Goal: Task Accomplishment & Management: Use online tool/utility

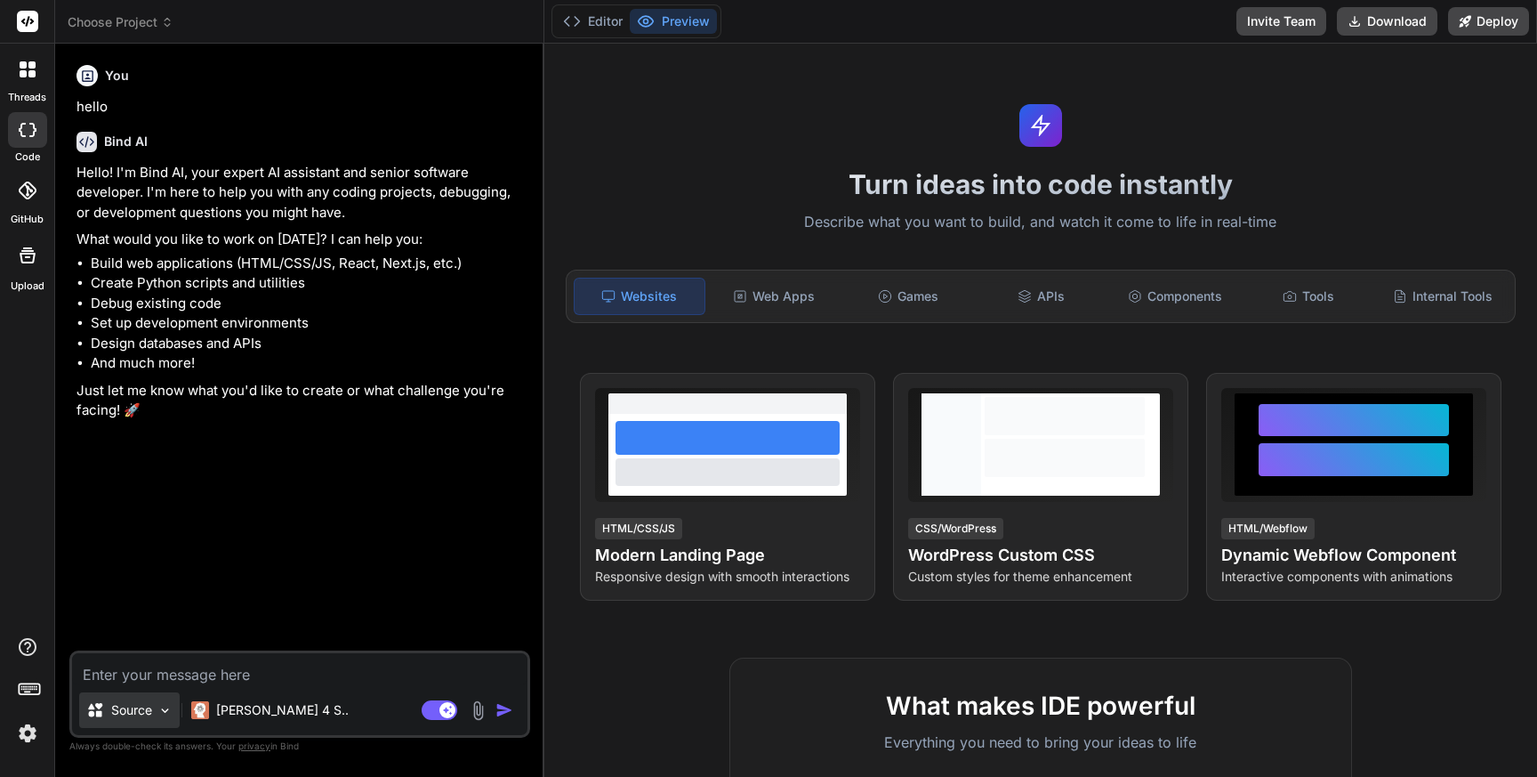
click at [128, 719] on div "Source" at bounding box center [129, 710] width 101 height 36
type textarea "x"
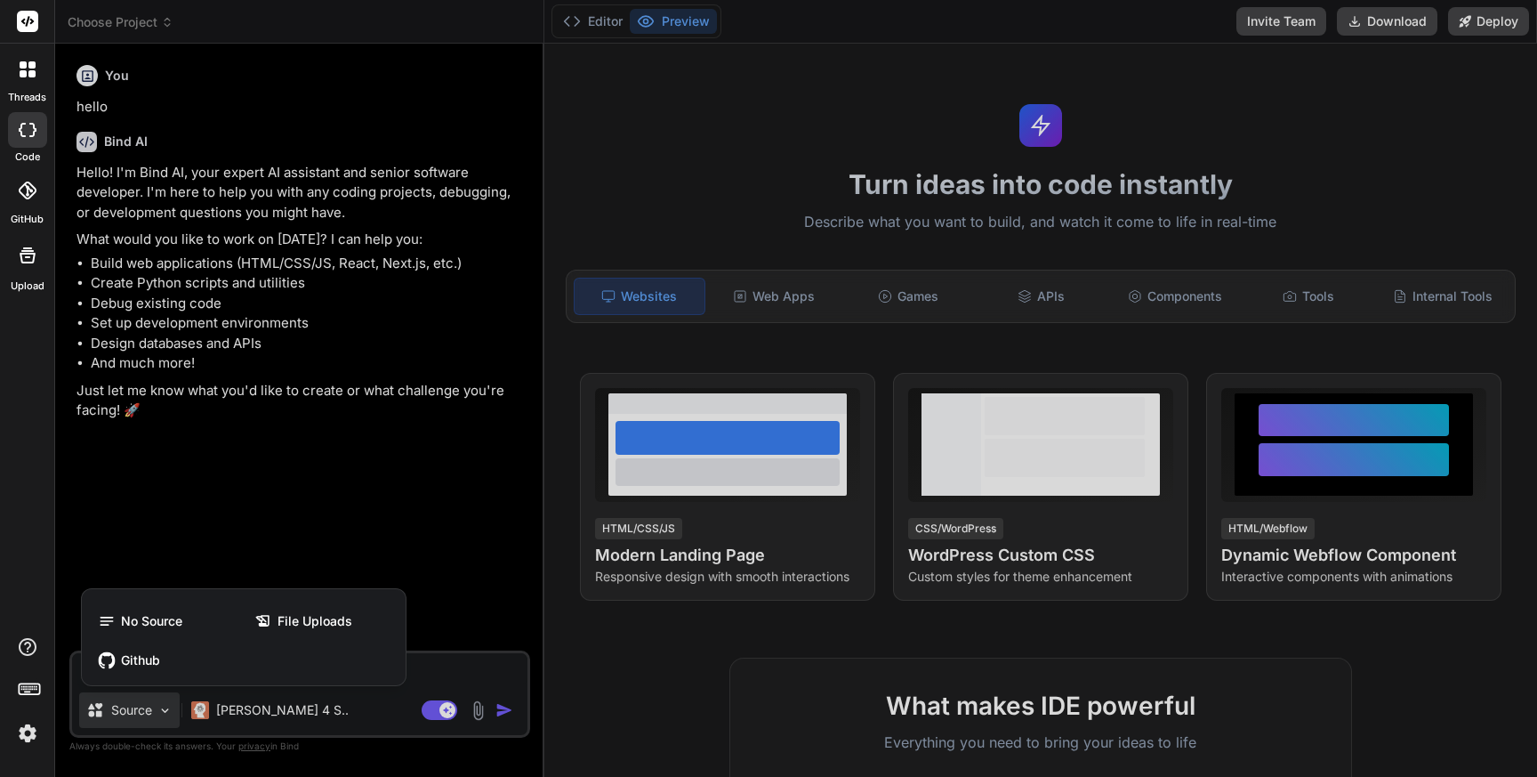
click at [20, 192] on icon at bounding box center [27, 190] width 18 height 18
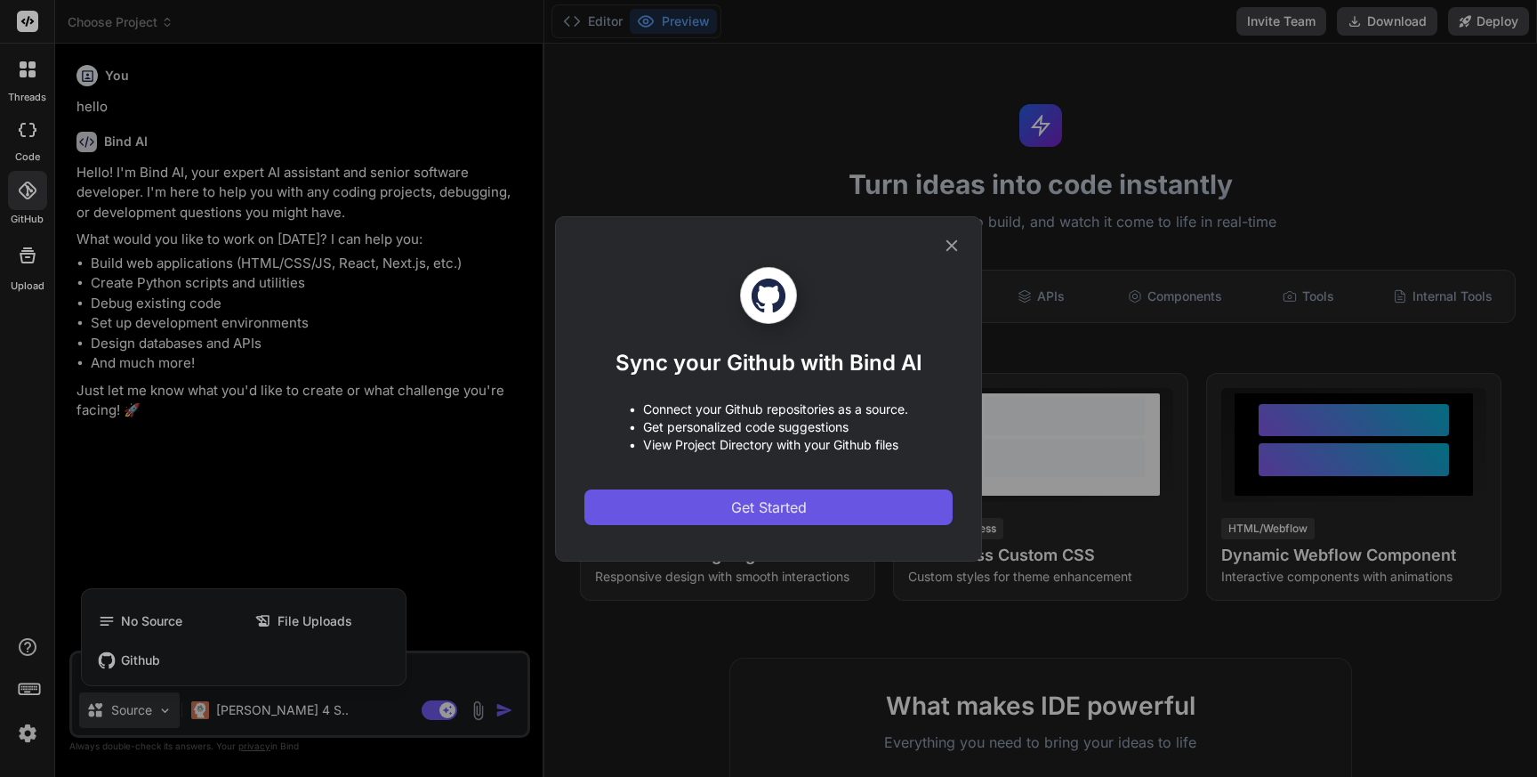
click at [774, 503] on span "Get Started" at bounding box center [769, 506] width 76 height 21
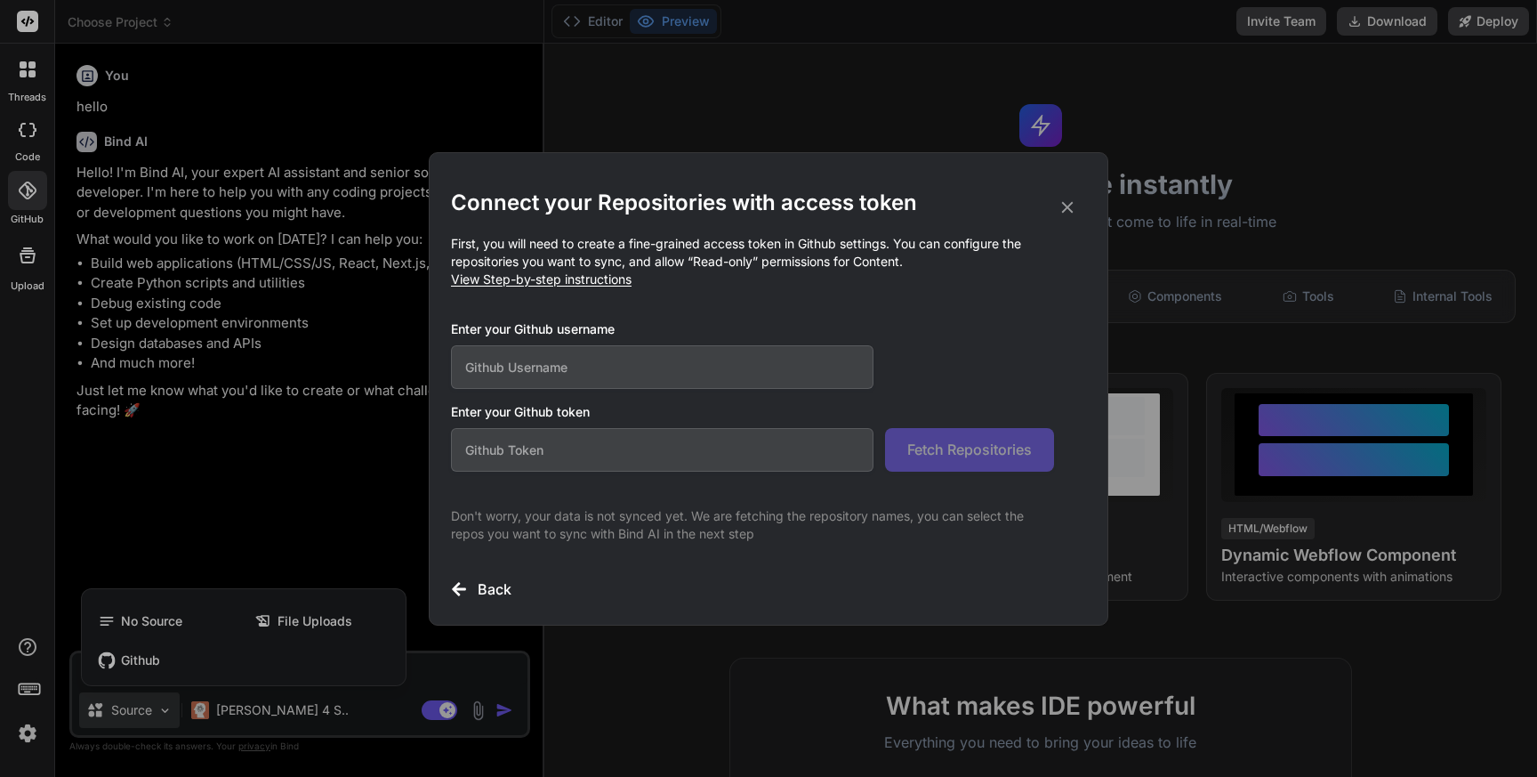
click at [720, 366] on input "text" at bounding box center [662, 367] width 423 height 44
click at [945, 365] on div "Enter your Github username" at bounding box center [752, 354] width 603 height 68
click at [557, 382] on input "text" at bounding box center [662, 367] width 423 height 44
type input "rmbhatia"
click at [942, 385] on div "Enter your Github username rmbhatia" at bounding box center [752, 354] width 603 height 68
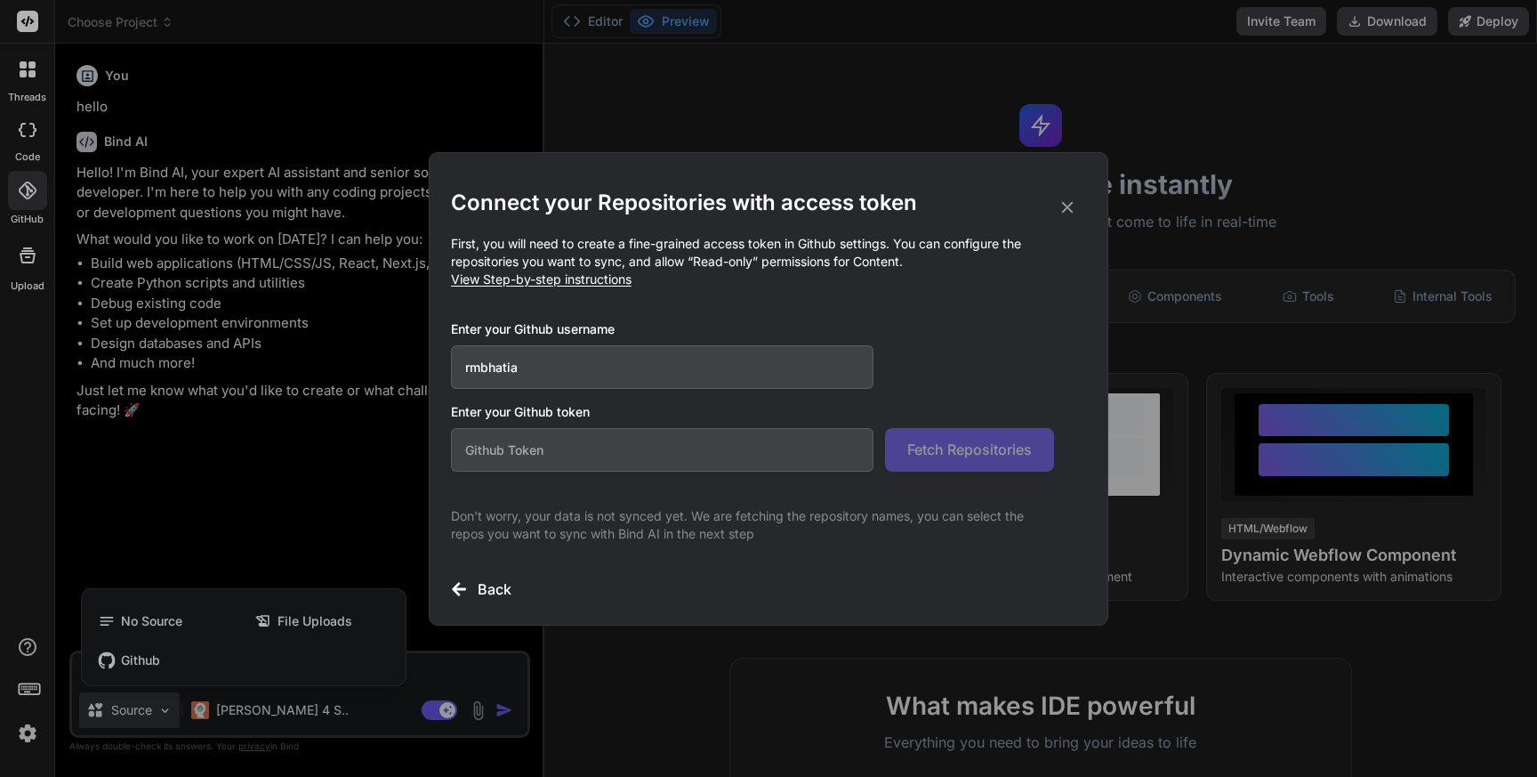
click at [529, 451] on input "text" at bounding box center [662, 450] width 423 height 44
paste input "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"
type input "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"
click at [944, 452] on span "Fetch Repositories" at bounding box center [969, 449] width 125 height 21
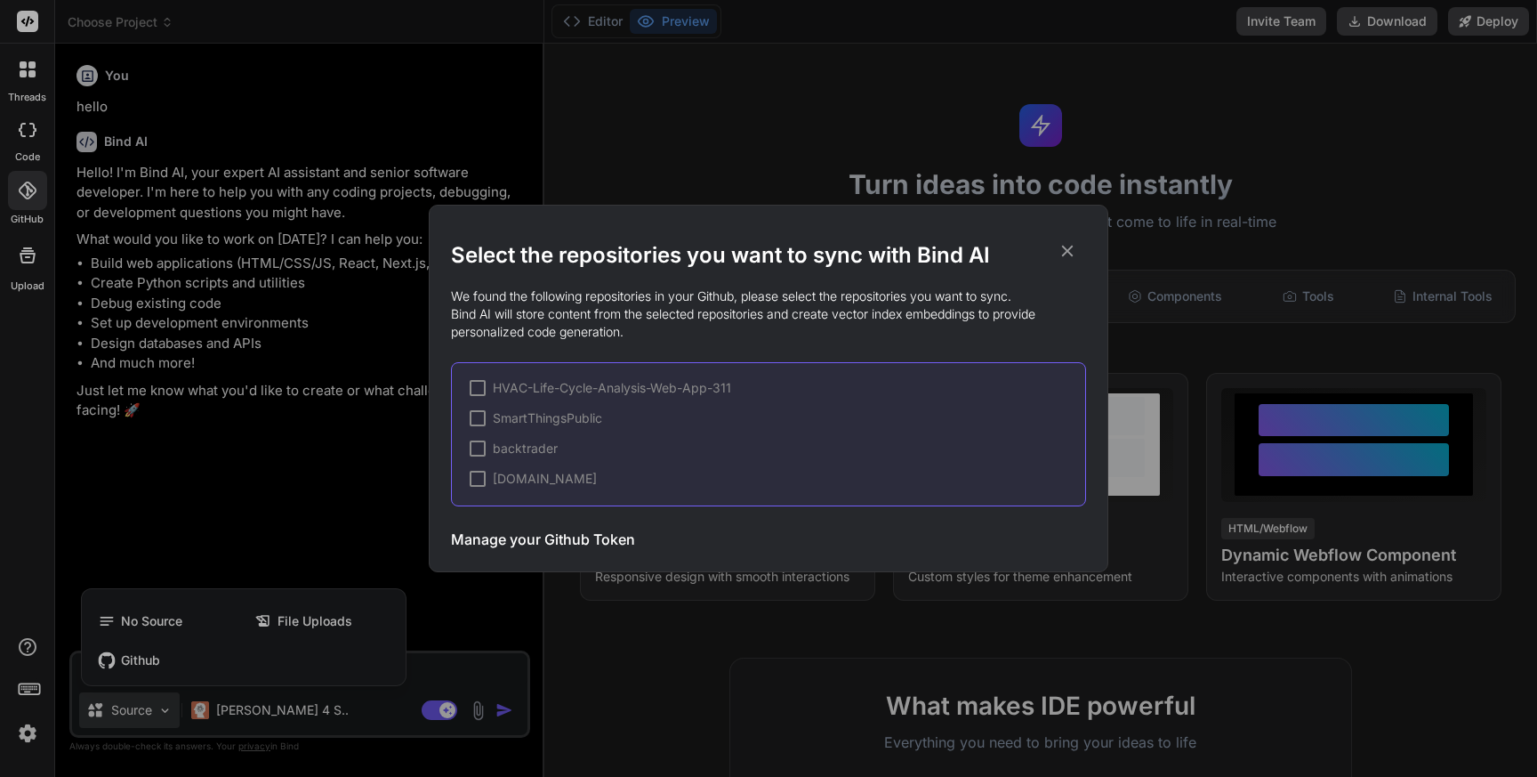
click at [477, 481] on div at bounding box center [478, 479] width 16 height 16
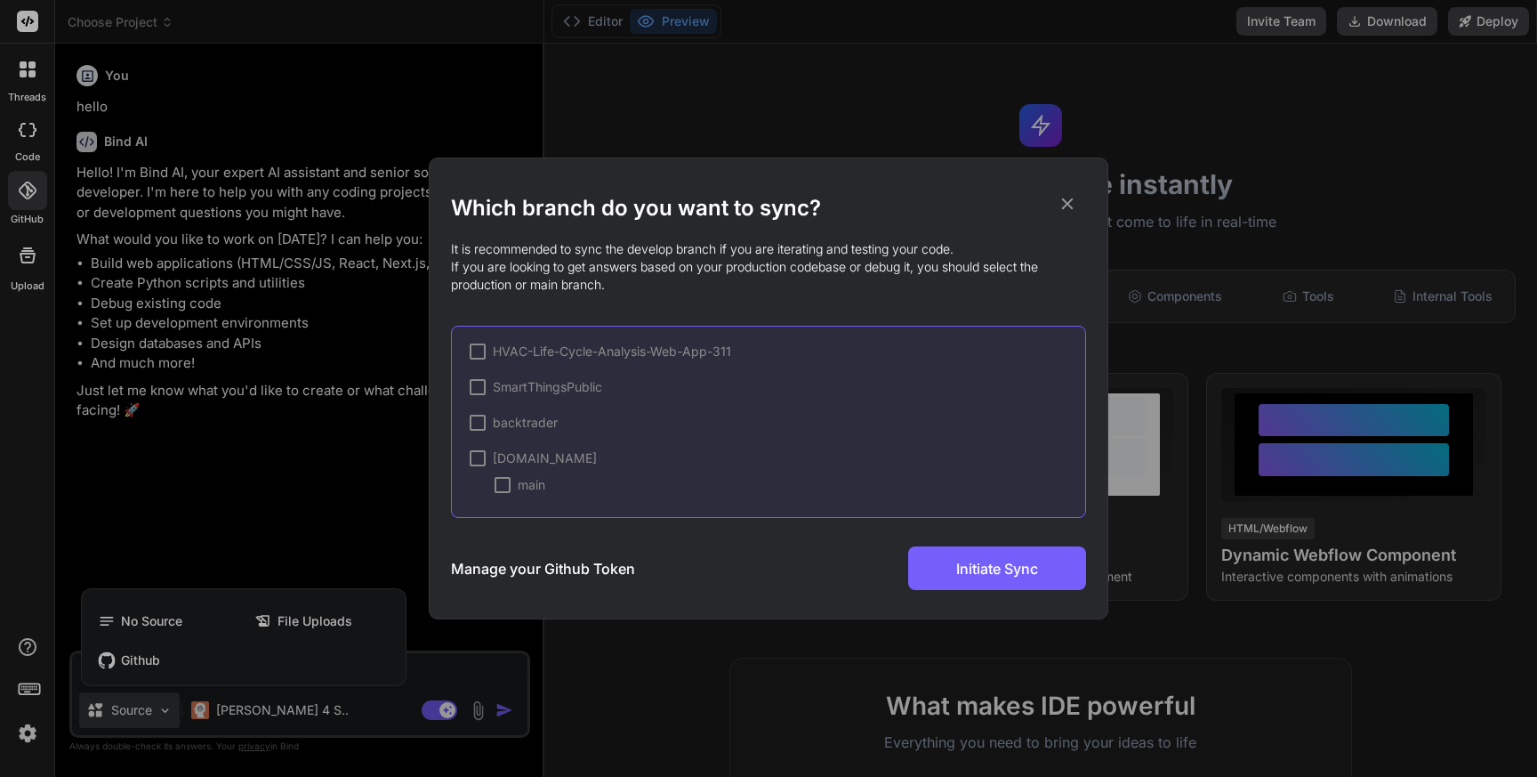
click at [477, 459] on div at bounding box center [478, 458] width 16 height 16
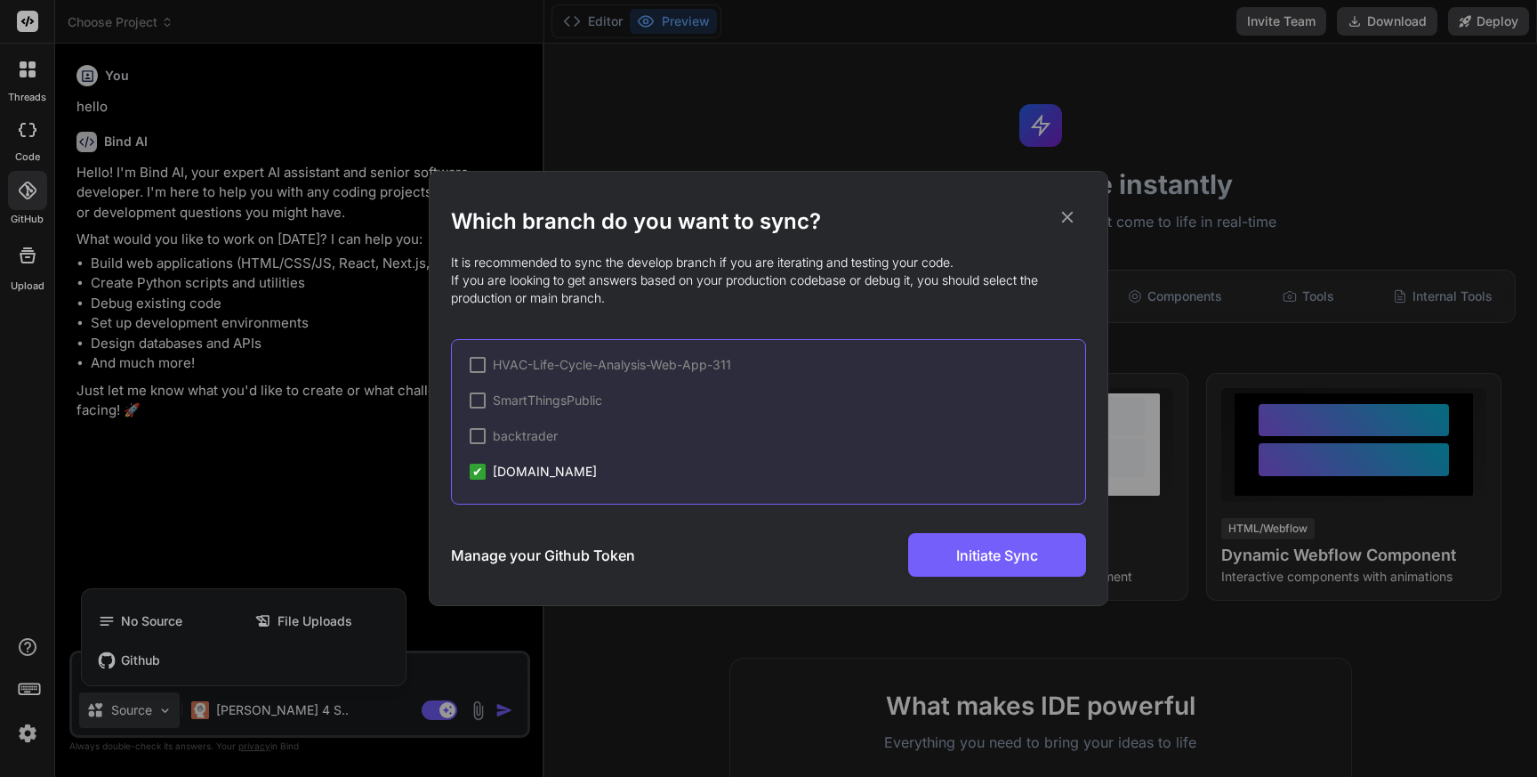
click at [479, 363] on div at bounding box center [478, 365] width 16 height 16
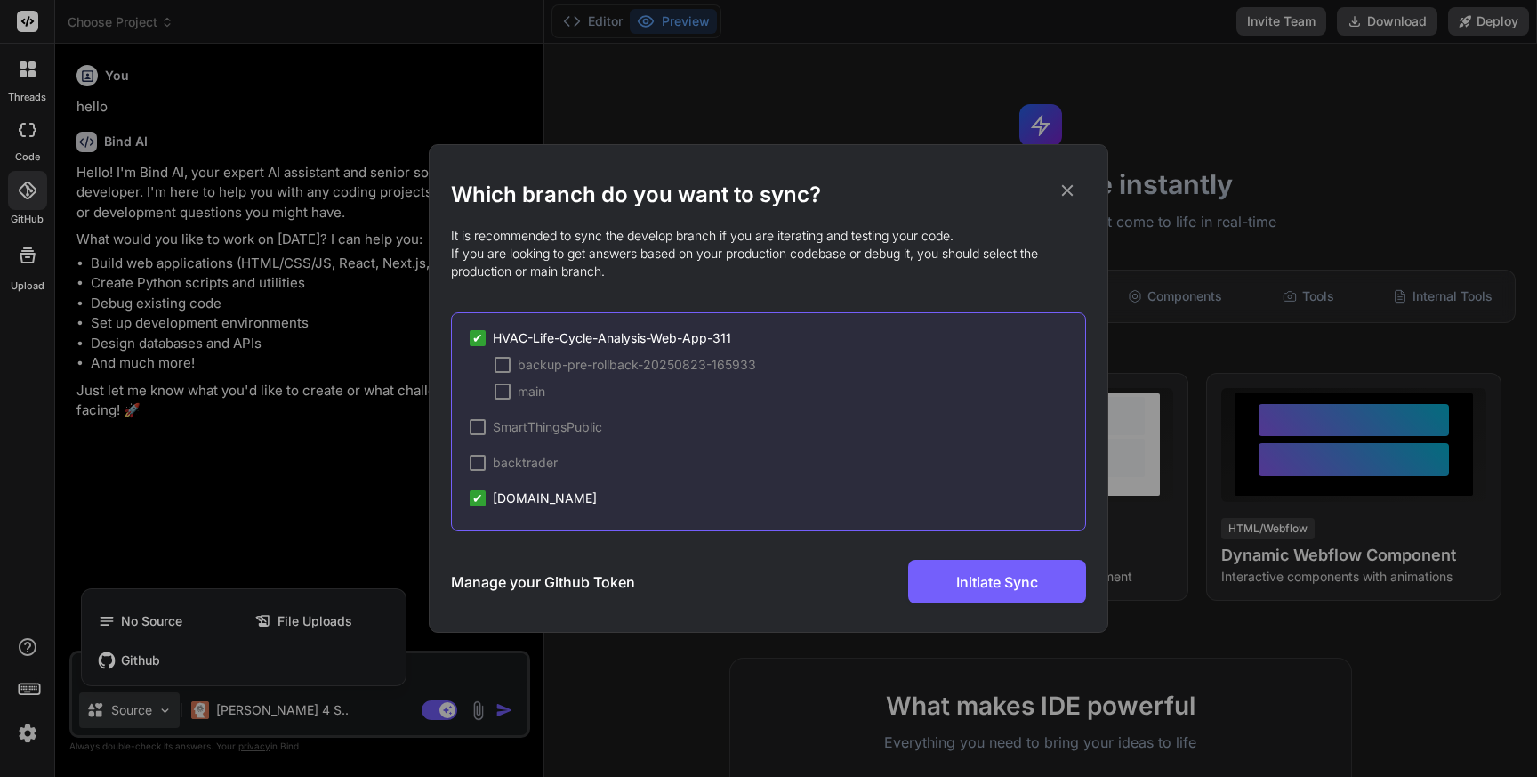
click at [482, 333] on span "✔" at bounding box center [477, 338] width 11 height 18
click at [482, 333] on div at bounding box center [478, 338] width 16 height 16
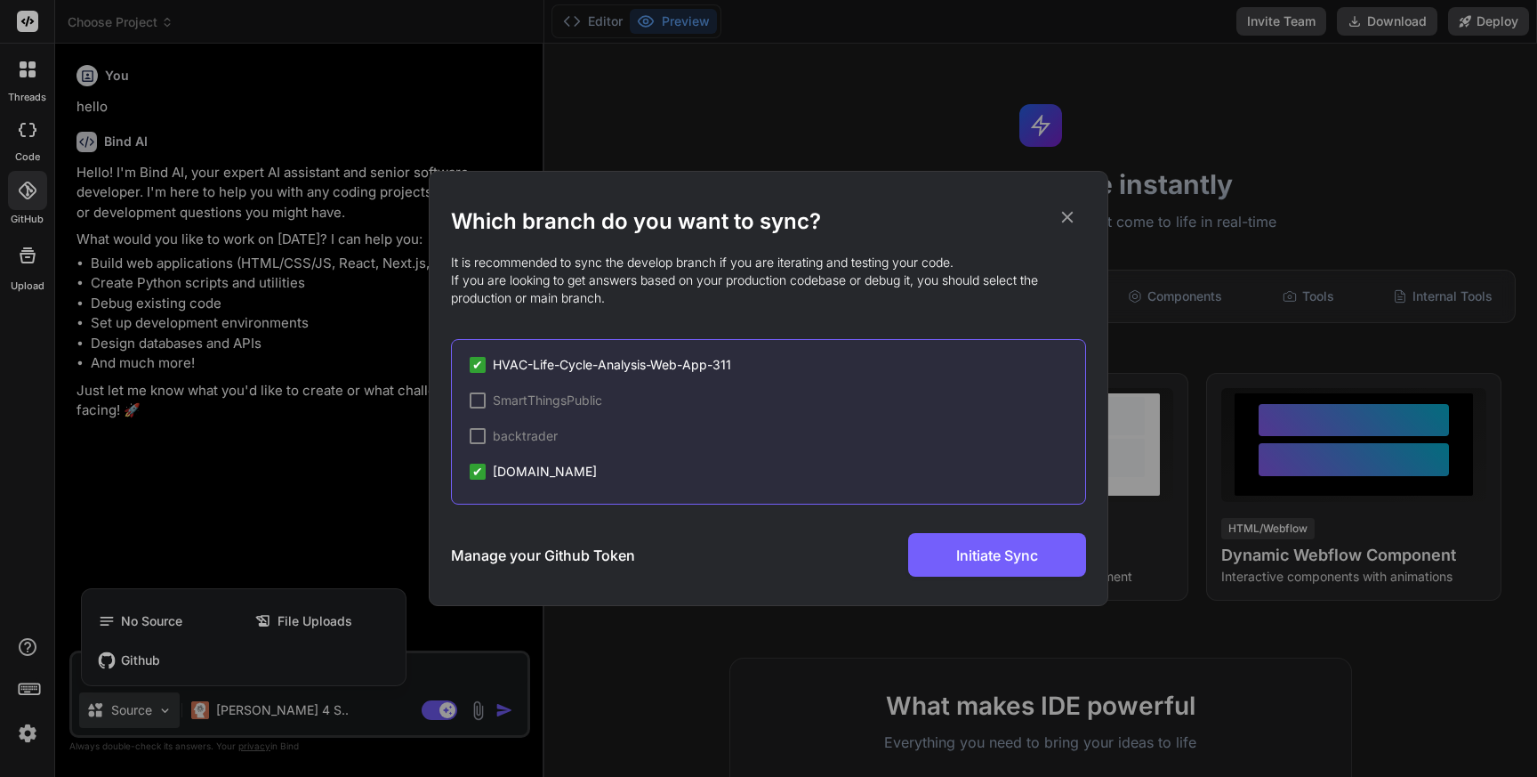
click at [479, 366] on span "✔" at bounding box center [477, 365] width 11 height 18
click at [537, 474] on span "[DOMAIN_NAME]" at bounding box center [545, 472] width 104 height 18
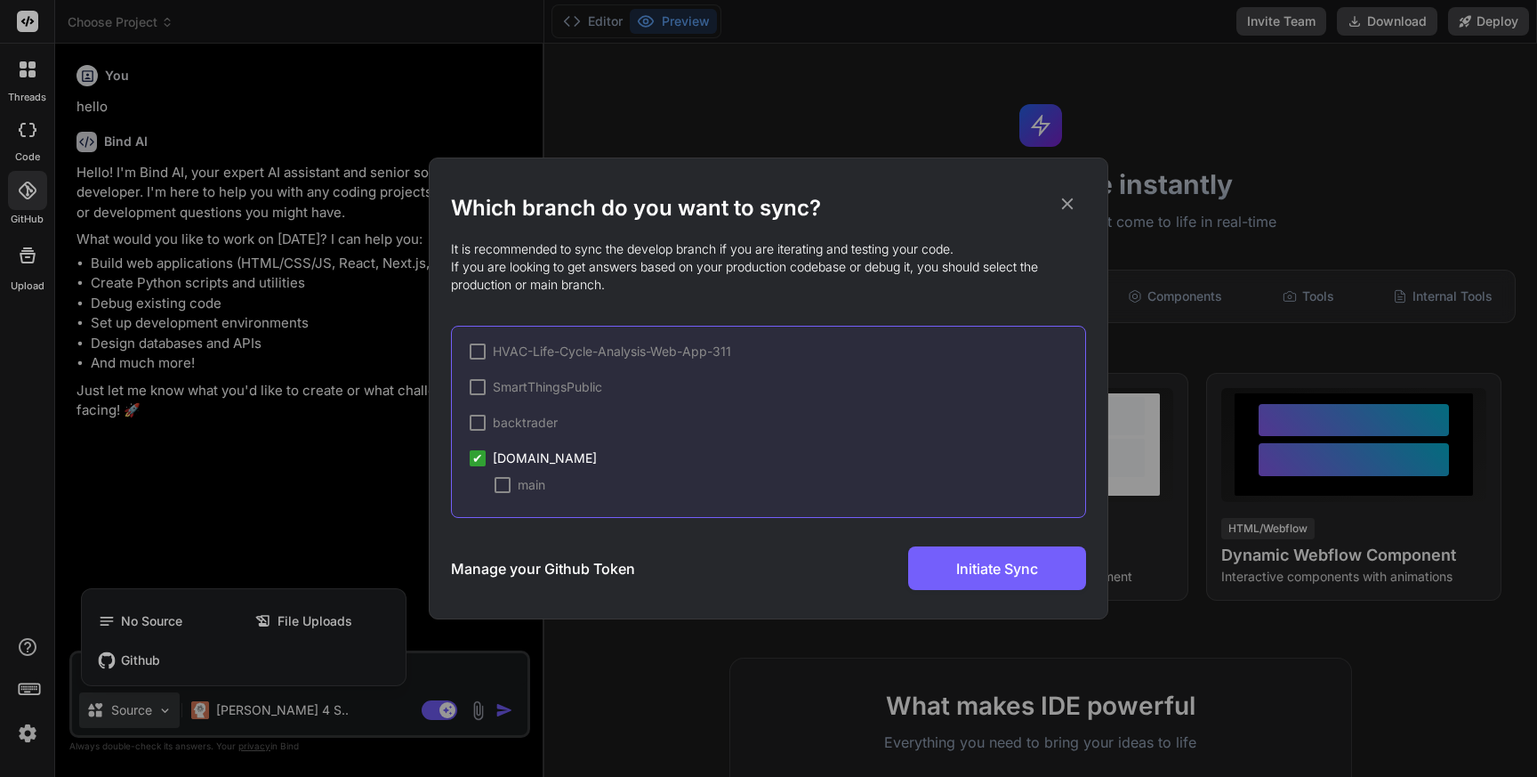
click at [501, 485] on div at bounding box center [503, 485] width 16 height 16
click at [958, 568] on span "Initiate Sync" at bounding box center [997, 568] width 82 height 21
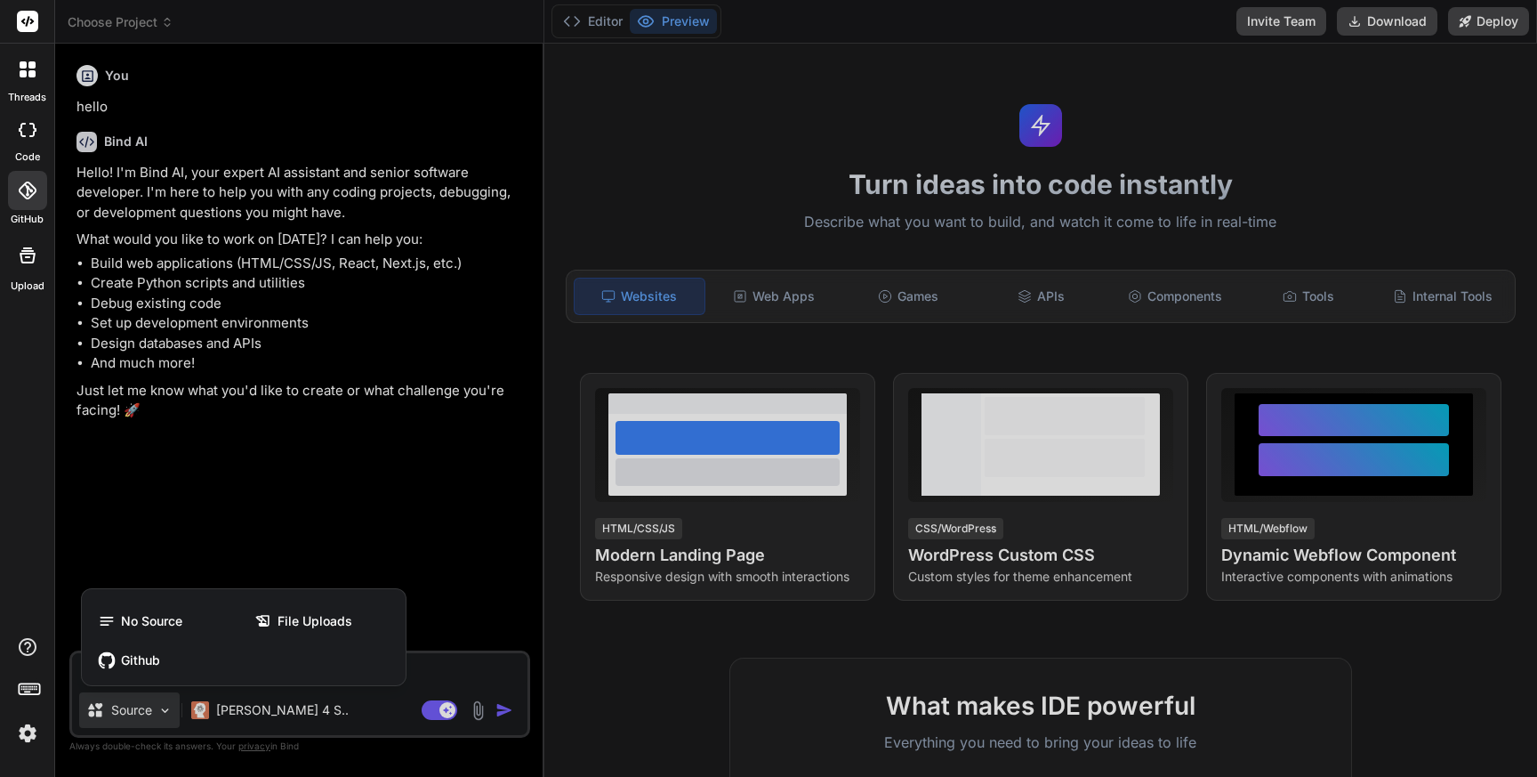
click at [335, 518] on div at bounding box center [768, 388] width 1537 height 777
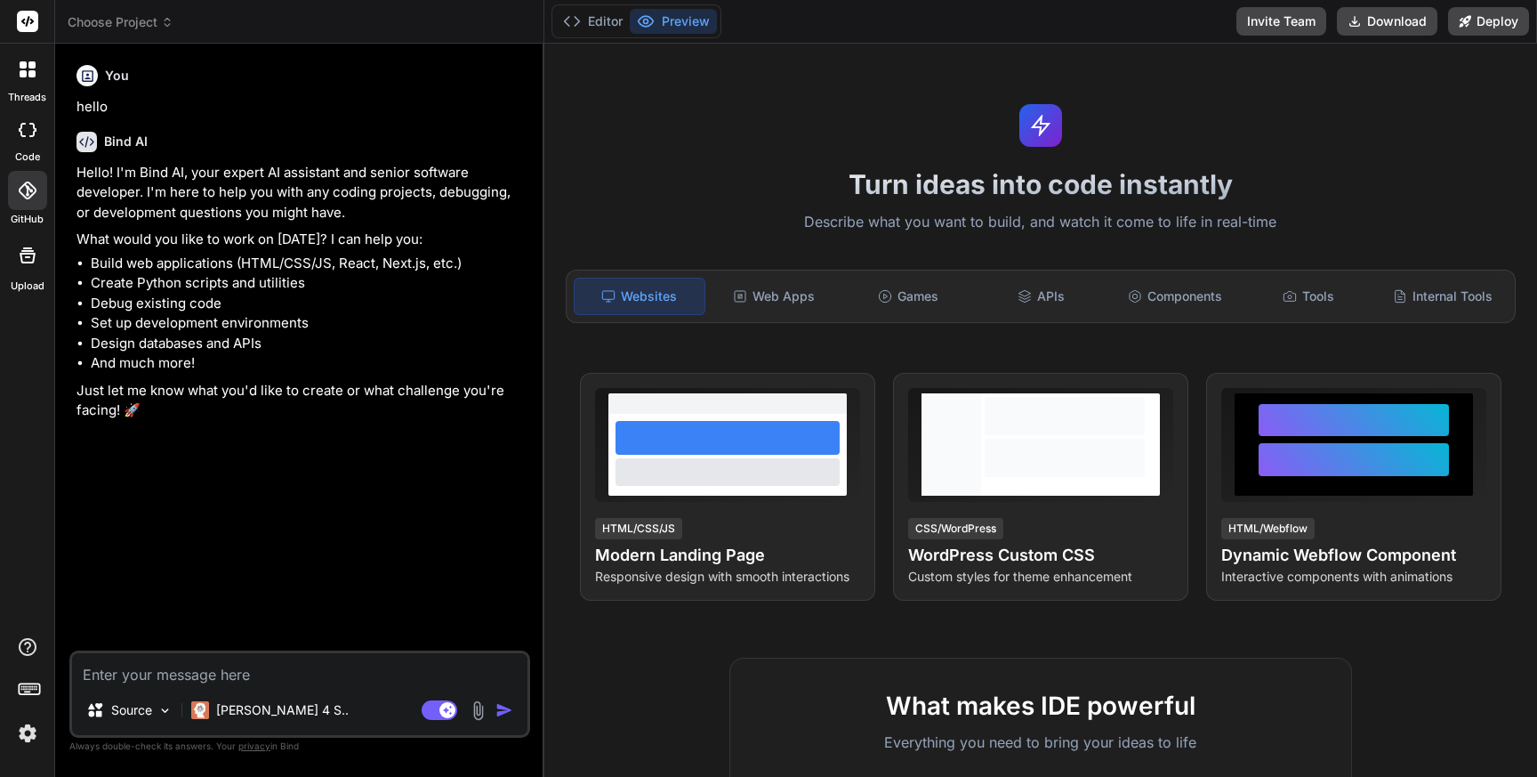
click at [28, 195] on icon at bounding box center [27, 190] width 18 height 18
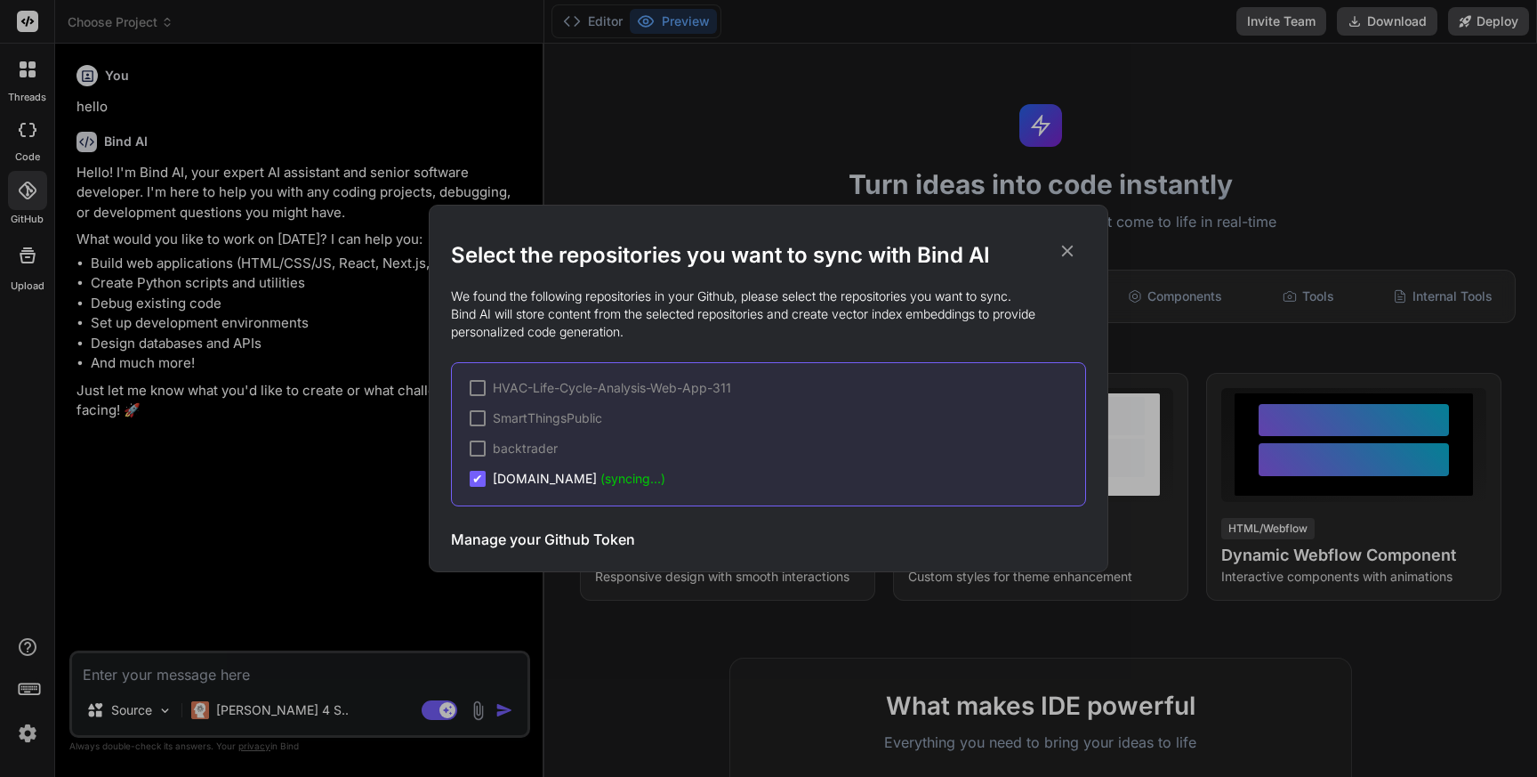
click at [28, 195] on div "Select the repositories you want to sync with Bind AI We found the following re…" at bounding box center [768, 388] width 1537 height 777
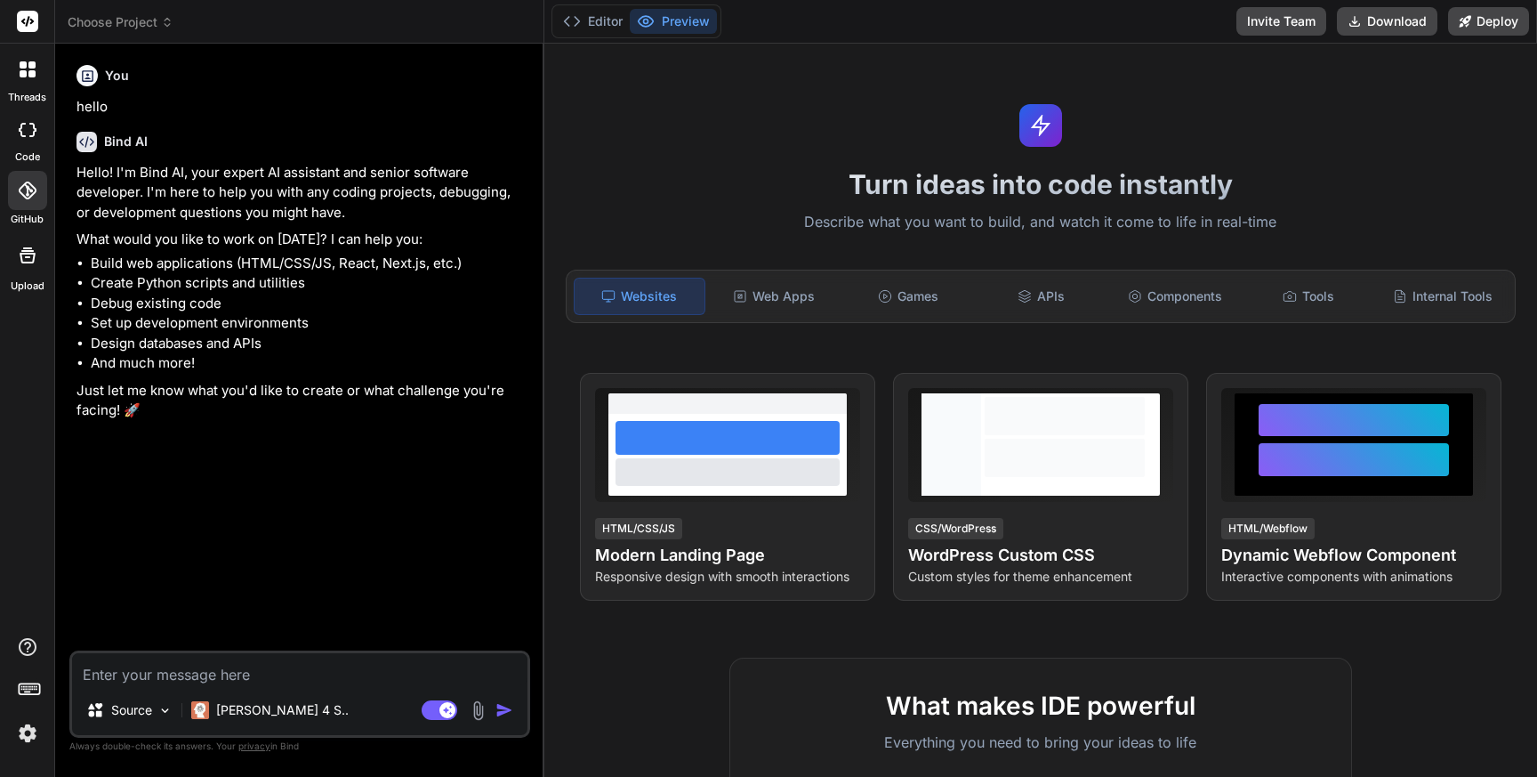
click at [23, 73] on icon at bounding box center [23, 73] width 7 height 7
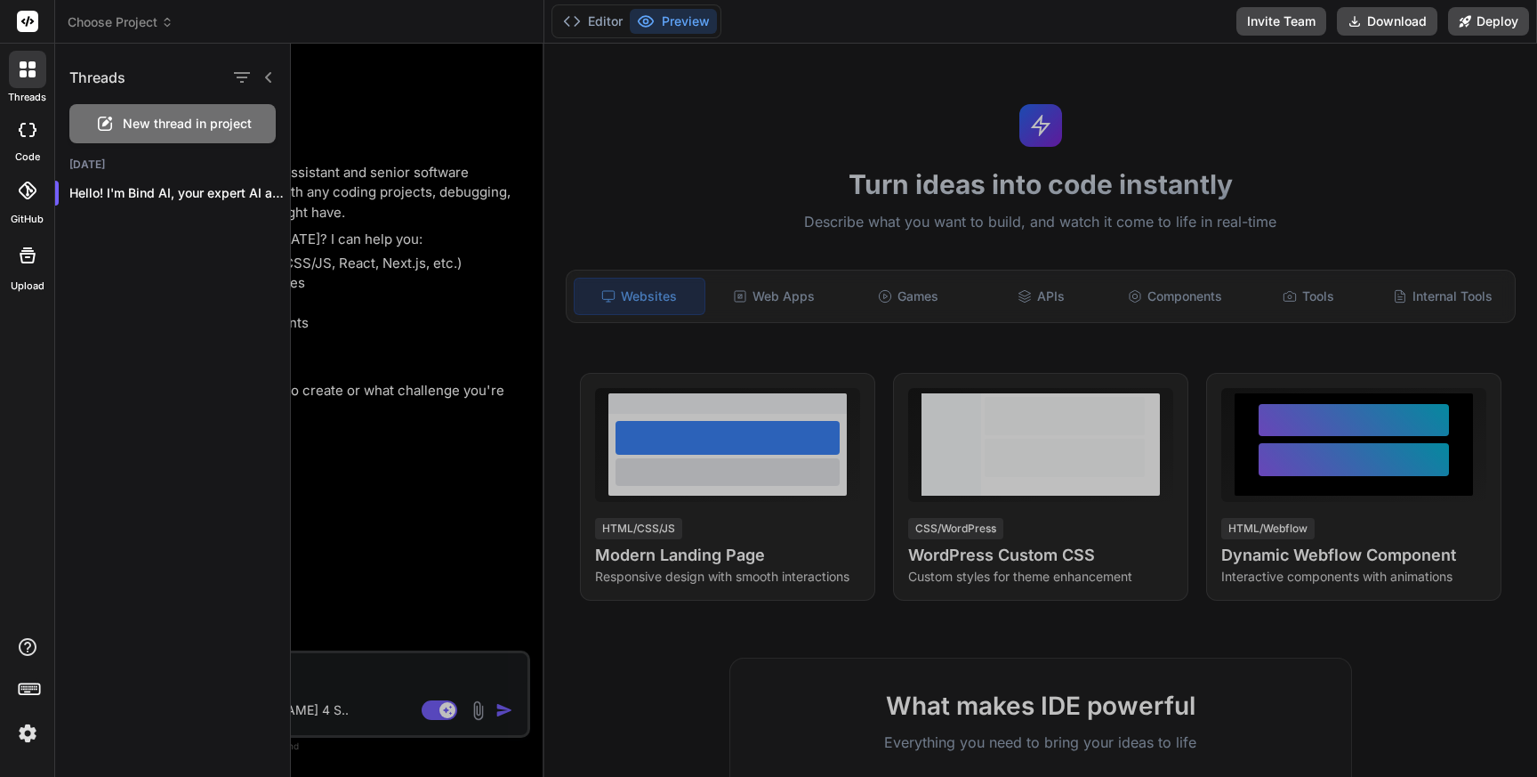
click at [23, 73] on icon at bounding box center [23, 73] width 7 height 7
click at [26, 127] on icon at bounding box center [28, 130] width 18 height 14
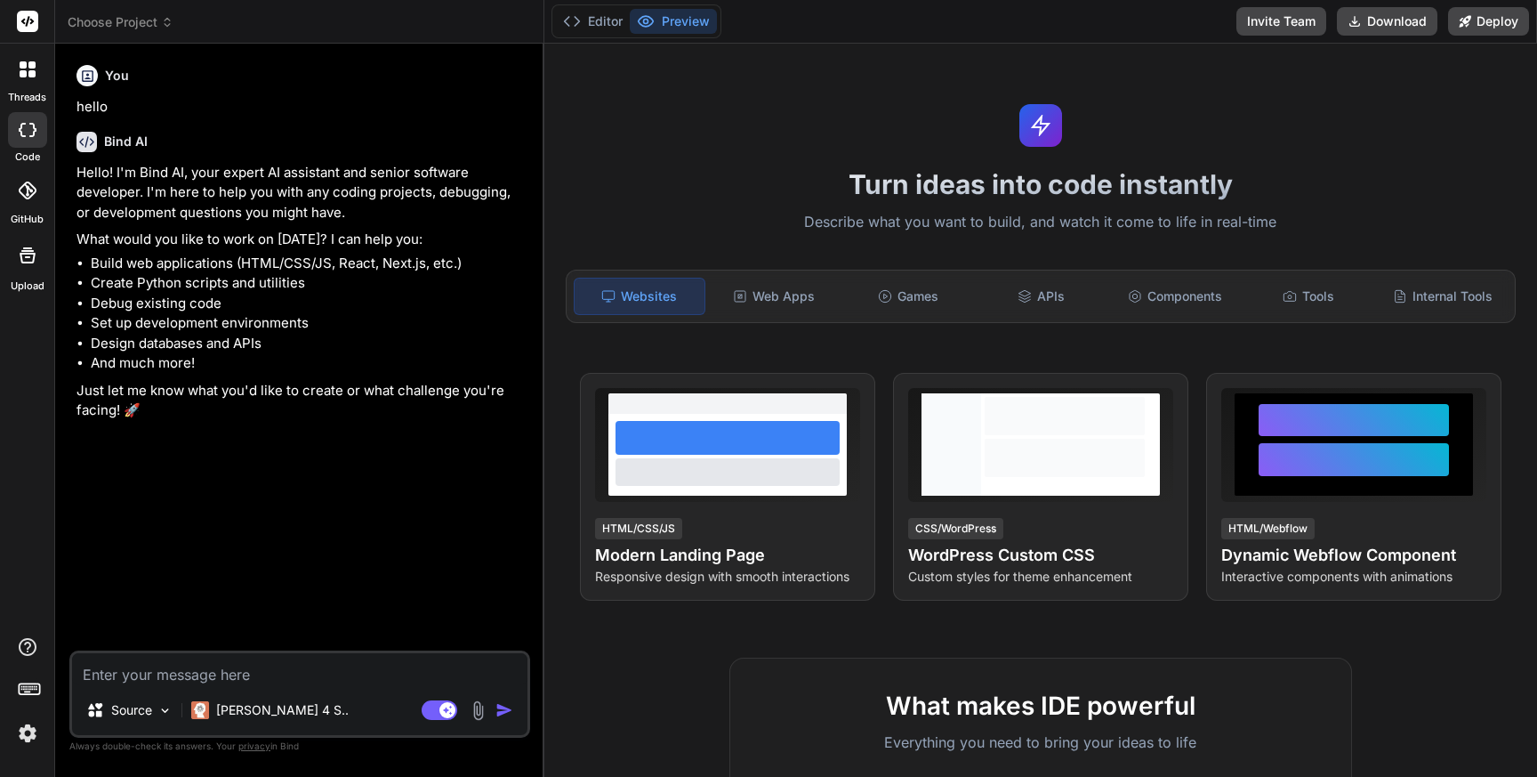
click at [26, 127] on icon at bounding box center [28, 130] width 18 height 14
click at [22, 190] on icon at bounding box center [28, 190] width 18 height 18
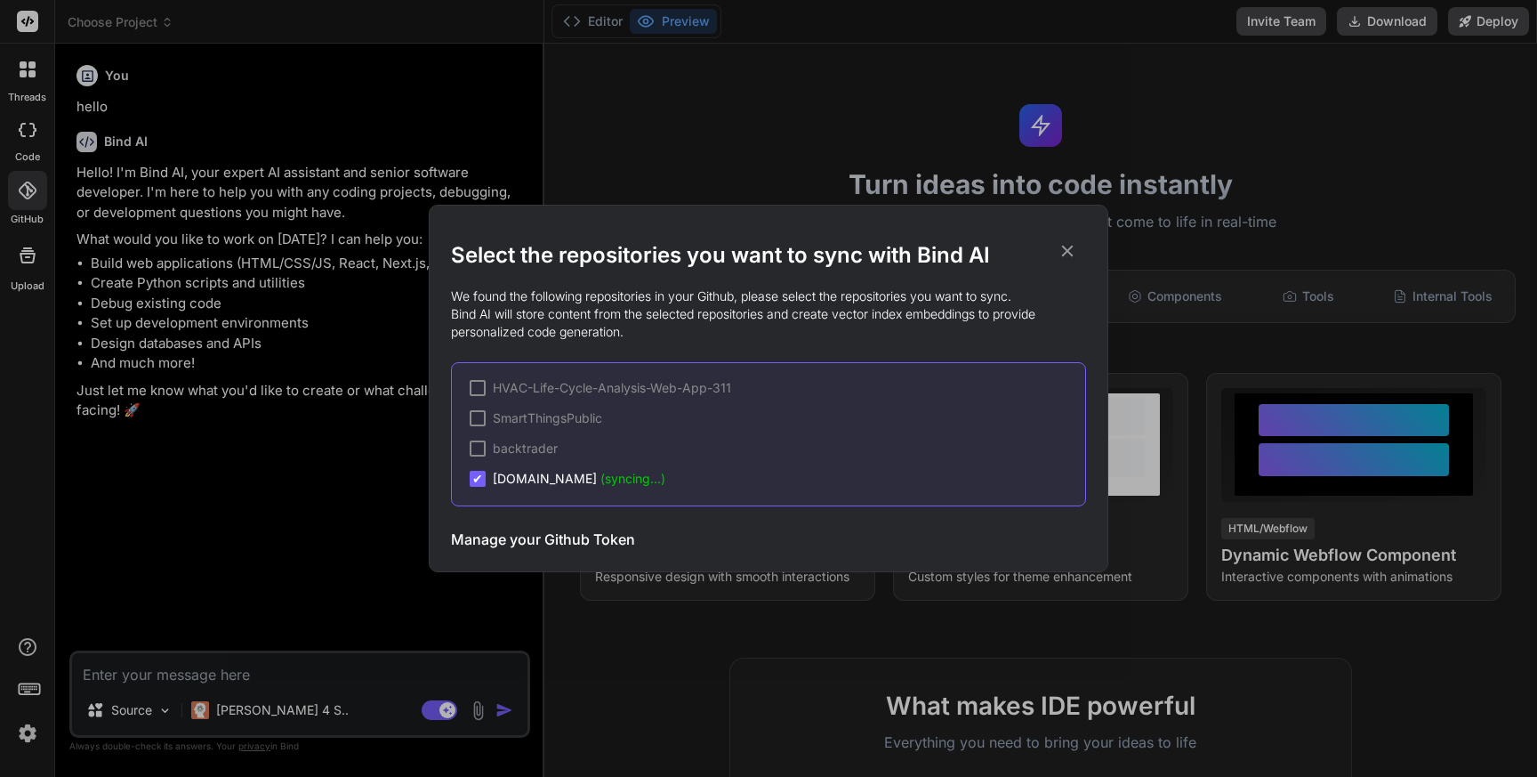
click at [22, 190] on div "Select the repositories you want to sync with Bind AI We found the following re…" at bounding box center [768, 388] width 1537 height 777
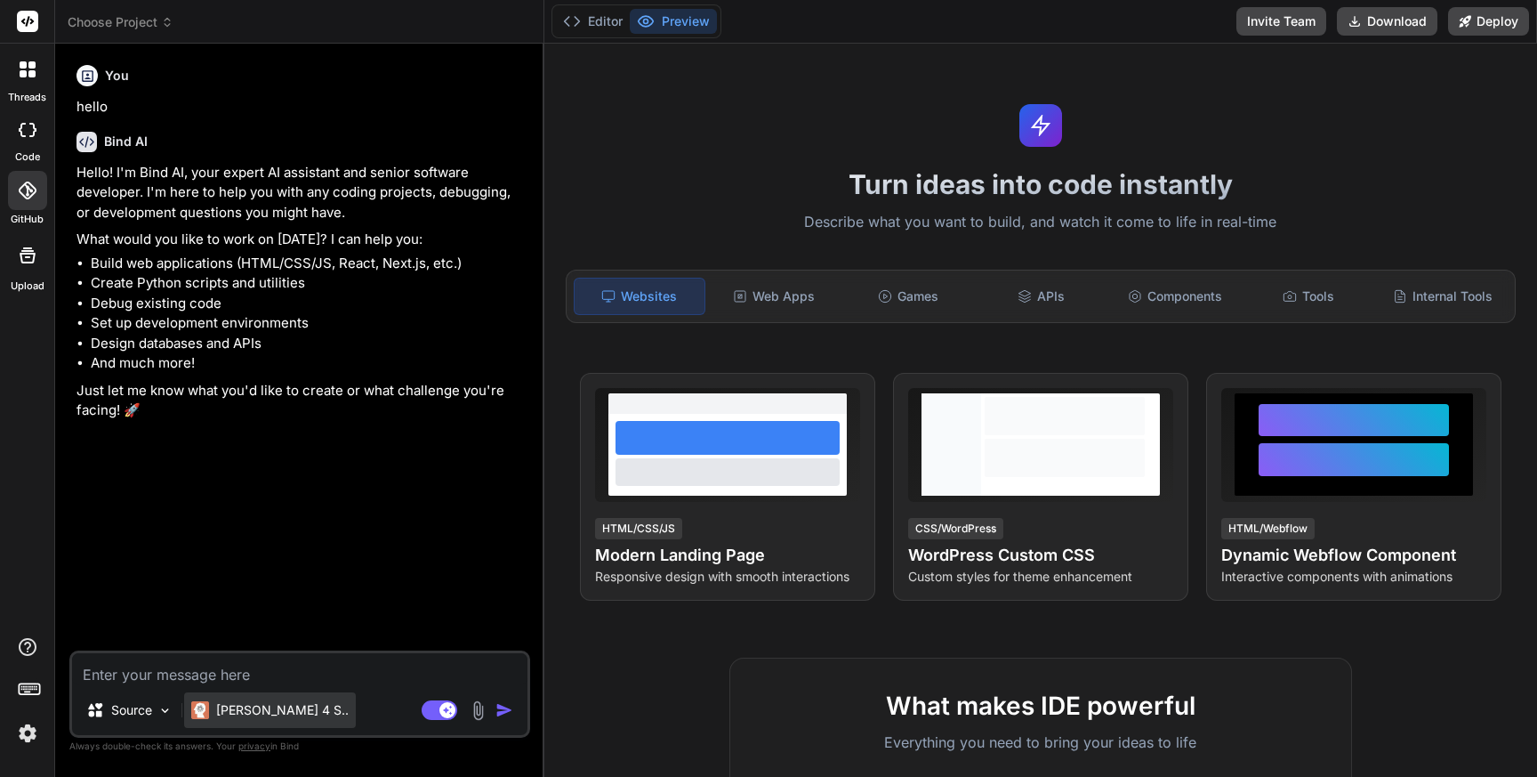
click at [264, 717] on p "Claude 4 S.." at bounding box center [282, 710] width 133 height 18
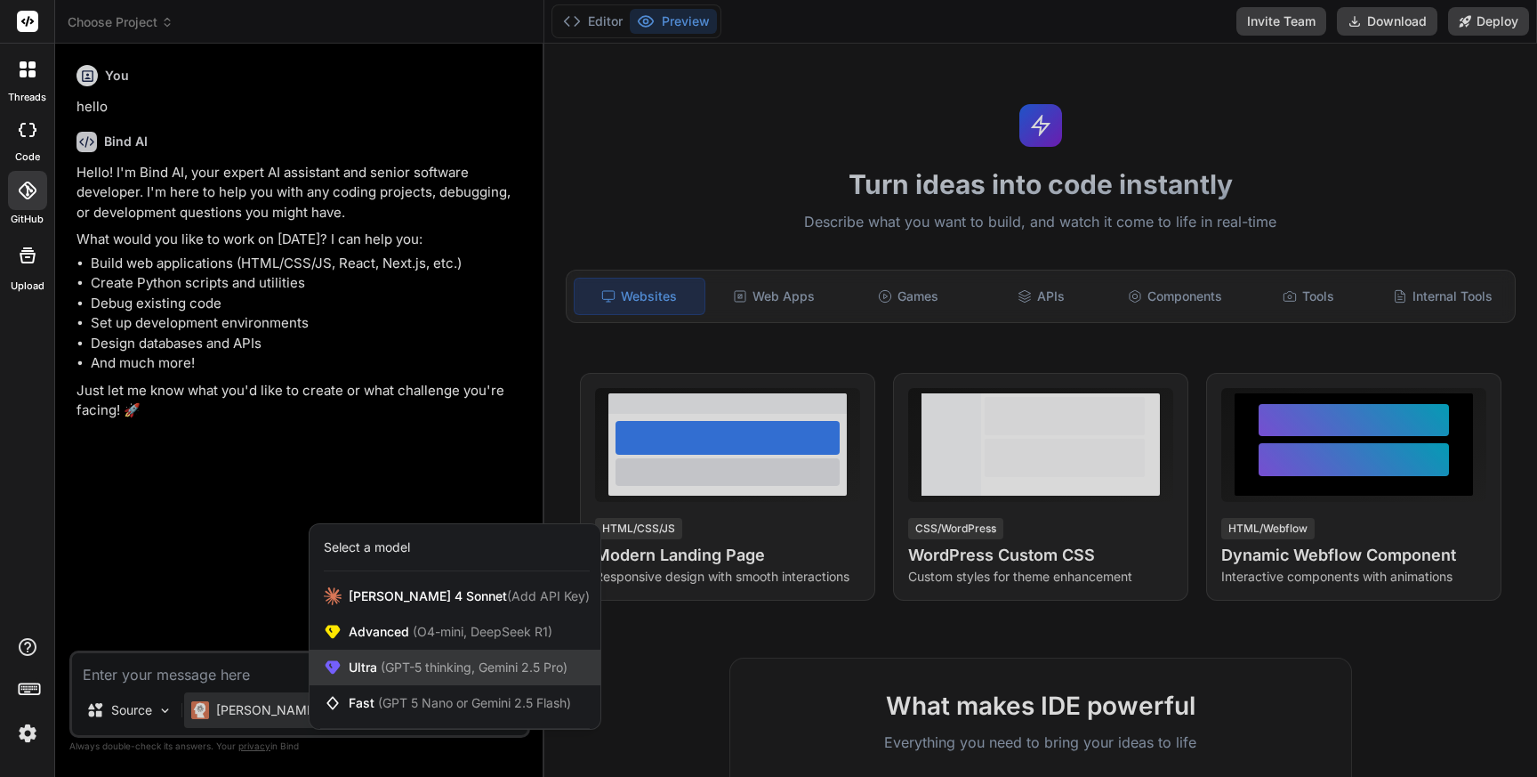
click at [408, 657] on div "Ultra (GPT-5 thinking, Gemini 2.5 Pro)" at bounding box center [455, 667] width 291 height 36
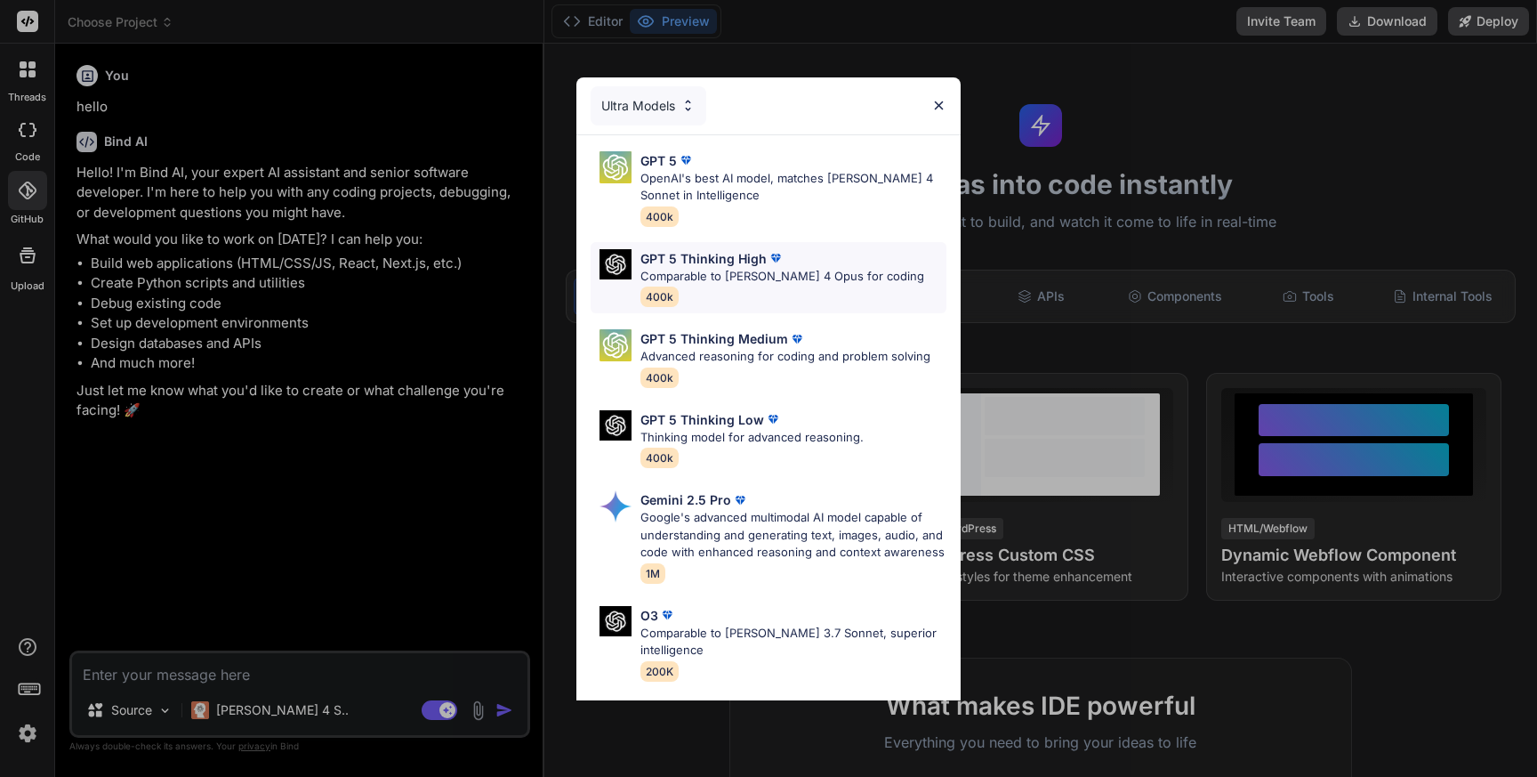
click at [713, 286] on div "GPT 5 Thinking High Comparable to Claude 4 Opus for coding 400k" at bounding box center [782, 278] width 284 height 58
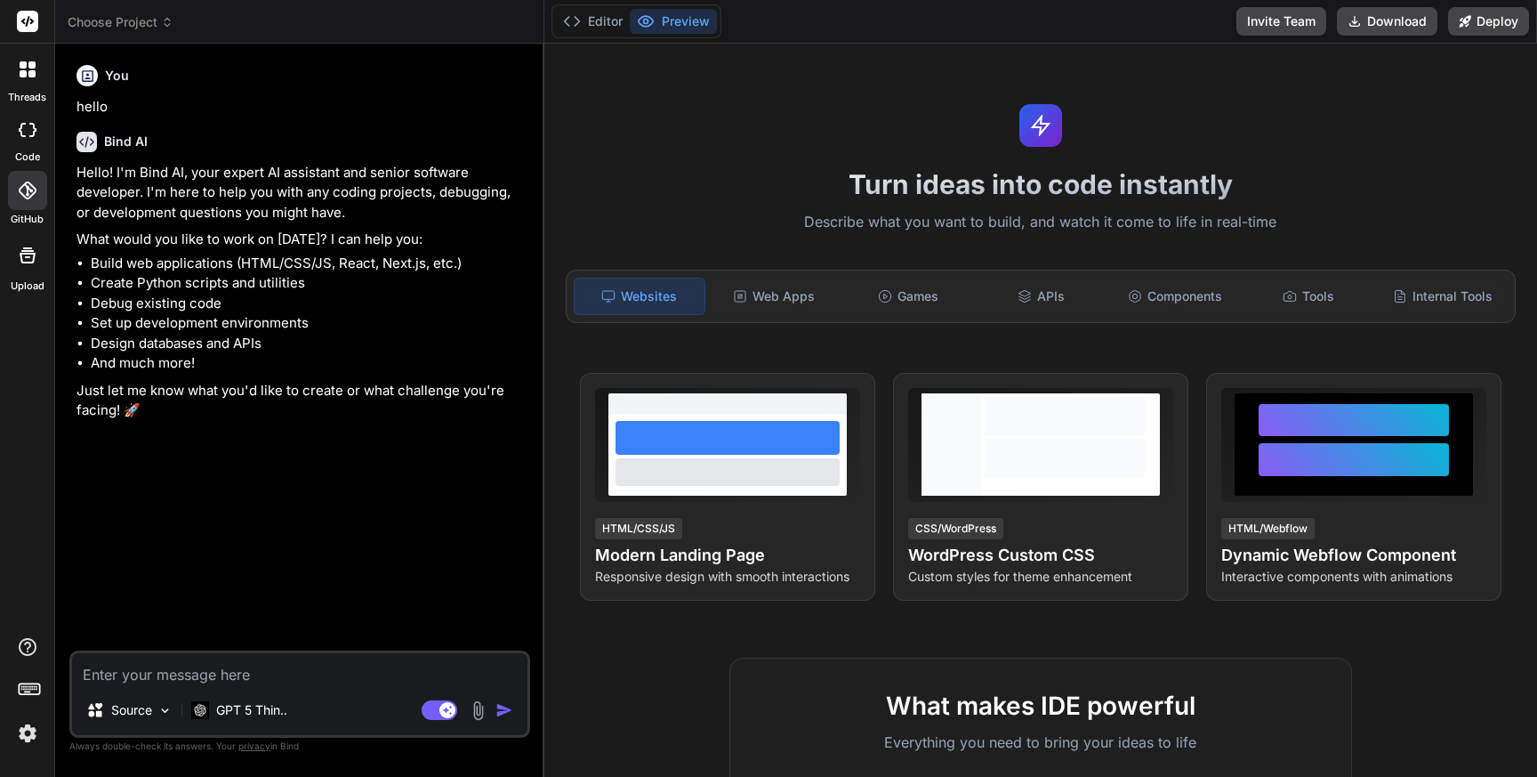
click at [20, 202] on div at bounding box center [27, 190] width 39 height 39
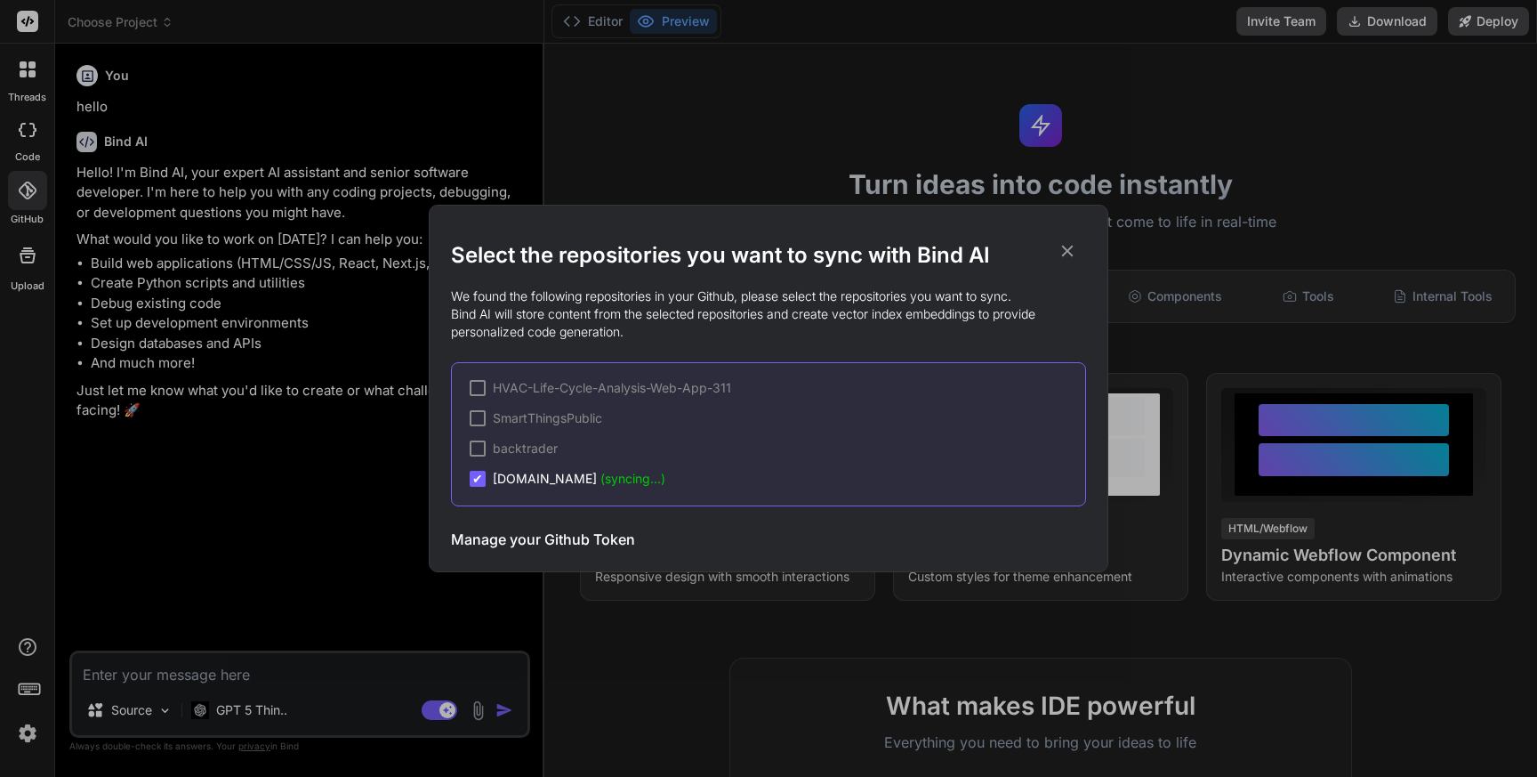
click at [1067, 247] on icon at bounding box center [1068, 251] width 20 height 20
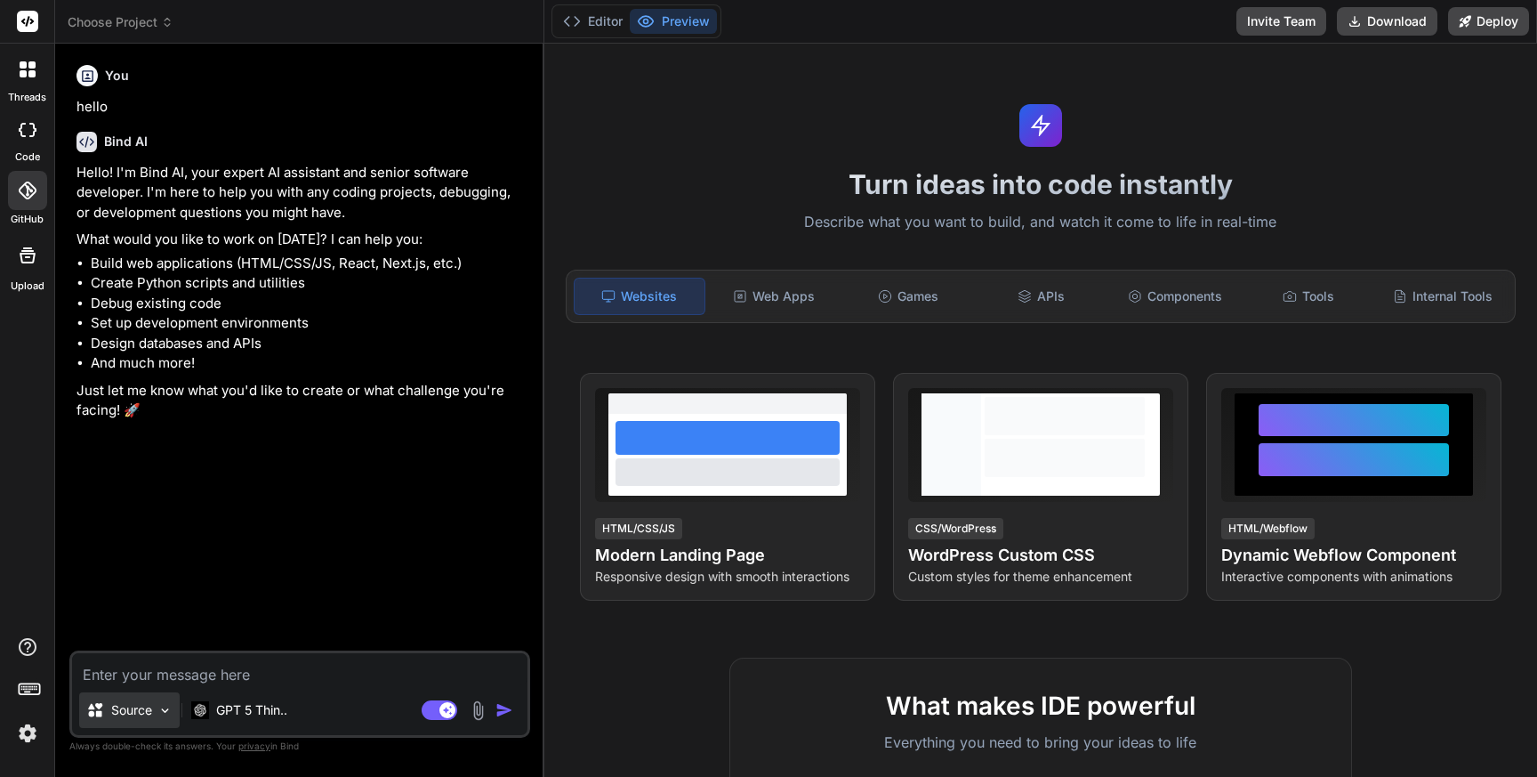
click at [168, 709] on img at bounding box center [164, 710] width 15 height 15
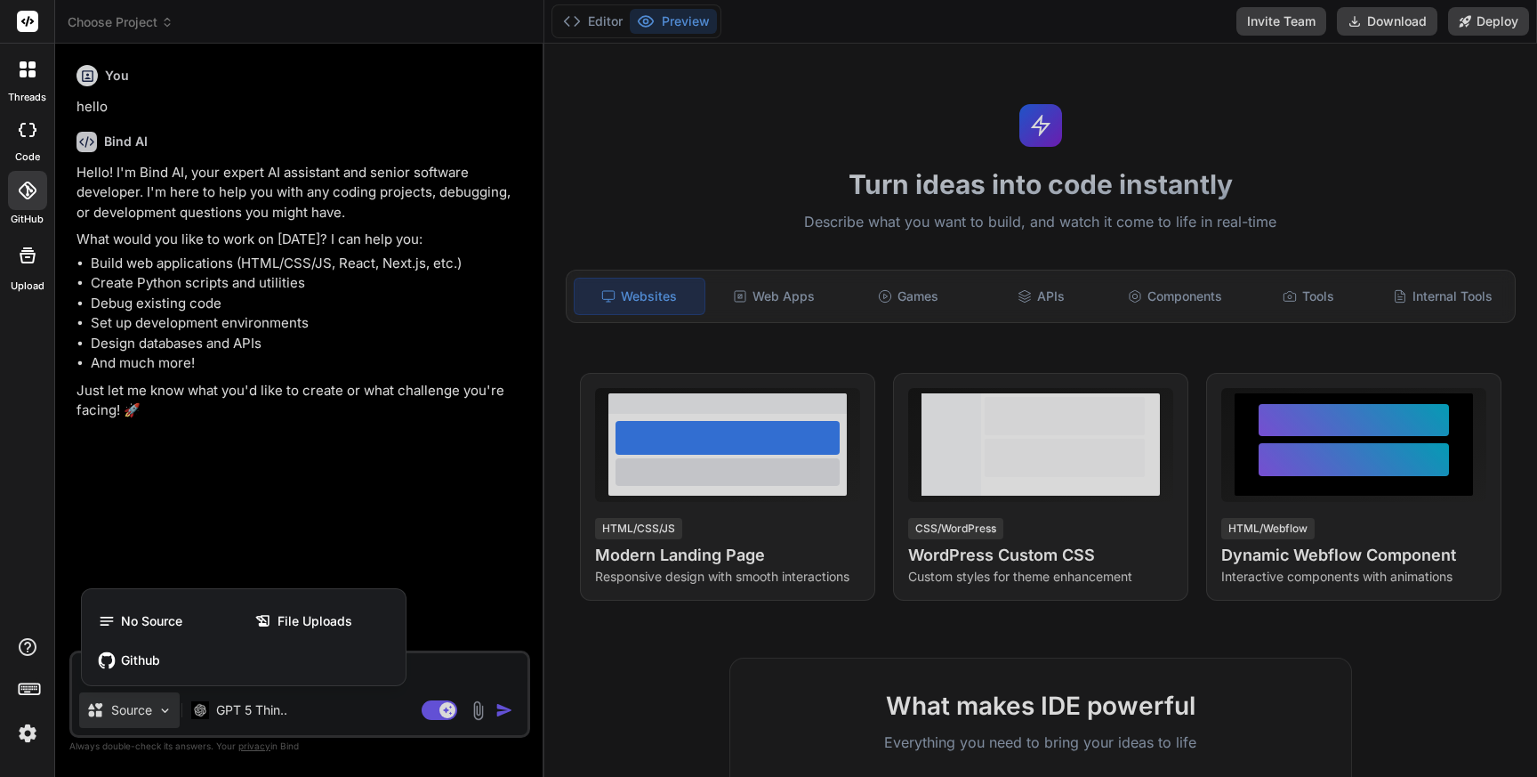
click at [278, 548] on div at bounding box center [768, 388] width 1537 height 777
type textarea "x"
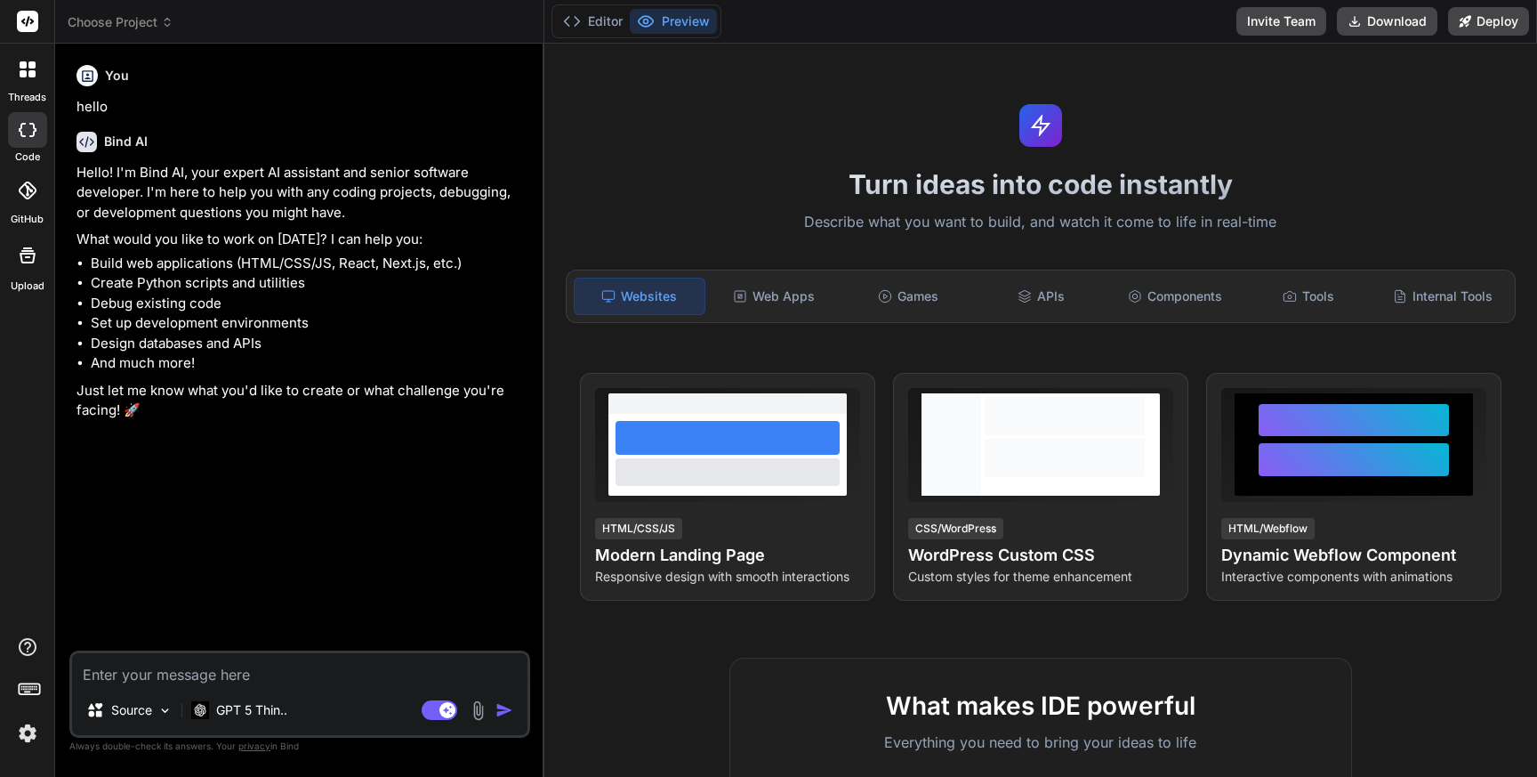
click at [25, 191] on icon at bounding box center [28, 190] width 18 height 18
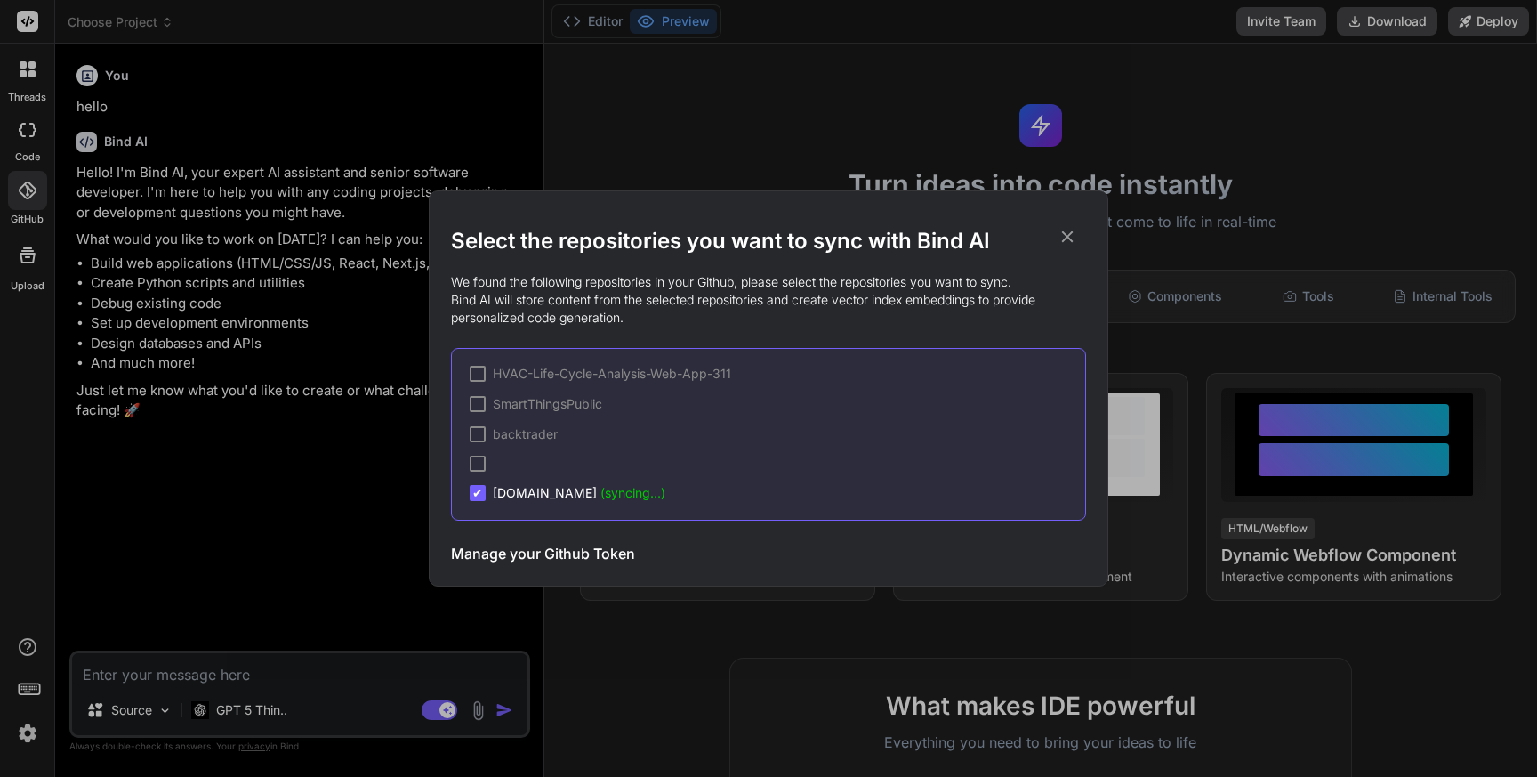
click at [1066, 237] on icon at bounding box center [1068, 237] width 12 height 12
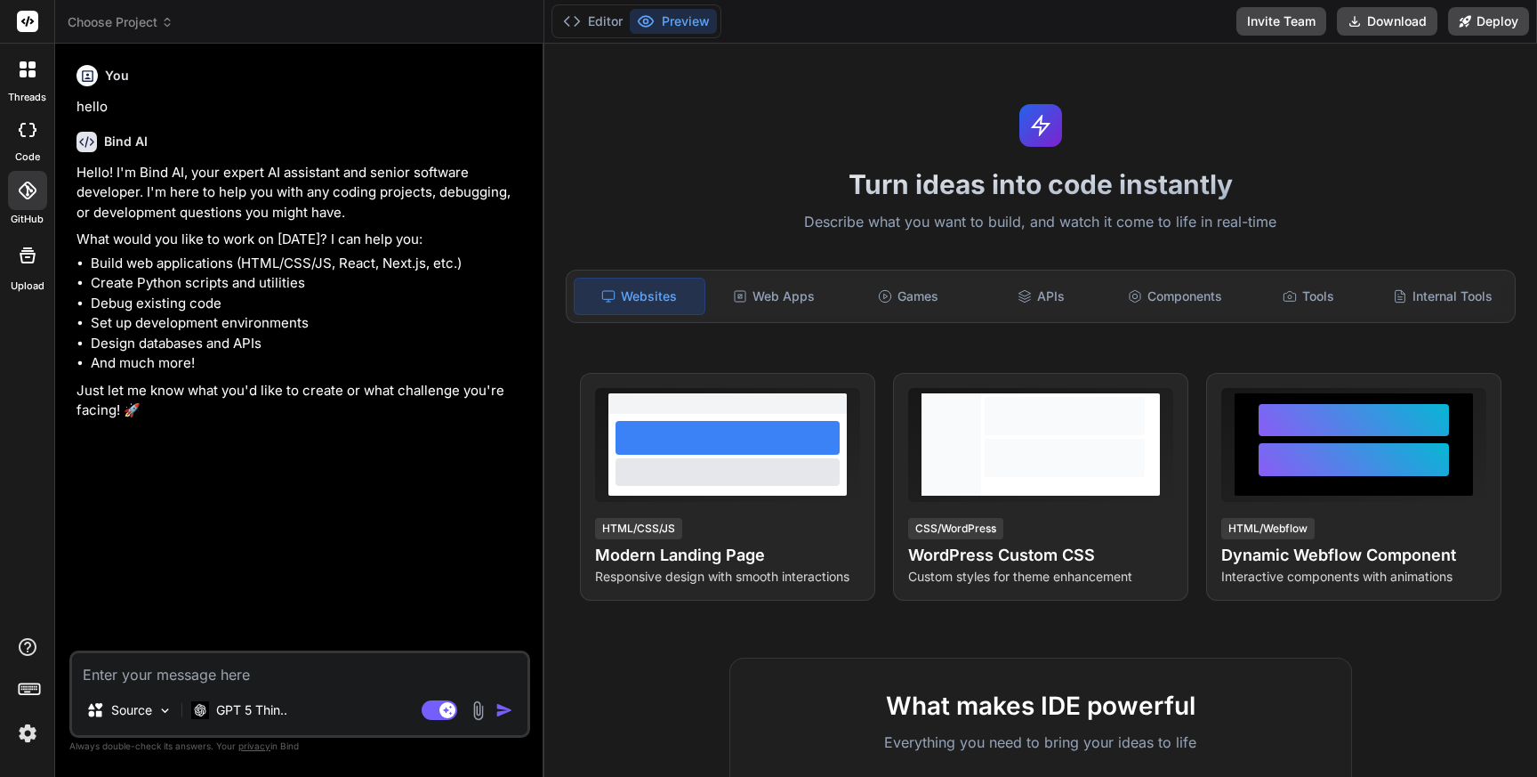
click at [28, 188] on icon at bounding box center [27, 190] width 18 height 18
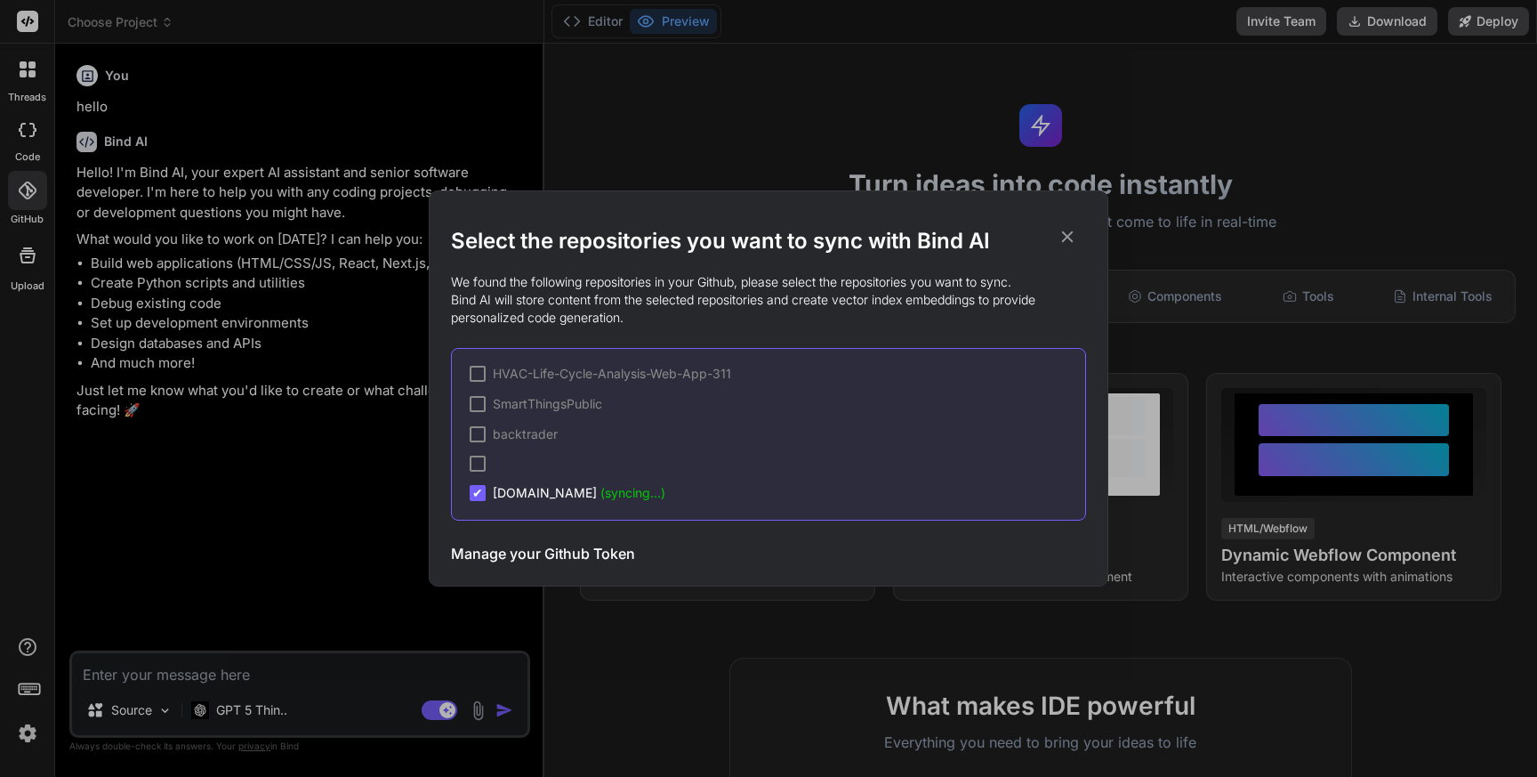
click at [28, 188] on div "Select the repositories you want to sync with Bind AI We found the following re…" at bounding box center [768, 388] width 1537 height 777
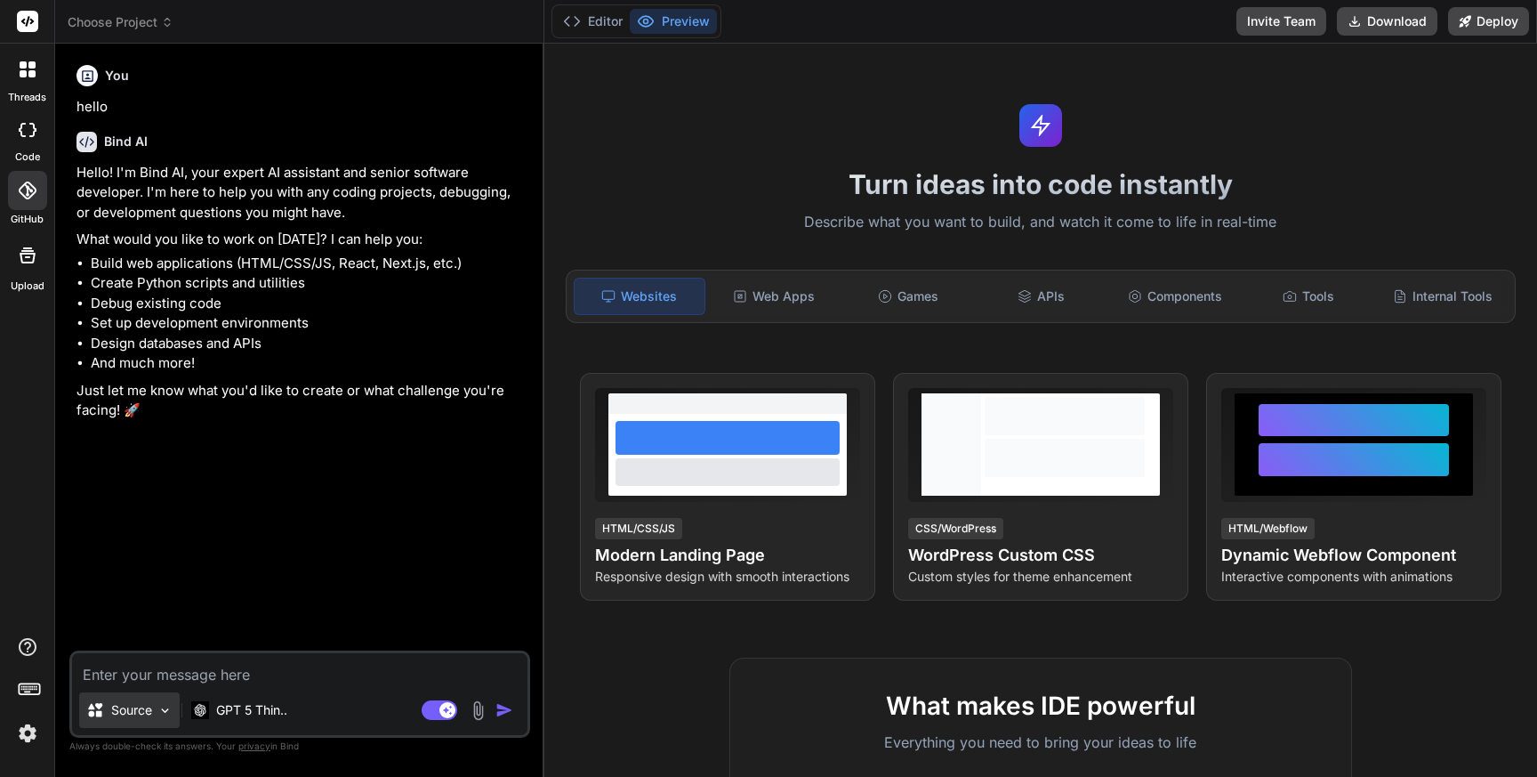
click at [125, 716] on p "Source" at bounding box center [131, 710] width 41 height 18
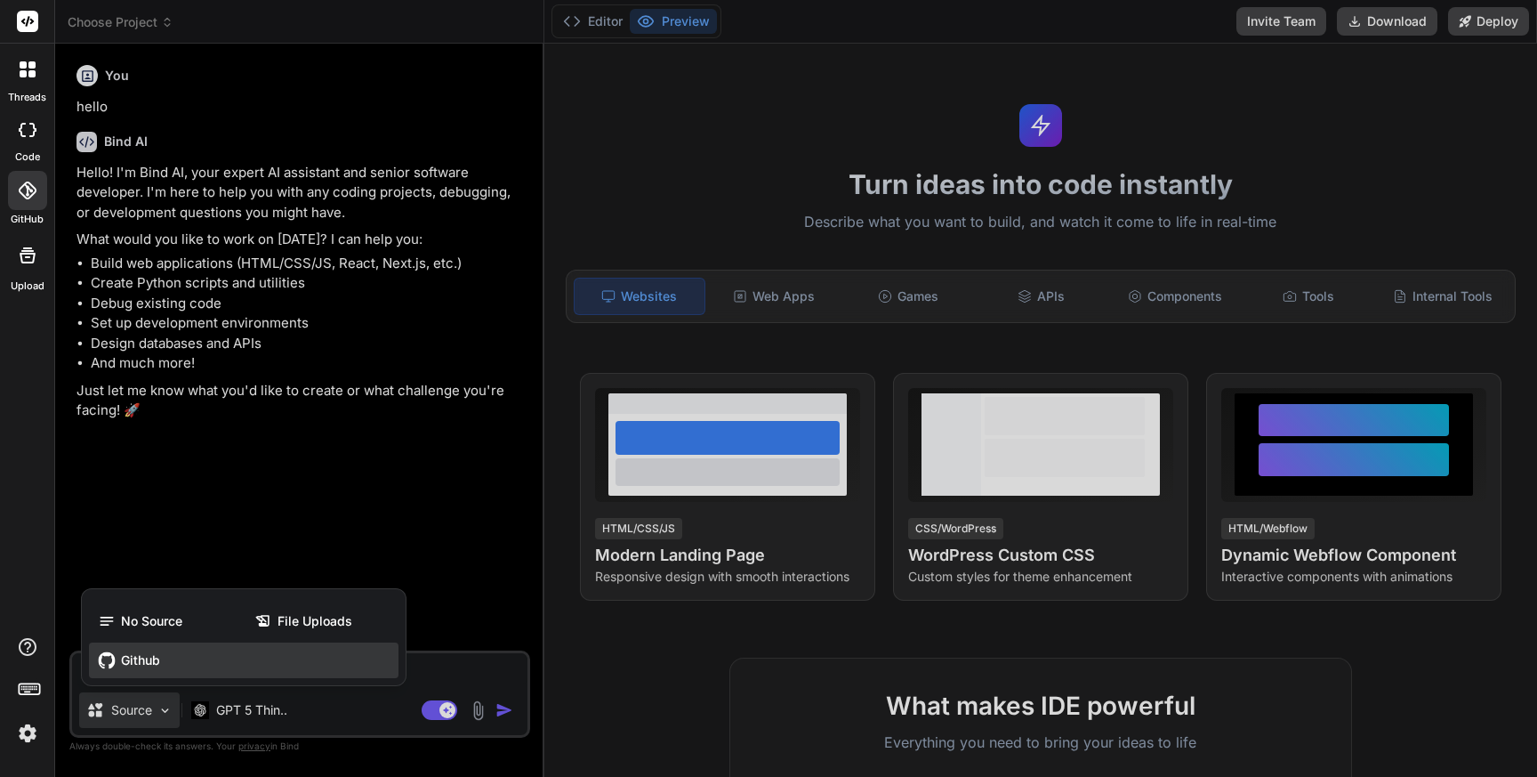
click at [132, 656] on span "Github" at bounding box center [140, 660] width 39 height 18
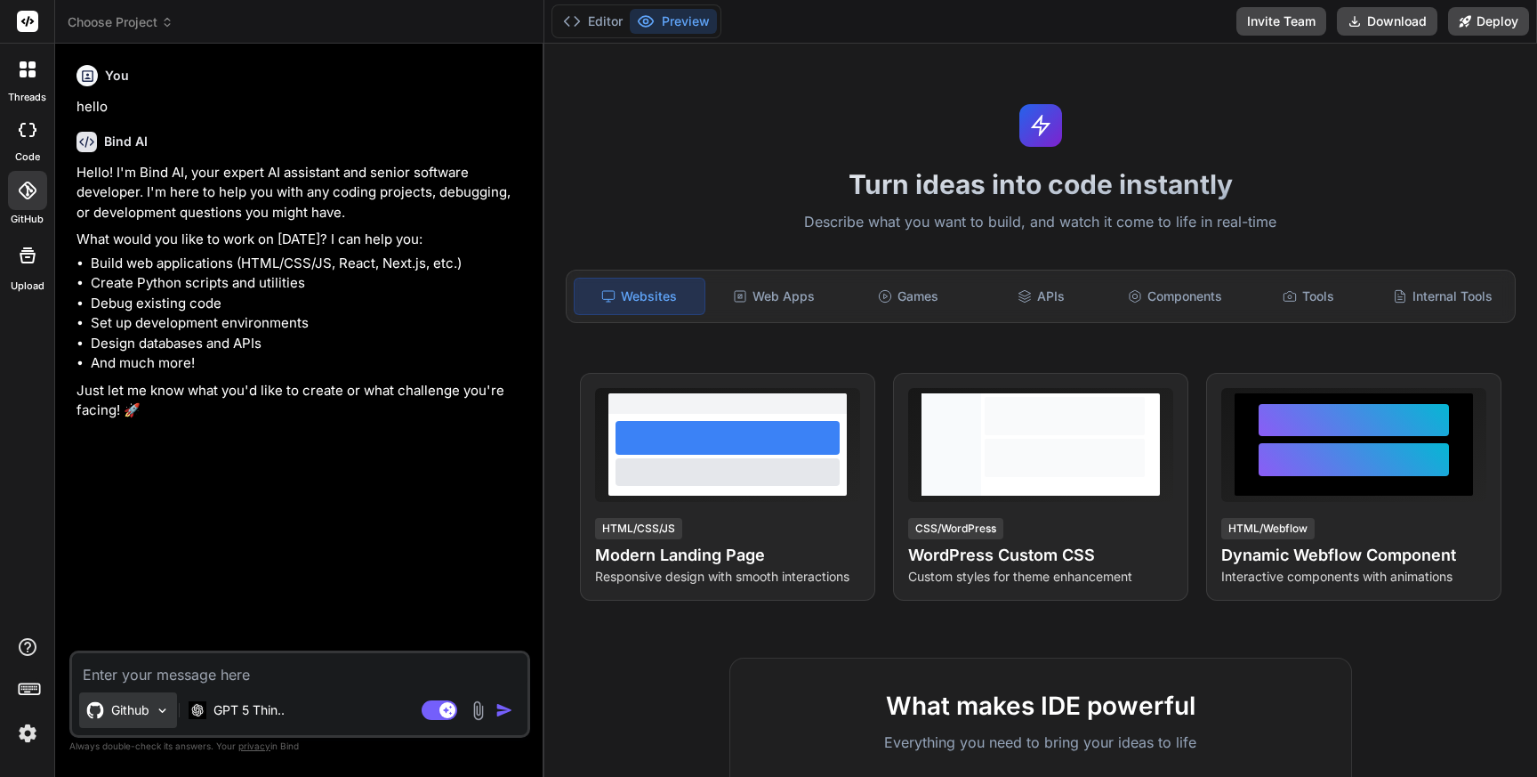
click at [141, 709] on p "Github" at bounding box center [130, 710] width 38 height 18
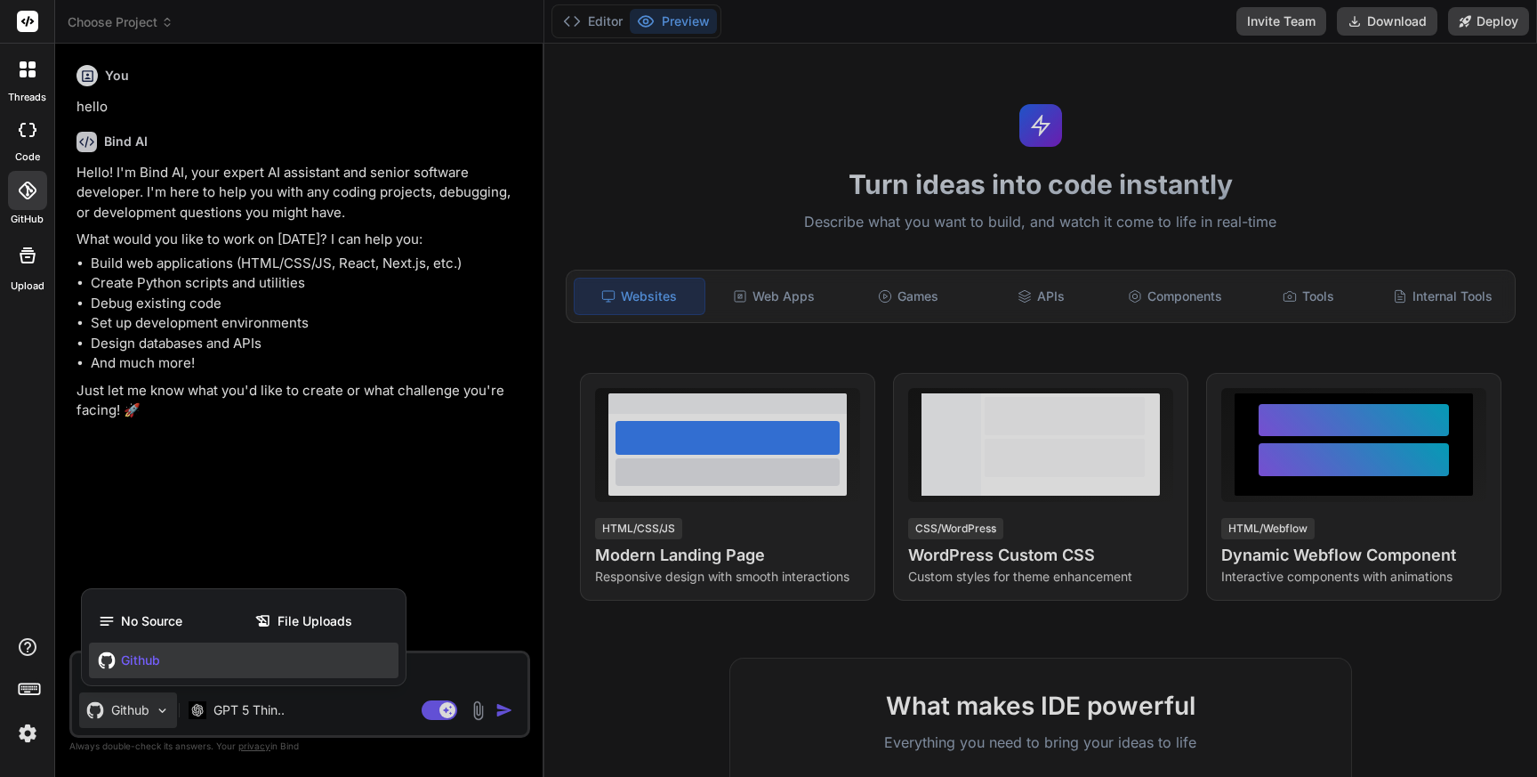
click at [200, 523] on div at bounding box center [768, 388] width 1537 height 777
type textarea "x"
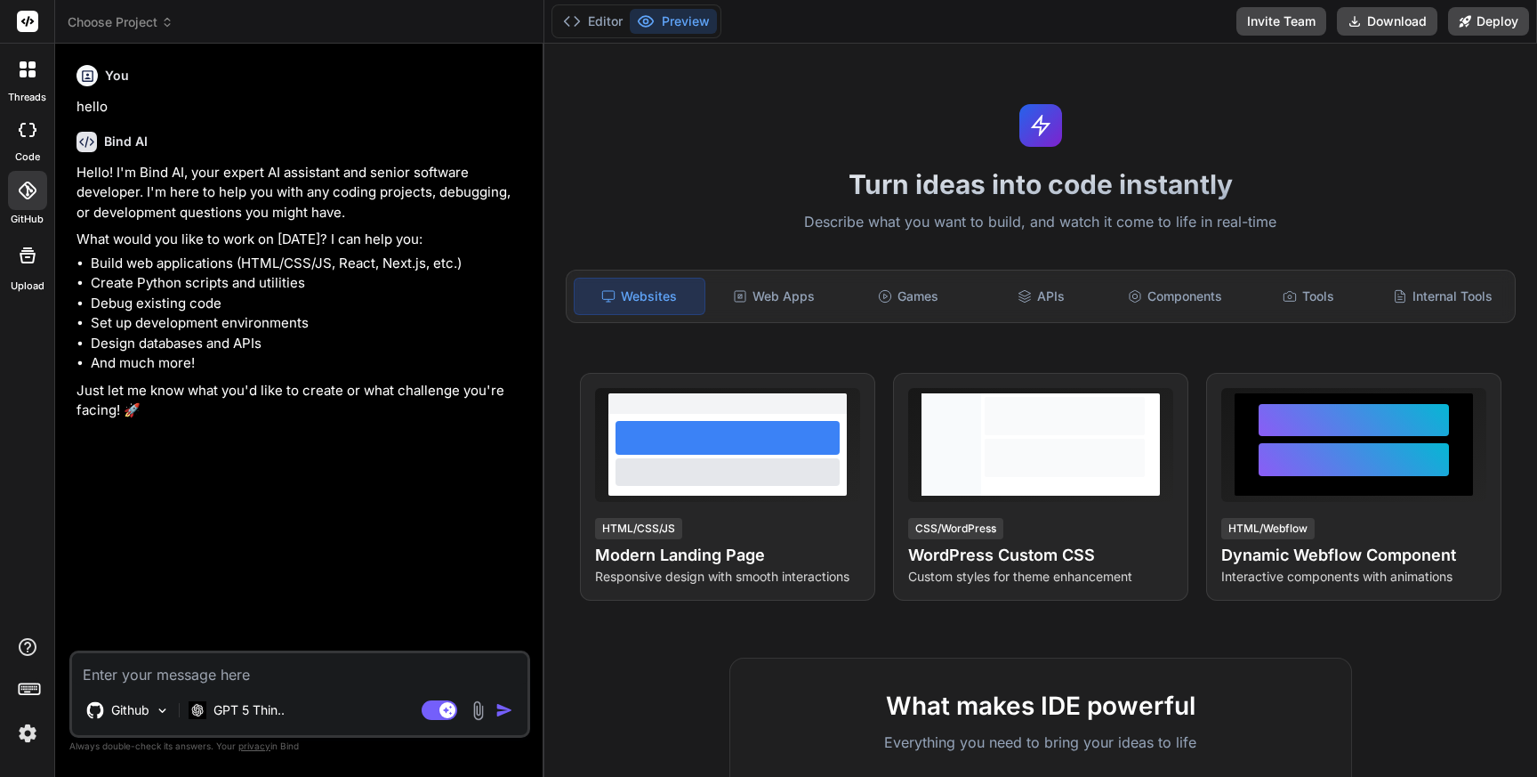
click at [36, 197] on div at bounding box center [27, 190] width 39 height 39
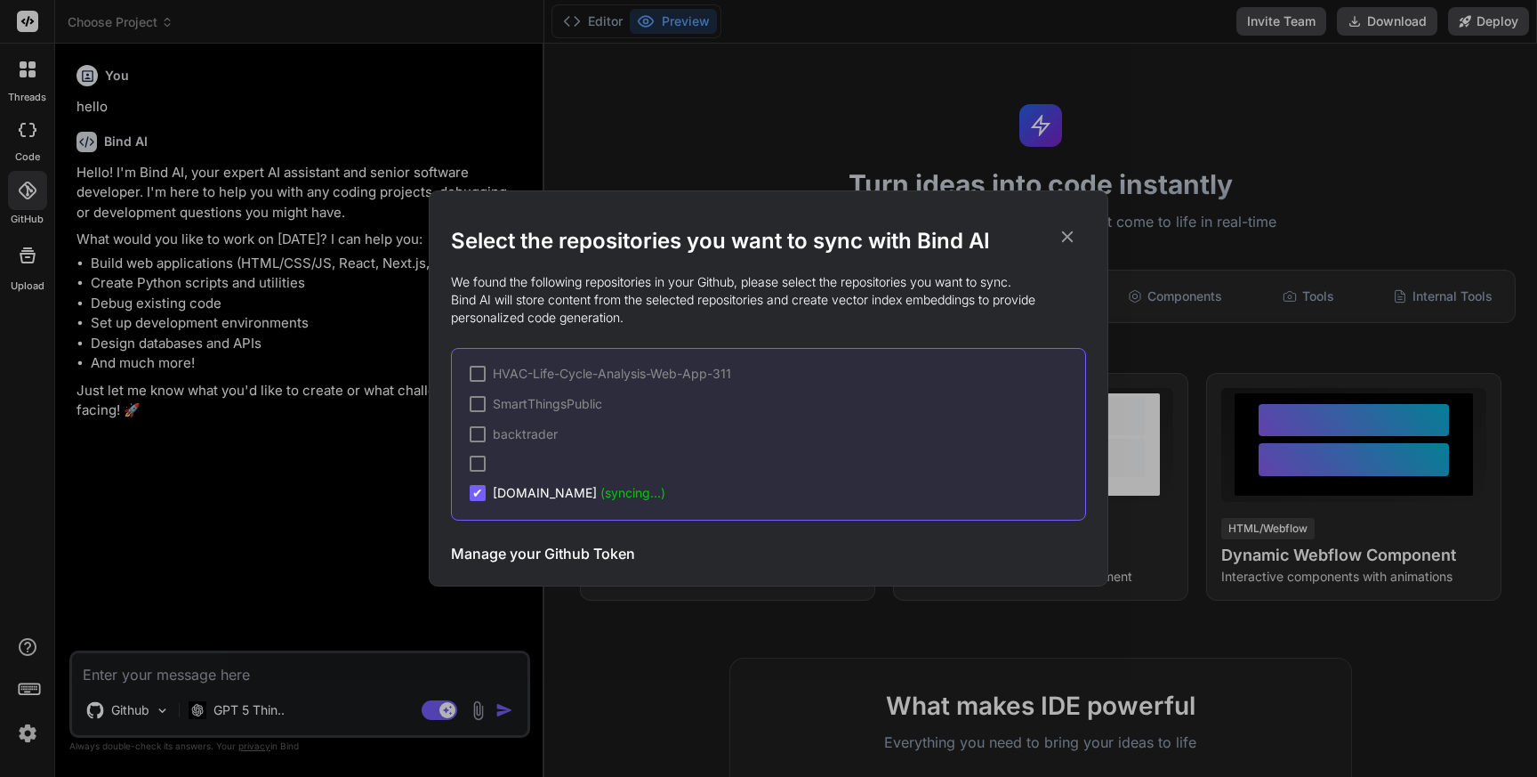
click at [546, 493] on span "id.coolwellac.com (syncing...)" at bounding box center [579, 493] width 173 height 18
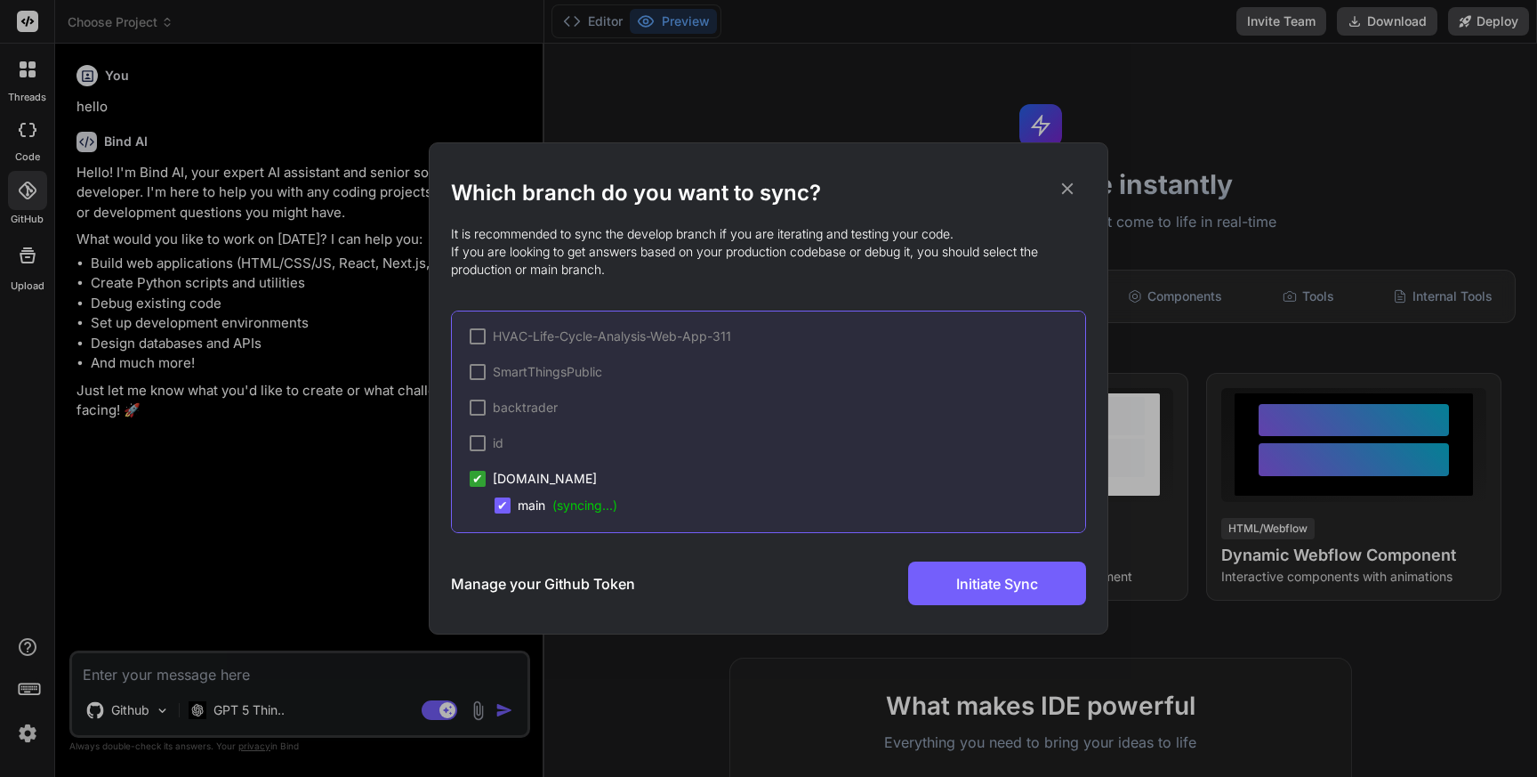
click at [545, 505] on span "main (syncing...)" at bounding box center [568, 505] width 100 height 18
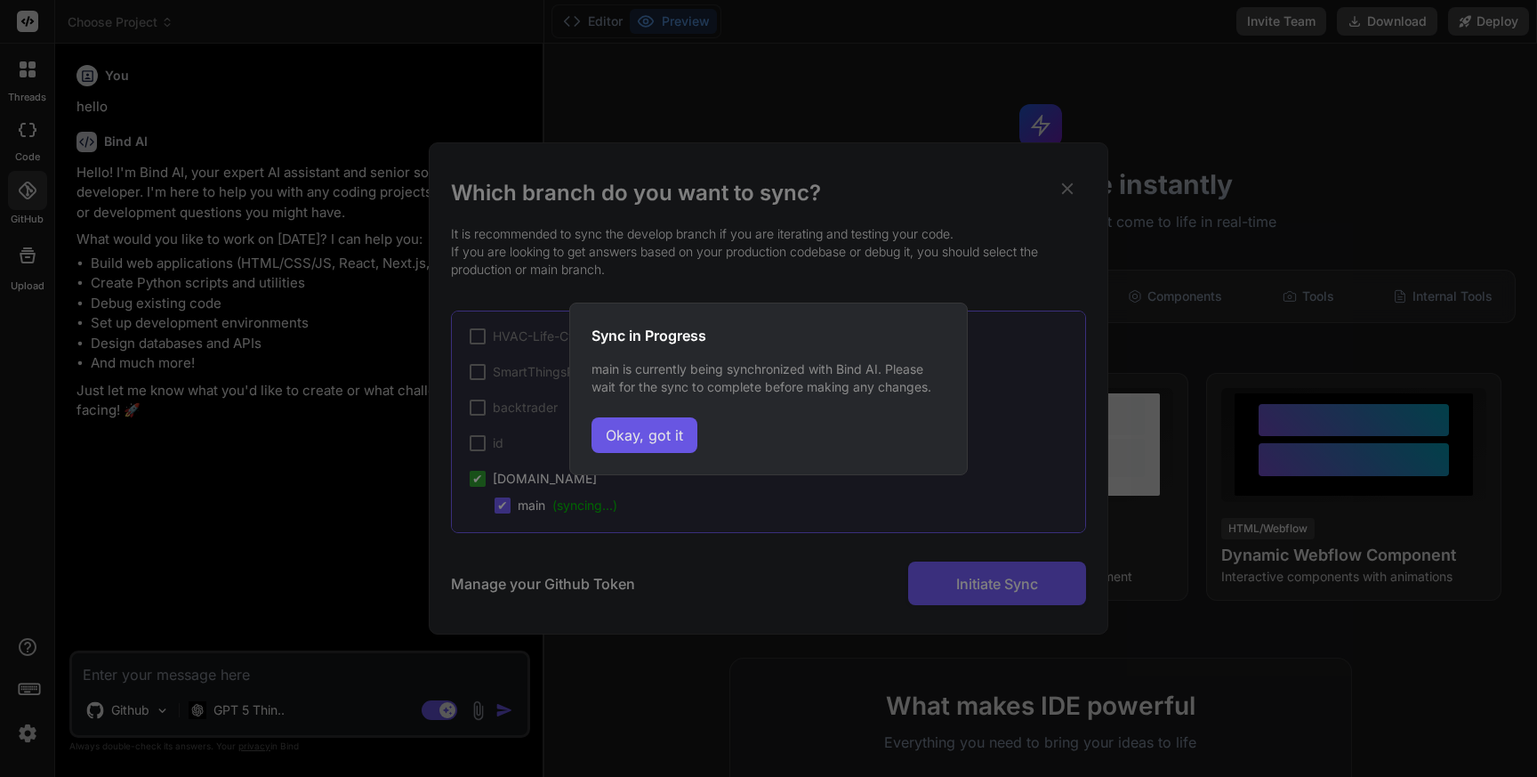
click at [623, 435] on button "Okay, got it" at bounding box center [645, 435] width 106 height 36
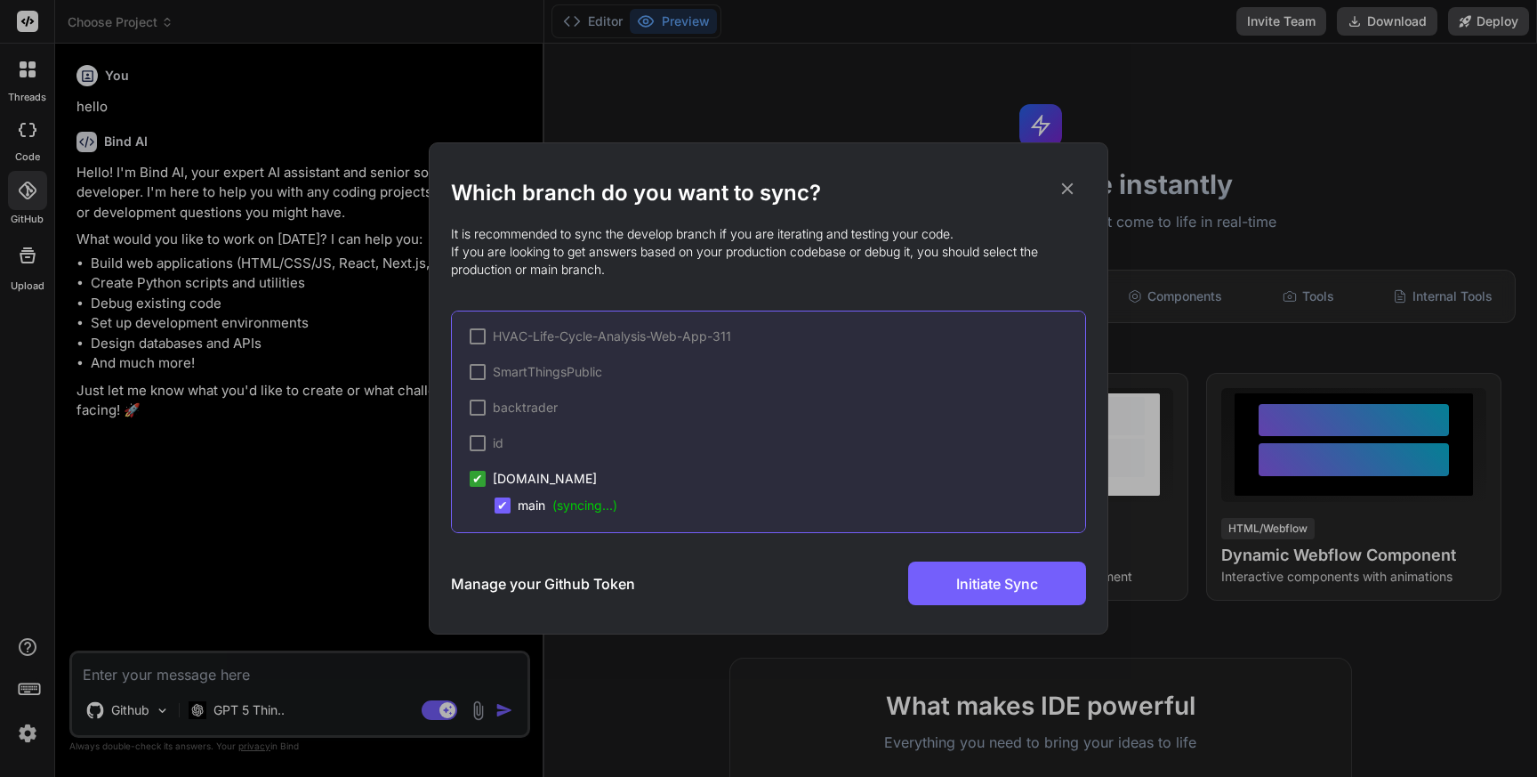
click at [578, 477] on span "[DOMAIN_NAME]" at bounding box center [545, 479] width 104 height 18
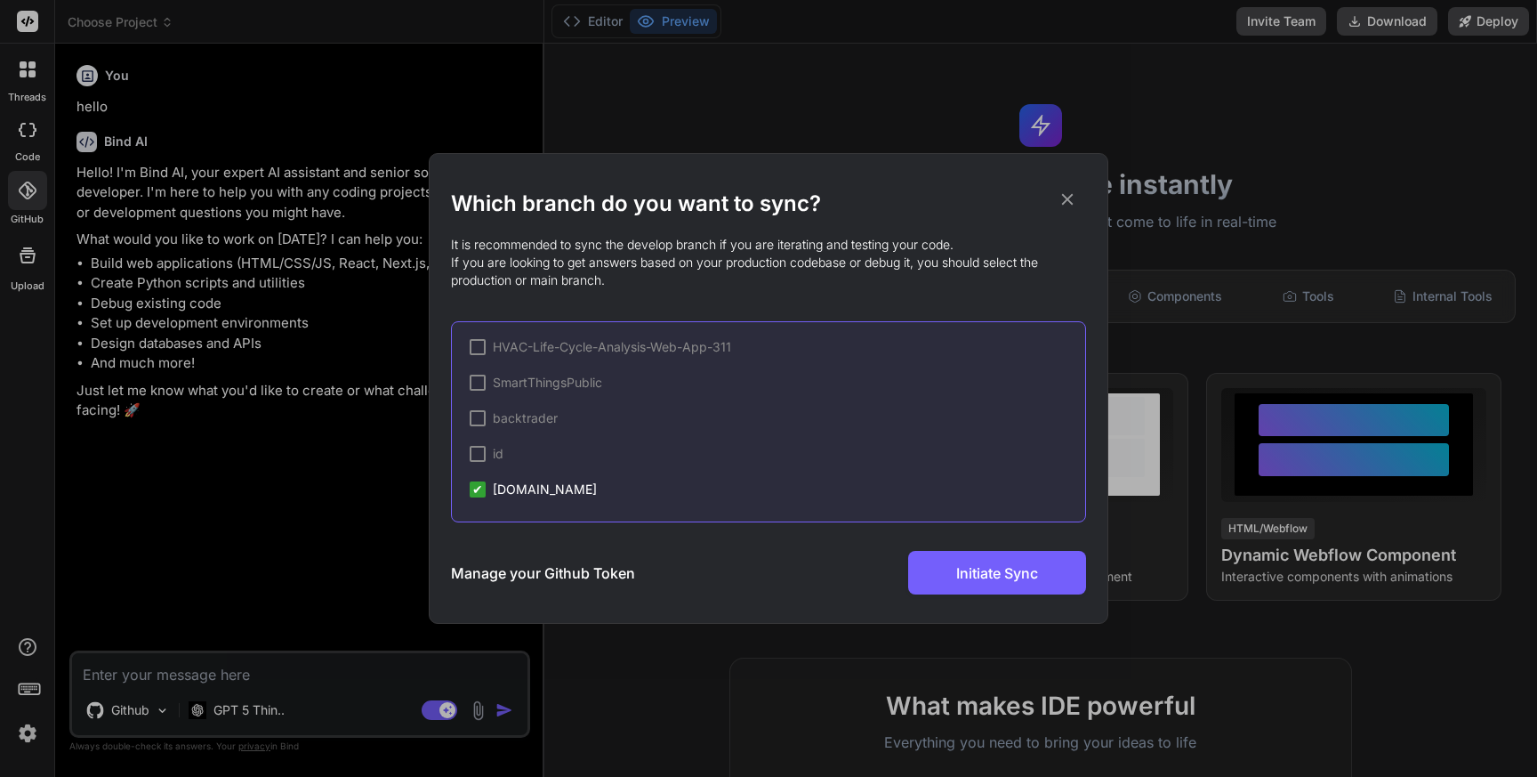
click at [584, 489] on span "[DOMAIN_NAME]" at bounding box center [545, 489] width 104 height 18
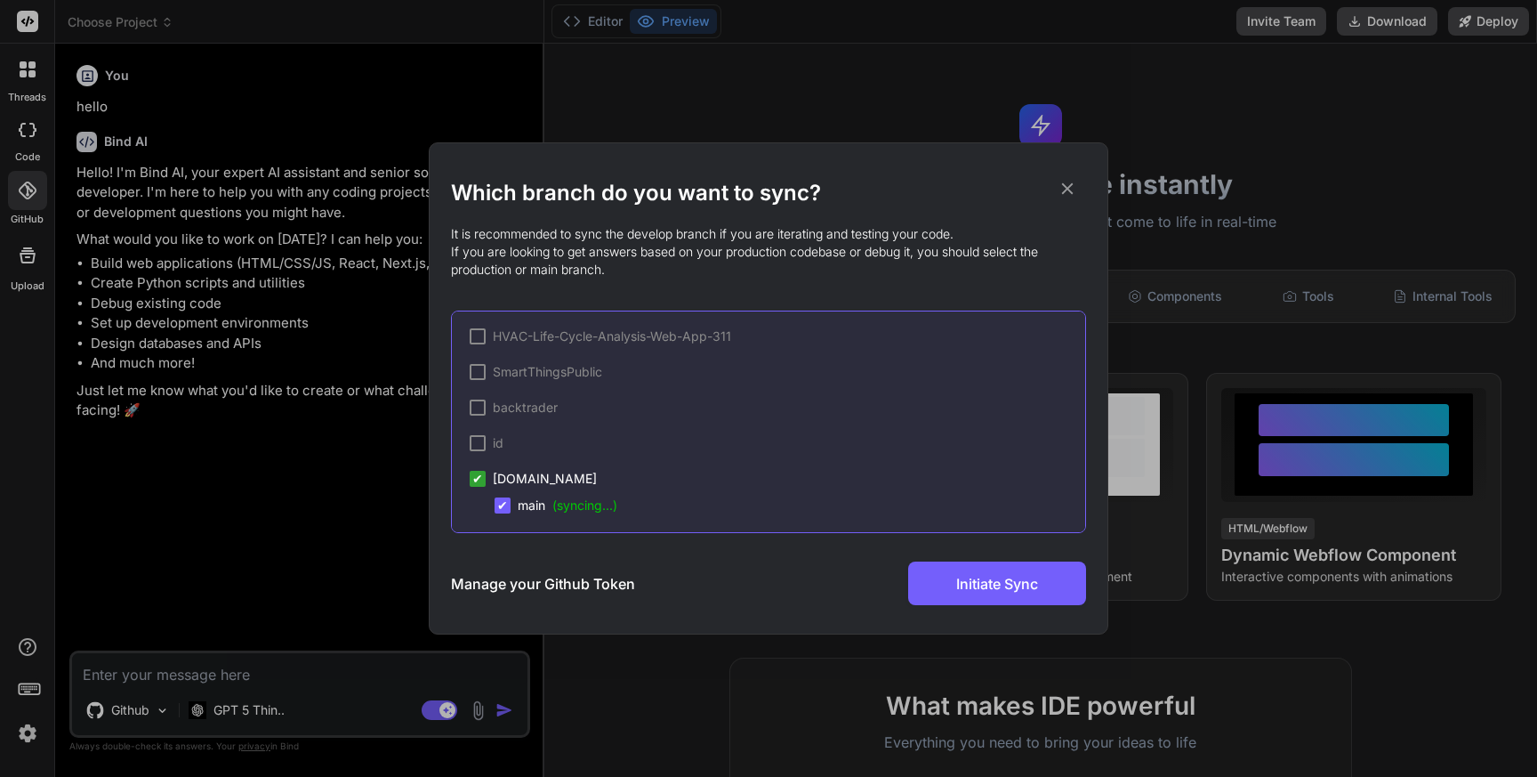
click at [581, 477] on span "[DOMAIN_NAME]" at bounding box center [545, 479] width 104 height 18
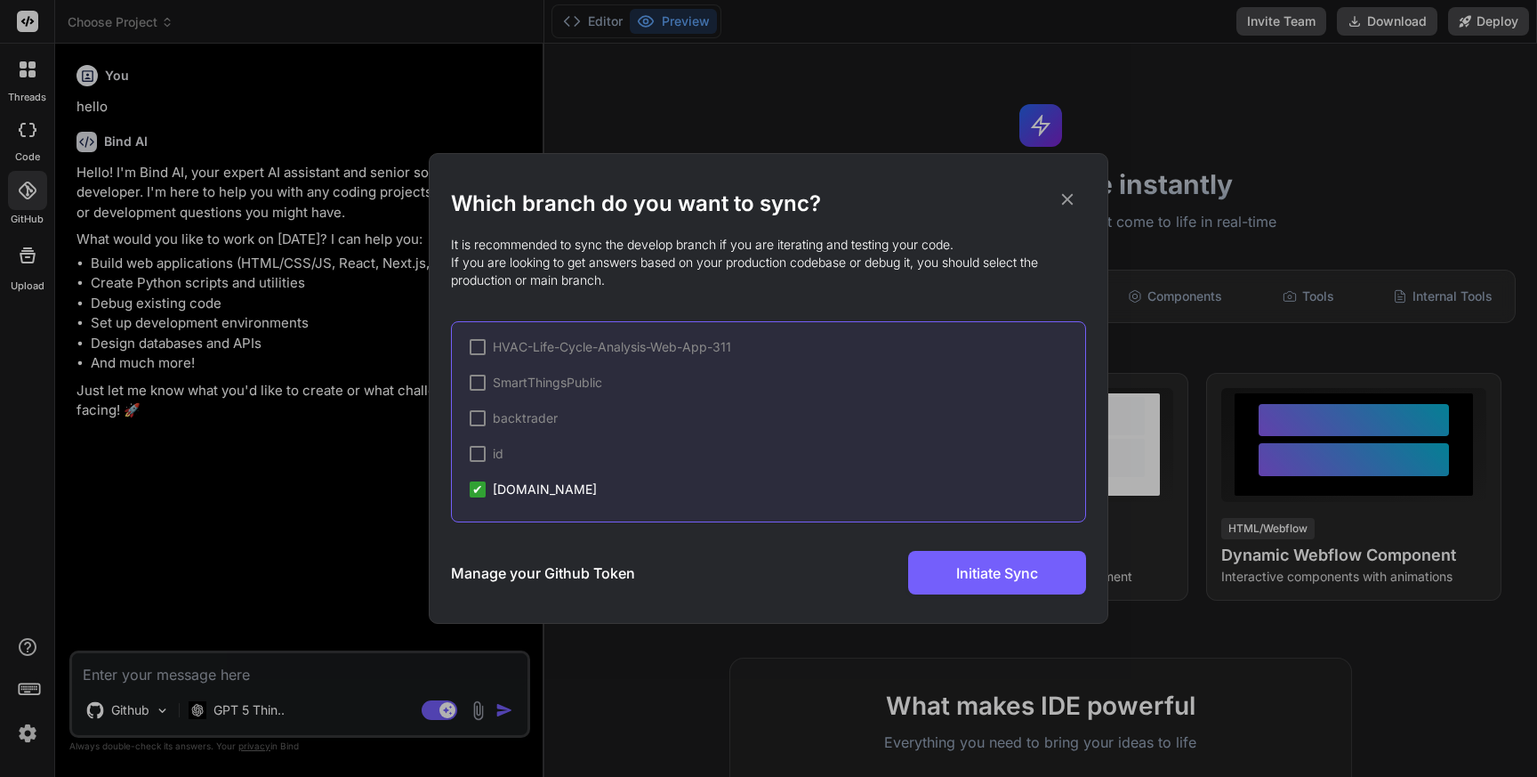
click at [1064, 203] on icon at bounding box center [1068, 199] width 20 height 20
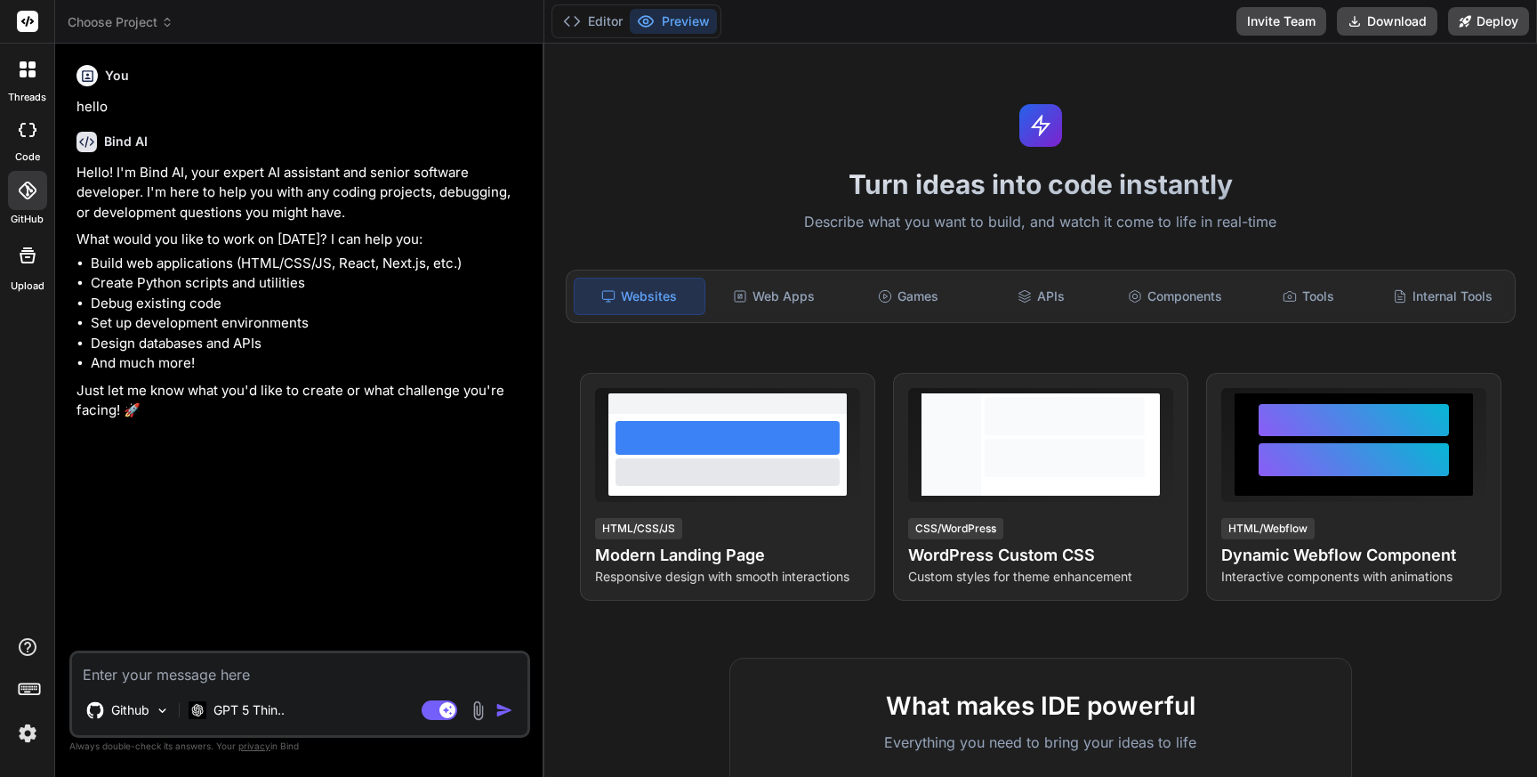
click at [31, 196] on icon at bounding box center [27, 190] width 18 height 18
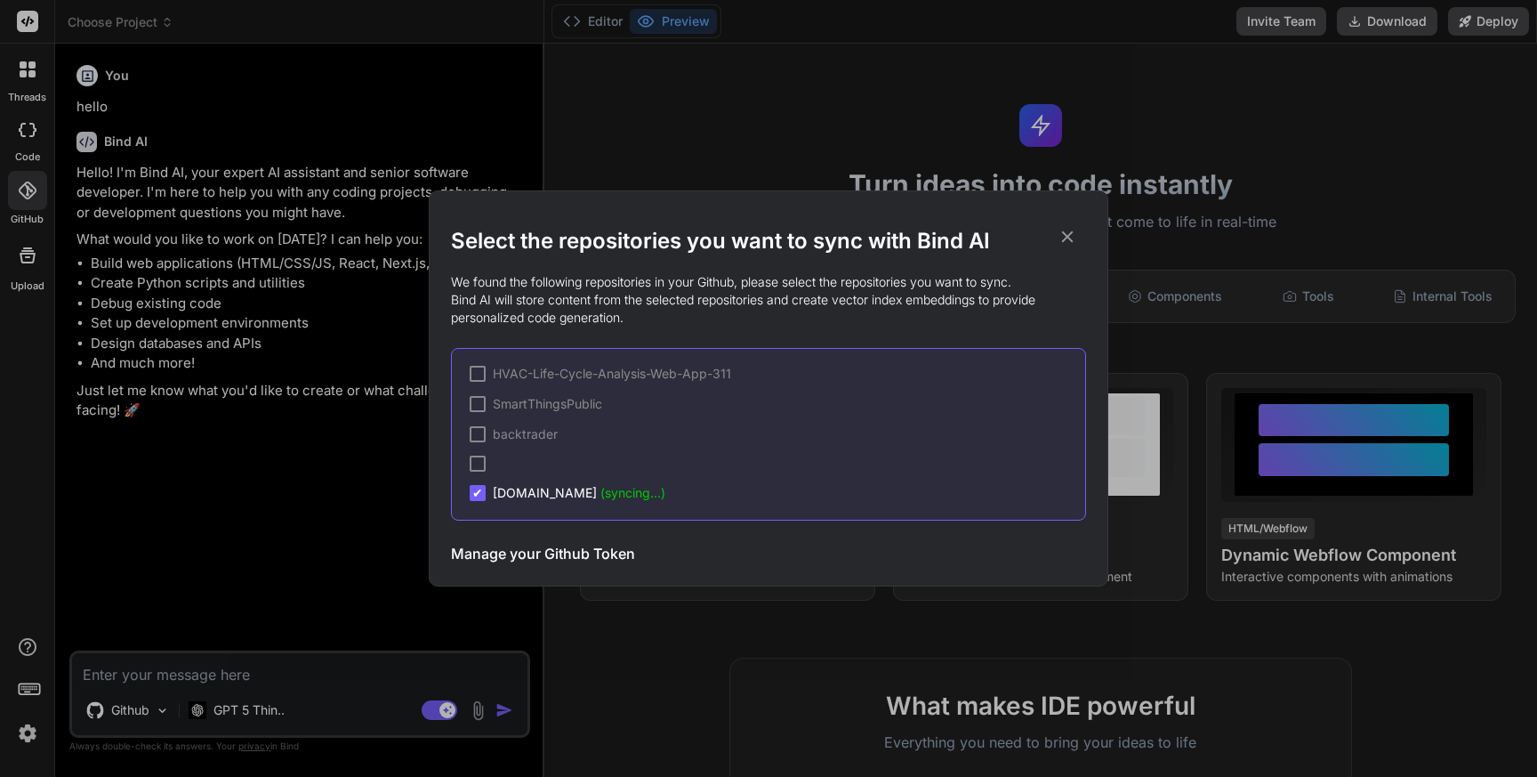
click at [31, 196] on div "Select the repositories you want to sync with Bind AI We found the following re…" at bounding box center [768, 388] width 1537 height 777
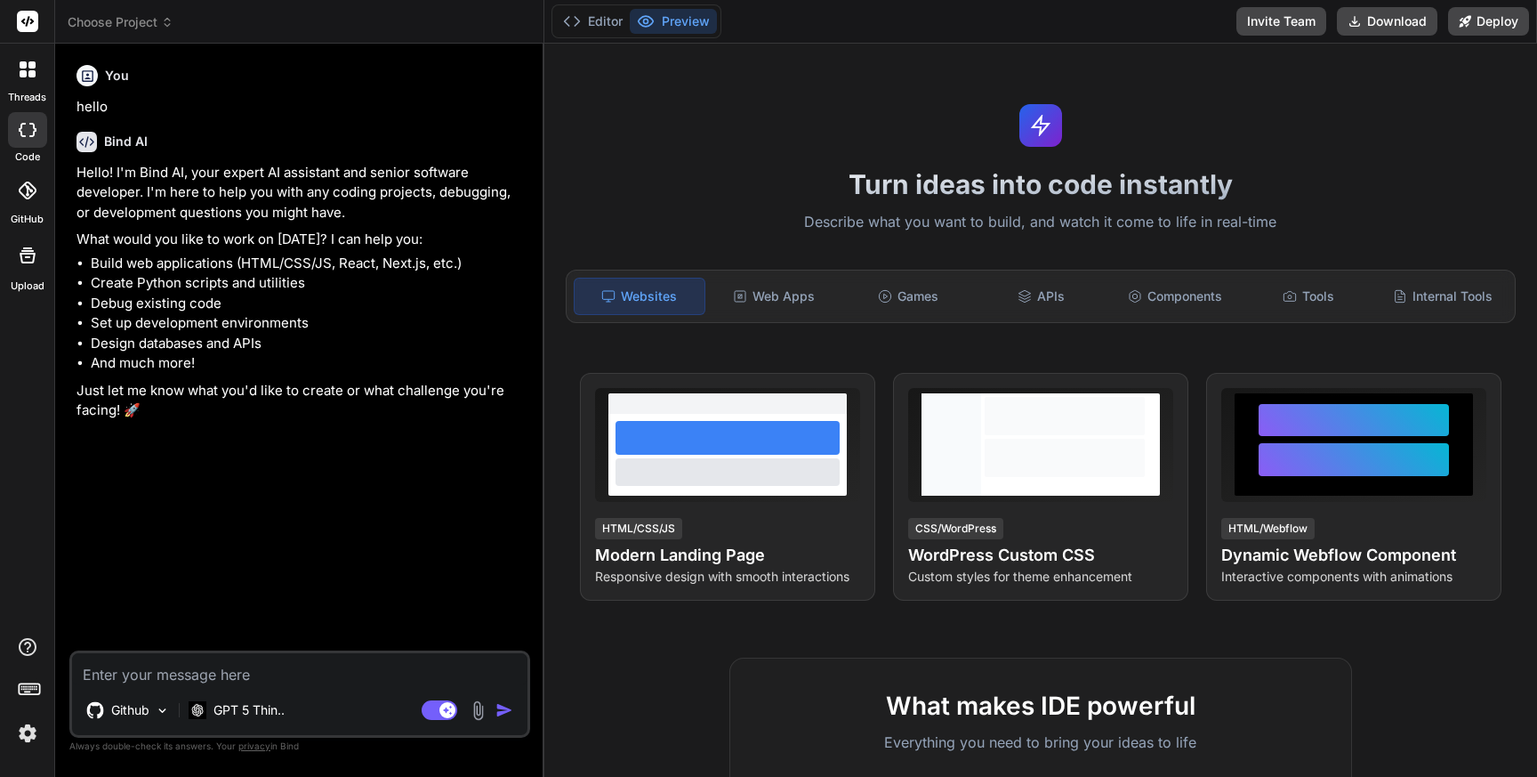
click at [25, 205] on div at bounding box center [27, 190] width 39 height 39
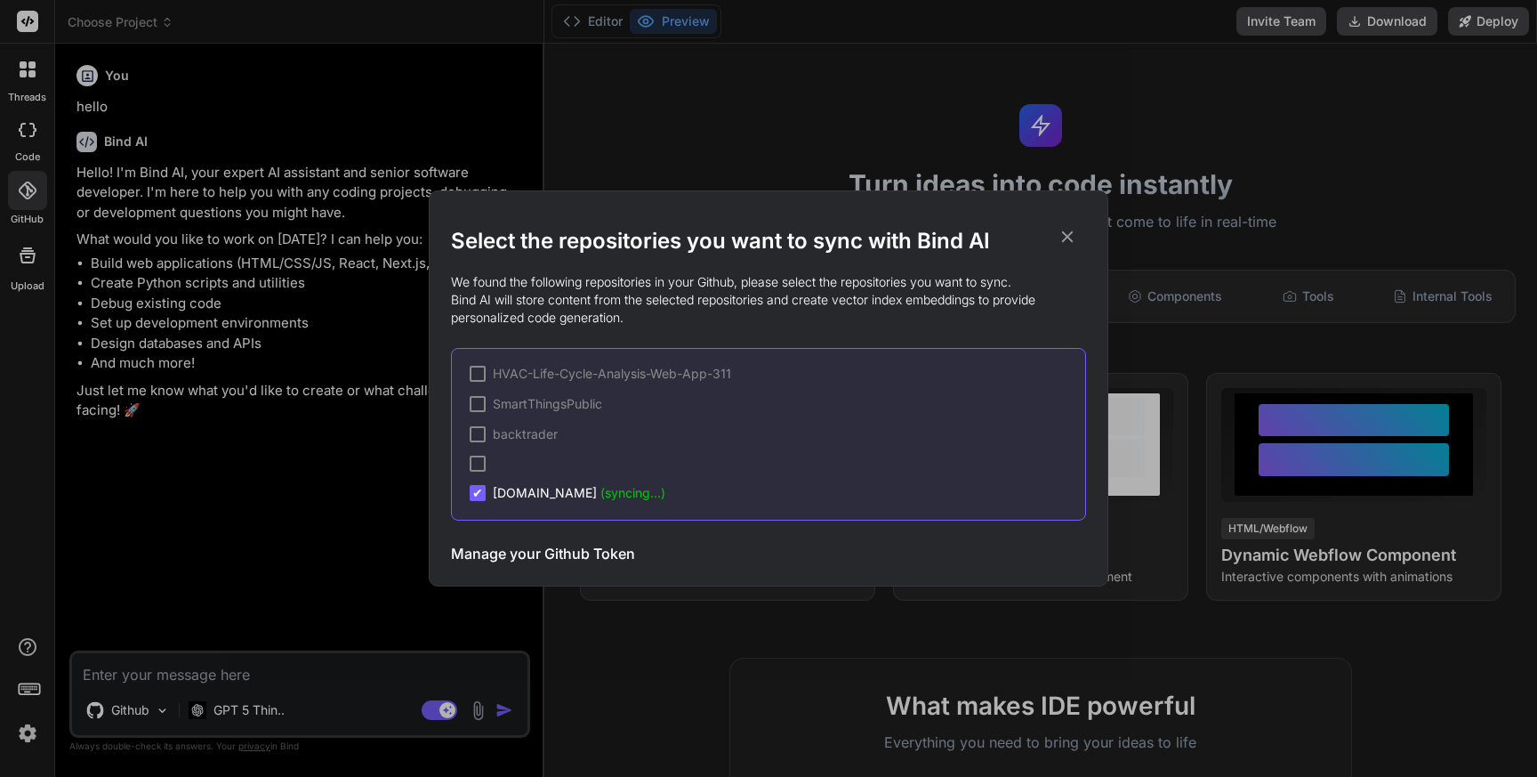
click at [608, 491] on span "(syncing...)" at bounding box center [632, 492] width 65 height 15
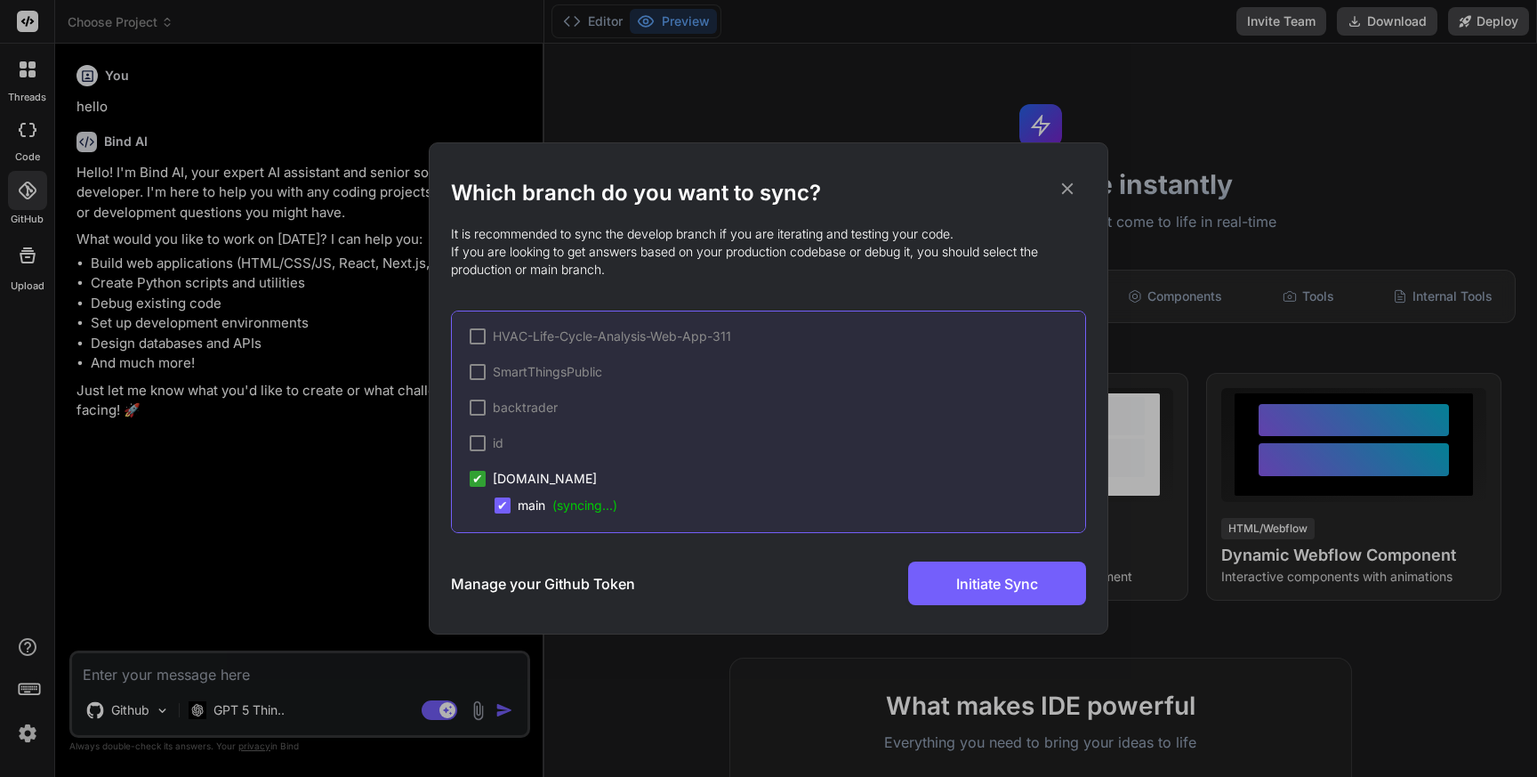
click at [575, 499] on span "(syncing...)" at bounding box center [584, 504] width 65 height 15
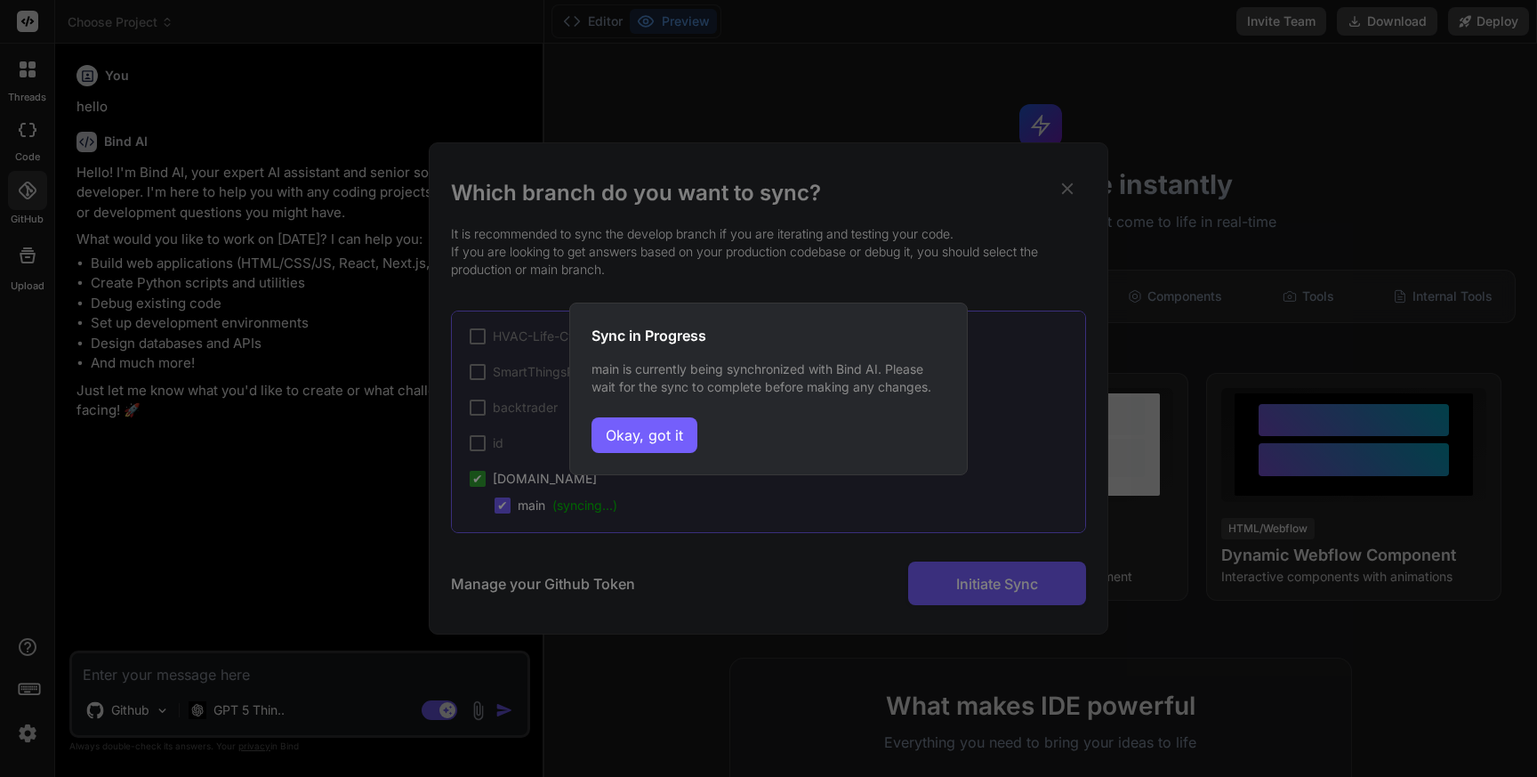
click at [997, 271] on div "Sync in Progress main is currently being synchronized with Bind AI. Please wait…" at bounding box center [768, 388] width 1537 height 777
click at [685, 425] on button "Okay, got it" at bounding box center [645, 435] width 106 height 36
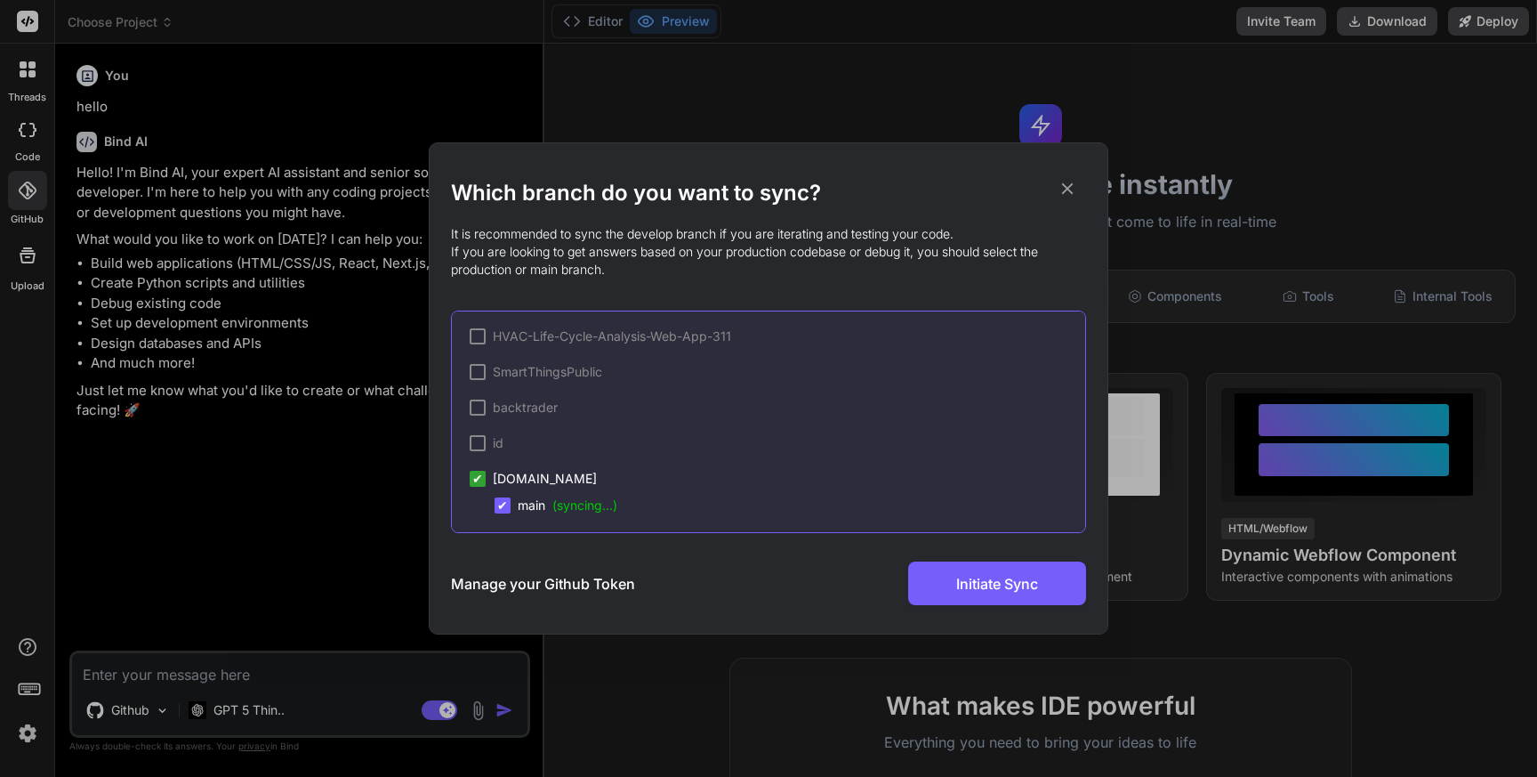
click at [1070, 185] on icon at bounding box center [1068, 189] width 12 height 12
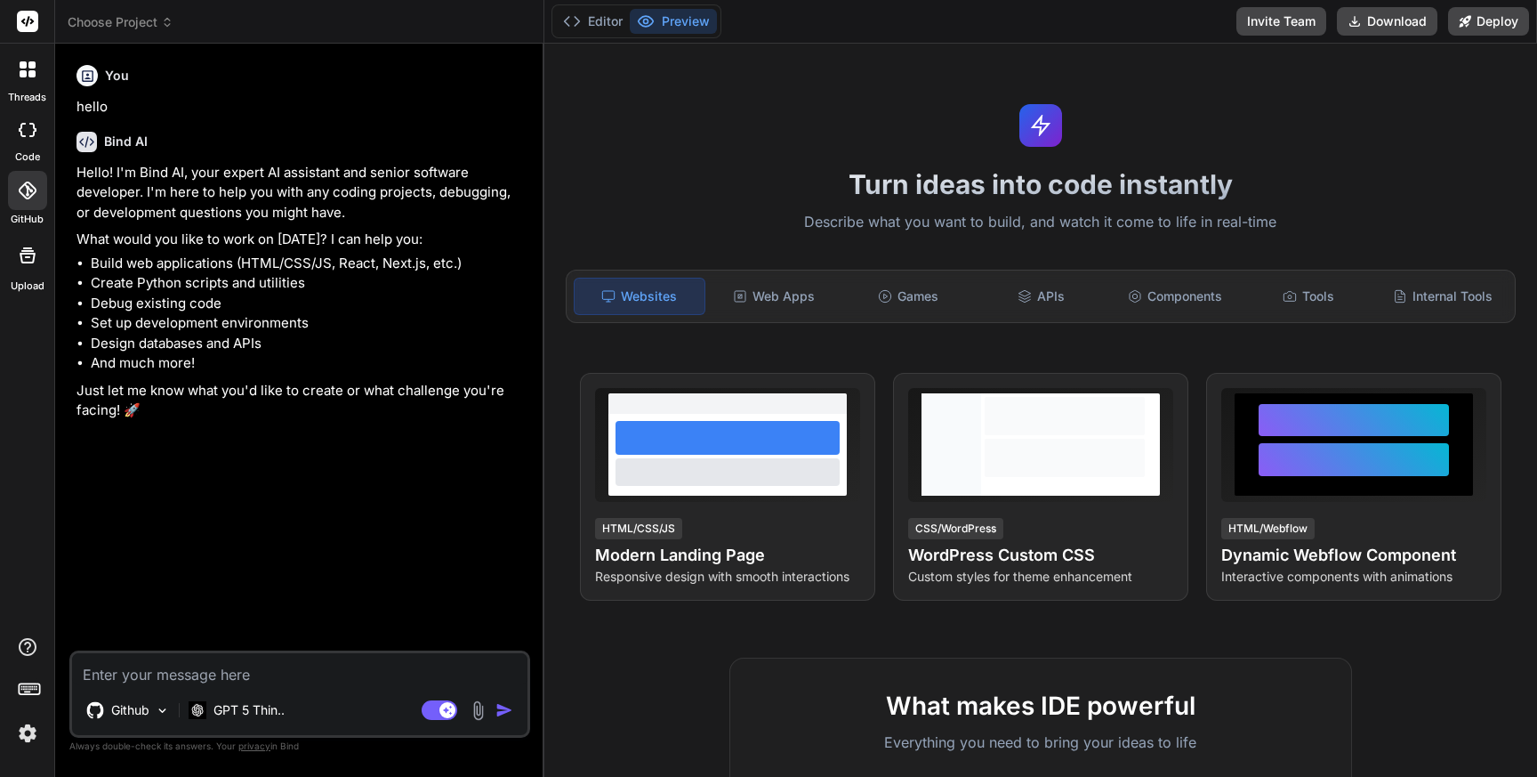
click at [138, 18] on span "Choose Project" at bounding box center [121, 22] width 106 height 18
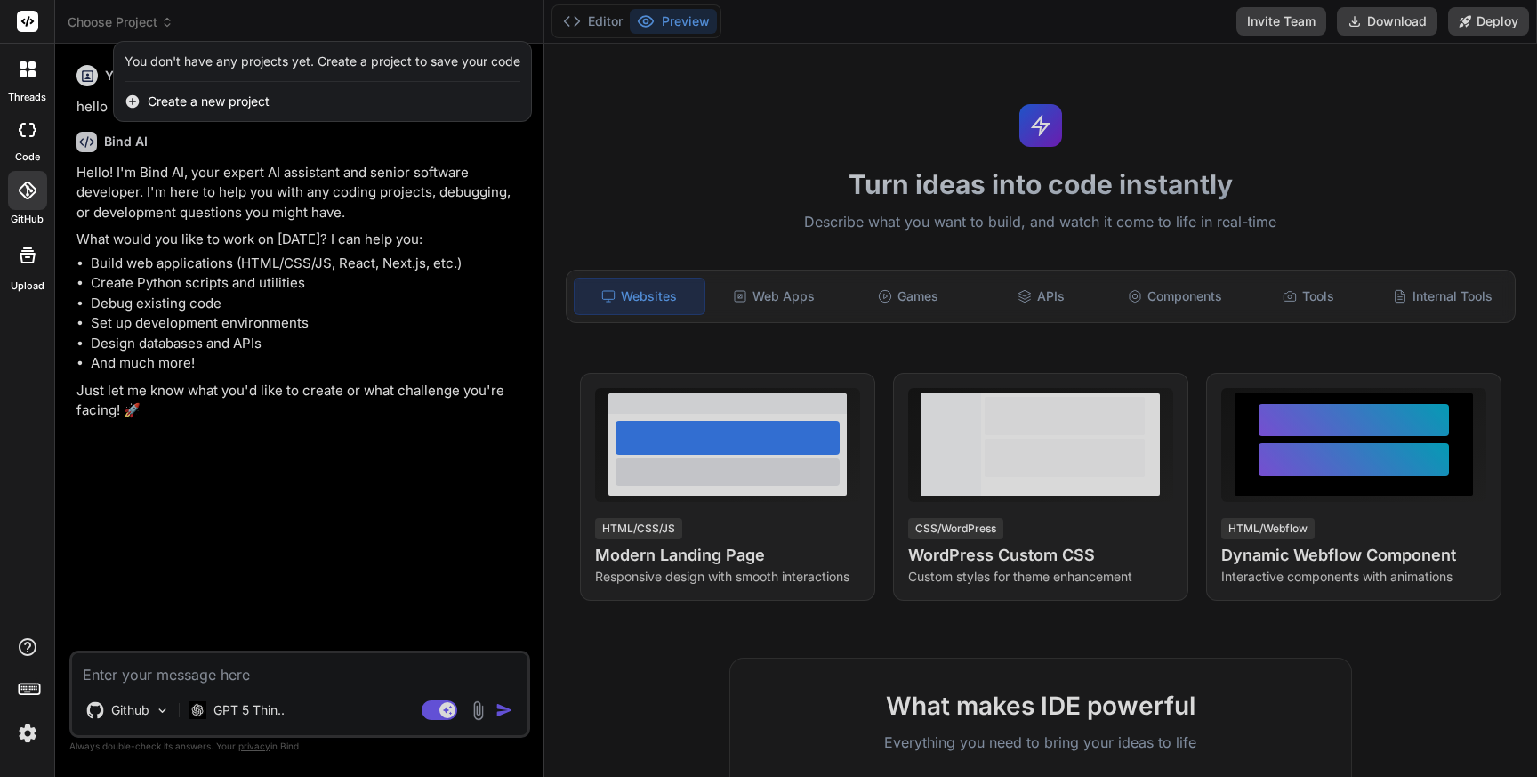
click at [185, 302] on div at bounding box center [768, 388] width 1537 height 777
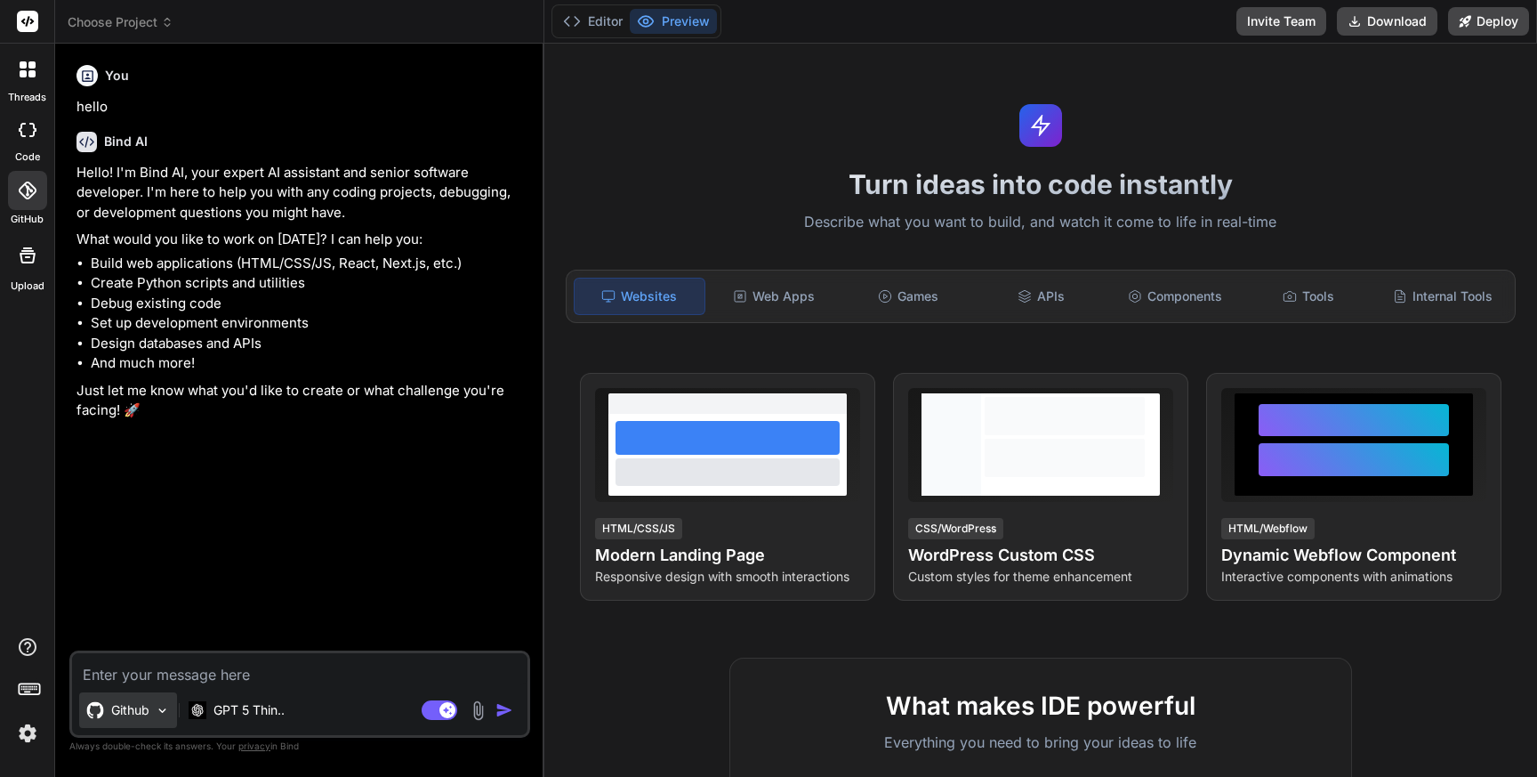
click at [120, 713] on p "Github" at bounding box center [130, 710] width 38 height 18
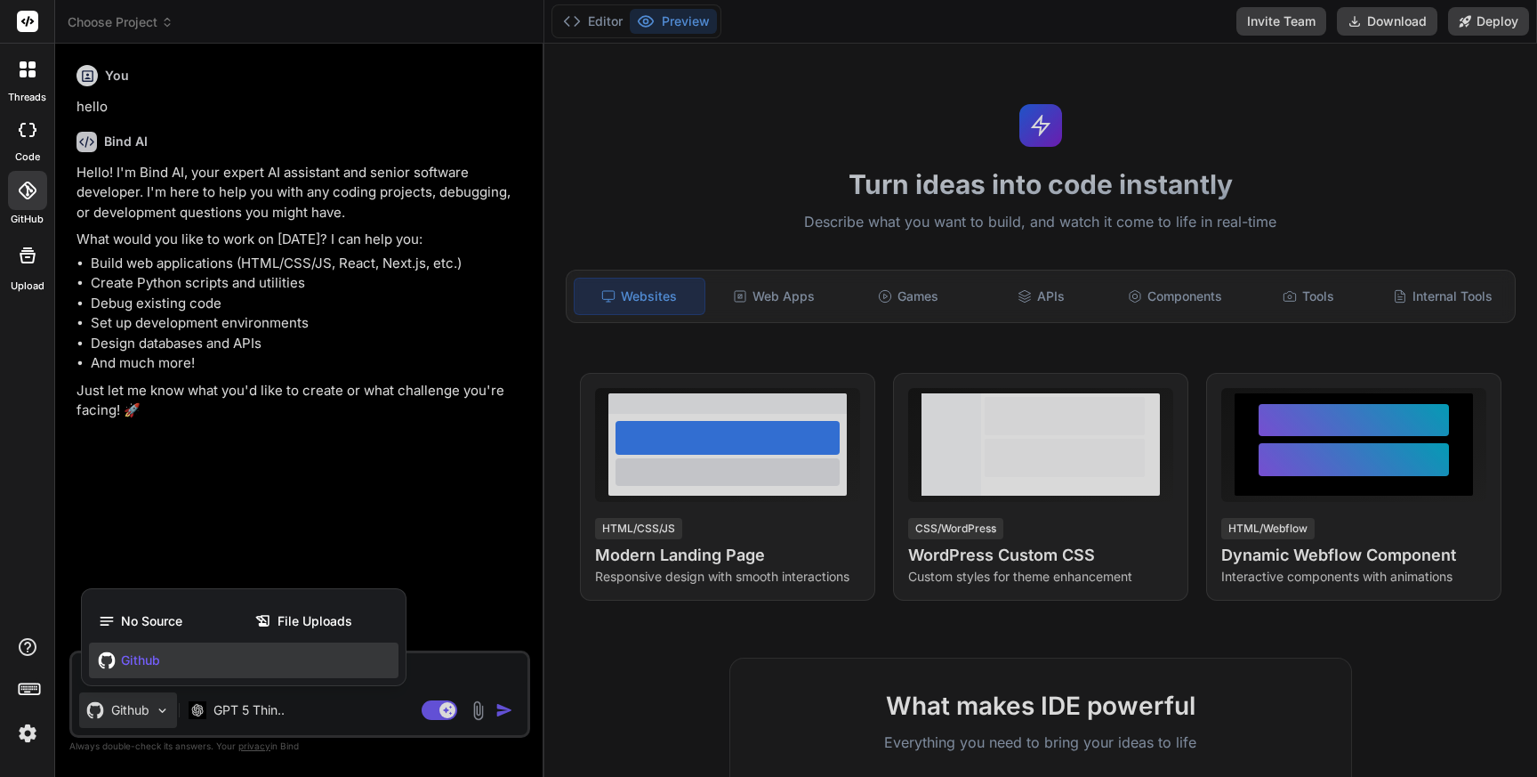
click at [157, 664] on span "Github" at bounding box center [140, 660] width 39 height 18
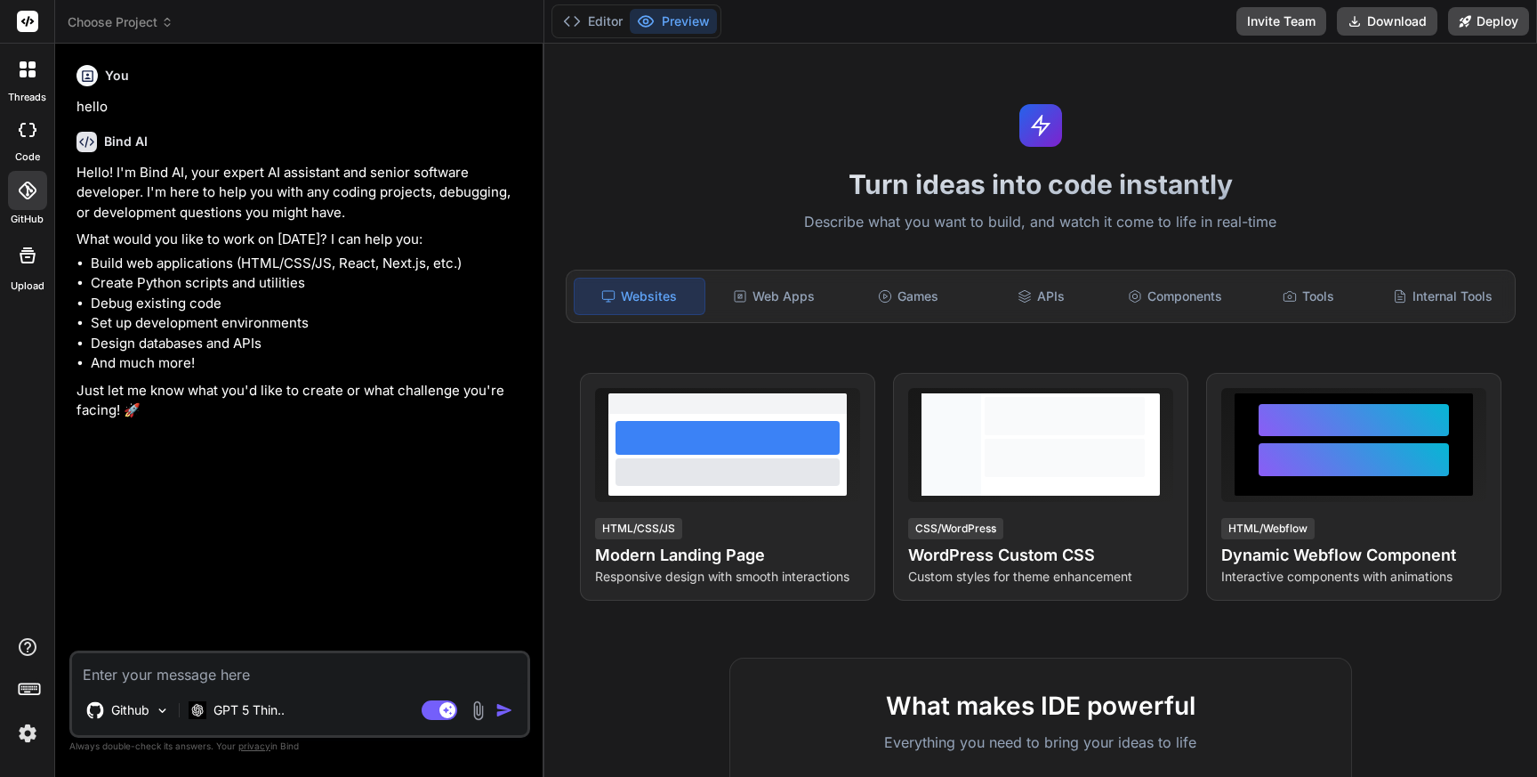
click at [31, 140] on div at bounding box center [27, 130] width 39 height 36
type textarea "x"
click at [32, 74] on icon at bounding box center [31, 73] width 7 height 7
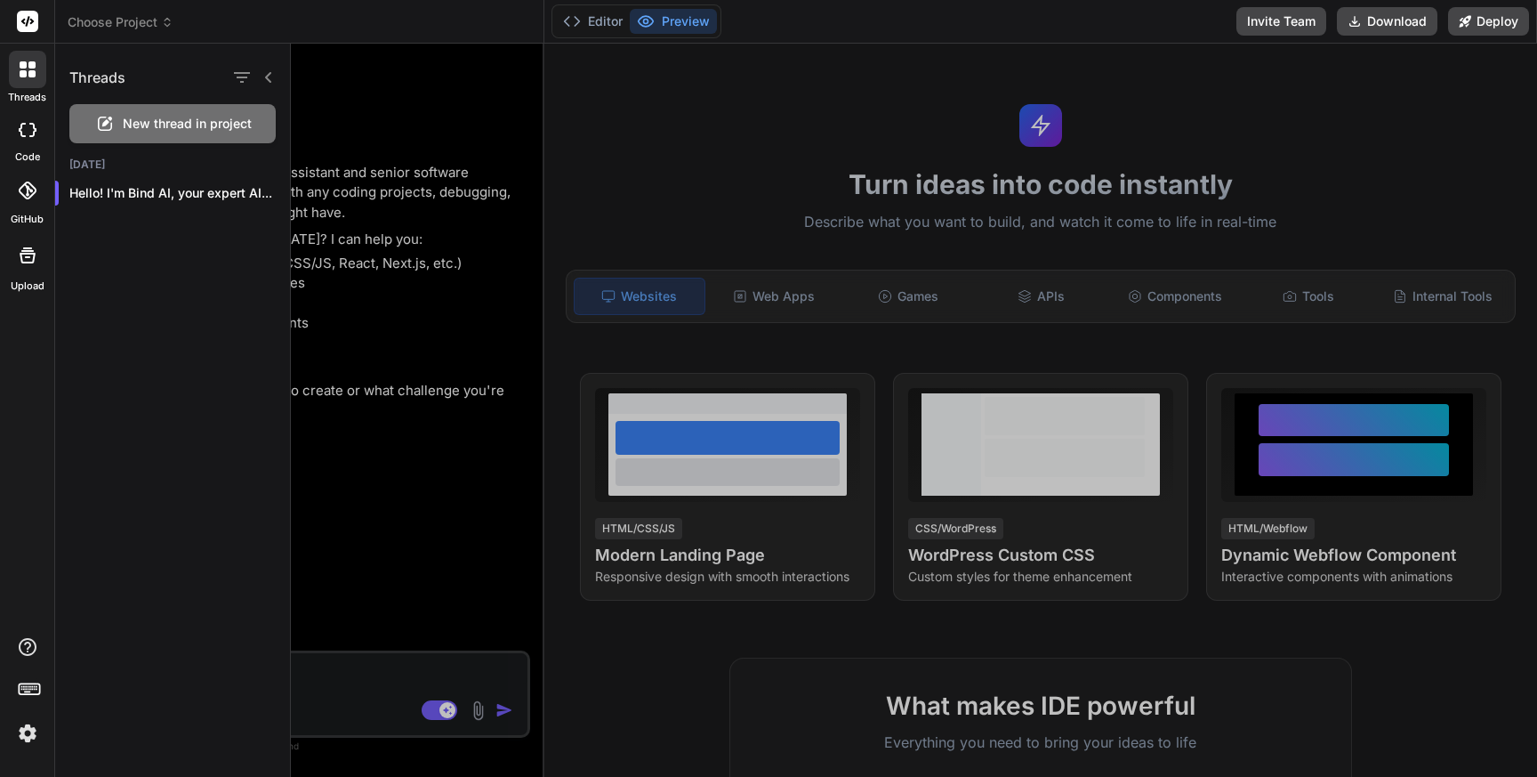
click at [16, 218] on label "GitHub" at bounding box center [27, 219] width 33 height 15
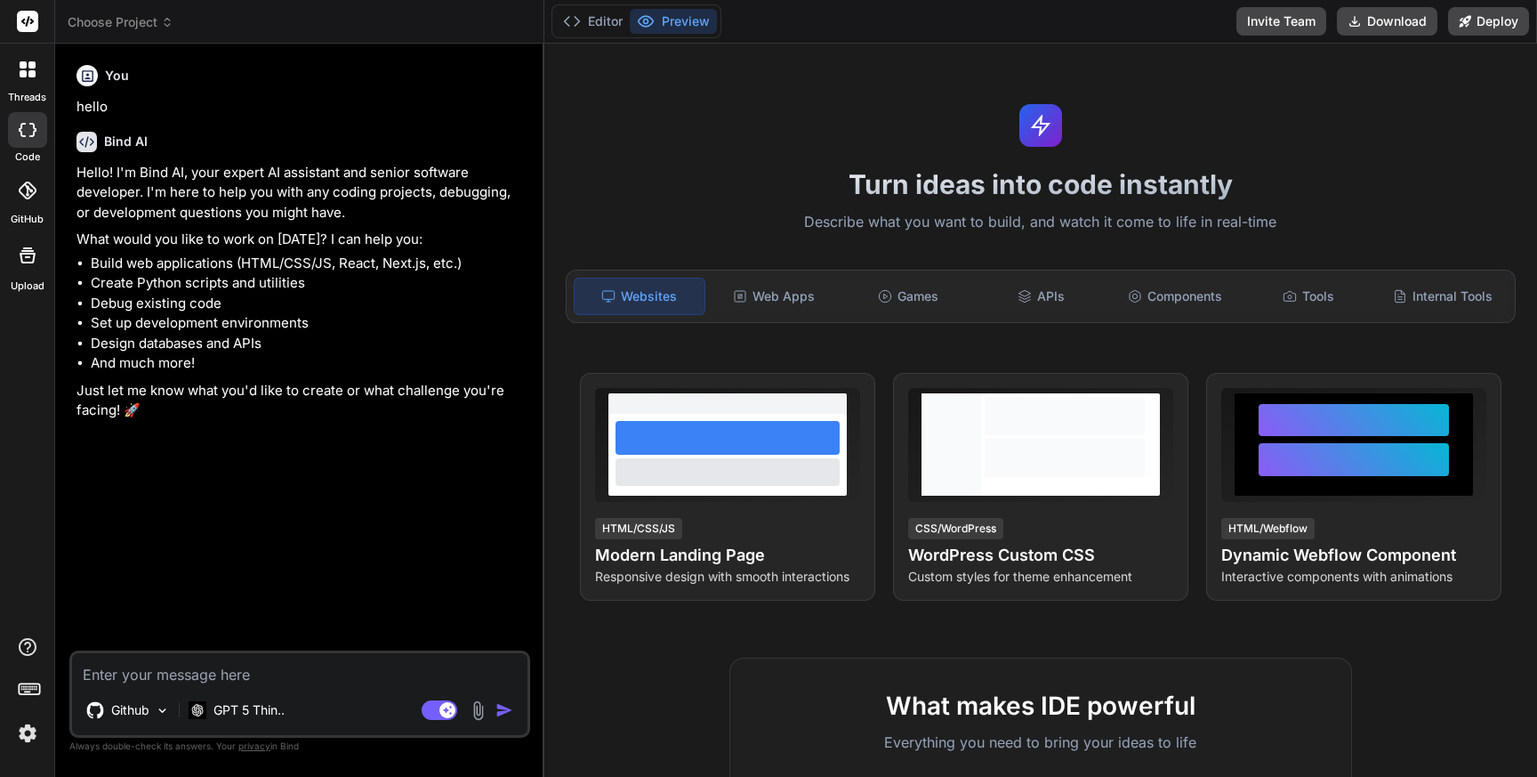
type textarea "x"
click at [30, 212] on label "GitHub" at bounding box center [27, 219] width 33 height 15
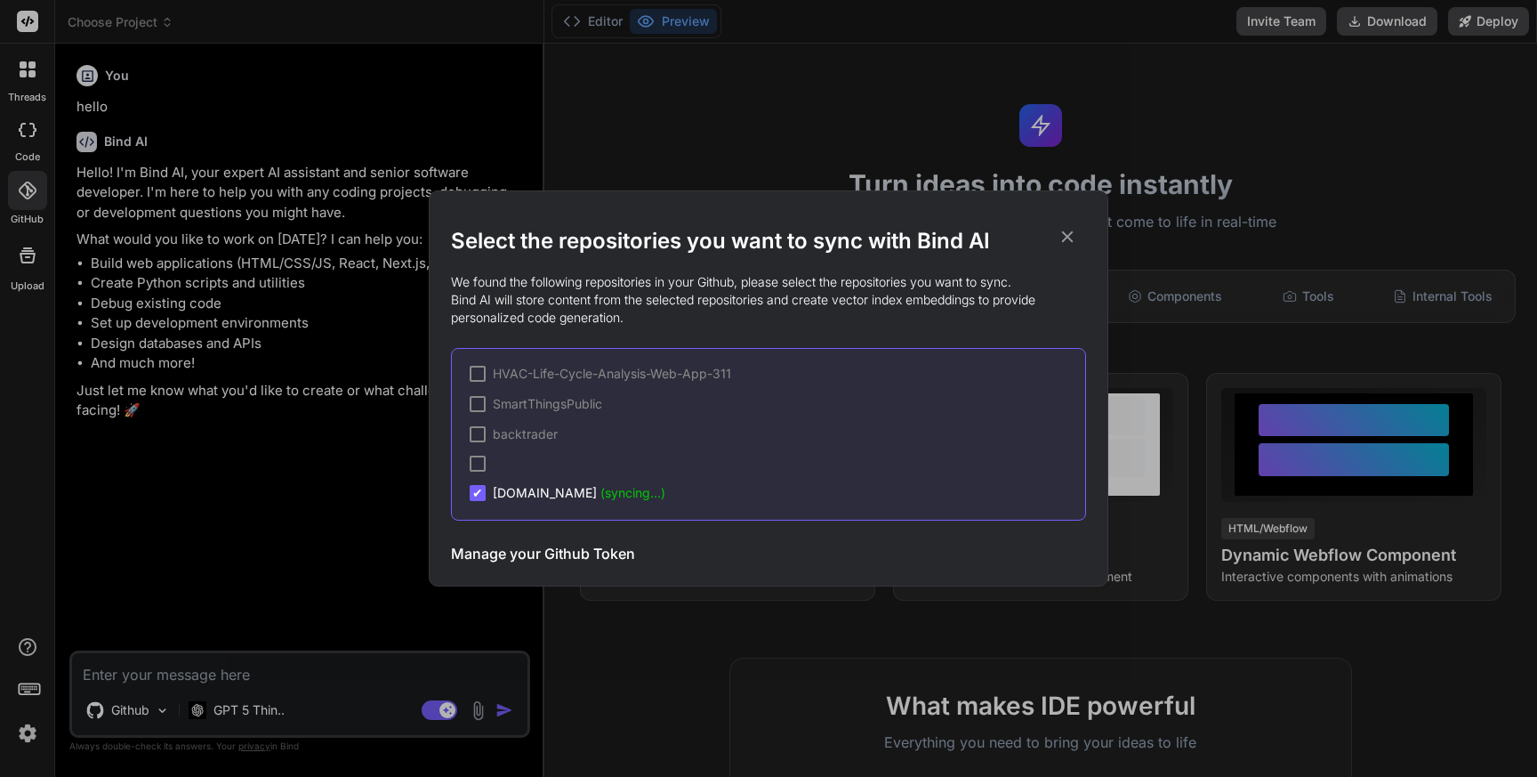
click at [1065, 234] on icon at bounding box center [1068, 237] width 12 height 12
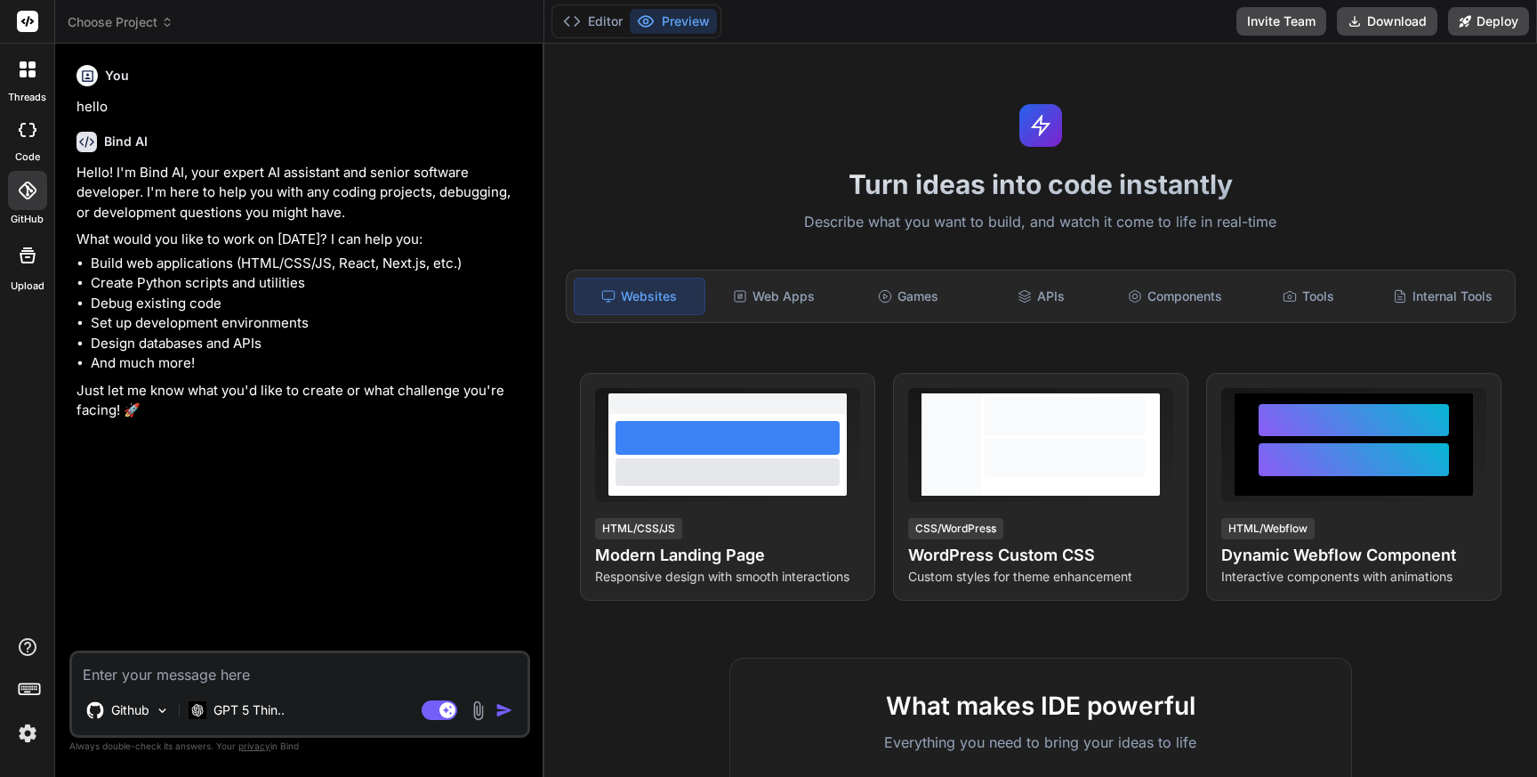
click at [152, 22] on span "Choose Project" at bounding box center [121, 22] width 106 height 18
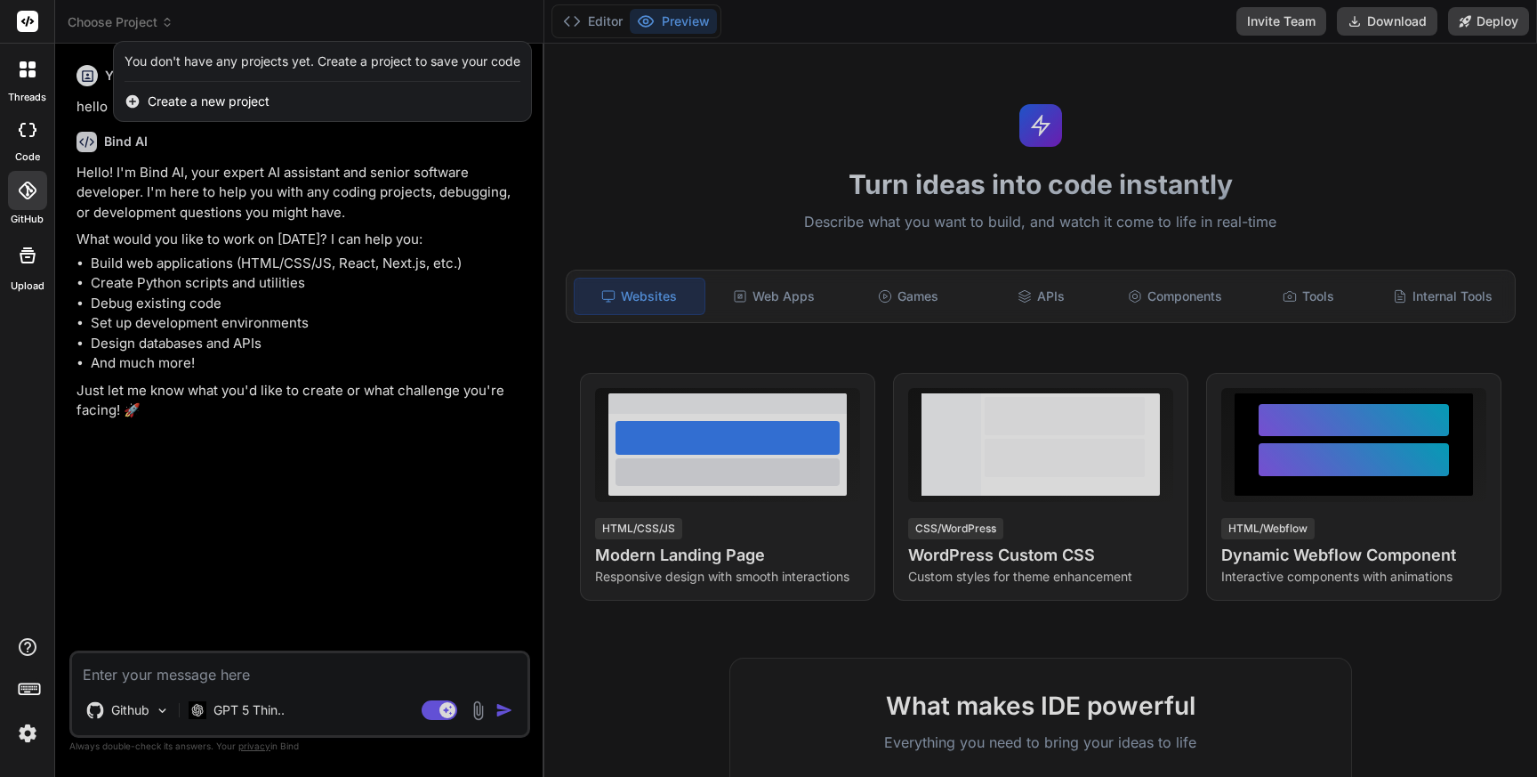
click at [221, 101] on span "Create a new project" at bounding box center [209, 102] width 122 height 18
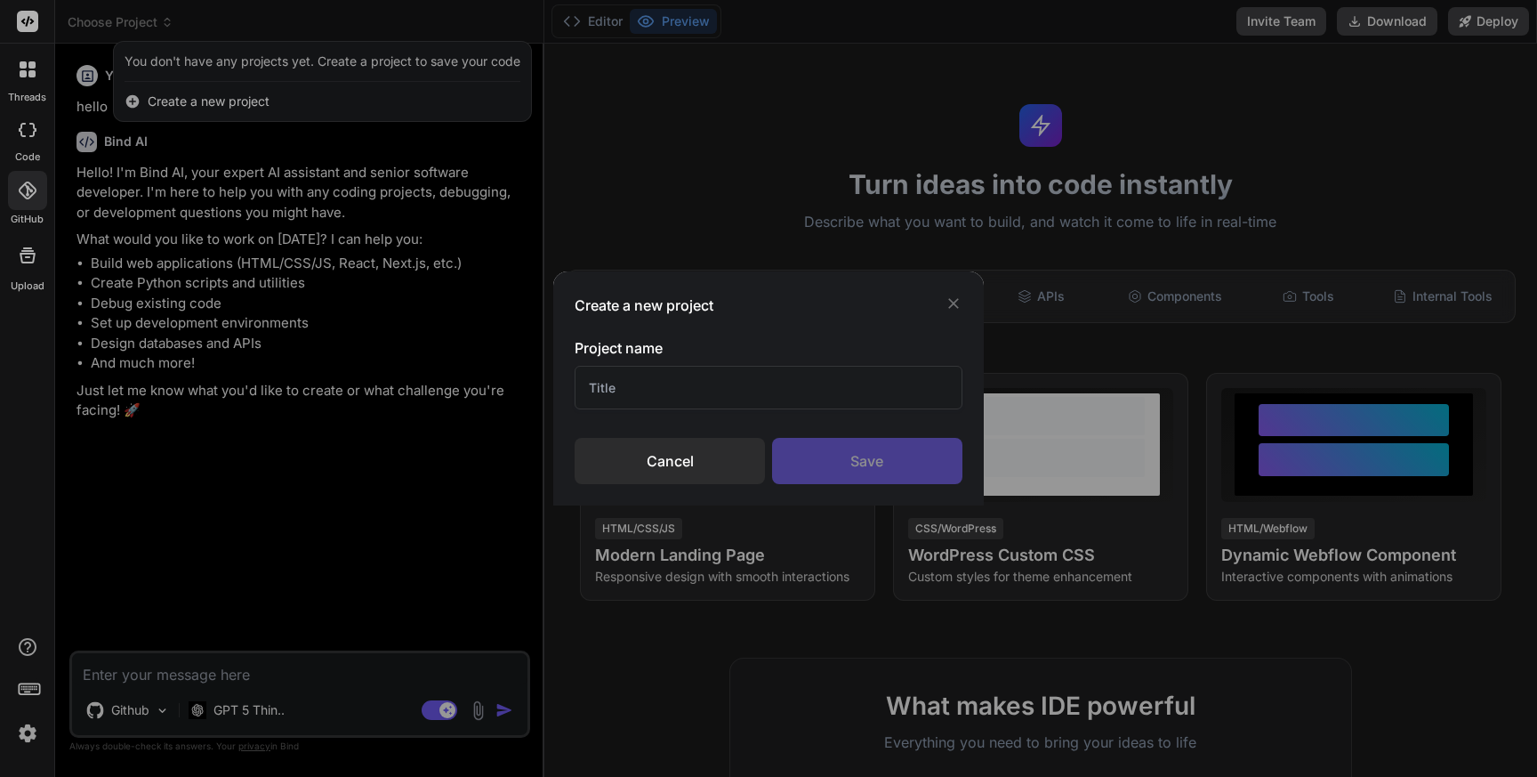
click at [654, 387] on input "text" at bounding box center [769, 388] width 388 height 44
type input "[DOMAIN_NAME]"
click at [814, 454] on div "Save" at bounding box center [867, 461] width 190 height 46
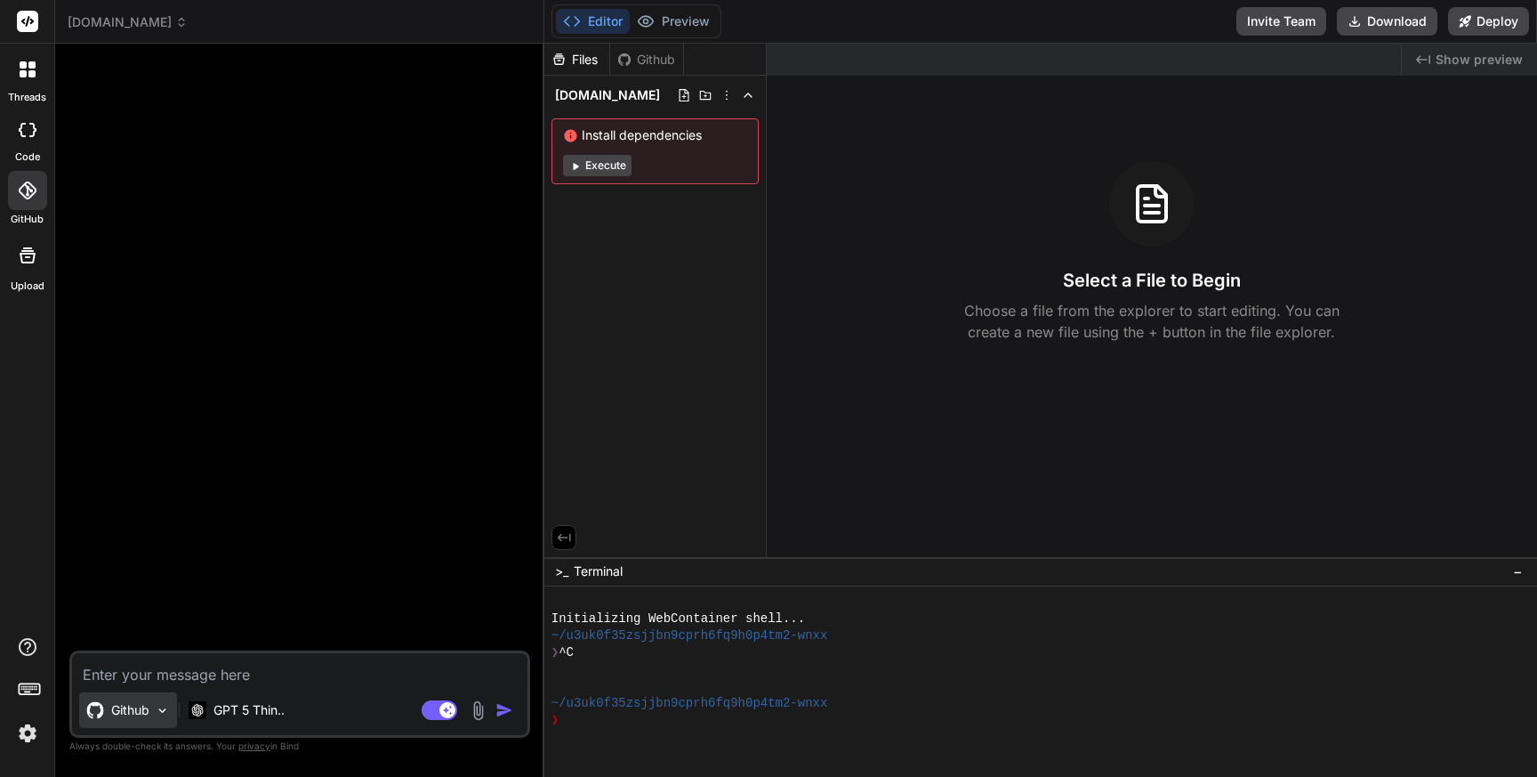
click at [141, 709] on p "Github" at bounding box center [130, 710] width 38 height 18
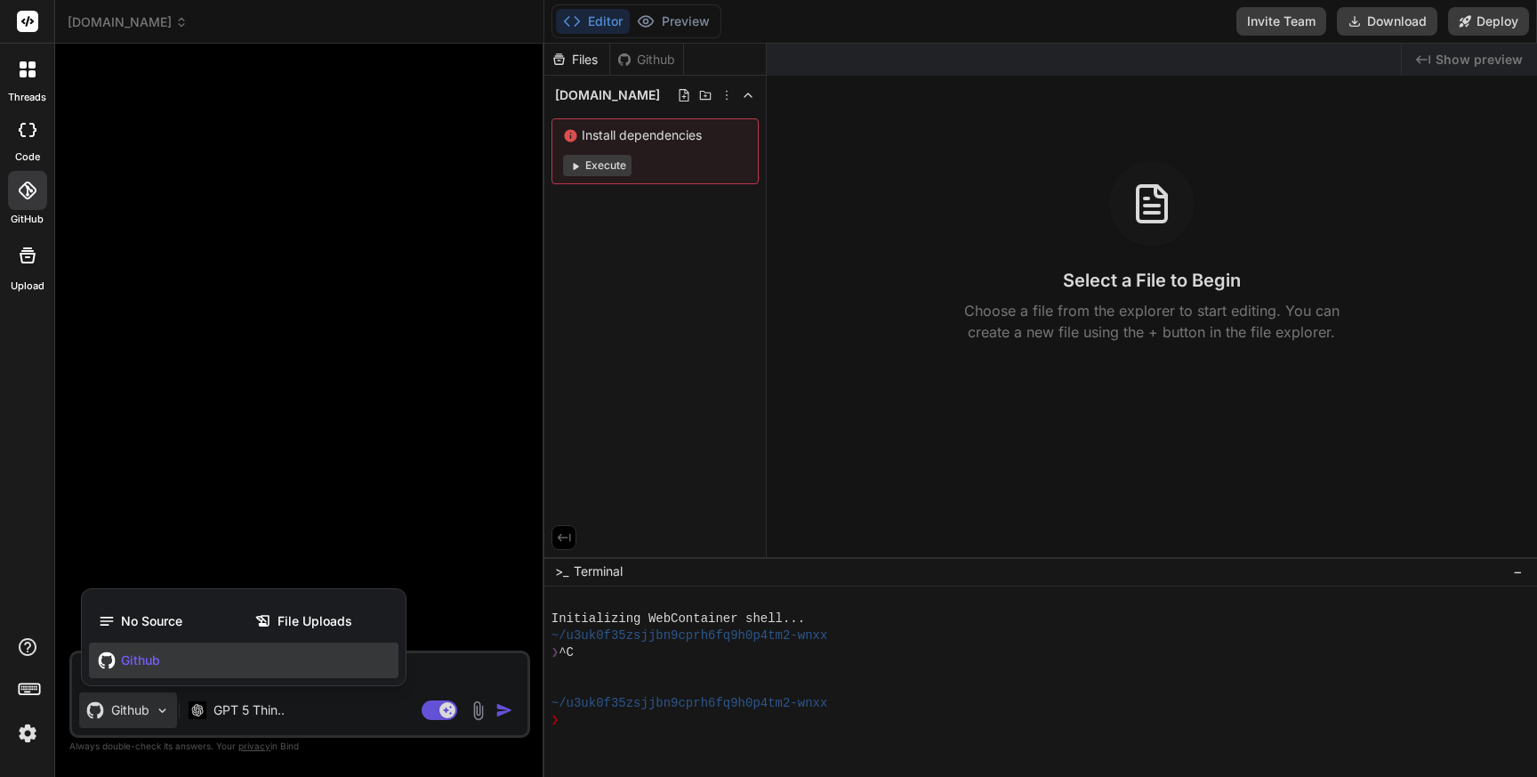
click at [152, 660] on span "Github" at bounding box center [140, 660] width 39 height 18
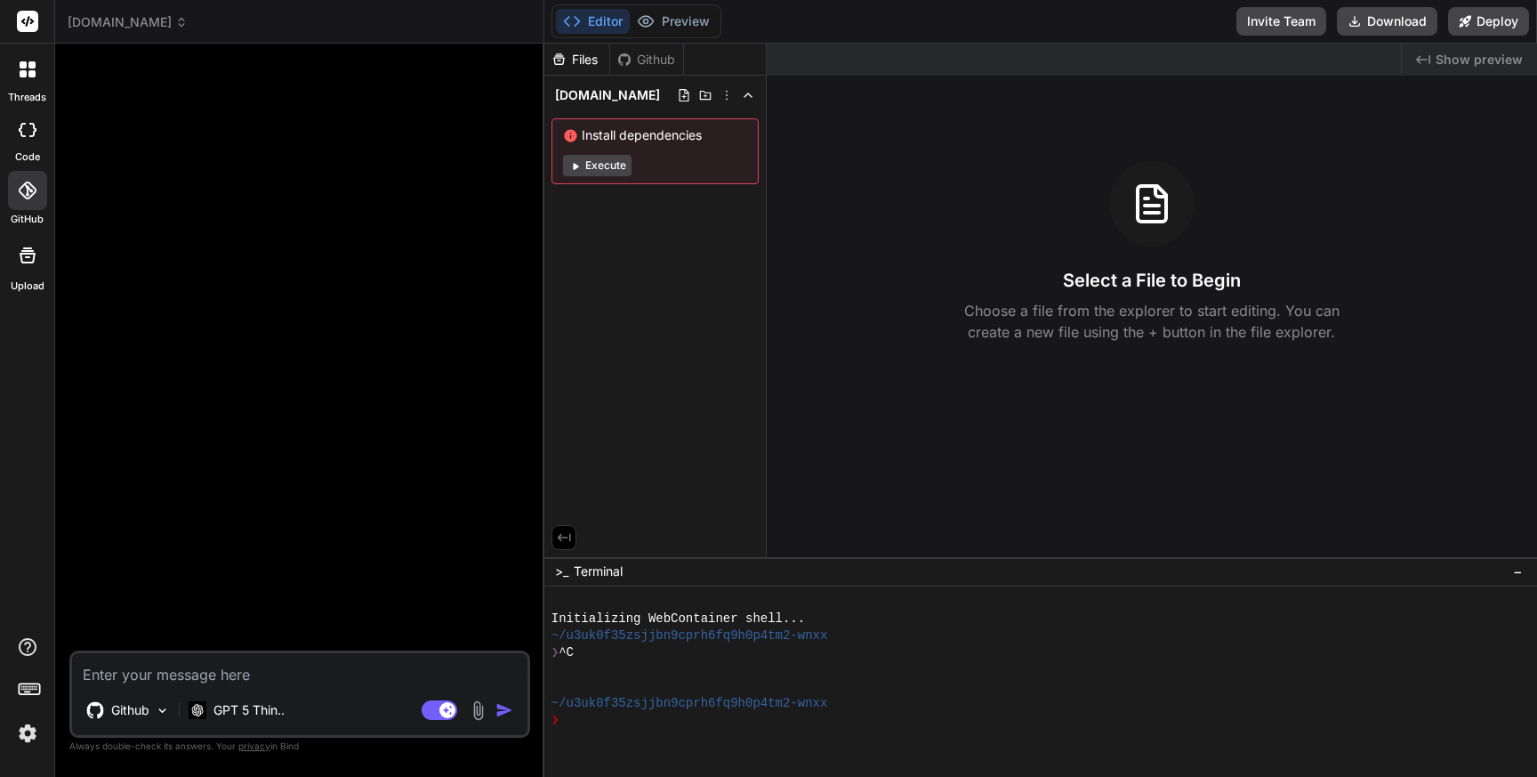
click at [635, 69] on div "Files Github" at bounding box center [614, 60] width 140 height 32
click at [637, 62] on div "Github" at bounding box center [646, 60] width 73 height 18
click at [659, 57] on div "Github" at bounding box center [646, 60] width 73 height 18
click at [600, 166] on button "Execute" at bounding box center [597, 165] width 68 height 21
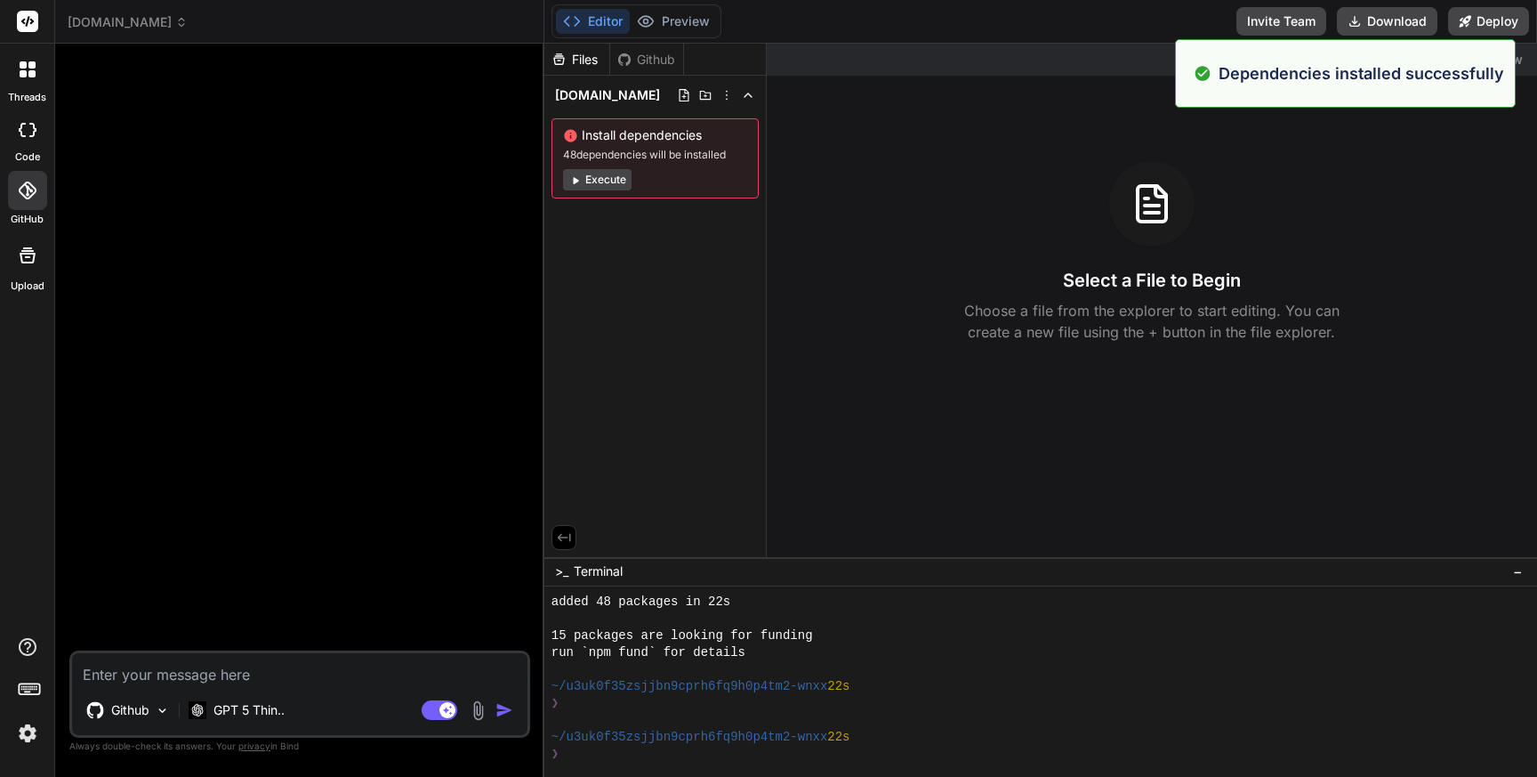
scroll to position [220, 0]
click at [1026, 678] on div "Files Github id.coolwellac.com Install dependencies 48 dependencies will be ins…" at bounding box center [1040, 410] width 993 height 733
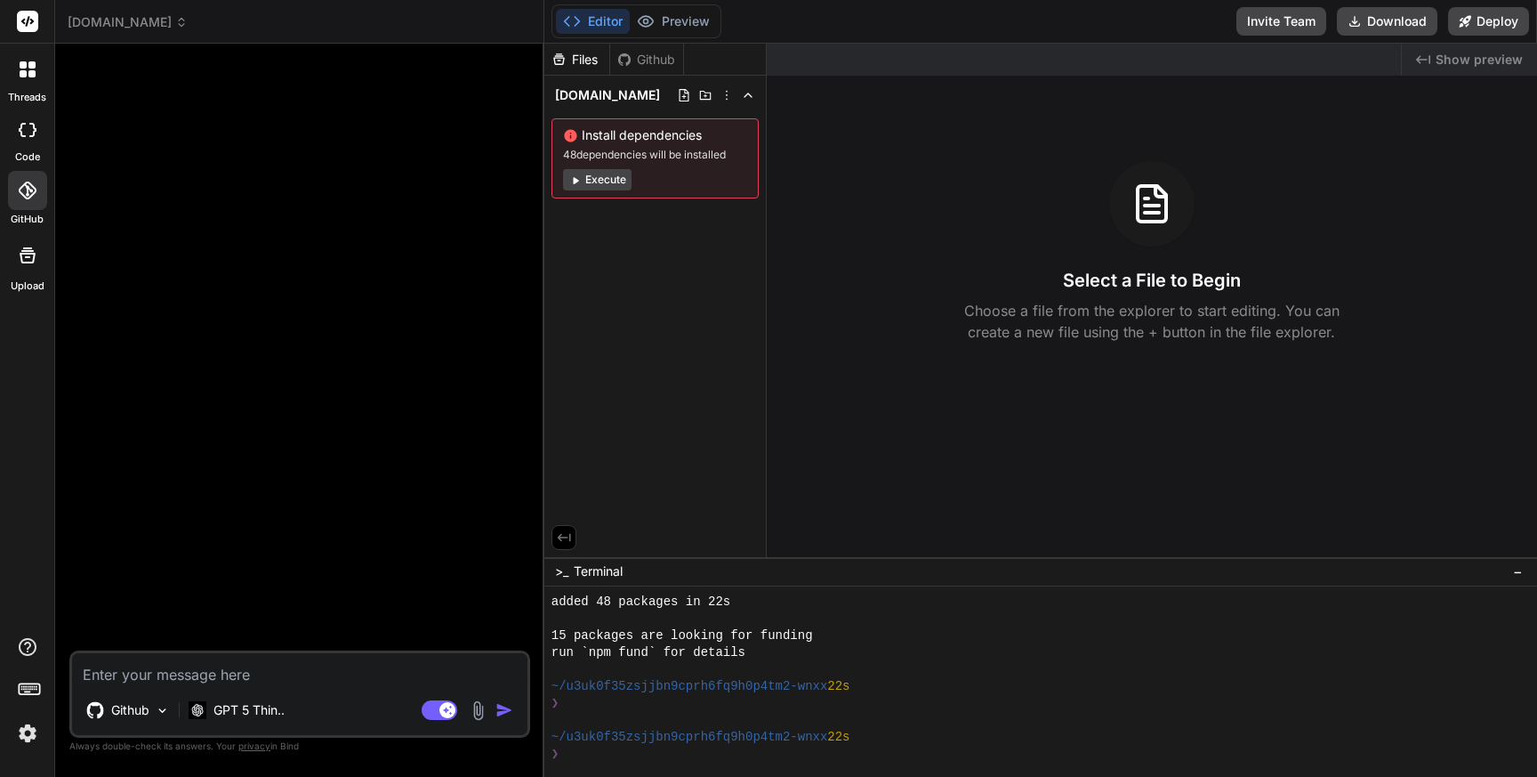
click at [599, 178] on button "Execute" at bounding box center [597, 179] width 68 height 21
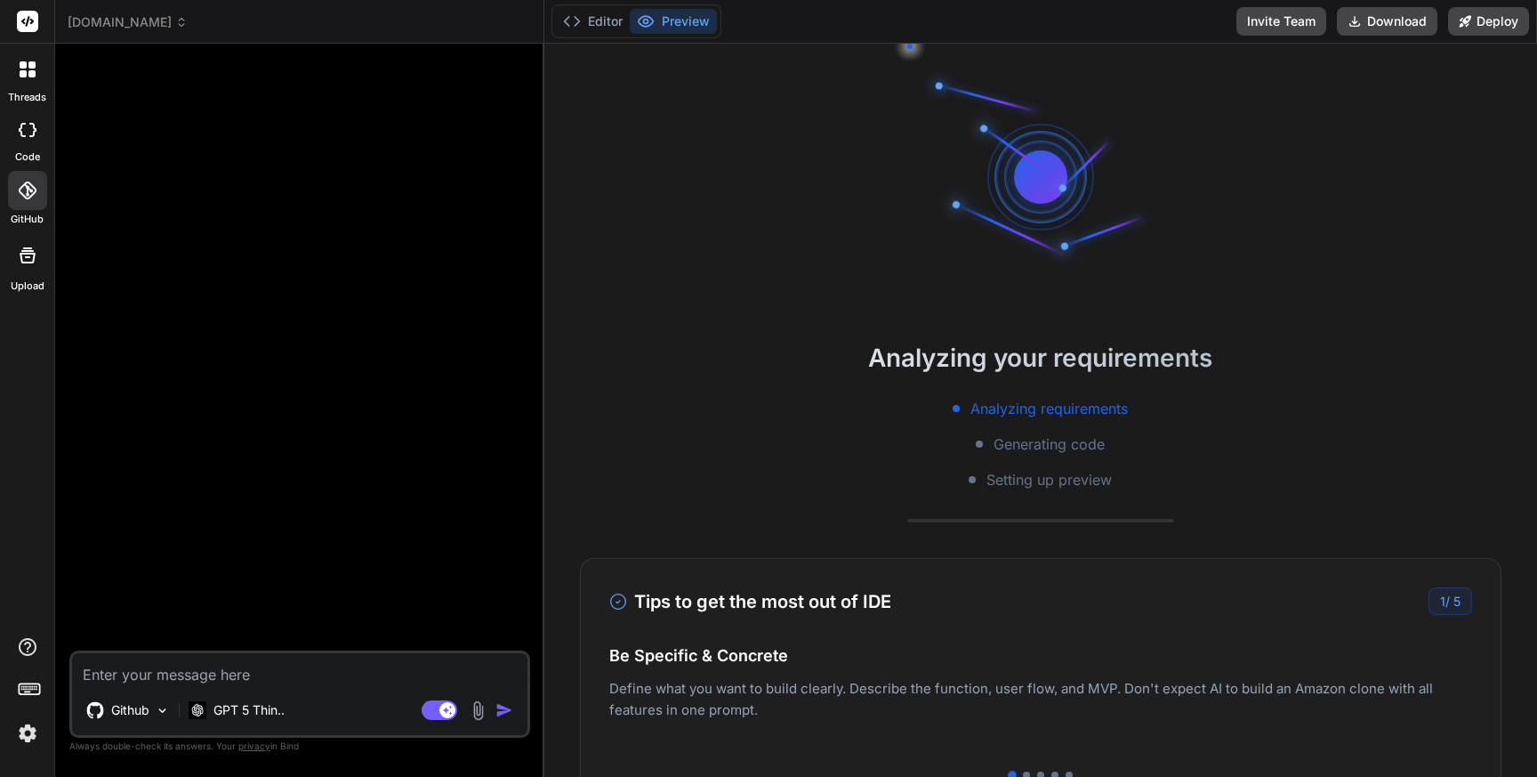
scroll to position [473, 0]
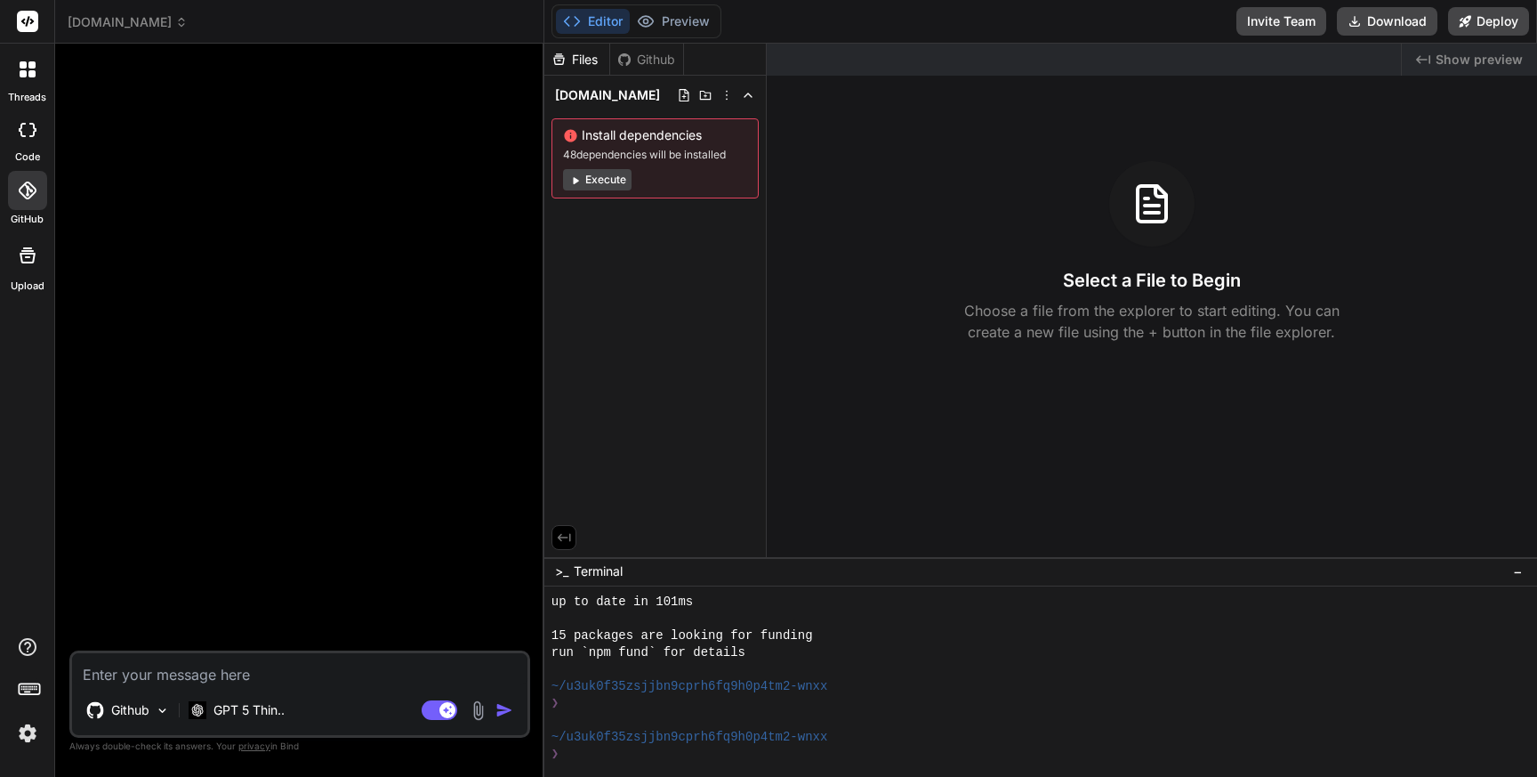
click at [699, 310] on div "Files Github id.coolwellac.com Install dependencies 48 dependencies will be ins…" at bounding box center [655, 300] width 222 height 513
click at [656, 60] on div "Github" at bounding box center [646, 60] width 73 height 18
click at [608, 13] on button "Editor" at bounding box center [593, 21] width 74 height 25
click at [646, 57] on div "Github" at bounding box center [646, 60] width 73 height 18
click at [592, 180] on button "Execute" at bounding box center [597, 179] width 68 height 21
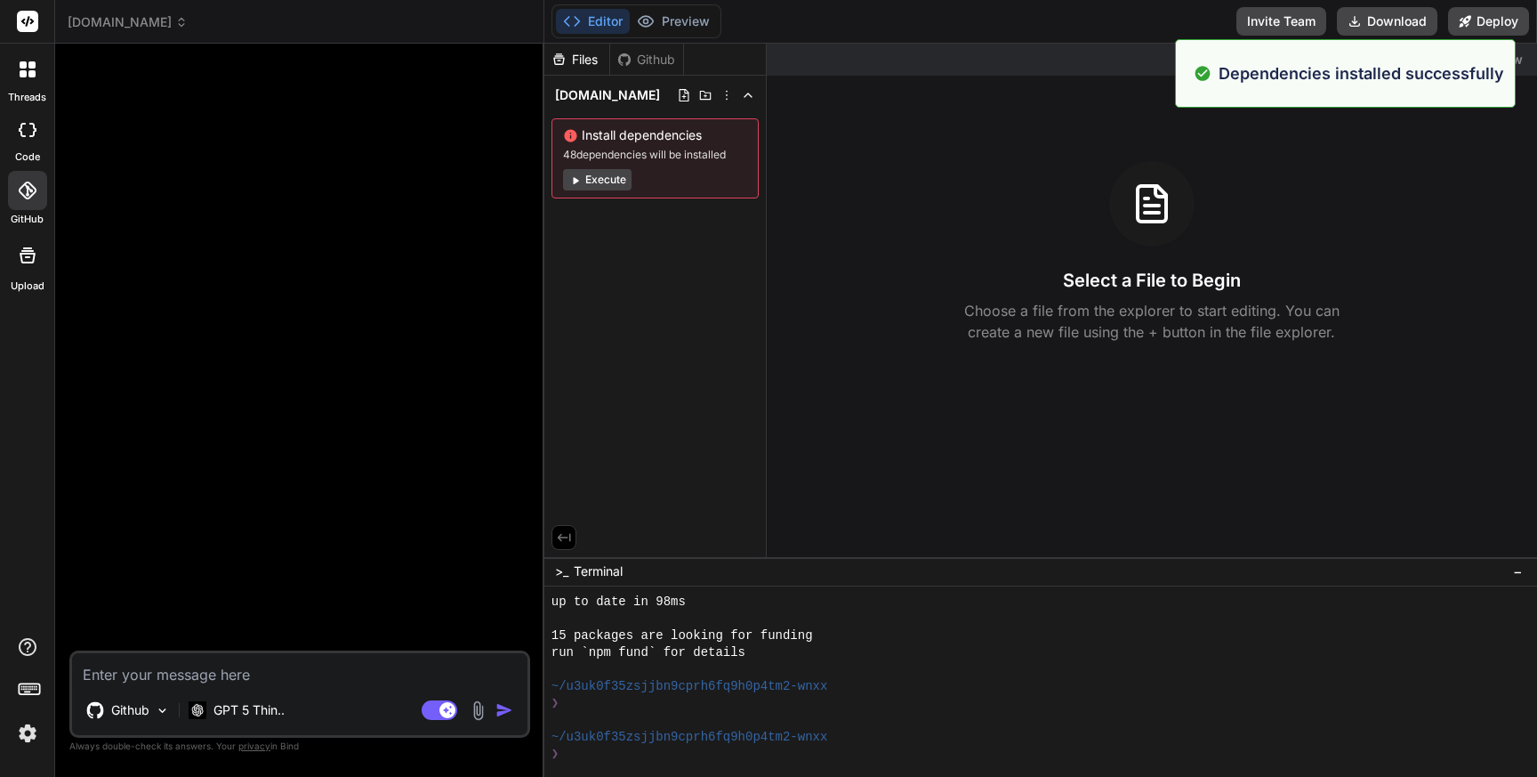
scroll to position [727, 0]
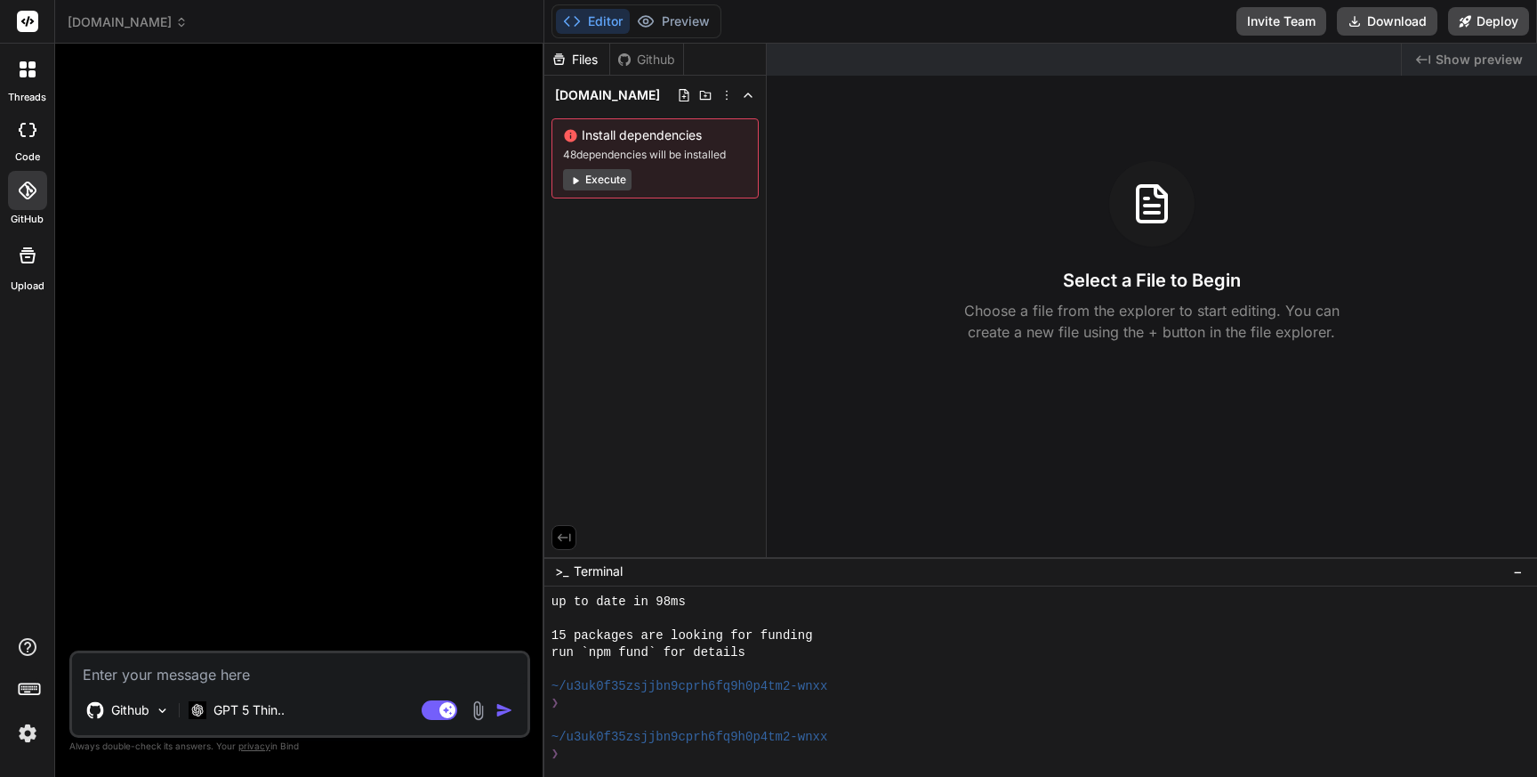
click at [659, 57] on div "Github" at bounding box center [646, 60] width 73 height 18
click at [127, 697] on div "Github" at bounding box center [128, 710] width 98 height 36
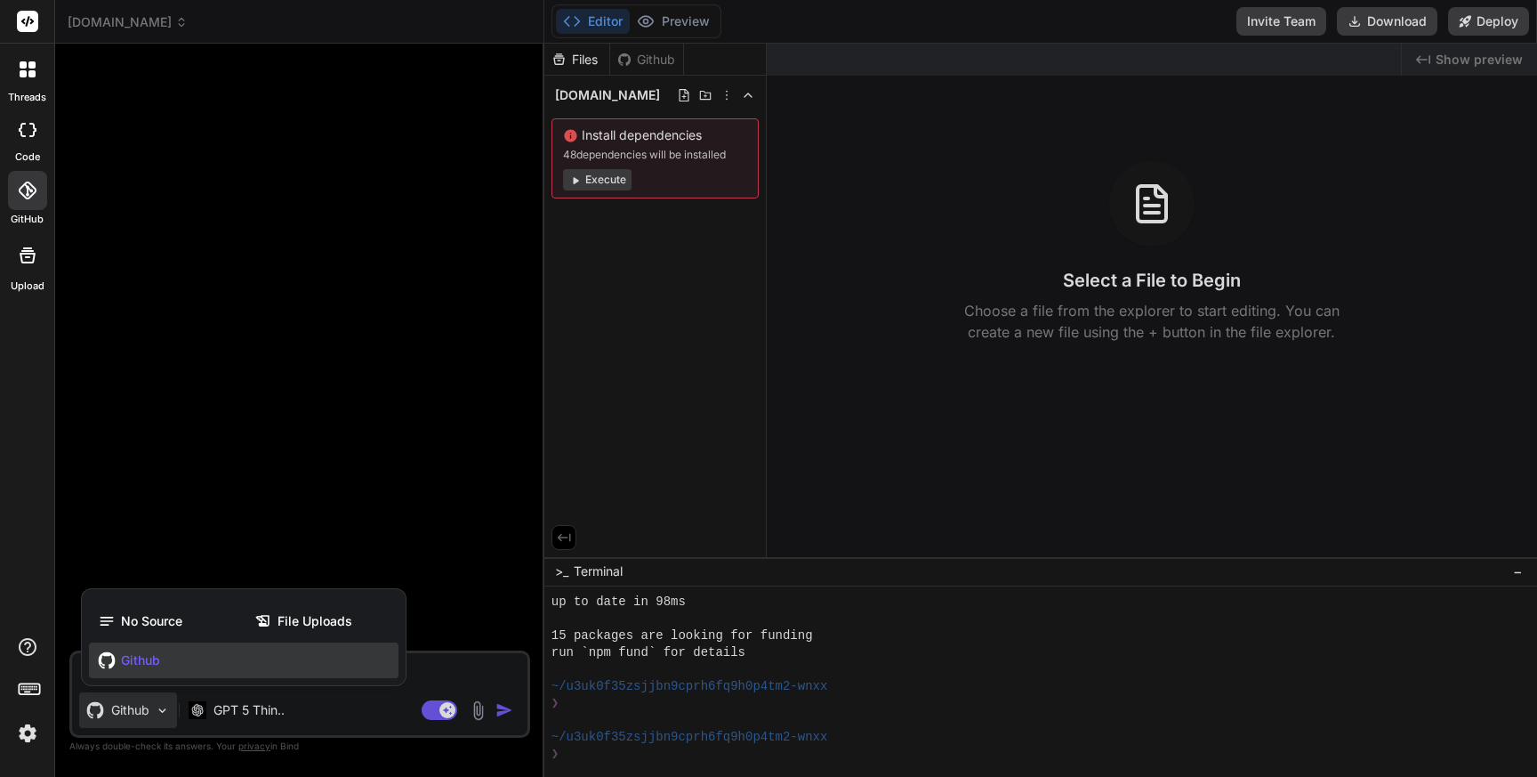
click at [139, 658] on span "Github" at bounding box center [140, 660] width 39 height 18
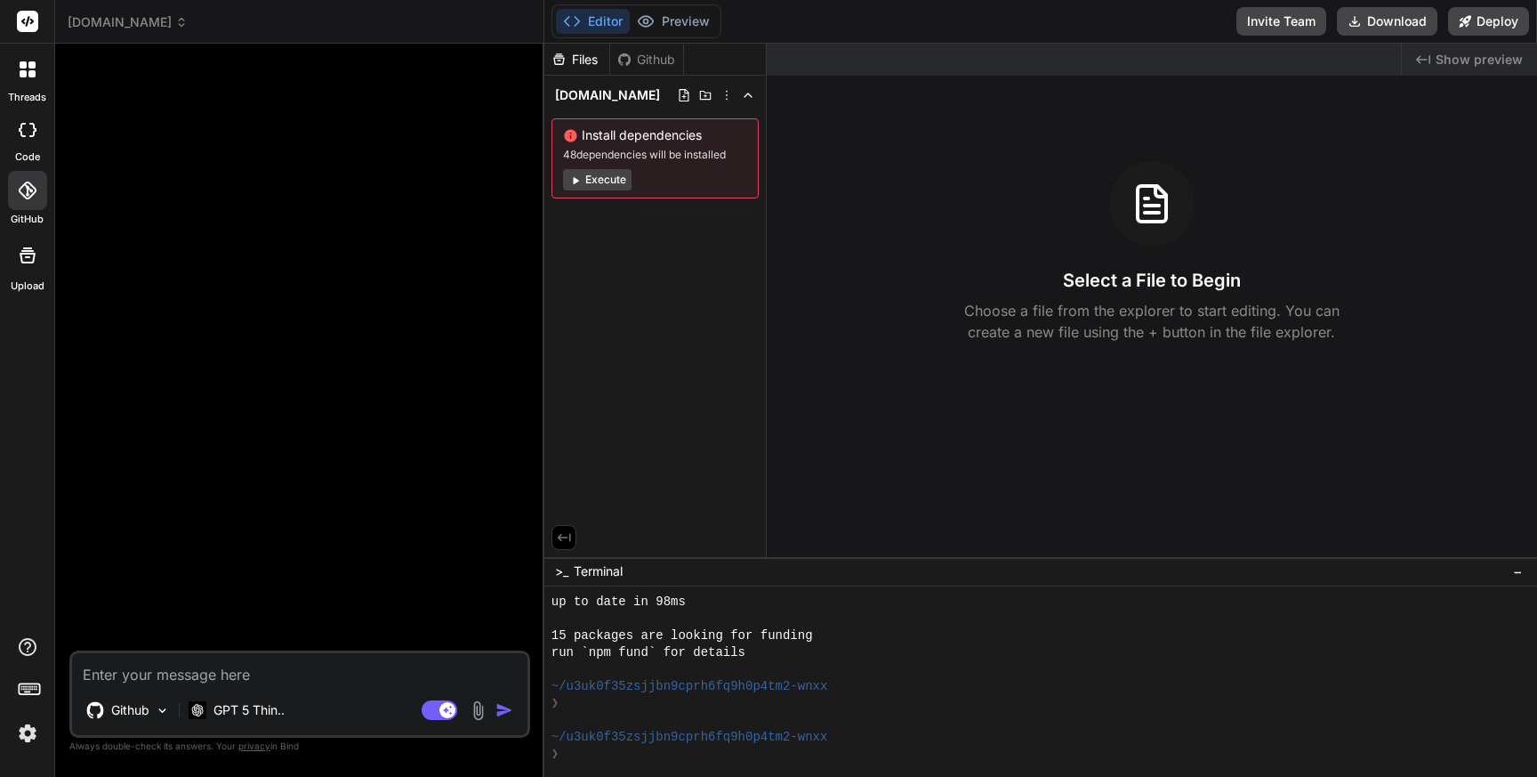
click at [21, 181] on icon at bounding box center [28, 190] width 18 height 18
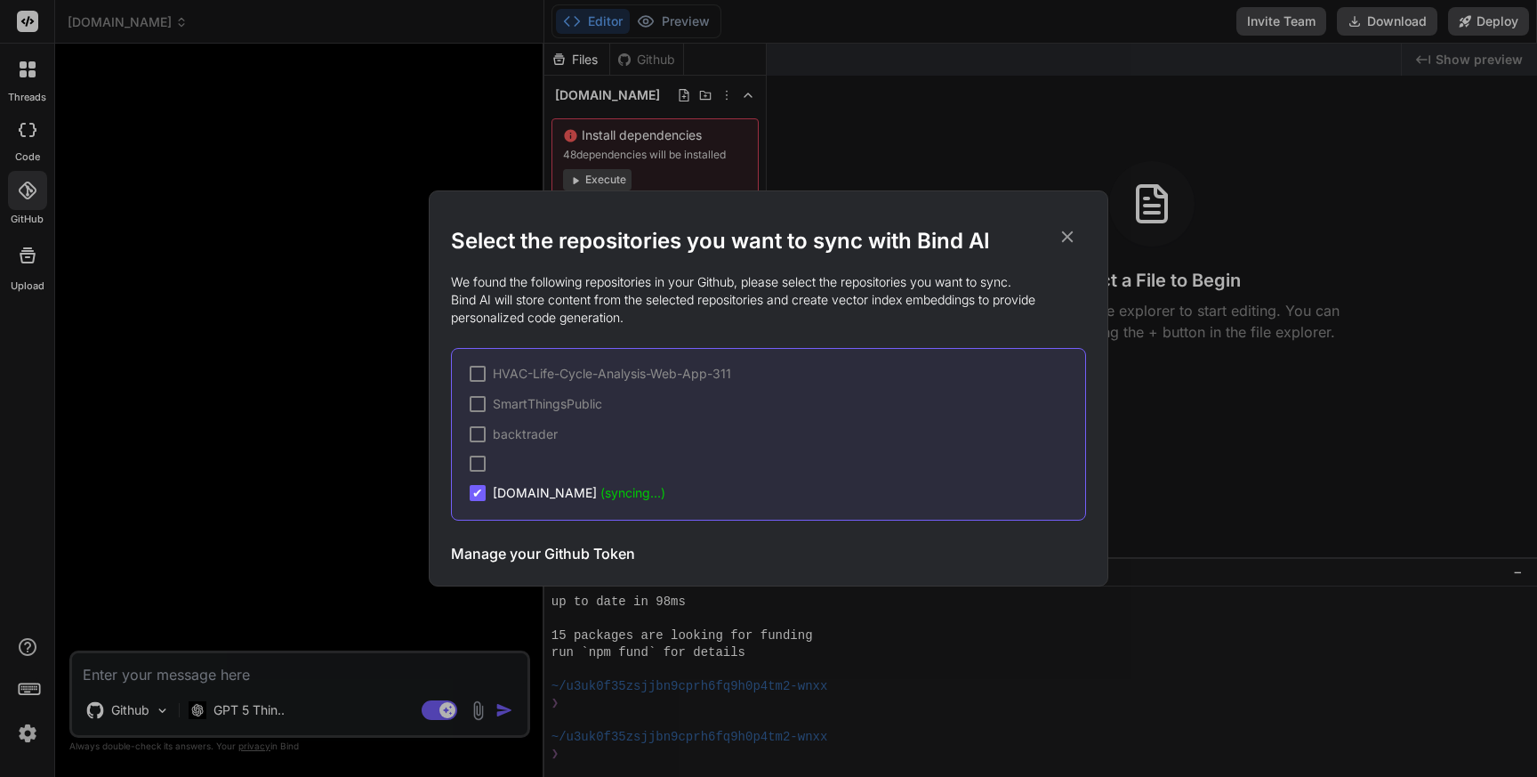
click at [1063, 237] on icon at bounding box center [1068, 237] width 20 height 20
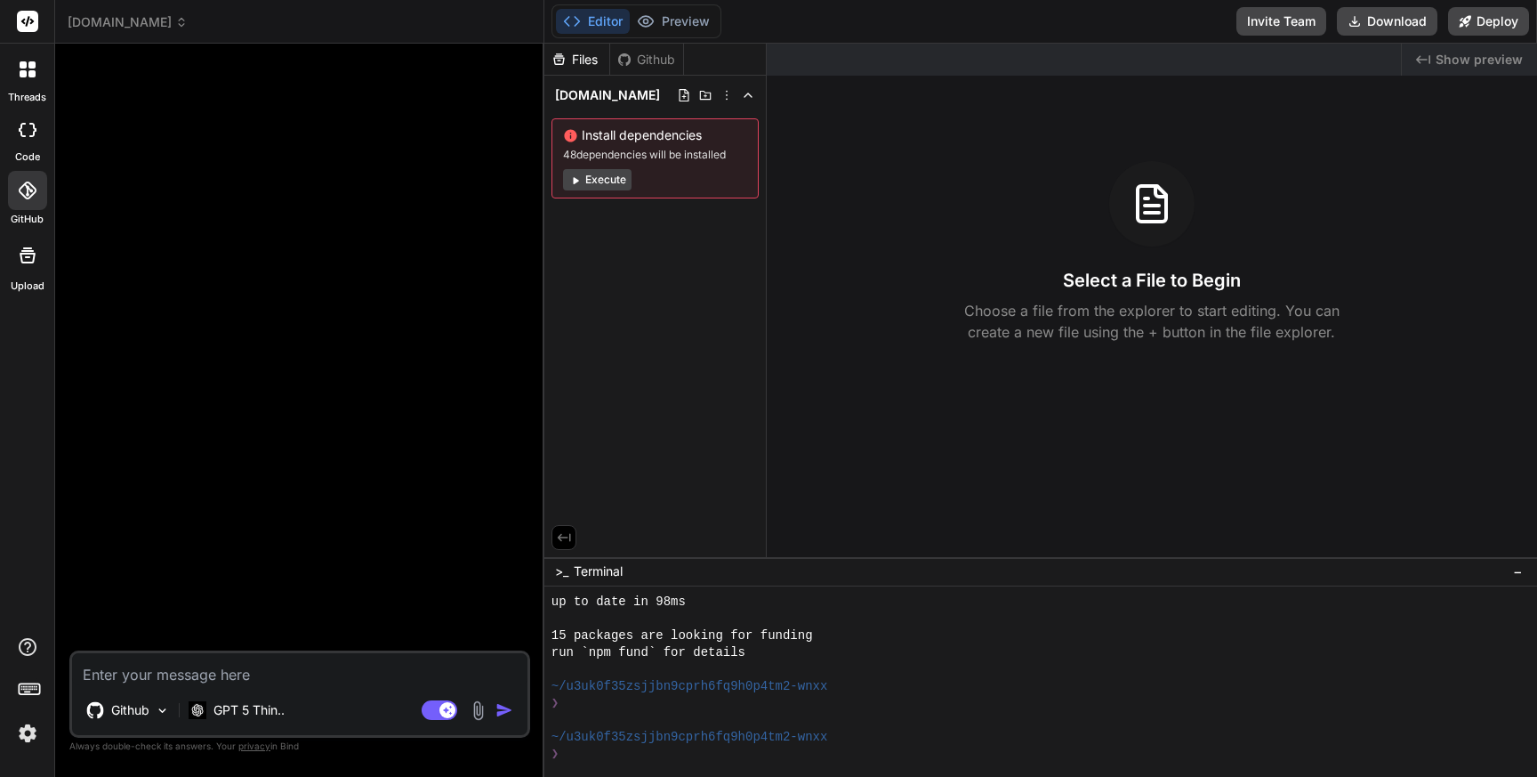
click at [608, 140] on span "Install dependencies" at bounding box center [655, 135] width 184 height 18
click at [753, 98] on icon at bounding box center [748, 95] width 14 height 14
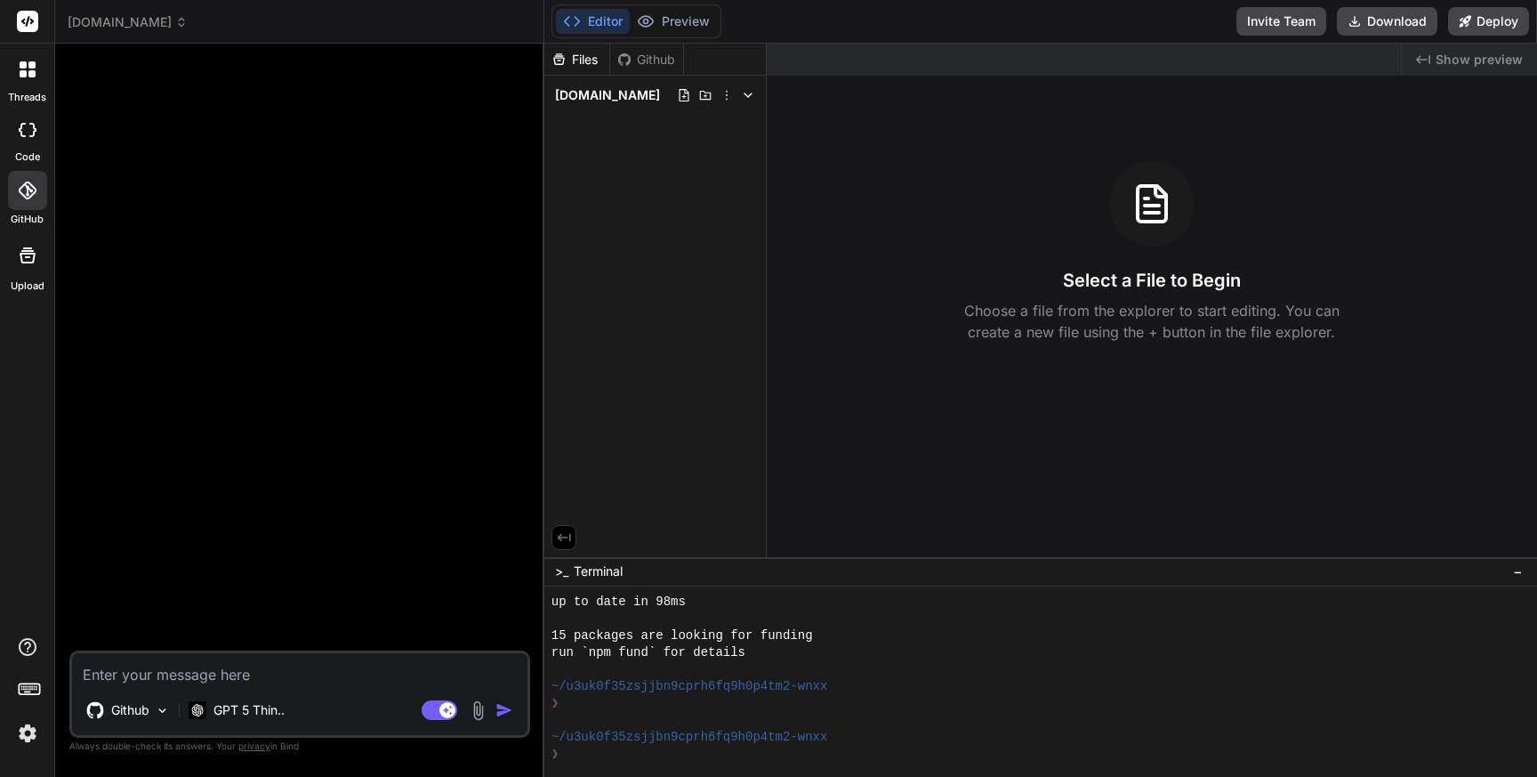
click at [753, 98] on icon at bounding box center [748, 95] width 14 height 14
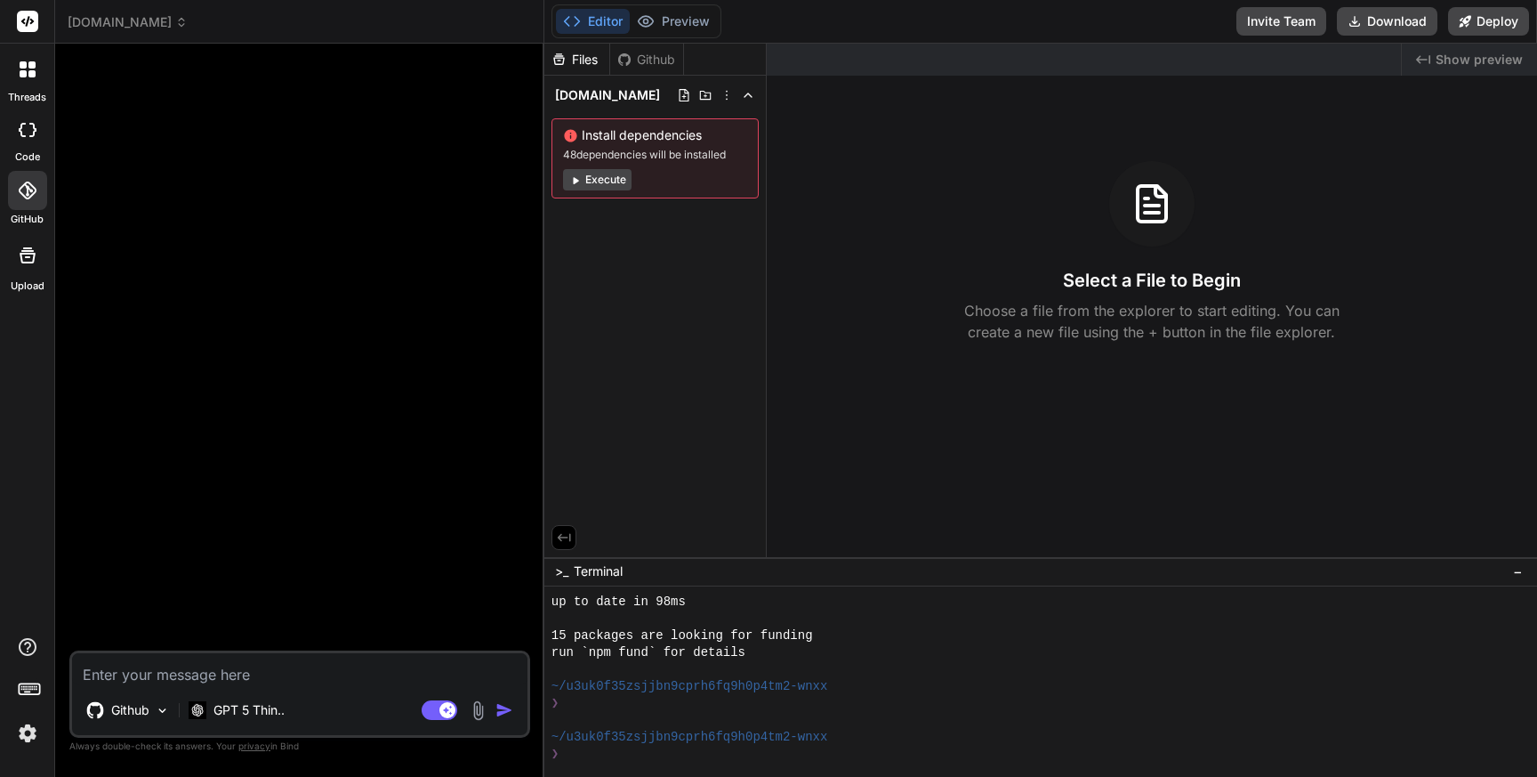
click at [690, 145] on div "Install dependencies 48 dependencies will be installed Execute" at bounding box center [654, 158] width 207 height 80
click at [27, 194] on icon at bounding box center [27, 190] width 18 height 18
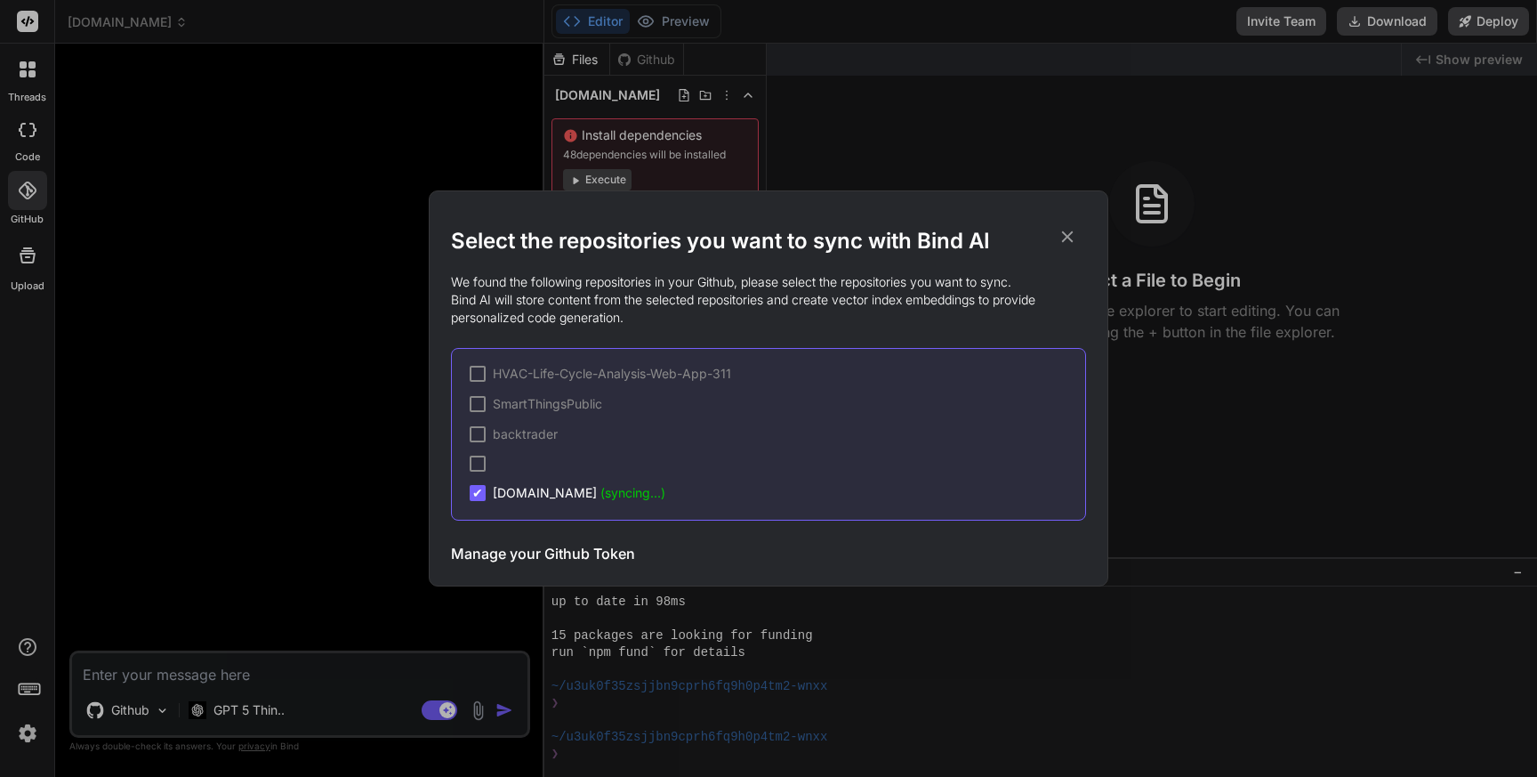
click at [1067, 231] on icon at bounding box center [1068, 237] width 20 height 20
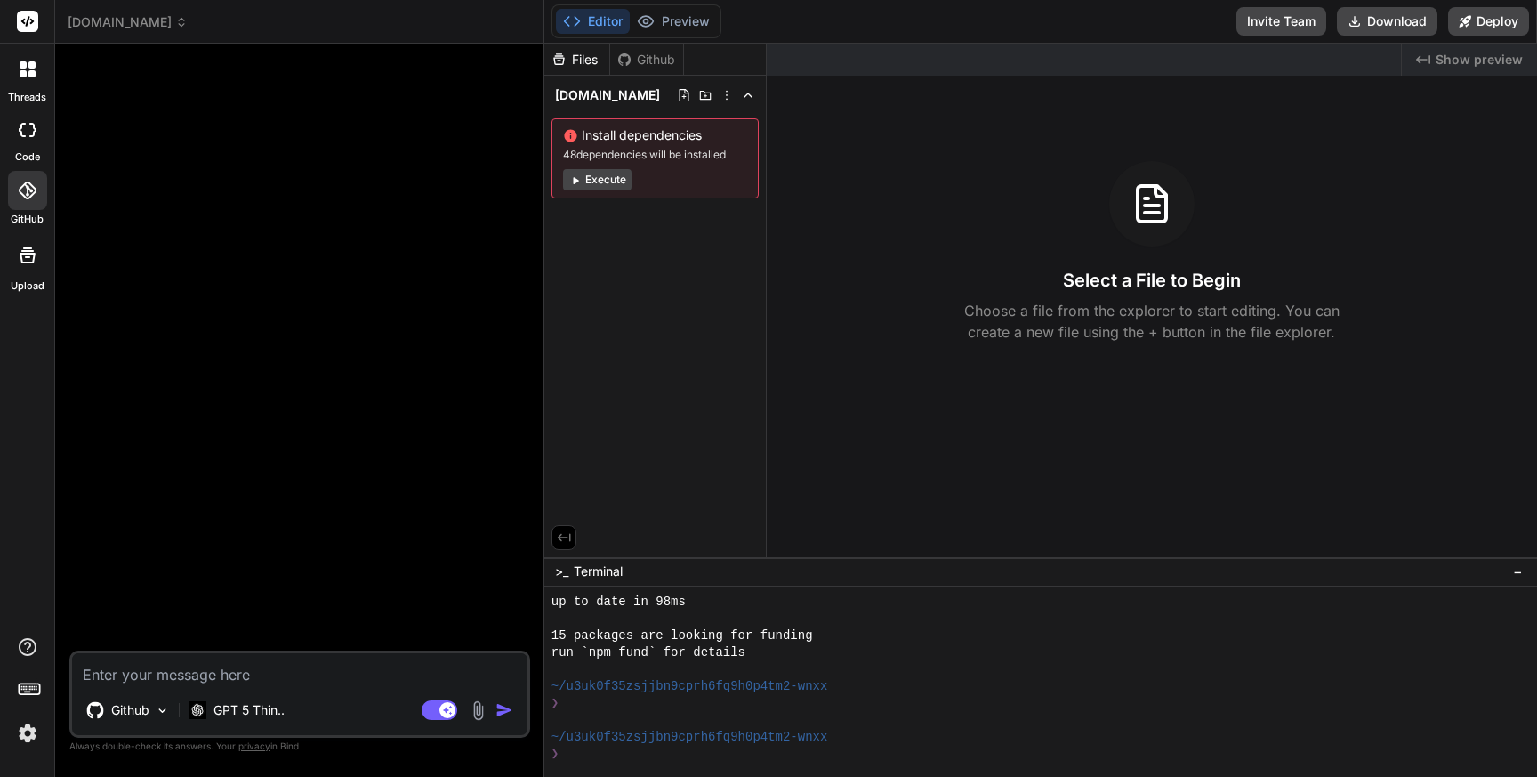
click at [168, 18] on span "id.coolwellac.com" at bounding box center [128, 22] width 120 height 18
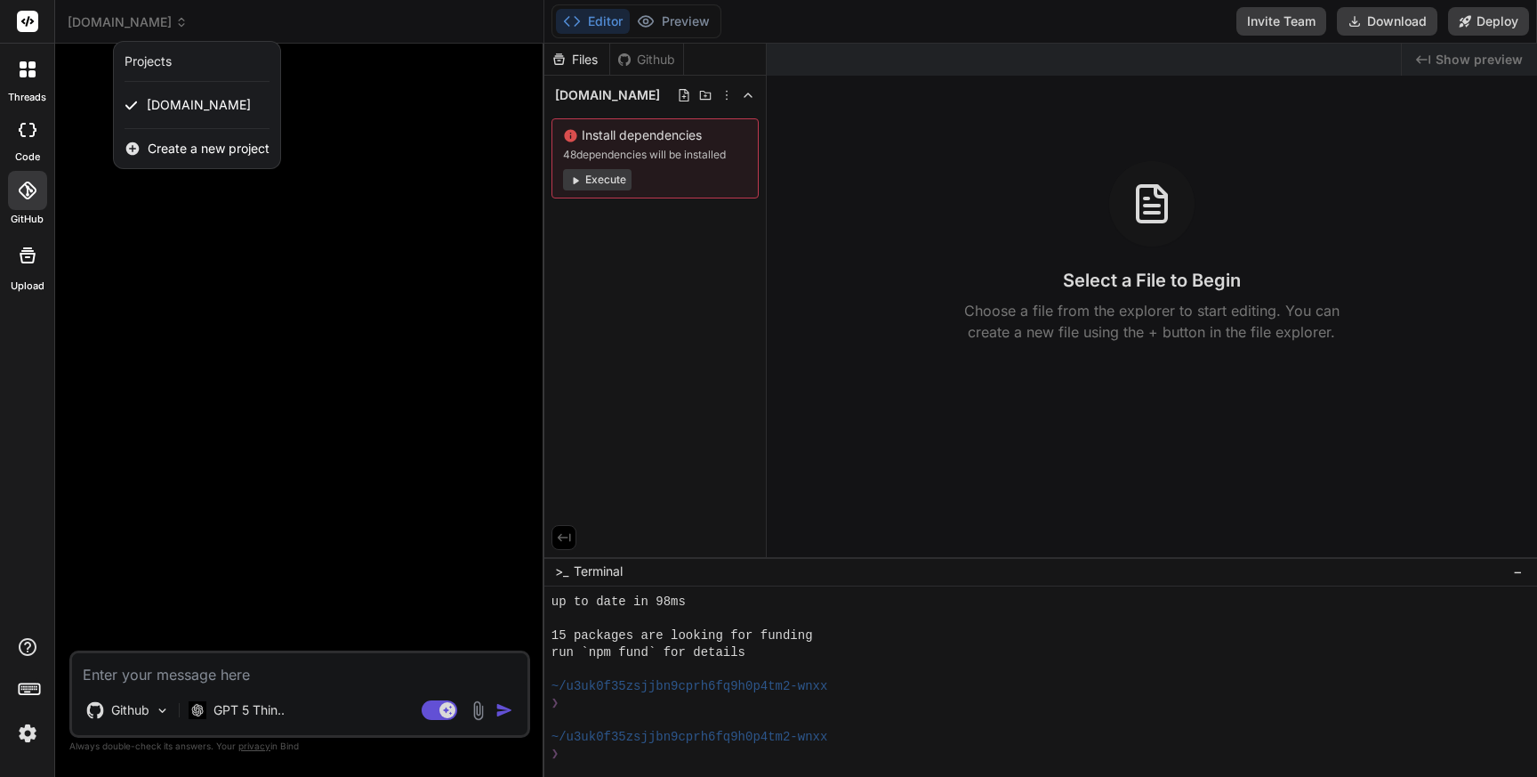
click at [356, 123] on div at bounding box center [768, 388] width 1537 height 777
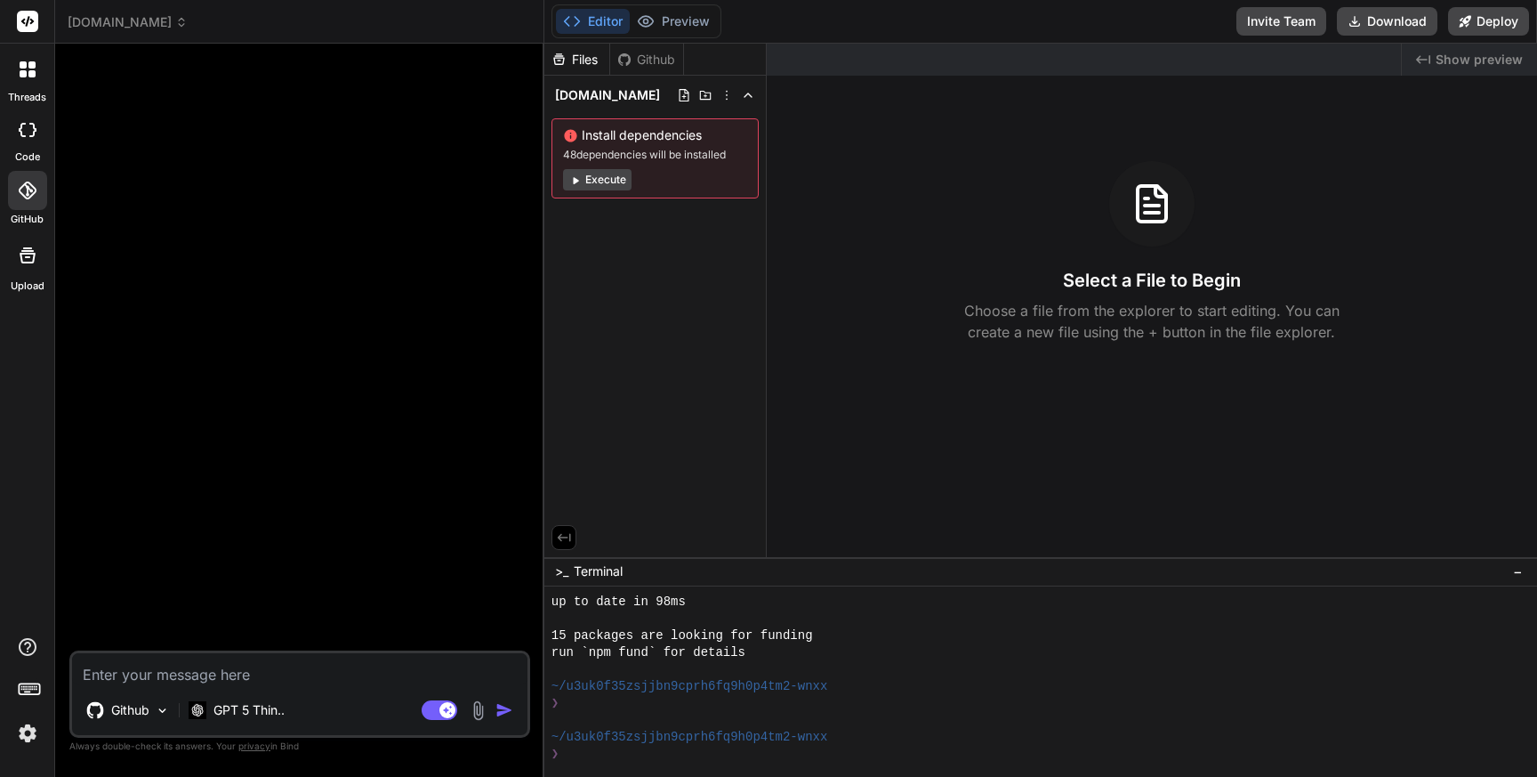
click at [23, 125] on icon at bounding box center [28, 130] width 18 height 14
type textarea "x"
click at [25, 76] on icon at bounding box center [23, 73] width 7 height 7
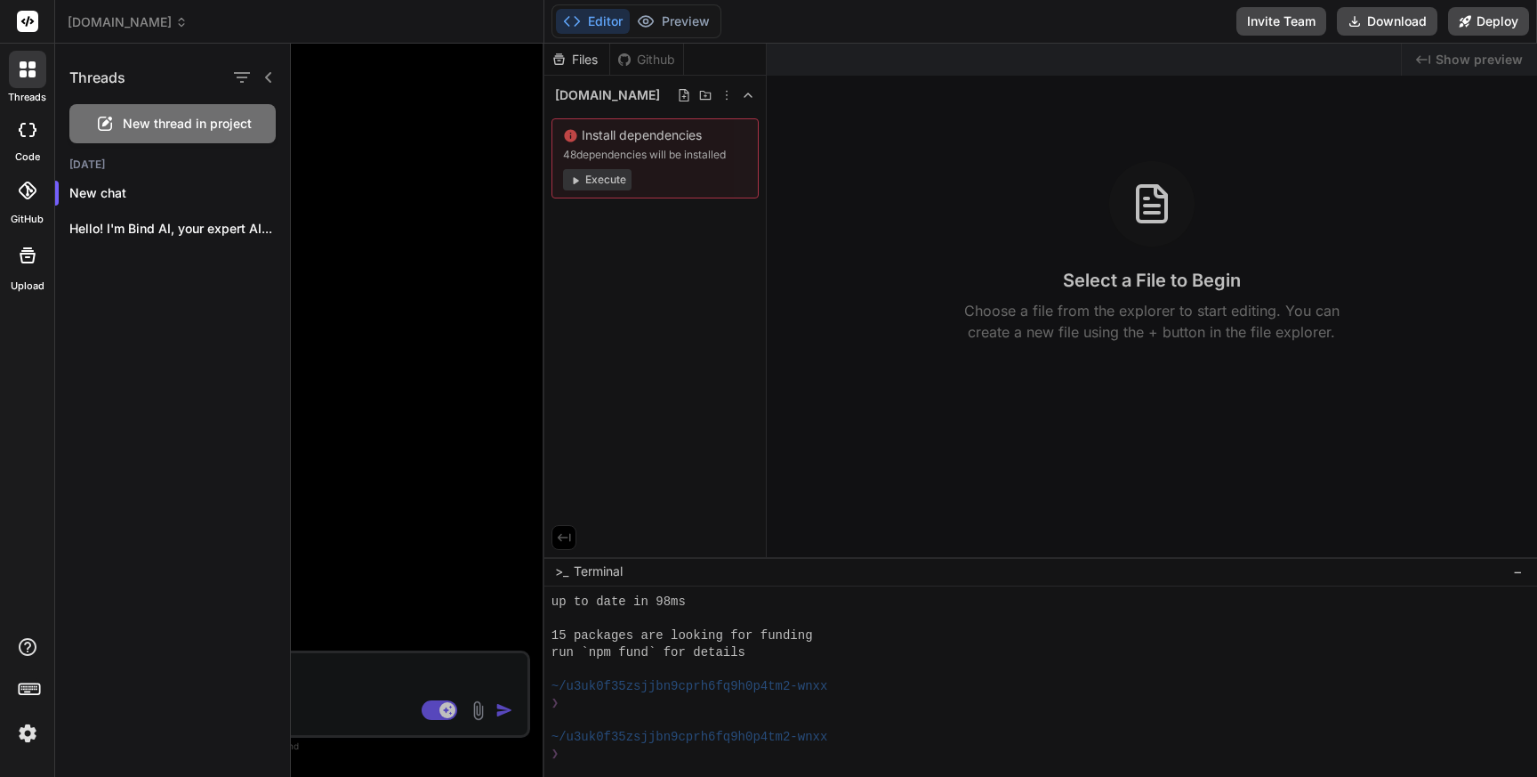
click at [359, 239] on div at bounding box center [914, 410] width 1246 height 733
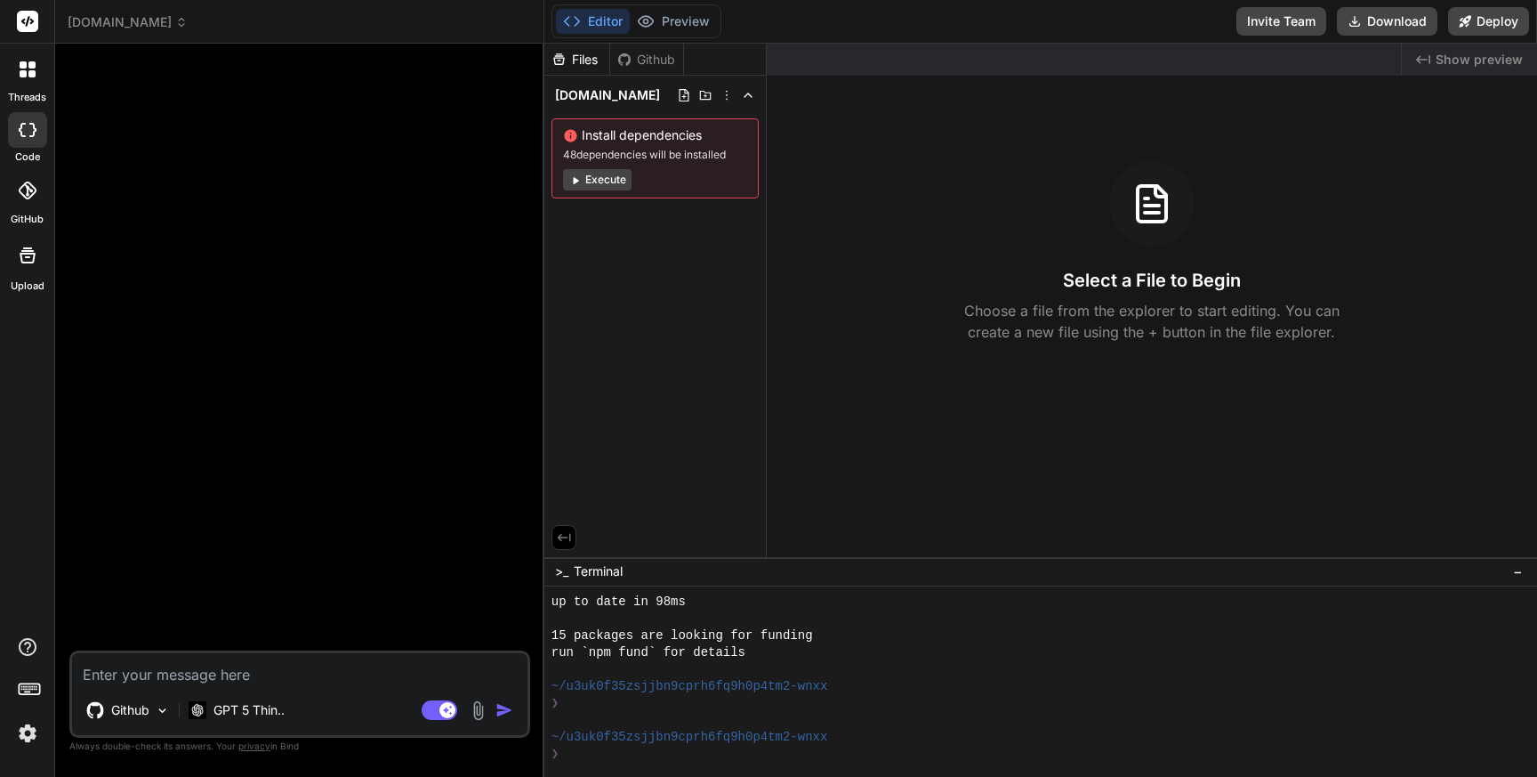
click at [131, 668] on textarea at bounding box center [299, 669] width 455 height 32
type textarea "C"
type textarea "x"
type textarea "Ca"
type textarea "x"
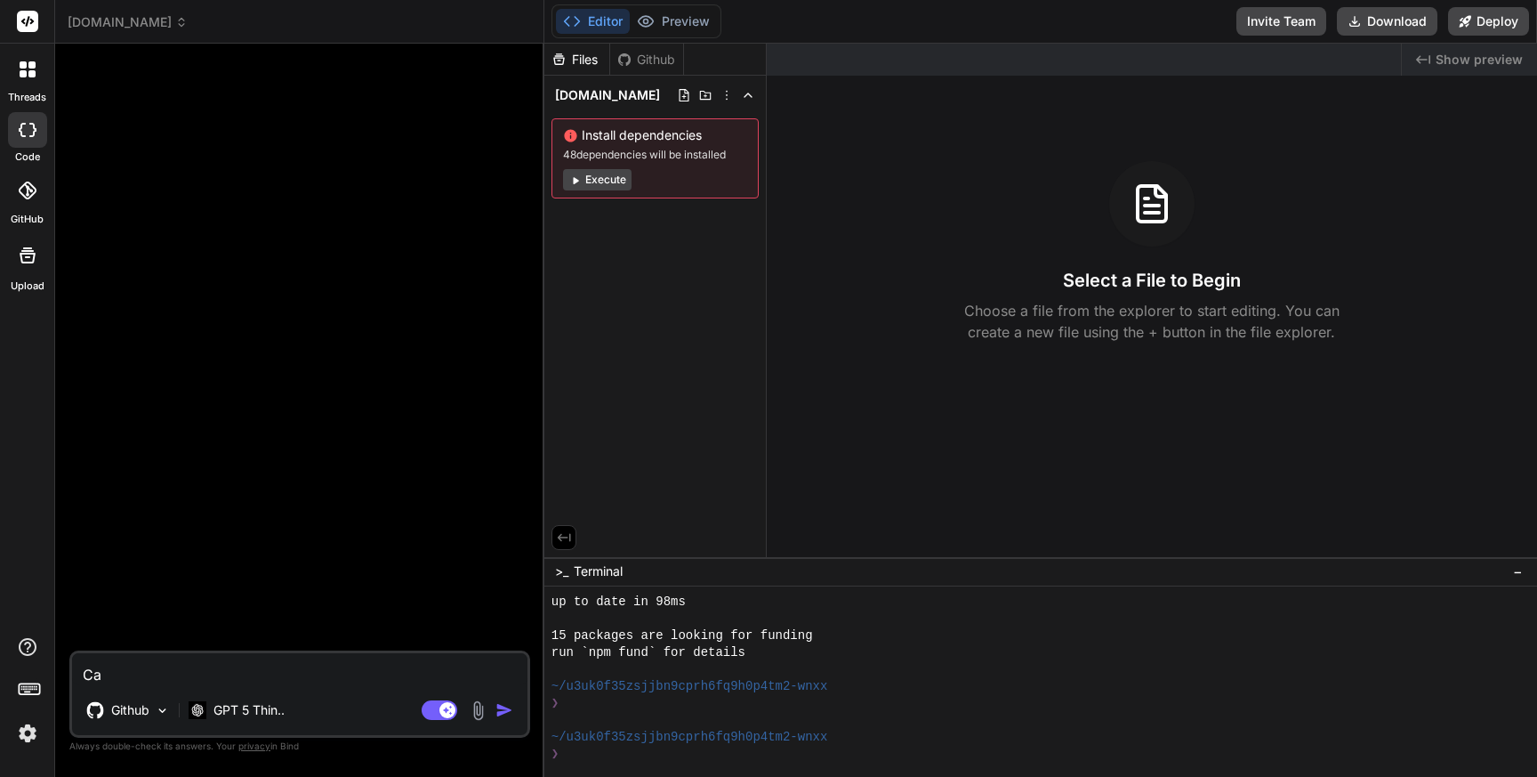
type textarea "Can"
type textarea "x"
type textarea "Can"
type textarea "x"
type textarea "Can y"
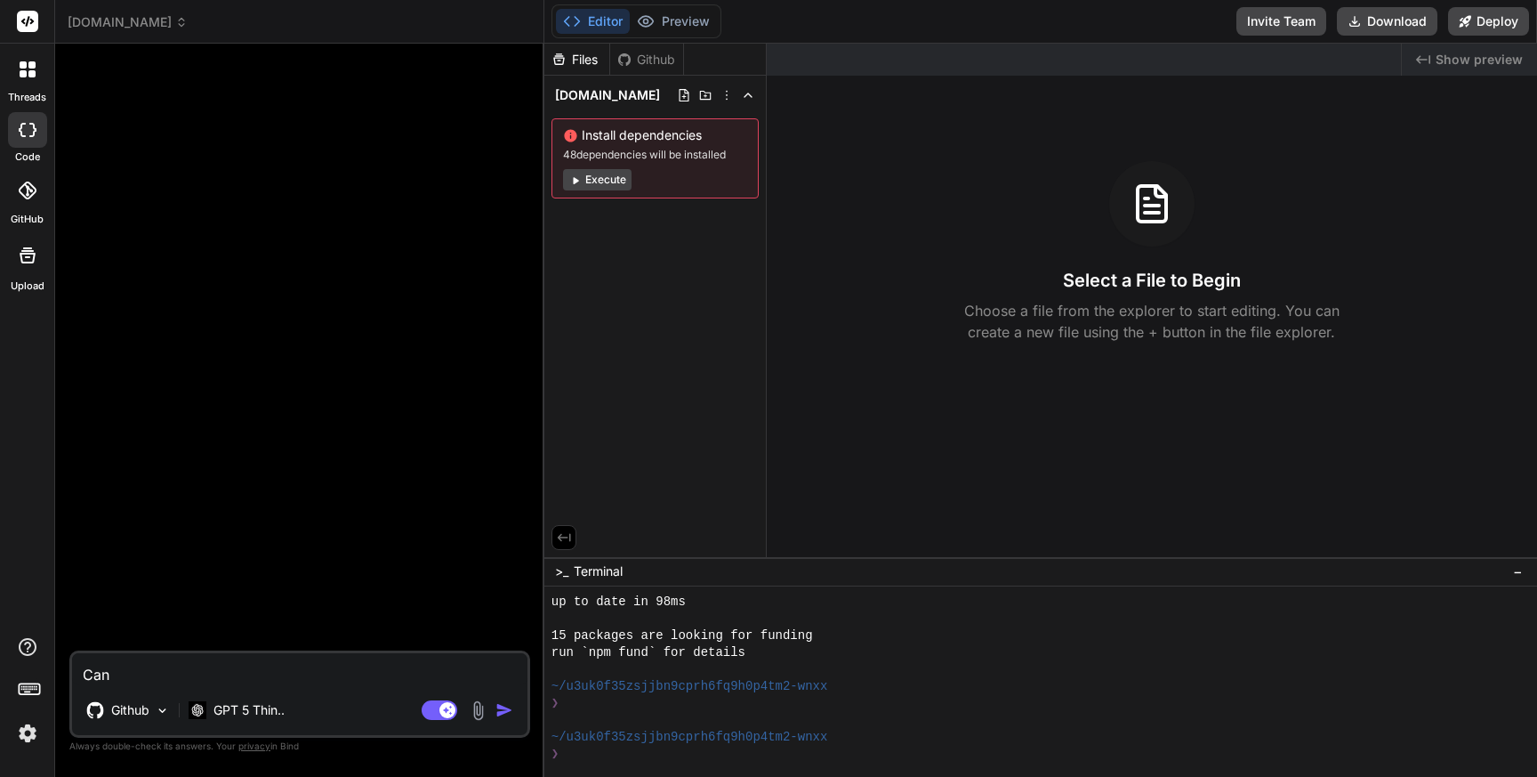
type textarea "x"
type textarea "Can yo"
type textarea "x"
type textarea "Can you"
type textarea "x"
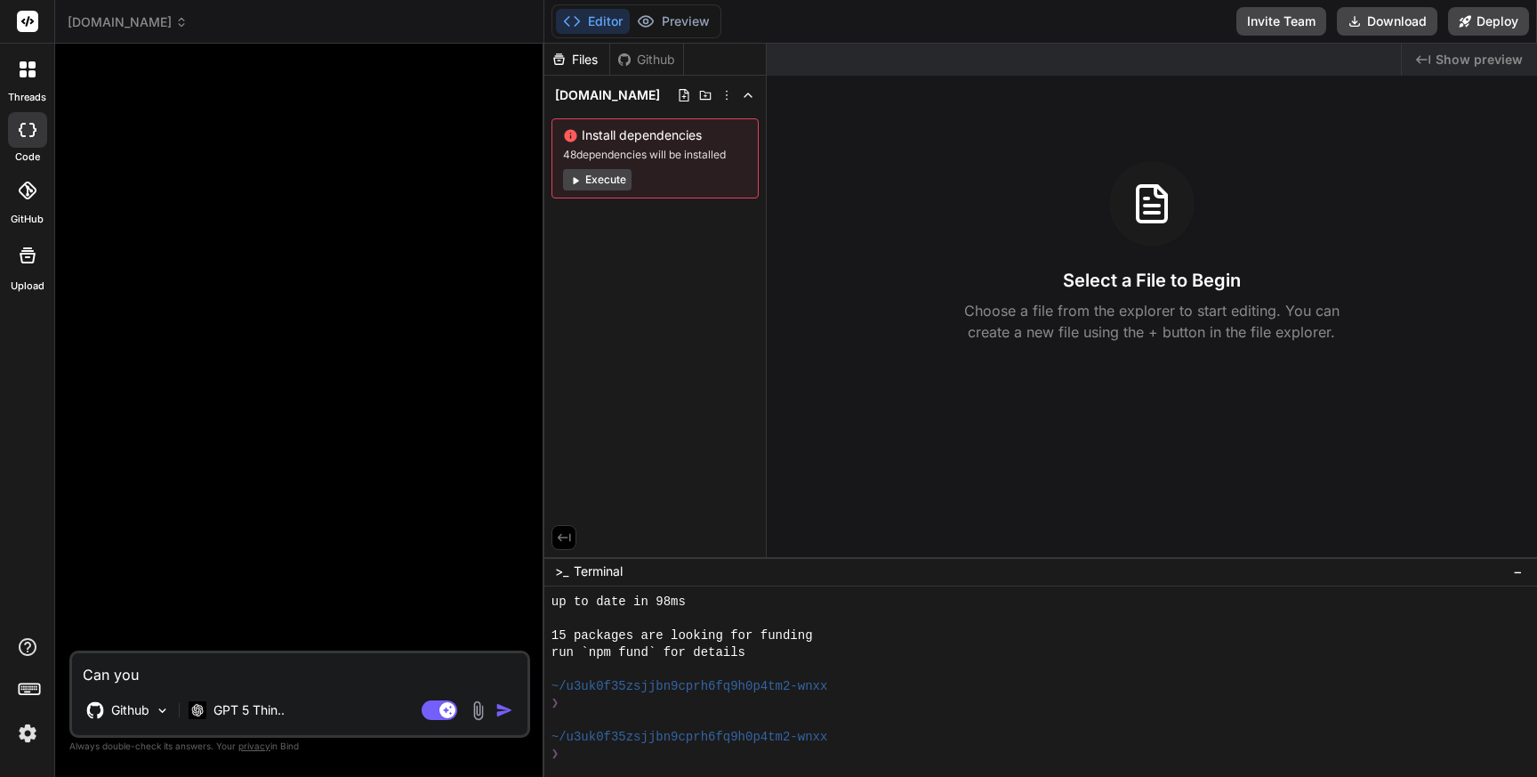
type textarea "Can you"
type textarea "x"
type textarea "Can you s"
type textarea "x"
type textarea "Can you se"
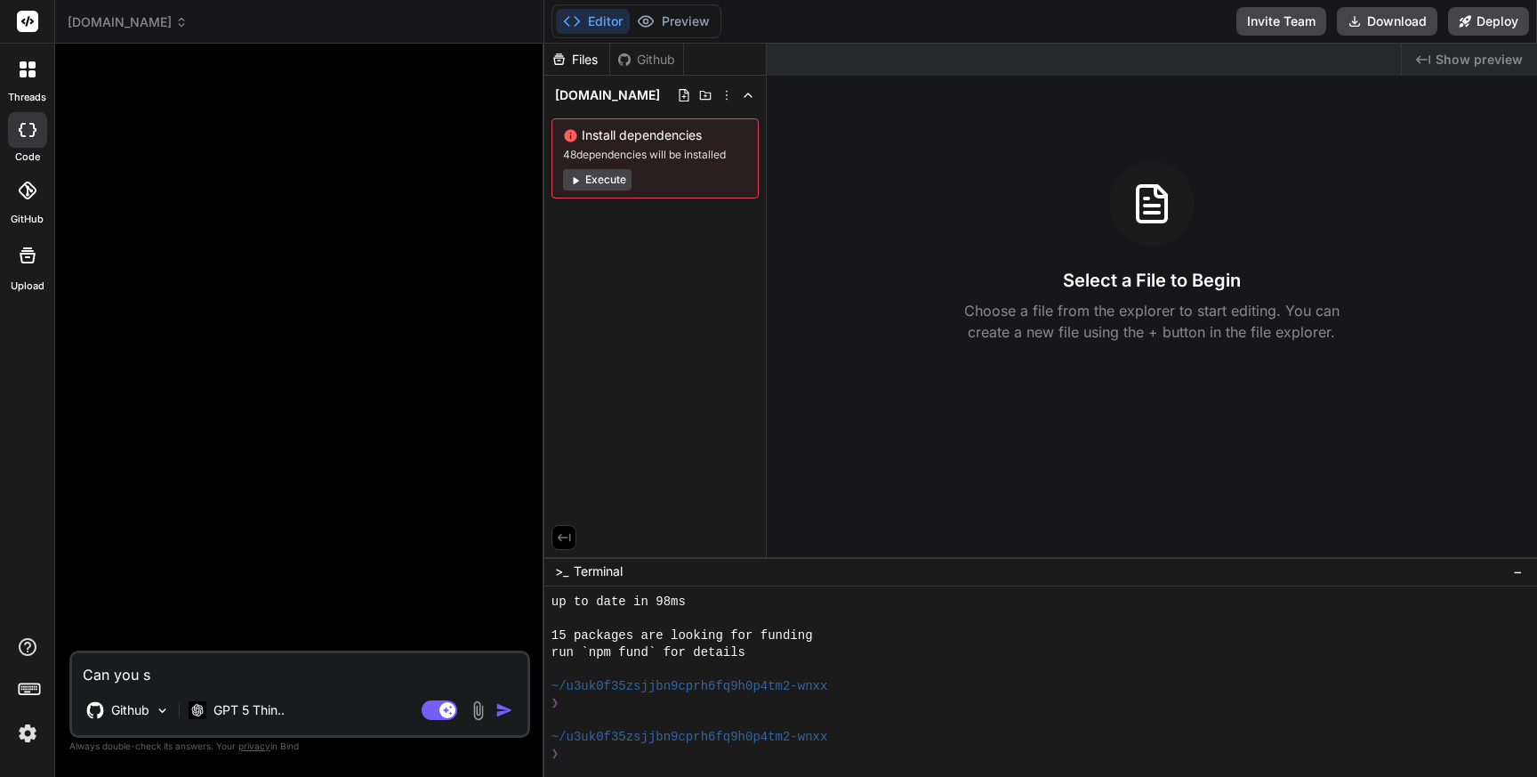
type textarea "x"
type textarea "Can you see"
type textarea "x"
type textarea "Can you see"
type textarea "x"
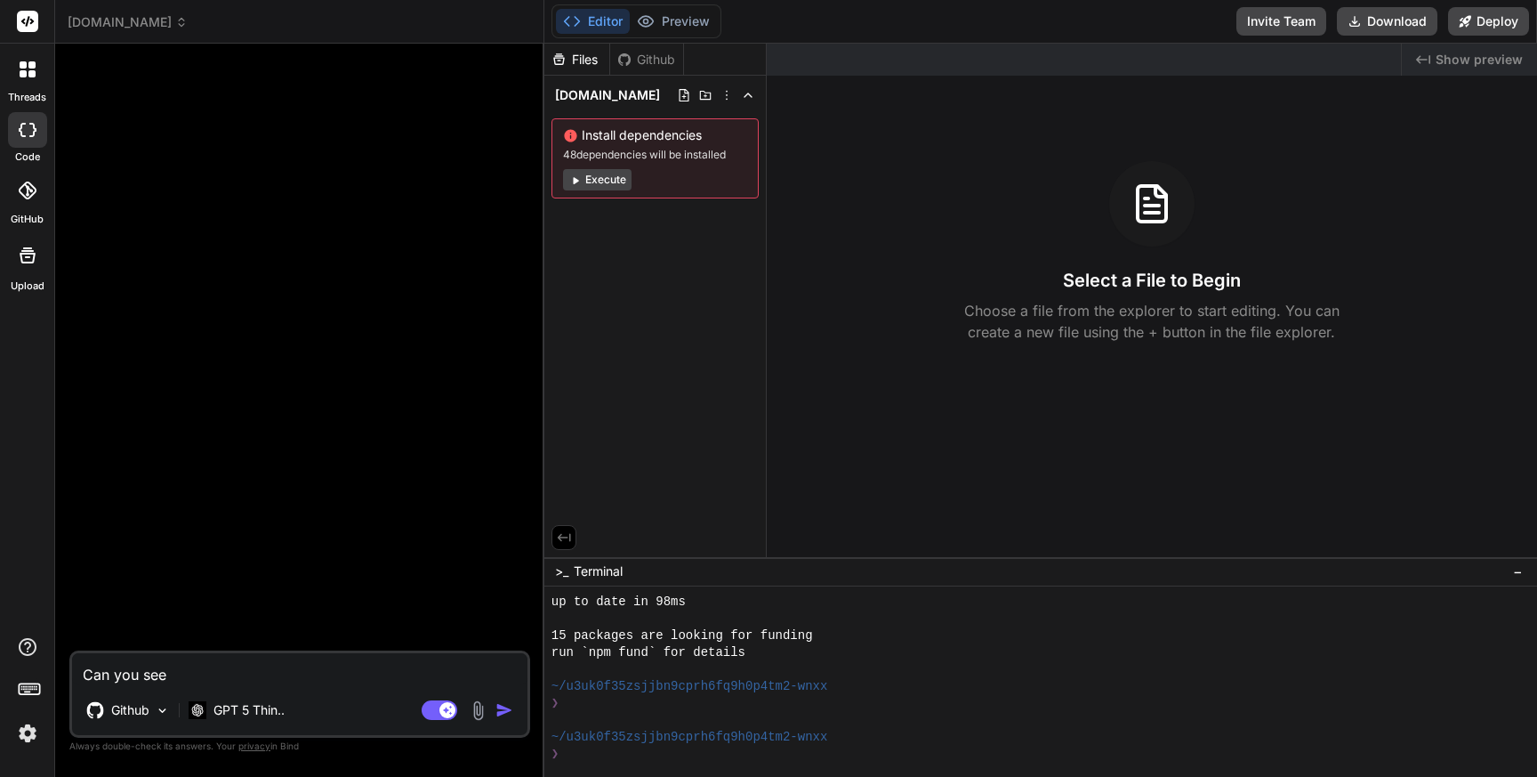
type textarea "Can you see m"
type textarea "x"
type textarea "Can you see my"
type textarea "x"
type textarea "Can you see my"
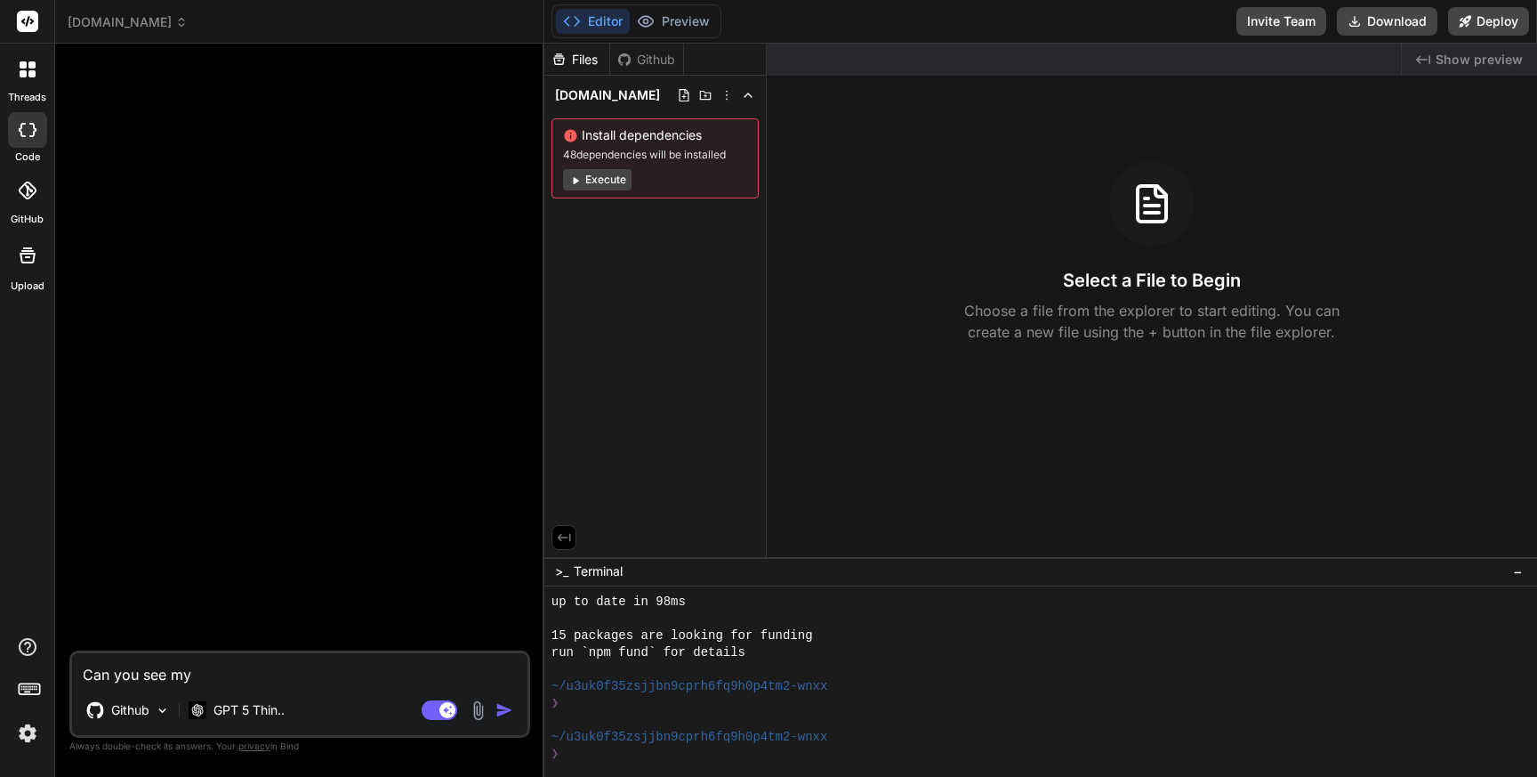
type textarea "x"
type textarea "Can you see my g"
type textarea "x"
type textarea "Can you see my gi"
type textarea "x"
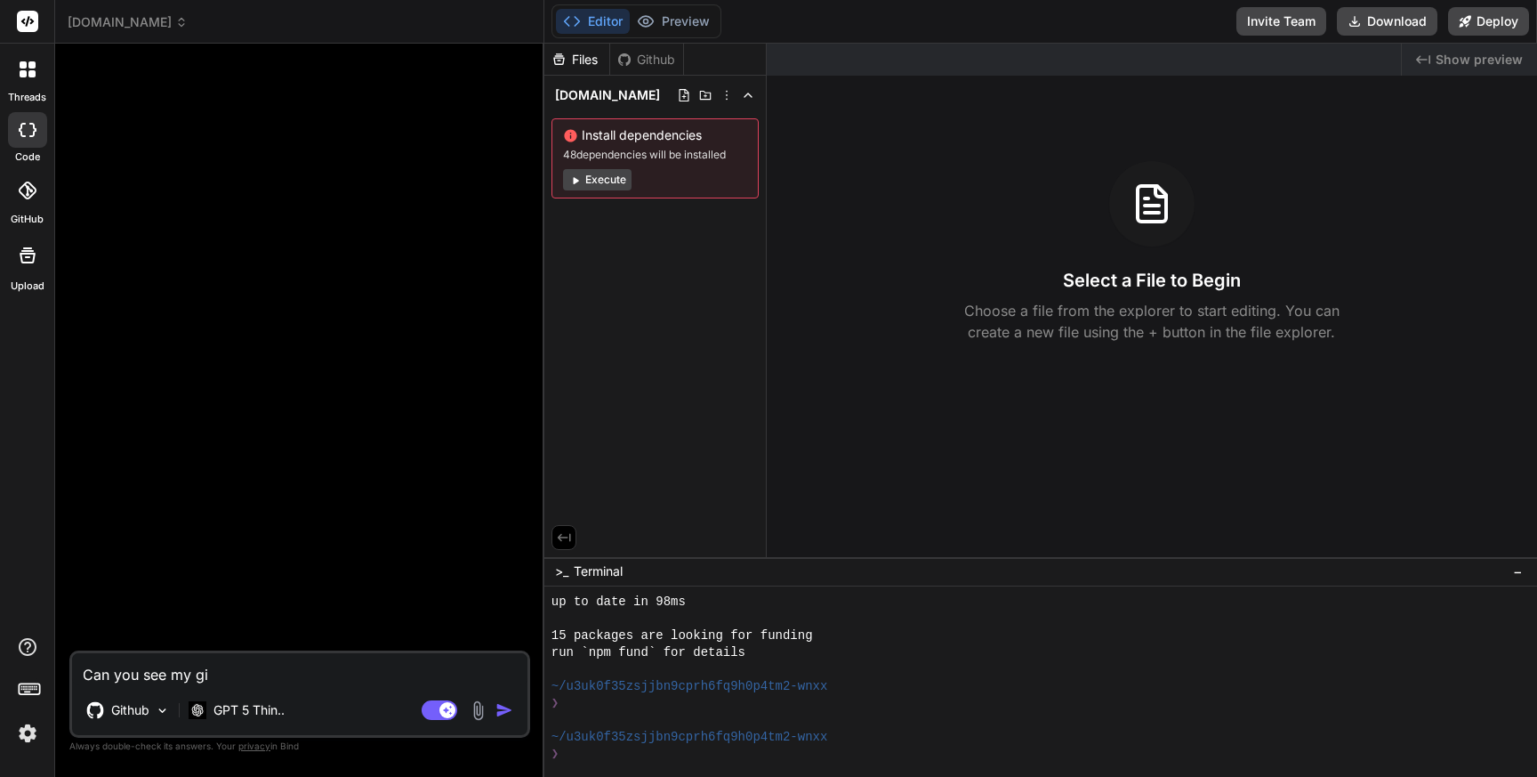
type textarea "Can you see my git"
type textarea "x"
type textarea "Can you see my gith"
type textarea "x"
type textarea "Can you see my githu"
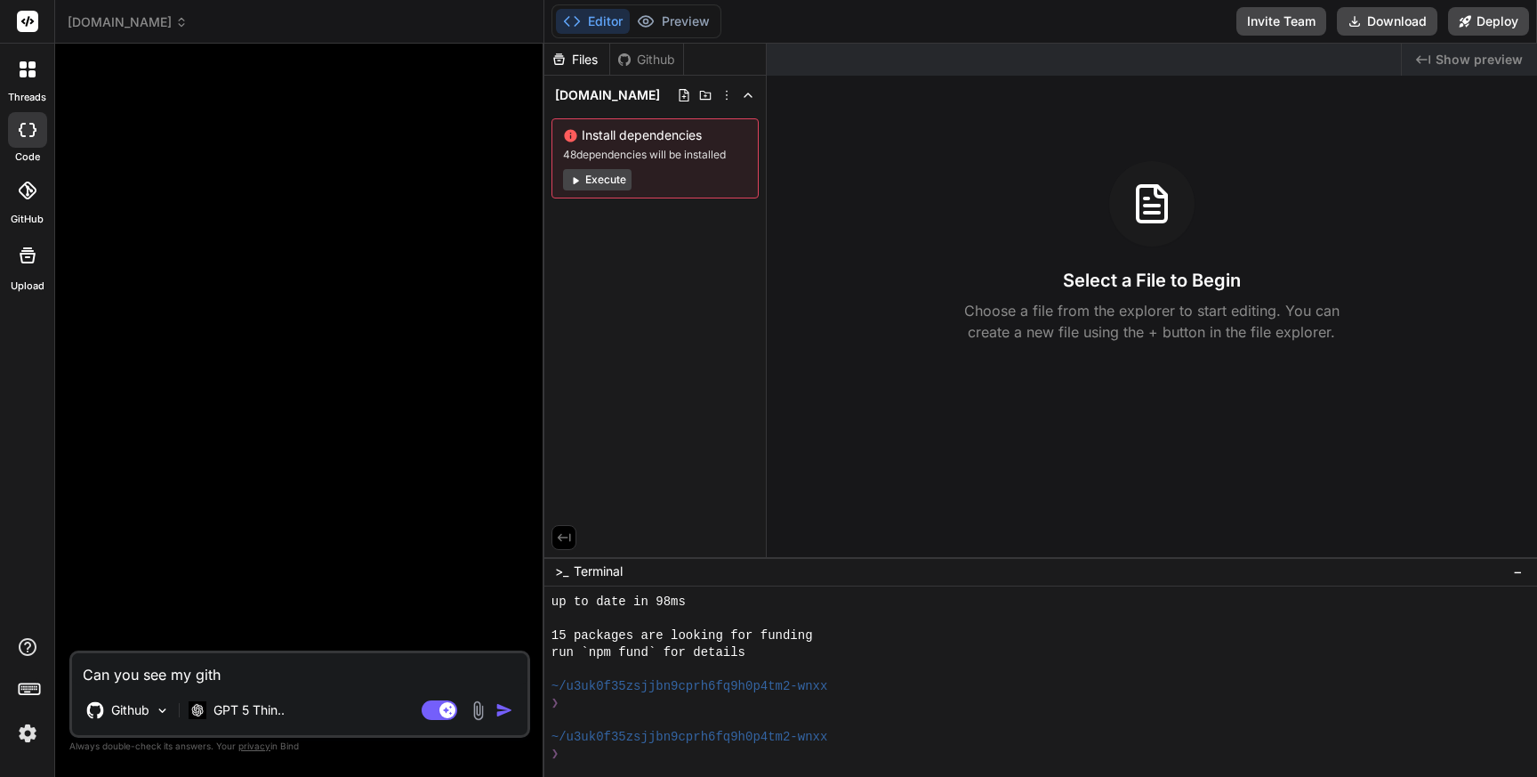
type textarea "x"
type textarea "Can you see my github"
type textarea "x"
type textarea "Can you see my github"
type textarea "x"
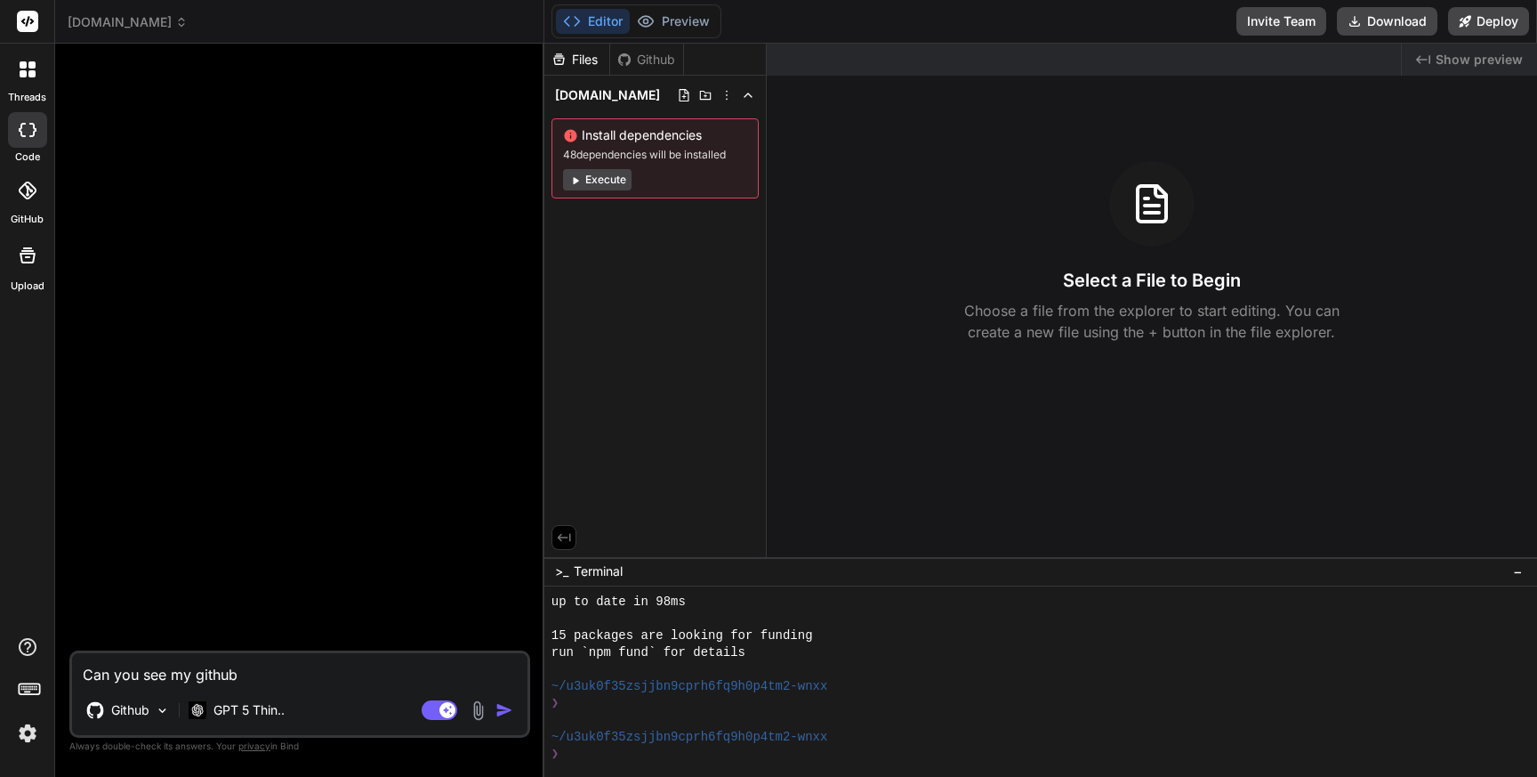
type textarea "Can you see my github r"
type textarea "x"
type textarea "Can you see my github re"
type textarea "x"
type textarea "Can you see my github rep"
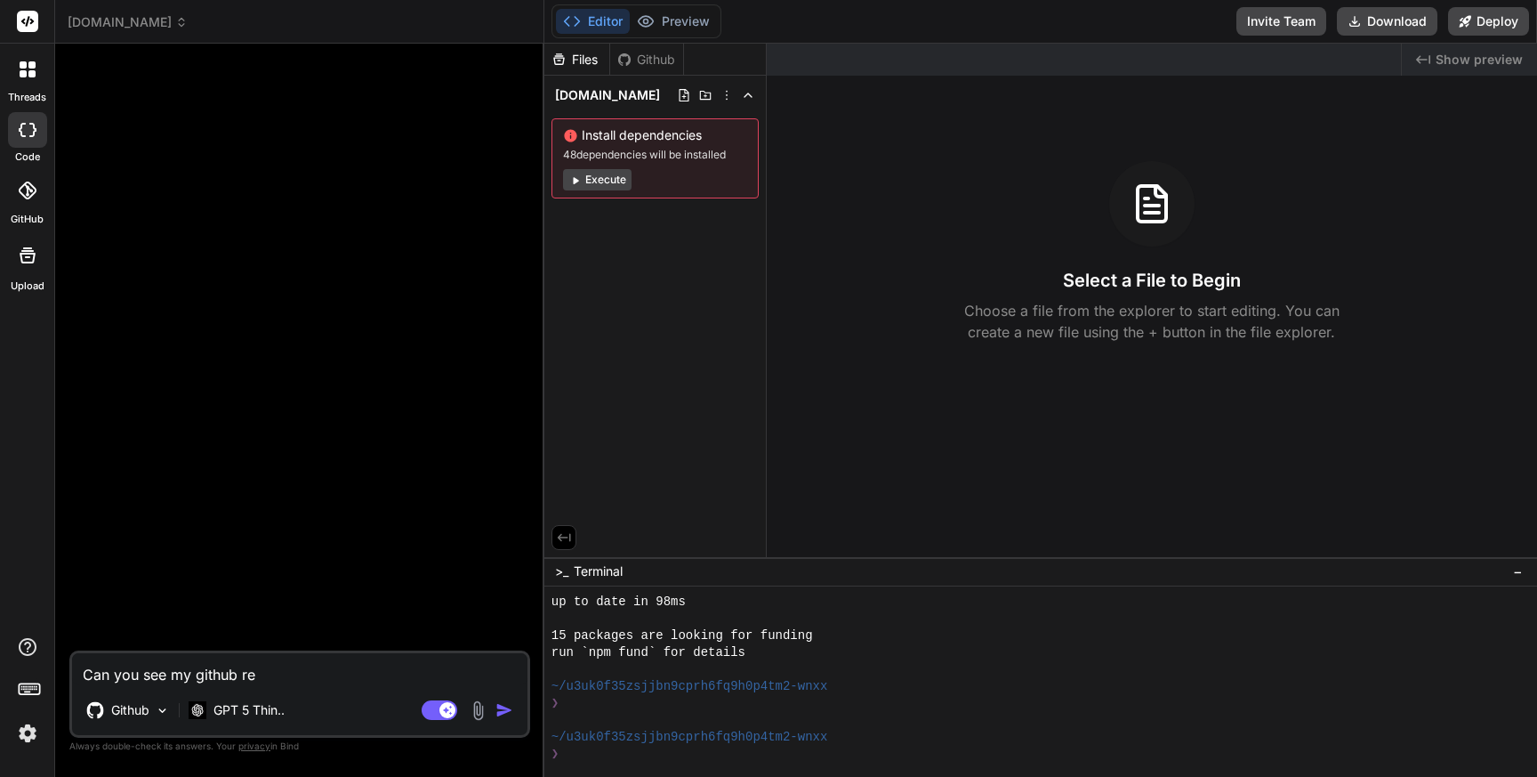
type textarea "x"
type textarea "Can you see my github repo"
type textarea "x"
type textarea "Can you see my github repo"
type textarea "x"
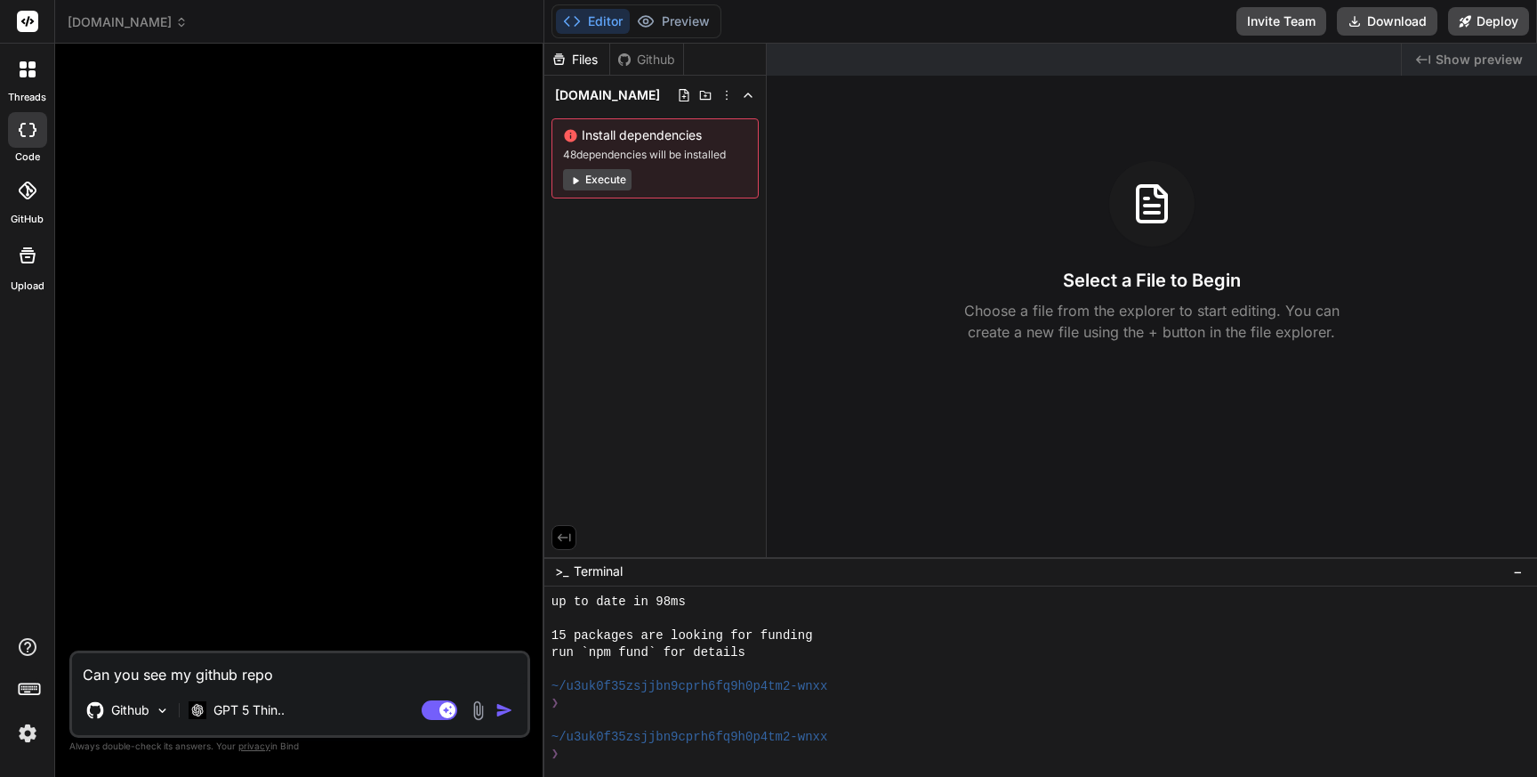
type textarea "Can you see my github repo i"
type textarea "x"
type textarea "Can you see my github repo id"
type textarea "x"
type textarea "Can you see my github repo id."
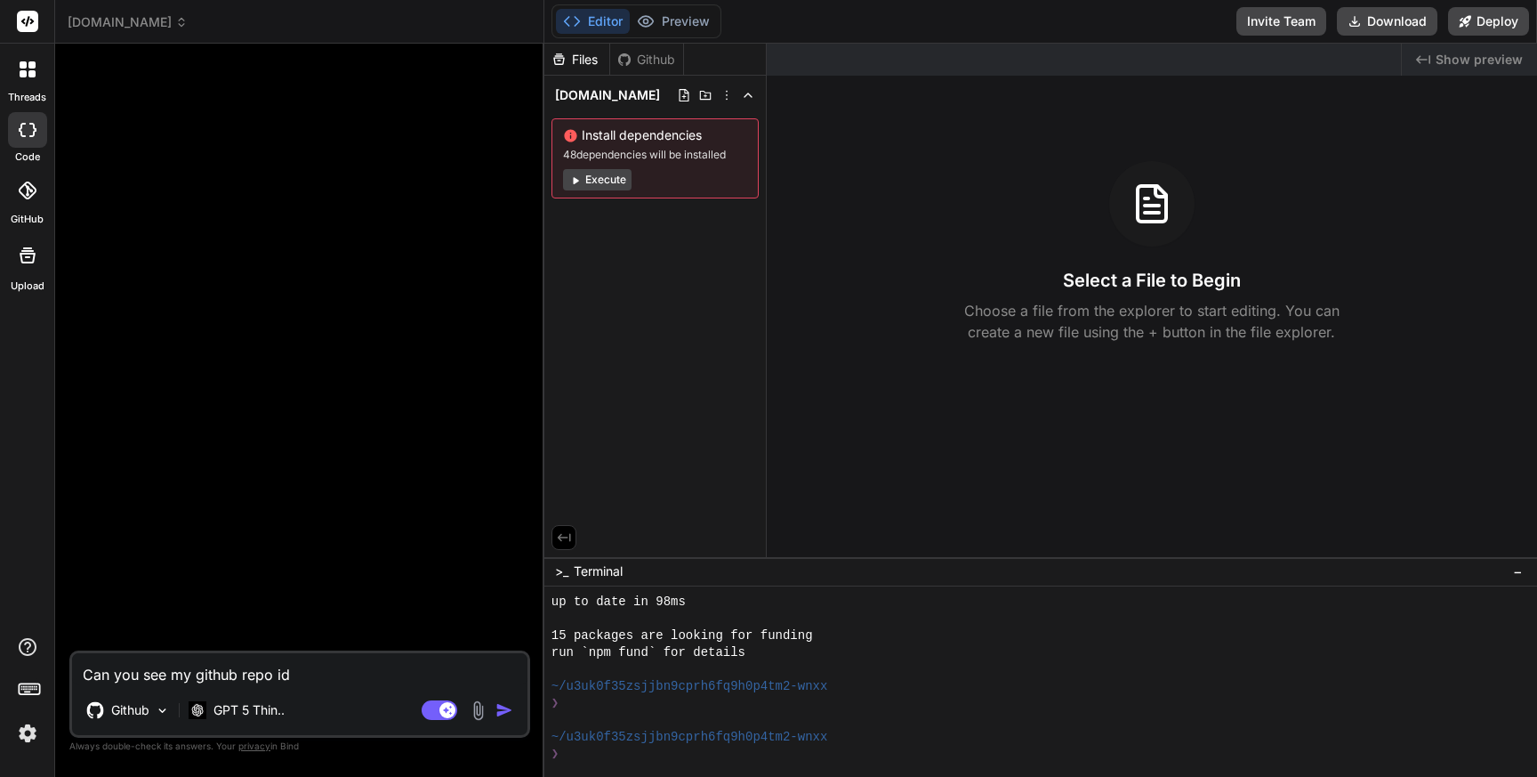
type textarea "x"
type textarea "Can you see my github repo id.c"
type textarea "x"
type textarea "Can you see my github repo id.co"
type textarea "x"
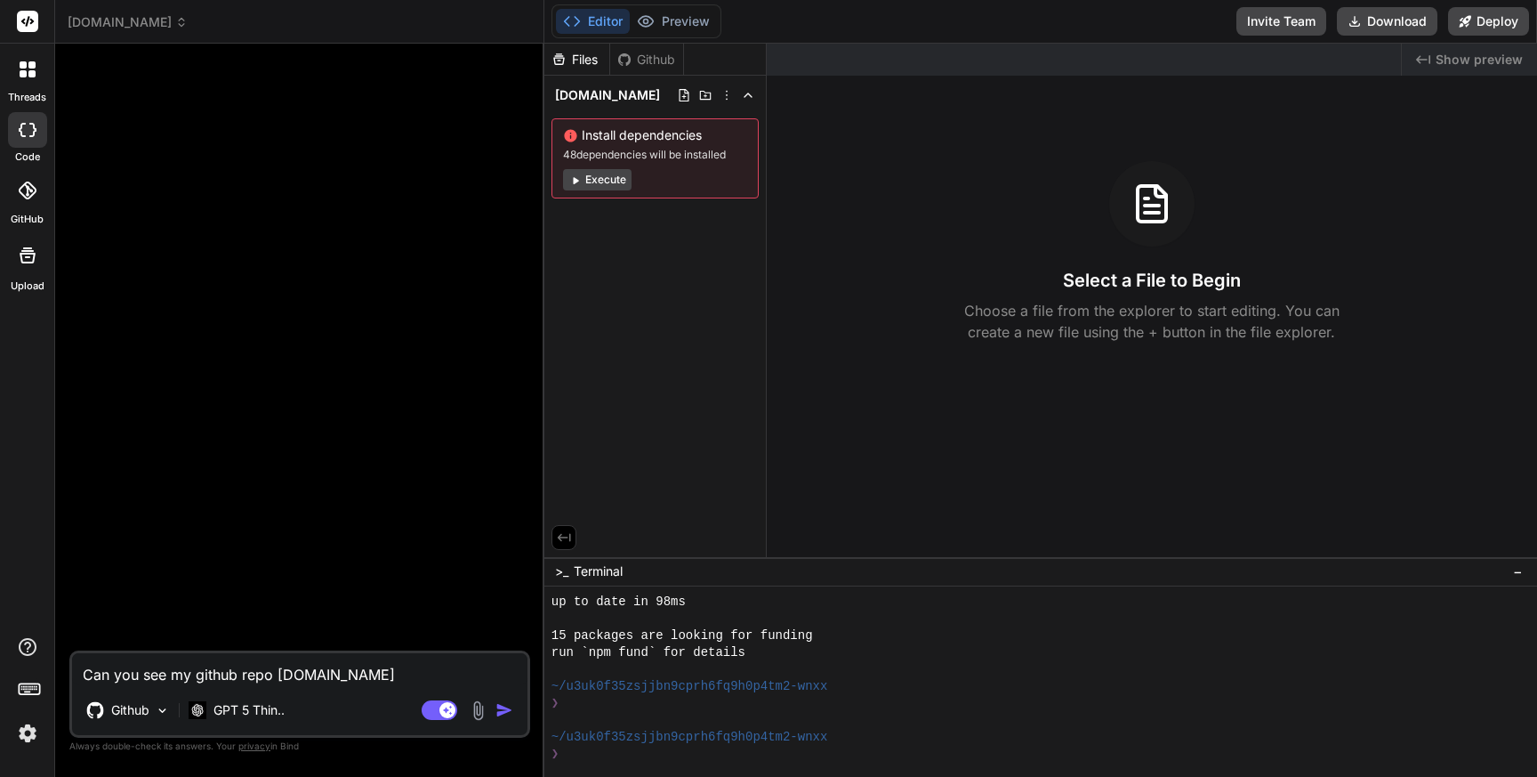
type textarea "Can you see my github repo id.coo"
type textarea "x"
type textarea "Can you see my github repo id.cool"
type textarea "x"
type textarea "Can you see my github repo id.coolw"
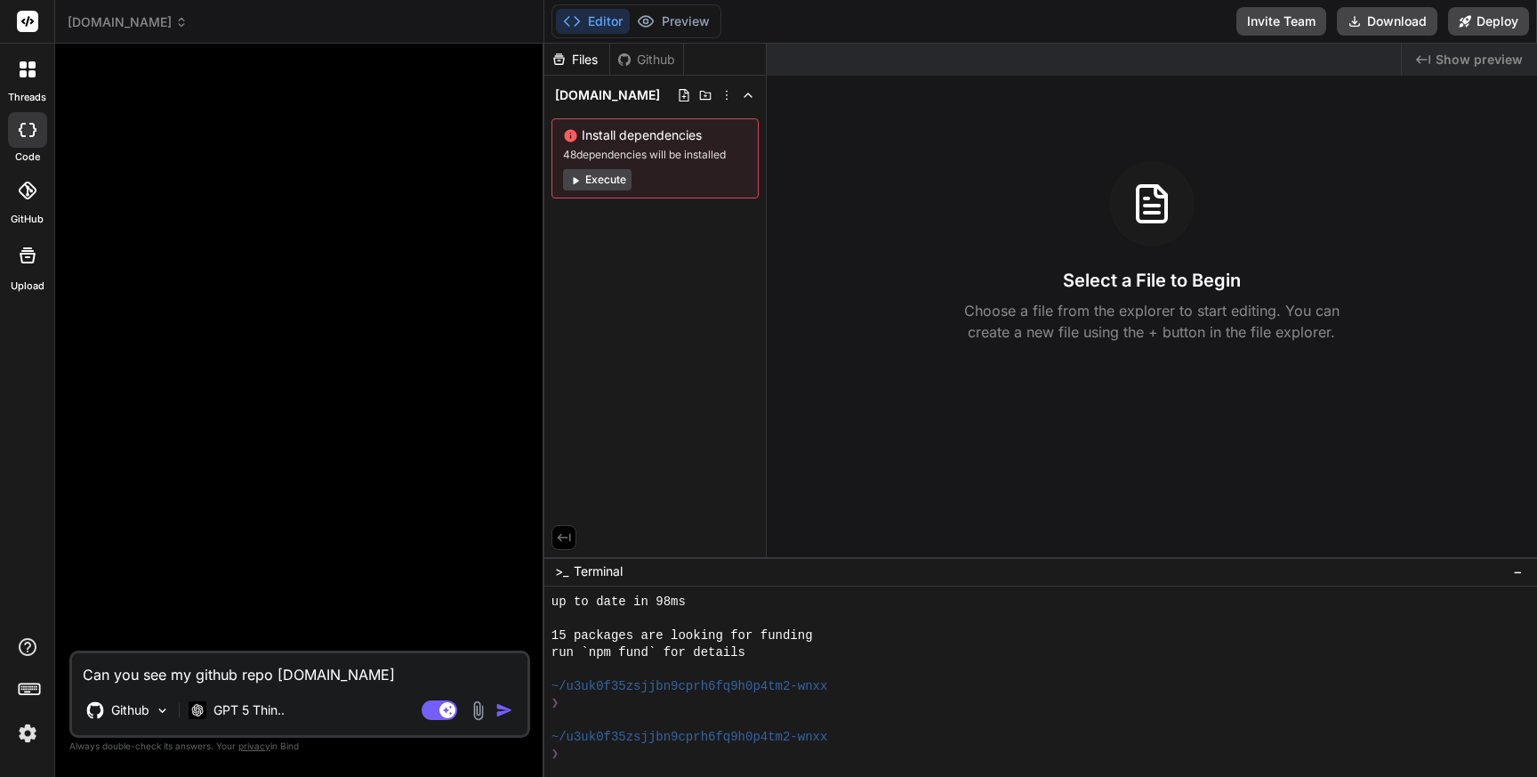
type textarea "x"
type textarea "Can you see my github repo id.coolwe"
type textarea "x"
type textarea "Can you see my github repo id.coolwel"
type textarea "x"
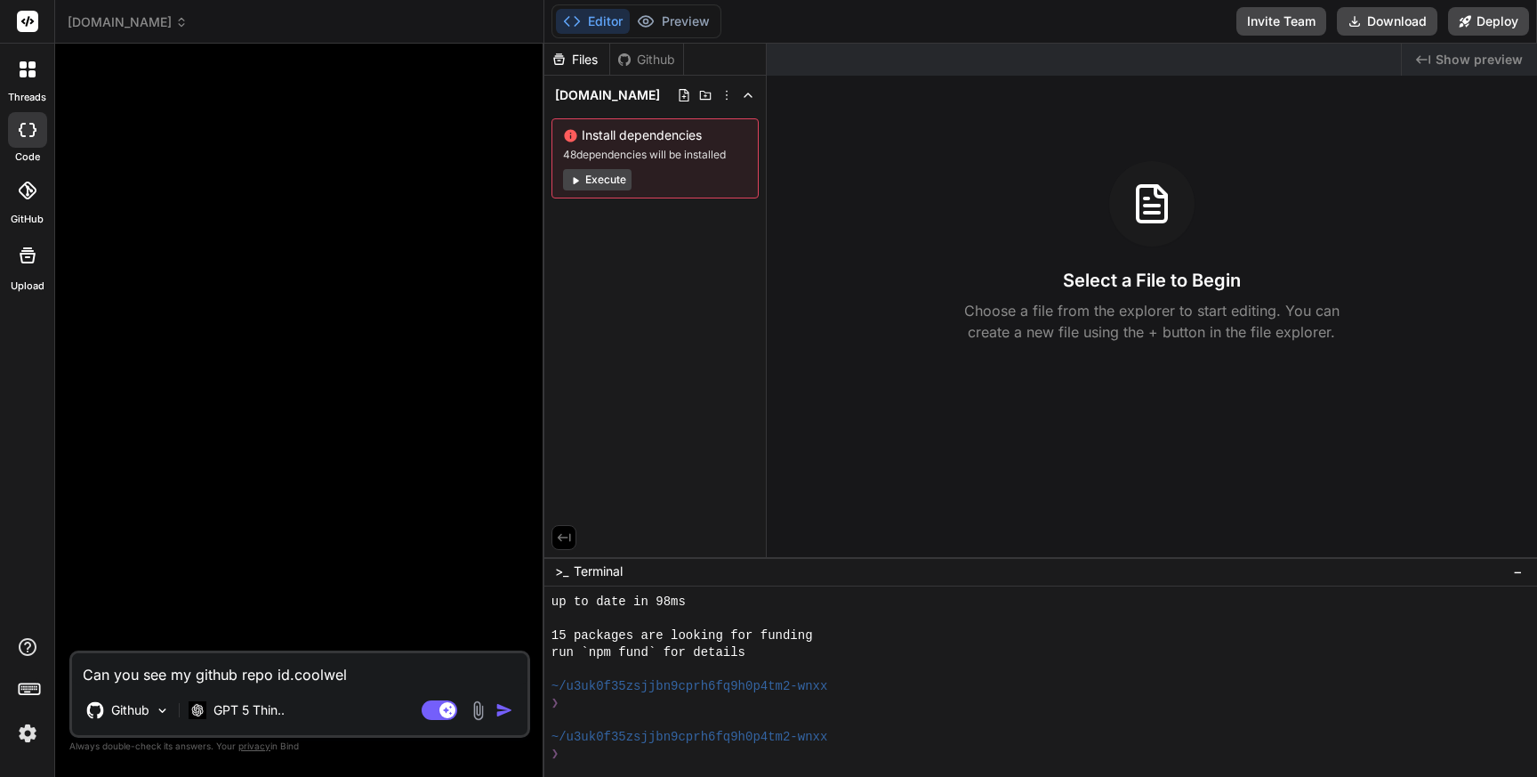
type textarea "Can you see my github repo id.coolwell"
type textarea "x"
type textarea "Can you see my github repo id.coolwella"
type textarea "x"
type textarea "Can you see my github repo id.coolwellac"
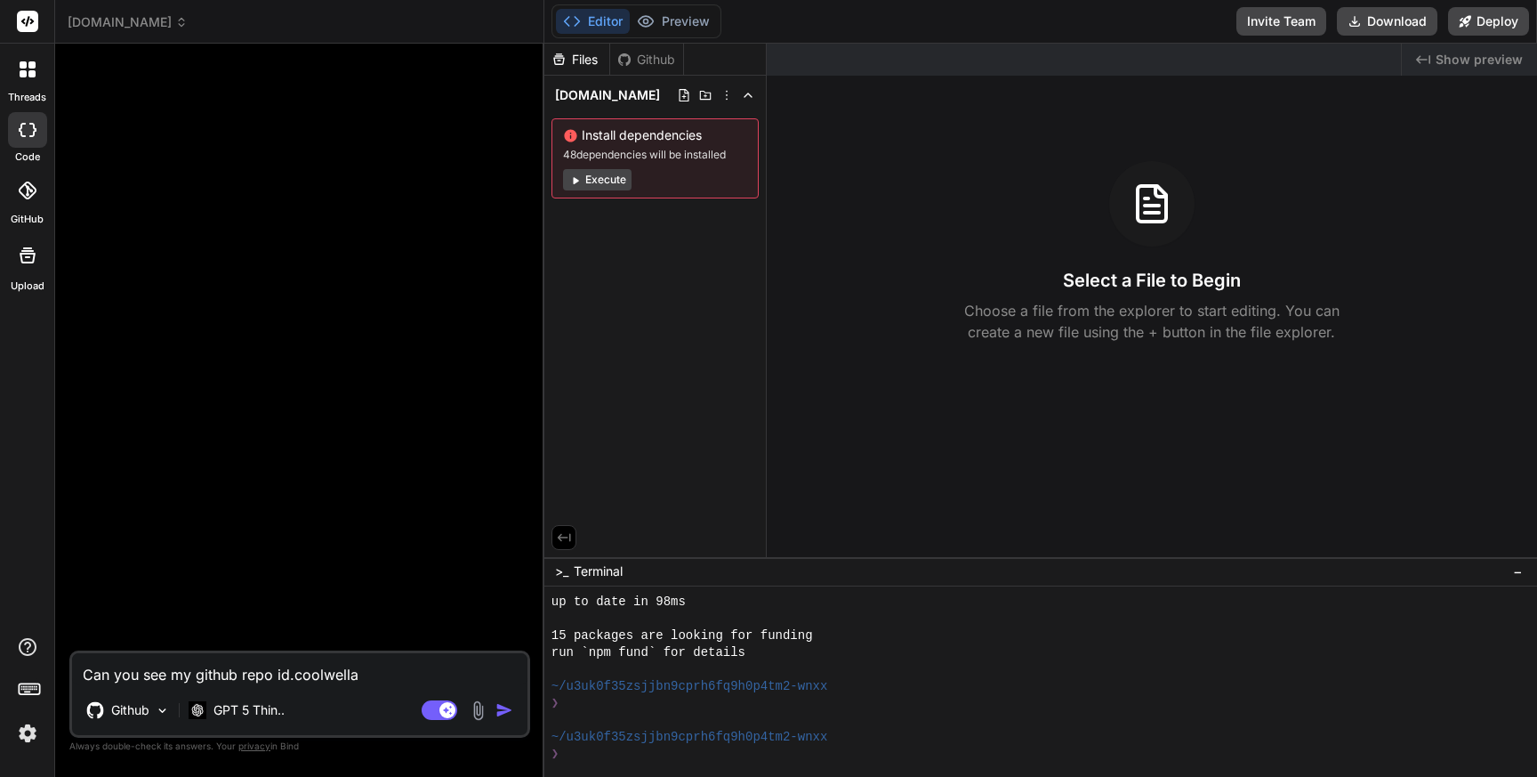
type textarea "x"
type textarea "Can you see my github repo id.coolwellac."
type textarea "x"
type textarea "Can you see my github repo id.coolwellac.c"
type textarea "x"
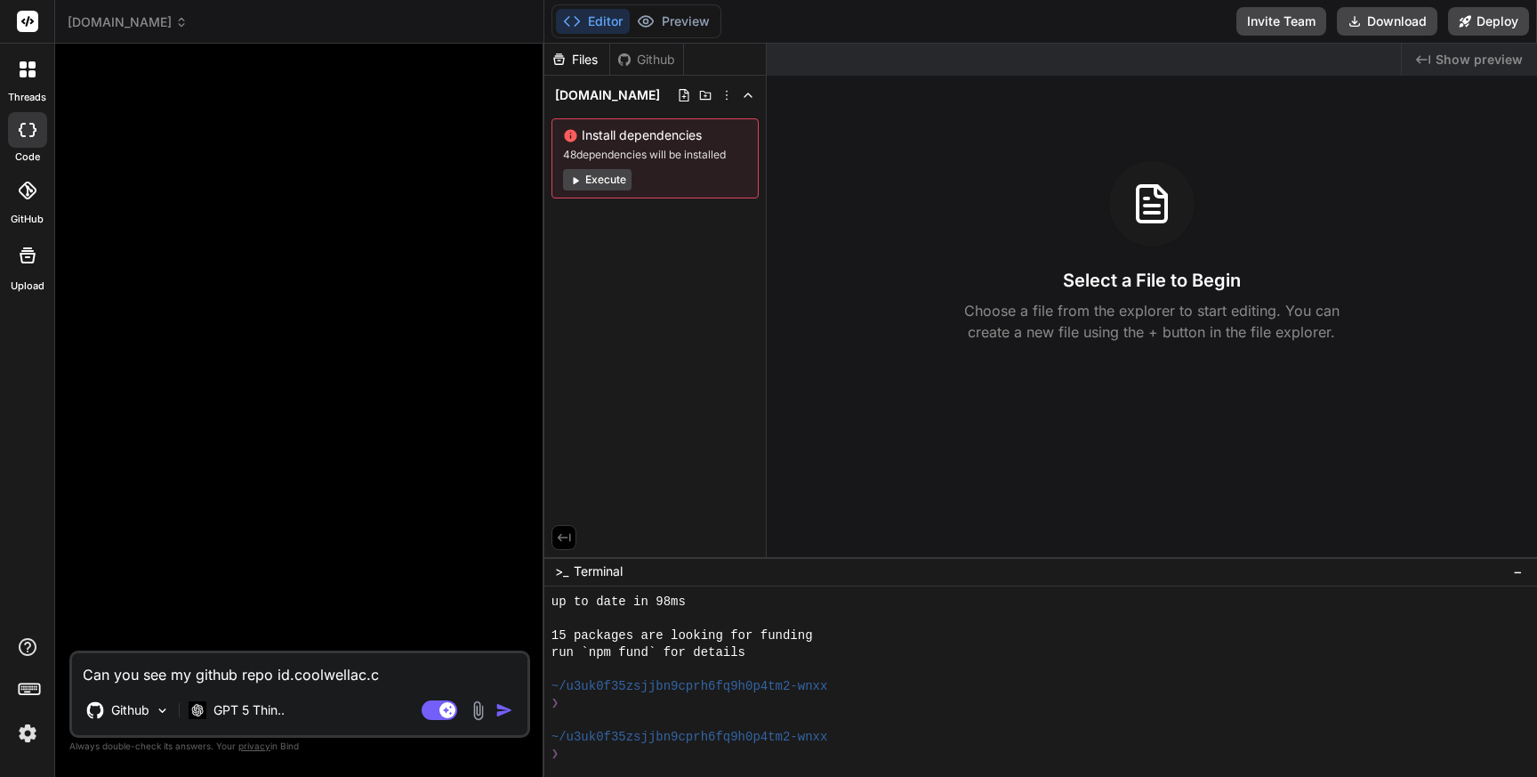
type textarea "Can you see my github repo id.coolwellac.co"
type textarea "x"
type textarea "Can you see my github repo id.coolwellac.com"
type textarea "x"
type textarea "Can you see my github repo [DOMAIN_NAME]?"
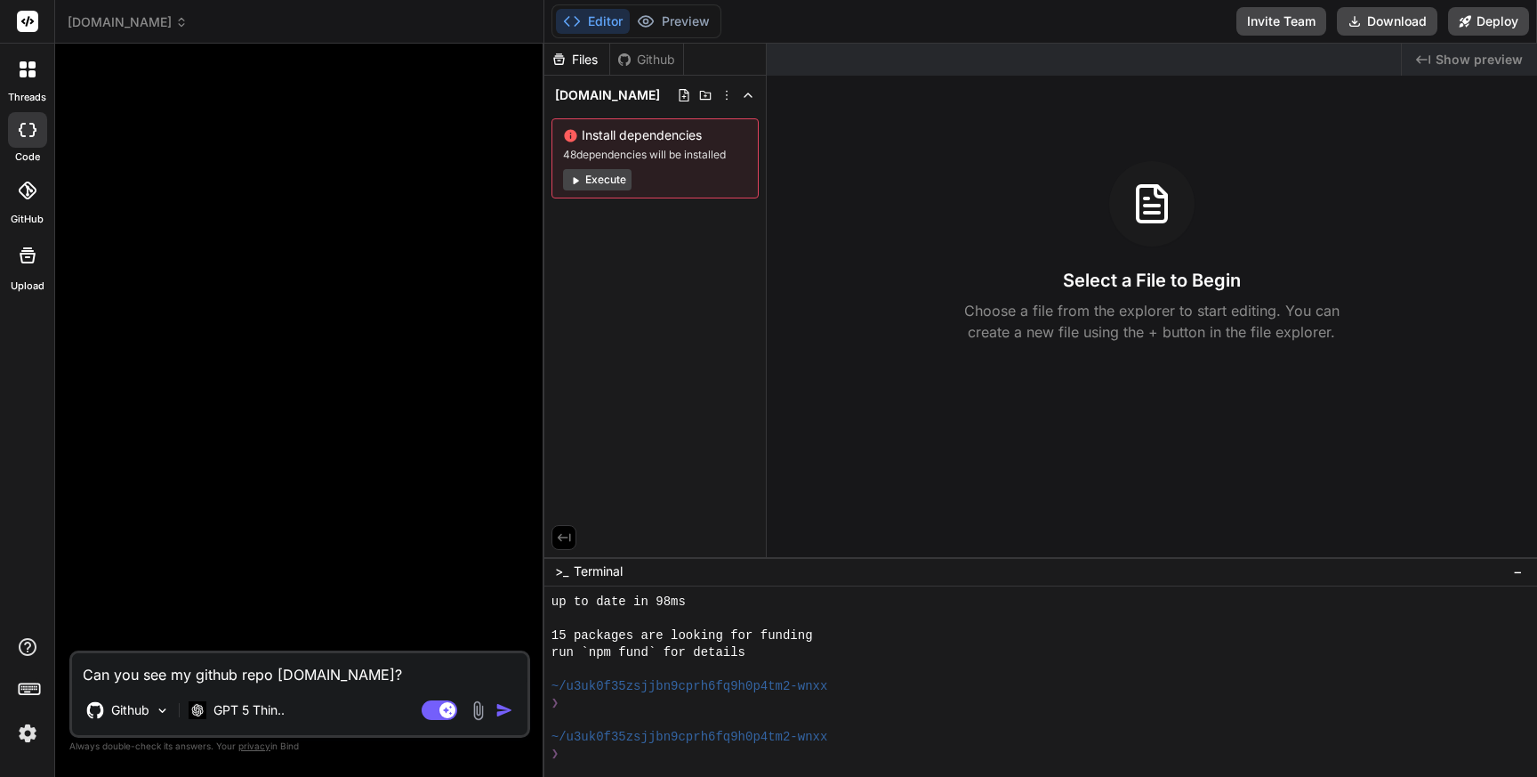
type textarea "x"
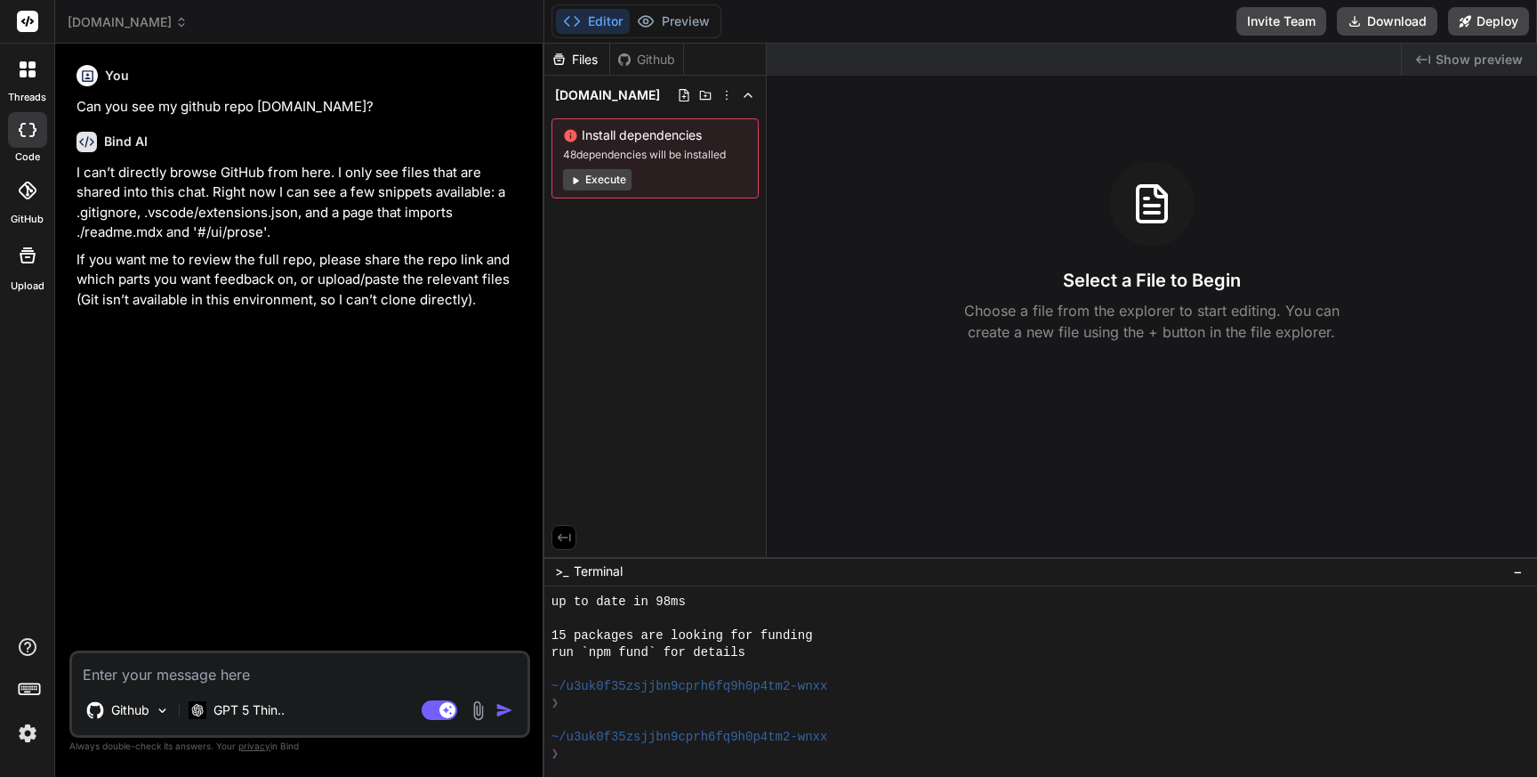
click at [36, 206] on div at bounding box center [27, 190] width 39 height 39
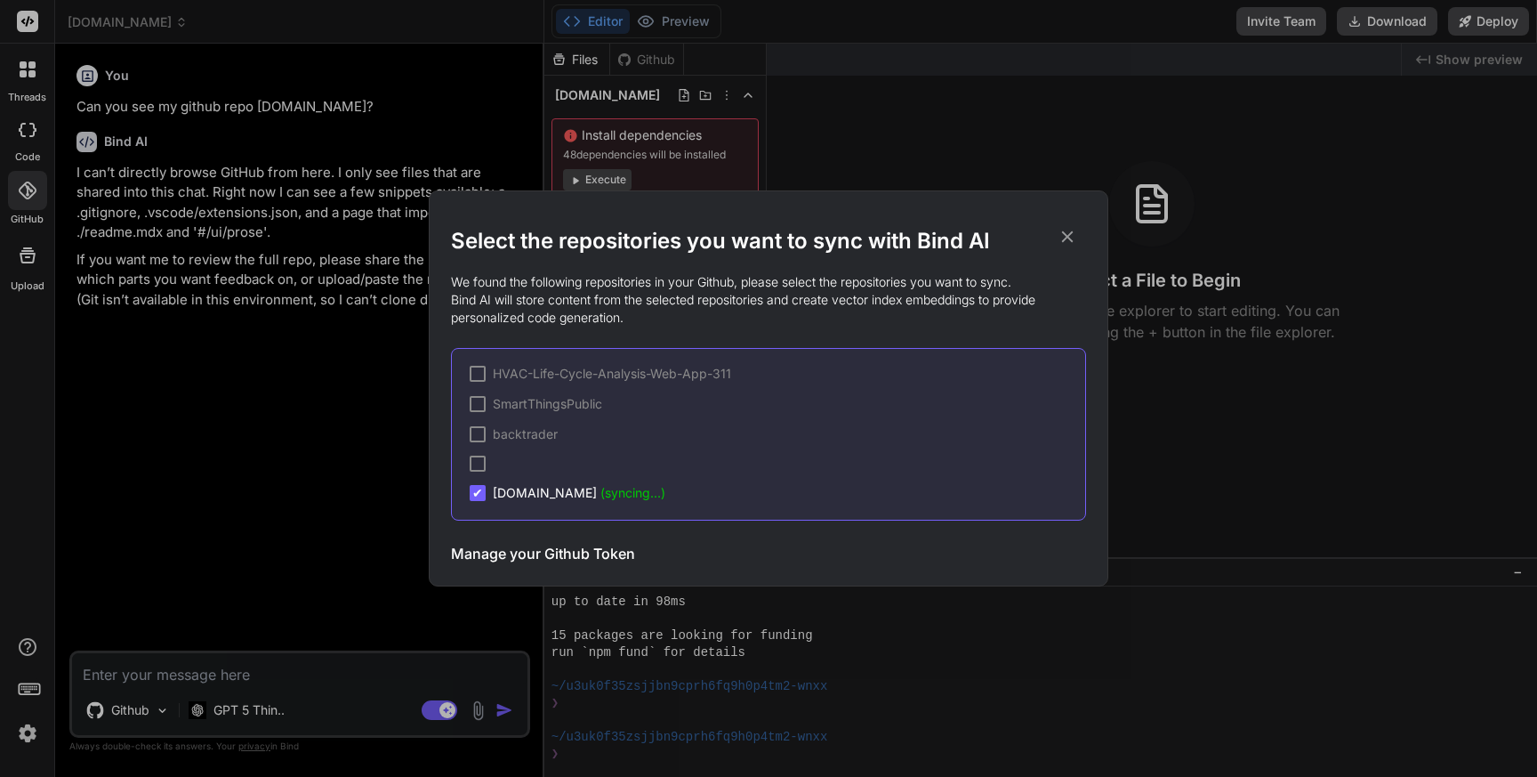
click at [614, 488] on span "(syncing...)" at bounding box center [632, 492] width 65 height 15
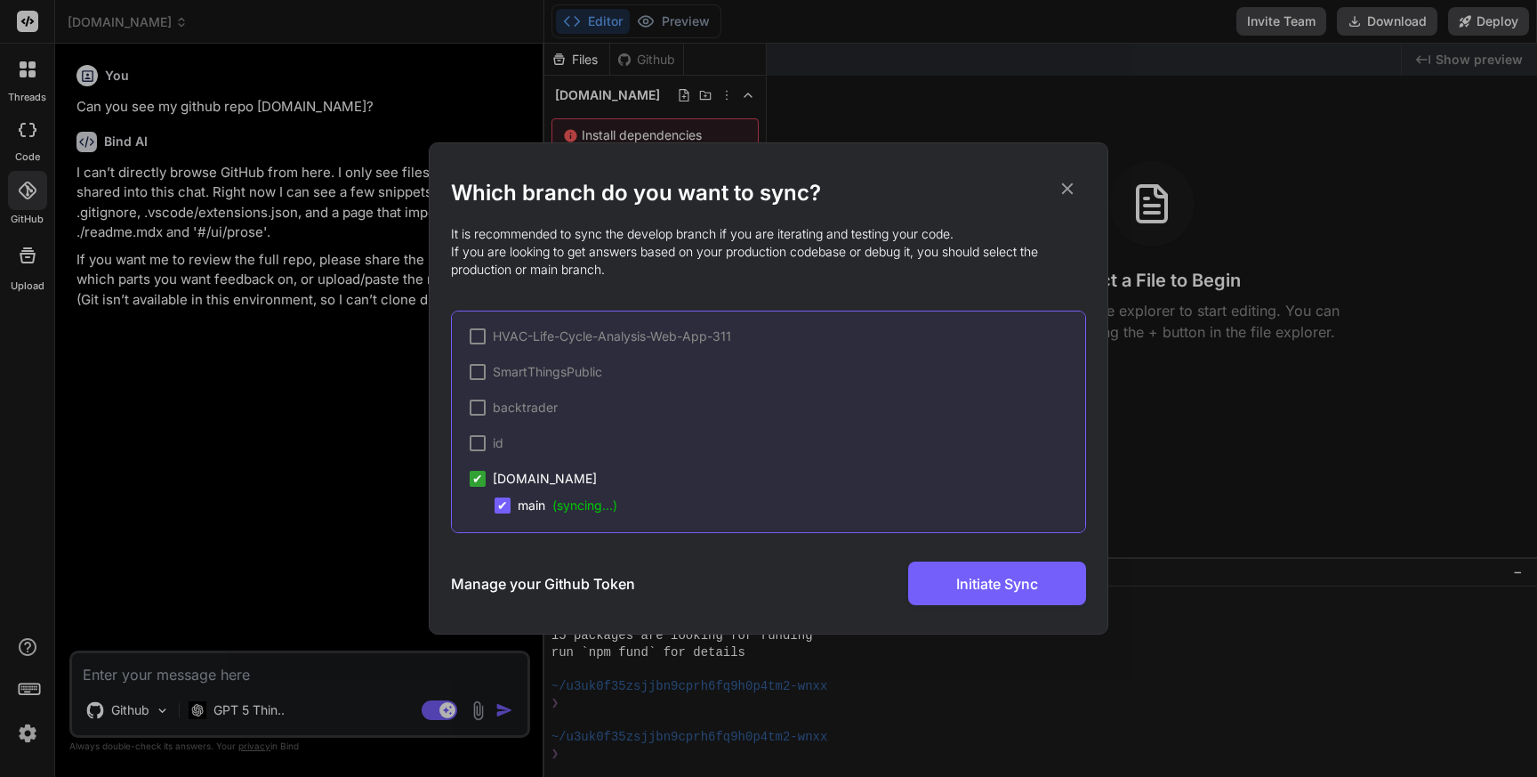
click at [584, 504] on span "(syncing...)" at bounding box center [584, 504] width 65 height 15
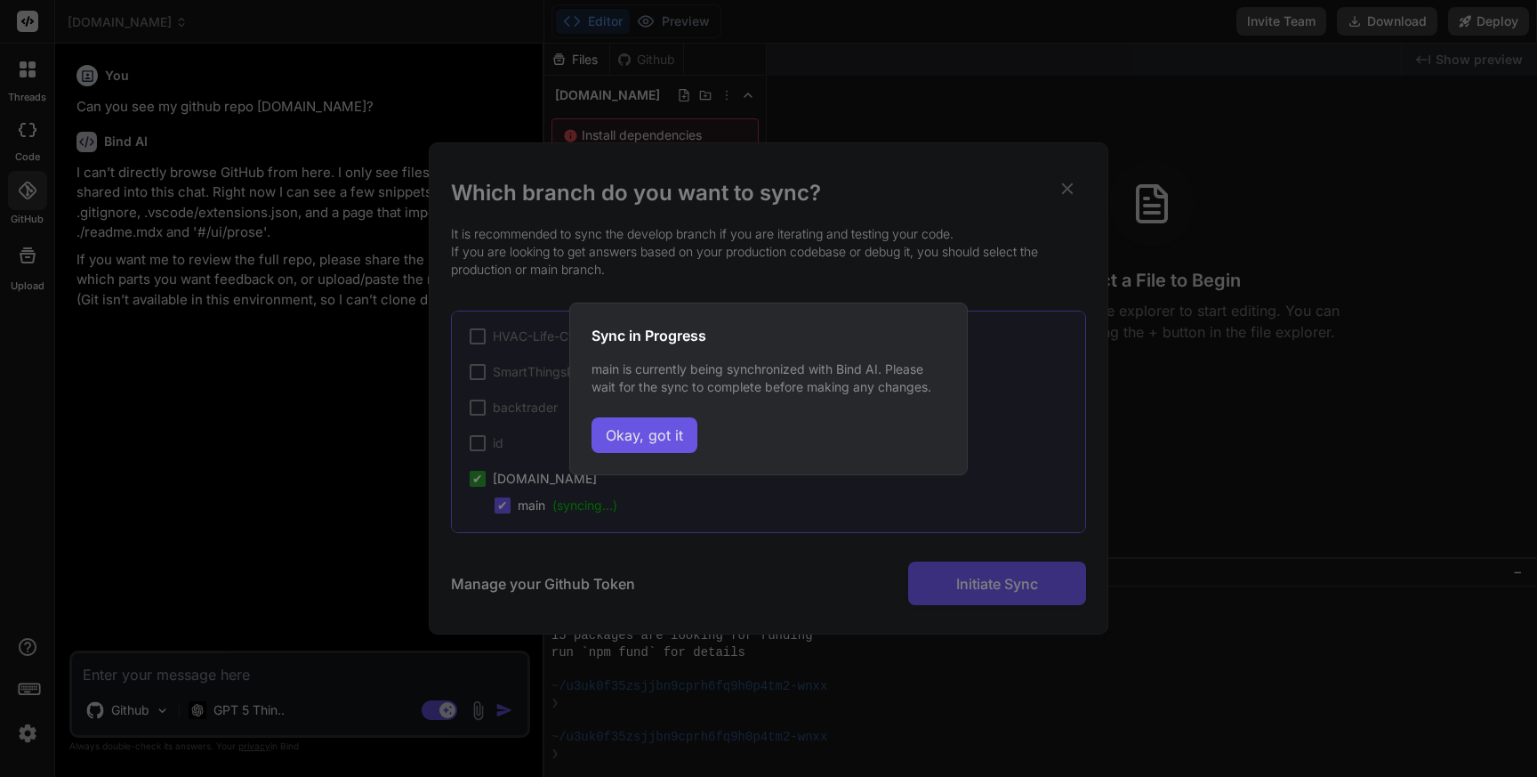
click at [668, 429] on button "Okay, got it" at bounding box center [645, 435] width 106 height 36
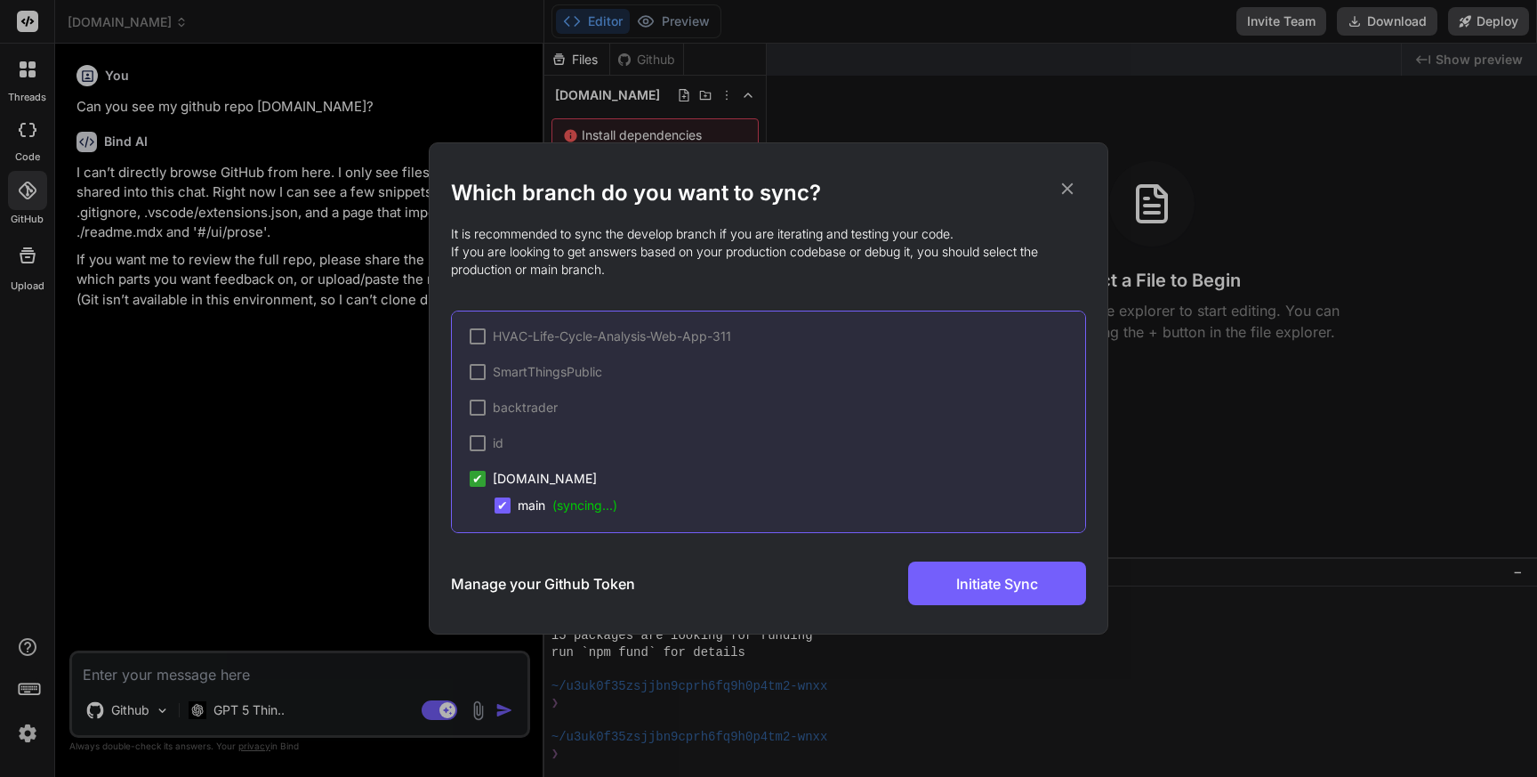
click at [600, 584] on h3 "Manage your Github Token" at bounding box center [543, 583] width 184 height 21
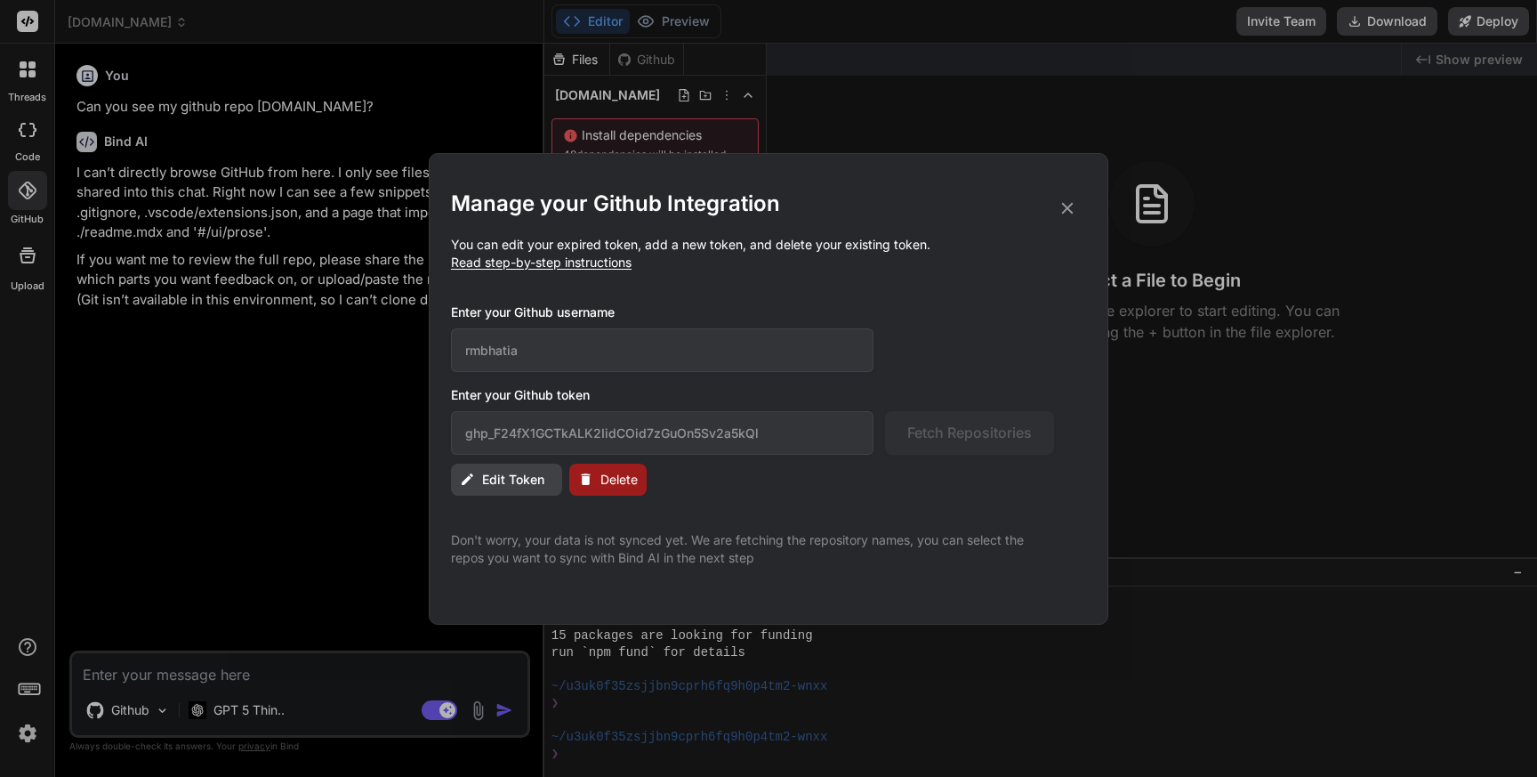
click at [1069, 208] on icon at bounding box center [1068, 208] width 20 height 20
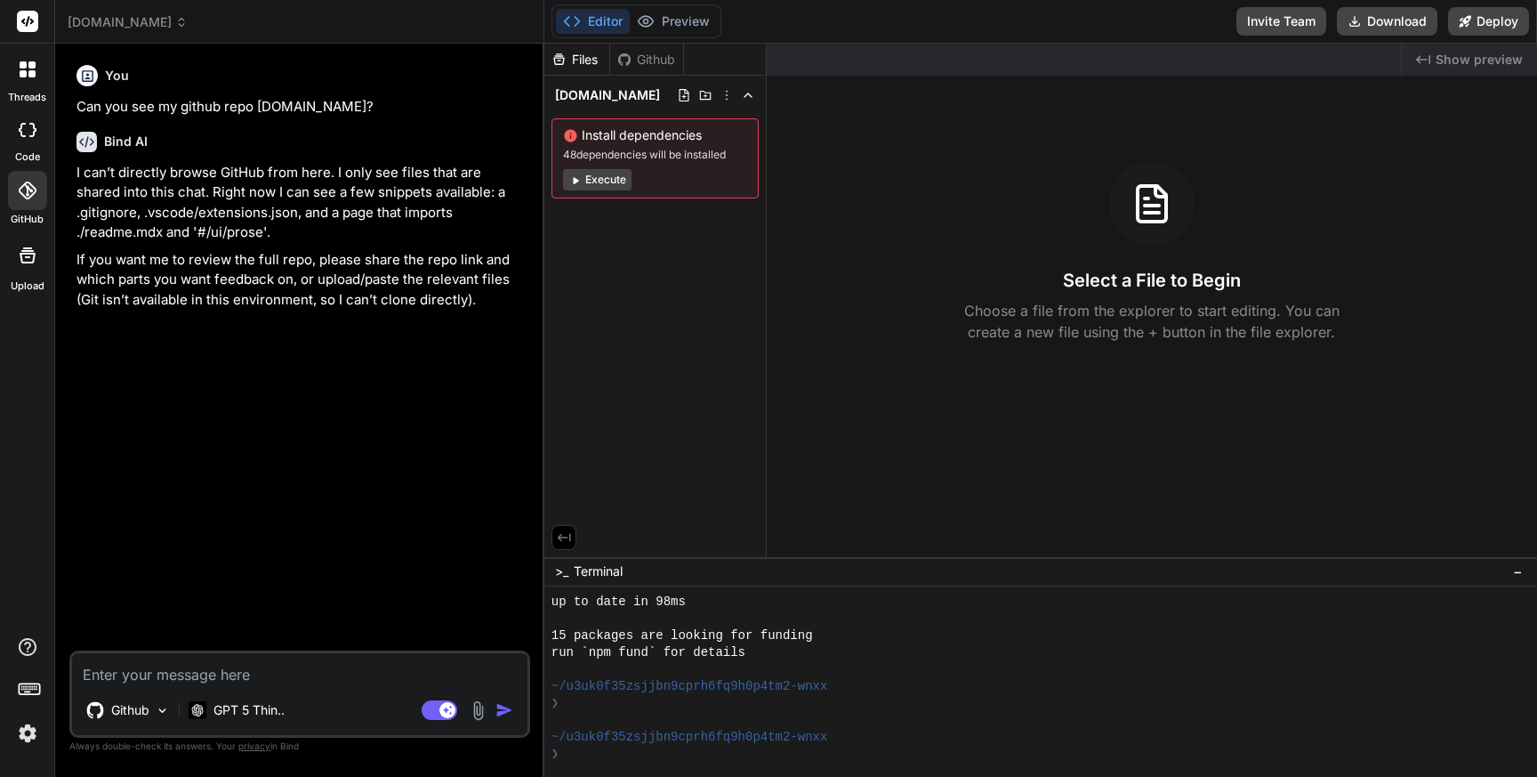
click at [664, 376] on div "Files Github [DOMAIN_NAME] Install dependencies 48 dependencies will be install…" at bounding box center [655, 300] width 222 height 513
click at [608, 174] on button "Execute" at bounding box center [597, 179] width 68 height 21
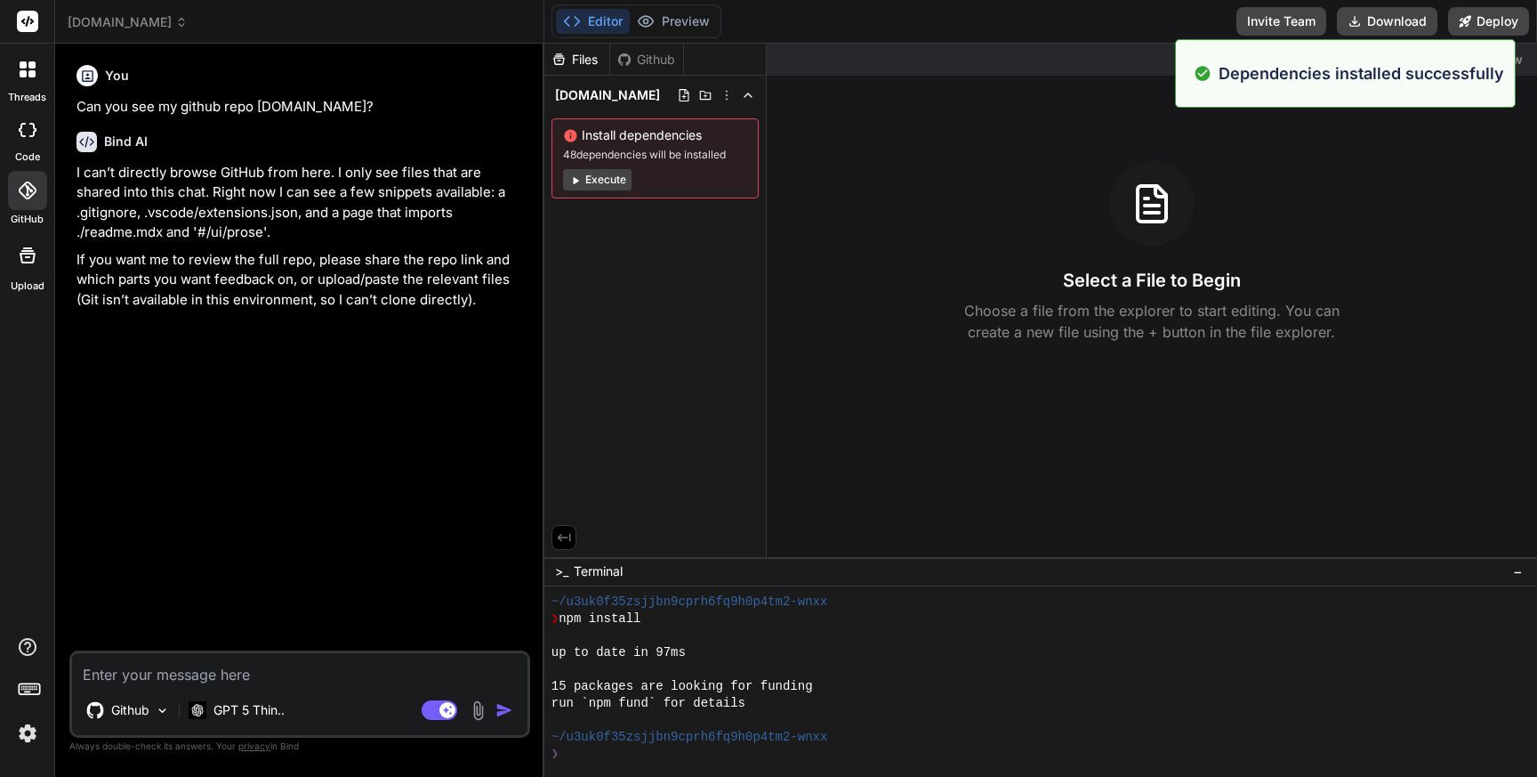
scroll to position [980, 0]
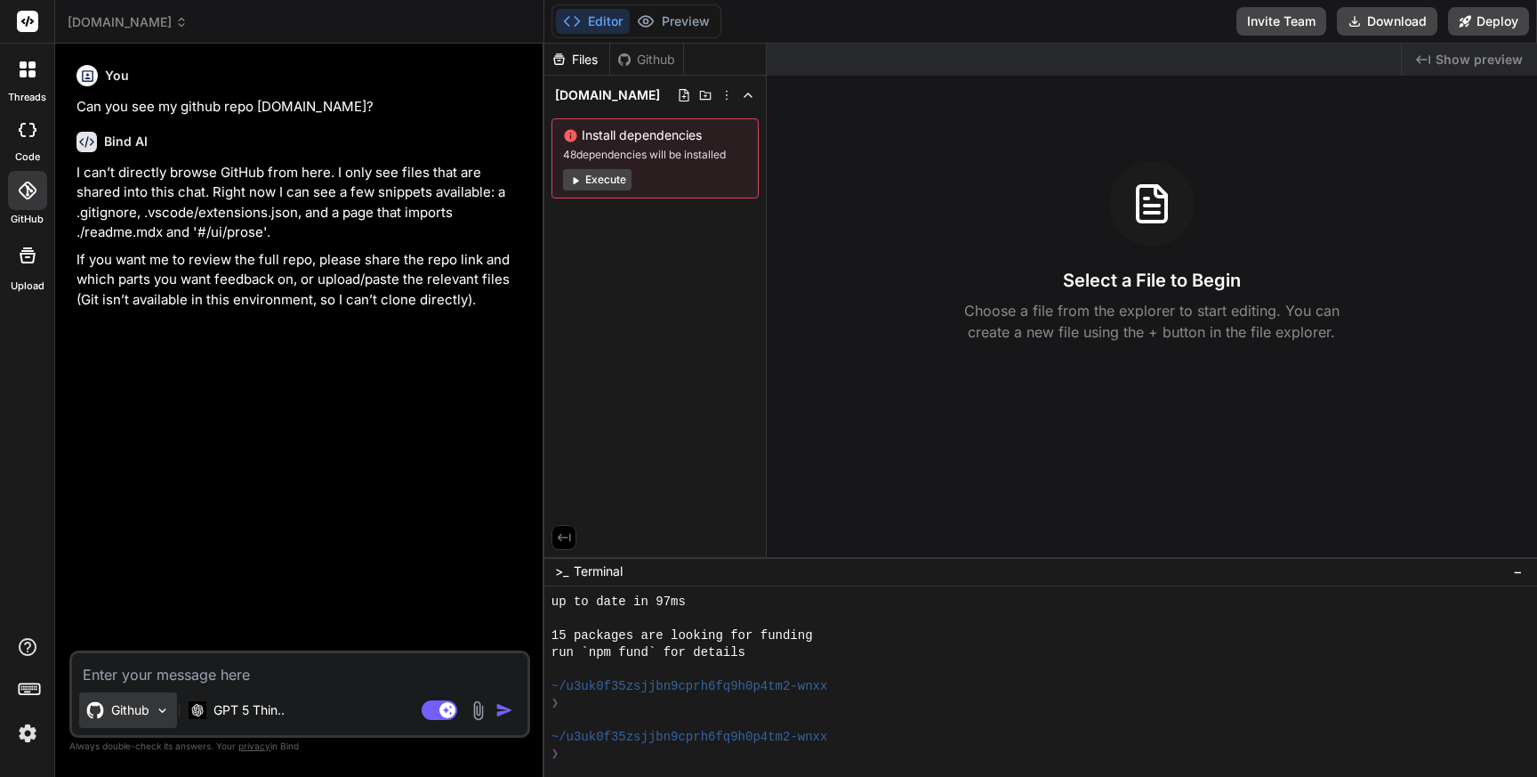
click at [132, 720] on div "Github" at bounding box center [128, 710] width 98 height 36
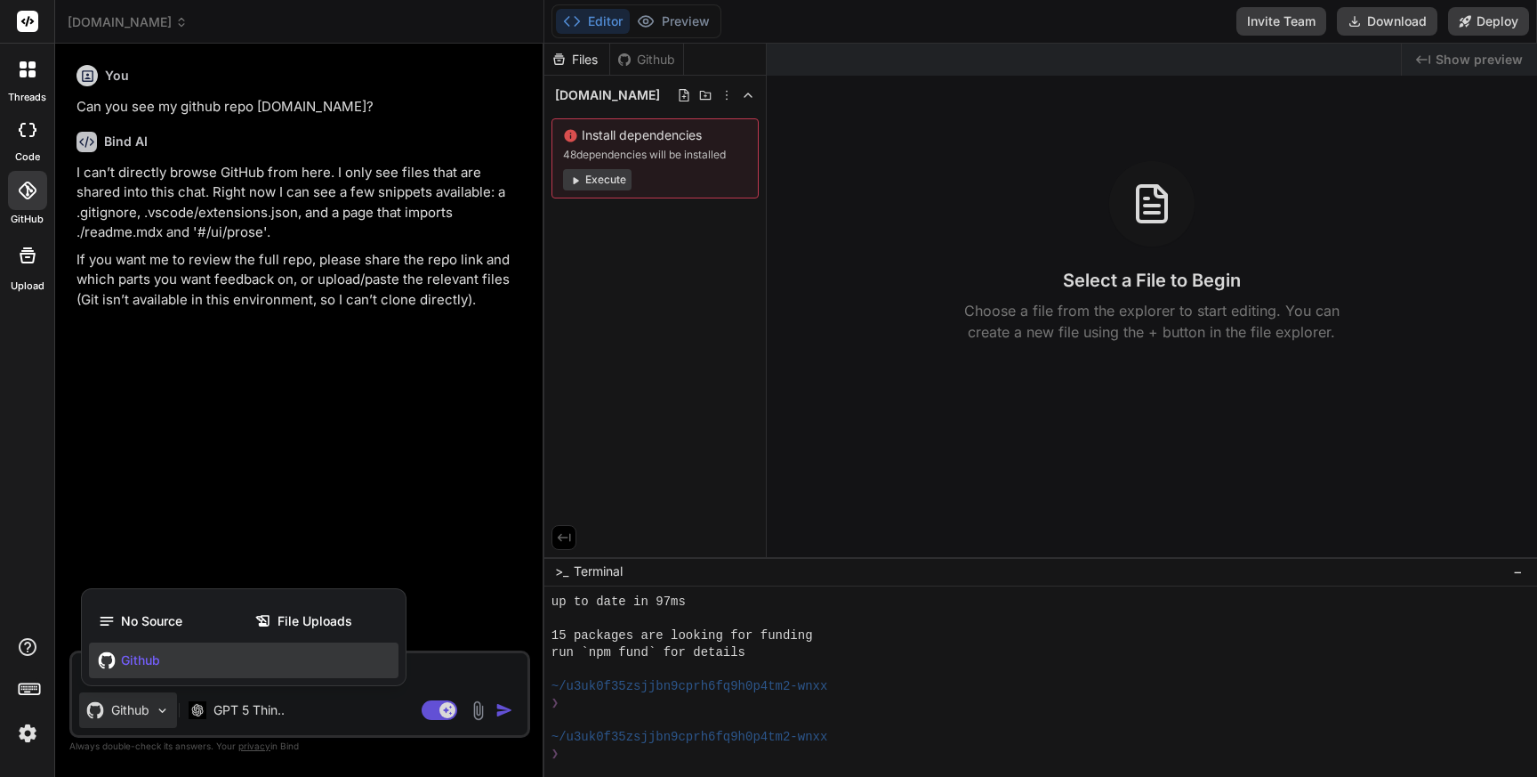
click at [164, 662] on div "Github" at bounding box center [244, 660] width 310 height 36
type textarea "x"
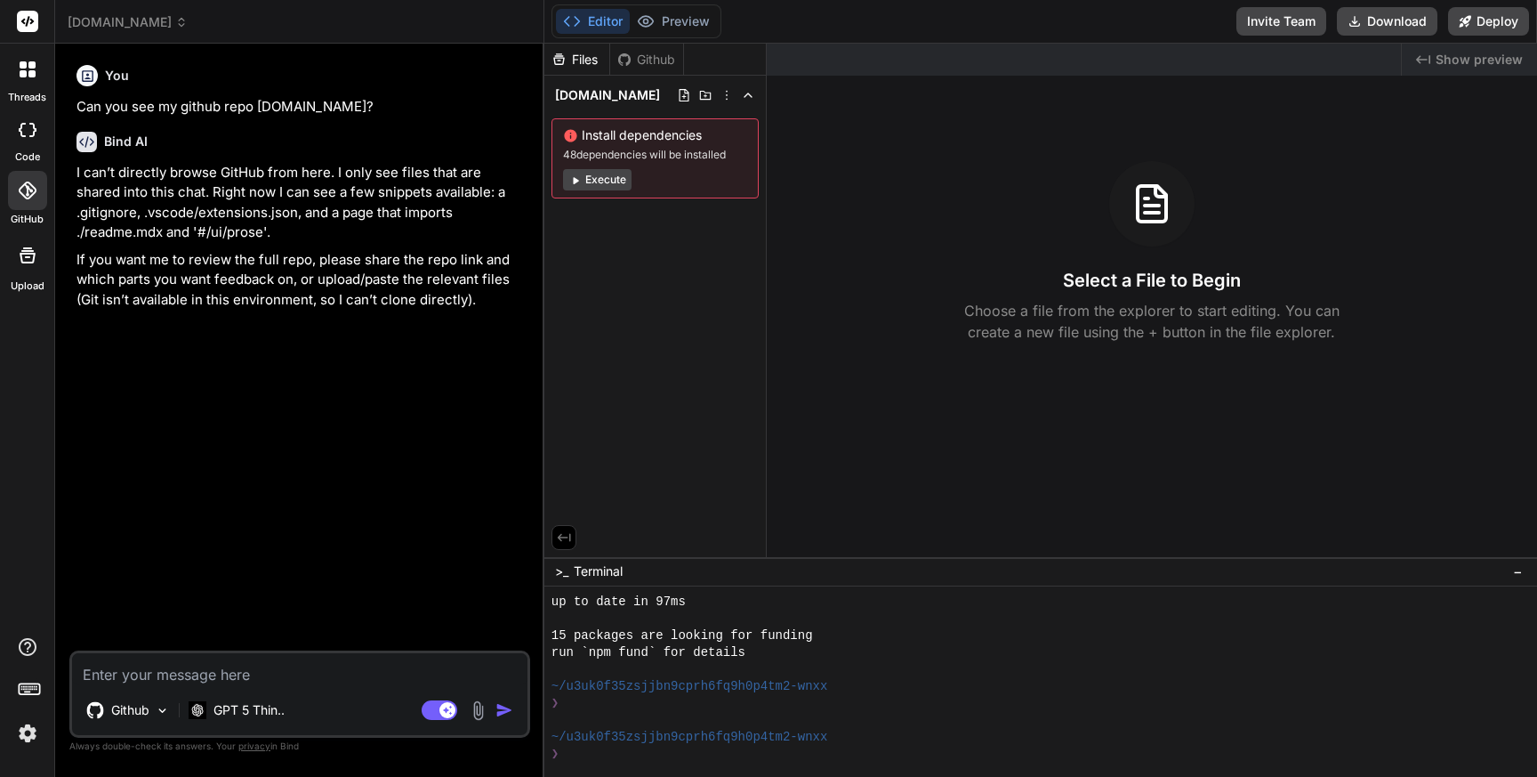
click at [33, 190] on icon at bounding box center [28, 190] width 18 height 18
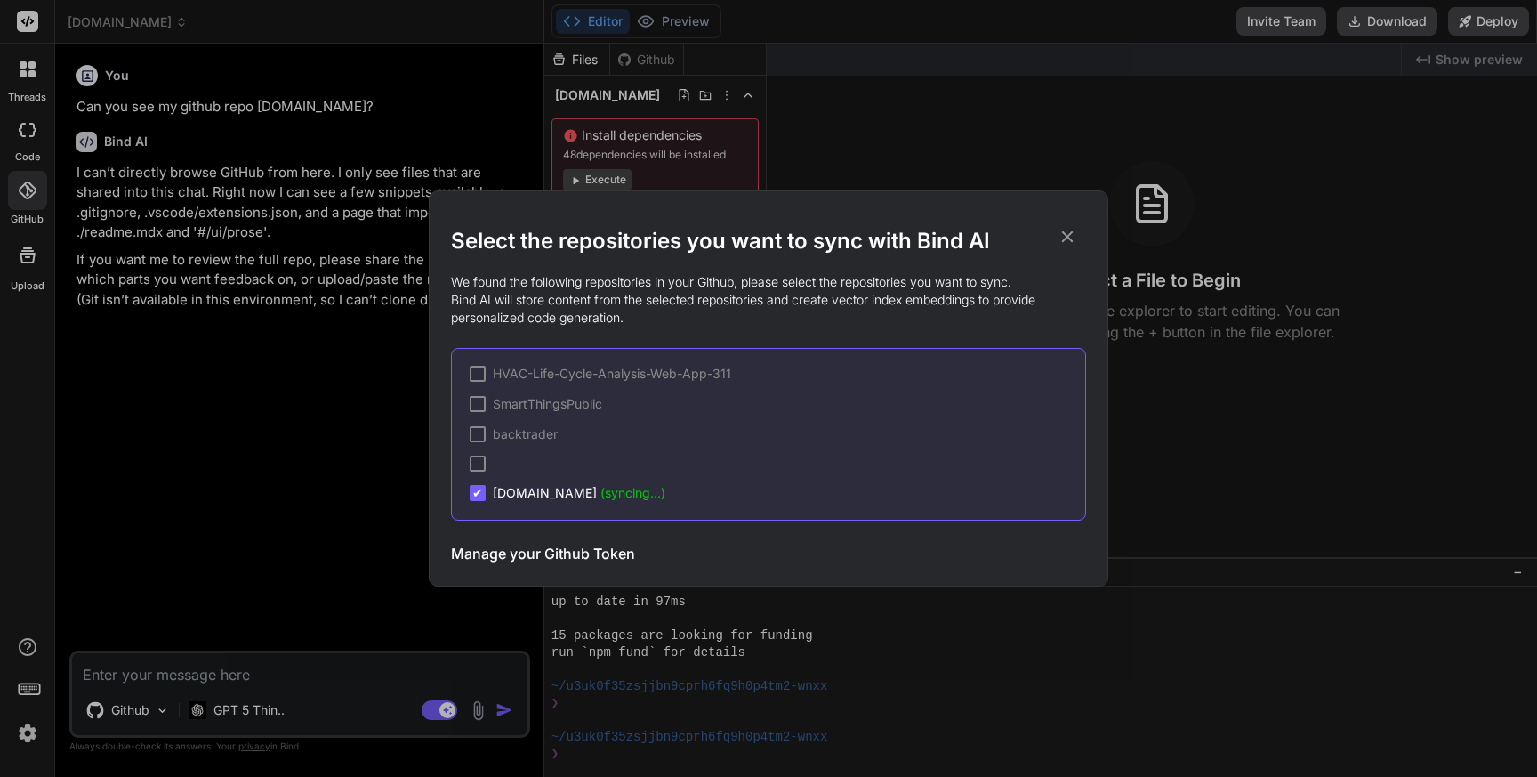
click at [181, 455] on div "Select the repositories you want to sync with Bind AI We found the following re…" at bounding box center [768, 388] width 1537 height 777
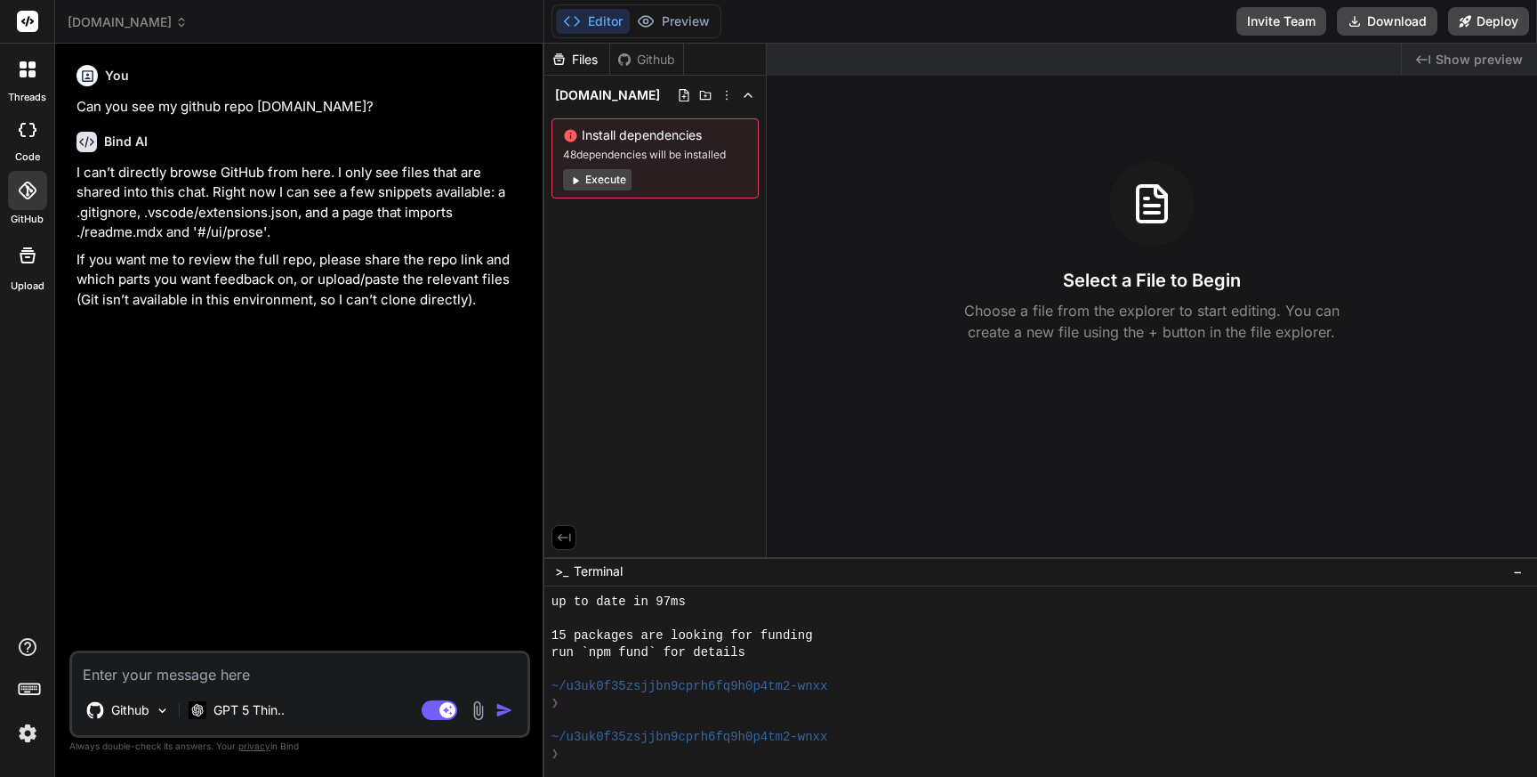
click at [27, 189] on icon at bounding box center [27, 190] width 18 height 18
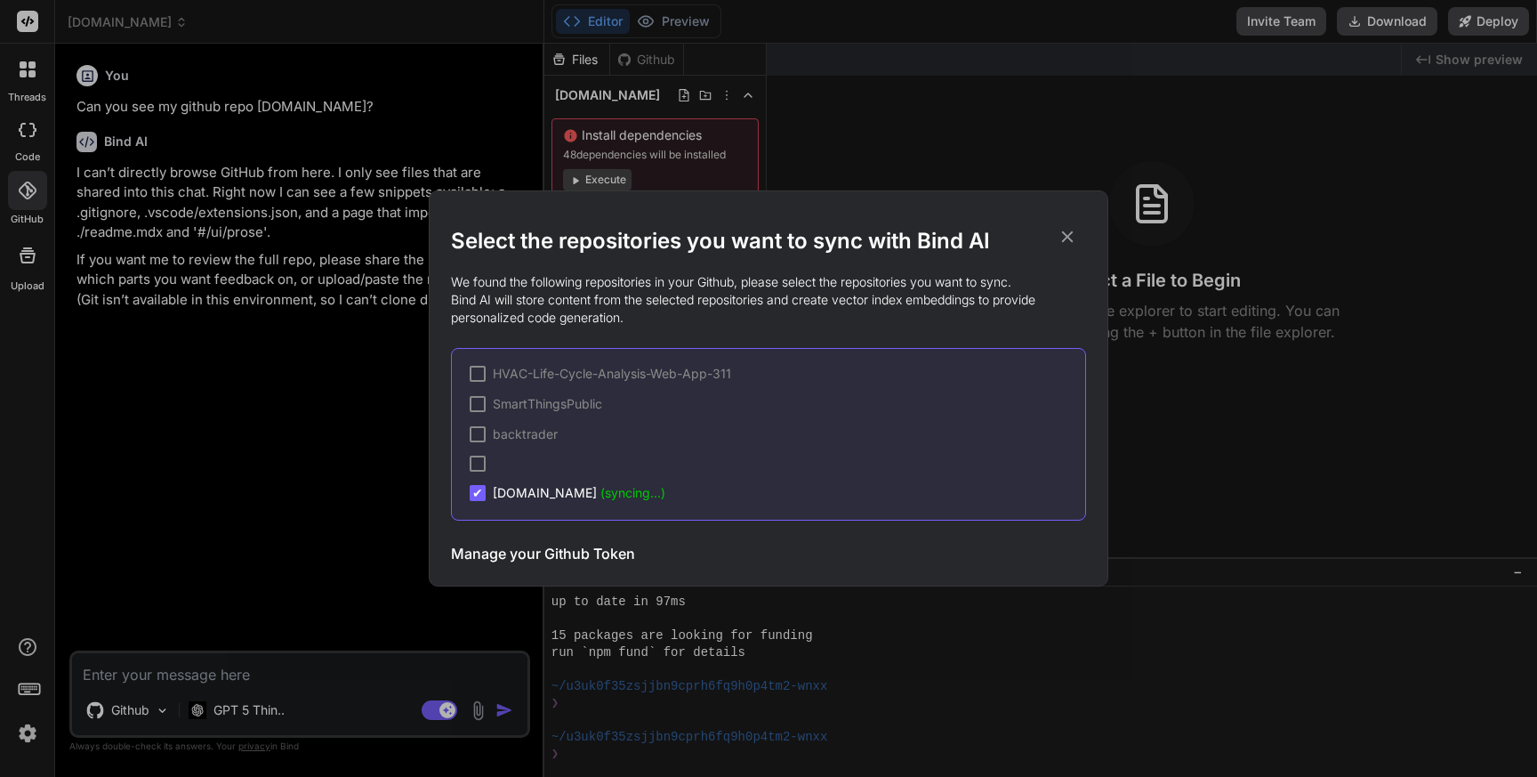
click at [623, 495] on span "(syncing...)" at bounding box center [632, 492] width 65 height 15
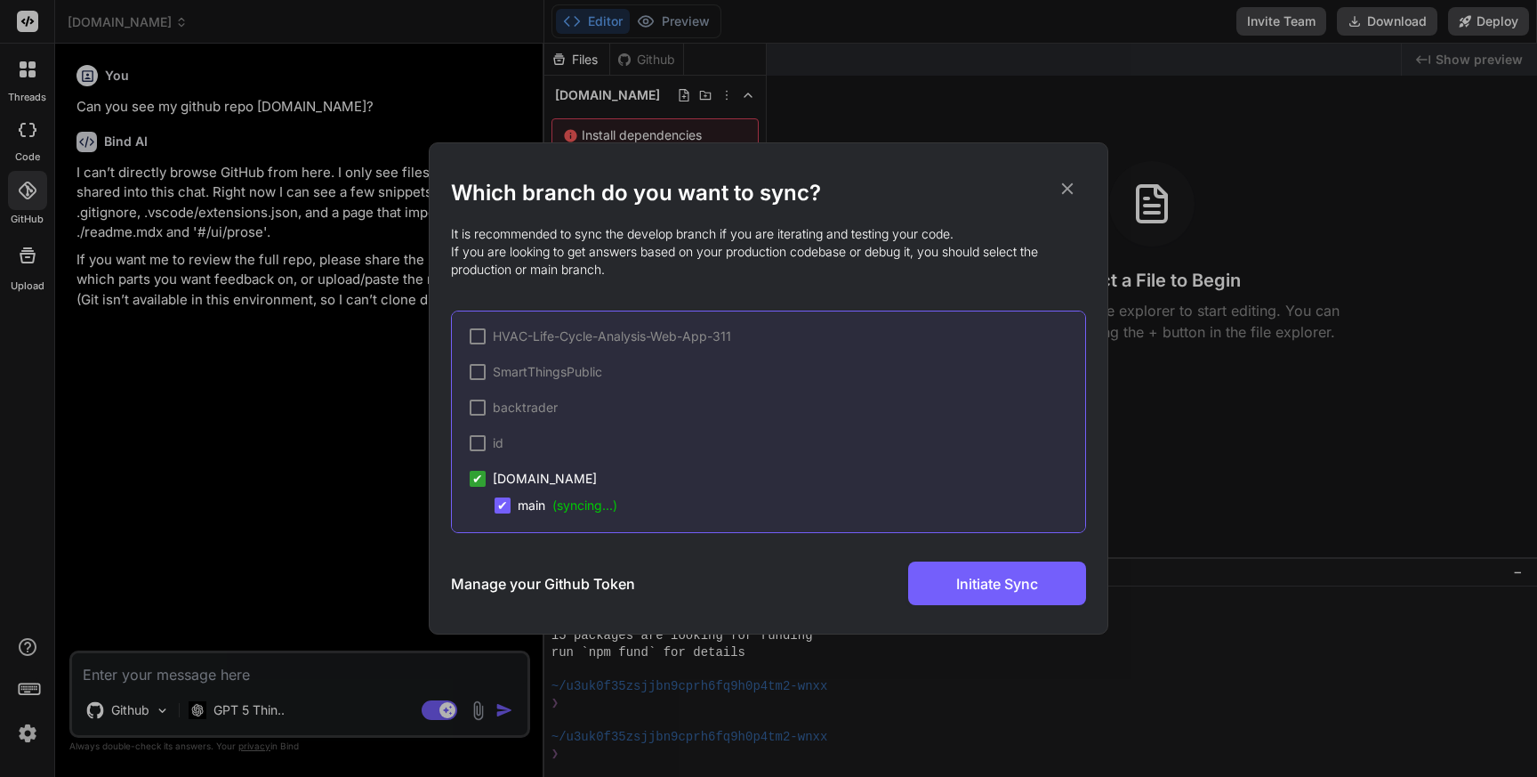
click at [604, 505] on span "(syncing...)" at bounding box center [584, 504] width 65 height 15
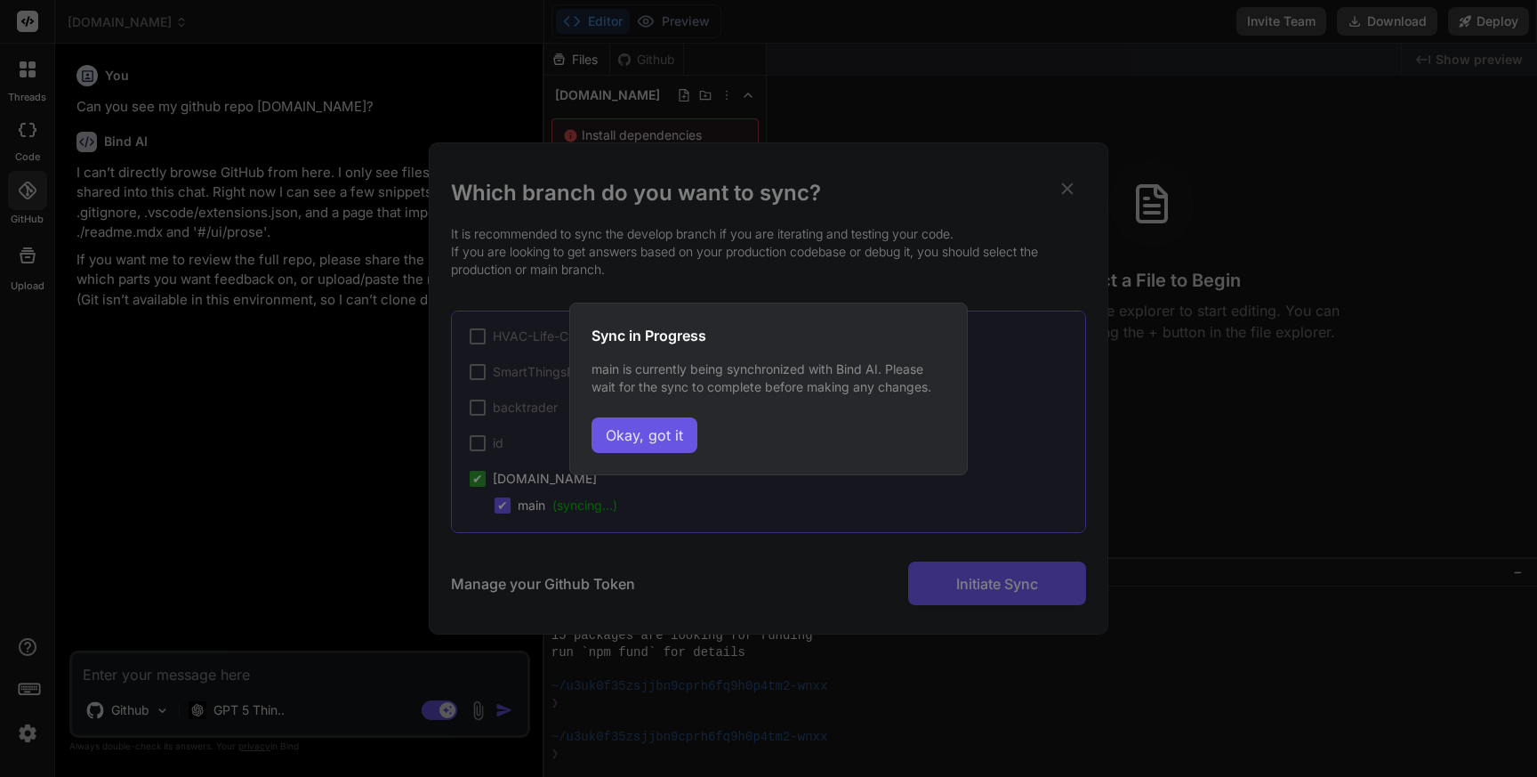
click at [640, 435] on button "Okay, got it" at bounding box center [645, 435] width 106 height 36
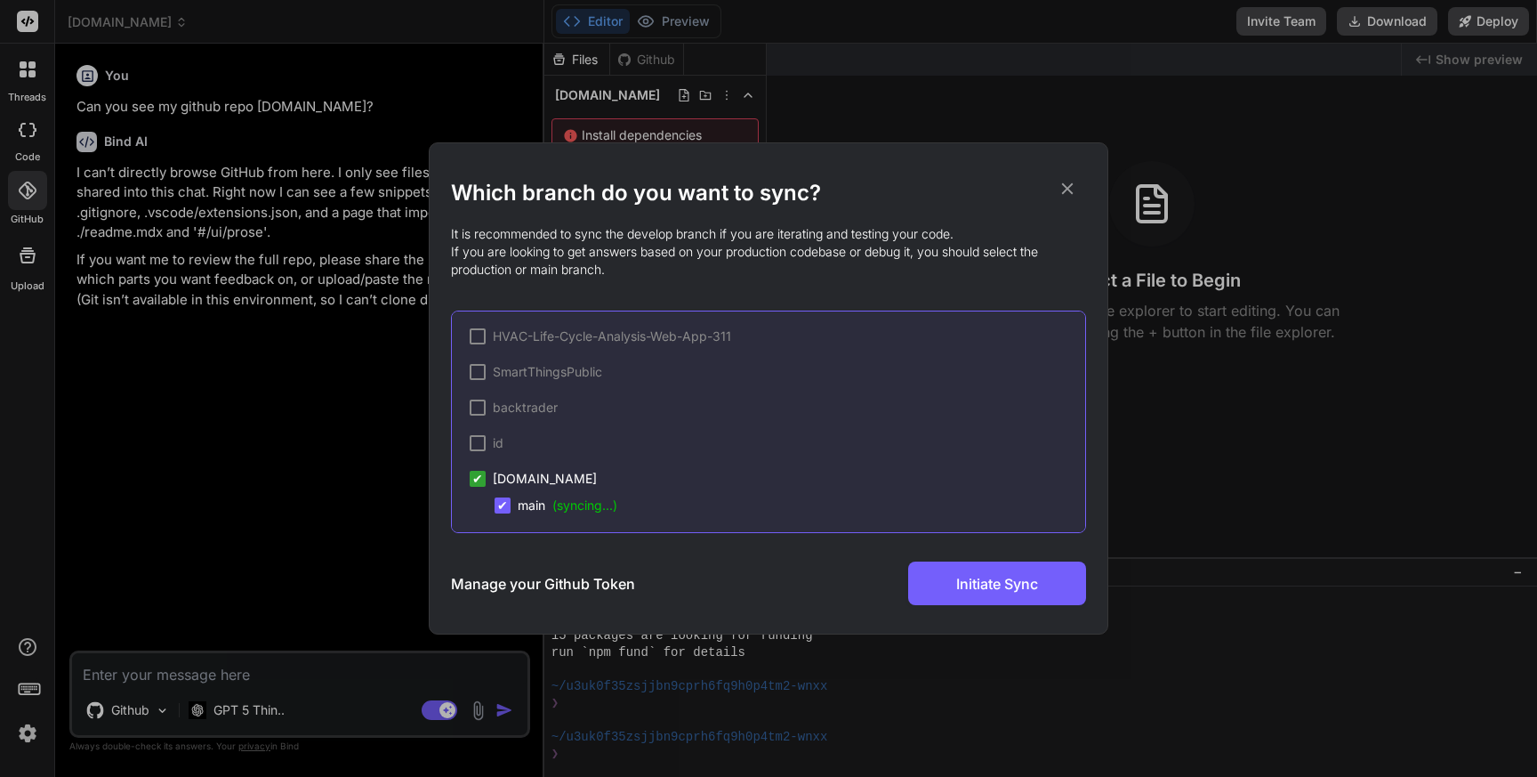
click at [503, 504] on span "✔" at bounding box center [502, 505] width 11 height 18
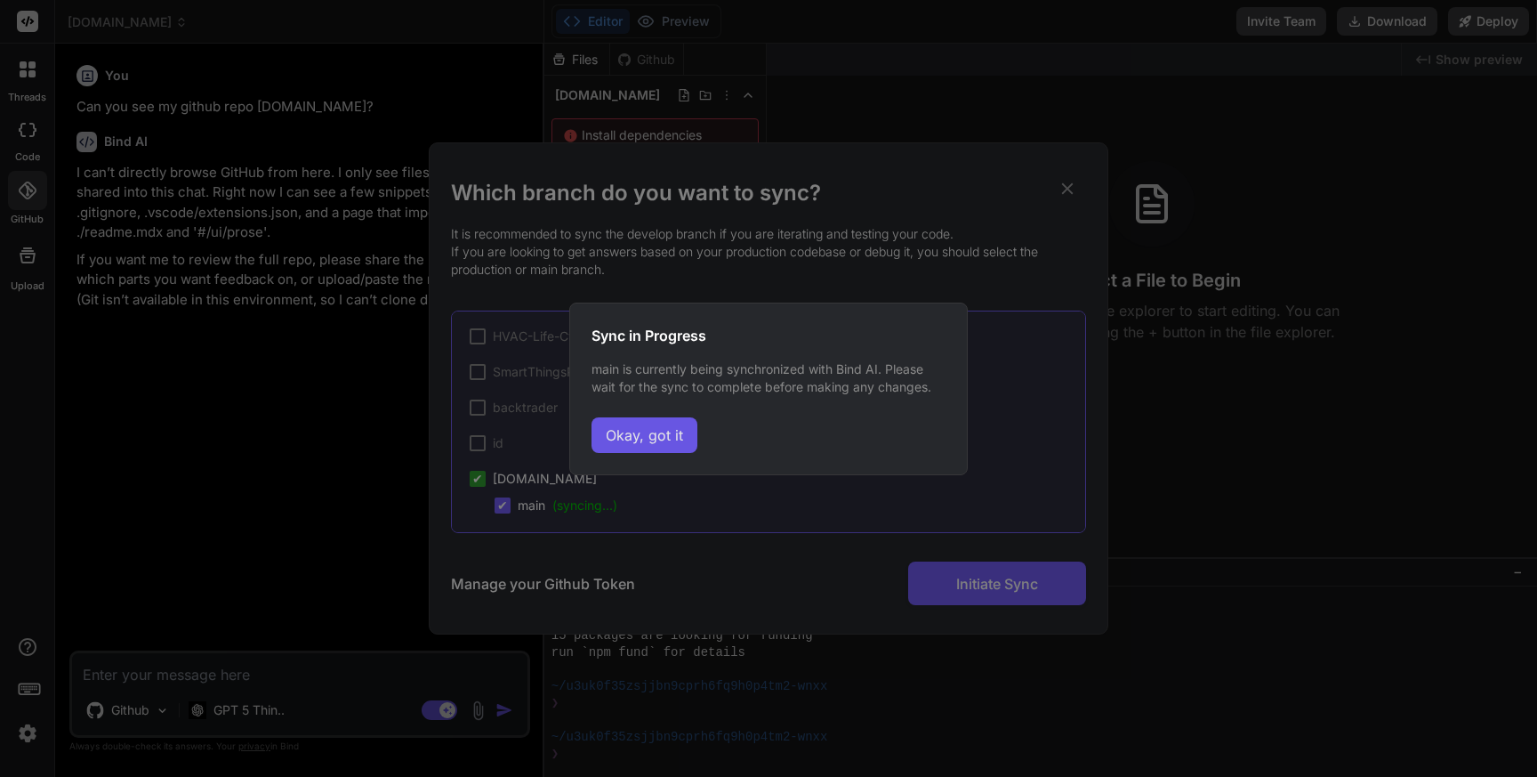
click at [628, 440] on button "Okay, got it" at bounding box center [645, 435] width 106 height 36
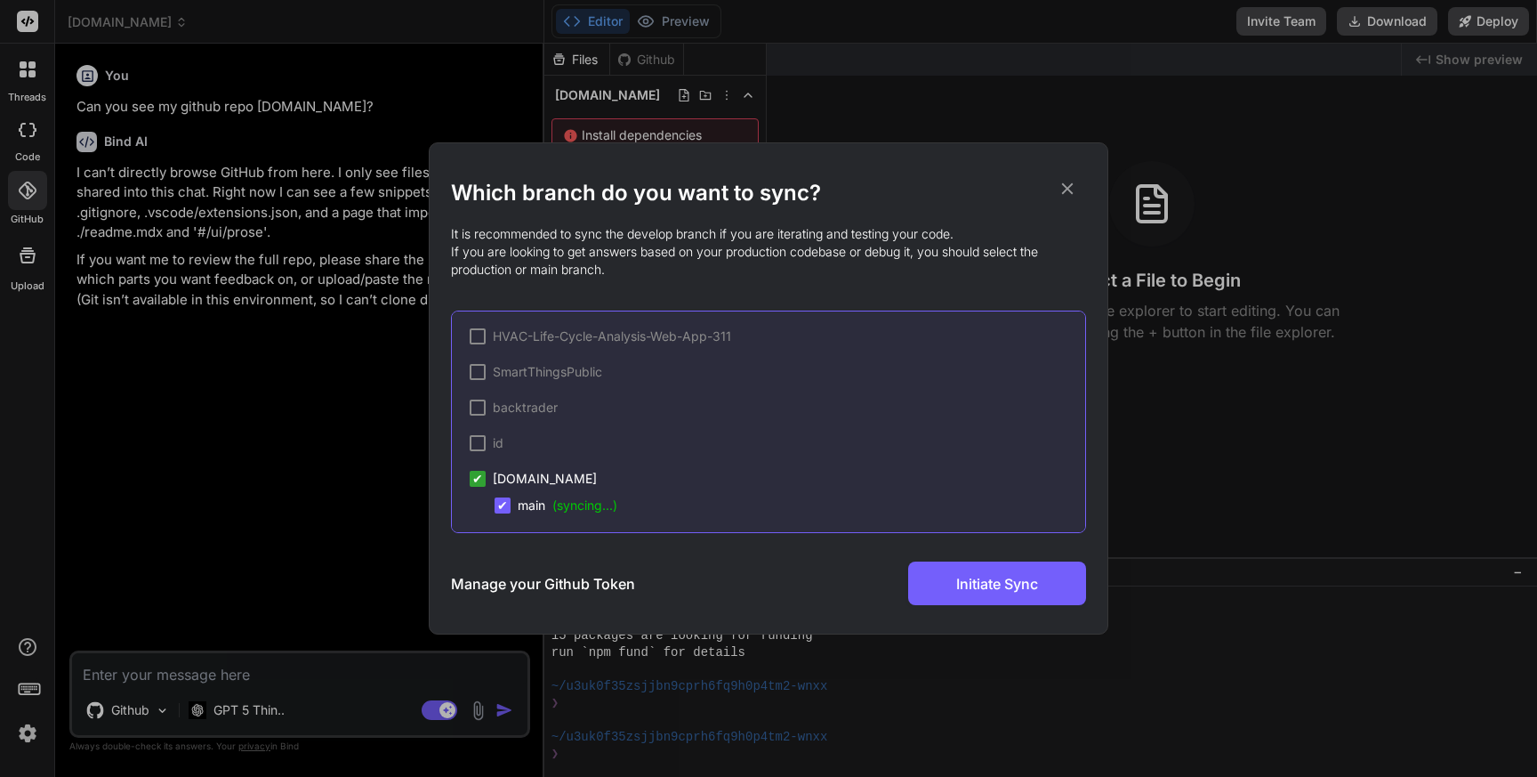
click at [480, 480] on span "✔" at bounding box center [477, 479] width 11 height 18
click at [589, 507] on span "(syncing...)" at bounding box center [584, 504] width 65 height 15
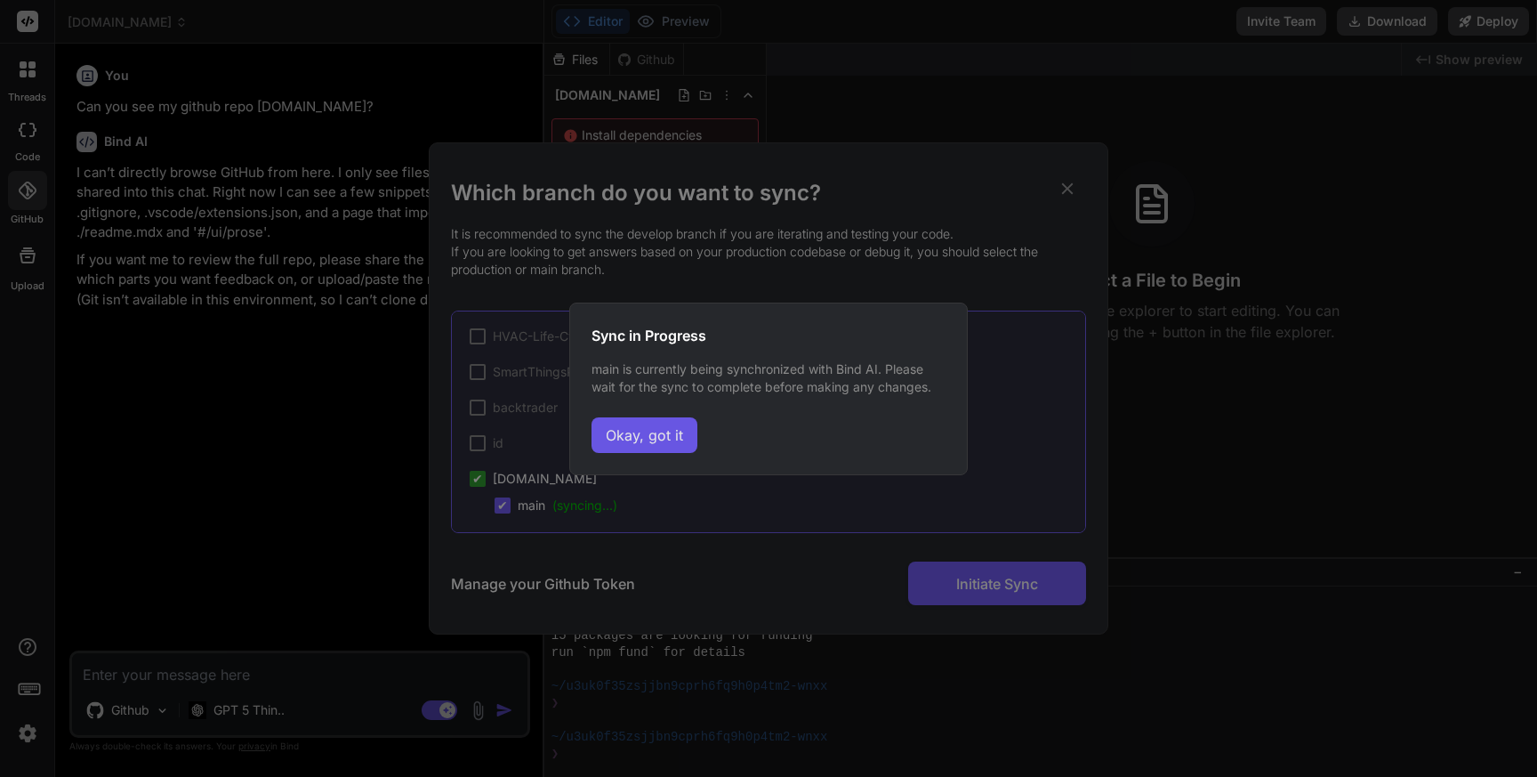
click at [663, 433] on button "Okay, got it" at bounding box center [645, 435] width 106 height 36
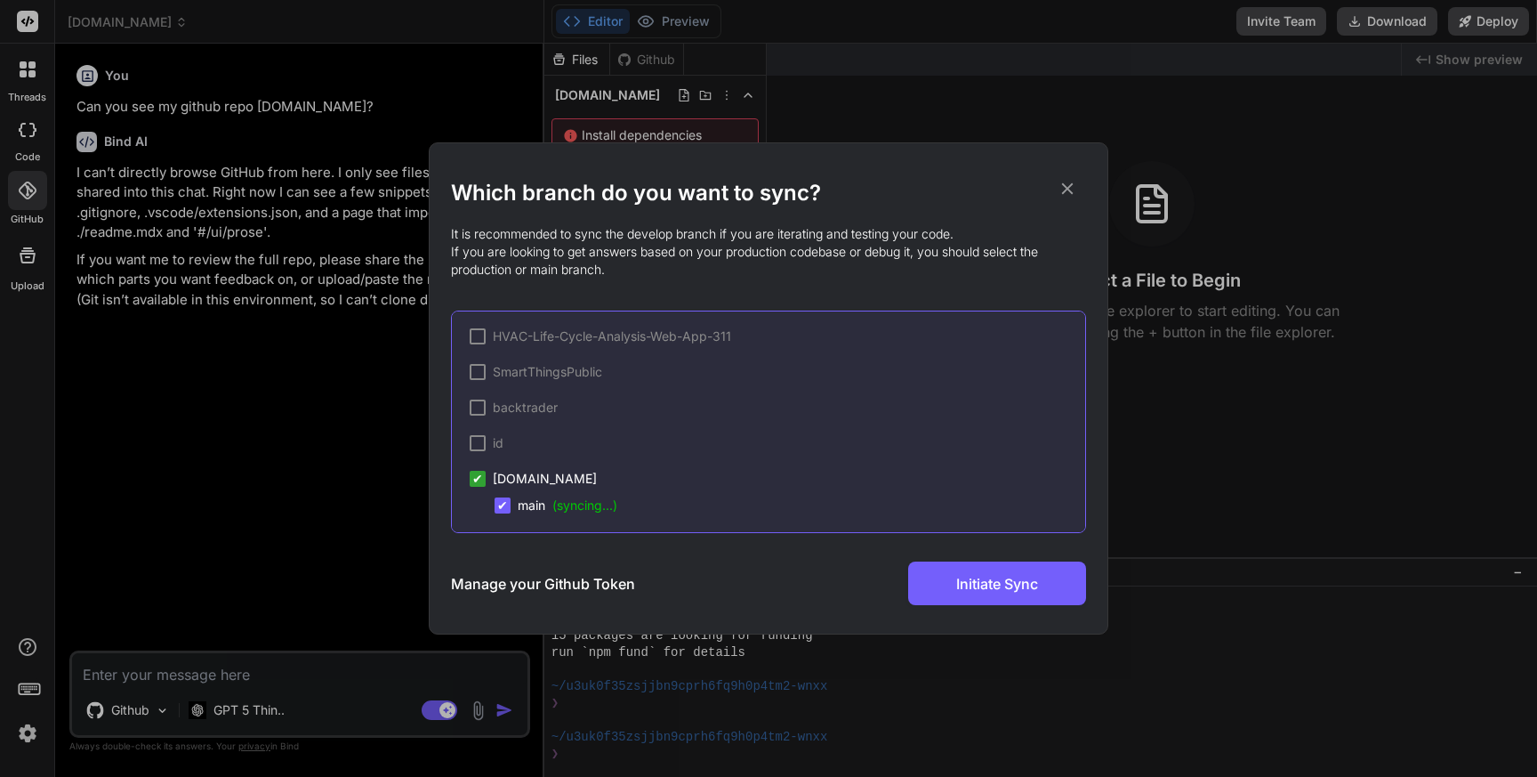
click at [1067, 184] on icon at bounding box center [1068, 189] width 20 height 20
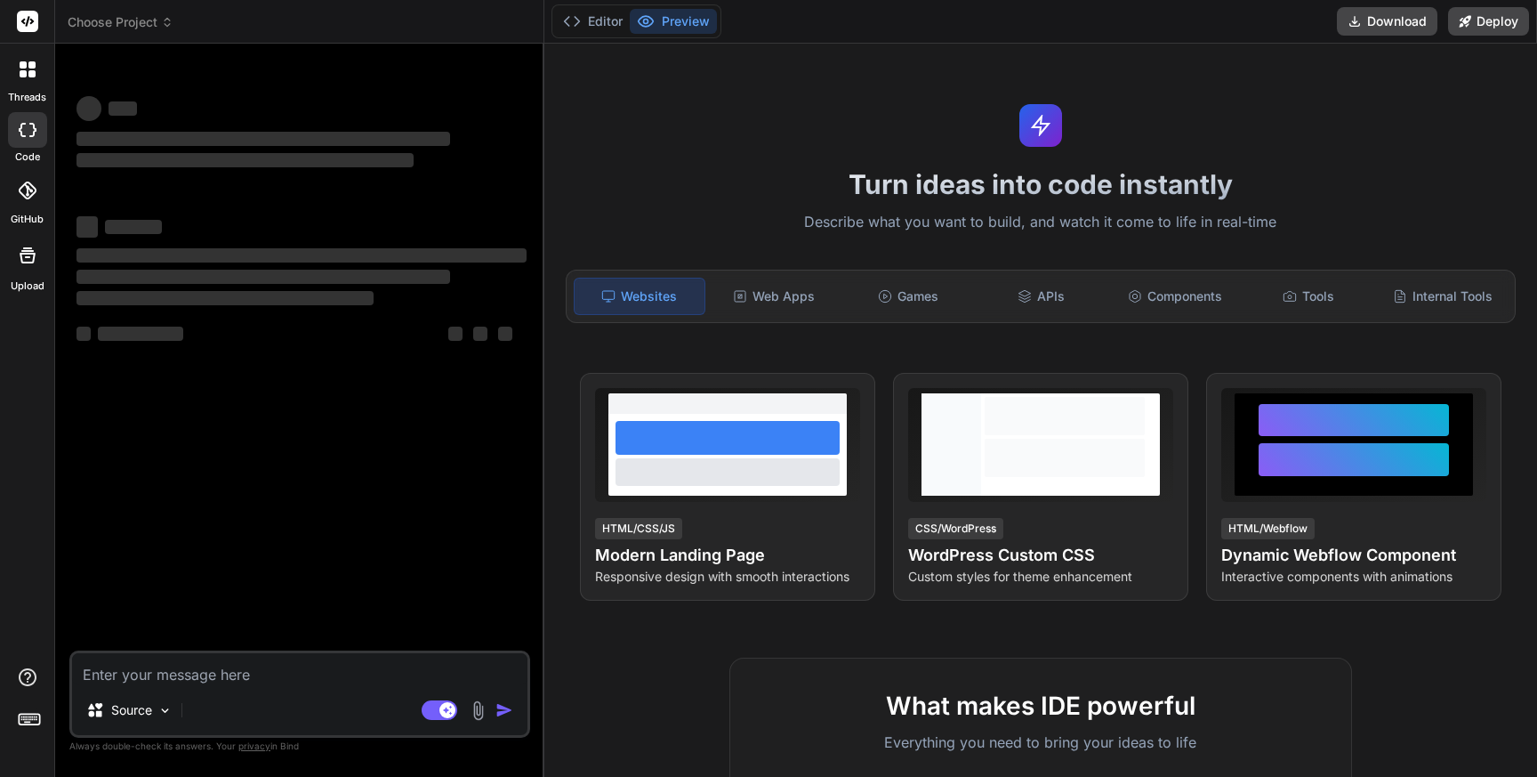
click at [414, 213] on div "‌ ‌ ‌ ‌ ‌ ‌ ‌ ‌ ‌ ‌" at bounding box center [301, 285] width 450 height 159
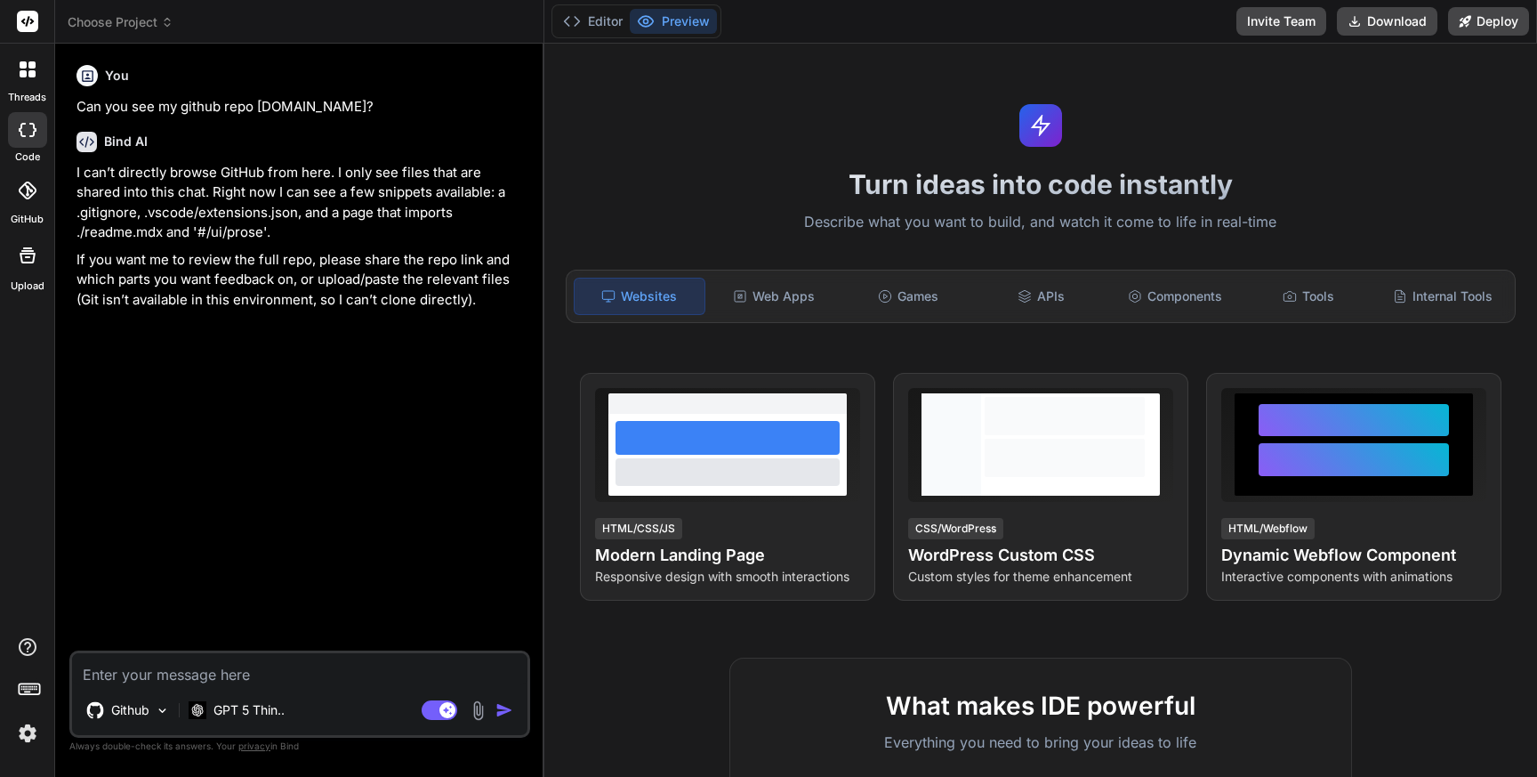
type textarea "x"
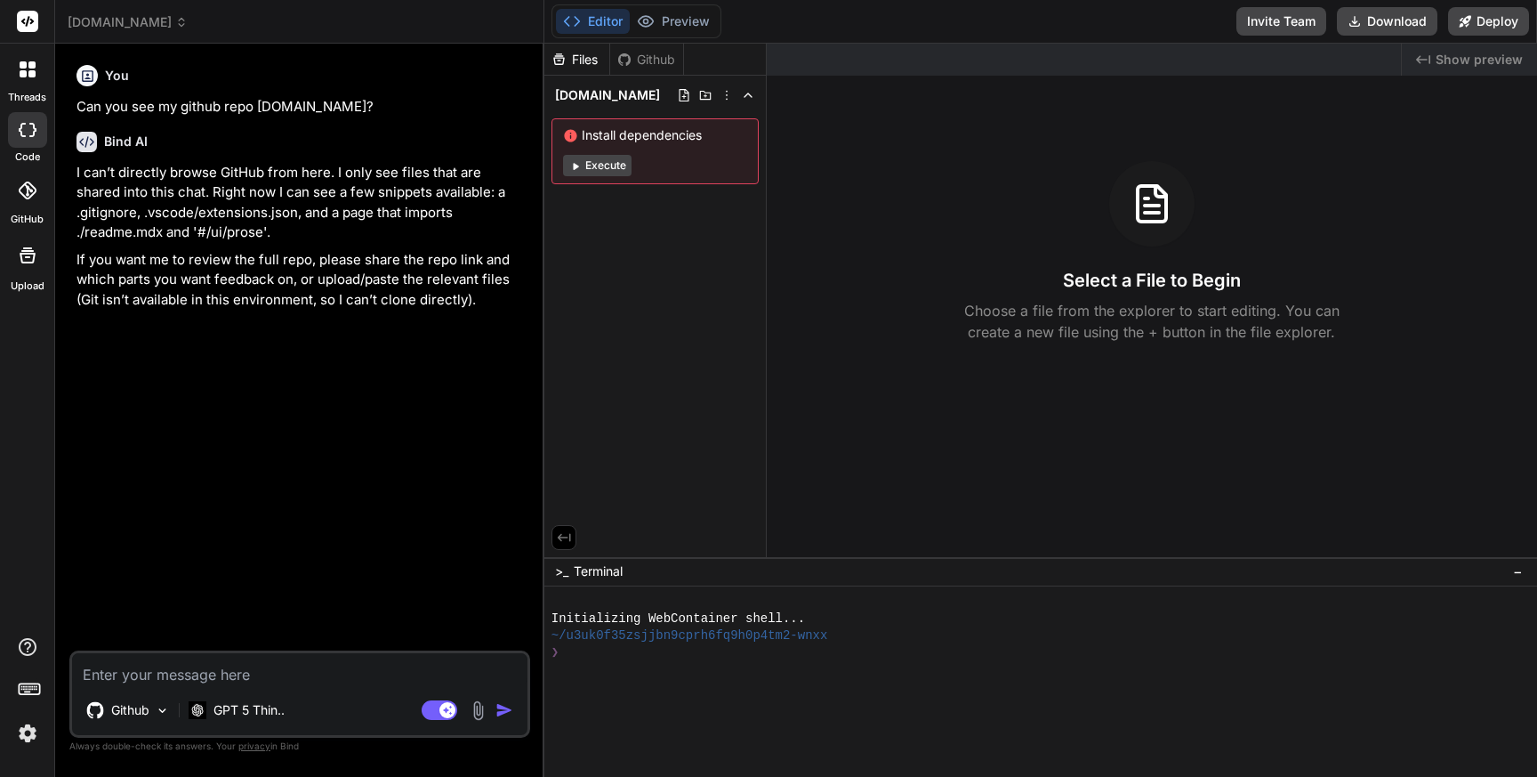
click at [24, 195] on icon at bounding box center [28, 190] width 18 height 18
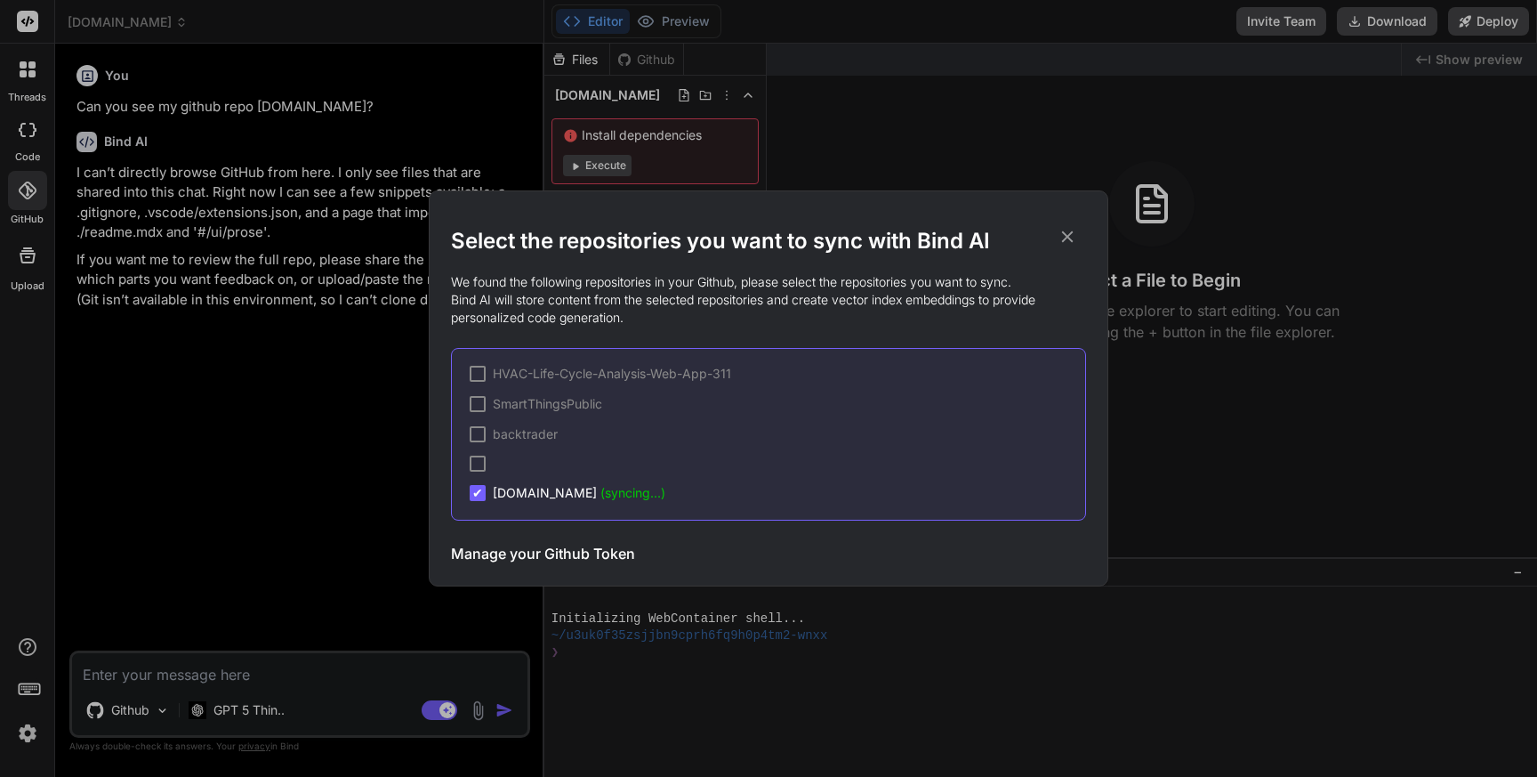
click at [1068, 232] on icon at bounding box center [1068, 237] width 20 height 20
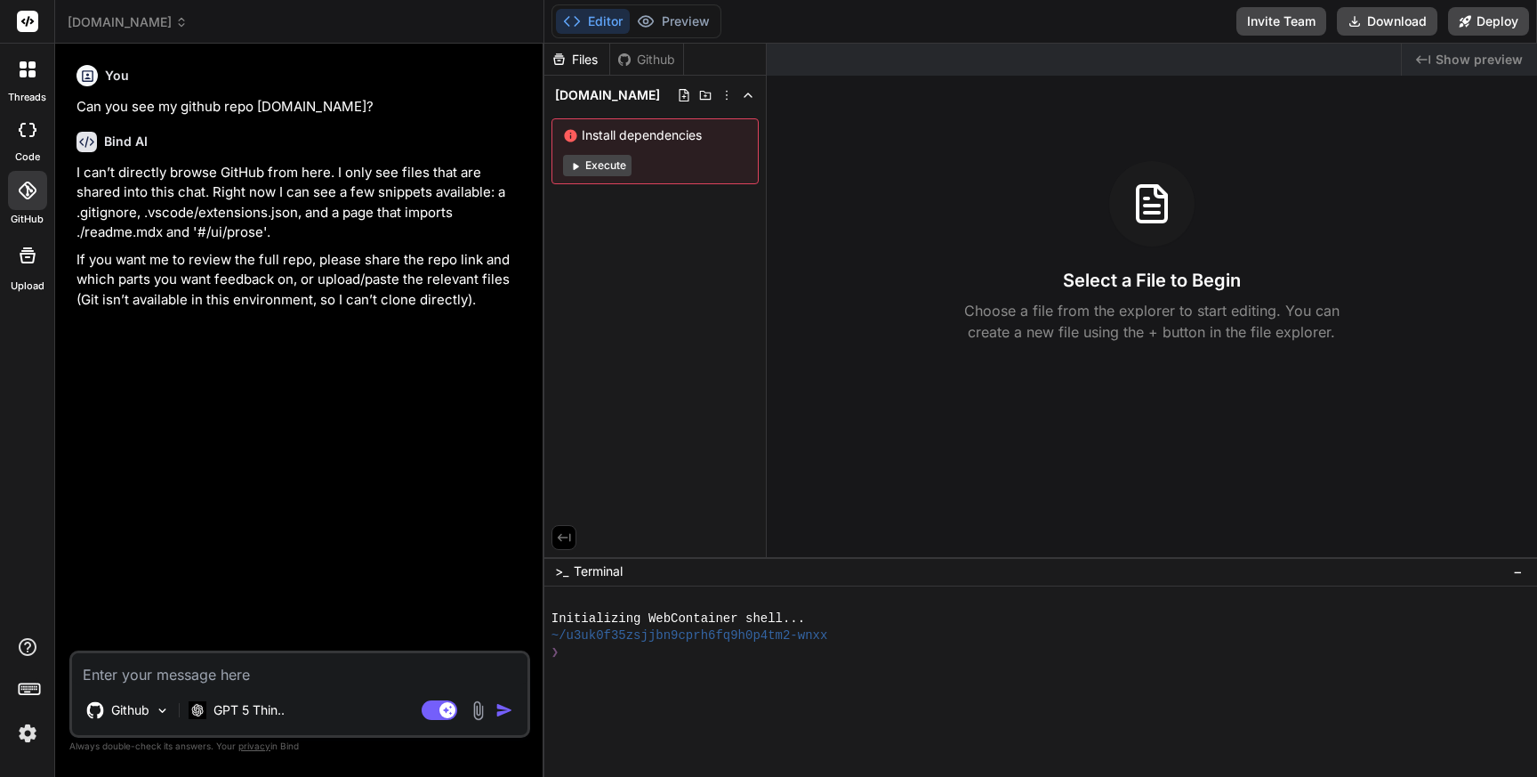
click at [205, 543] on div "You Can you see my github repo [DOMAIN_NAME]? Bind AI I can’t directly browse G…" at bounding box center [301, 354] width 457 height 592
click at [31, 198] on icon at bounding box center [28, 190] width 18 height 18
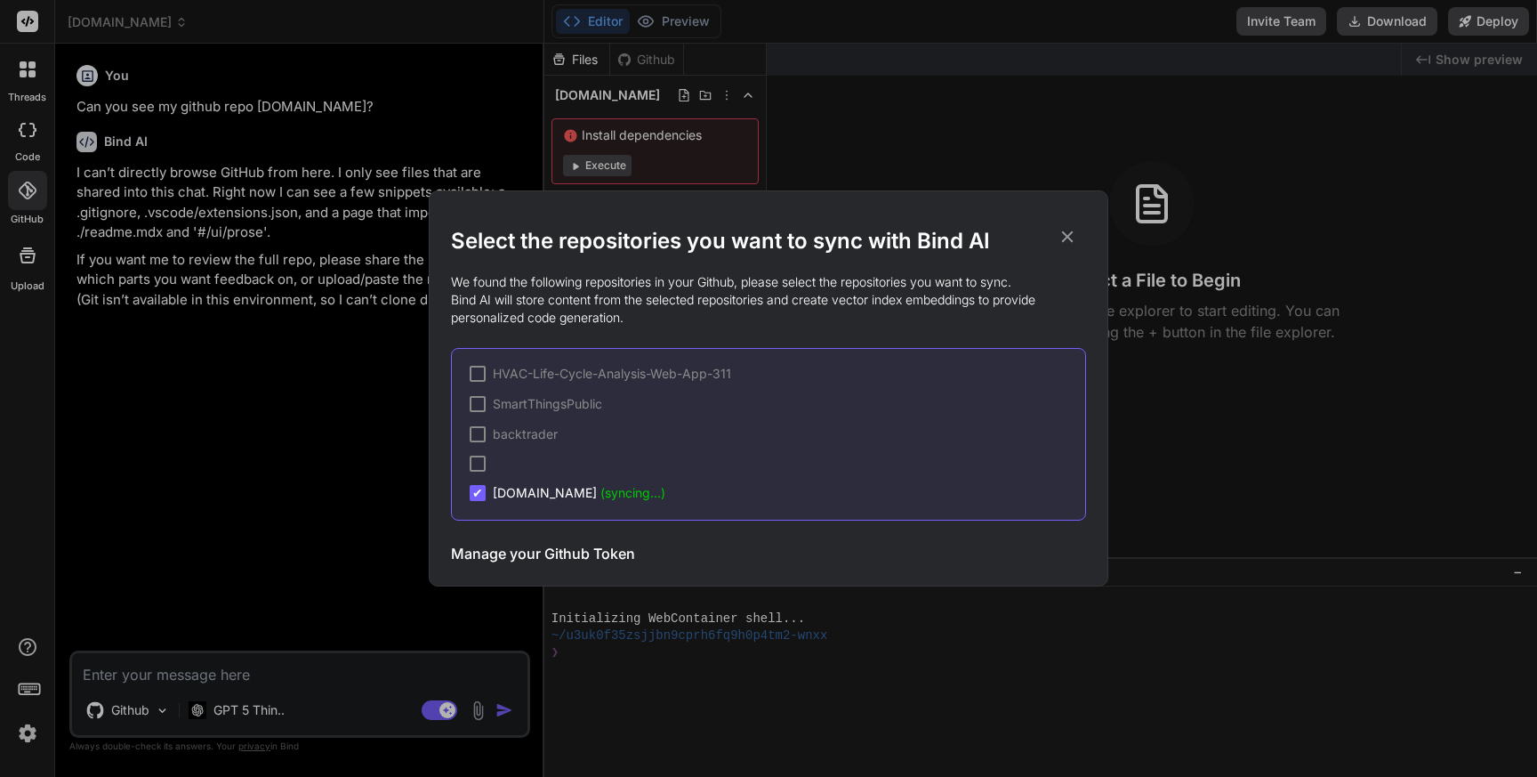
click at [541, 552] on h3 "Manage your Github Token" at bounding box center [543, 553] width 184 height 21
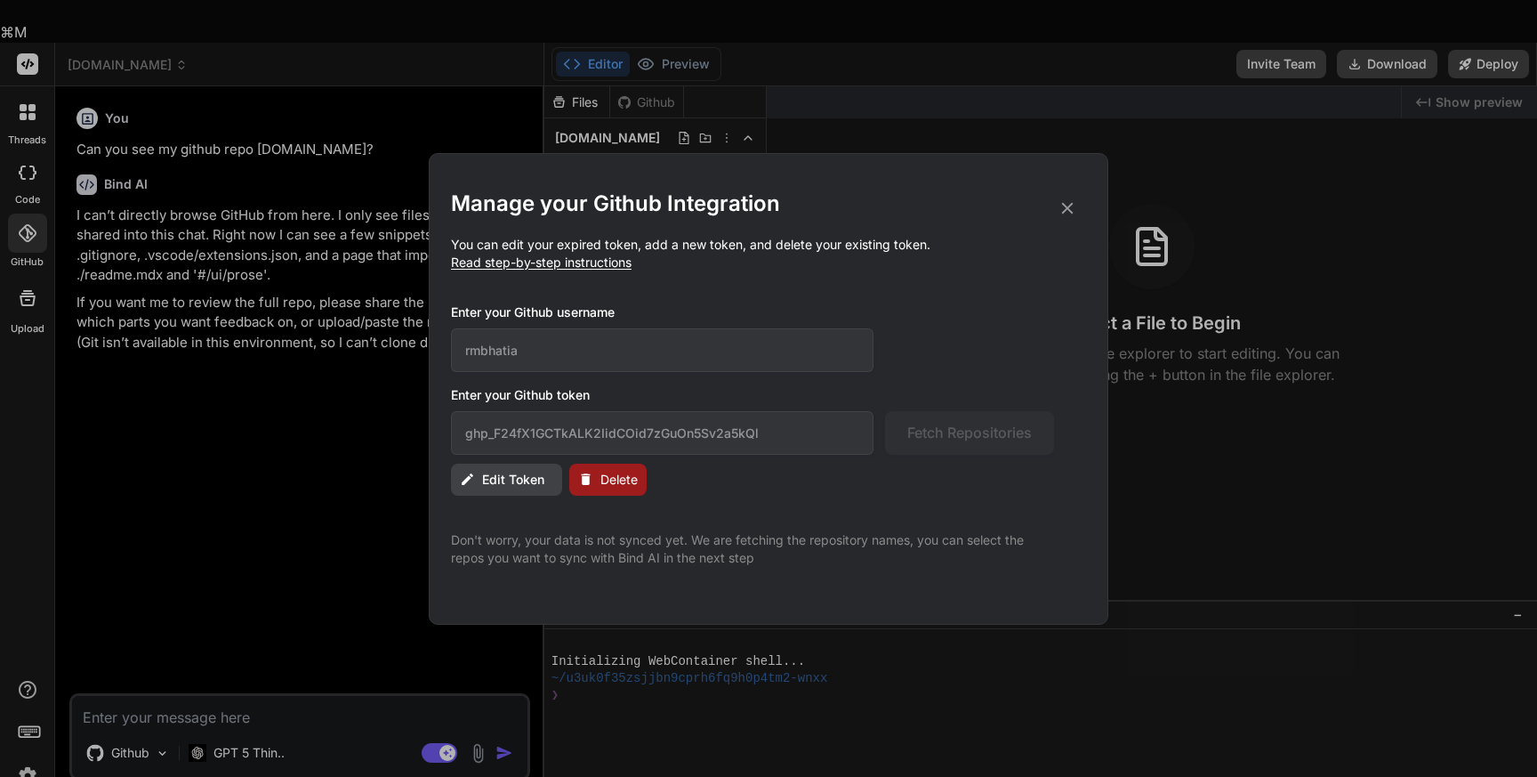
click at [519, 481] on span "Edit Token" at bounding box center [513, 480] width 62 height 18
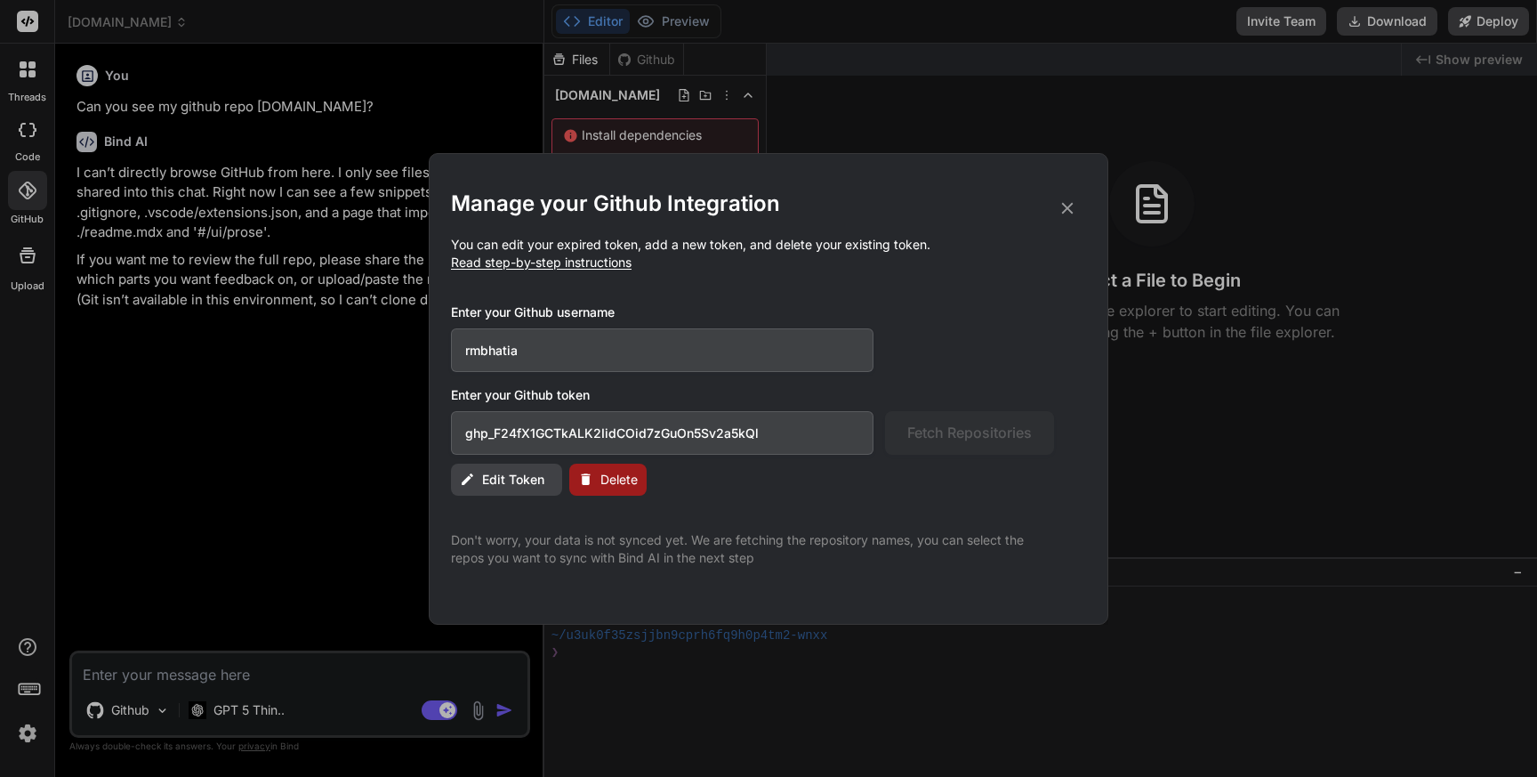
click at [558, 265] on span "Read step-by-step instructions" at bounding box center [541, 261] width 181 height 15
click at [571, 268] on span "Read step-by-step instructions" at bounding box center [541, 261] width 181 height 15
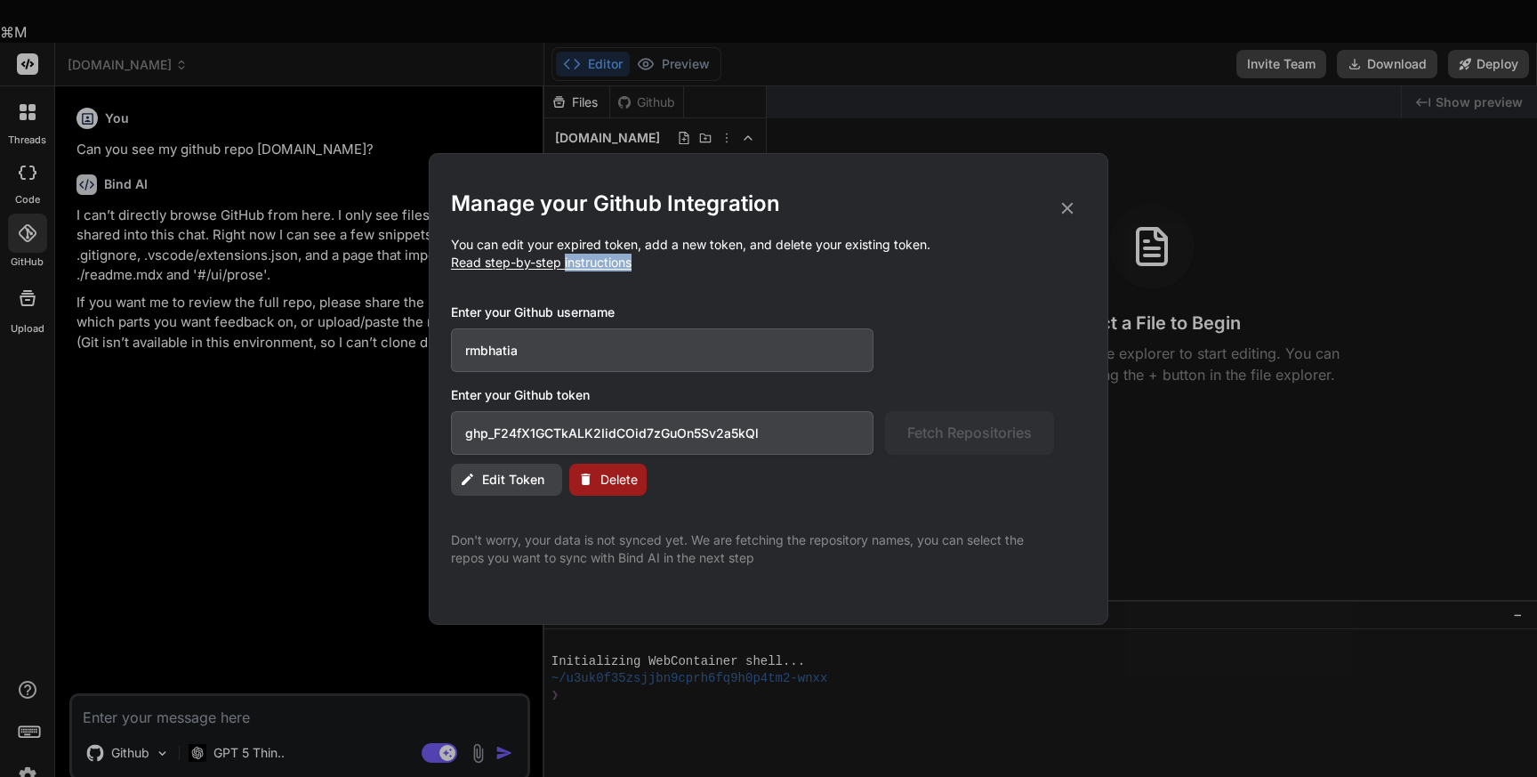
click at [571, 268] on span "Read step-by-step instructions" at bounding box center [541, 261] width 181 height 15
click at [604, 259] on span "Read step-by-step instructions" at bounding box center [541, 261] width 181 height 15
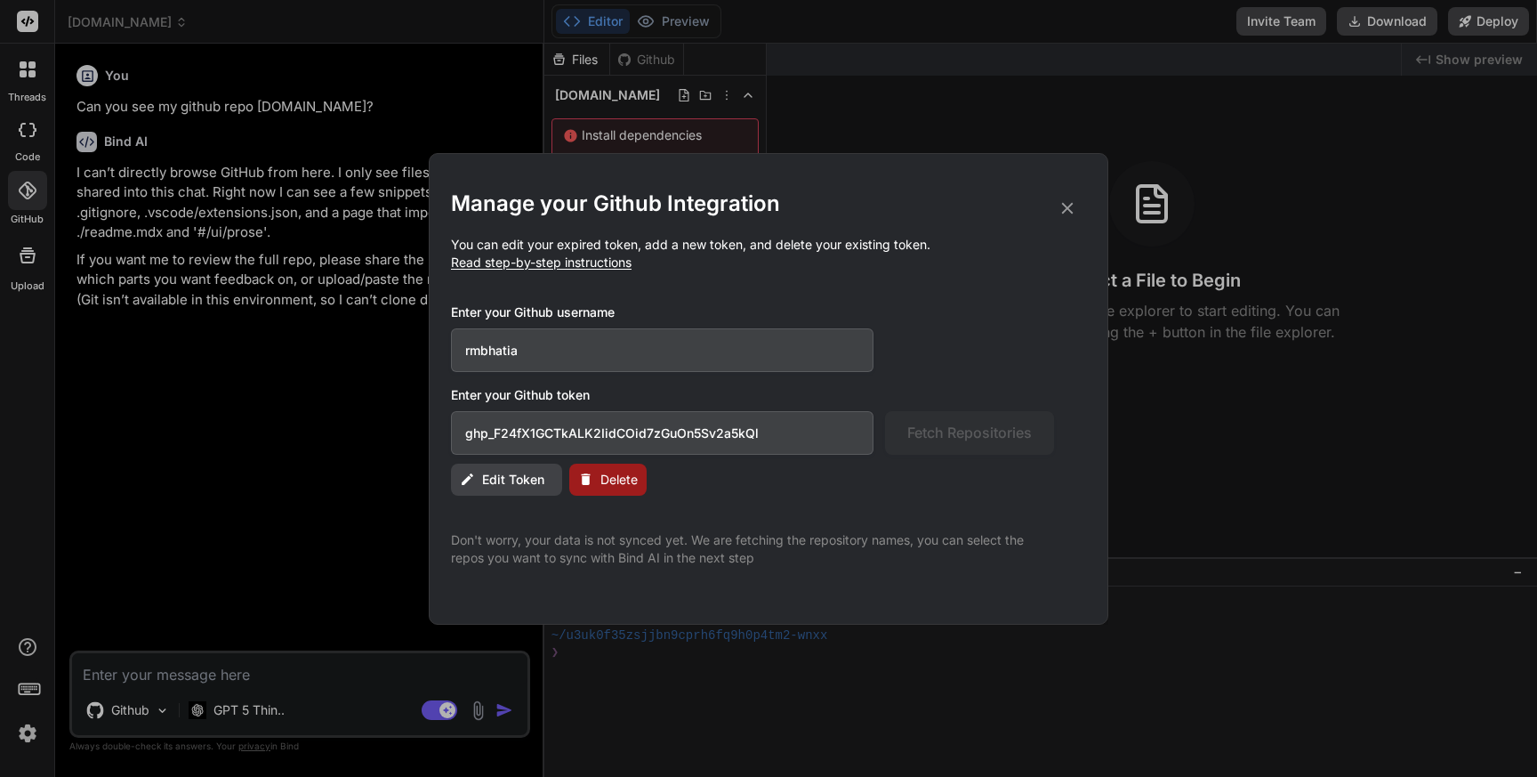
click at [604, 259] on span "Read step-by-step instructions" at bounding box center [541, 261] width 181 height 15
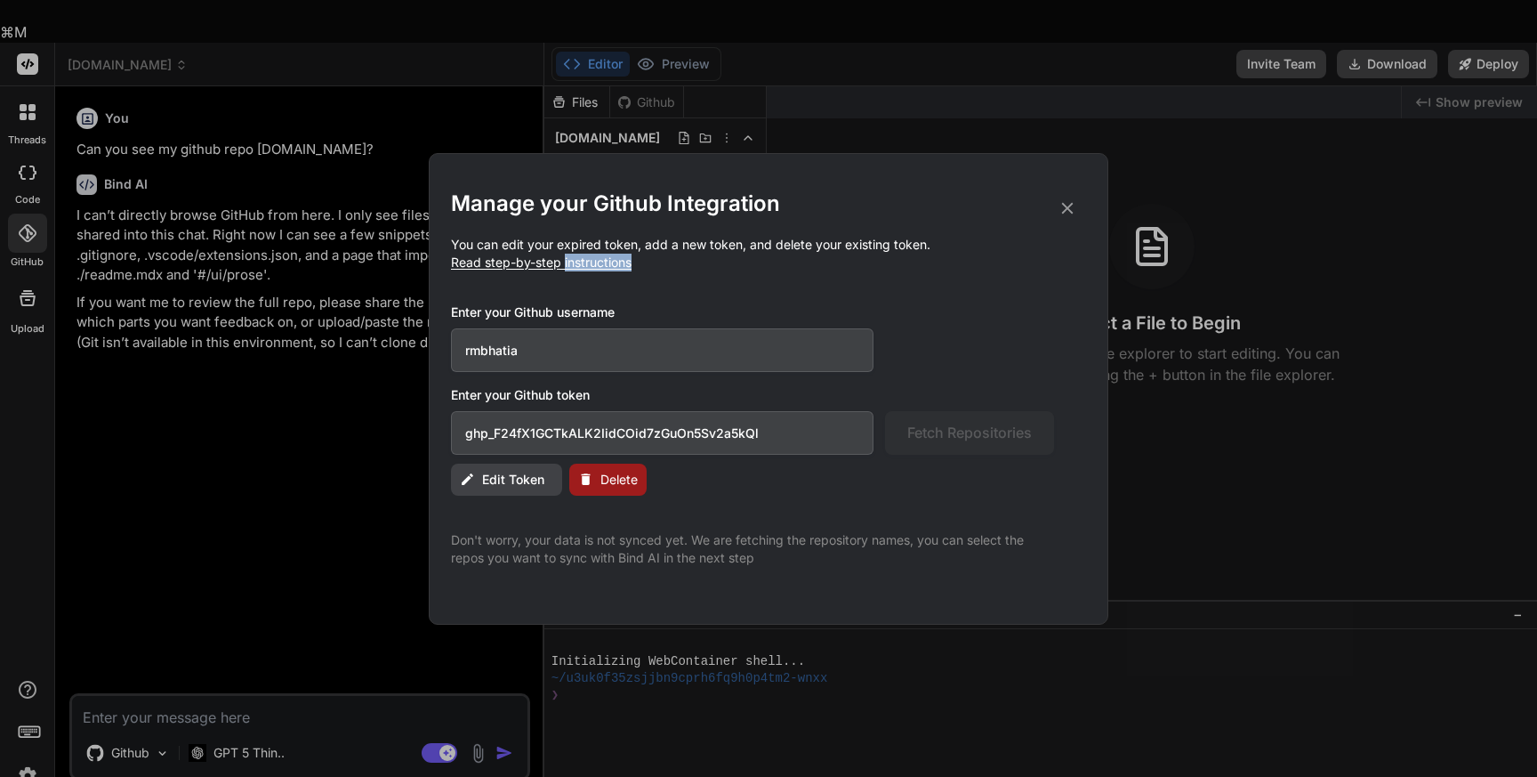
click at [604, 259] on span "Read step-by-step instructions" at bounding box center [541, 261] width 181 height 15
click at [617, 244] on p "You can edit your expired token, add a new token, and delete your existing toke…" at bounding box center [768, 254] width 635 height 36
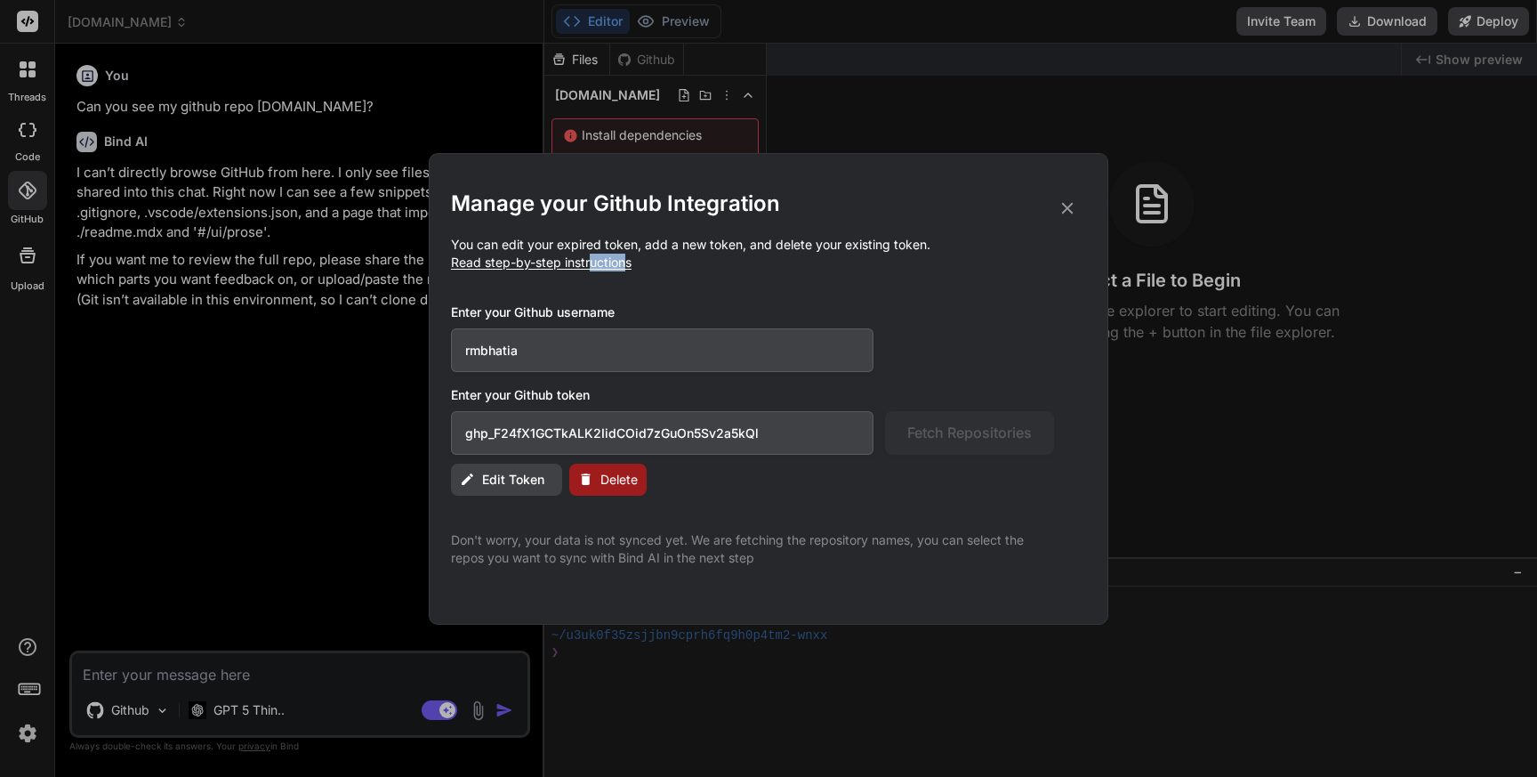
drag, startPoint x: 624, startPoint y: 262, endPoint x: 590, endPoint y: 270, distance: 34.5
click at [590, 270] on p "You can edit your expired token, add a new token, and delete your existing toke…" at bounding box center [768, 254] width 635 height 36
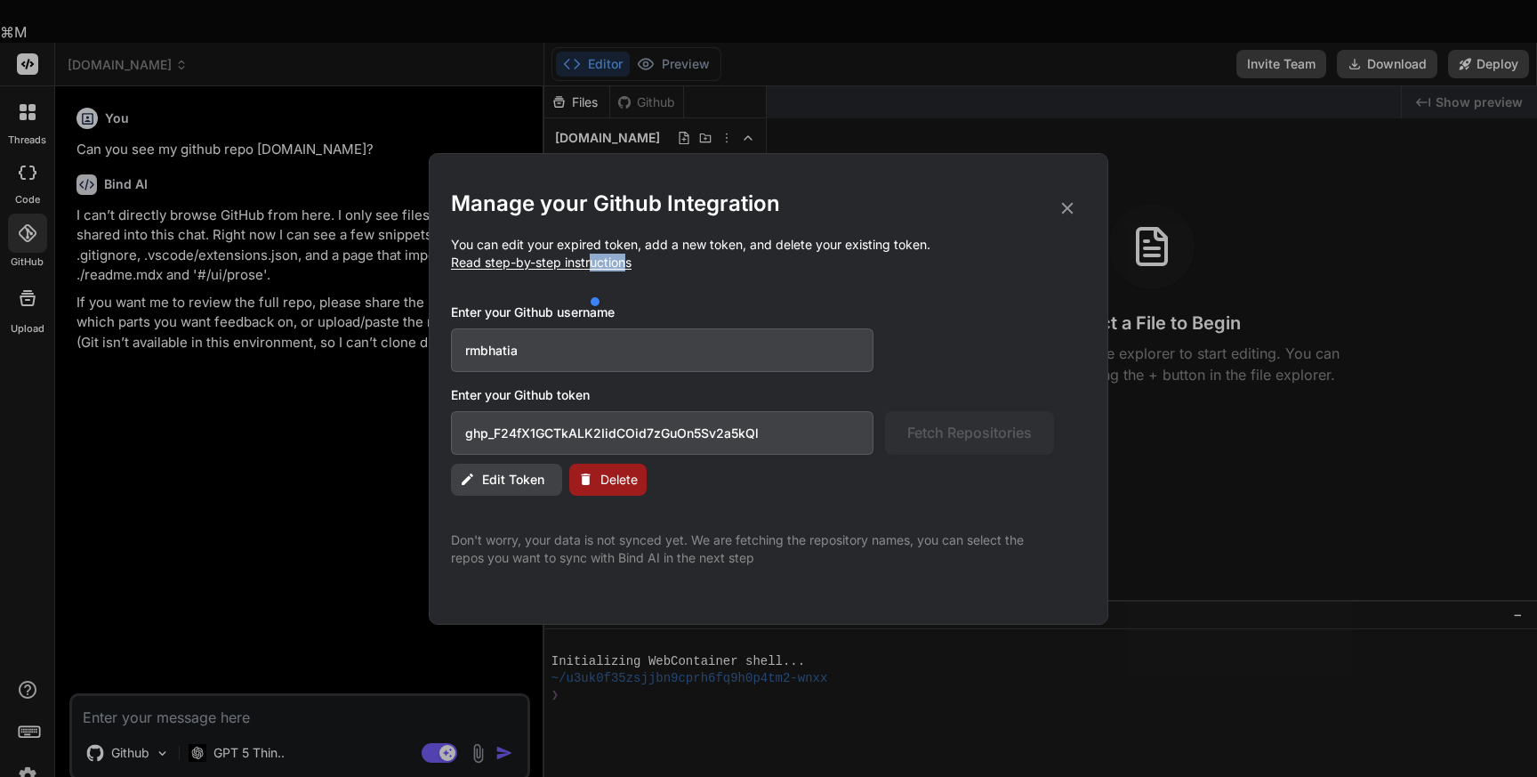
click at [603, 487] on span "Delete" at bounding box center [618, 480] width 37 height 18
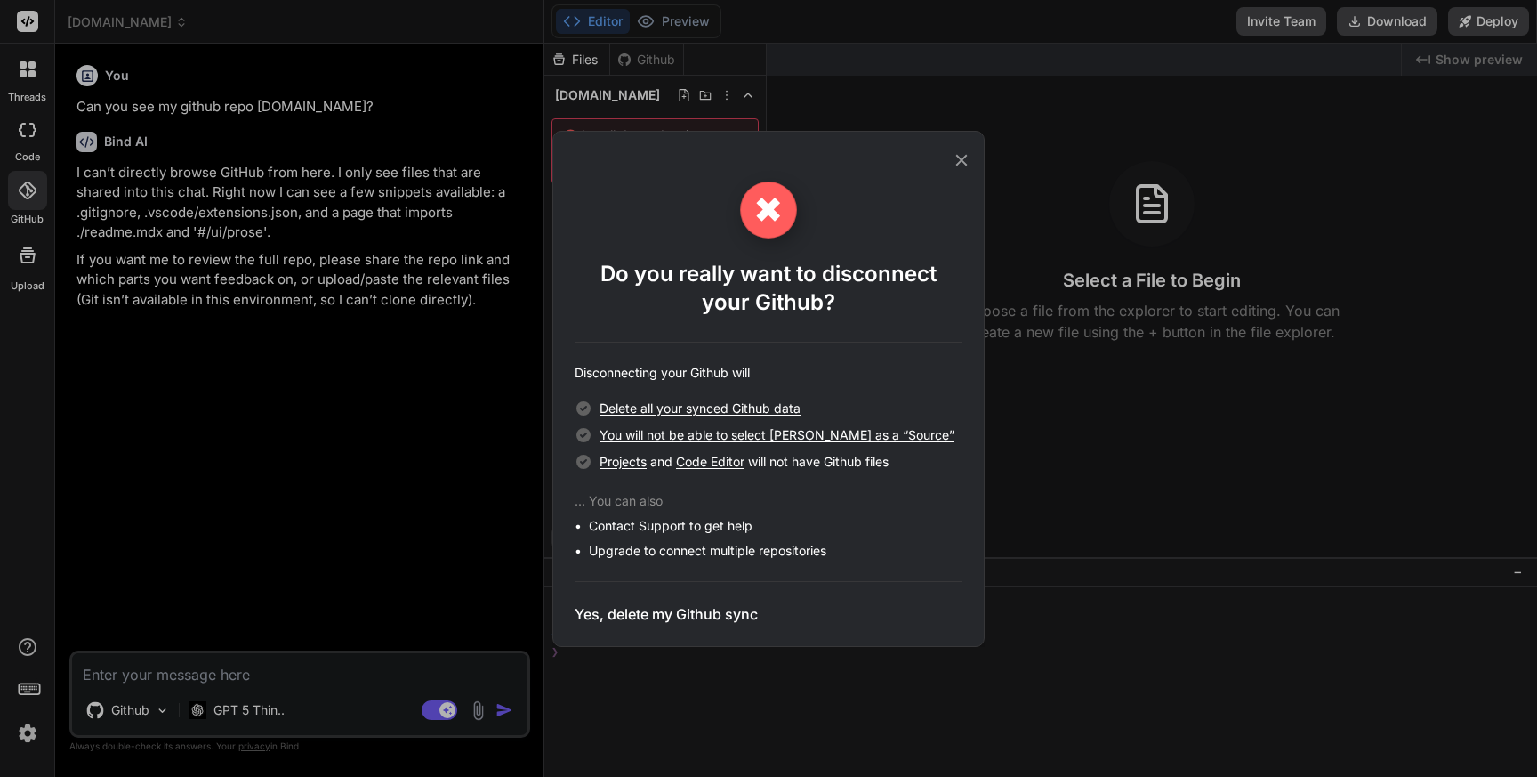
click at [678, 613] on h3 "Yes, delete my Github sync" at bounding box center [666, 613] width 183 height 21
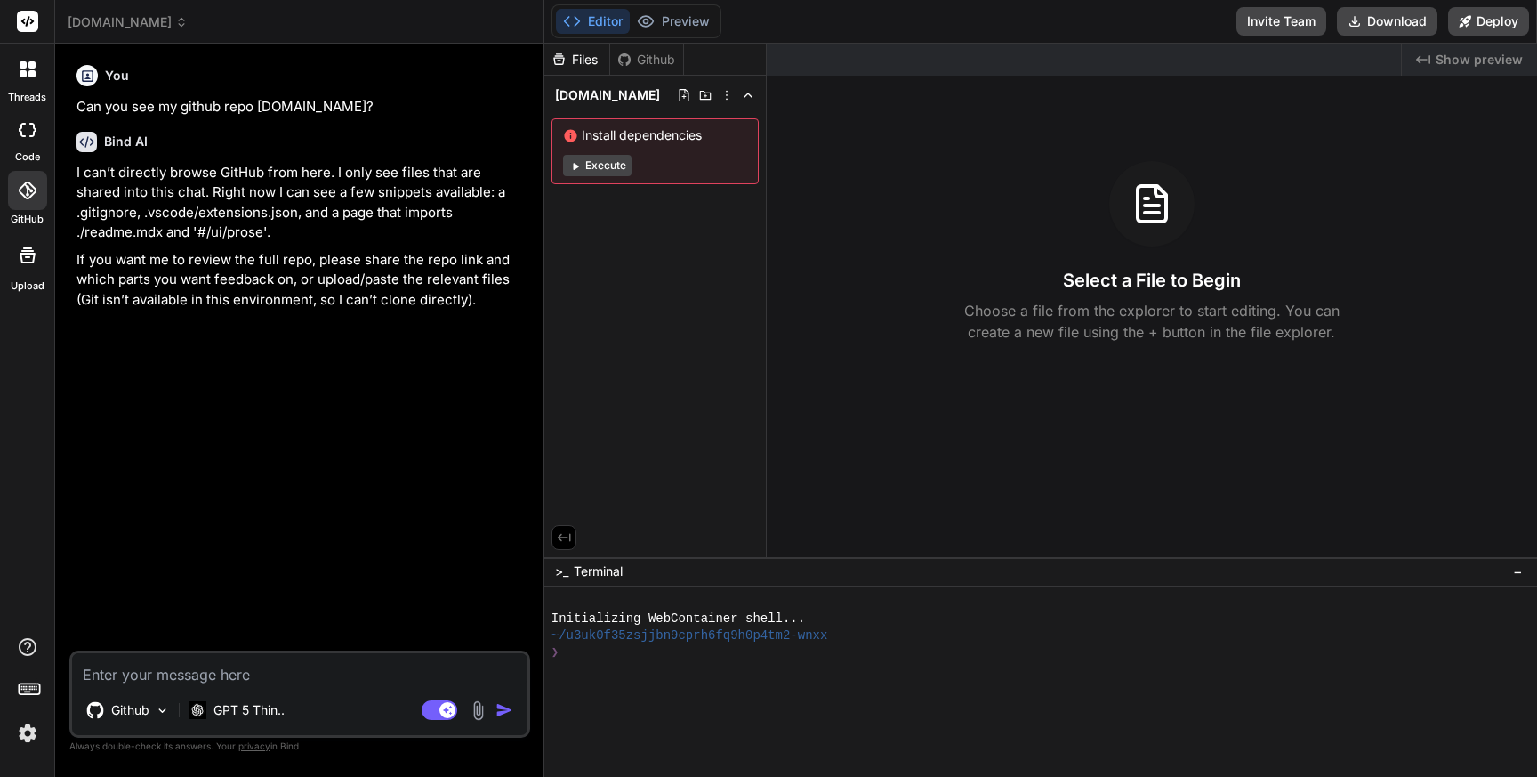
click at [13, 189] on div at bounding box center [27, 190] width 39 height 39
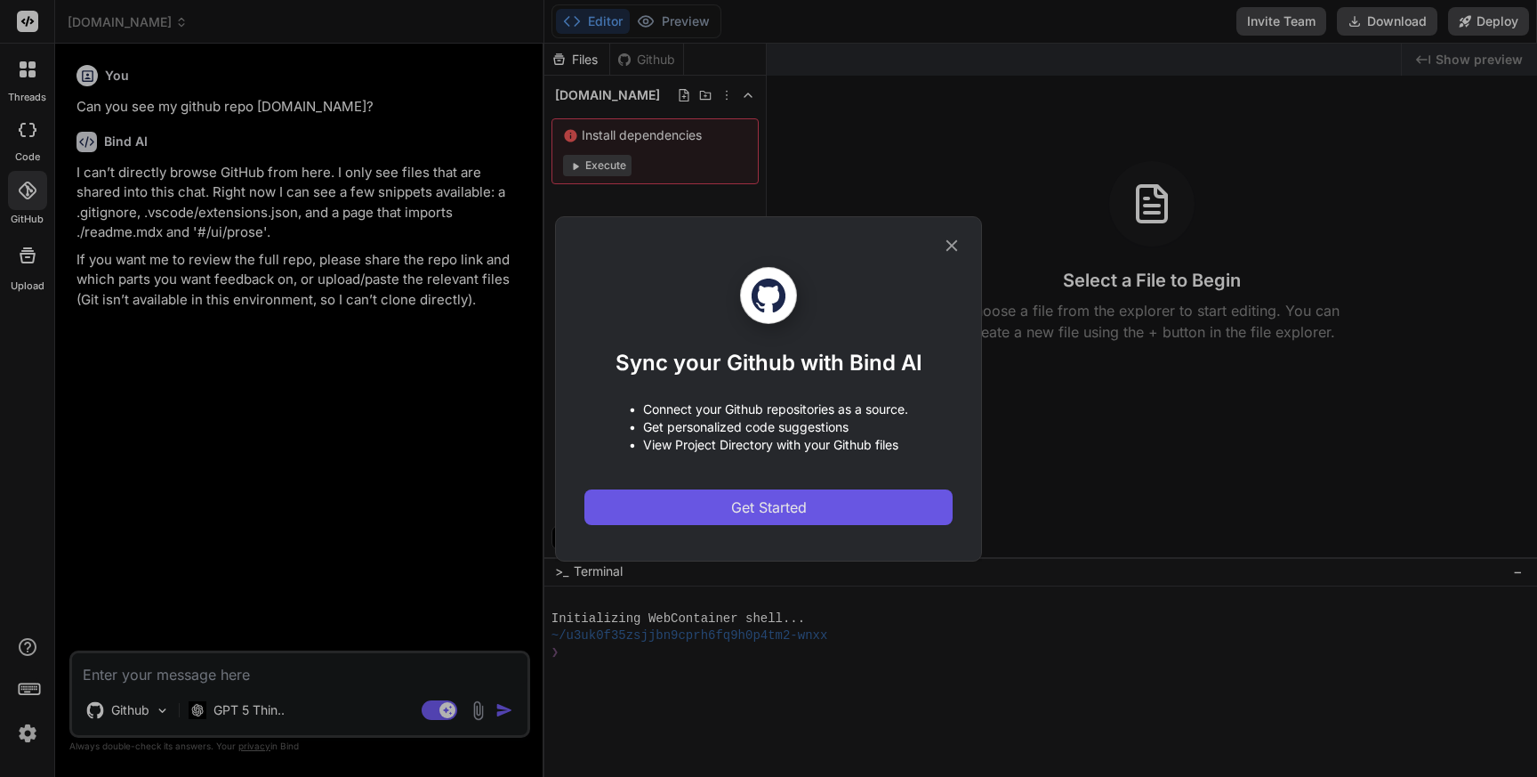
click at [776, 502] on span "Get Started" at bounding box center [769, 506] width 76 height 21
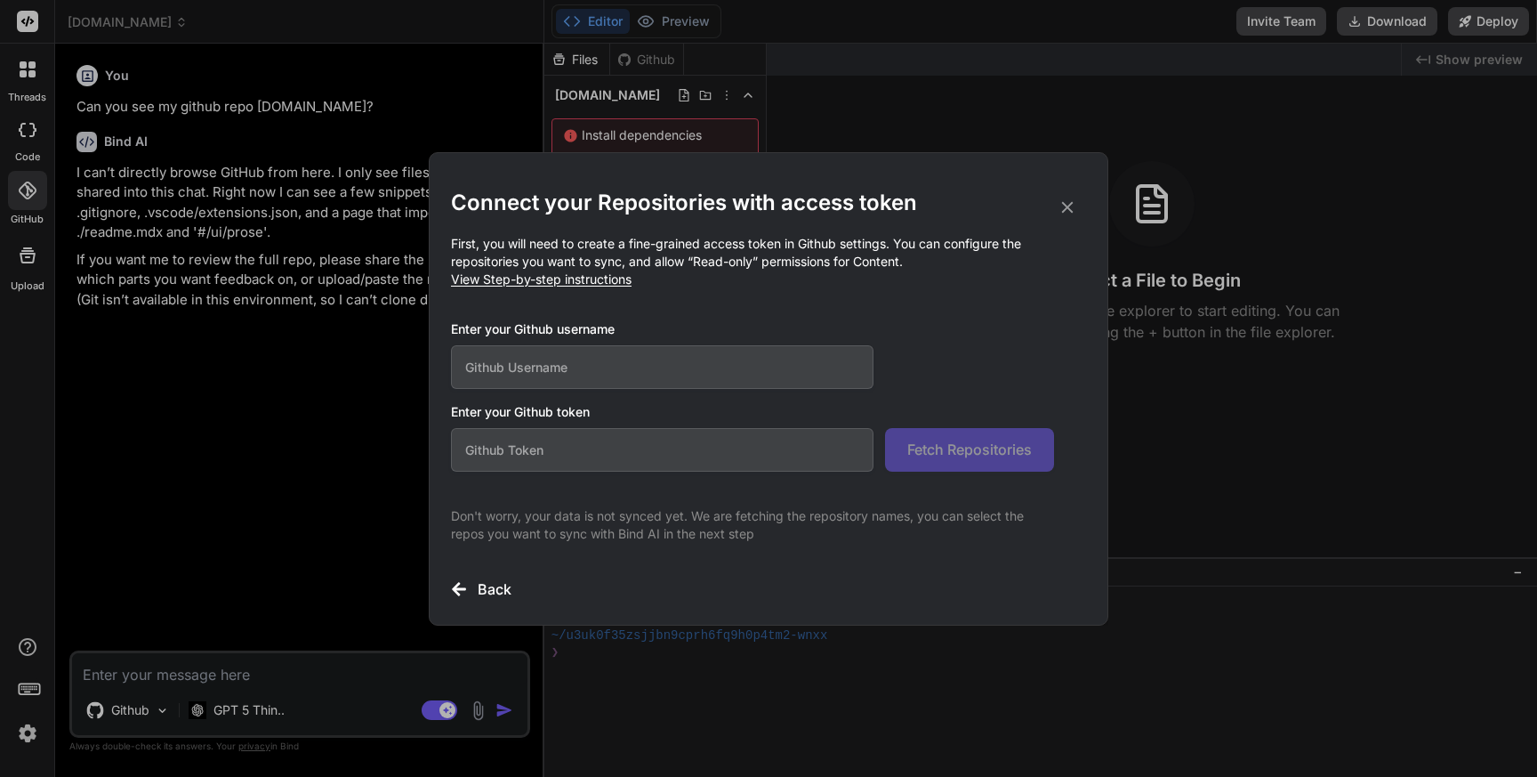
click at [595, 280] on span "View Step-by-step instructions" at bounding box center [541, 278] width 181 height 15
click at [546, 372] on input "text" at bounding box center [662, 367] width 423 height 44
type input "rmbhatia"
click at [686, 447] on input "text" at bounding box center [662, 450] width 423 height 44
paste input "github_pat_11AHN5YOI0acs6arGAZ3UH_znF6PaLrEfRYZl2OmtNz4TF4iomNUgm2StQy4mAFe80BN…"
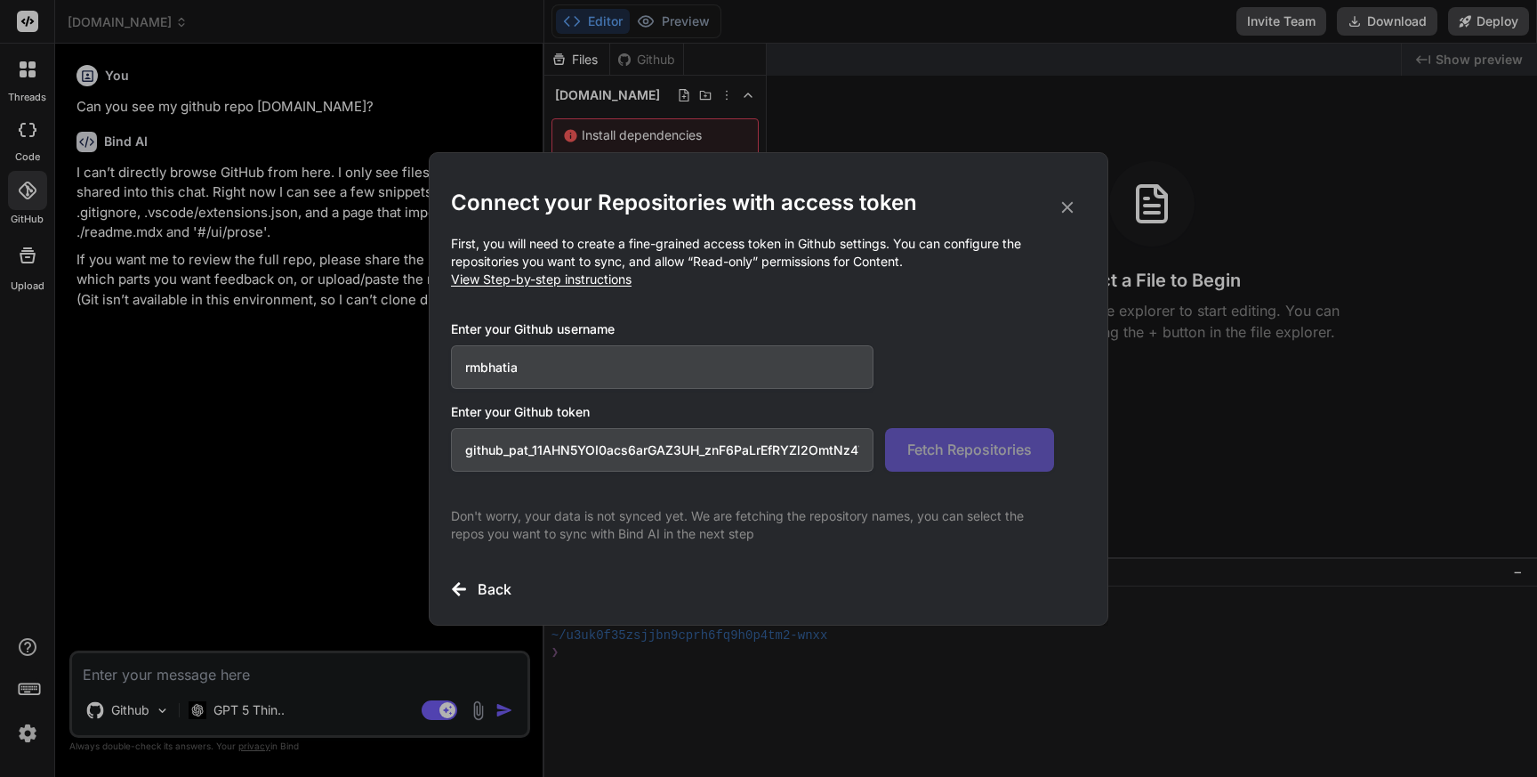
scroll to position [0, 306]
type input "github_pat_11AHN5YOI0acs6arGAZ3UH_znF6PaLrEfRYZl2OmtNz4TF4iomNUgm2StQy4mAFe80BN…"
click at [960, 458] on span "Fetch Repositories" at bounding box center [969, 449] width 125 height 21
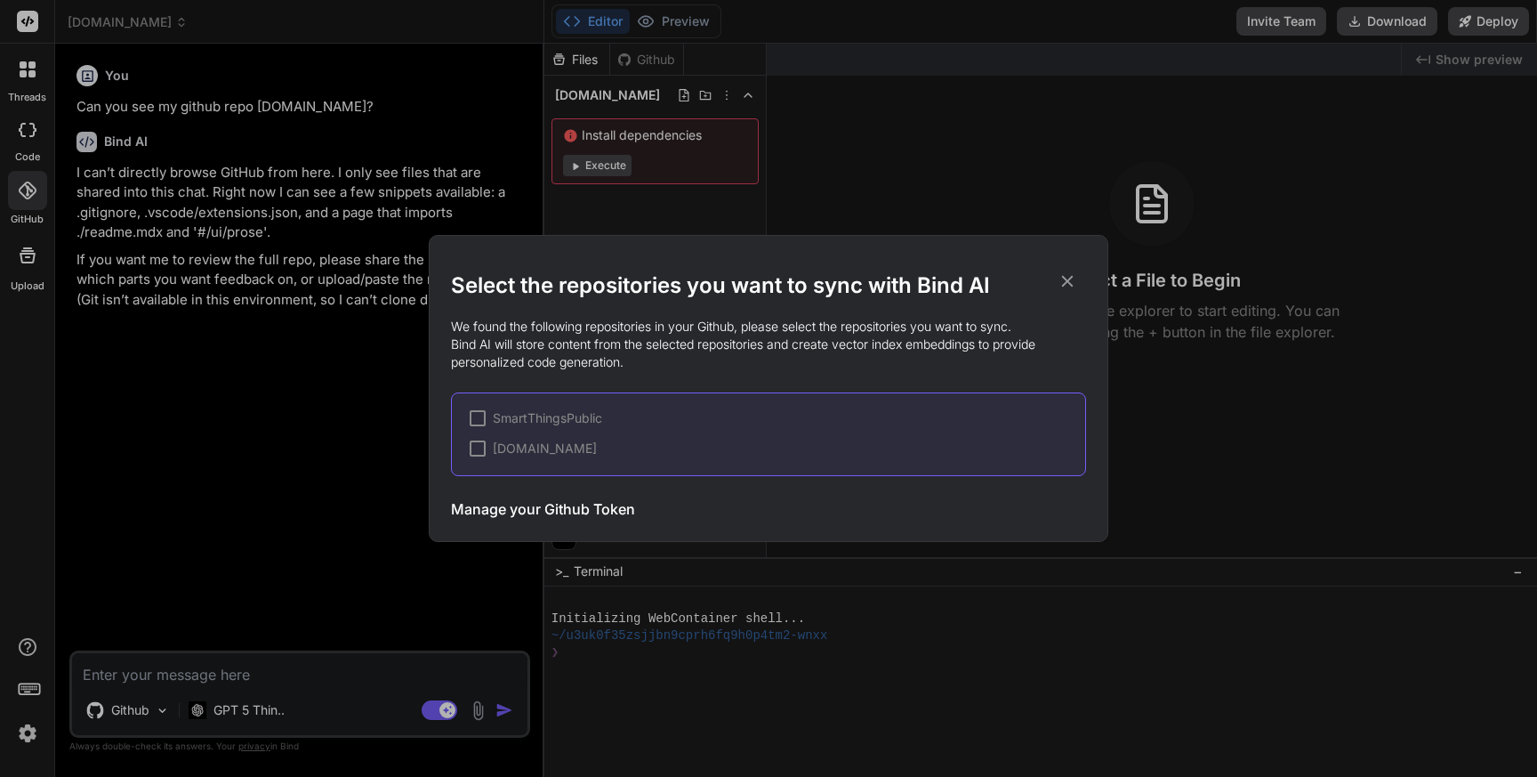
click at [479, 446] on div at bounding box center [478, 448] width 16 height 16
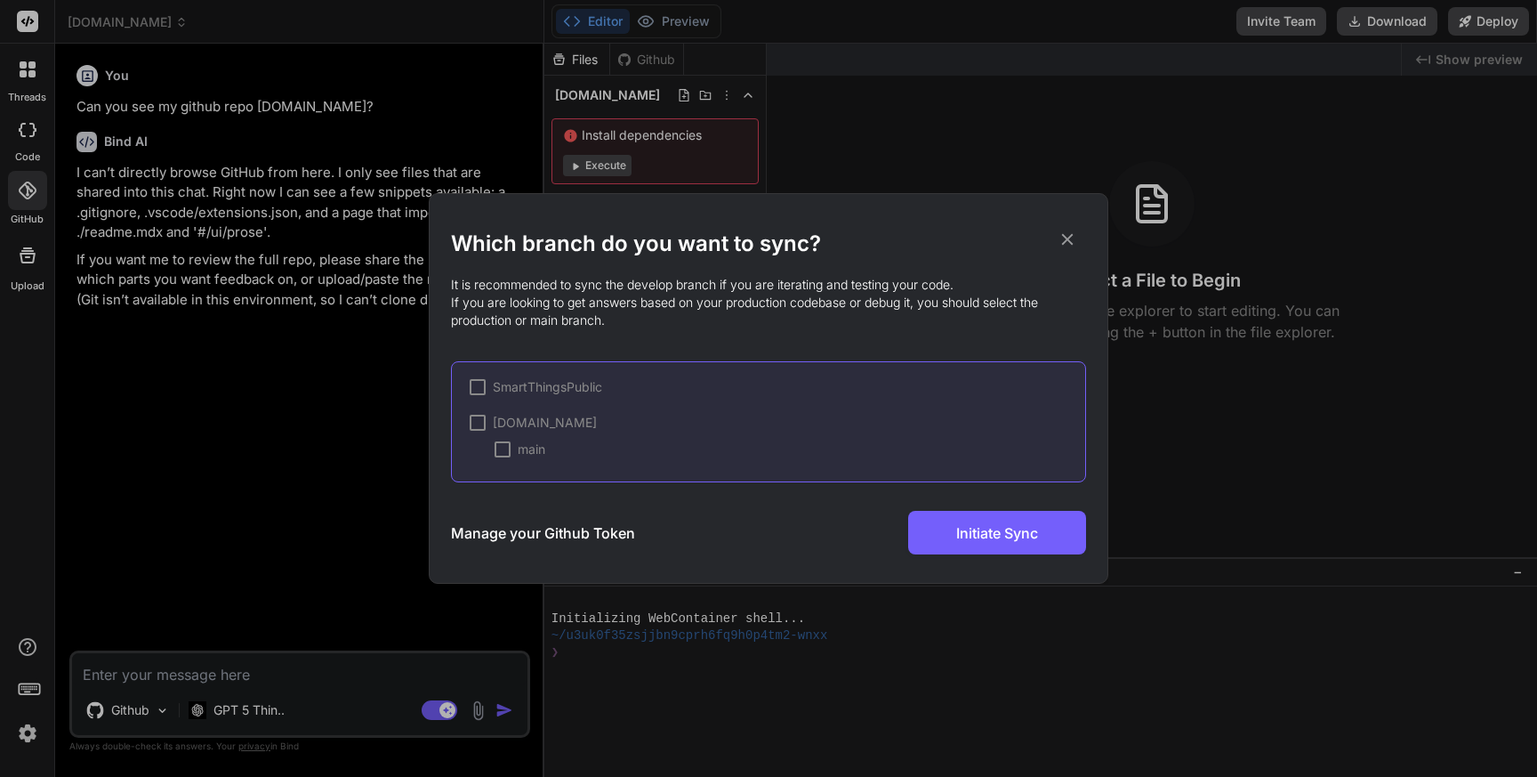
click at [476, 423] on div at bounding box center [478, 423] width 16 height 16
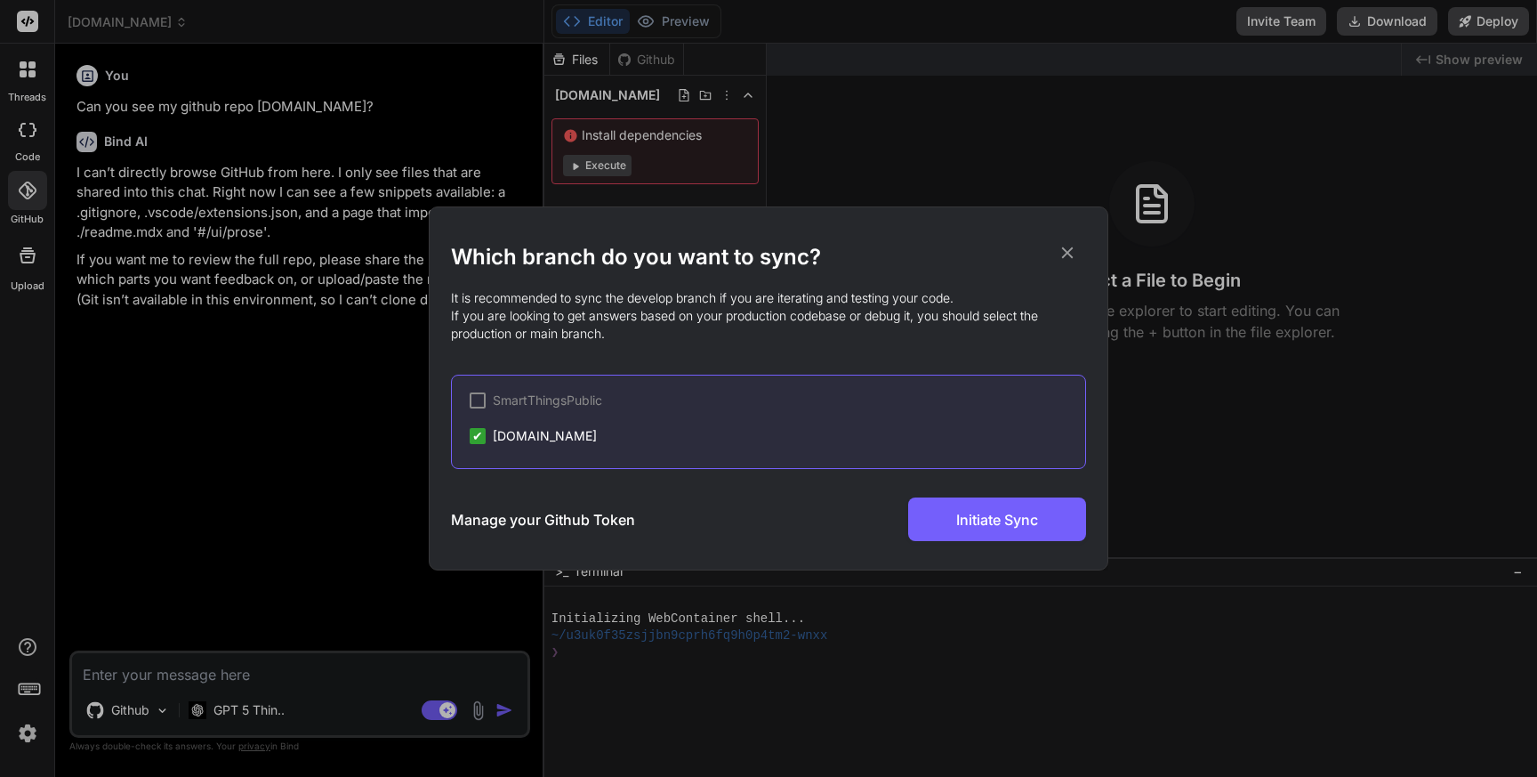
click at [576, 438] on span "[DOMAIN_NAME]" at bounding box center [545, 436] width 104 height 18
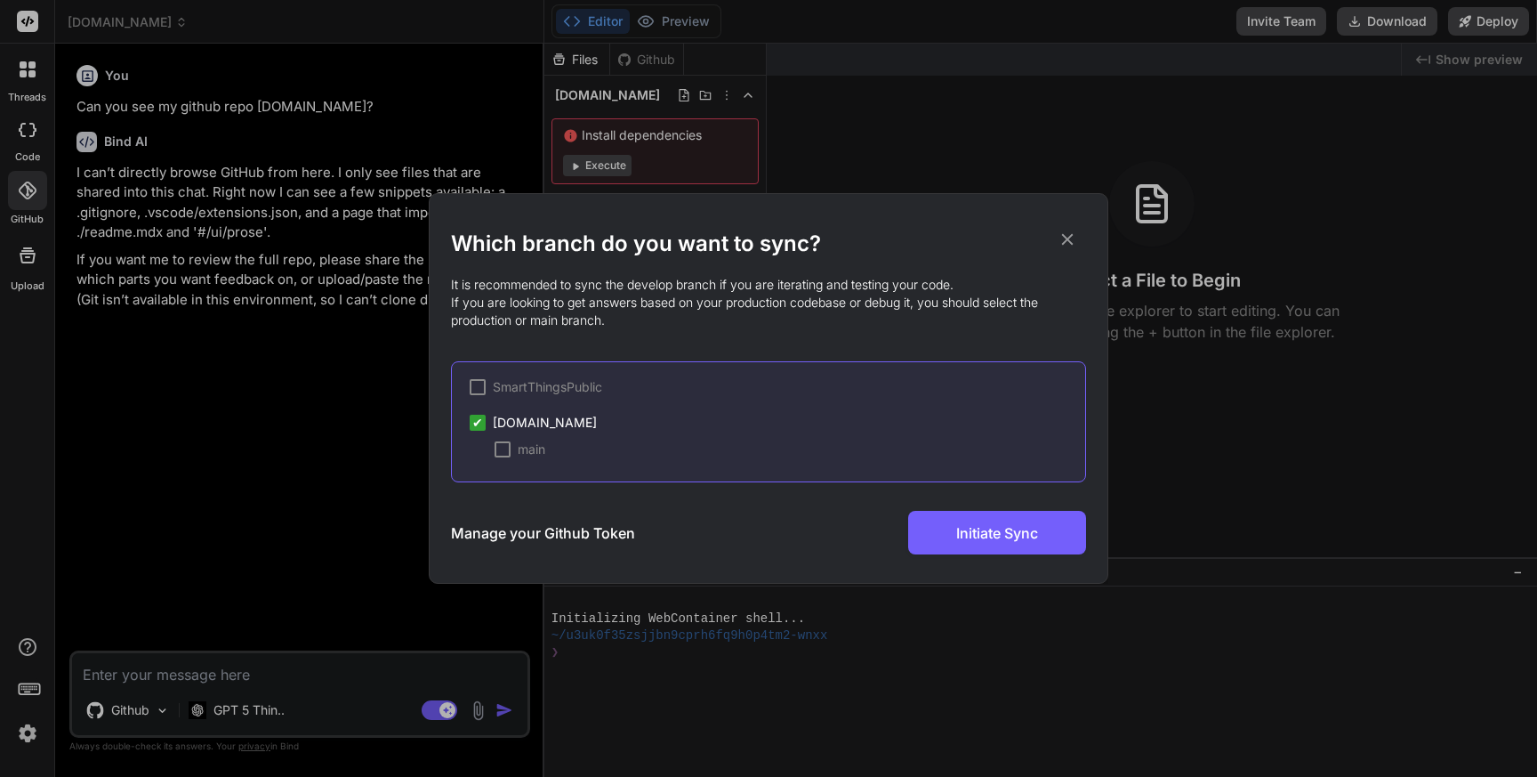
click at [506, 451] on div at bounding box center [503, 449] width 16 height 16
click at [970, 535] on span "Initiate Sync" at bounding box center [997, 532] width 82 height 21
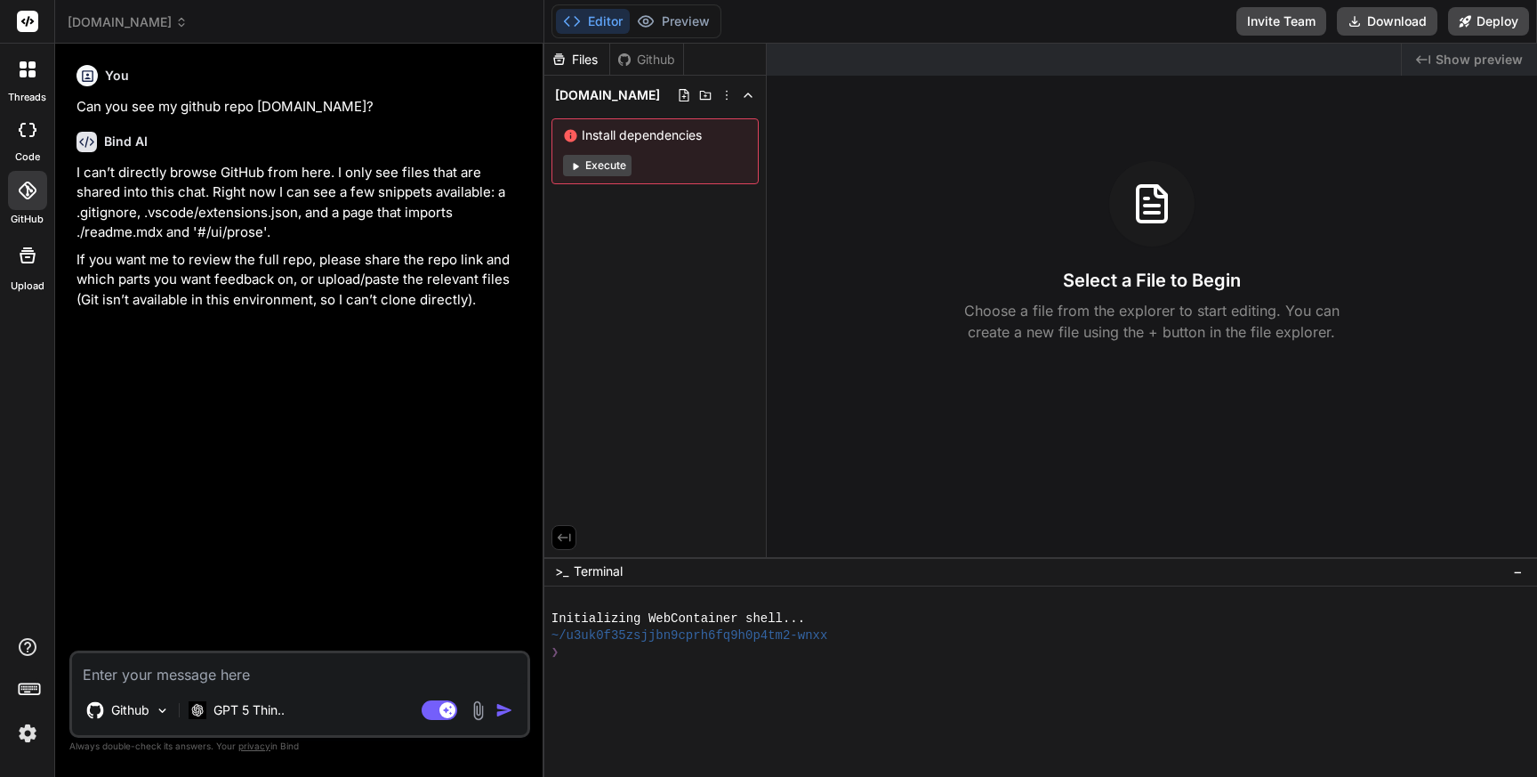
click at [21, 193] on icon at bounding box center [27, 190] width 18 height 18
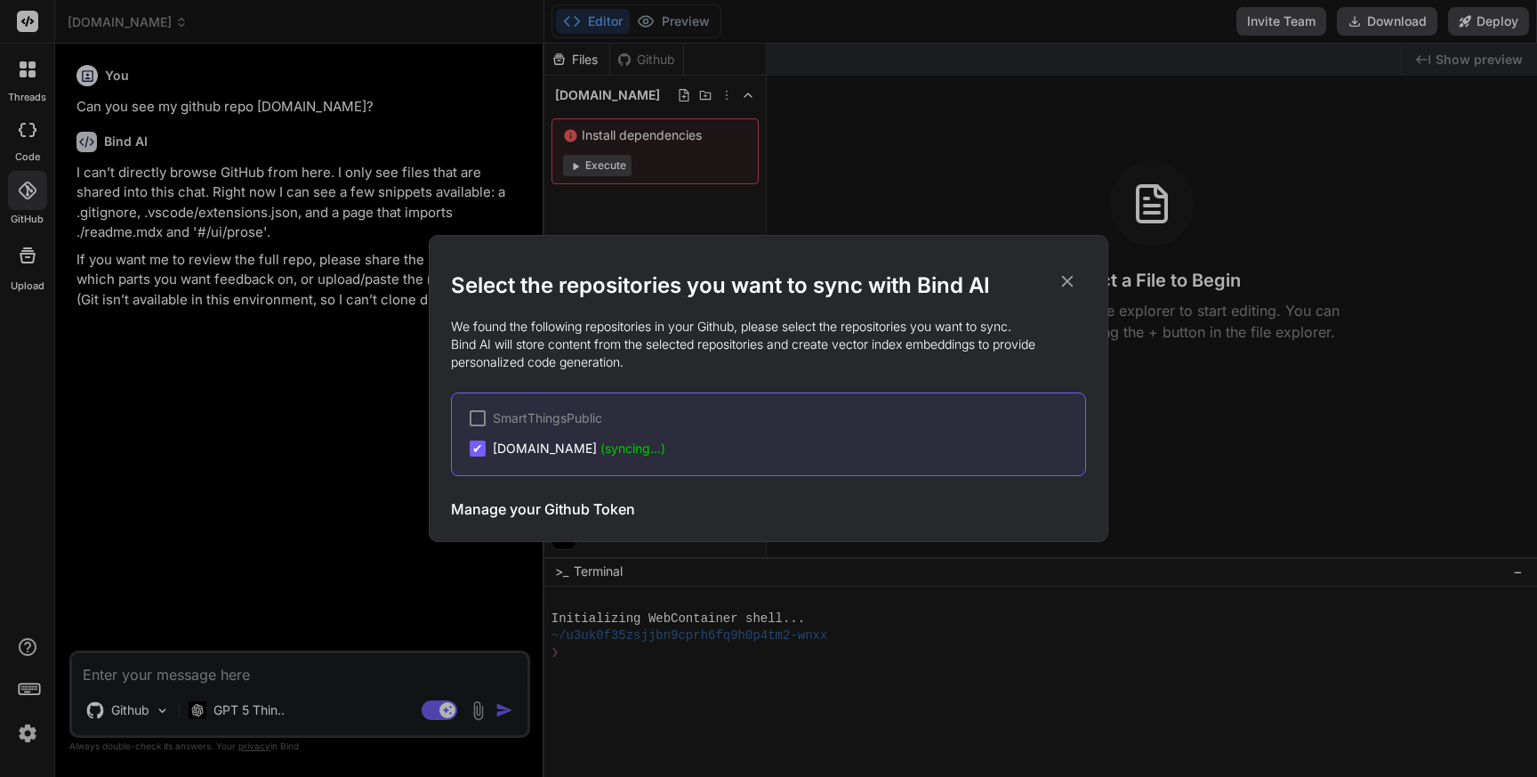
click at [557, 450] on span "[DOMAIN_NAME] (syncing...)" at bounding box center [579, 448] width 173 height 18
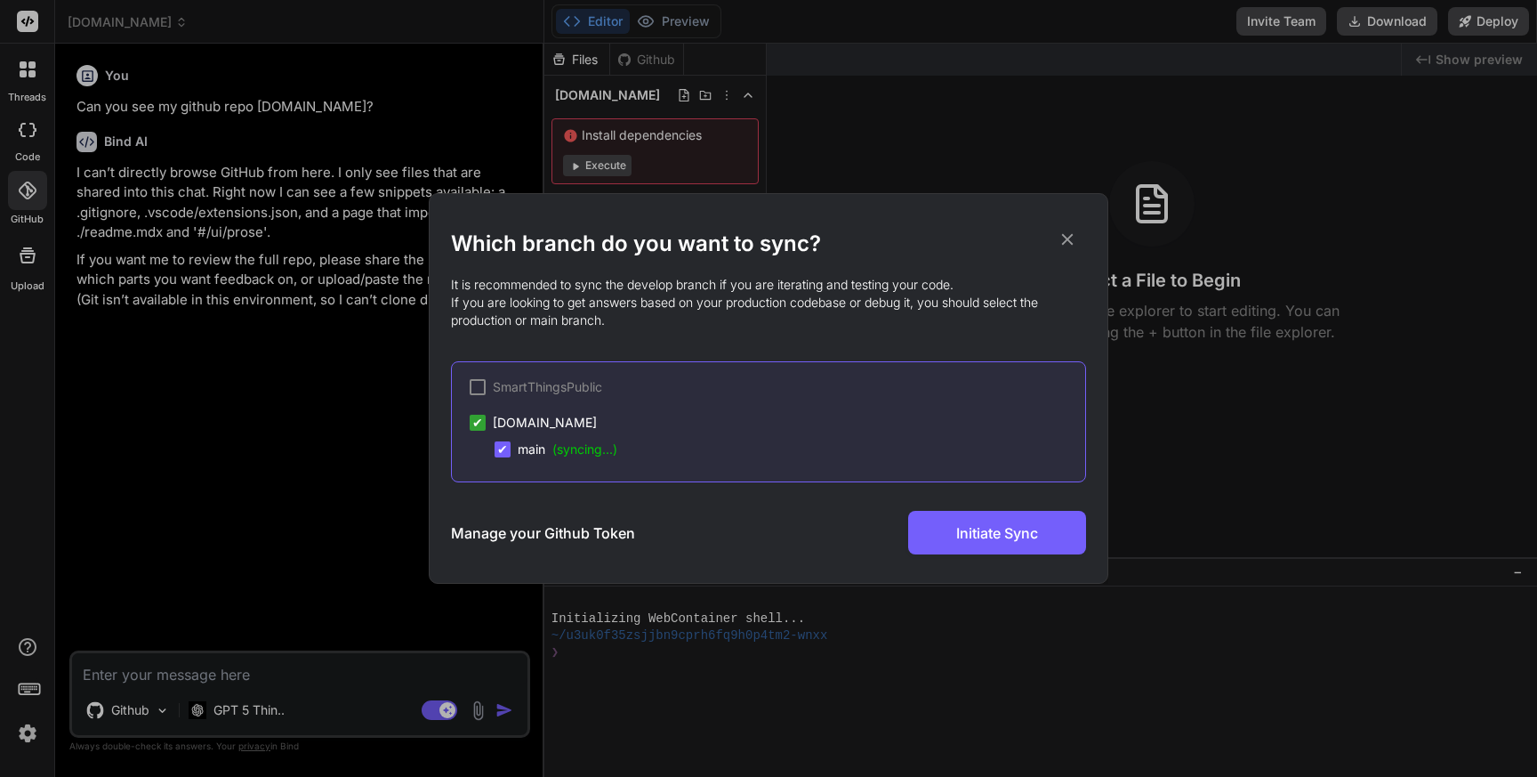
click at [1069, 235] on icon at bounding box center [1068, 239] width 20 height 20
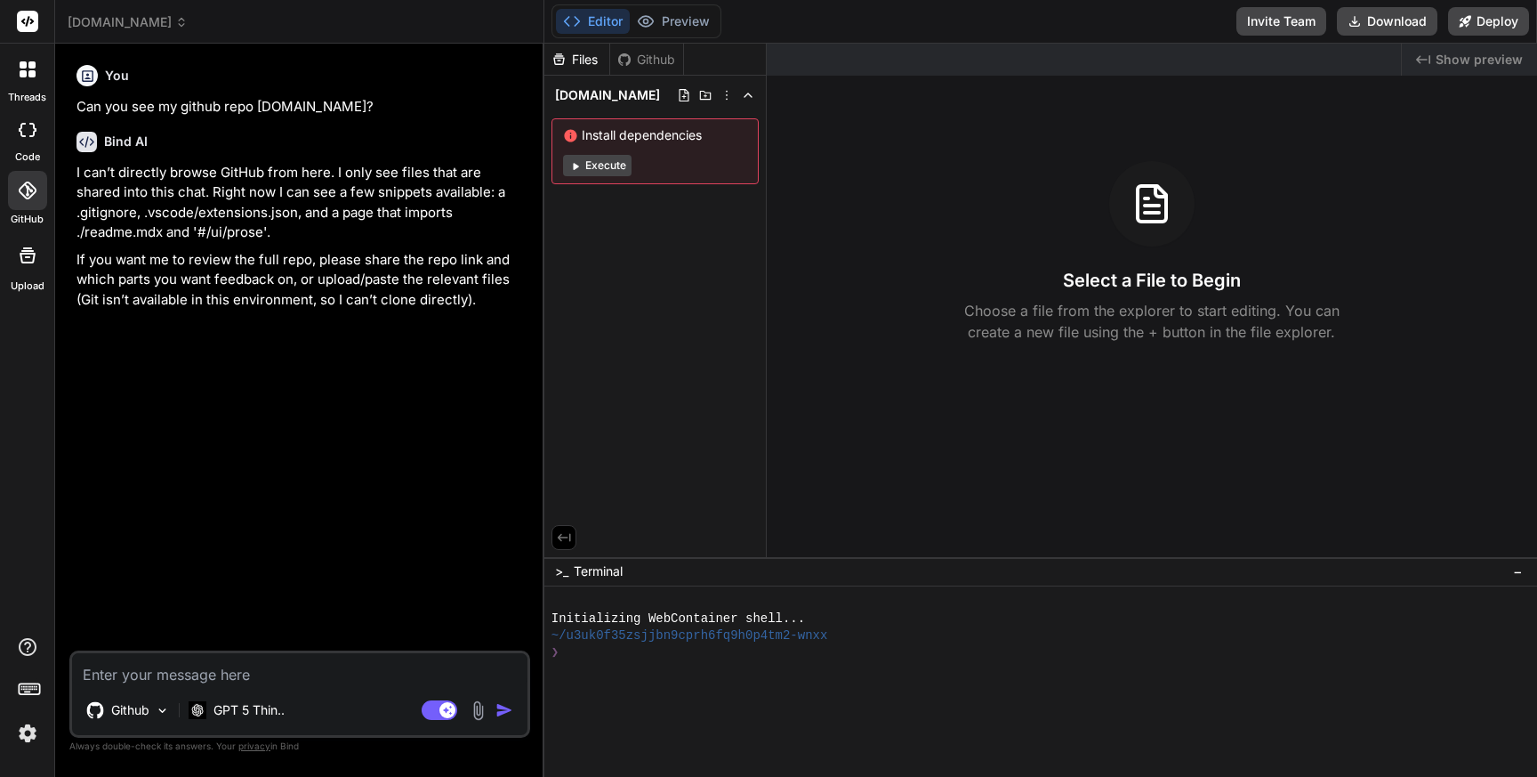
click at [592, 162] on button "Execute" at bounding box center [597, 165] width 68 height 21
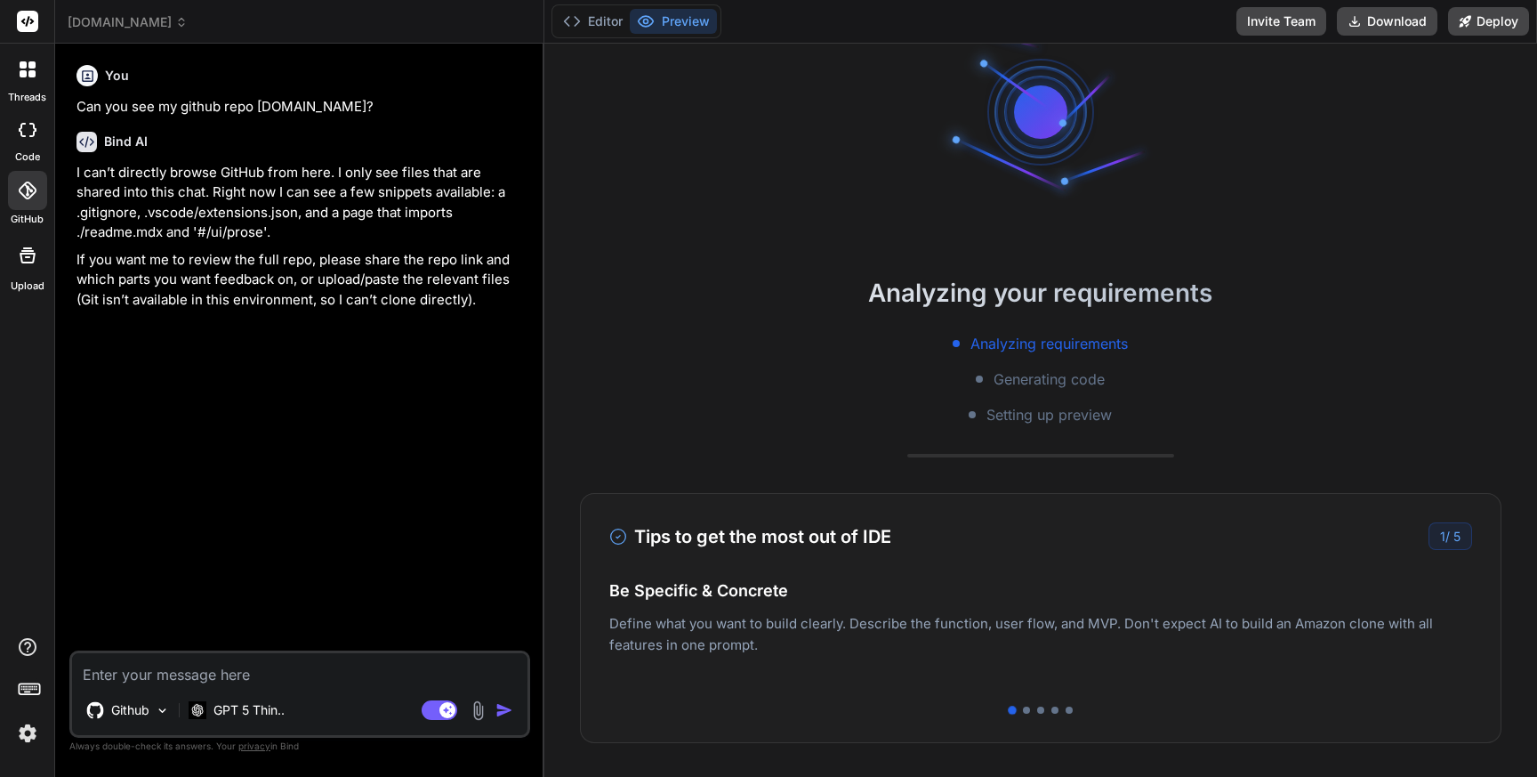
scroll to position [68, 0]
click at [1026, 706] on div at bounding box center [1026, 707] width 7 height 7
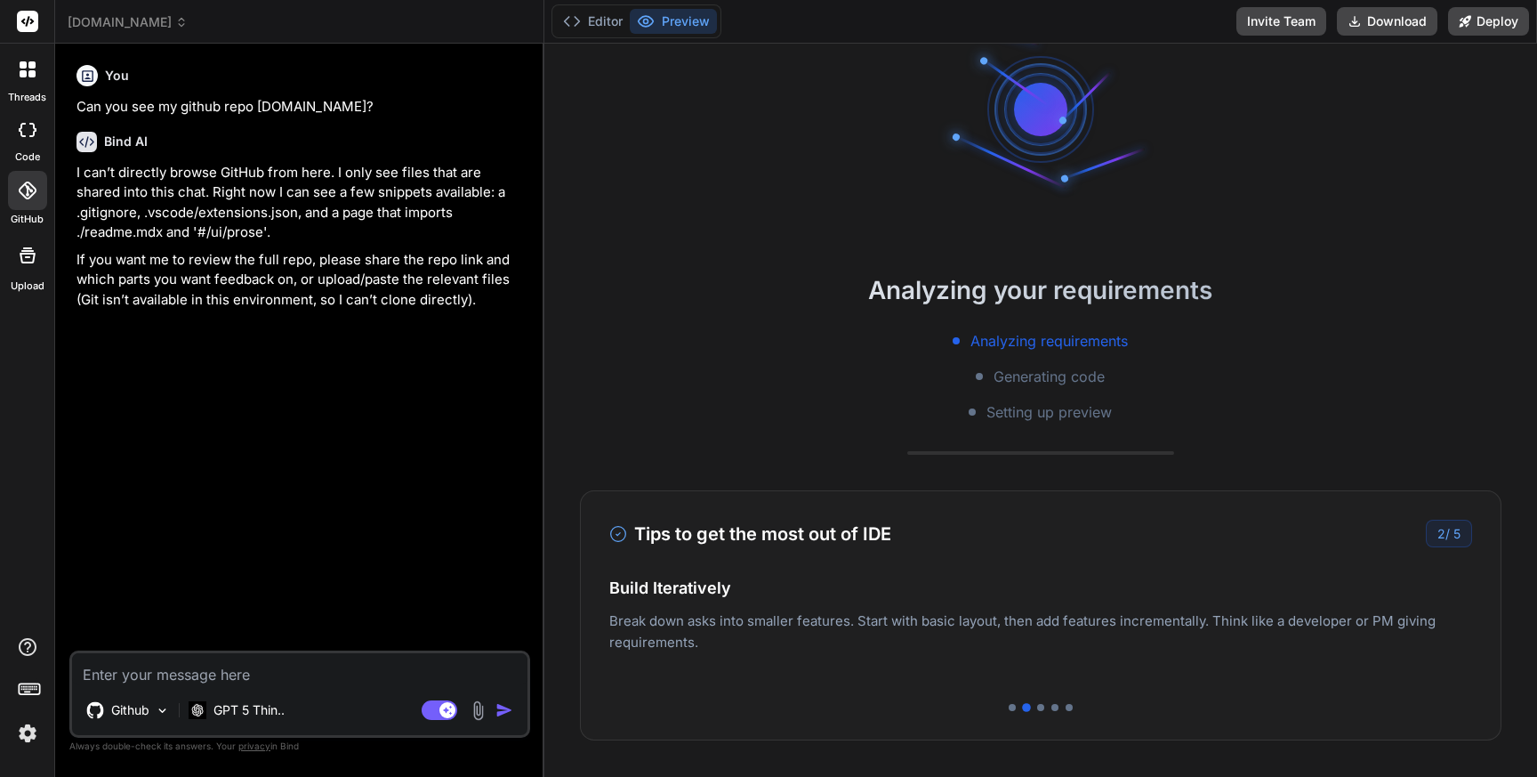
click at [1043, 707] on div at bounding box center [1040, 707] width 863 height 7
click at [1040, 708] on div at bounding box center [1040, 707] width 7 height 7
type textarea "x"
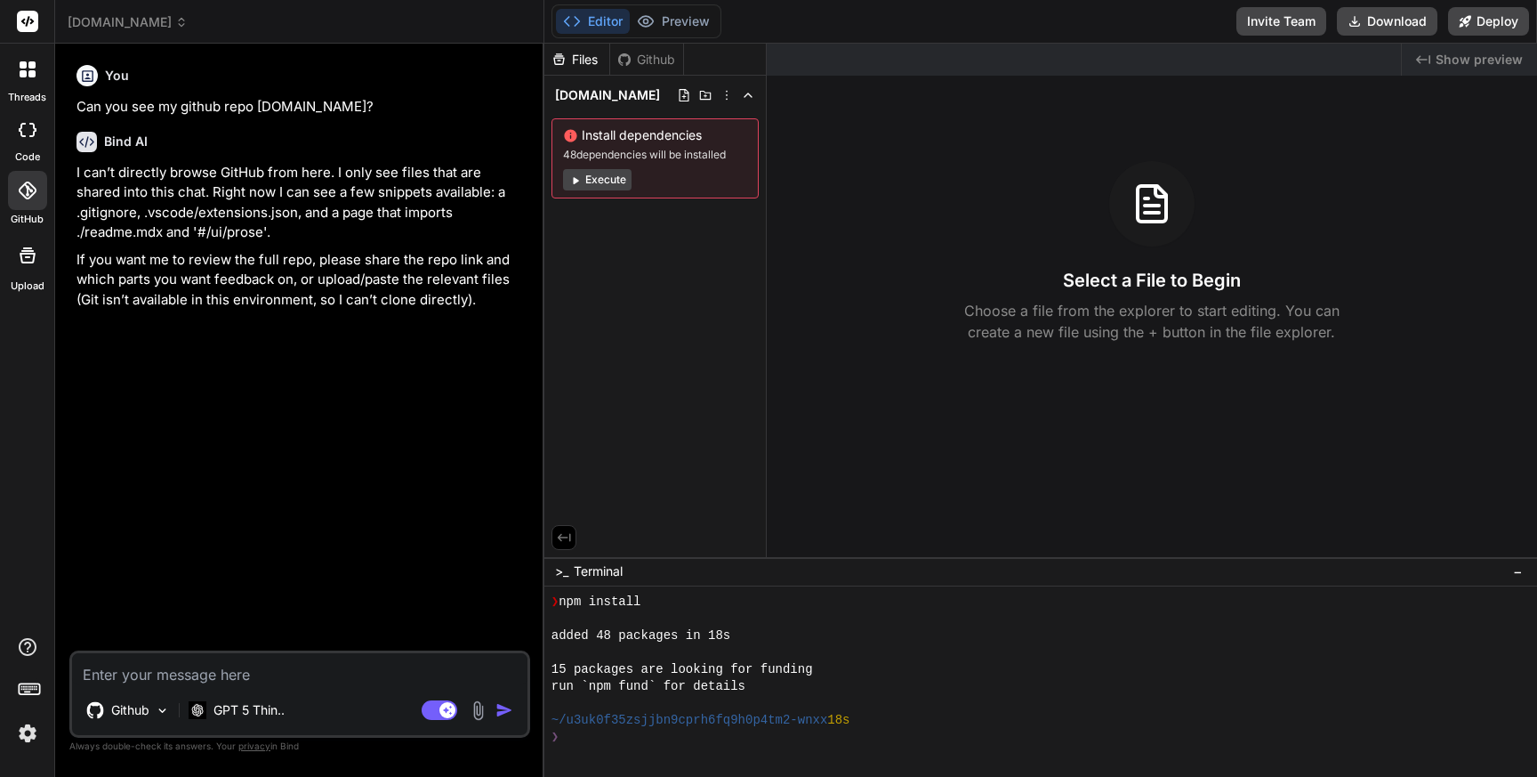
scroll to position [152, 0]
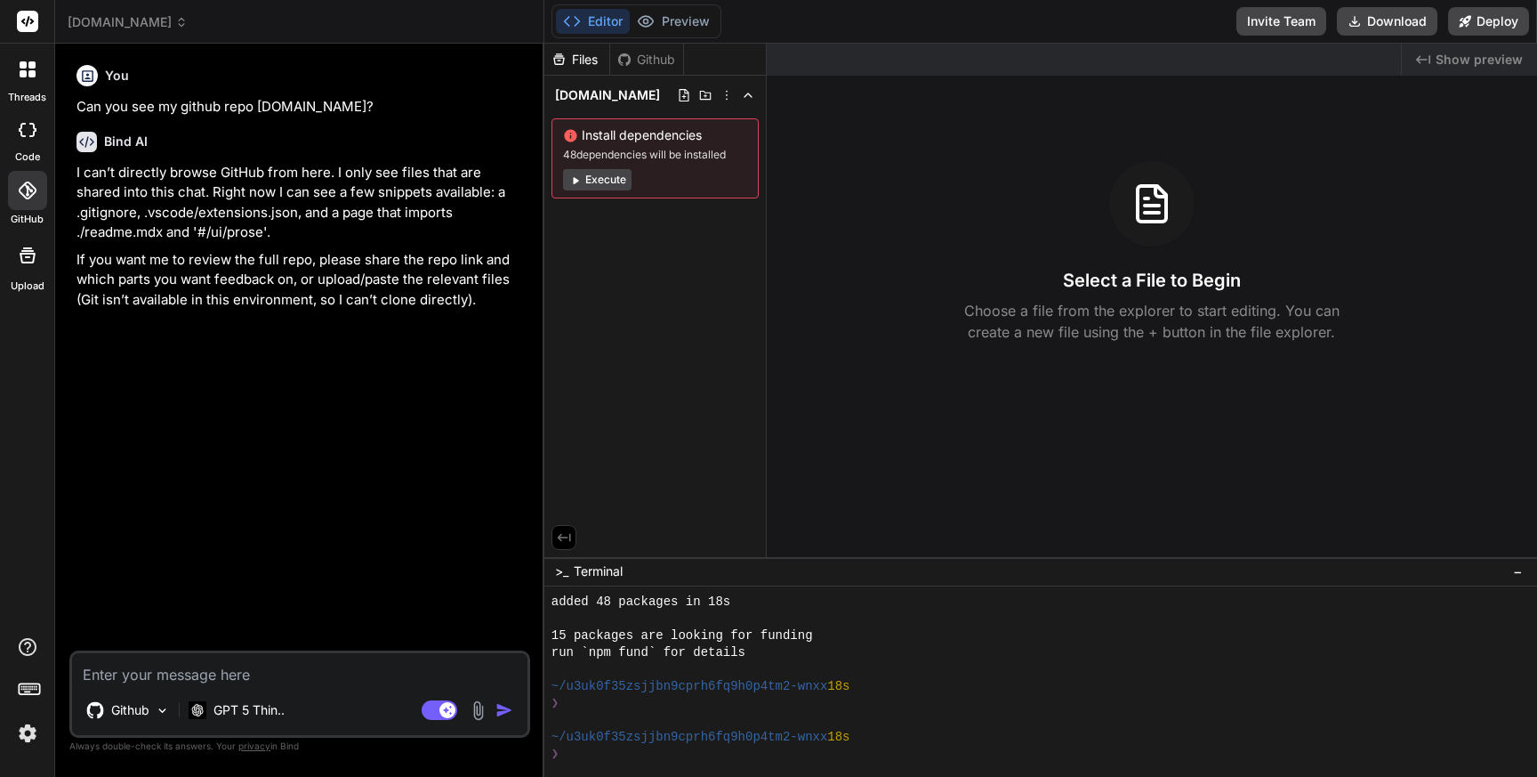
click at [720, 758] on div "❯" at bounding box center [1031, 753] width 960 height 17
click at [22, 198] on icon at bounding box center [28, 190] width 18 height 18
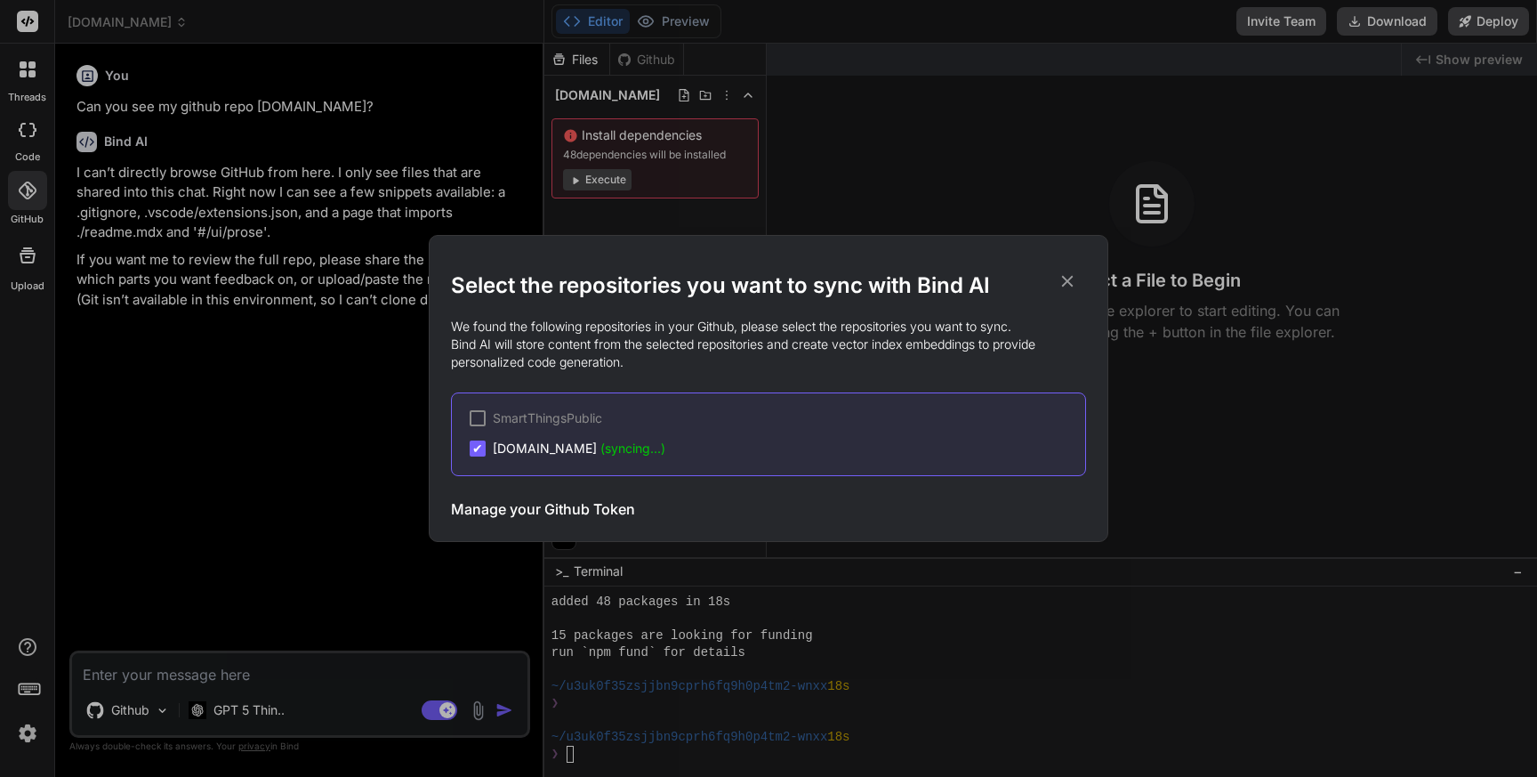
click at [22, 198] on div "Select the repositories you want to sync with Bind AI We found the following re…" at bounding box center [768, 388] width 1537 height 777
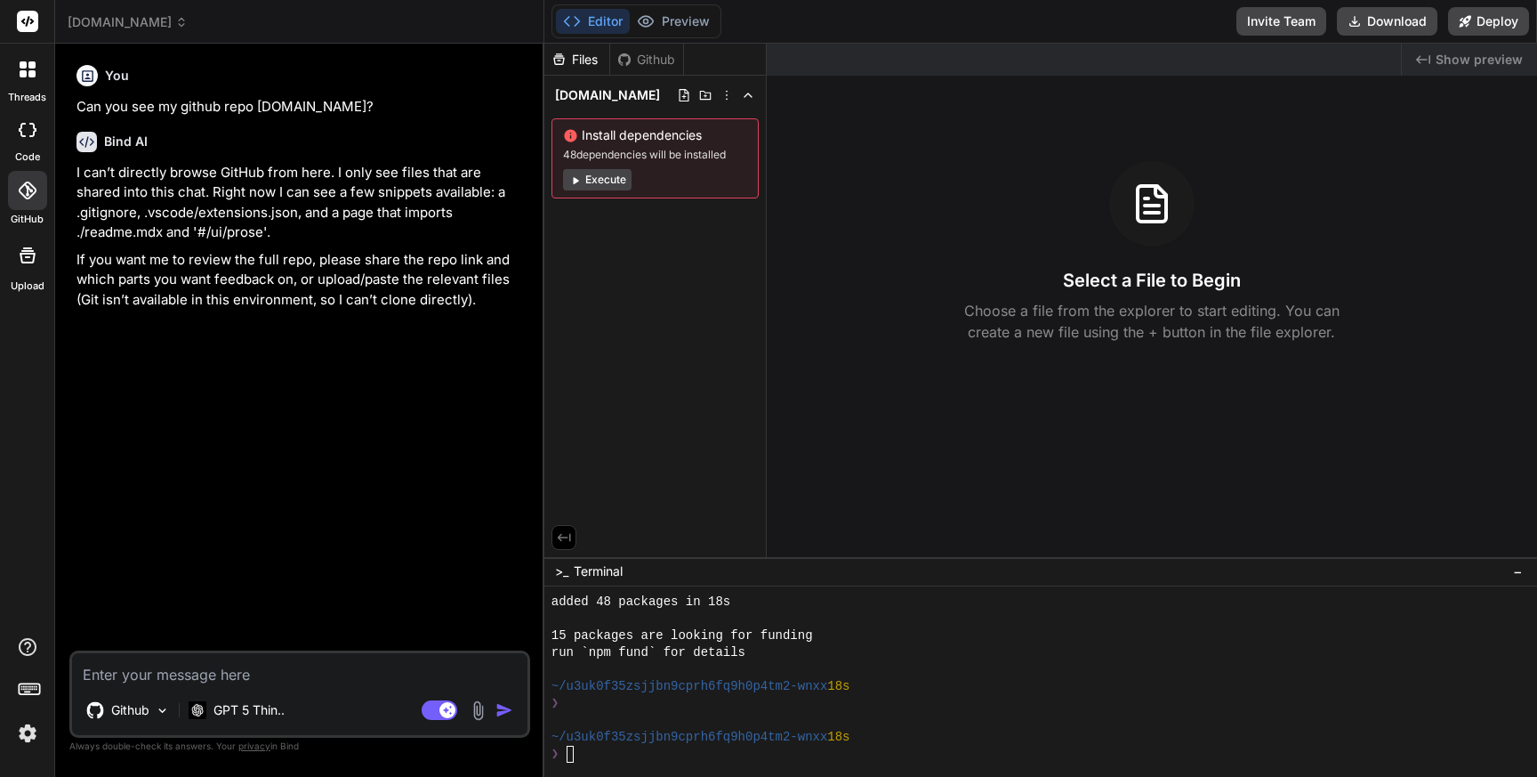
click at [646, 763] on div at bounding box center [1040, 681] width 993 height 190
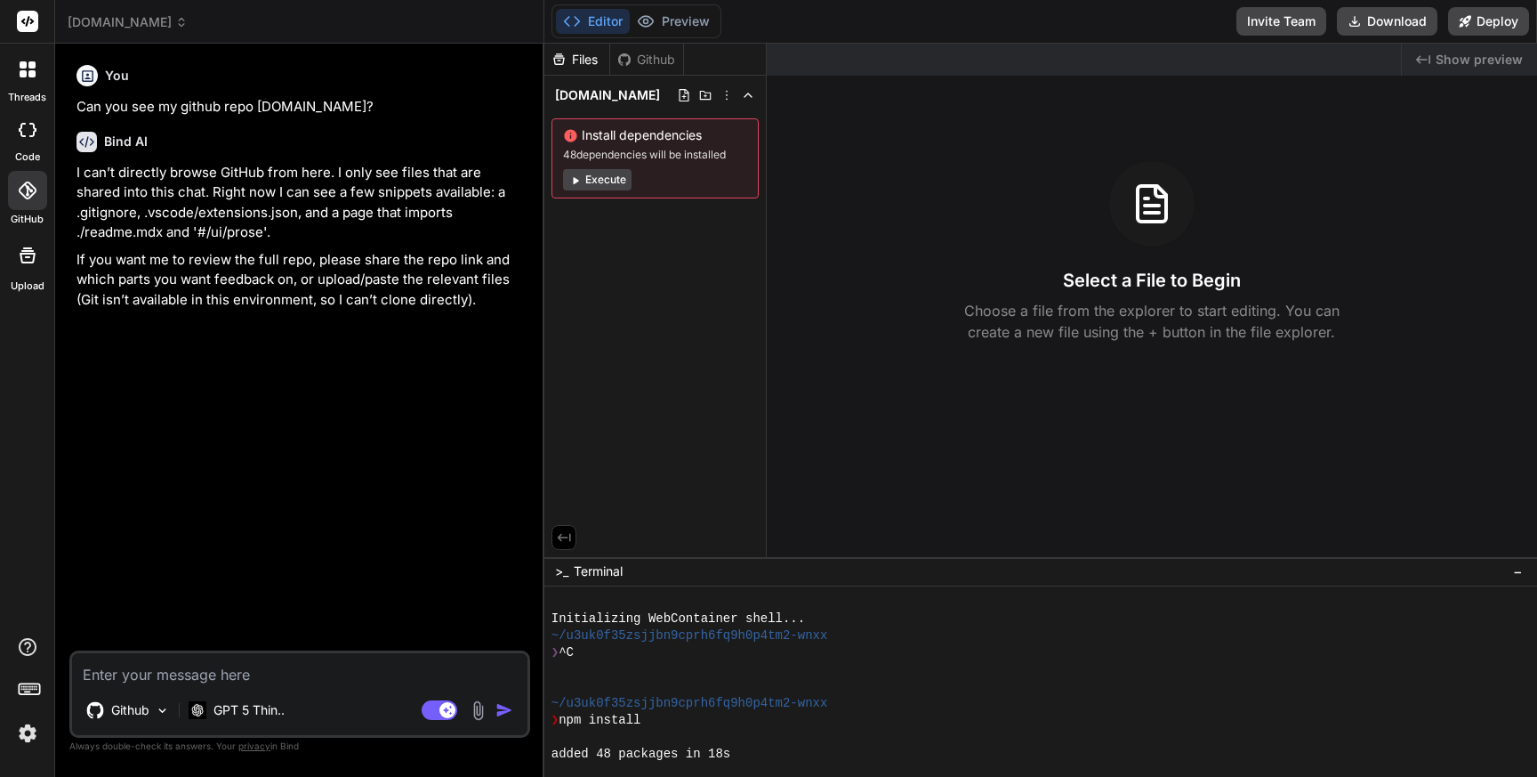
scroll to position [0, 0]
click at [712, 163] on div "Install dependencies 48 dependencies will be installed Execute" at bounding box center [654, 158] width 207 height 80
click at [575, 181] on icon at bounding box center [575, 180] width 5 height 7
click at [645, 54] on div "Github" at bounding box center [646, 60] width 73 height 18
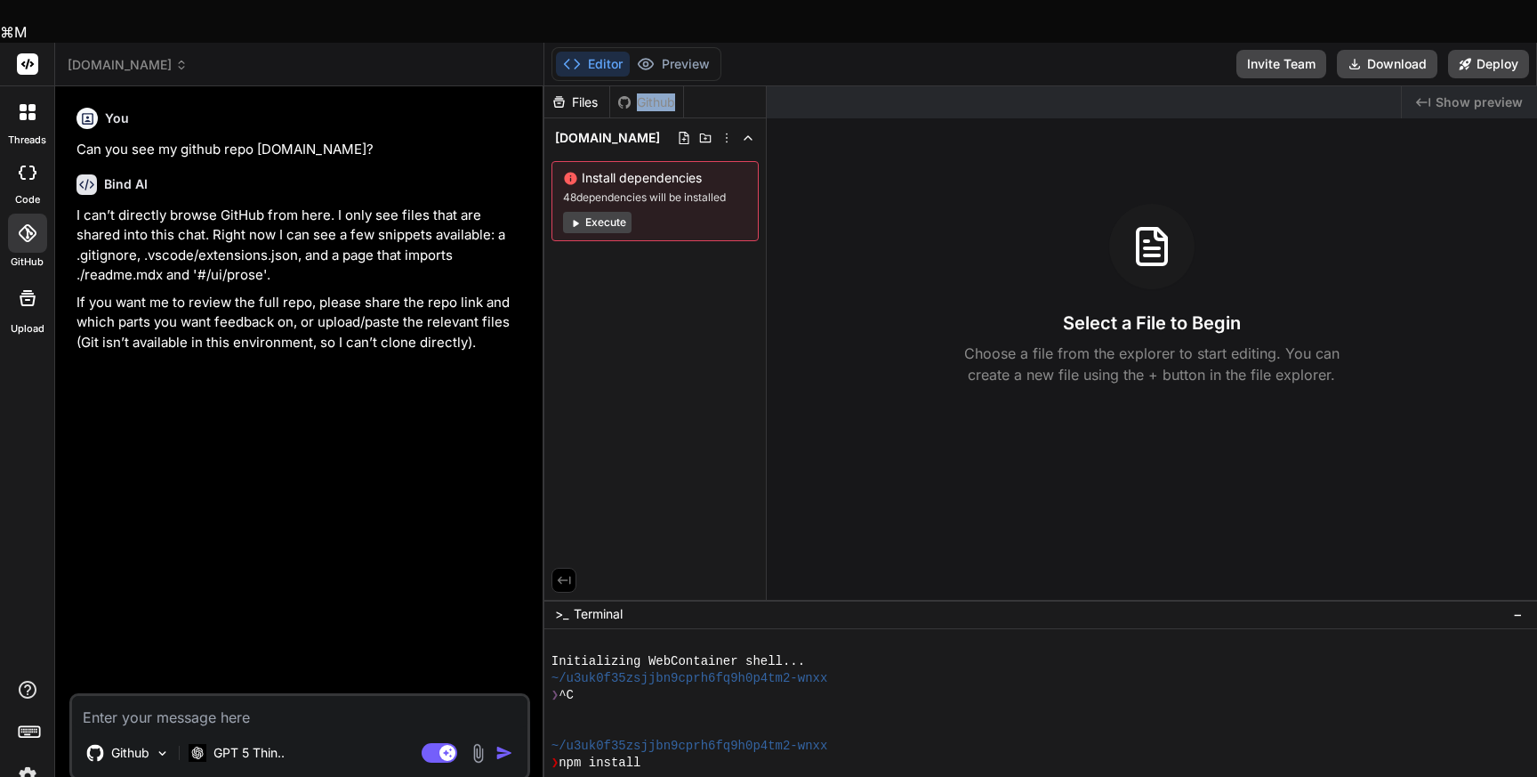
click at [645, 93] on div "Github" at bounding box center [646, 102] width 73 height 18
click at [623, 260] on div "Files Github [DOMAIN_NAME] Install dependencies 48 dependencies will be install…" at bounding box center [655, 342] width 222 height 513
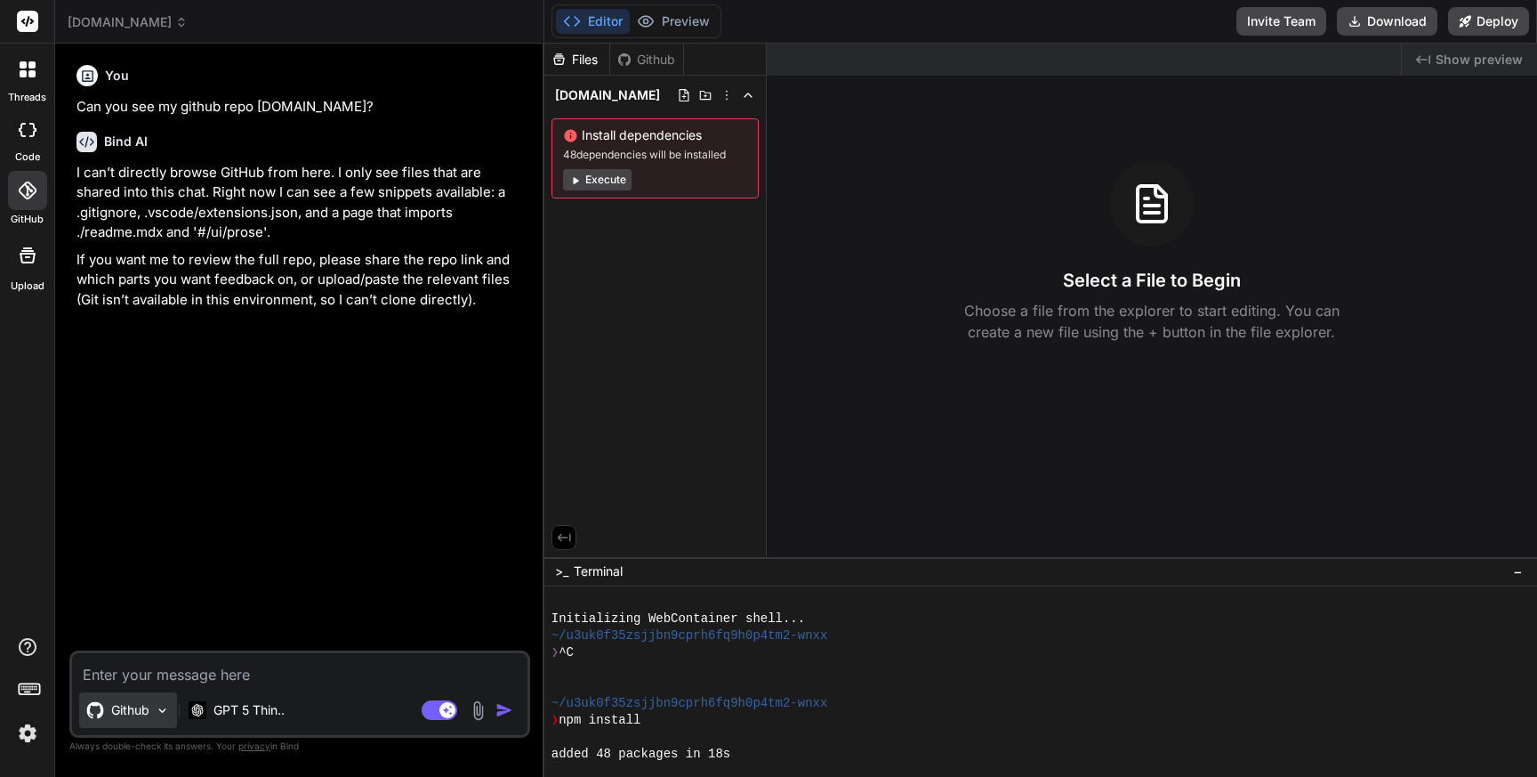
click at [133, 714] on p "Github" at bounding box center [130, 710] width 38 height 18
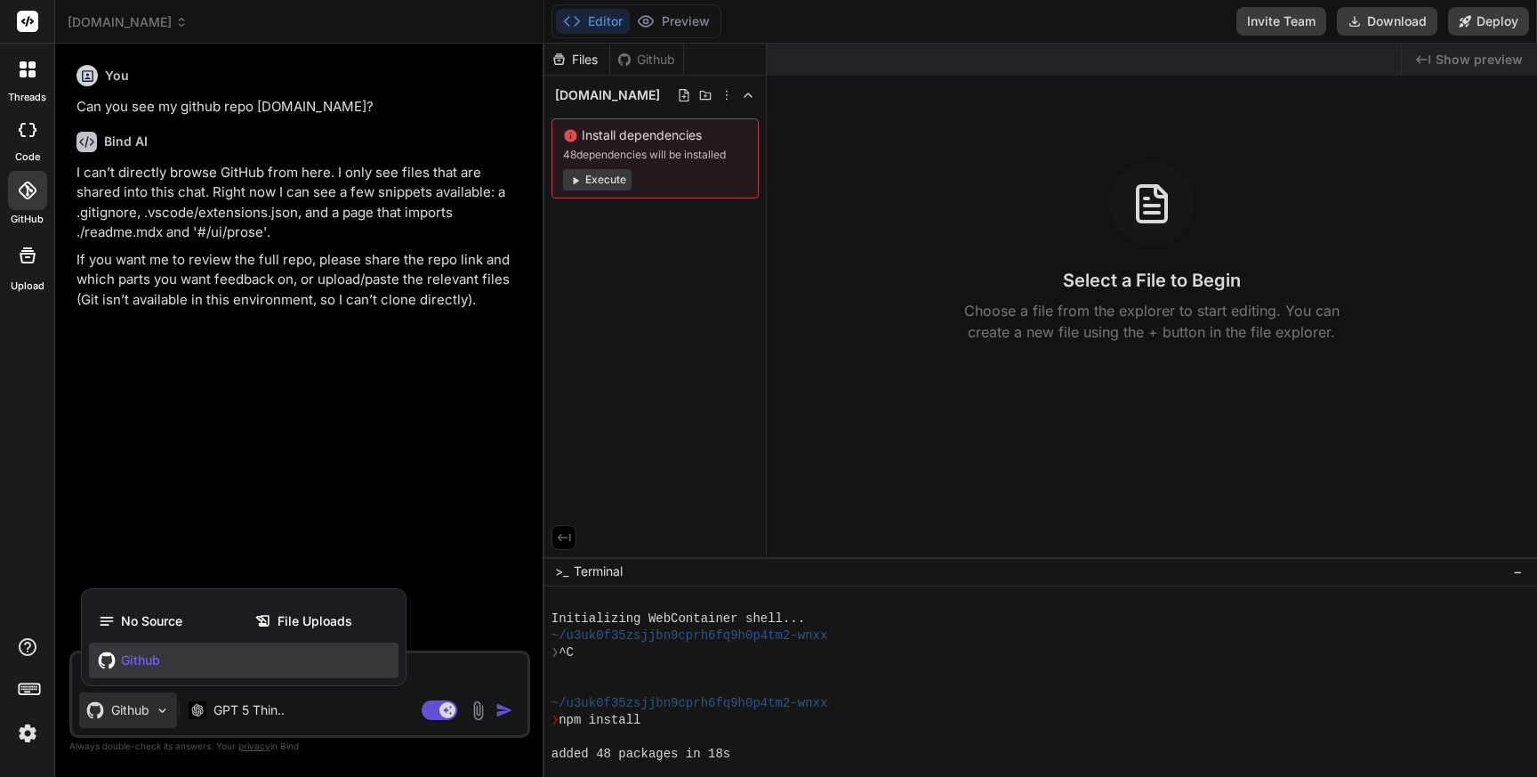
click at [133, 714] on div at bounding box center [768, 388] width 1537 height 777
type textarea "x"
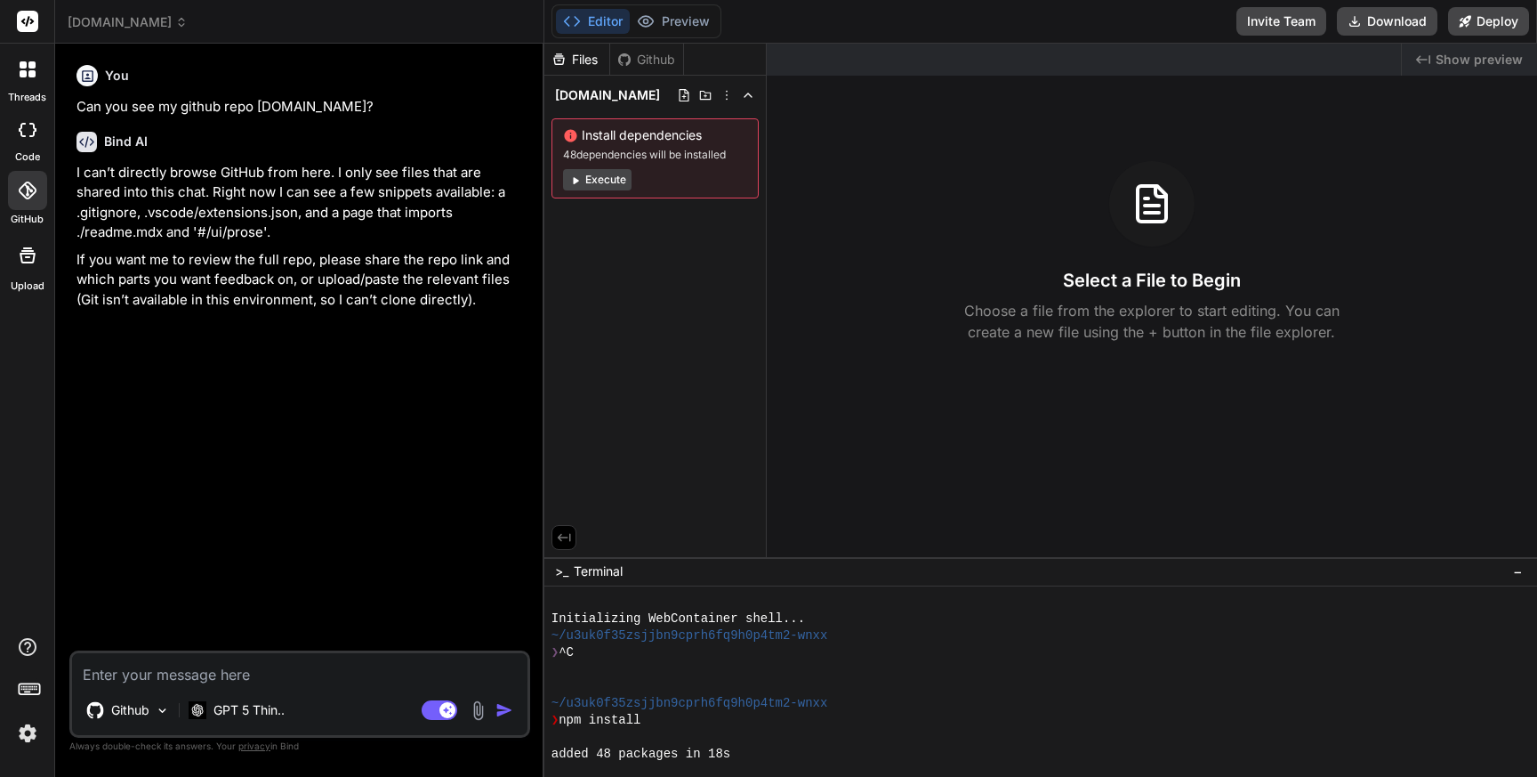
click at [25, 195] on icon at bounding box center [28, 190] width 18 height 18
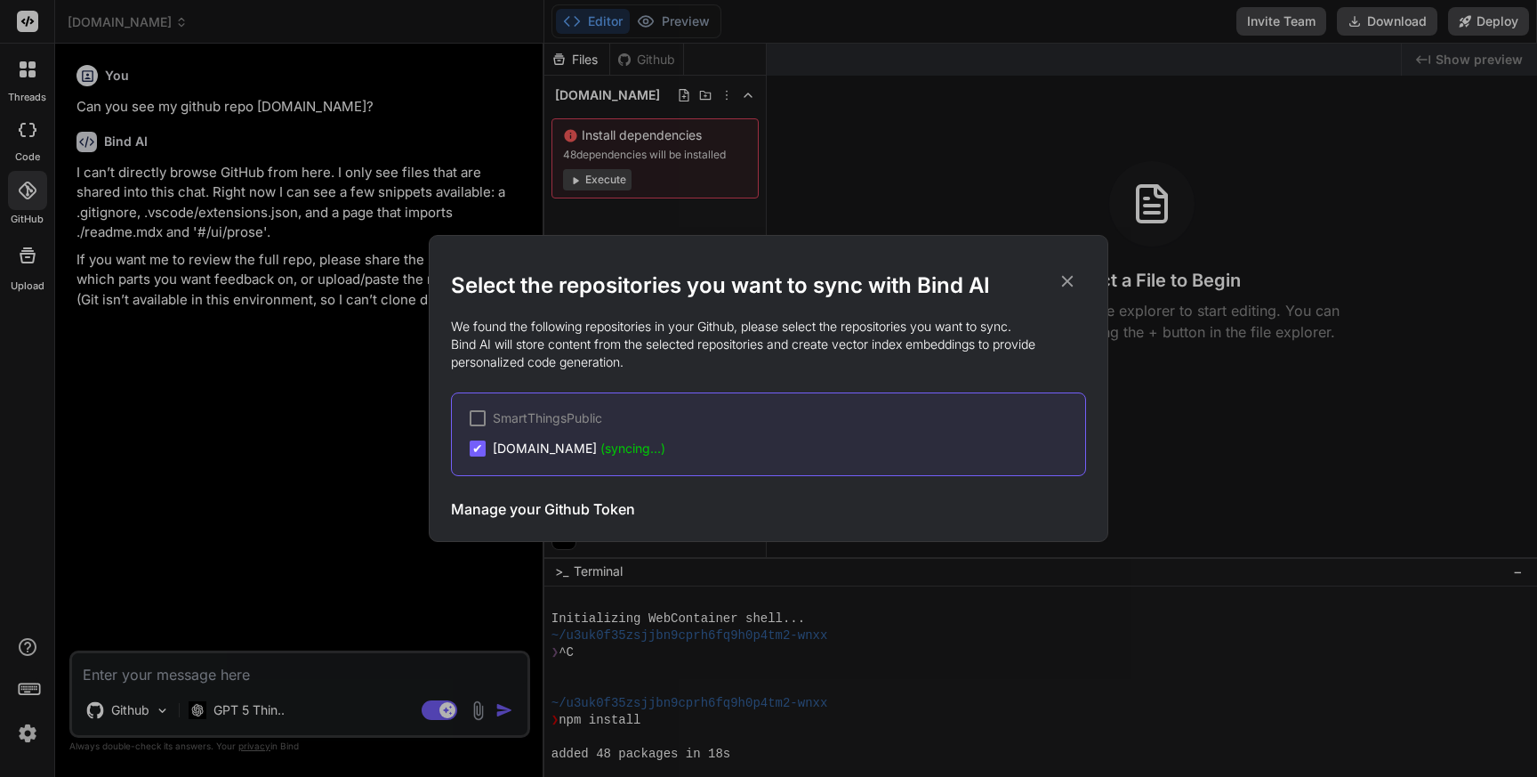
click at [233, 443] on div "Select the repositories you want to sync with Bind AI We found the following re…" at bounding box center [768, 388] width 1537 height 777
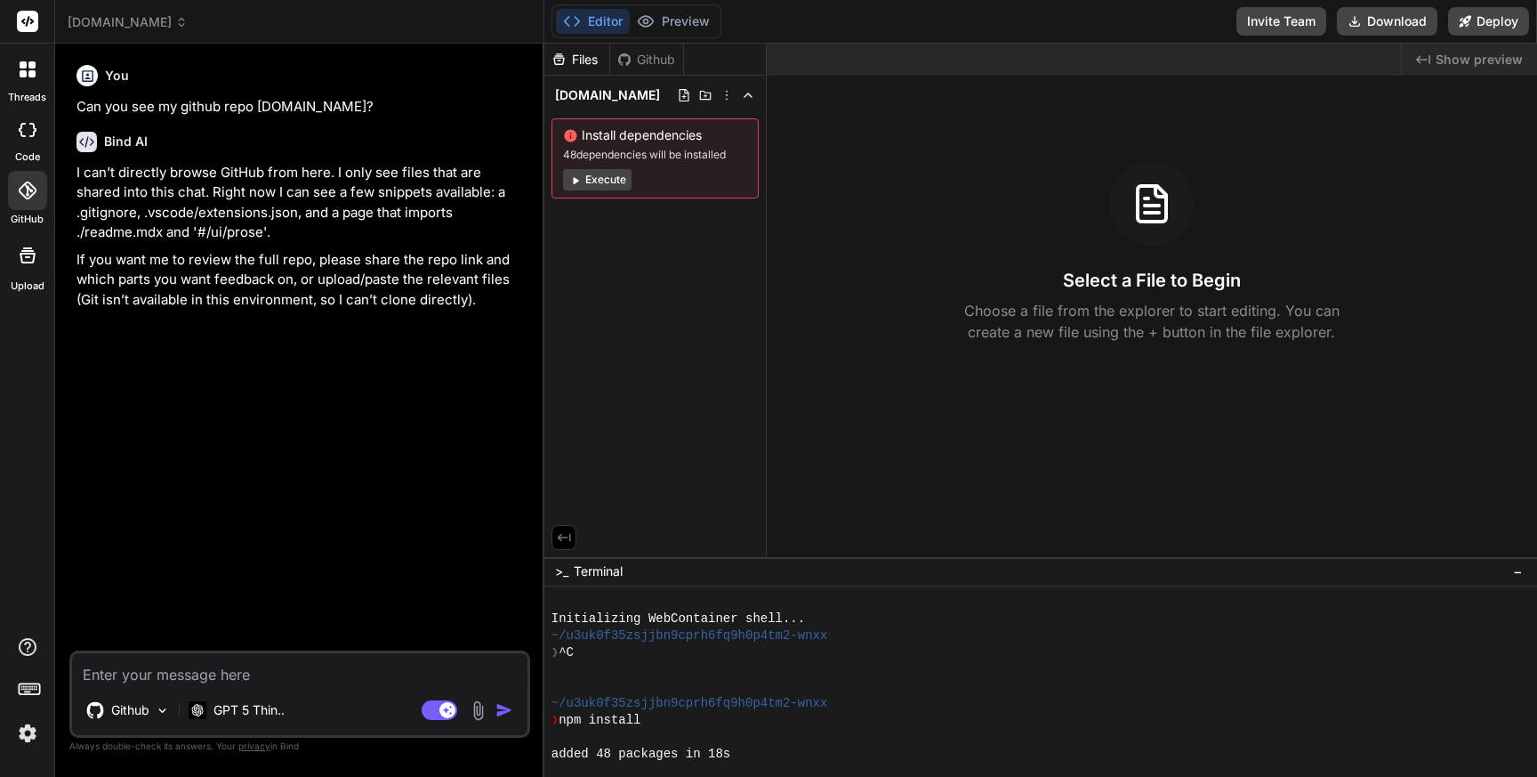
click at [201, 672] on textarea at bounding box center [299, 669] width 455 height 32
type textarea "W"
type textarea "x"
type textarea "Wh"
type textarea "x"
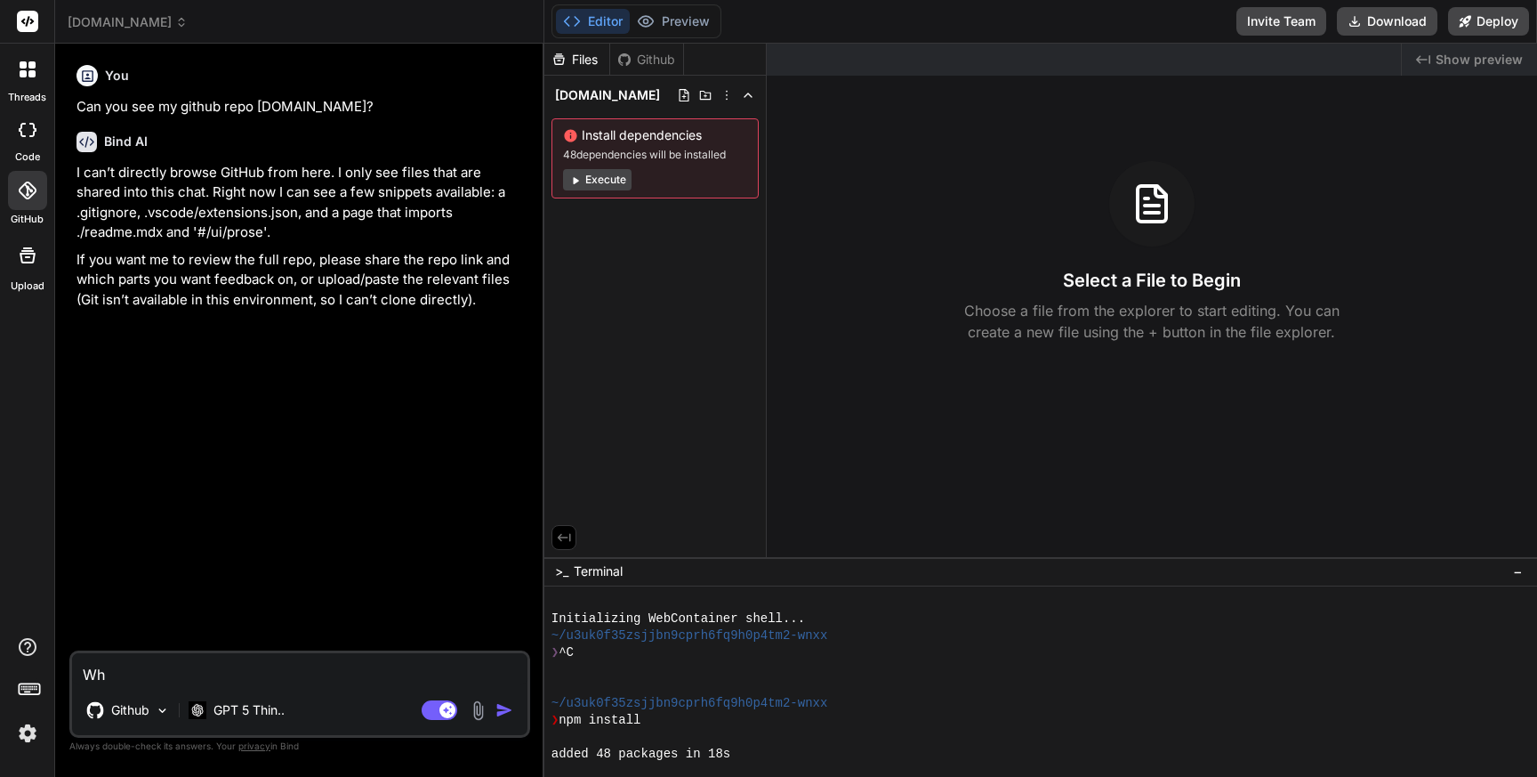
type textarea "Wha"
type textarea "x"
type textarea "What"
type textarea "x"
type textarea "What"
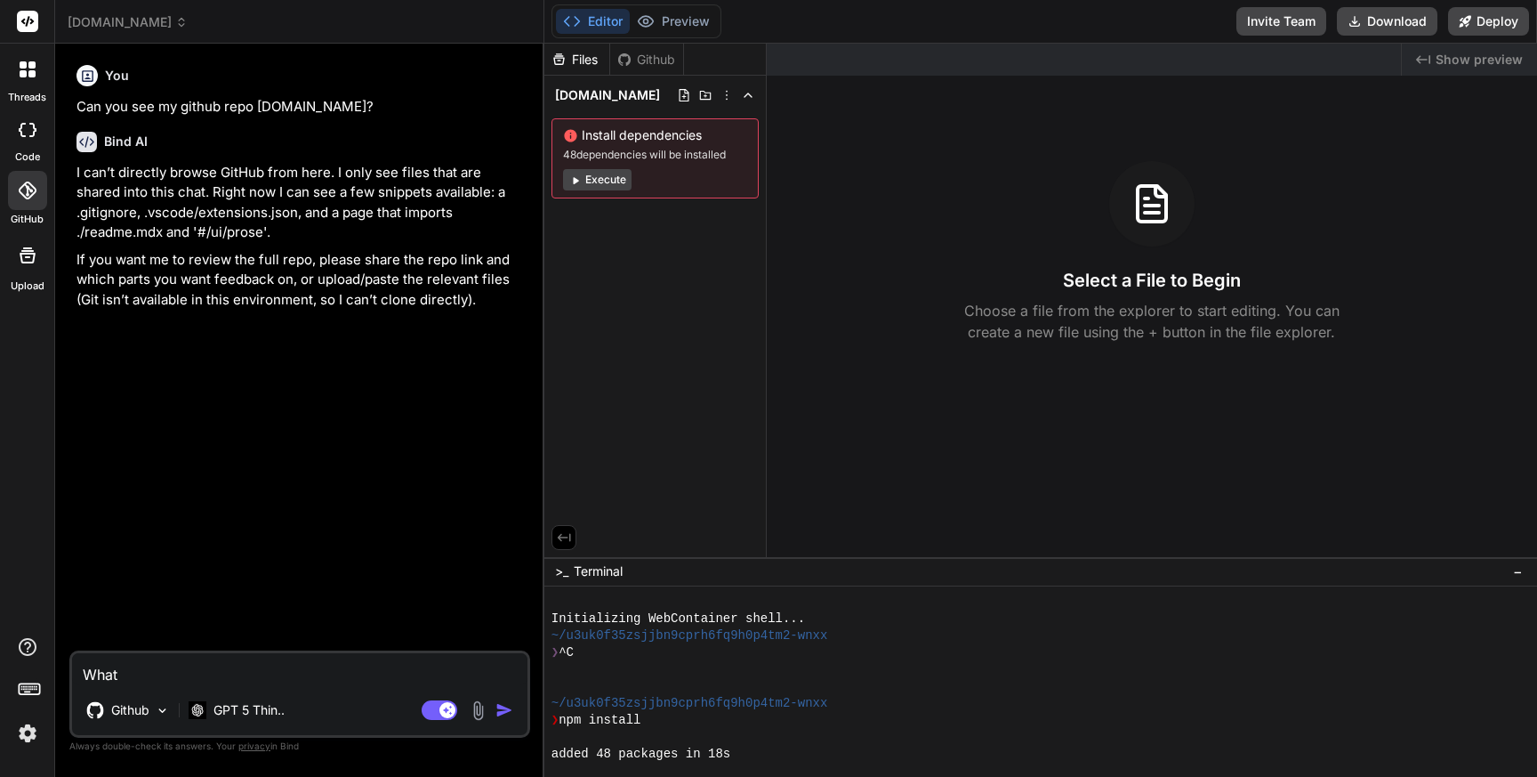
type textarea "x"
type textarea "What c"
type textarea "x"
type textarea "What ca"
type textarea "x"
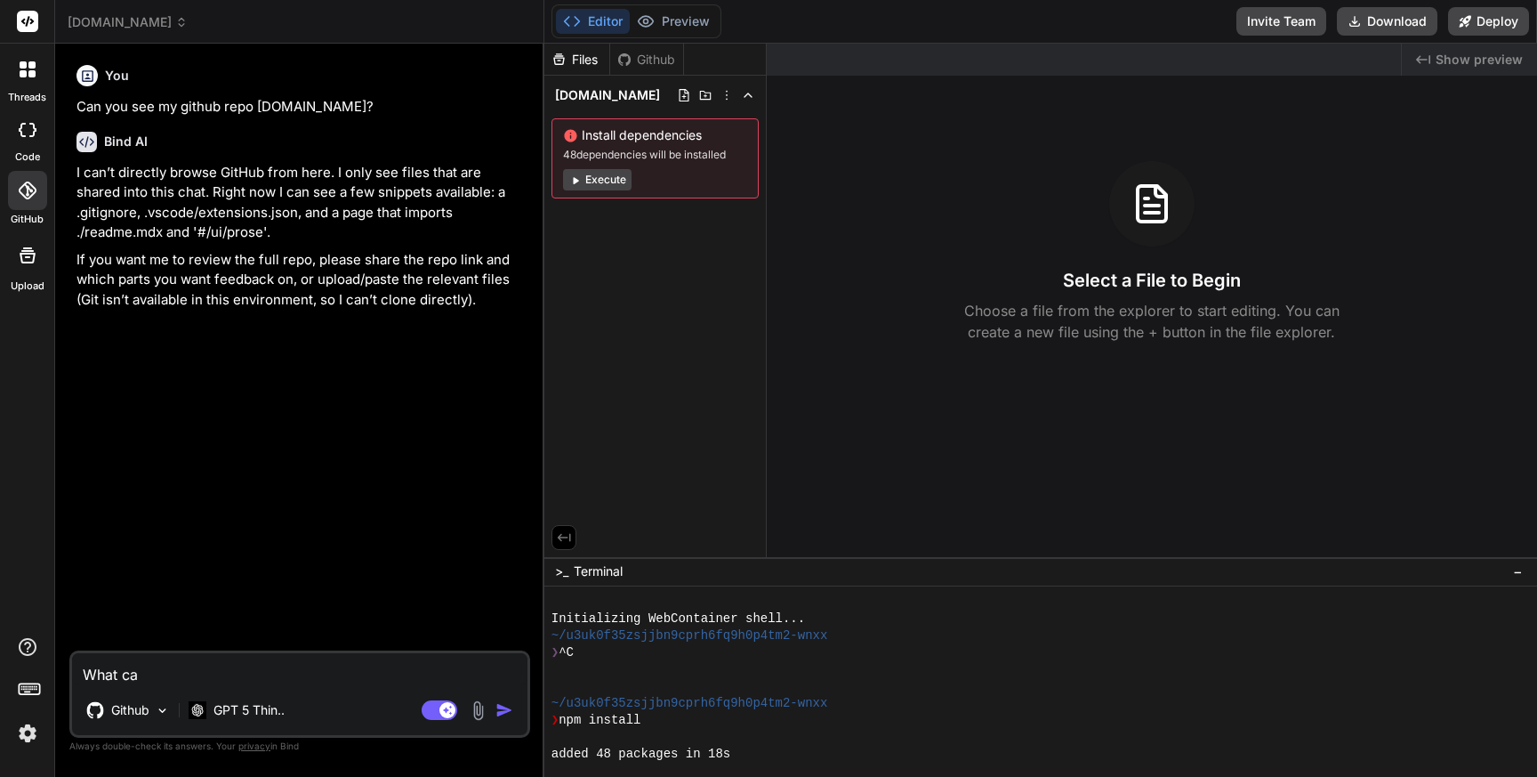
type textarea "What can"
type textarea "x"
type textarea "What can"
type textarea "x"
type textarea "What can y"
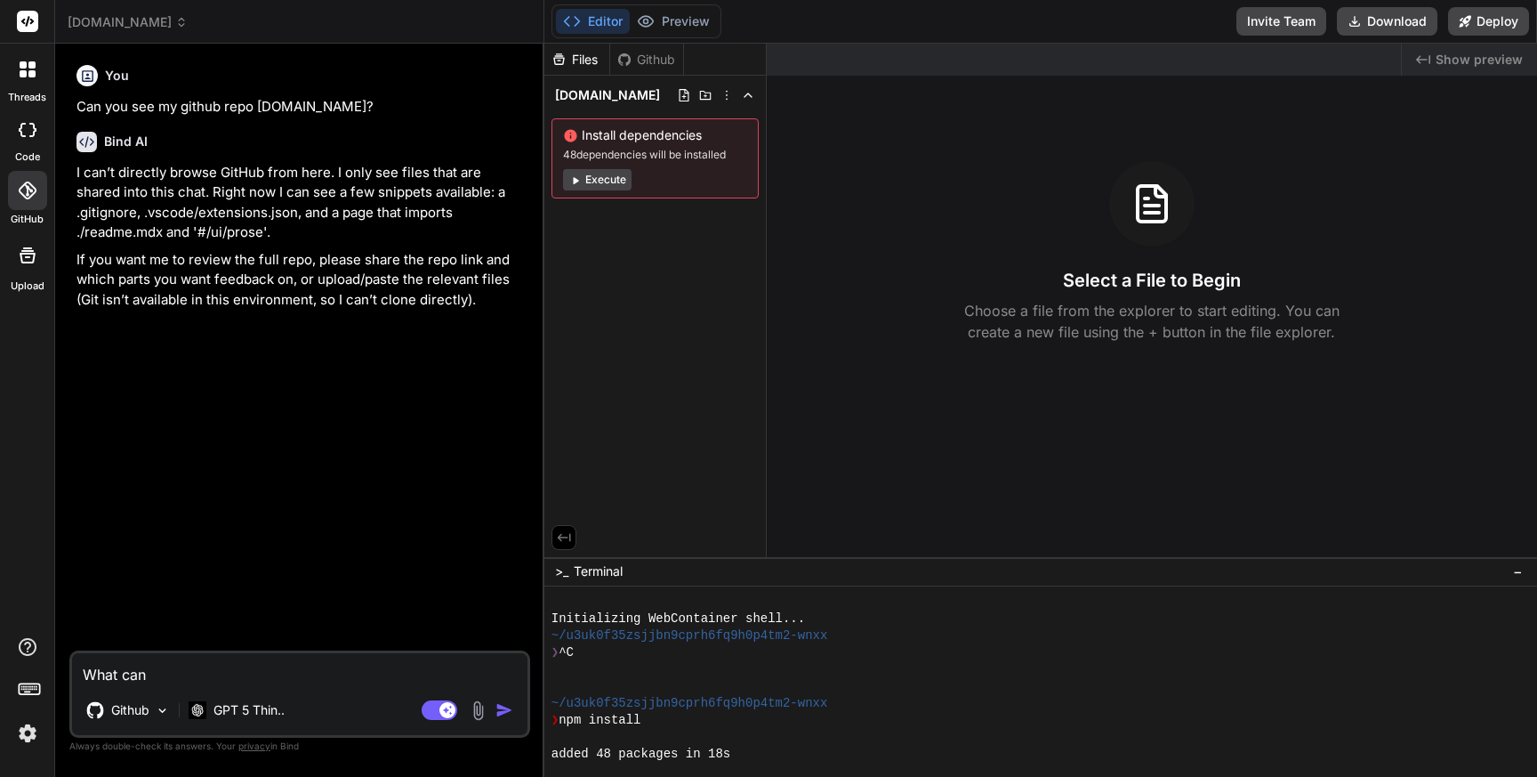
type textarea "x"
type textarea "What can yo"
type textarea "x"
type textarea "What can you"
type textarea "x"
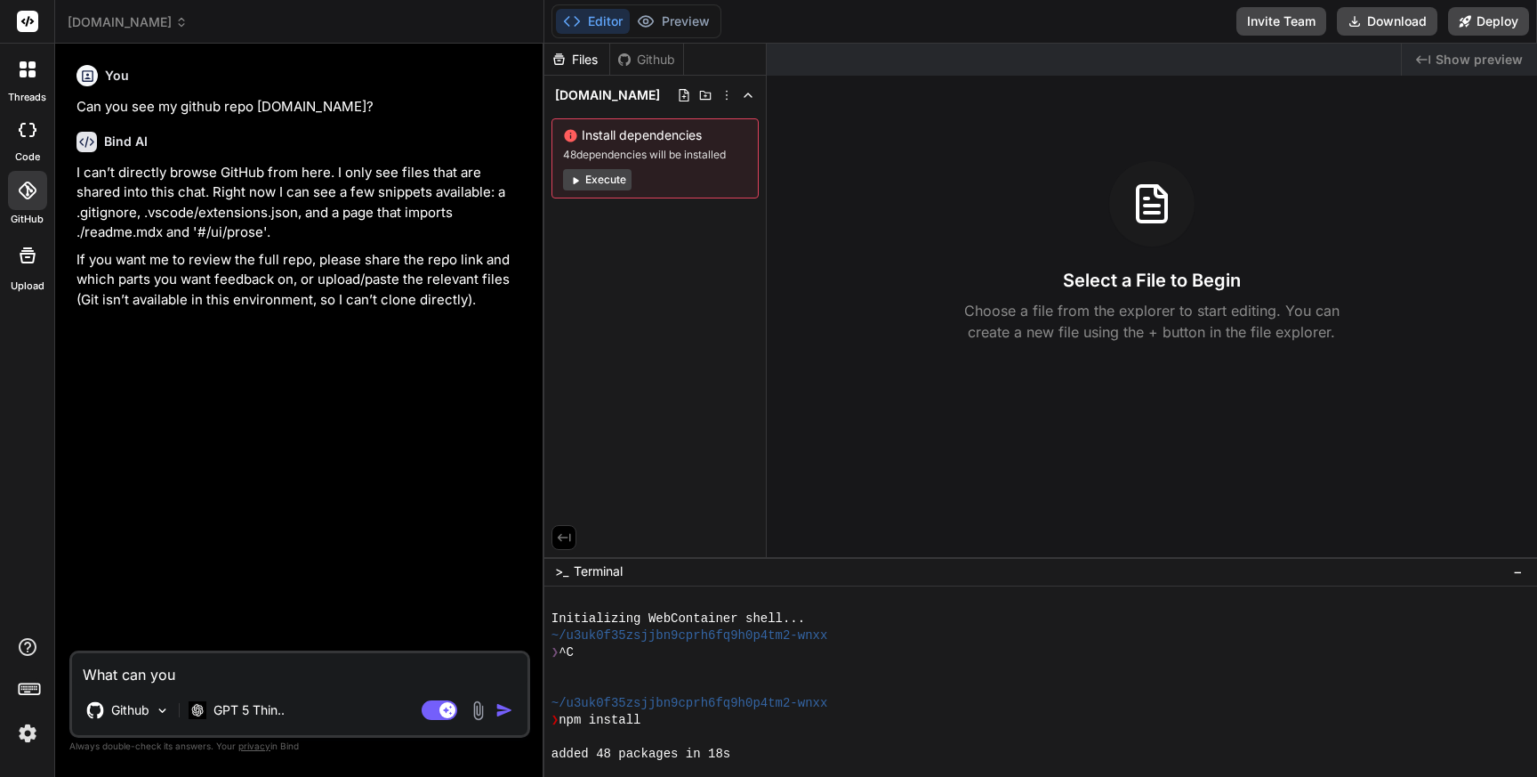
type textarea "What can you"
type textarea "x"
type textarea "What can you t"
type textarea "x"
type textarea "What can you te"
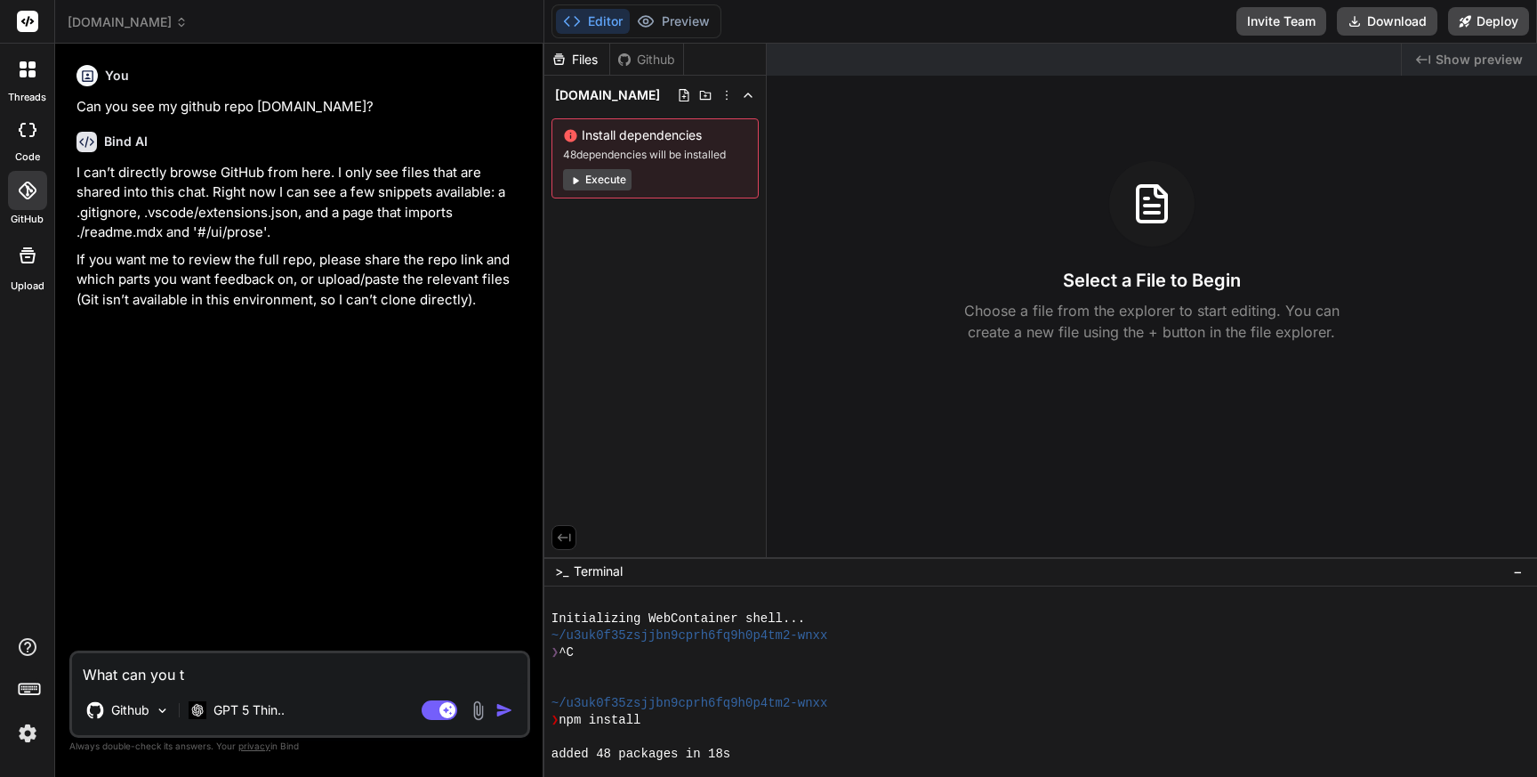
type textarea "x"
type textarea "What can you tel"
type textarea "x"
type textarea "What can you tell"
type textarea "x"
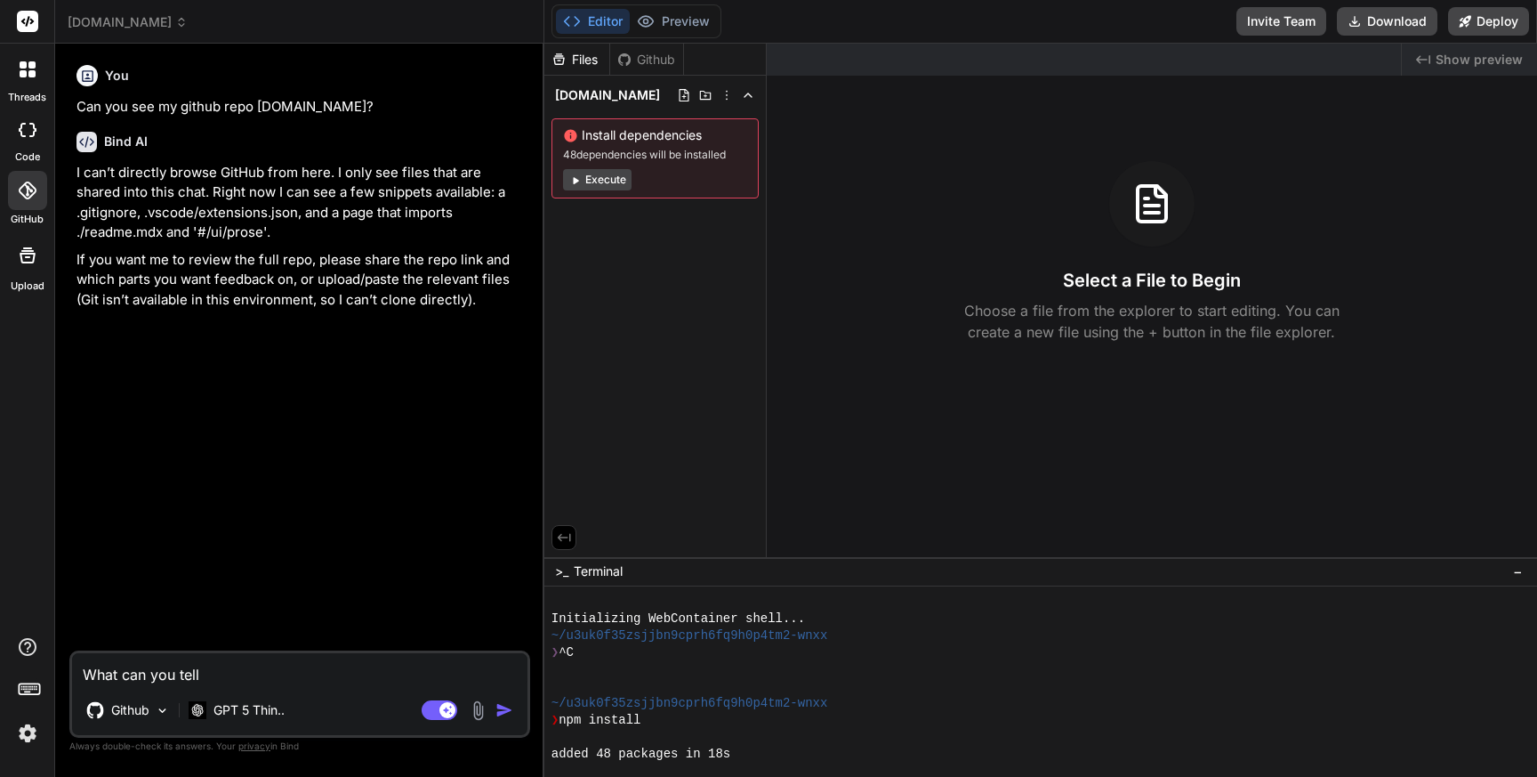
type textarea "What can you tell"
type textarea "x"
type textarea "What can you tell a"
type textarea "x"
type textarea "What can you tell ab"
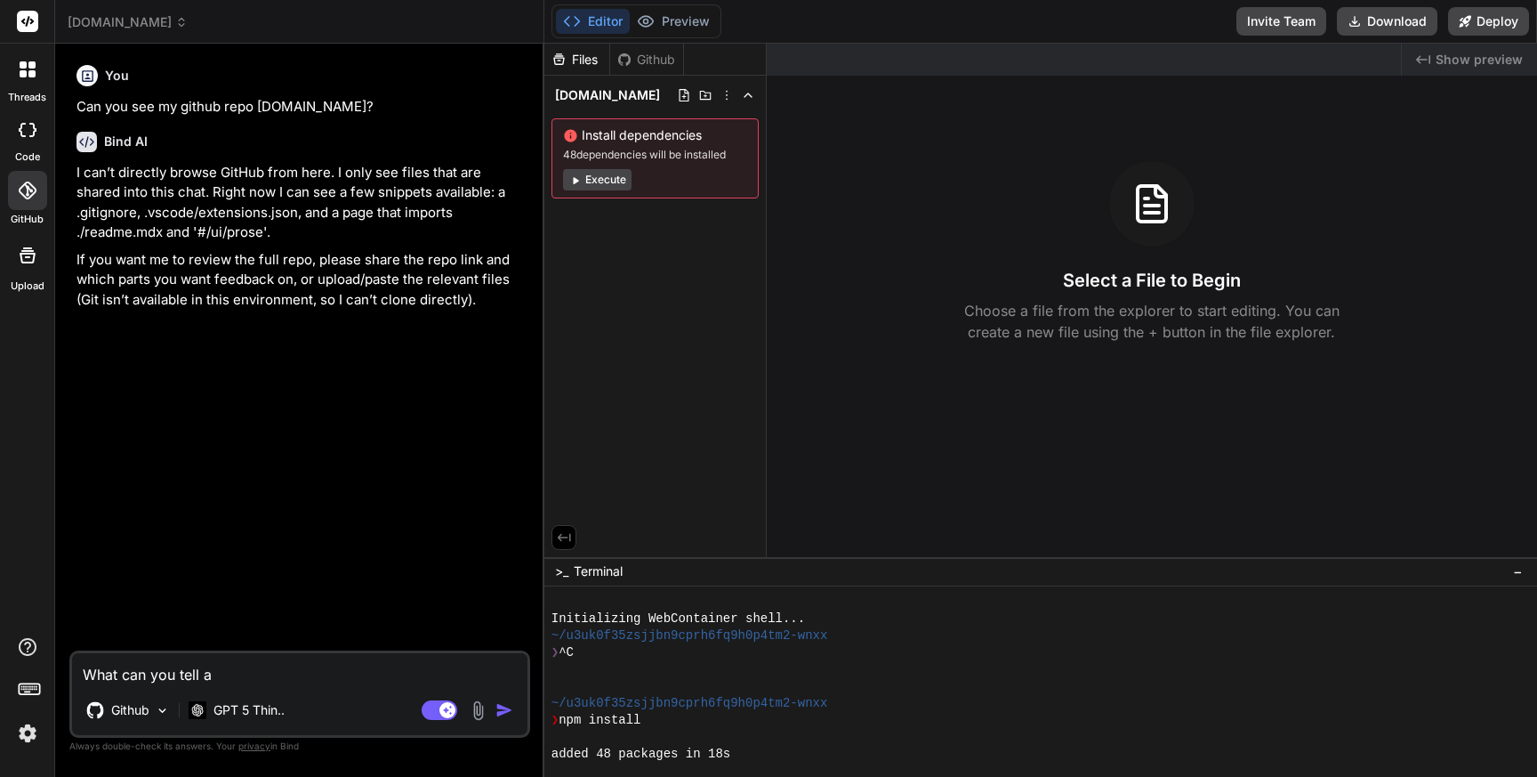
type textarea "x"
type textarea "What can you tell abo"
type textarea "x"
type textarea "What can you tell abou"
type textarea "x"
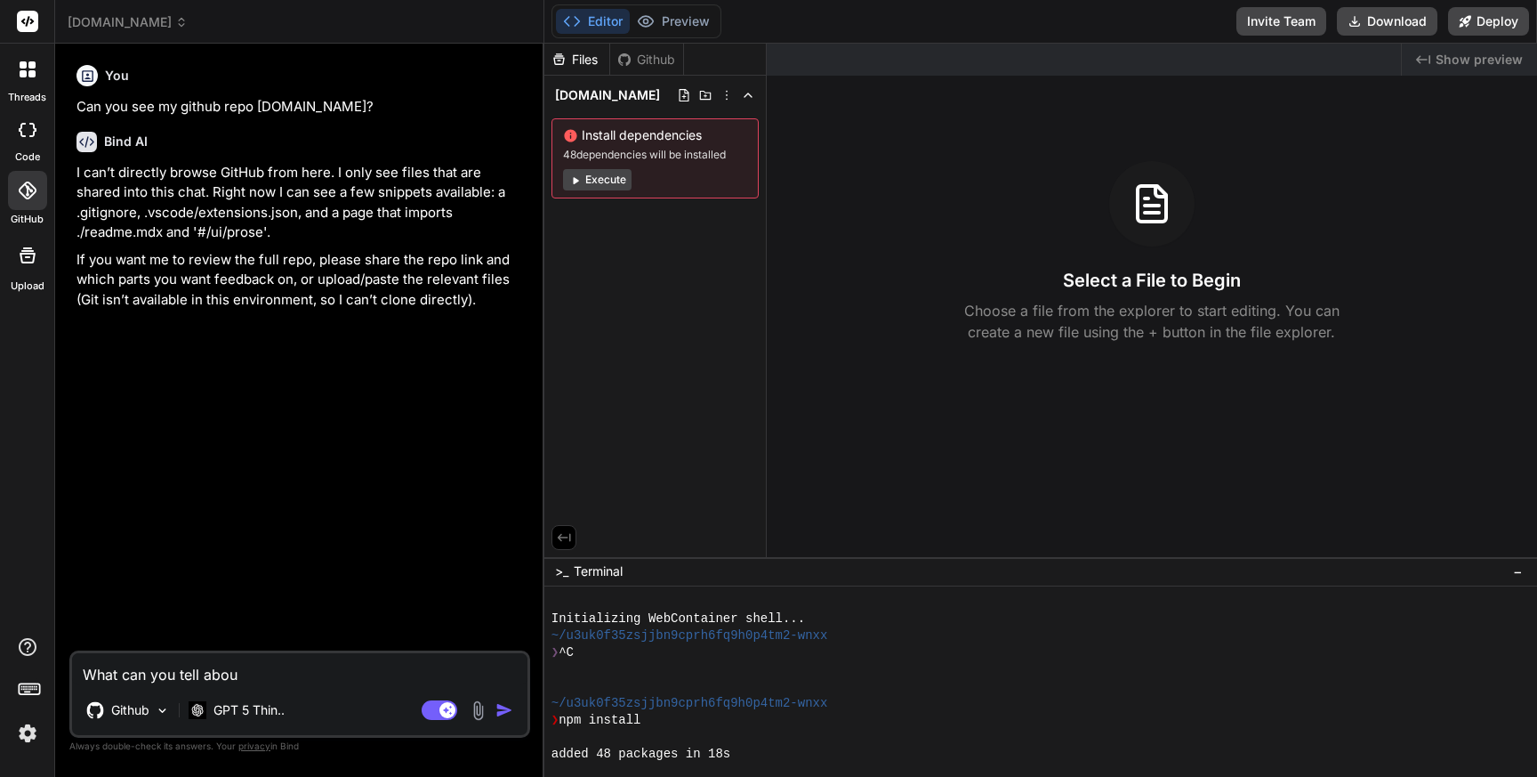
type textarea "What can you tell about"
type textarea "x"
type textarea "What can you tell about"
type textarea "x"
type textarea "What can you tell about m"
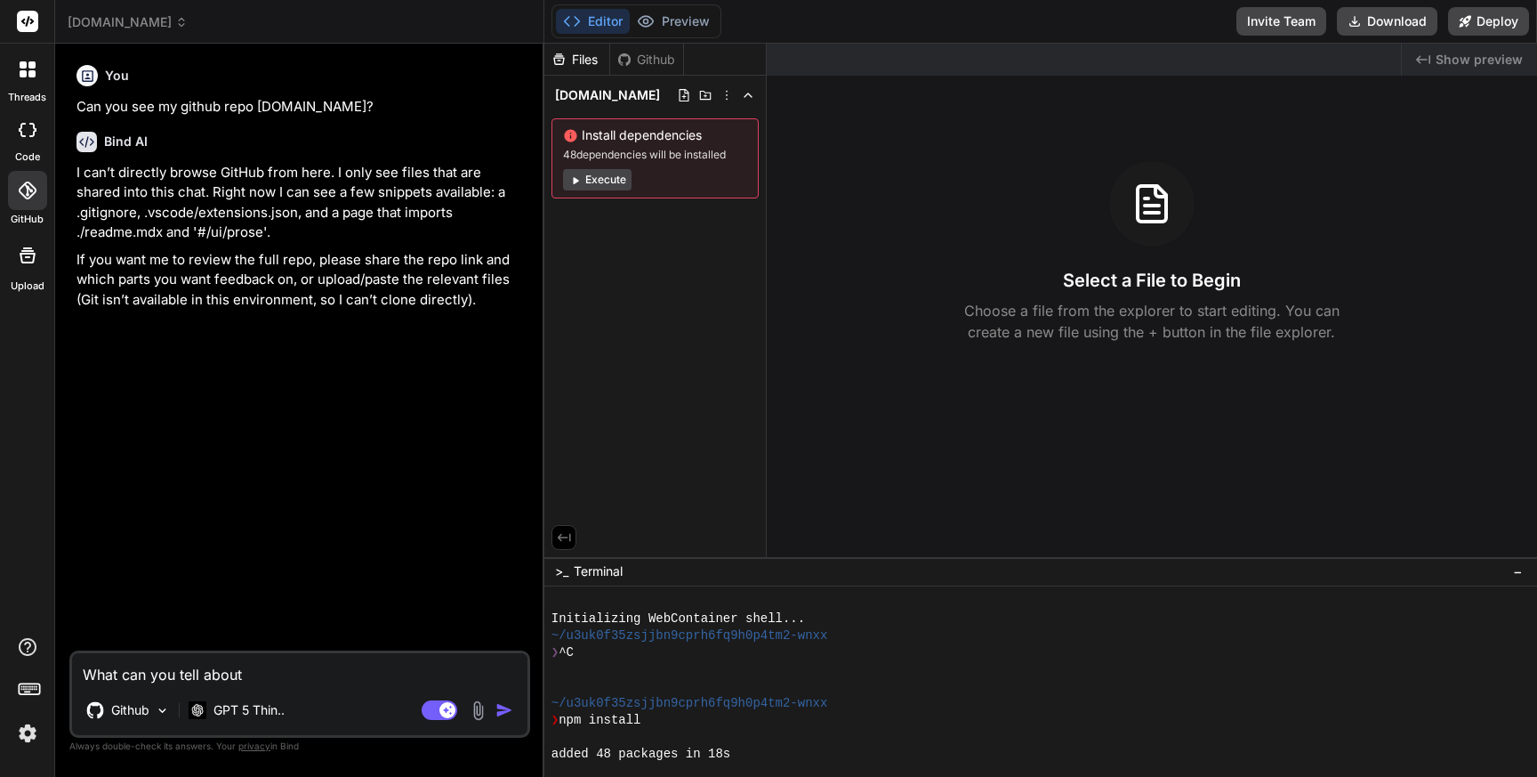
type textarea "x"
type textarea "What can you tell about my"
type textarea "x"
type textarea "What can you tell about my"
type textarea "x"
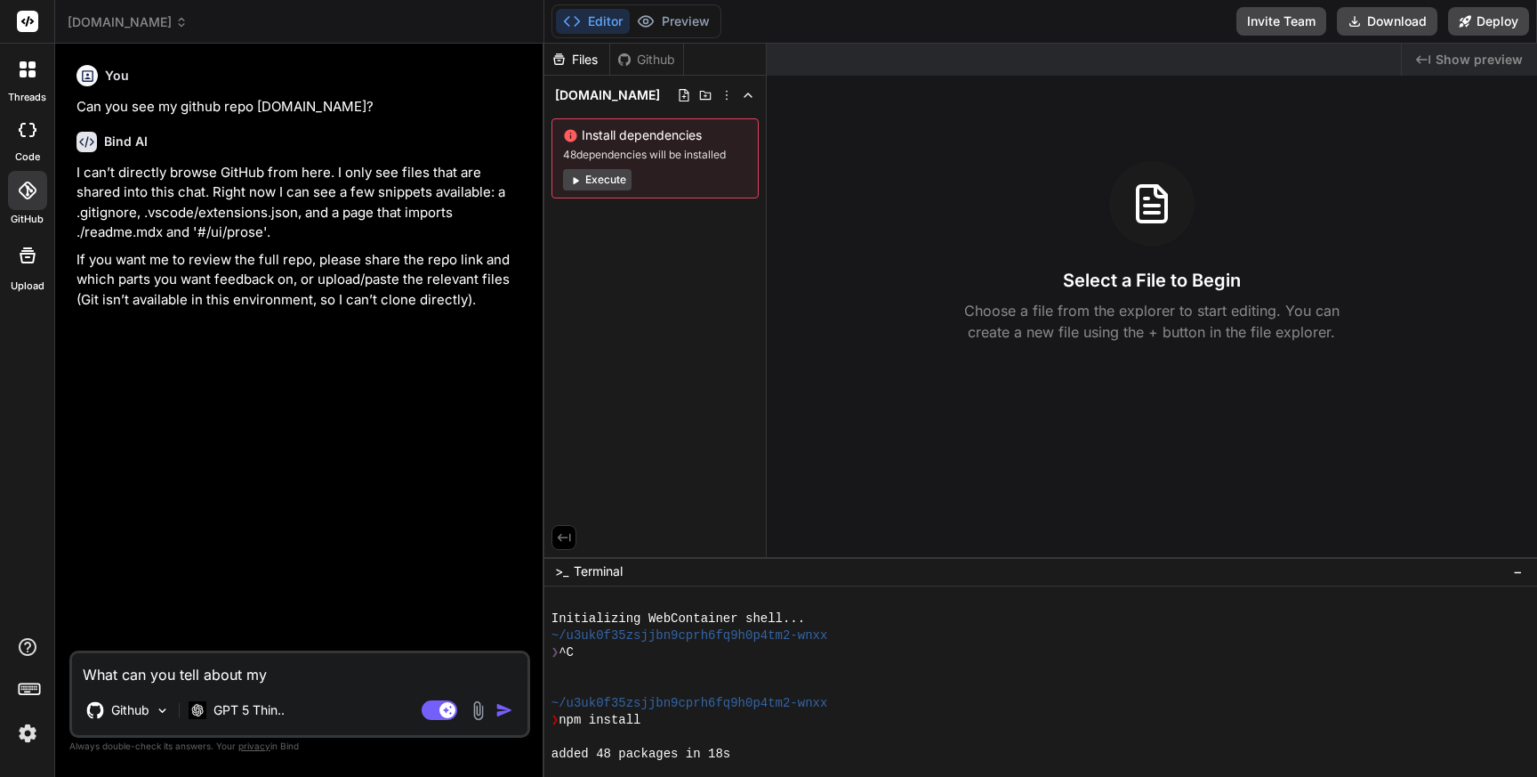
type textarea "What can you tell about my a"
type textarea "x"
type textarea "What can you tell about my ap"
type textarea "x"
type textarea "What can you tell about my app"
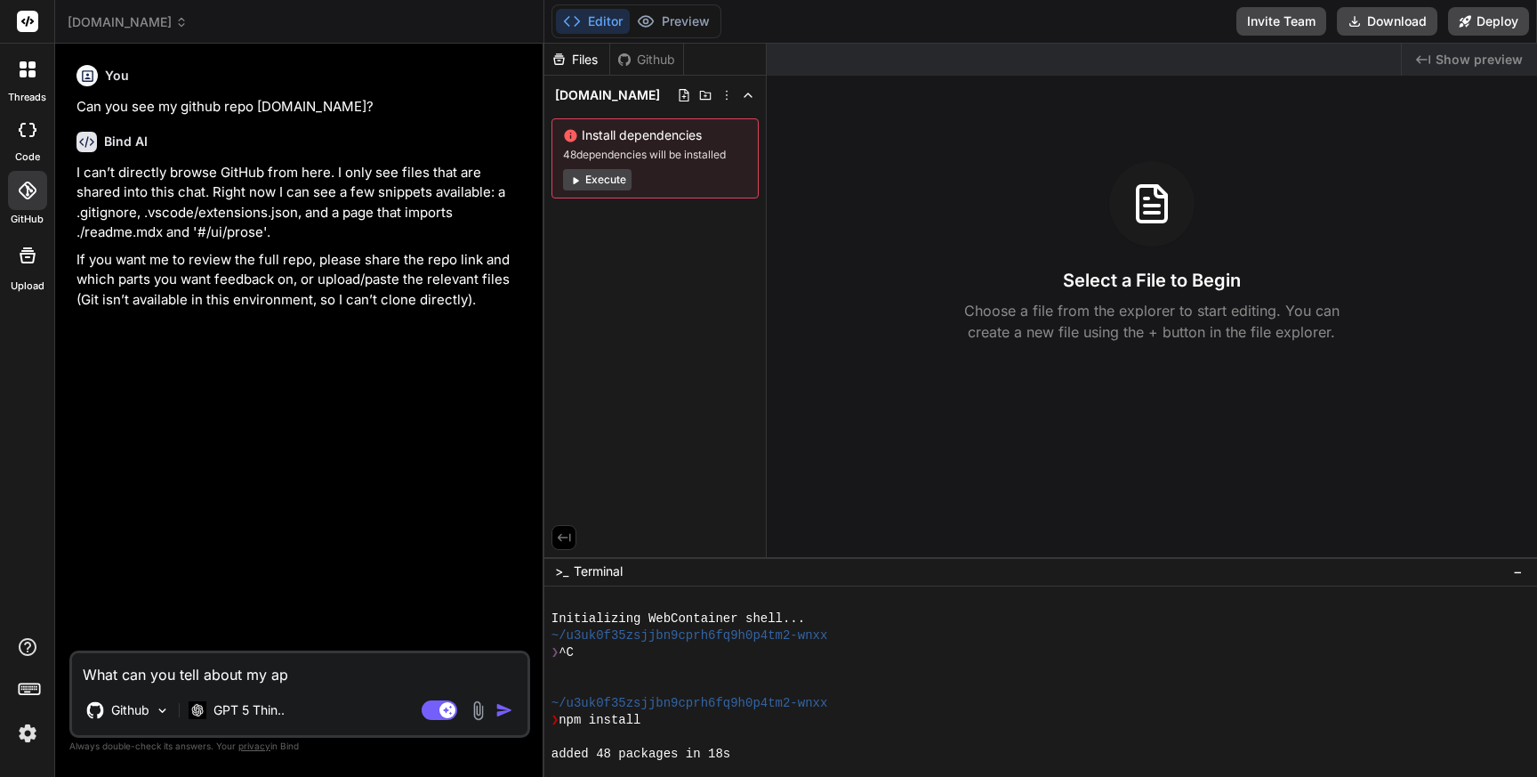
type textarea "x"
type textarea "What can you tell about my app?"
type textarea "x"
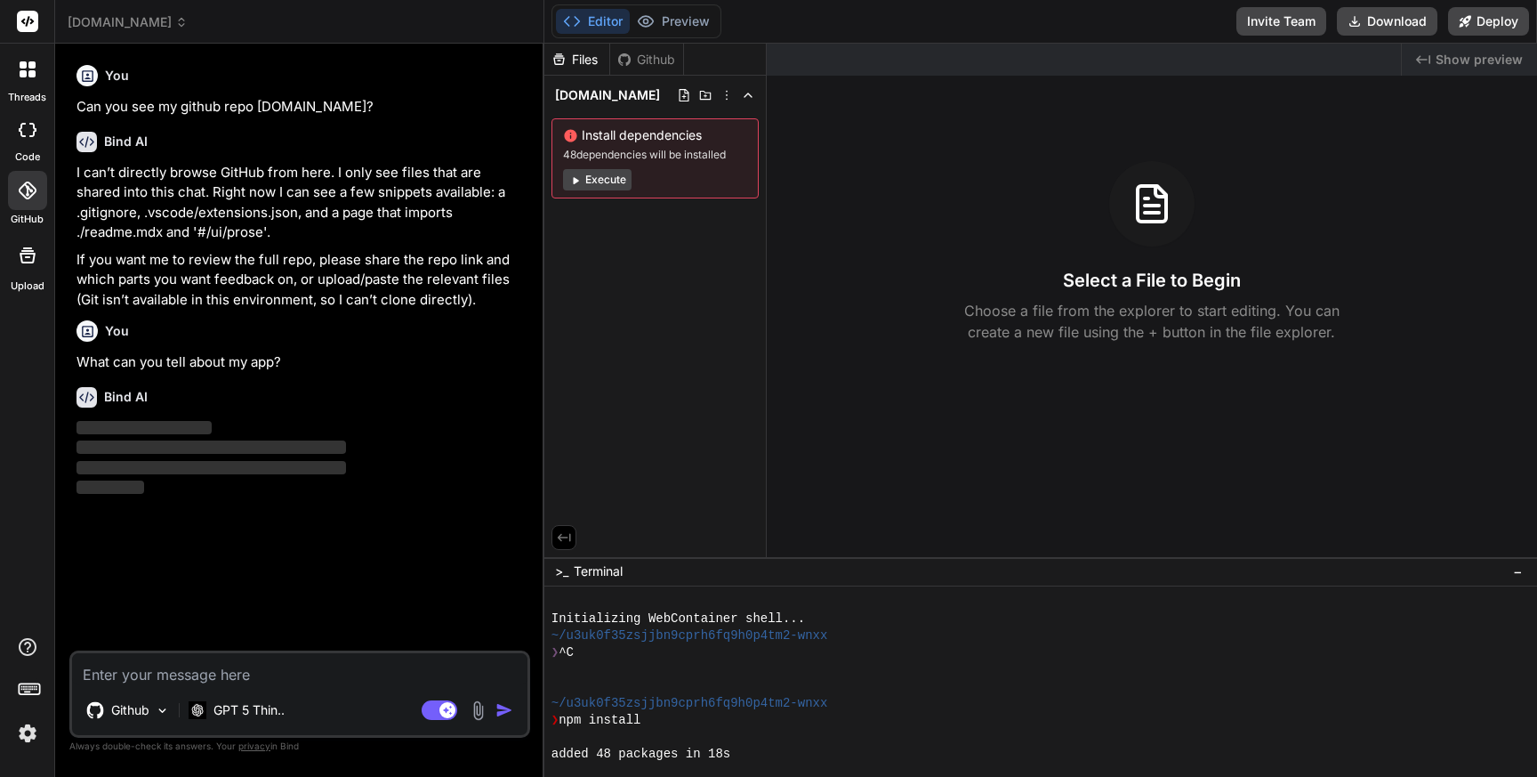
click at [27, 197] on icon at bounding box center [28, 190] width 18 height 18
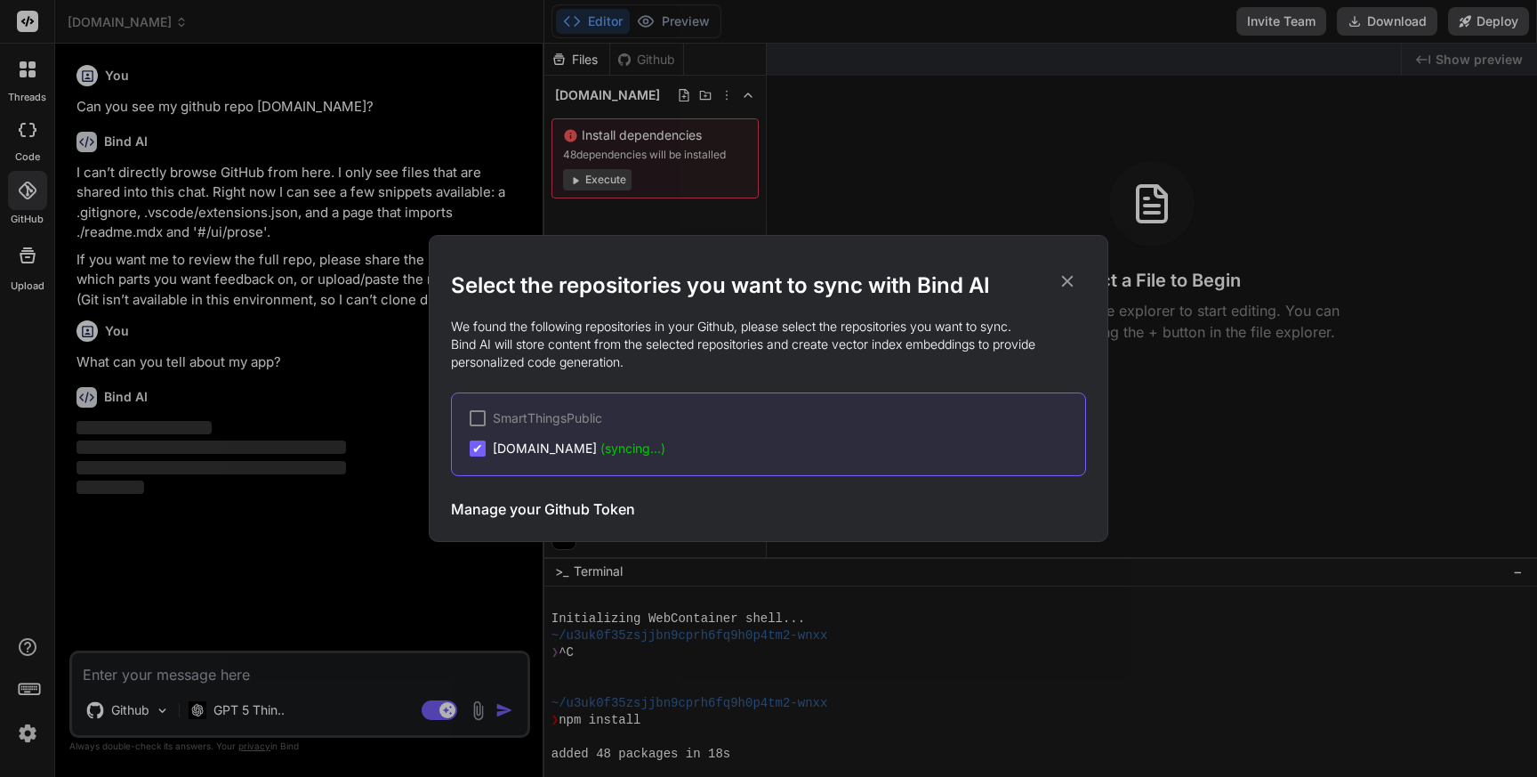
click at [625, 450] on span "(syncing...)" at bounding box center [632, 447] width 65 height 15
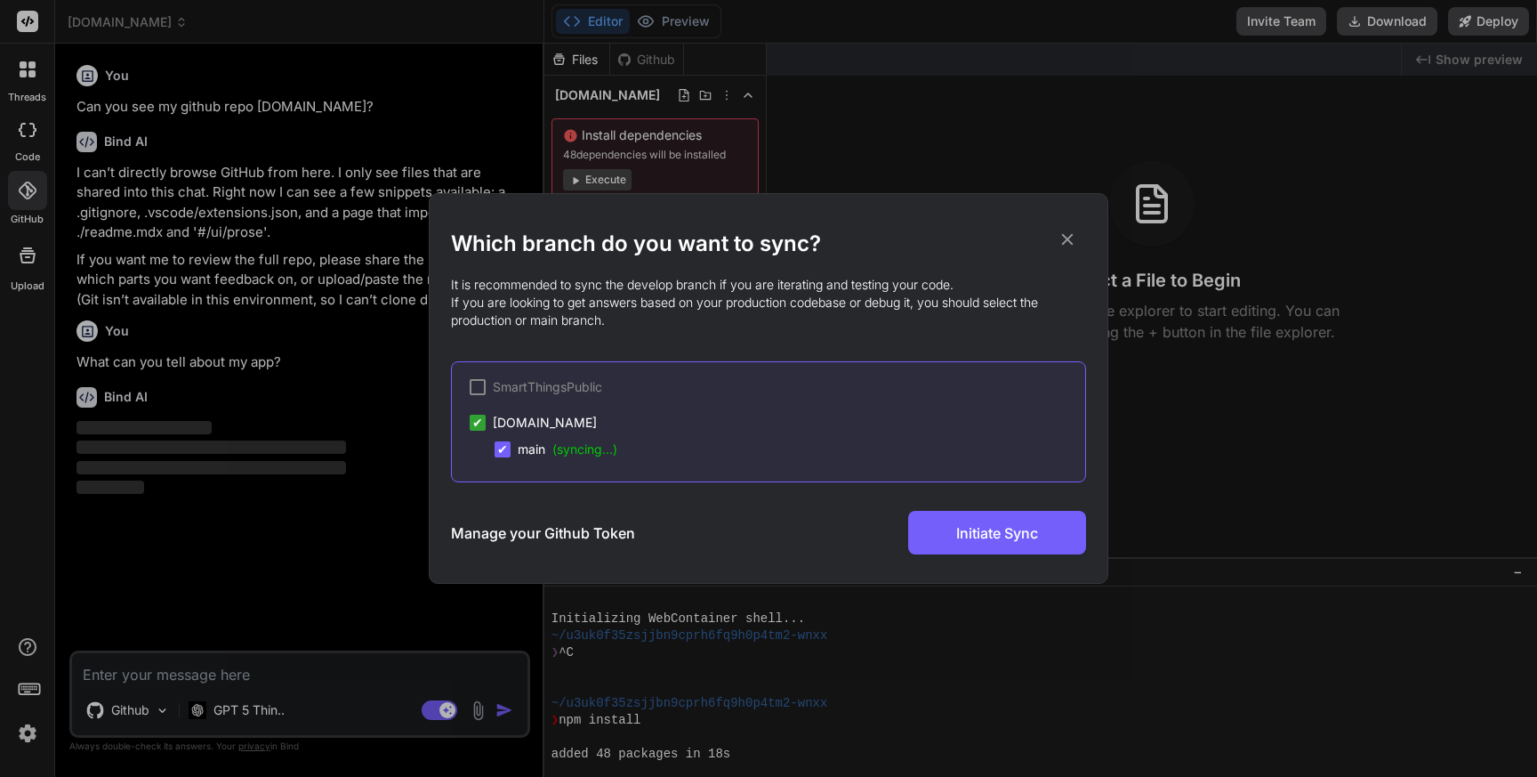
click at [635, 449] on div "✔ main (syncing...)" at bounding box center [790, 449] width 591 height 18
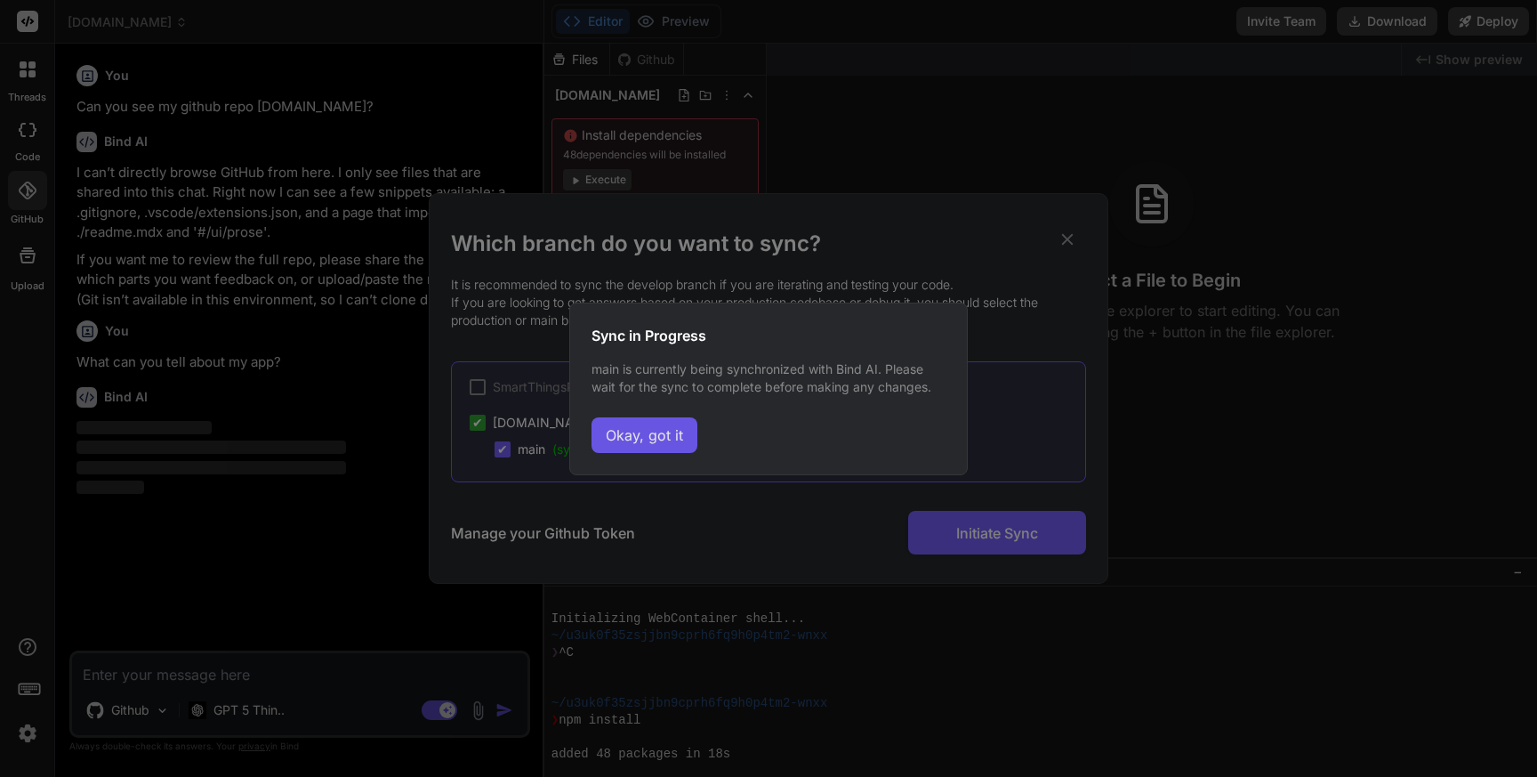
click at [652, 439] on button "Okay, got it" at bounding box center [645, 435] width 106 height 36
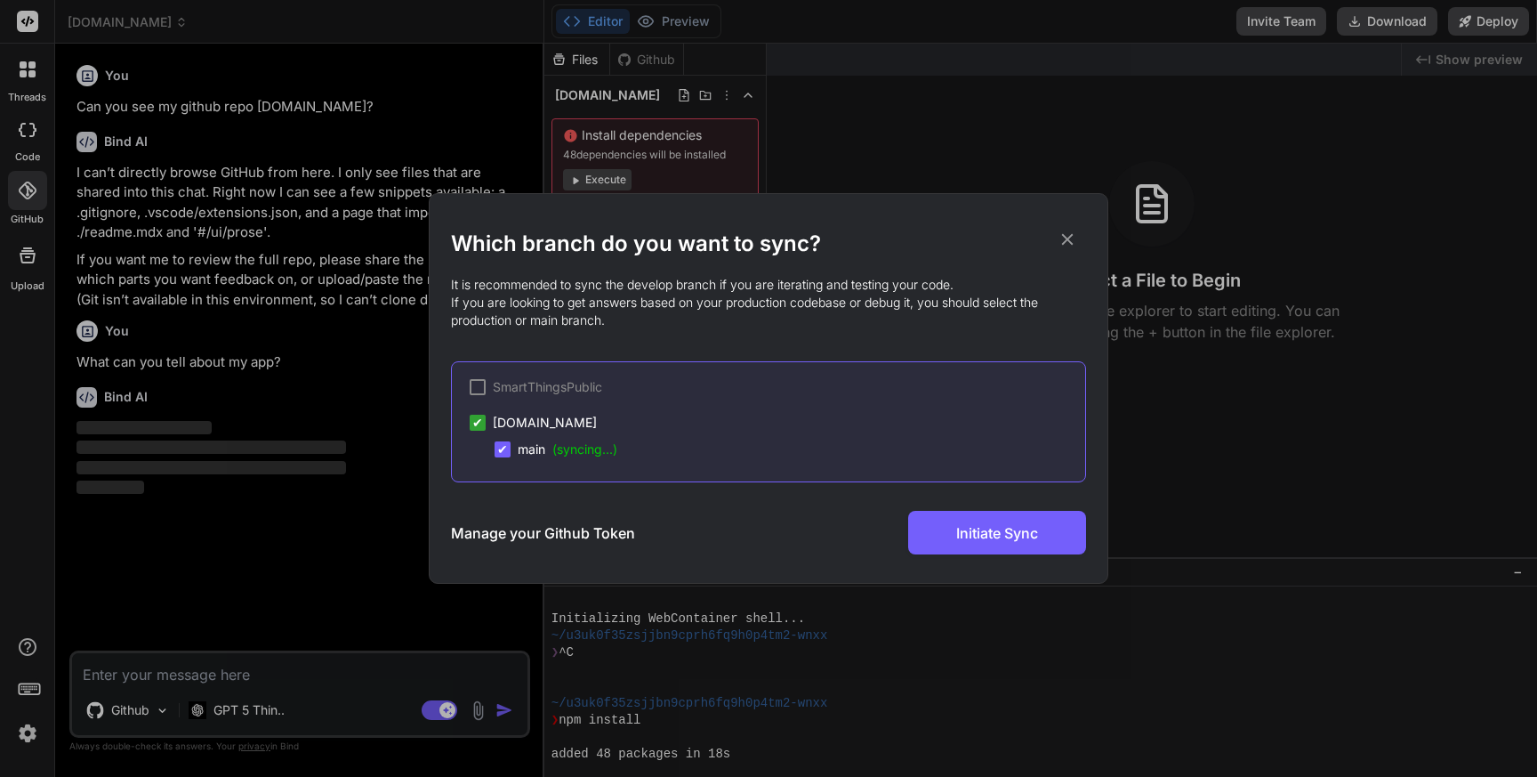
click at [1065, 234] on icon at bounding box center [1068, 239] width 20 height 20
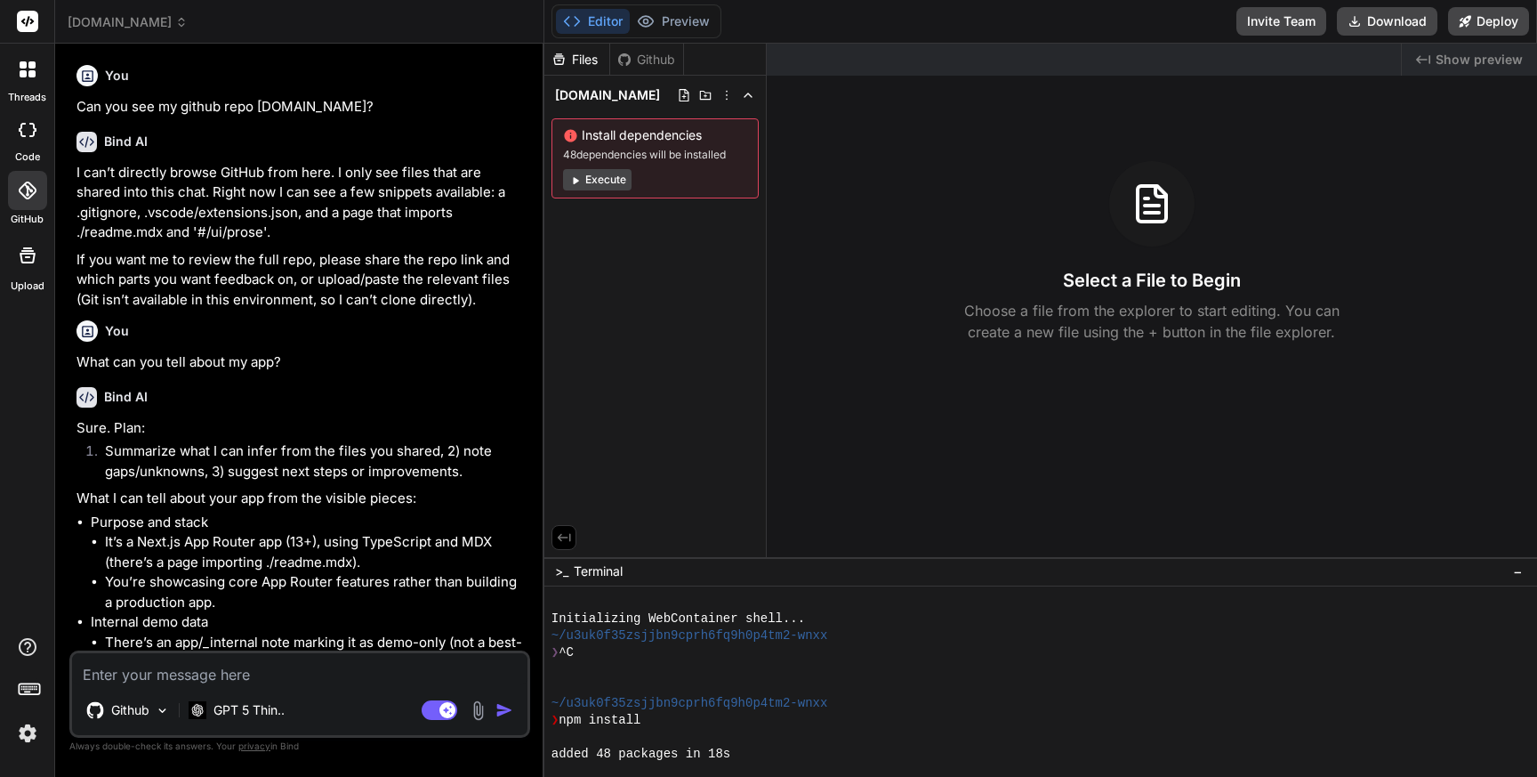
type textarea "x"
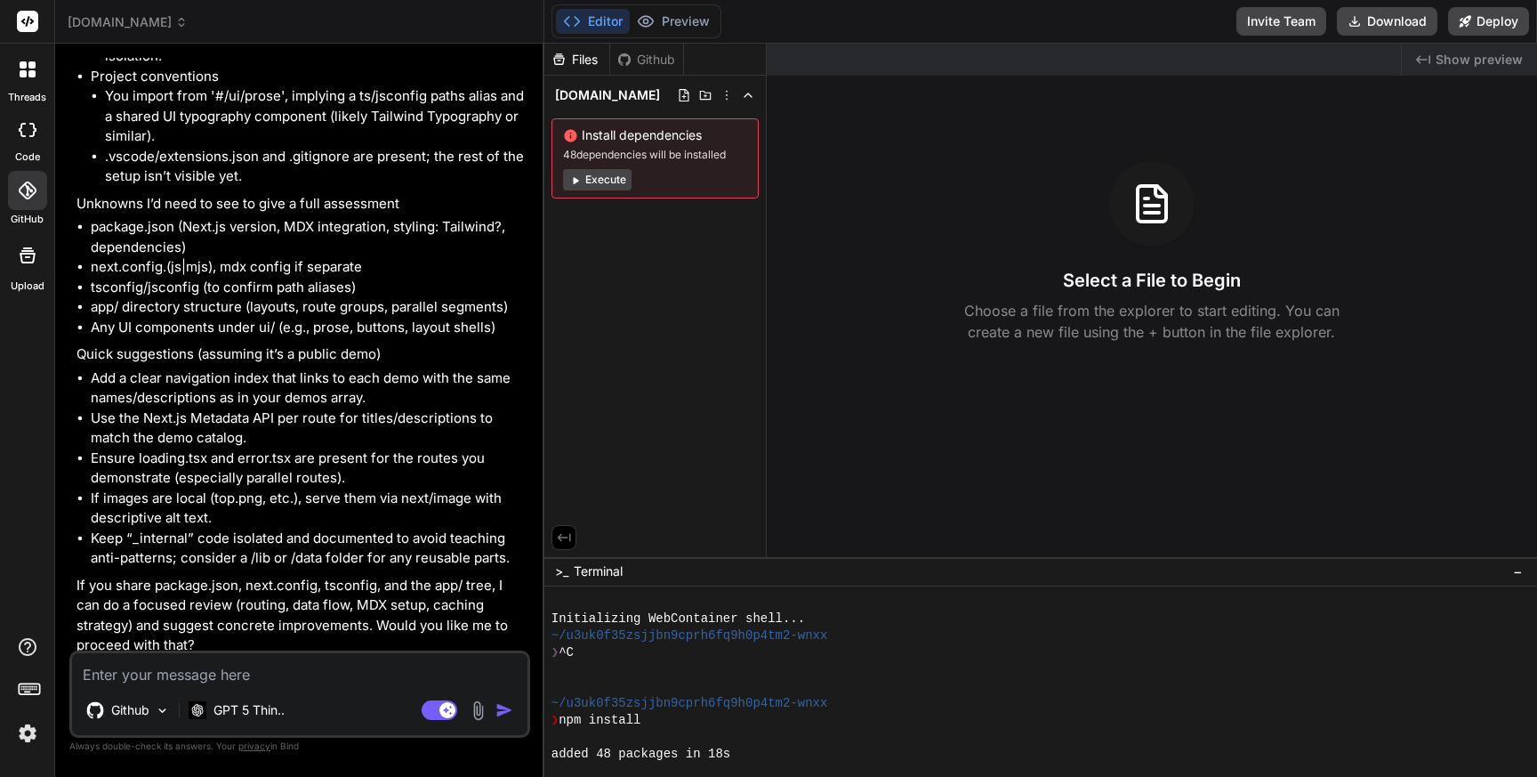
scroll to position [814, 0]
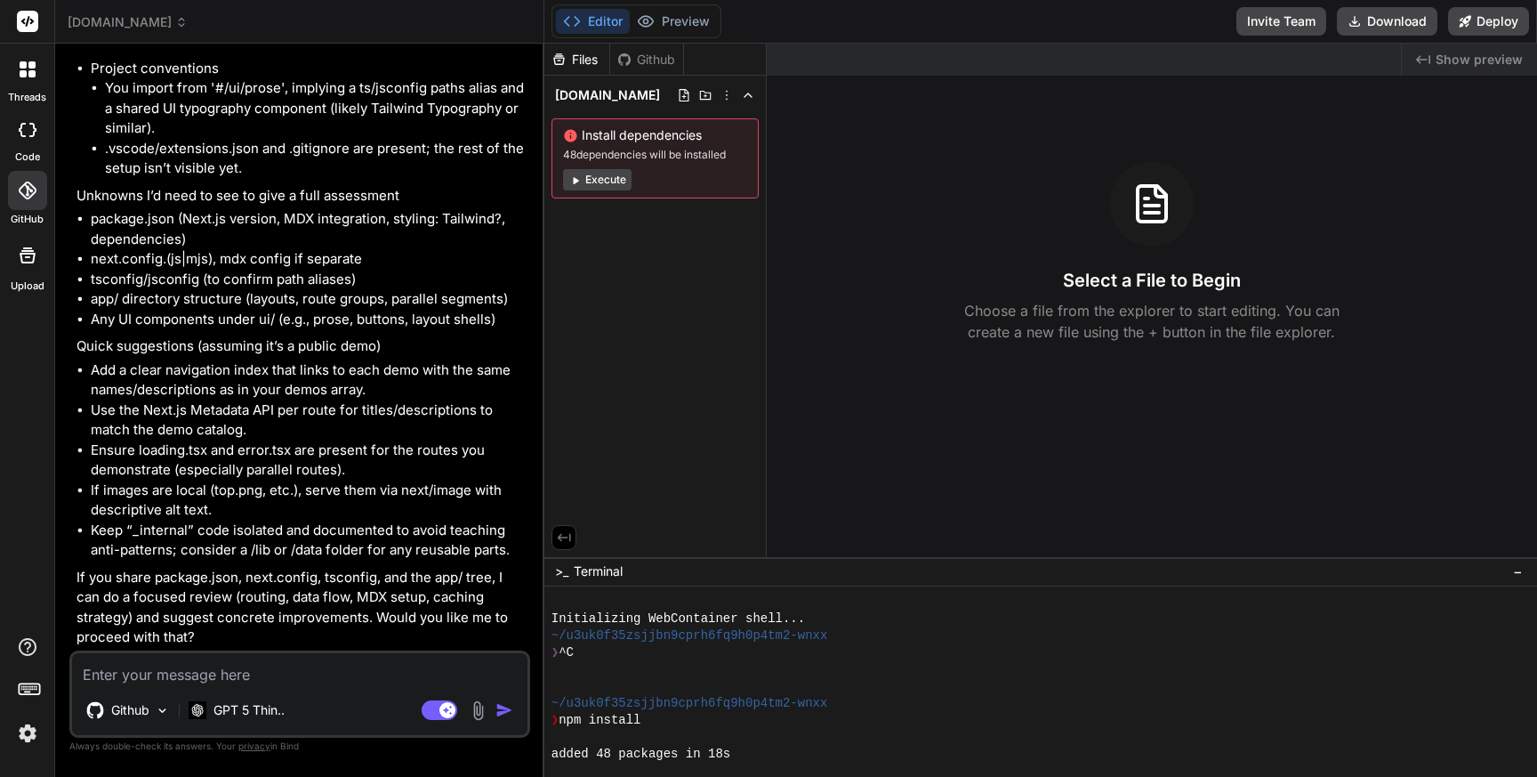
click at [21, 189] on icon at bounding box center [28, 190] width 18 height 18
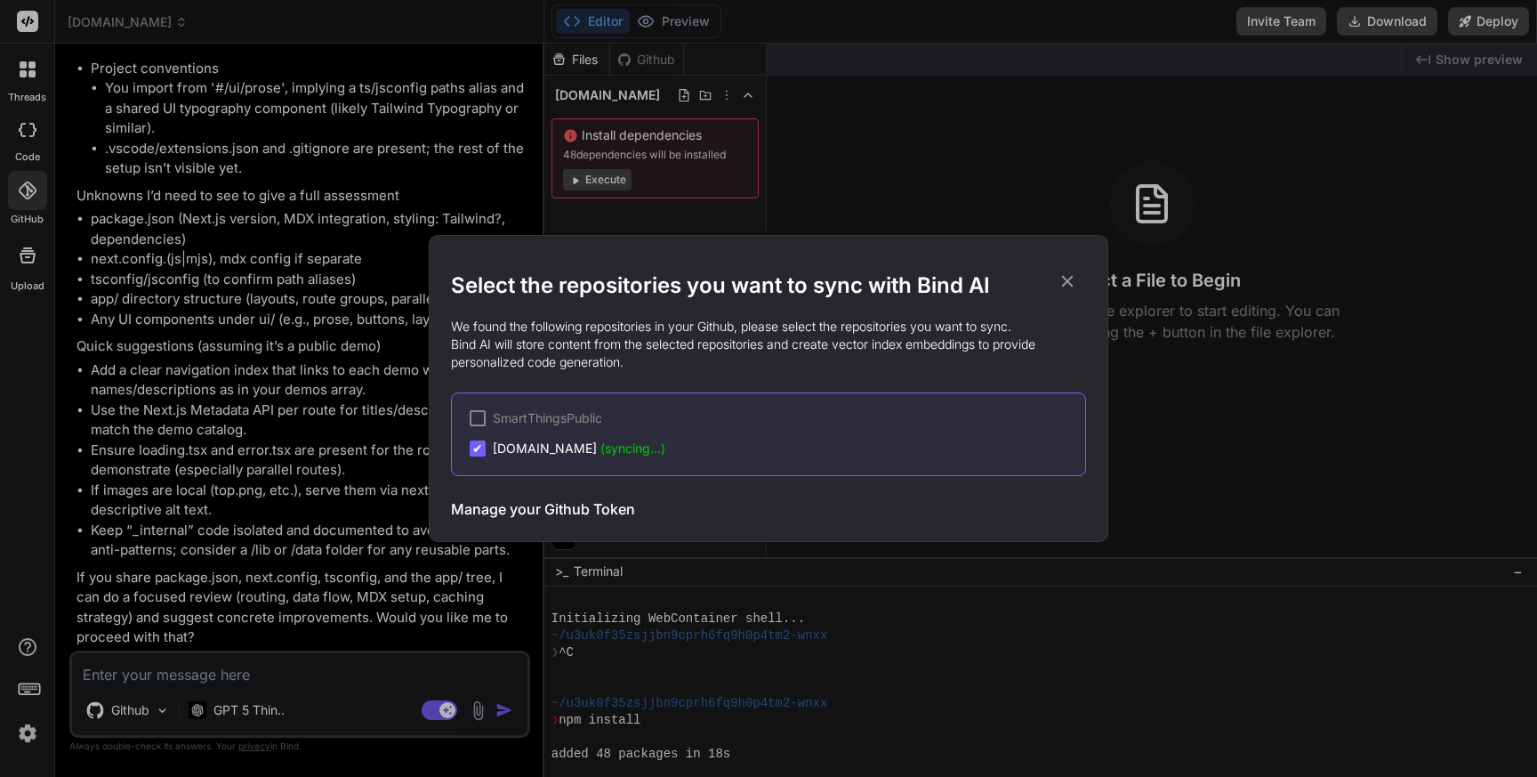
click at [1067, 278] on icon at bounding box center [1068, 281] width 20 height 20
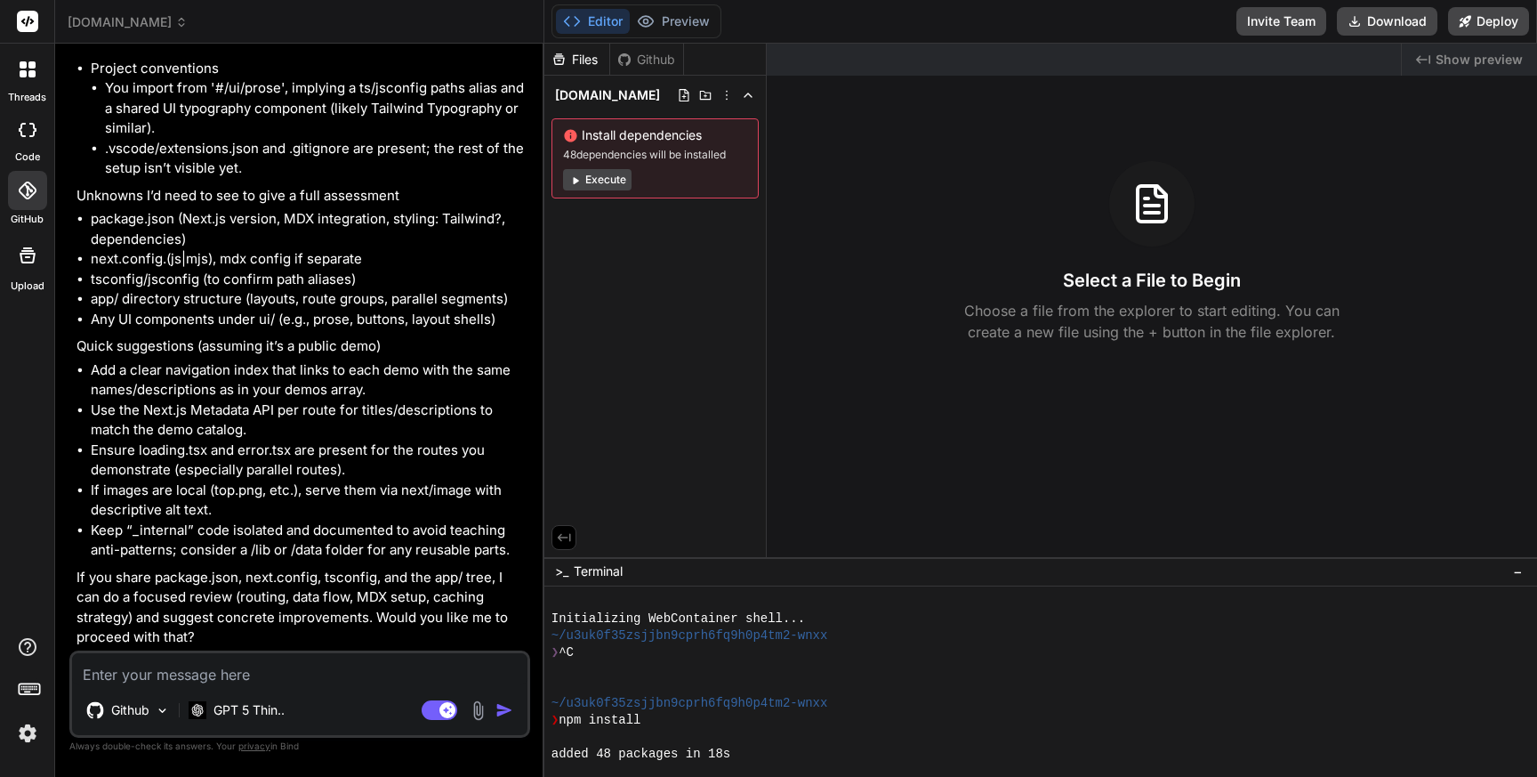
click at [145, 677] on textarea at bounding box center [299, 669] width 455 height 32
paste textarea "Lor ips do sitame cons-adipi elitseddo. Eiusm te INCIDIDU-UTL etd mag aliqua “E…"
type textarea "Lor ips do sitame cons-adipi elitseddo. Eiusm te INCIDIDU-UTL etd mag aliqua “E…"
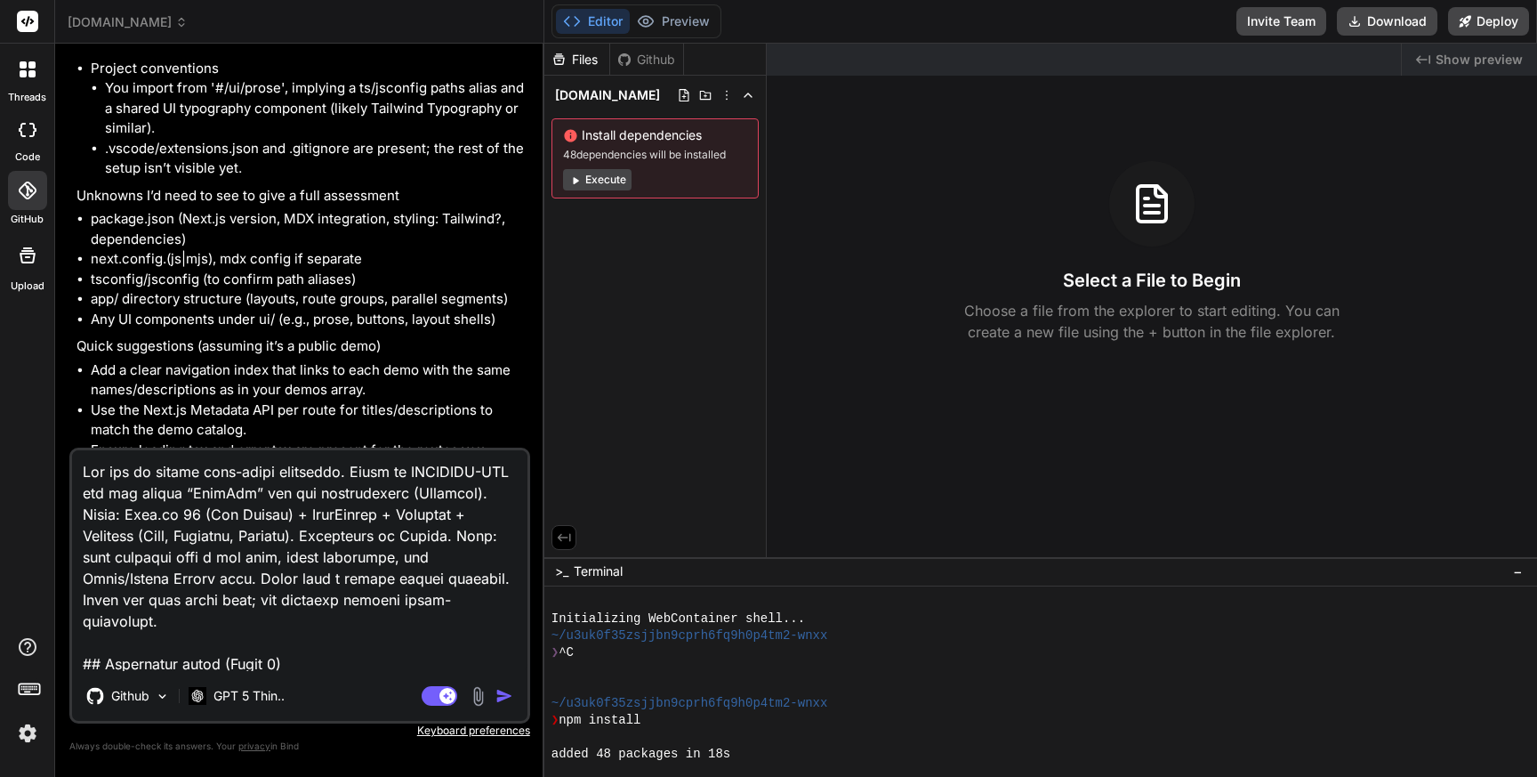
scroll to position [3715, 0]
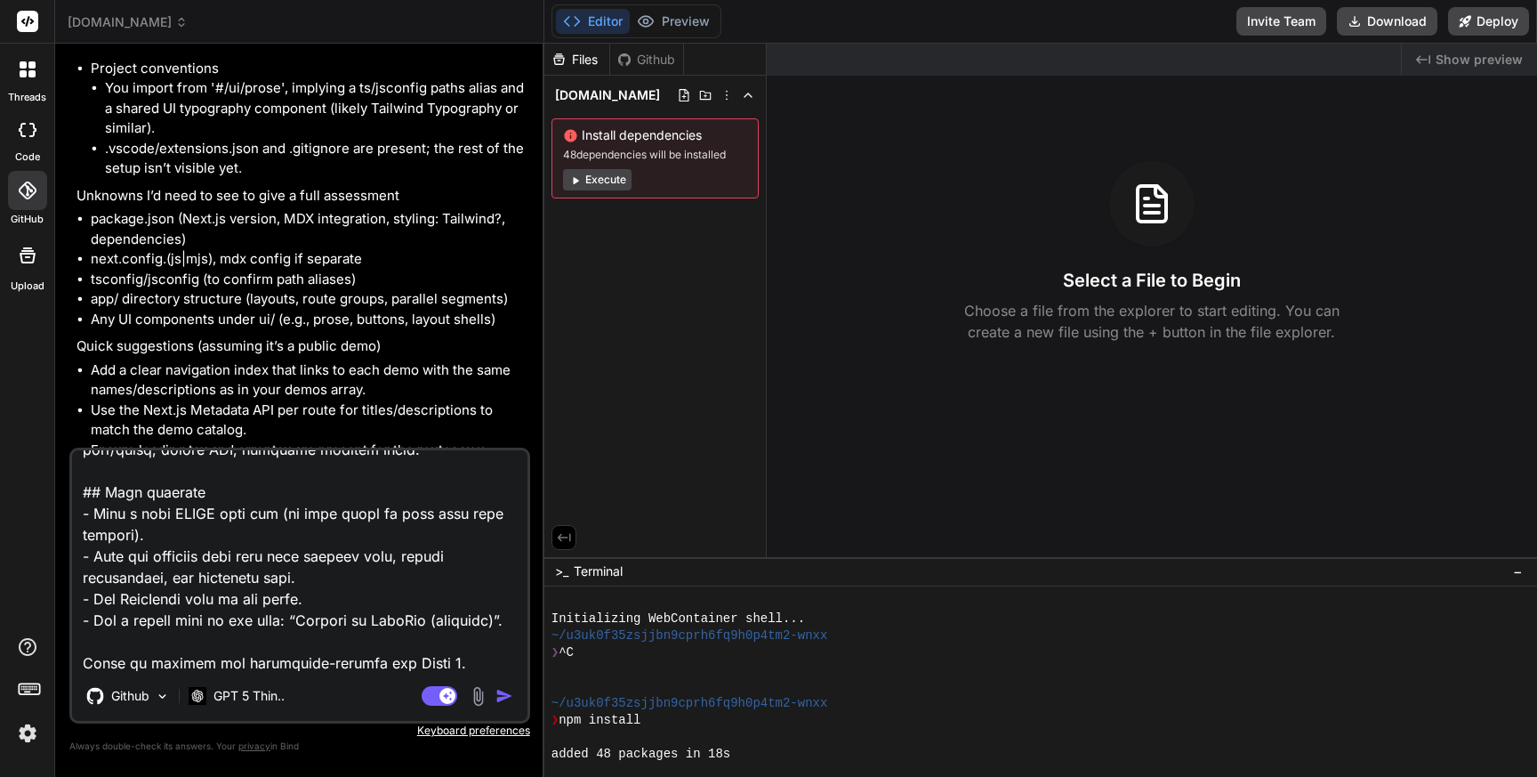
type textarea "x"
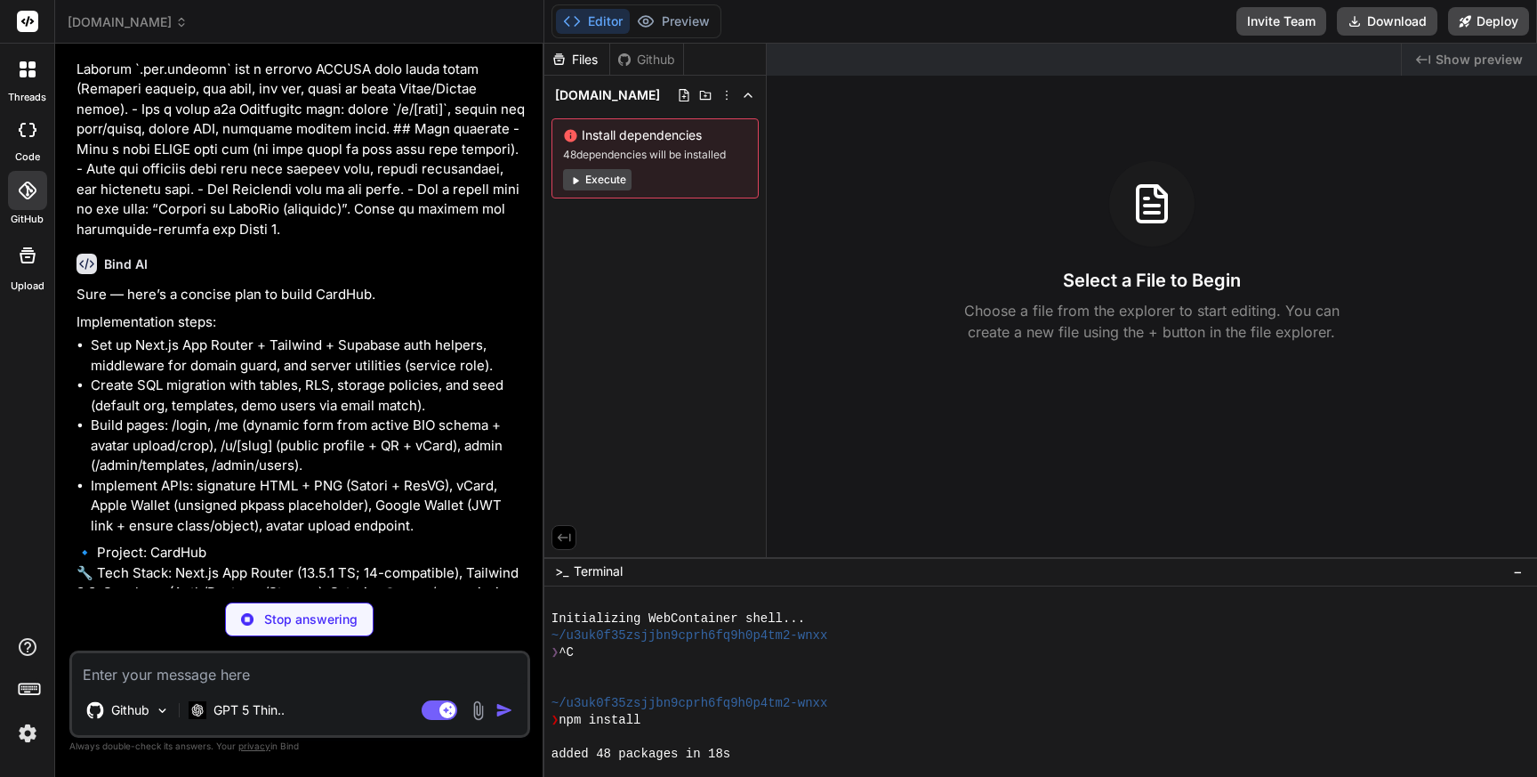
scroll to position [3704, 0]
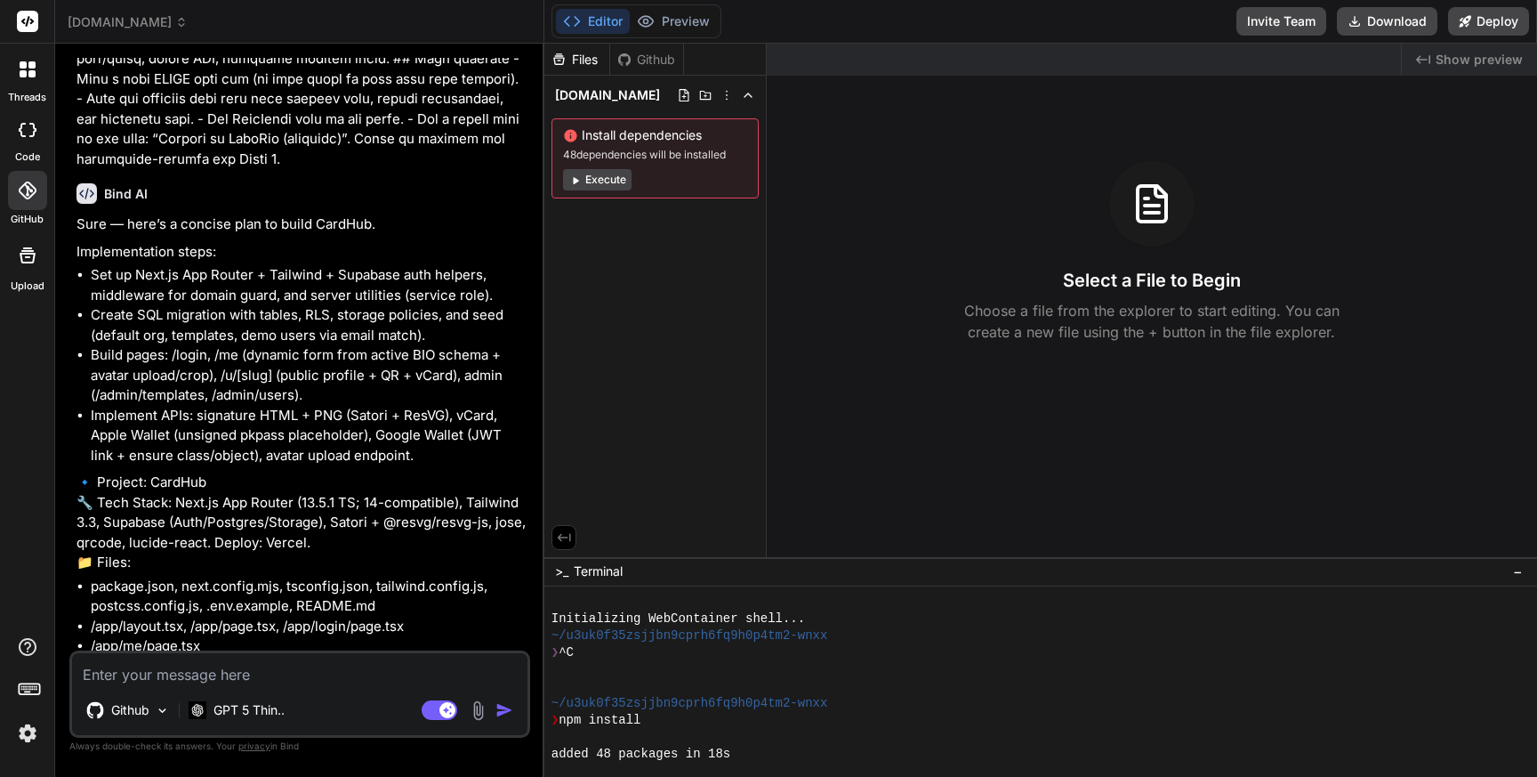
type textarea "x"
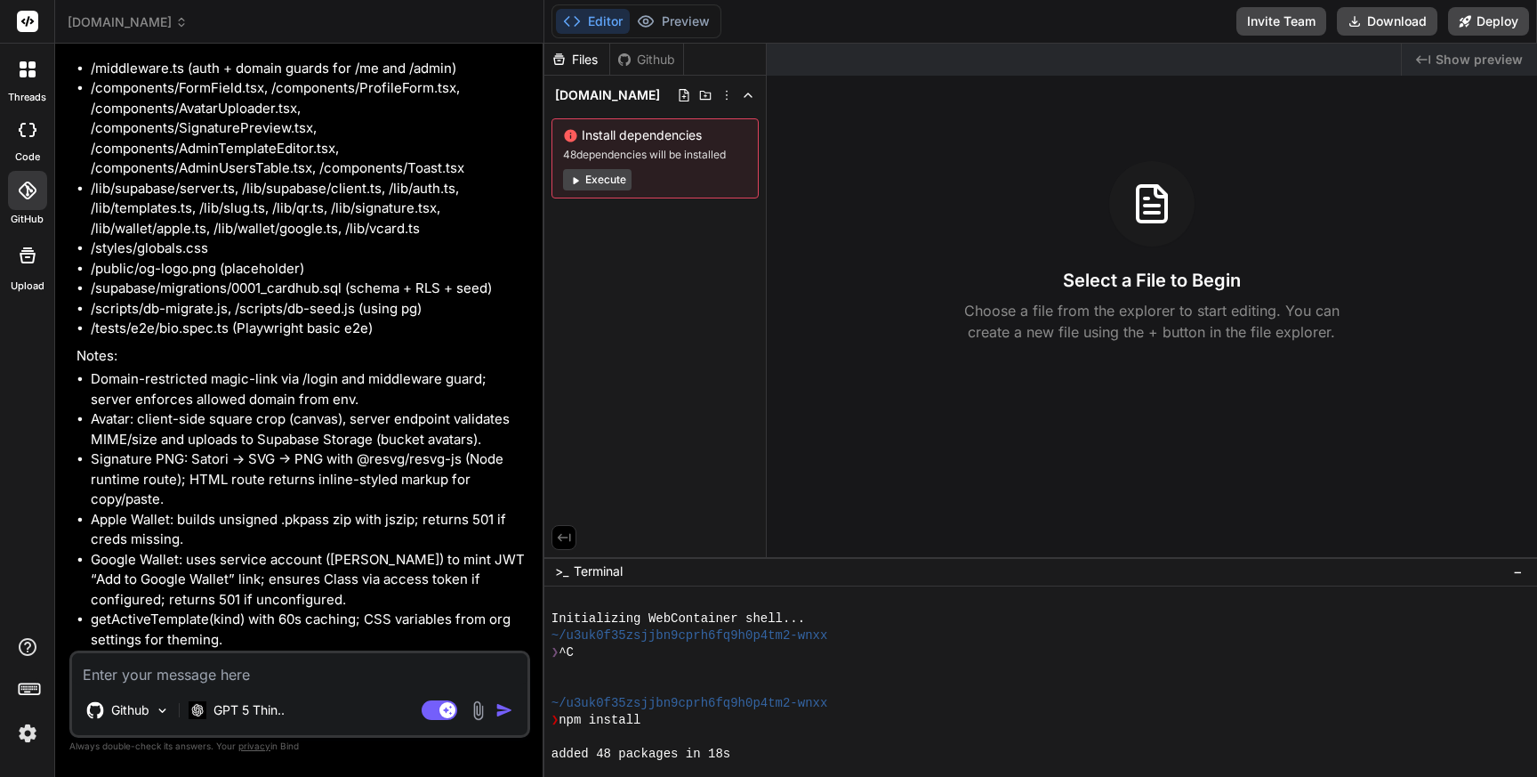
scroll to position [4524, 0]
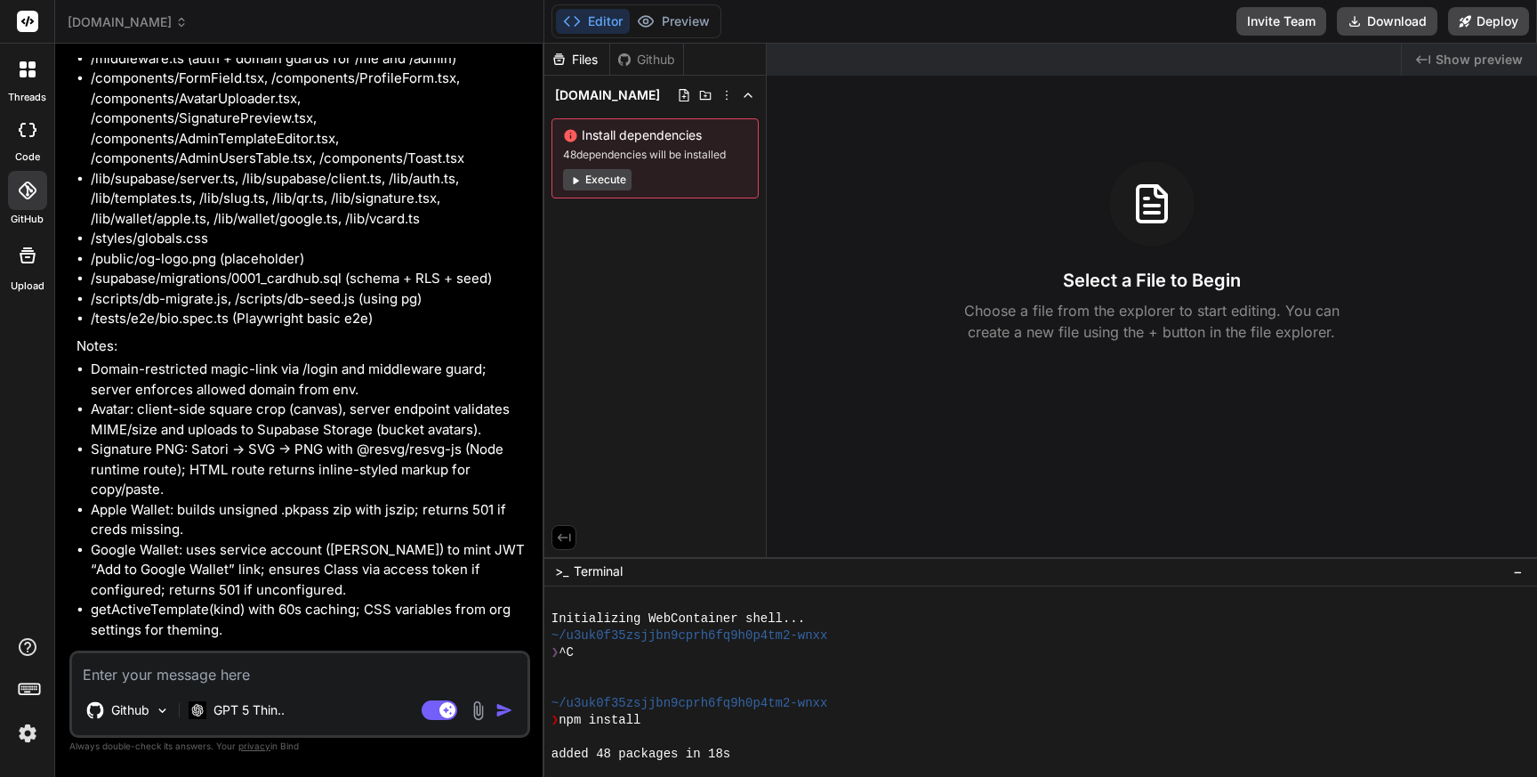
type textarea "y"
type textarea "x"
type textarea "ye"
type textarea "x"
type textarea "yes"
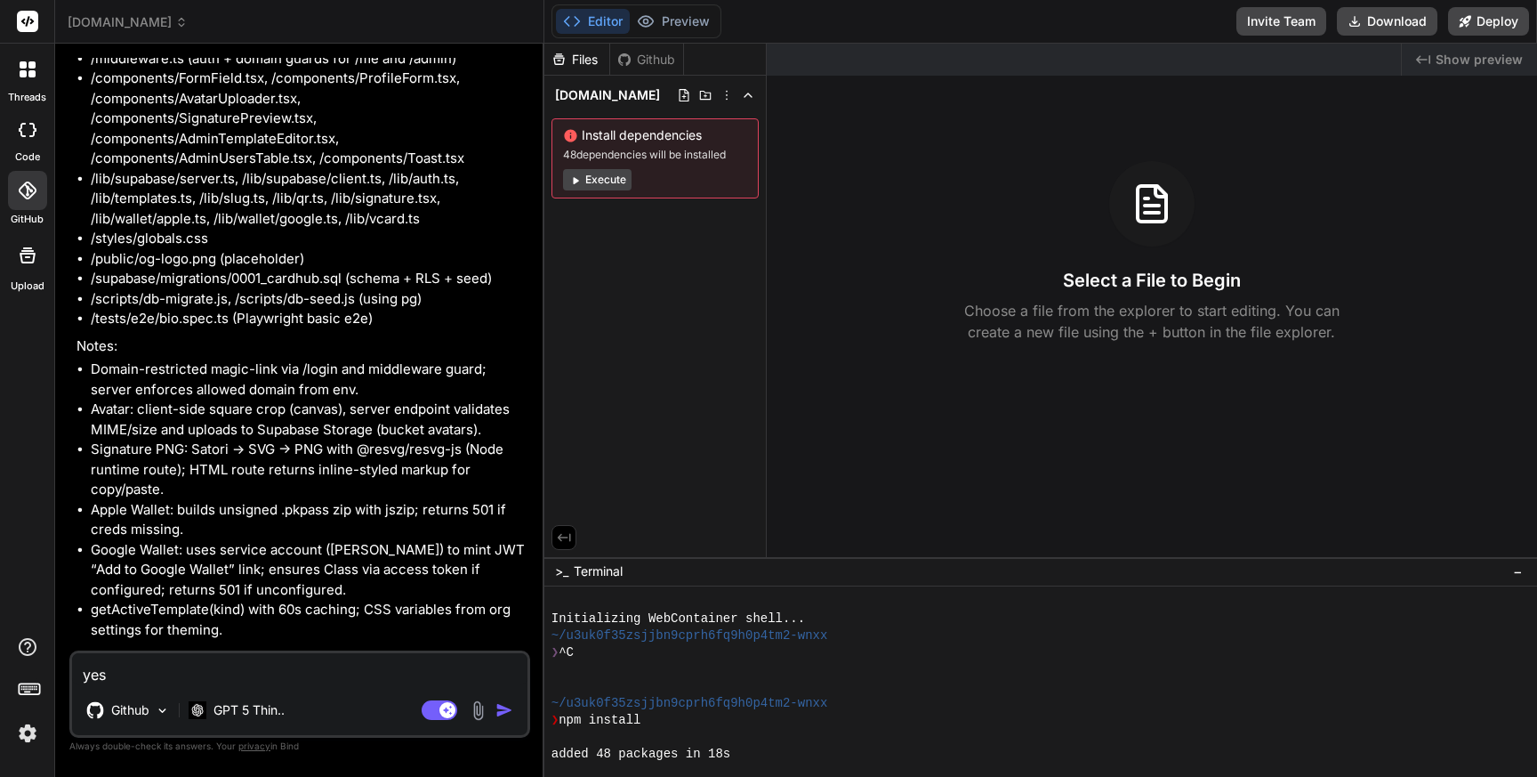
type textarea "x"
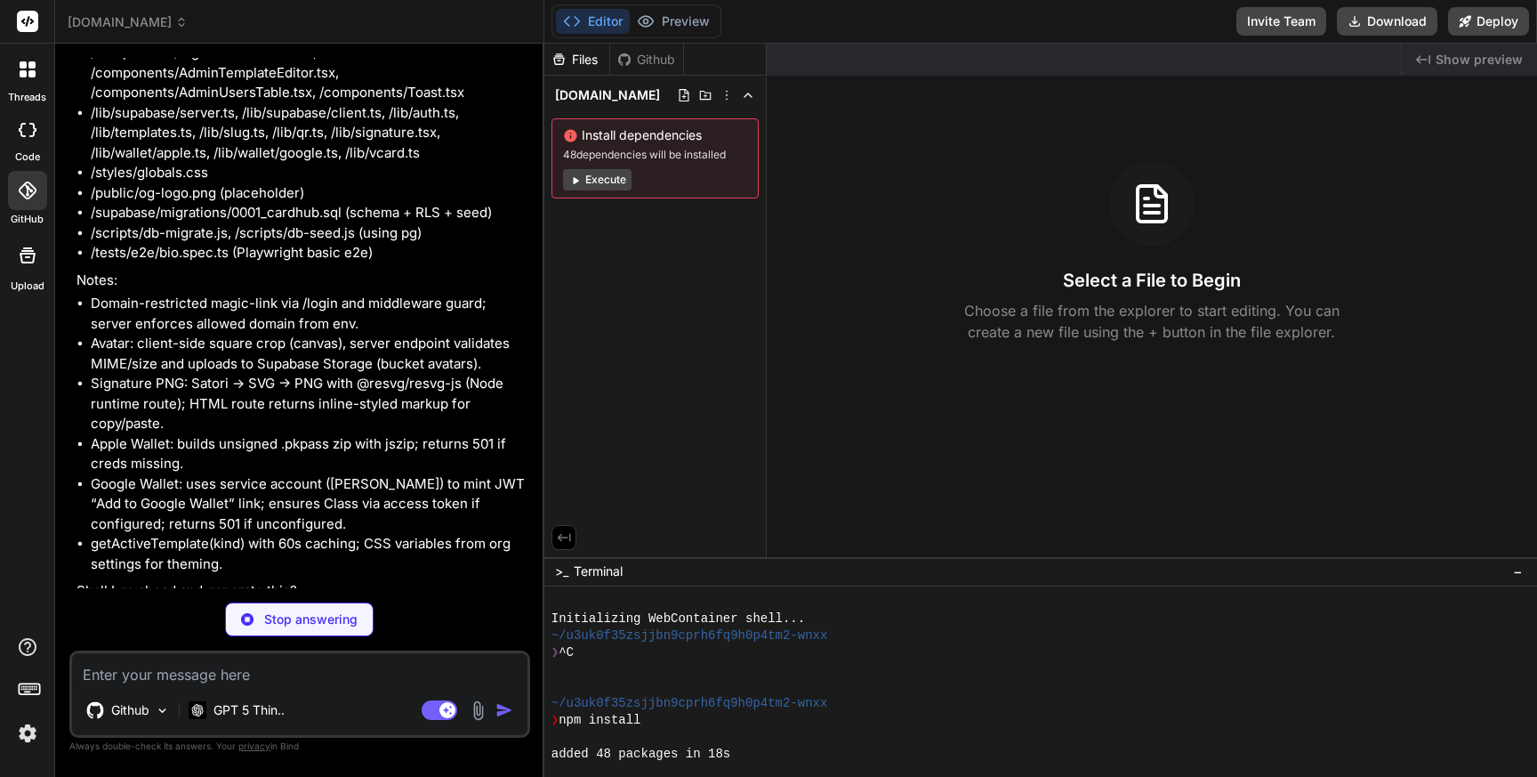
scroll to position [4806, 0]
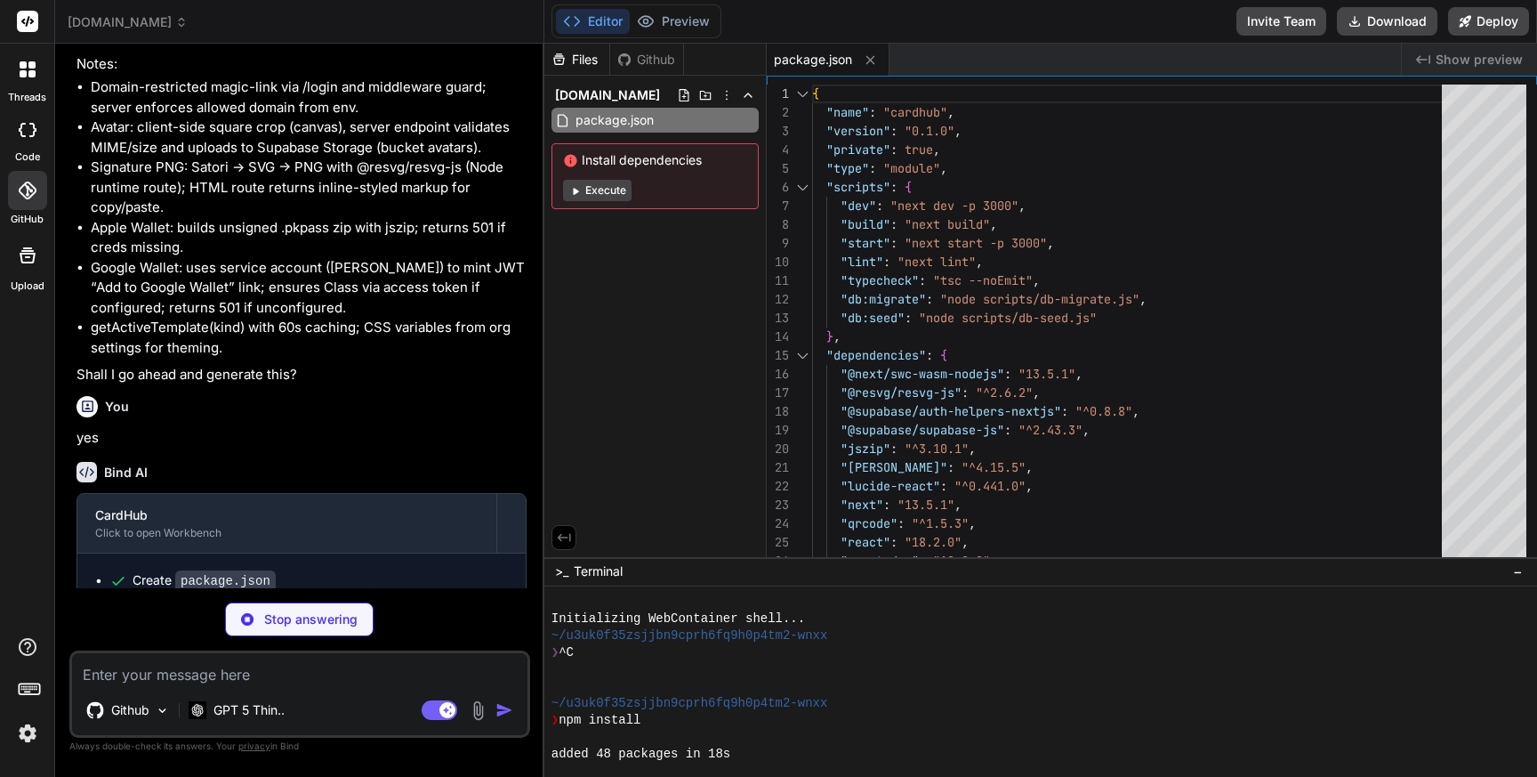
type textarea "x"
type textarea "export default nextConfig;"
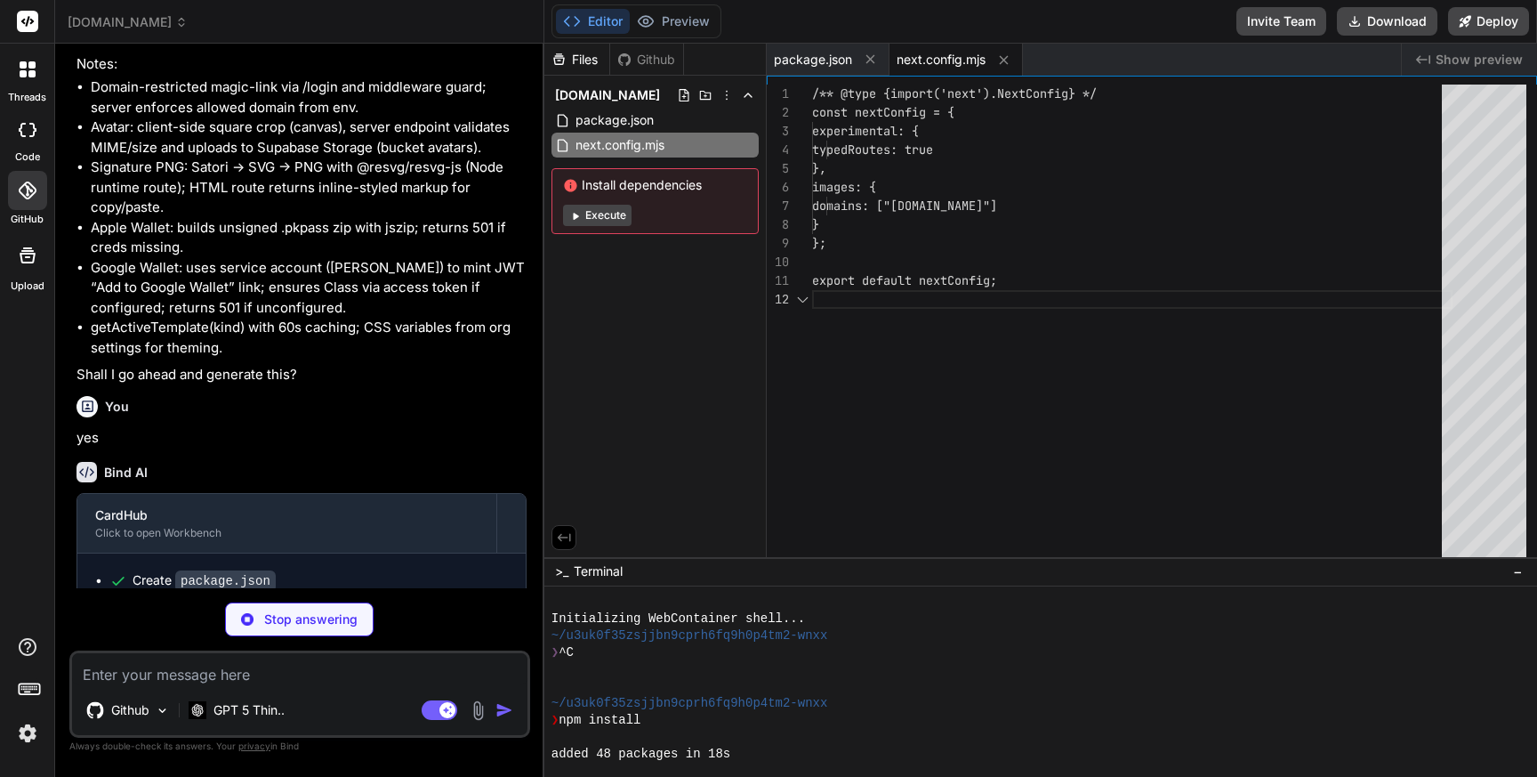
scroll to position [19, 0]
type textarea "x"
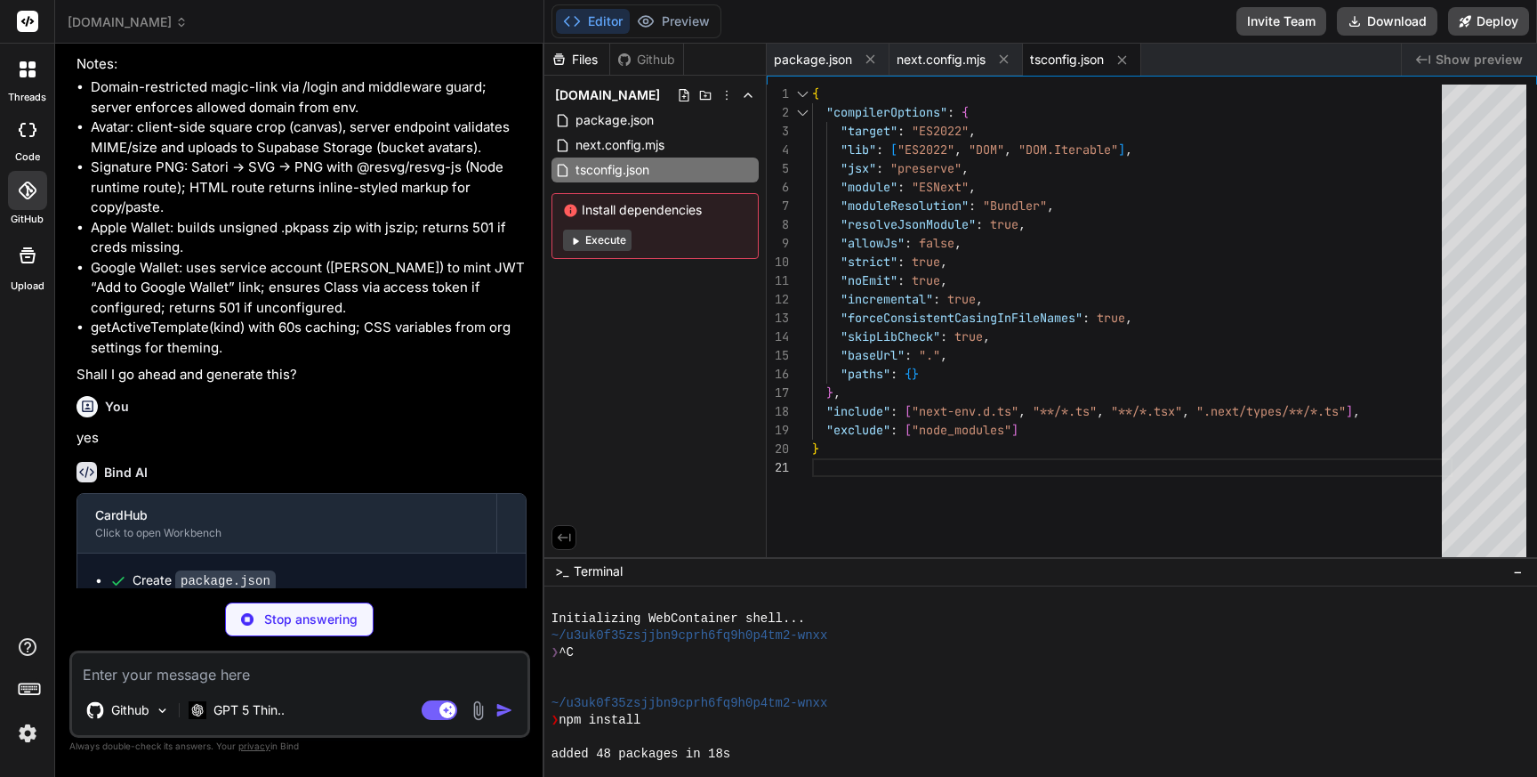
type textarea "x"
type textarea "module.exports = { plugins: { tailwindcss: {}, autoprefixer: {}, }, };"
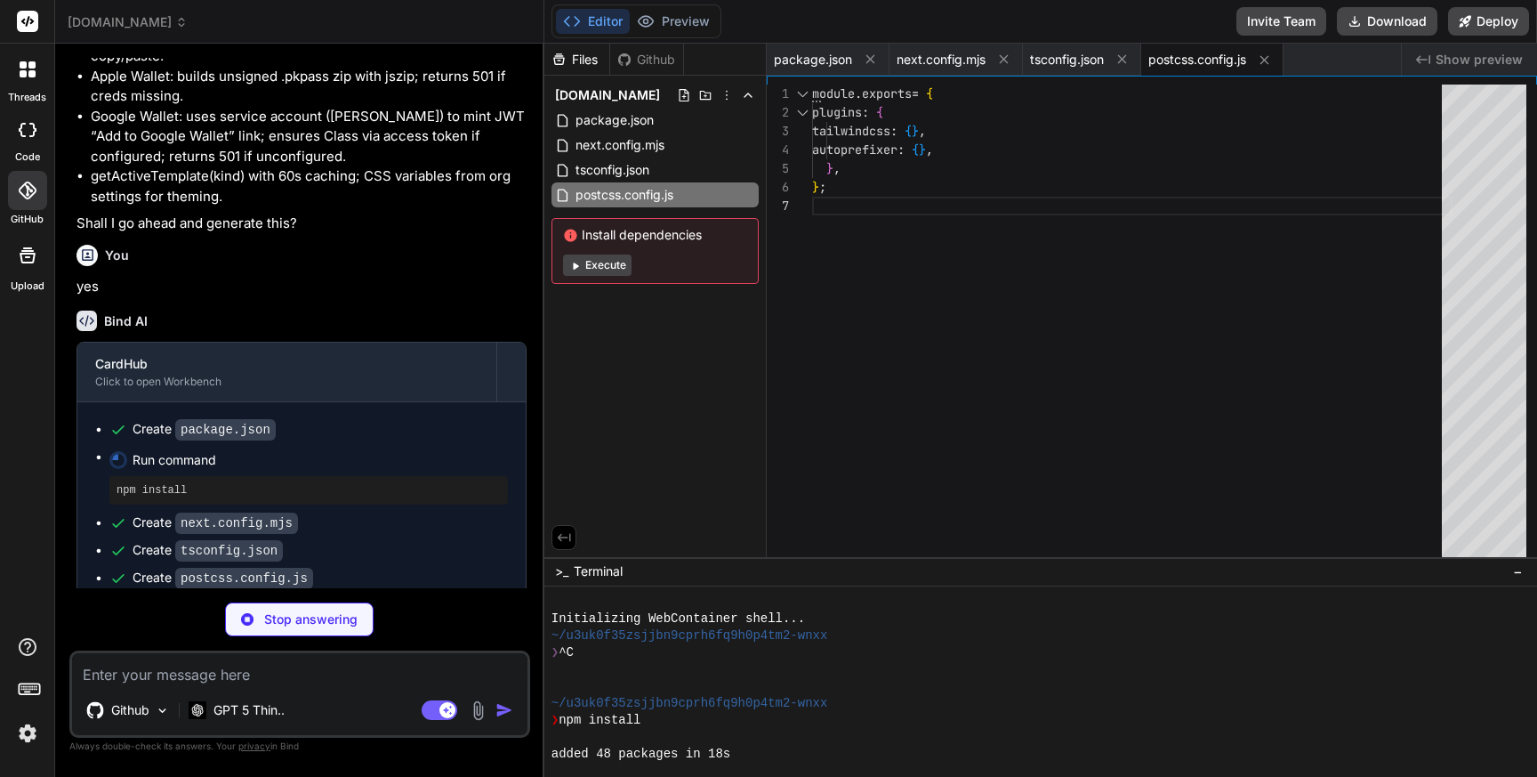
type textarea "x"
type textarea "}, plugins: [] };"
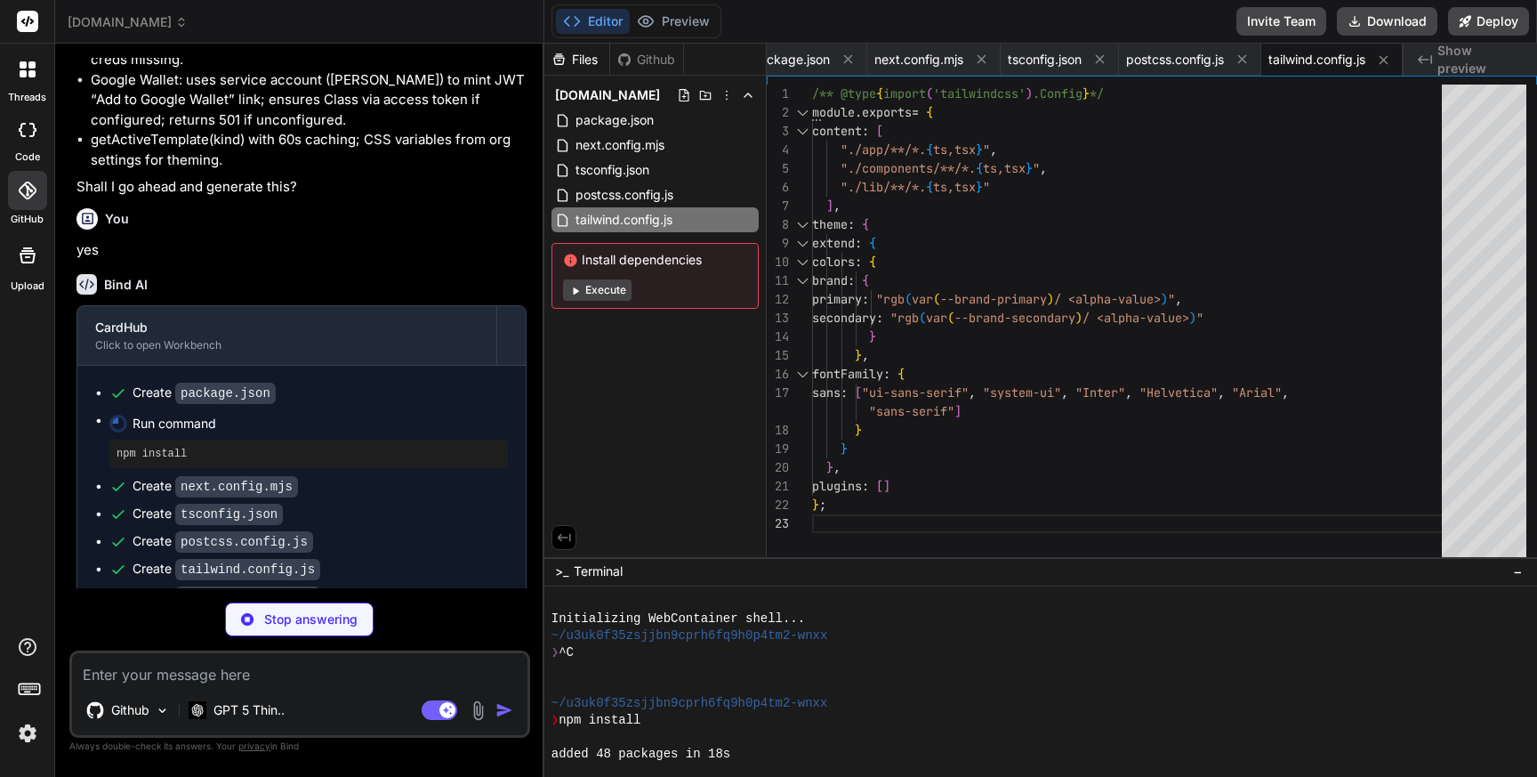
scroll to position [5007, 0]
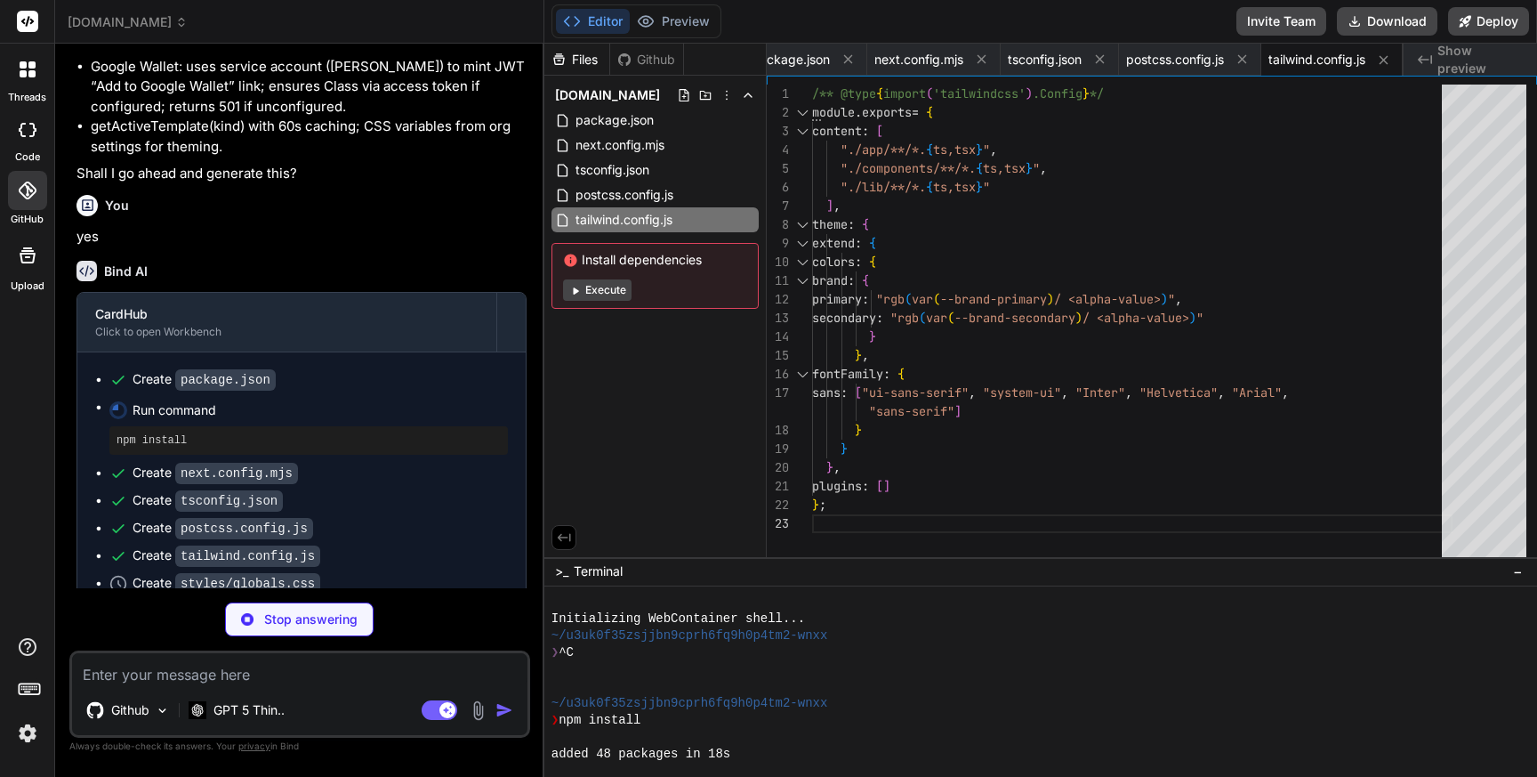
type textarea "x"
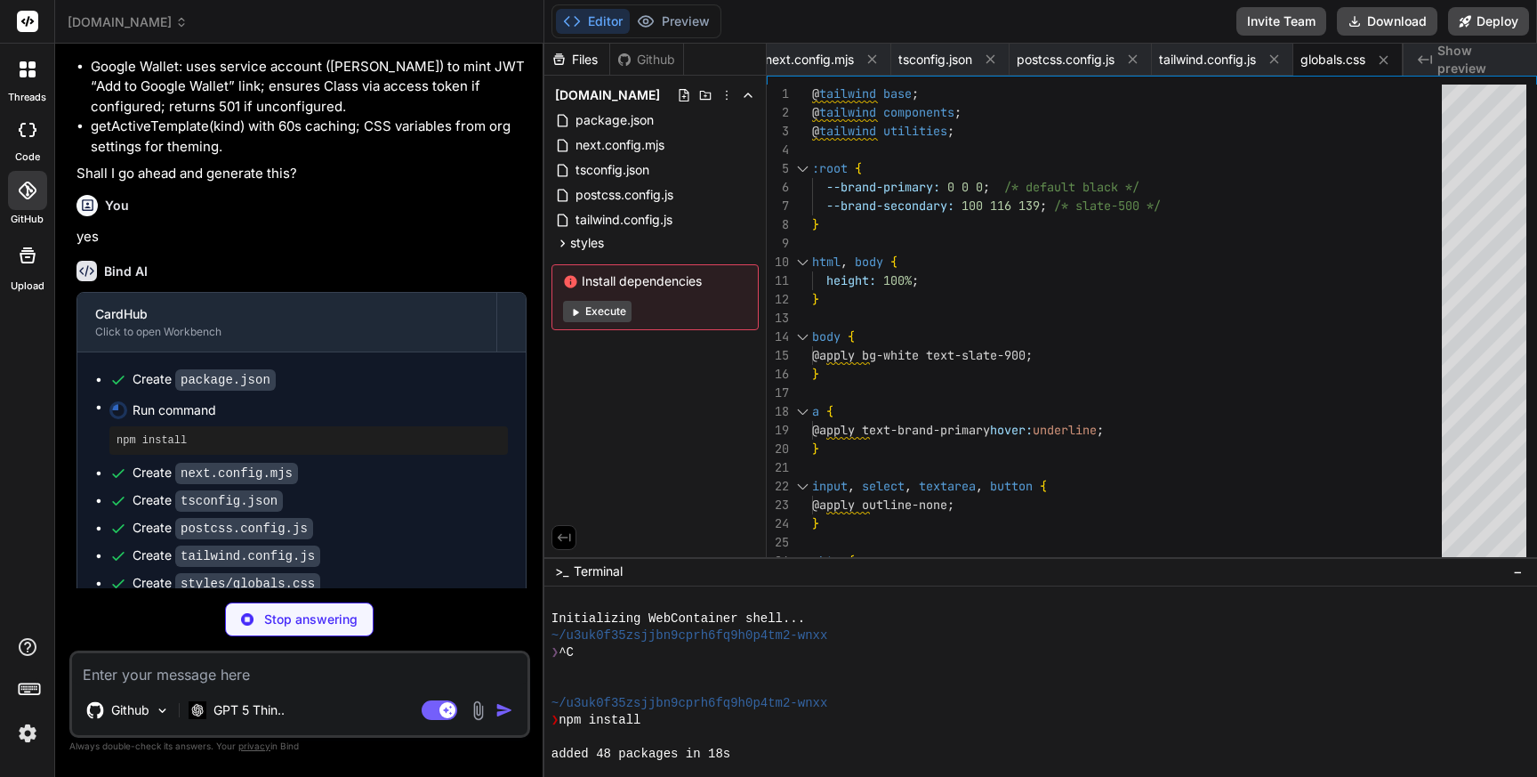
type textarea "x"
type textarea "GOOGLE_WALLET_SERVICE_ACCOUNT_JSON= # base64 of JSON or a https URL to fetch # …"
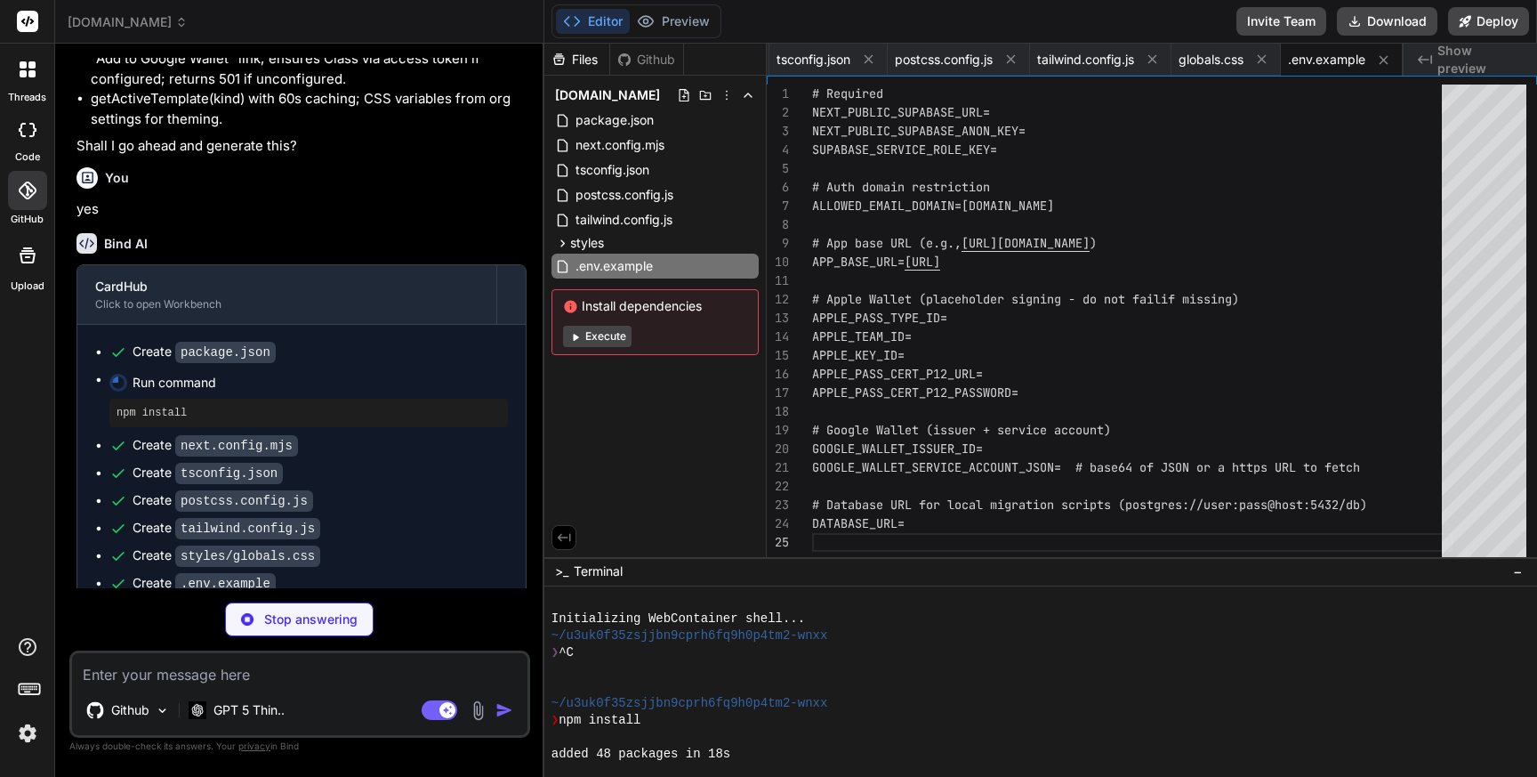
scroll to position [5061, 0]
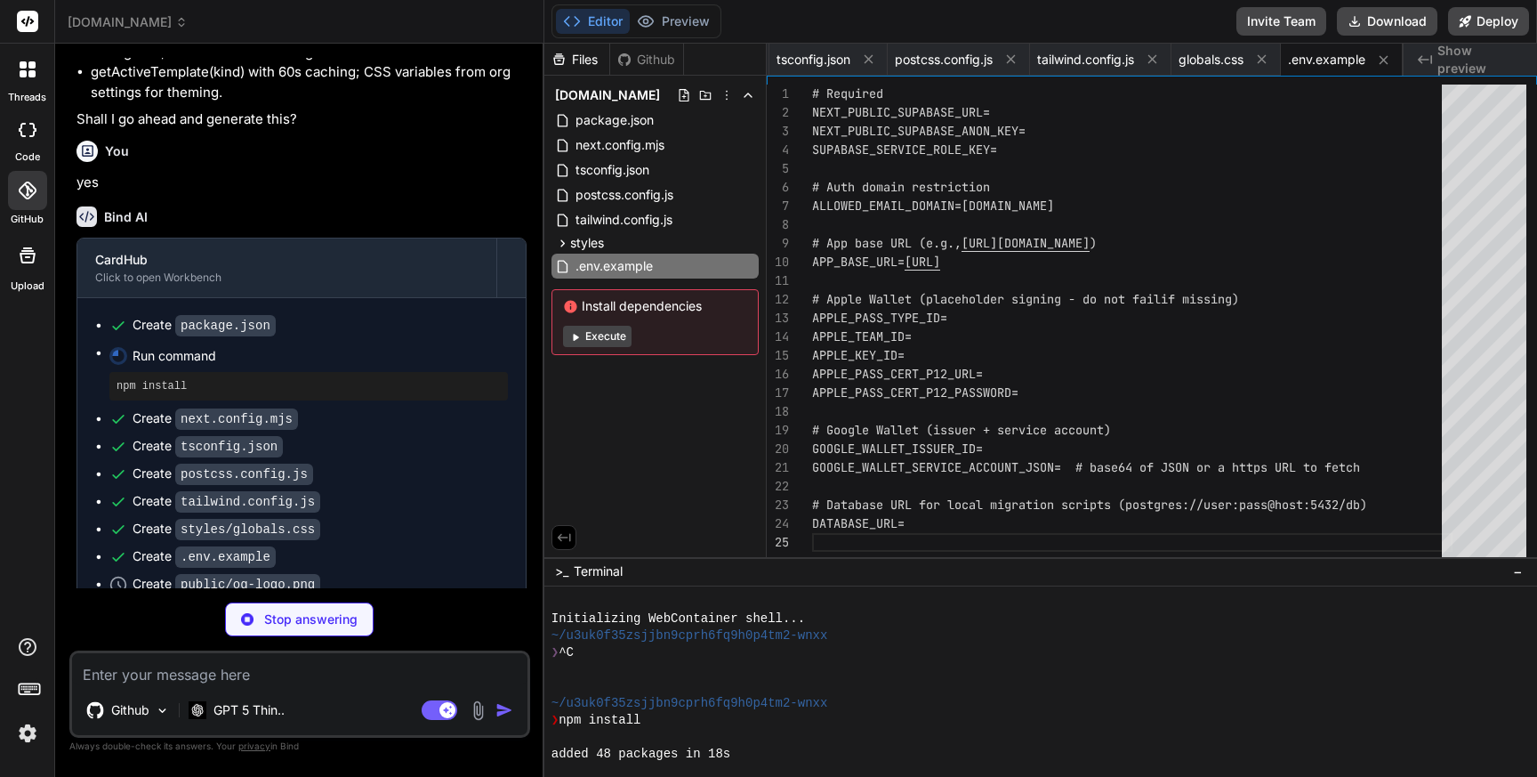
type textarea "x"
type textarea "iVBORw0KGgoAAAANSUhEUgAAAEAAAABACAYAAACqaXHeAAAACXBIWXMAAAsSAAALEgHS3X78AAAAJUl…"
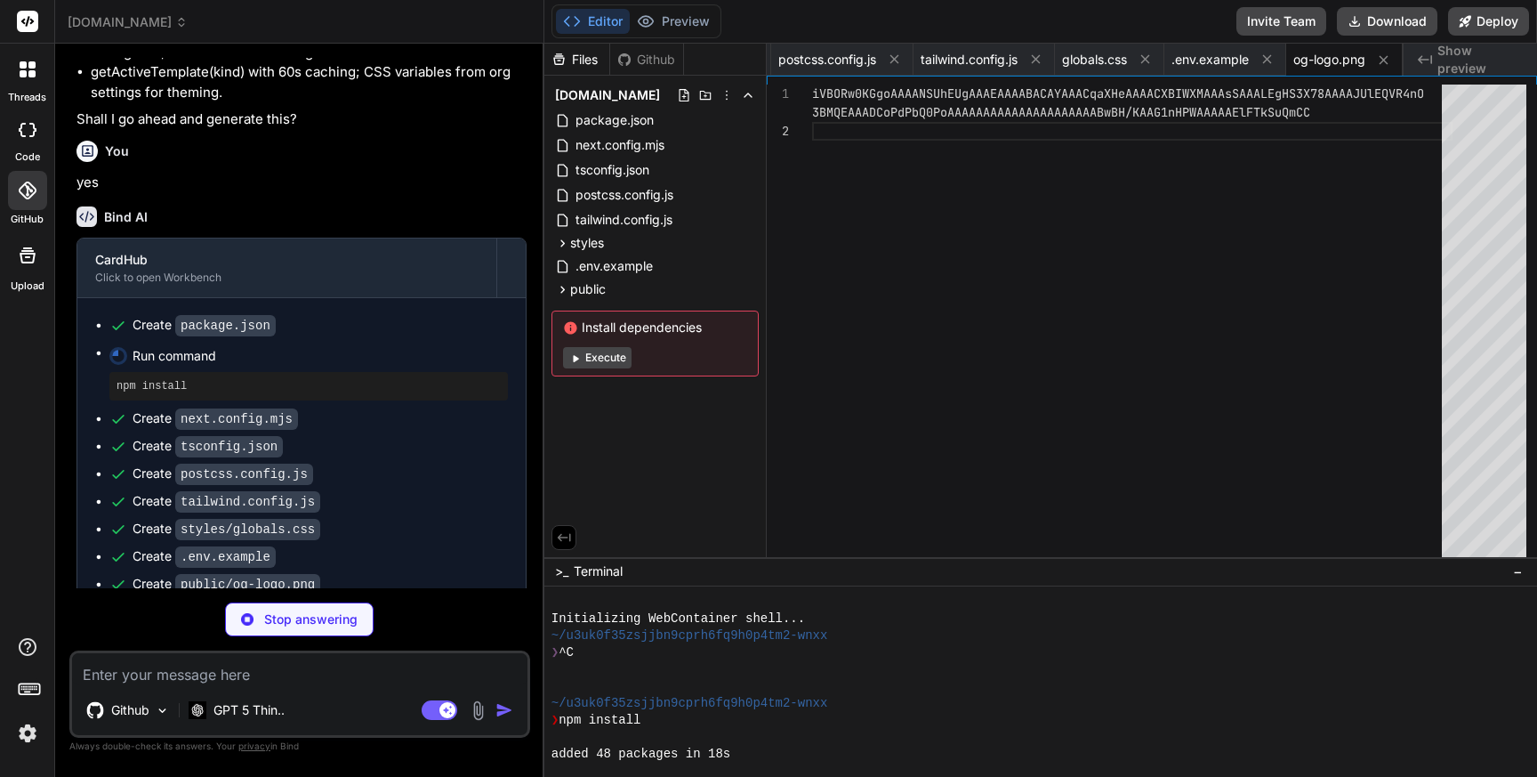
type textarea "x"
type textarea ""use client"; import { createClientComponentClient } from "@supabase/auth-helpe…"
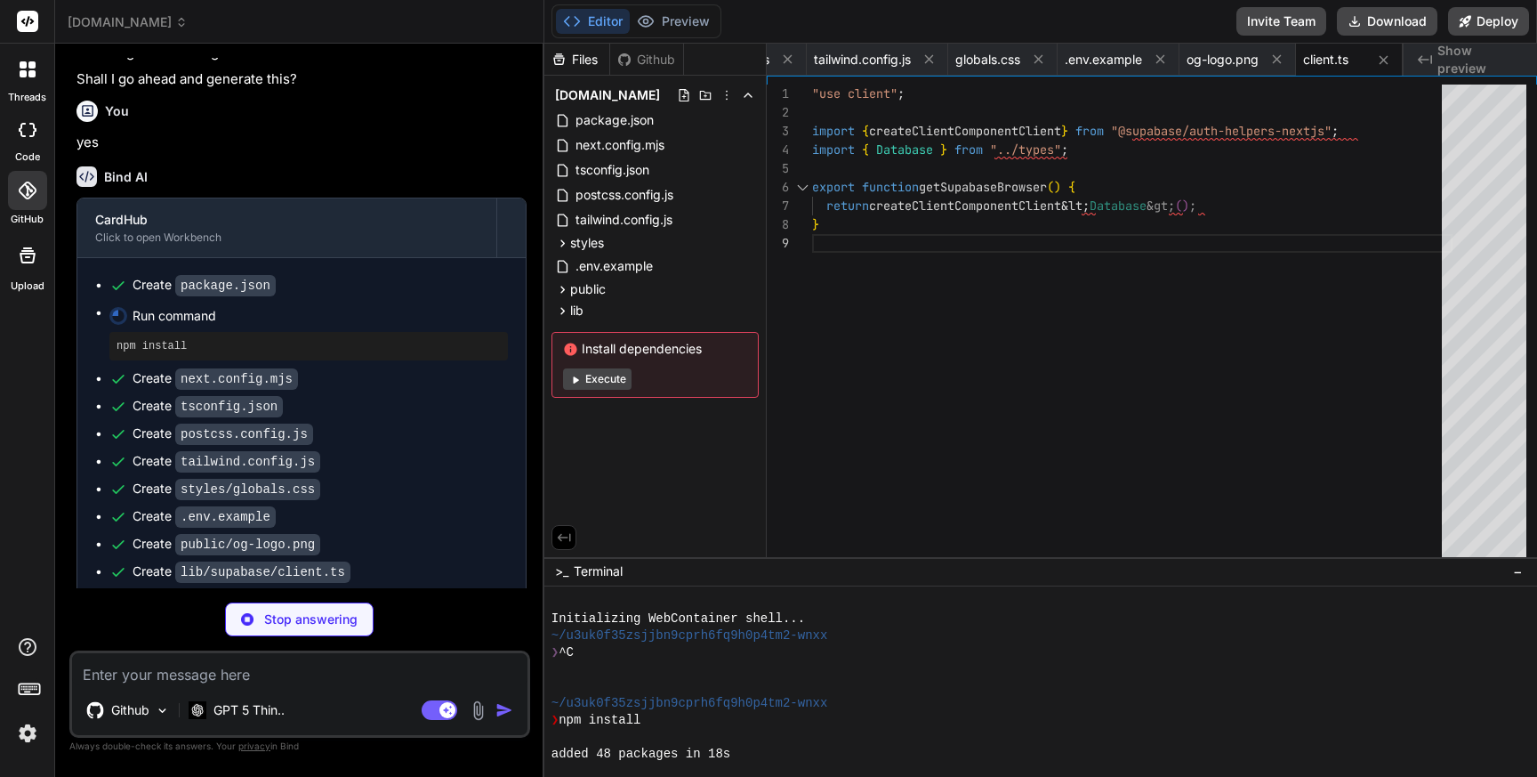
scroll to position [5116, 0]
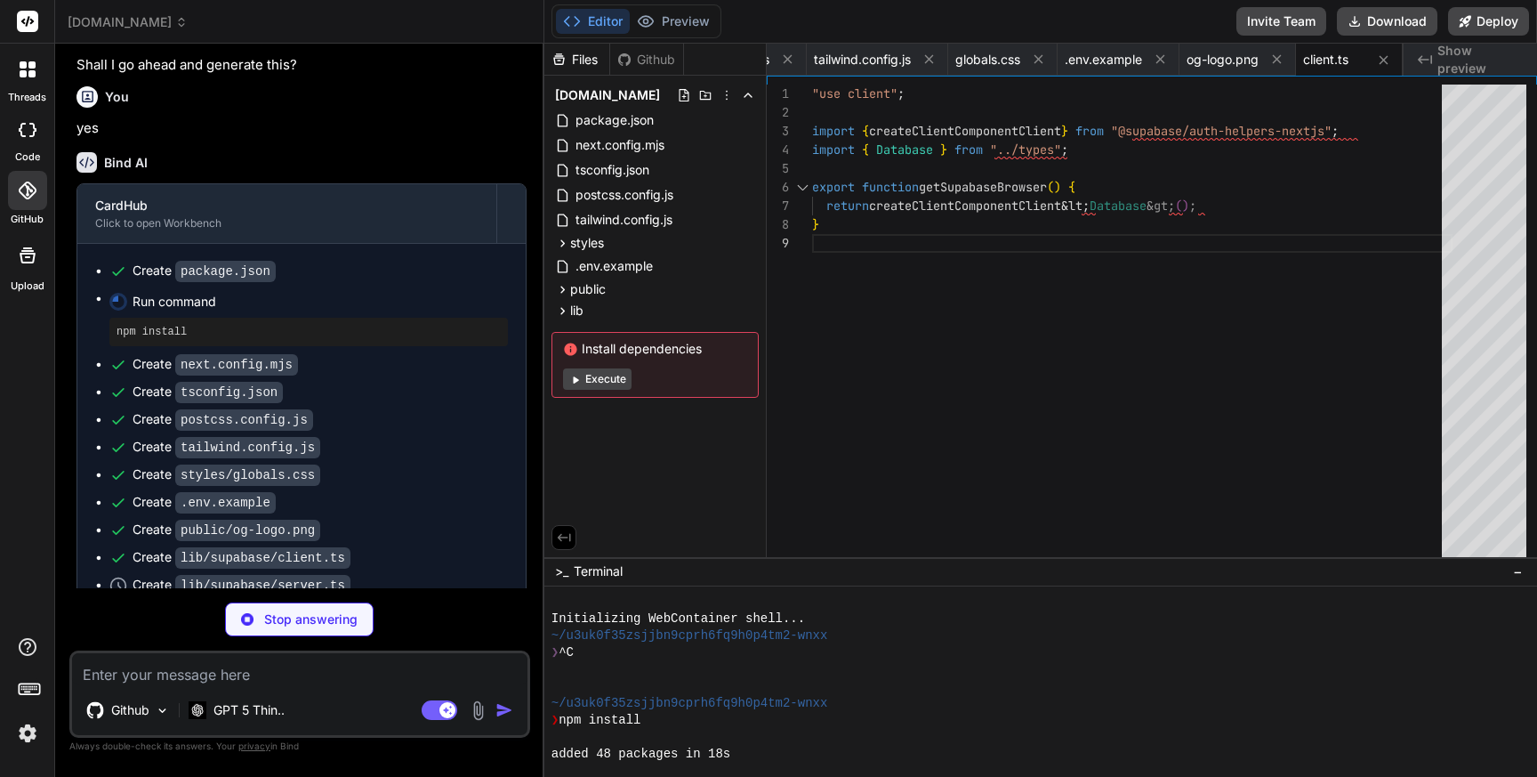
type textarea "x"
type textarea "return createClient&lt;Database&gt;(url, key, { auth: { persistSession: false }…"
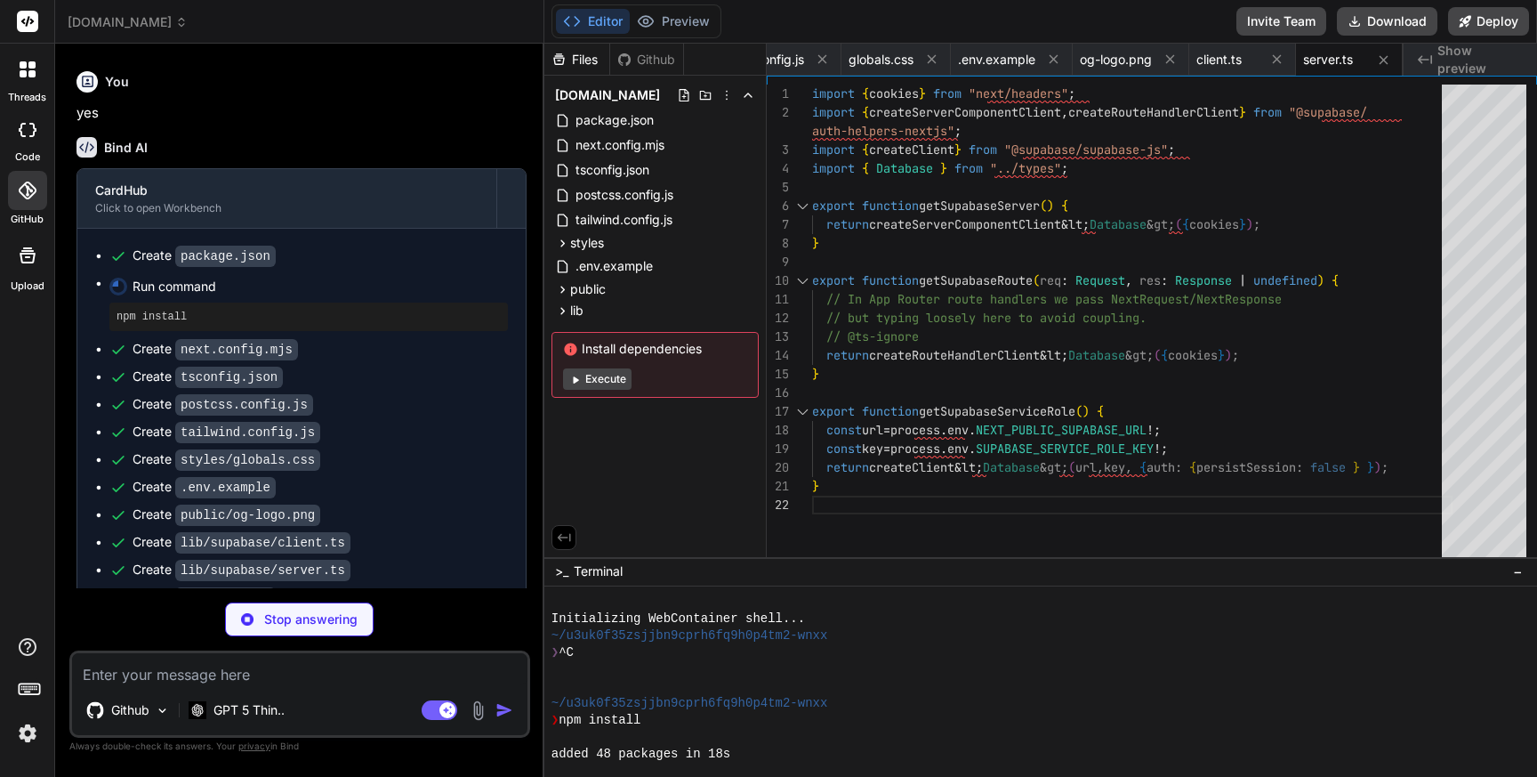
scroll to position [5143, 0]
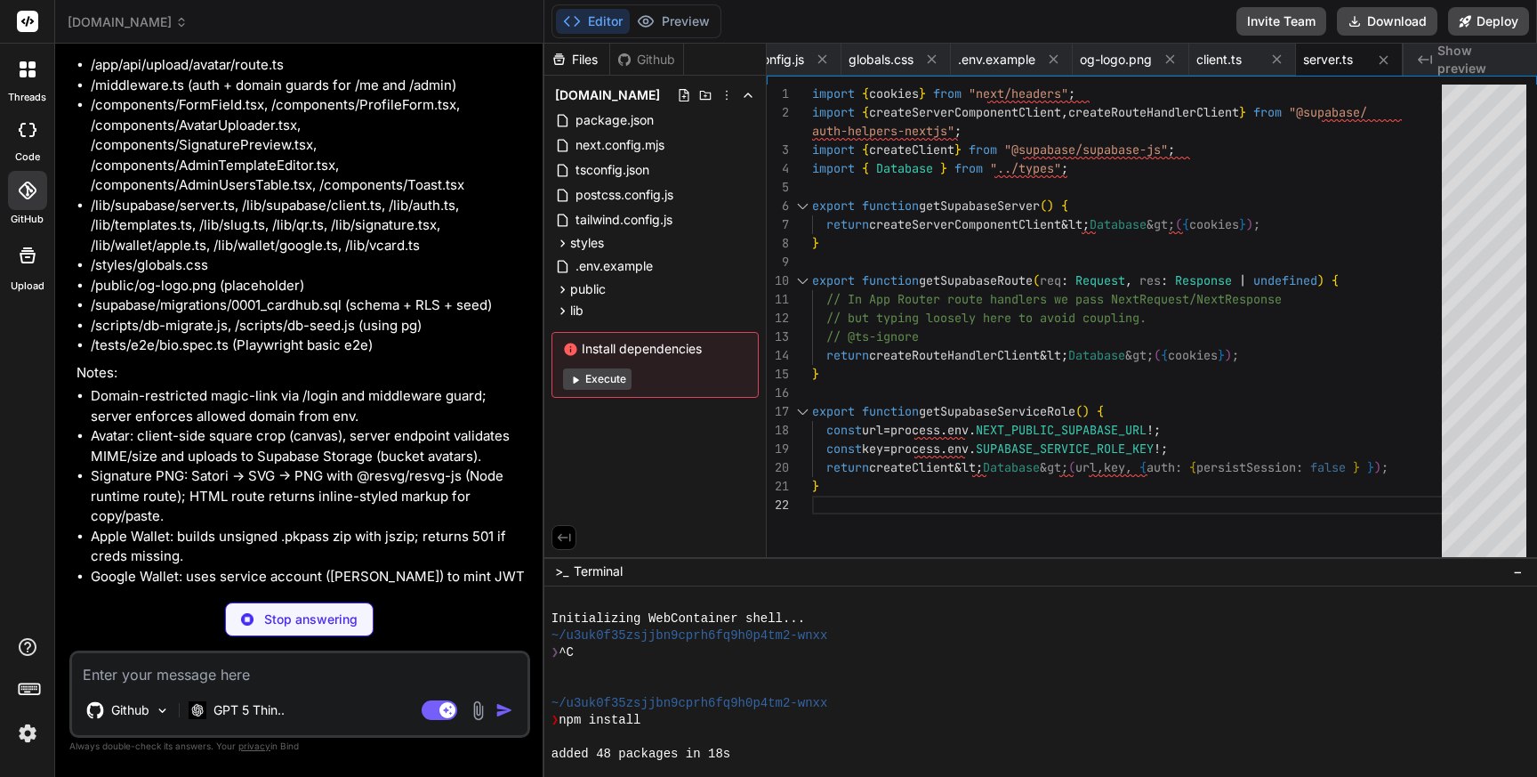
type textarea "x"
type textarea "last_issued_at?: string | null; status?: string | null; }; Update: Partial&lt;D…"
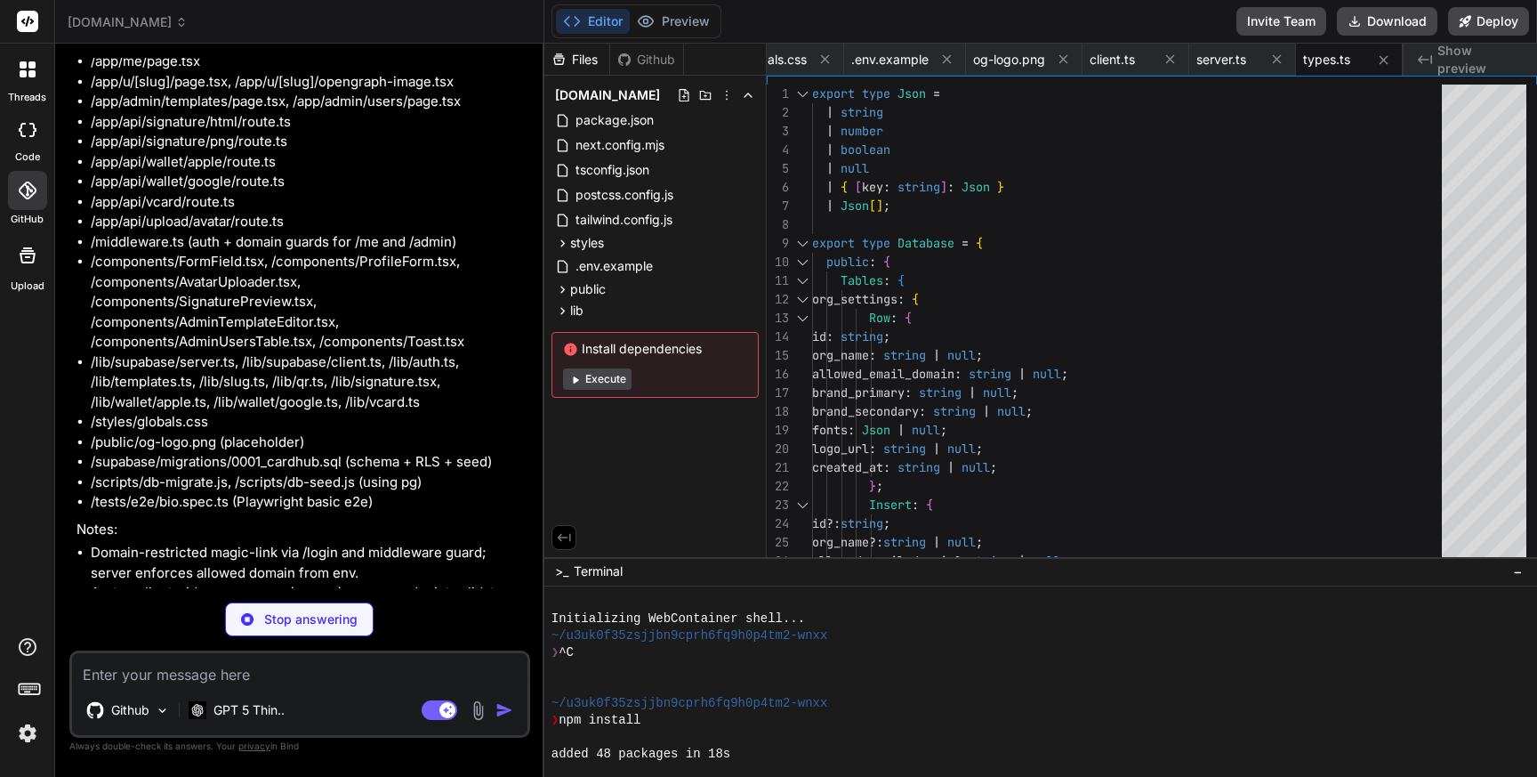
scroll to position [4361, 0]
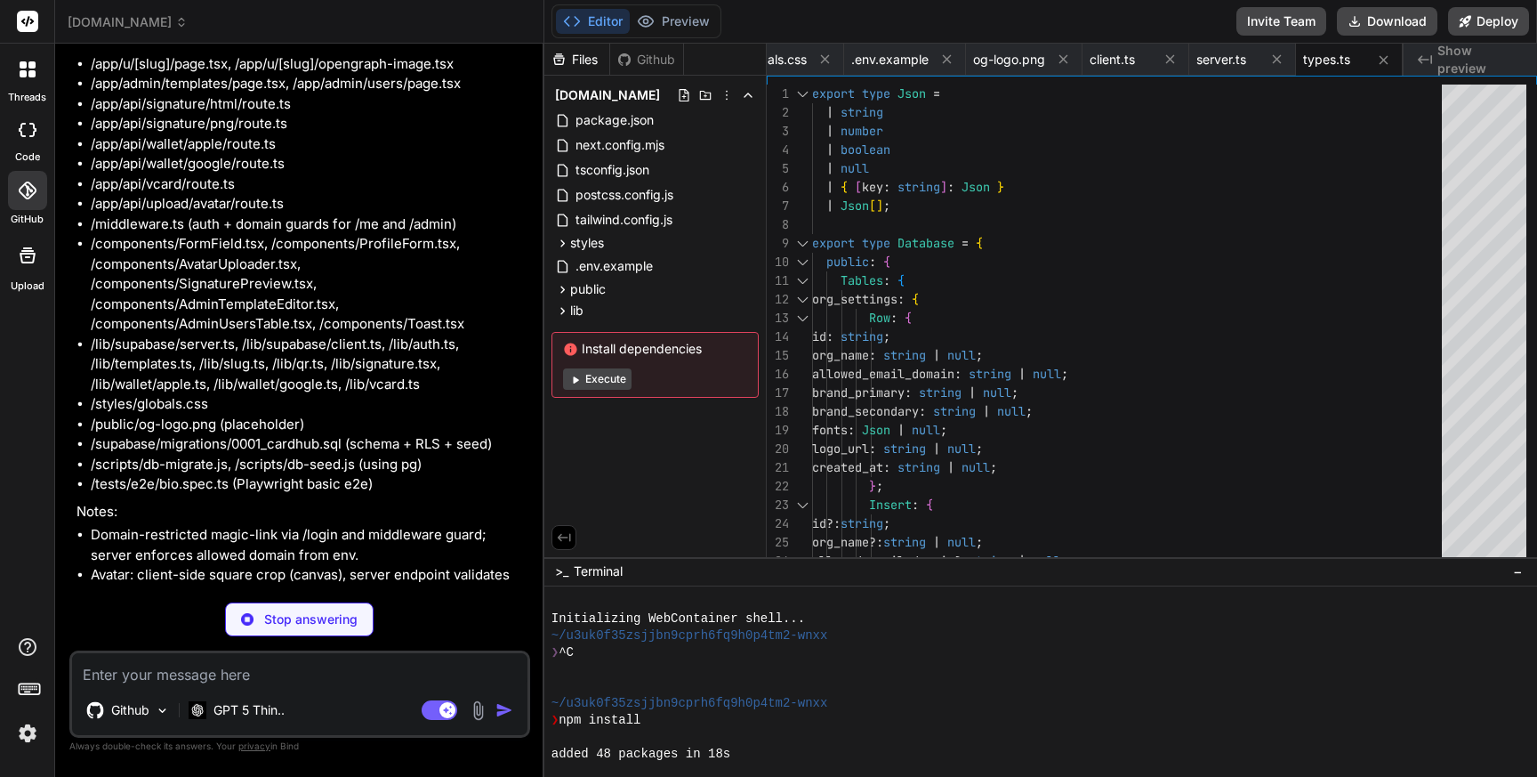
type textarea "x"
type textarea "const supabase = getSupabaseServer(); const session = await requireUser(); cons…"
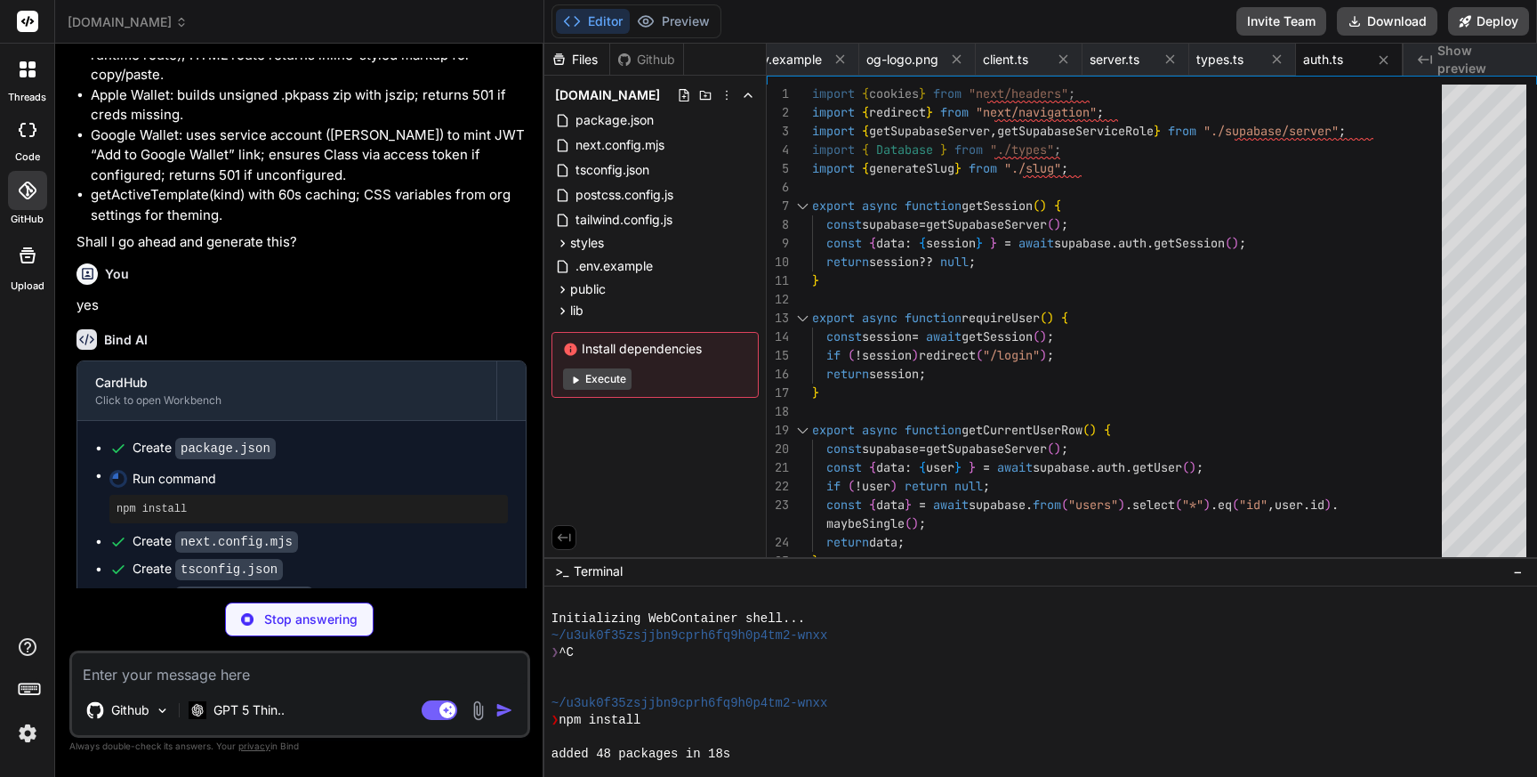
type textarea "x"
type textarea "if (parts.length === 0) return "user"; if (parts.length === 1) return slugify(p…"
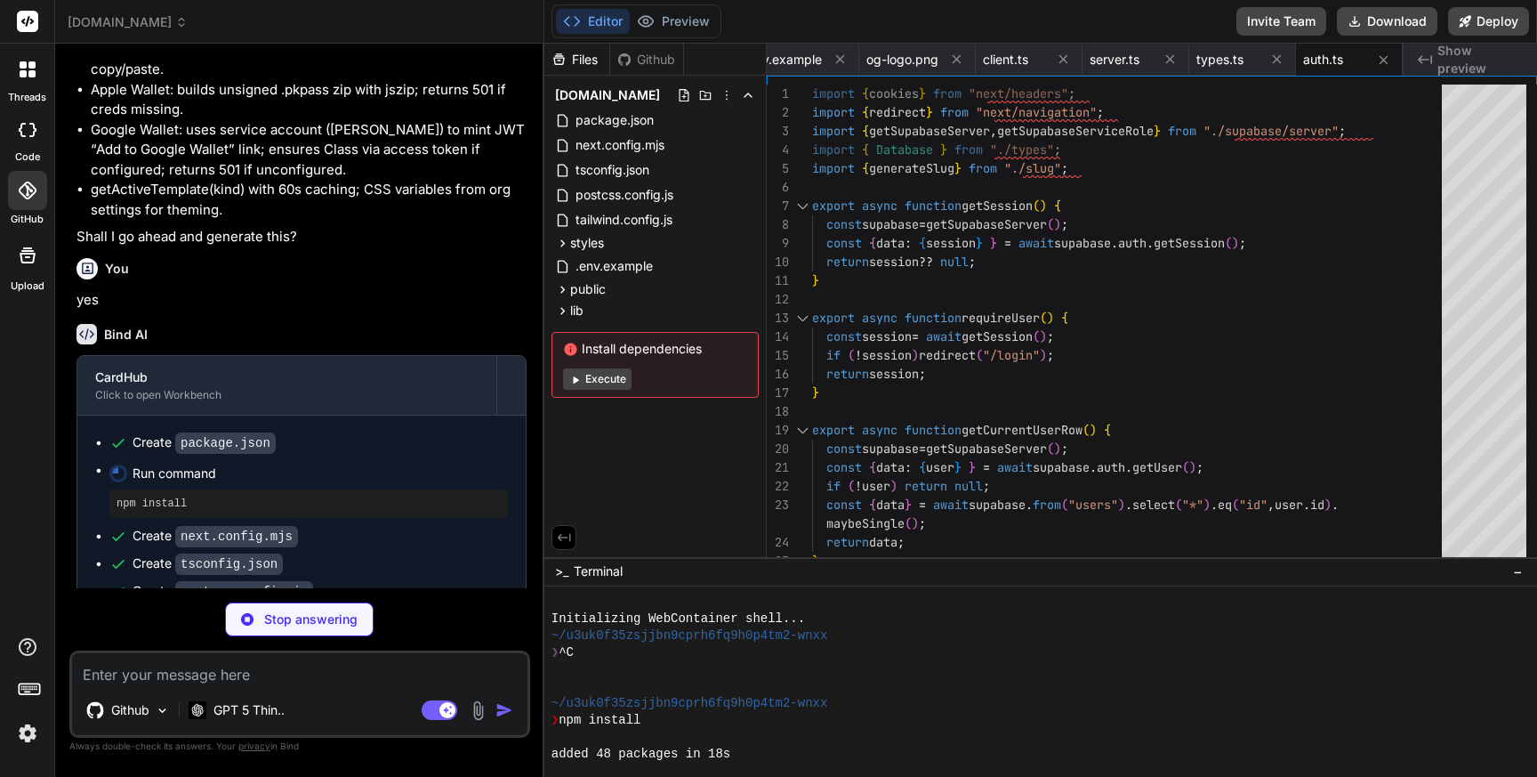
scroll to position [0, 0]
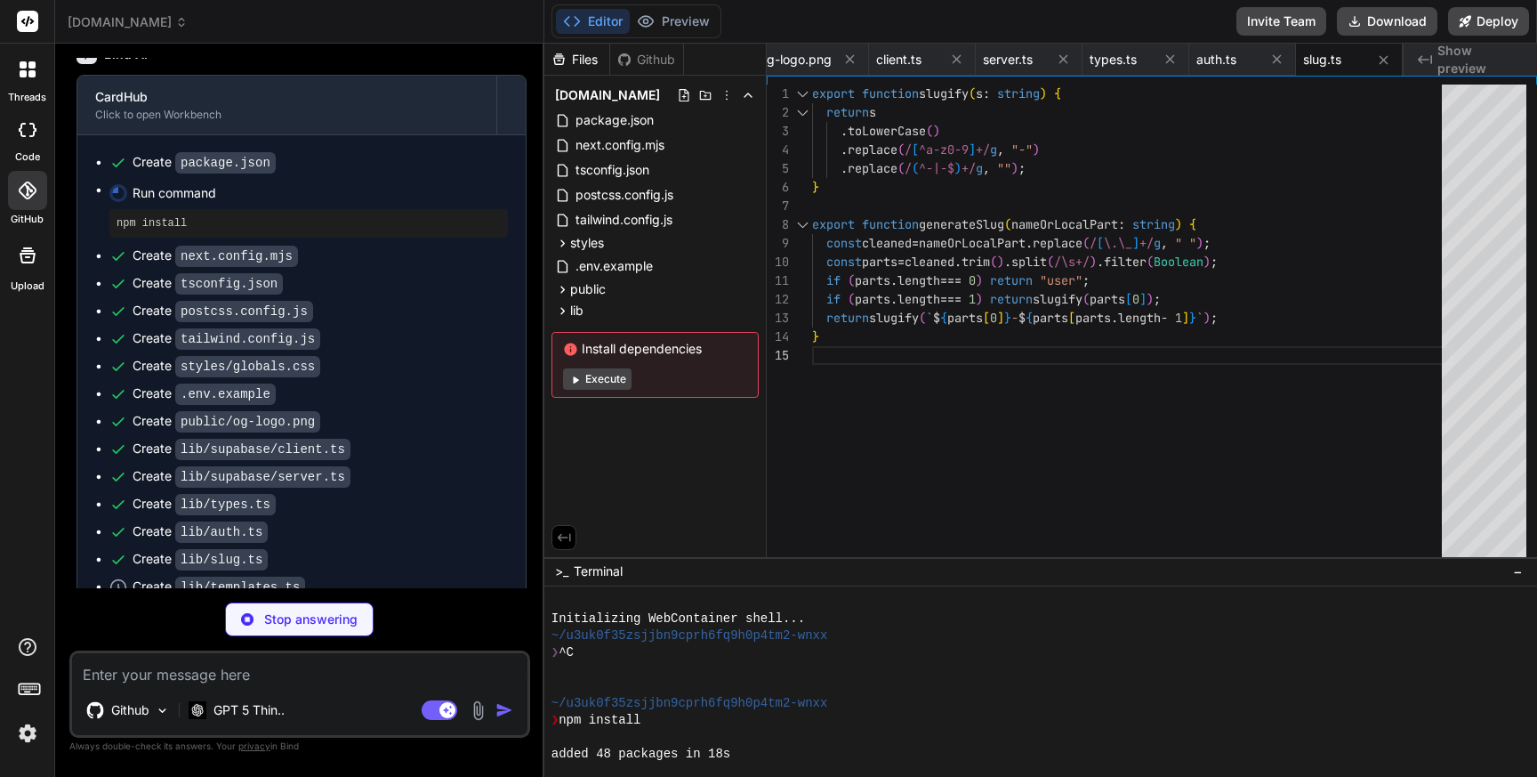
type textarea "x"
type textarea "} return { primary: hexToRgb(org.brand_primary || "#0f172a"), secondary: hexToR…"
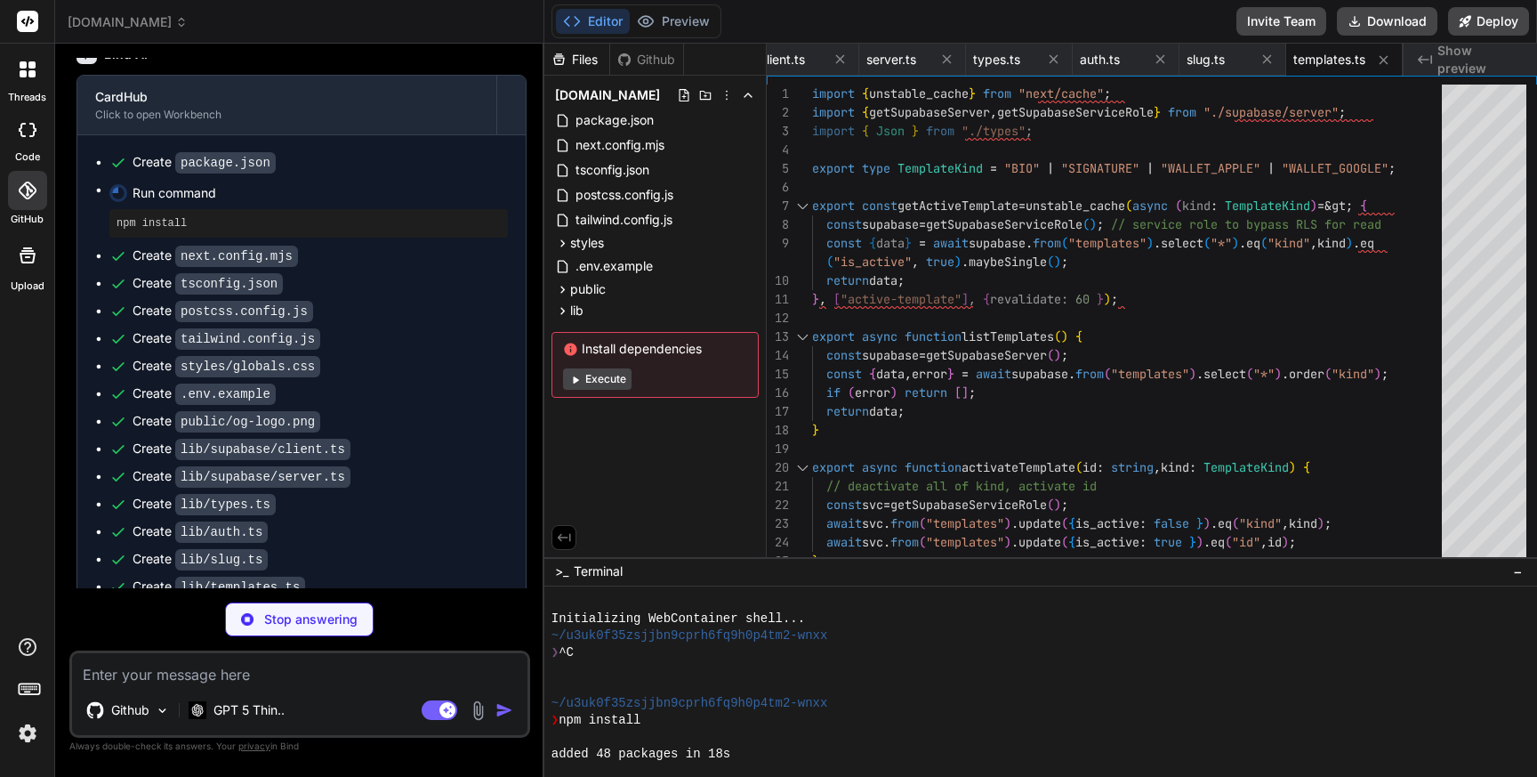
type textarea "x"
type textarea "import QRCode from "qrcode"; export async function qrDataURL(text: string) { re…"
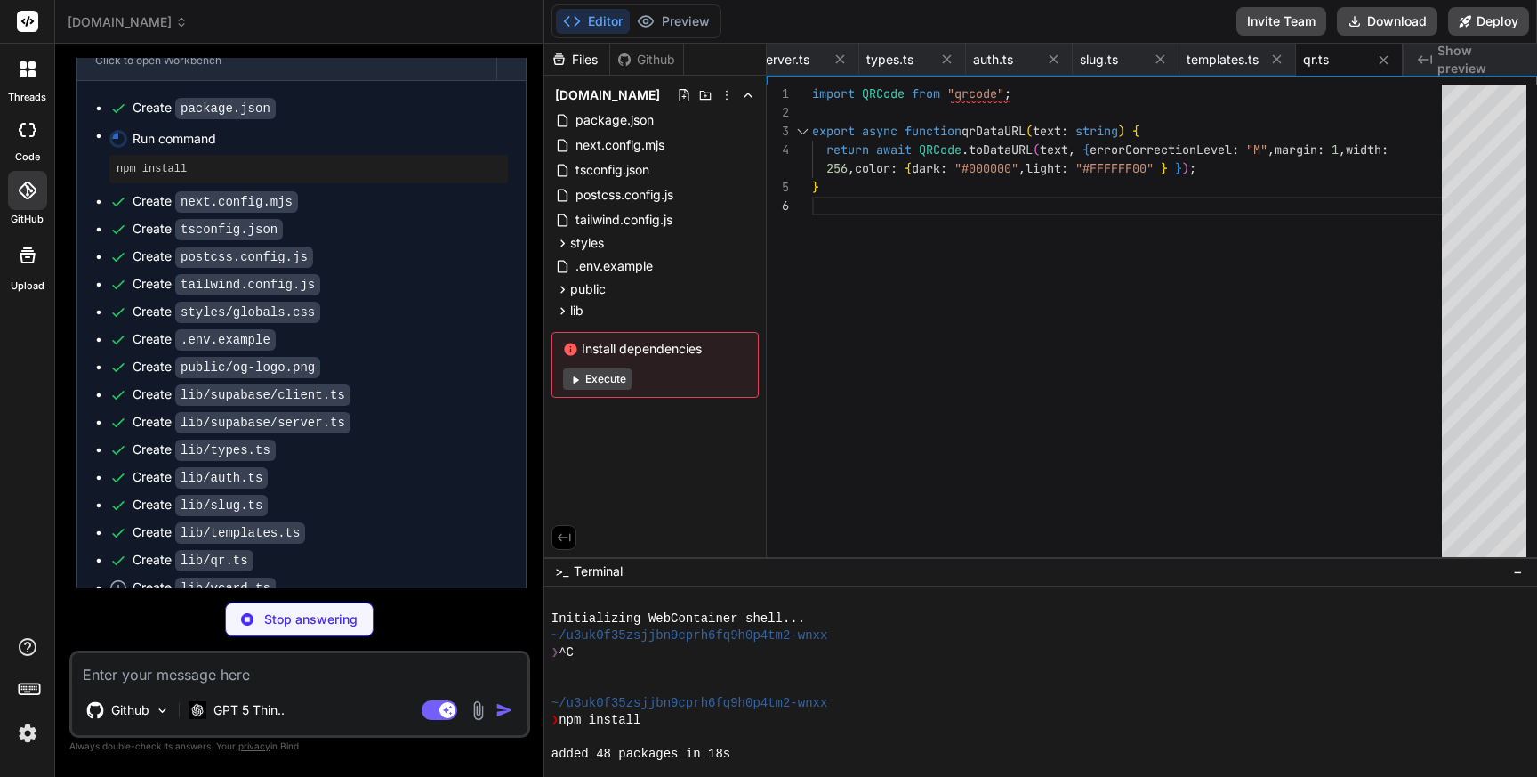
type textarea "x"
type textarea ""END:VCARD" ].filter(Boolean) as string[]; return lines.join("\r\n"); }"
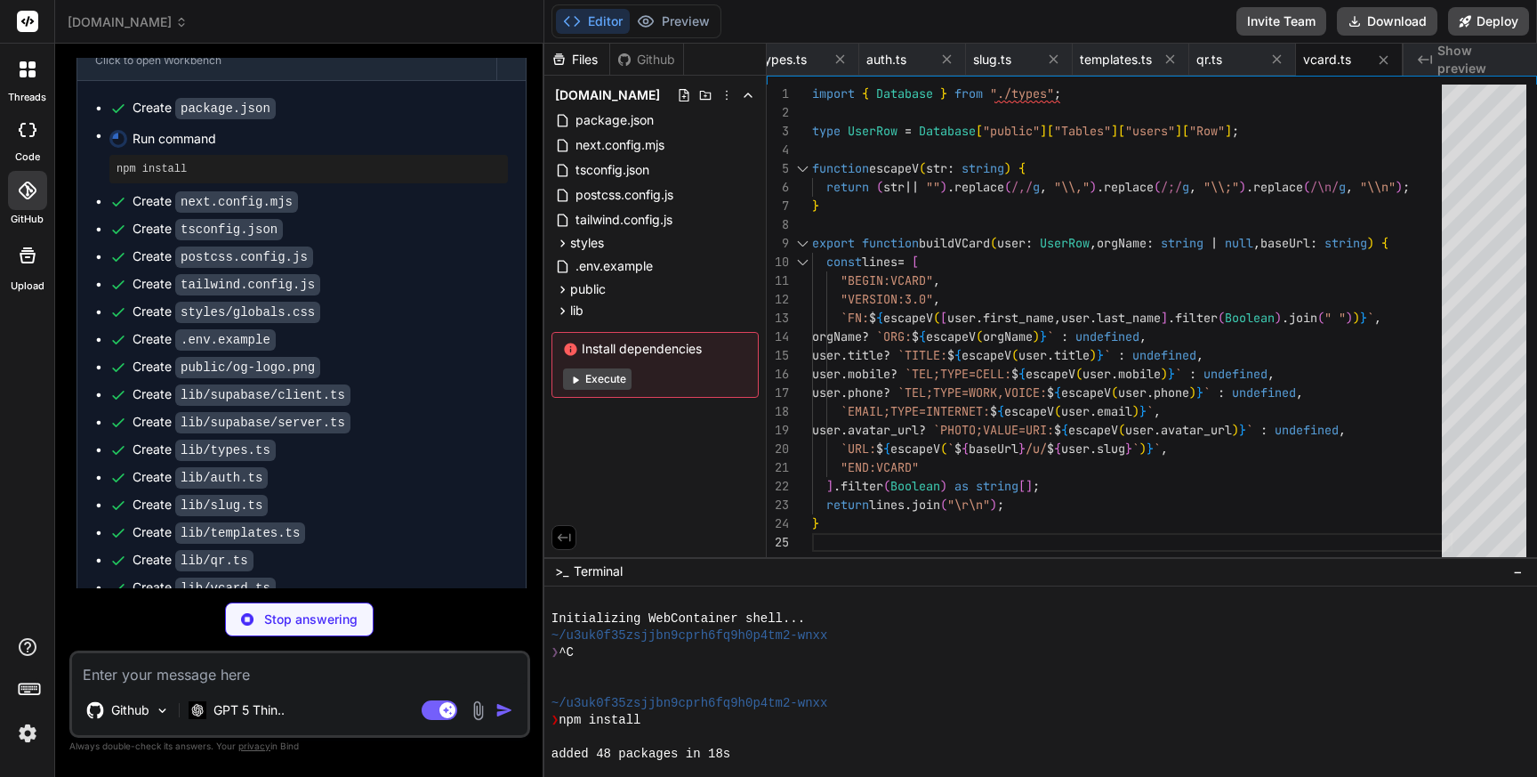
scroll to position [5306, 0]
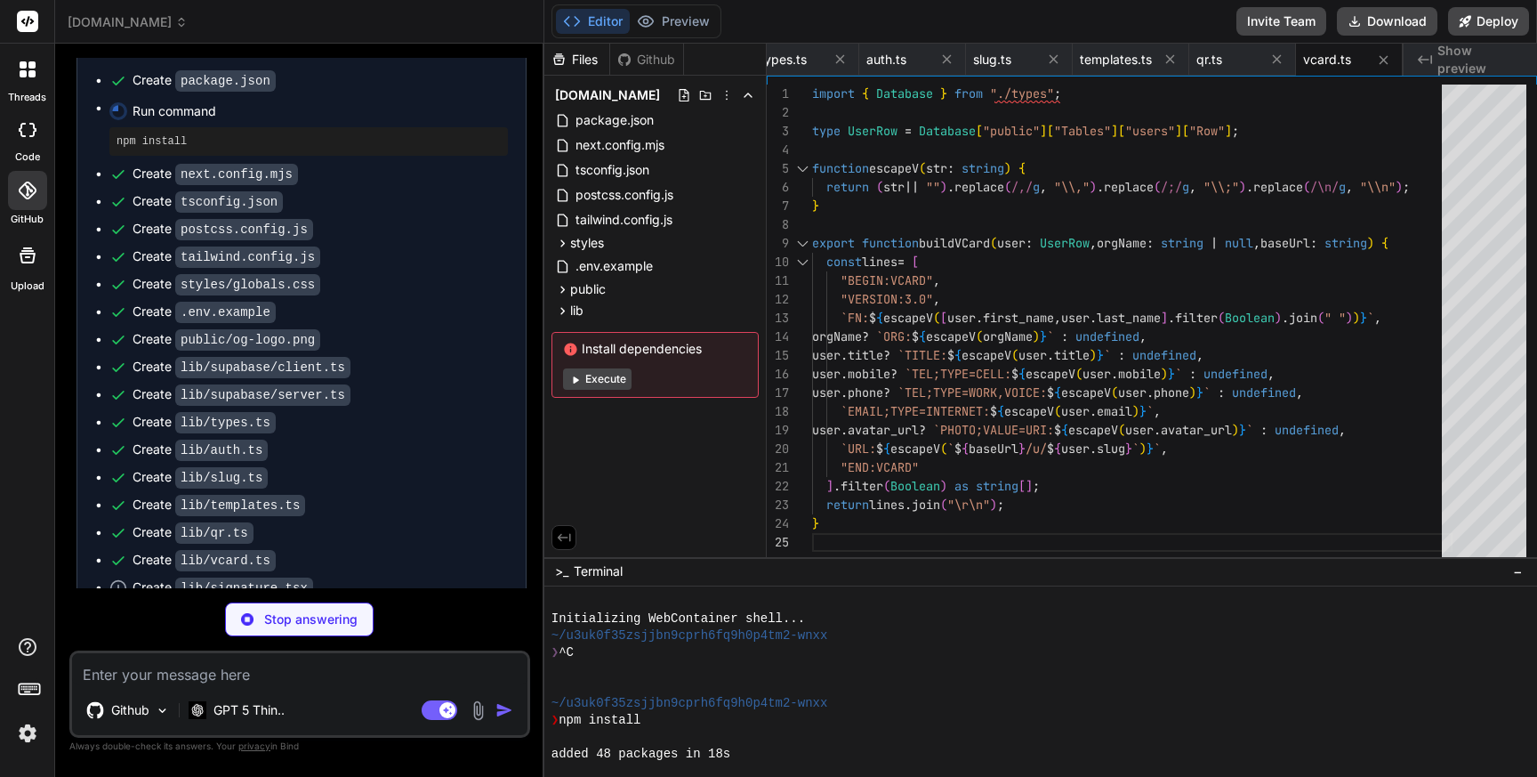
type textarea "x"
type textarea "width: 600, height: 220, fonts: [] } ); const resvg = new Resvg(svg, { fitTo: {…"
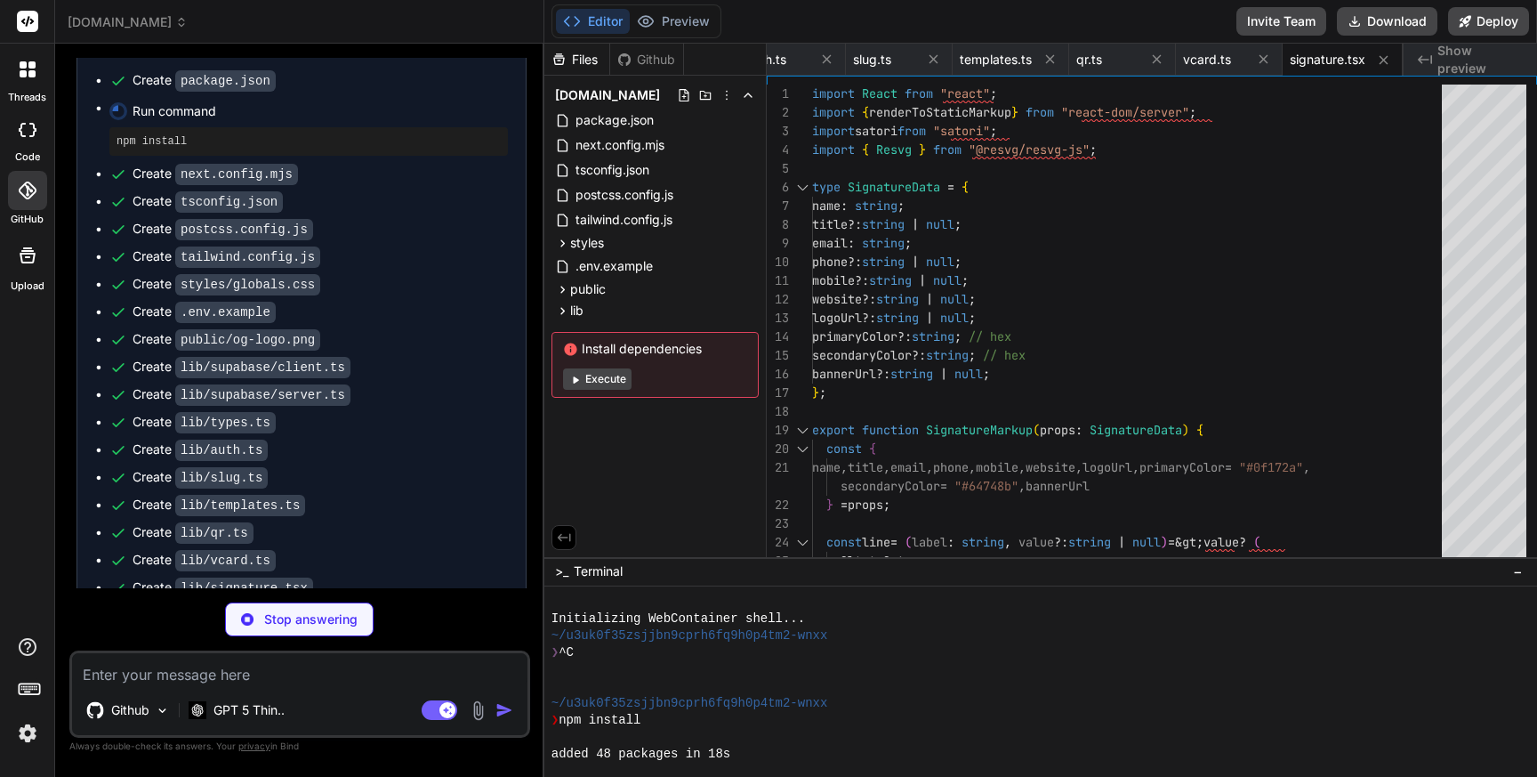
scroll to position [5333, 0]
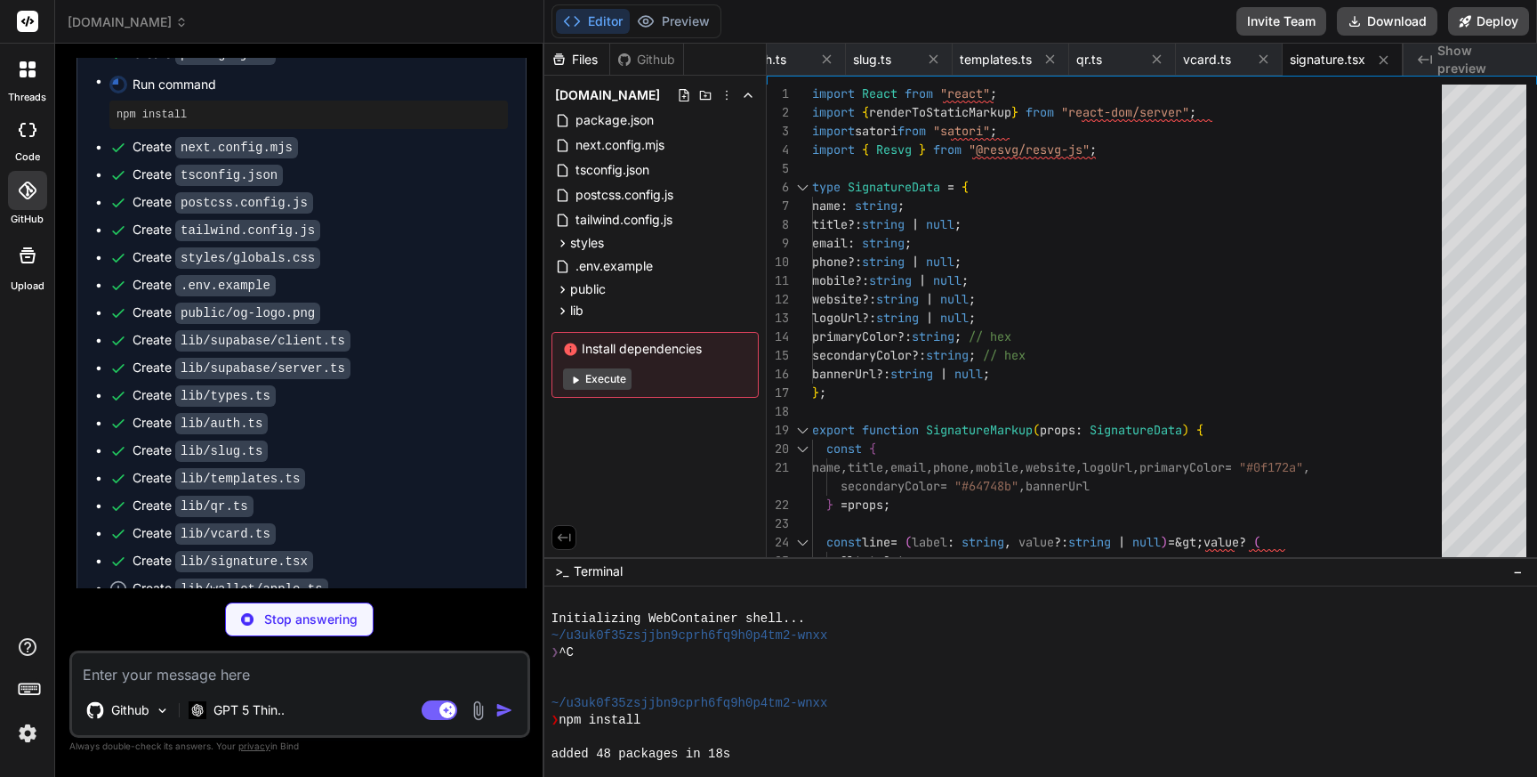
type textarea "x"
type textarea "const parsed = hex.replace("#", ""); const bigint = parseInt(parsed.length === …"
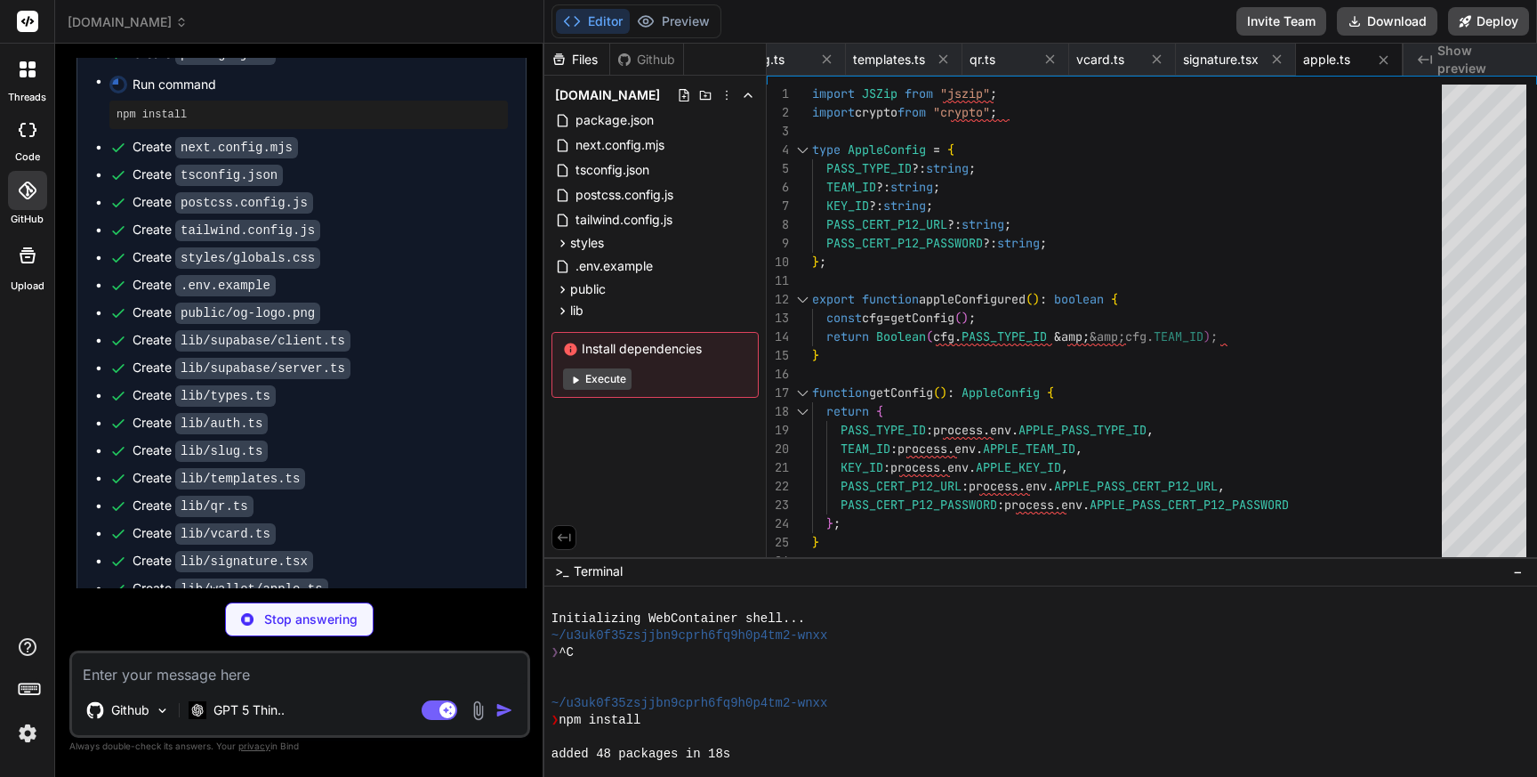
scroll to position [5360, 0]
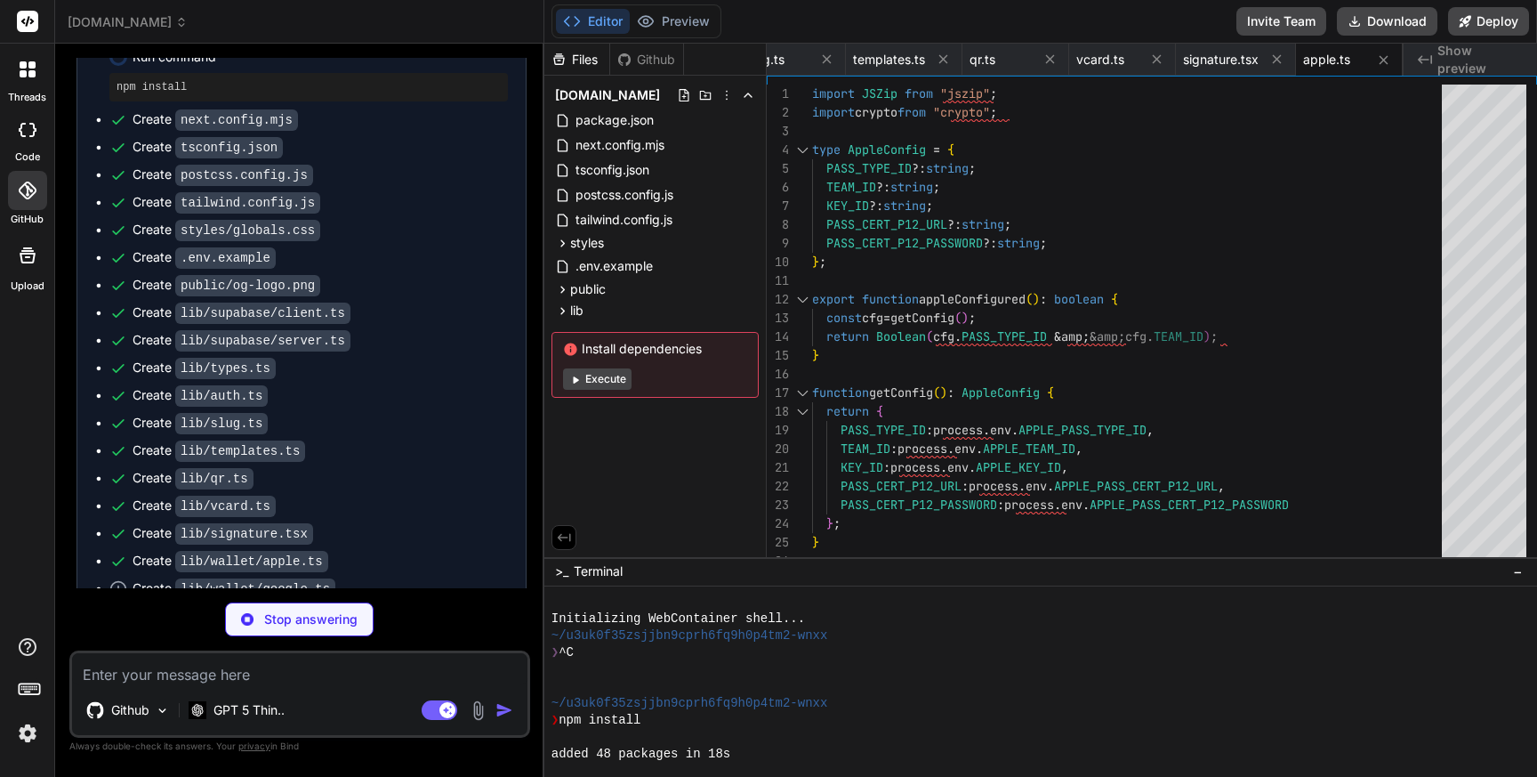
click at [33, 196] on icon at bounding box center [28, 190] width 18 height 18
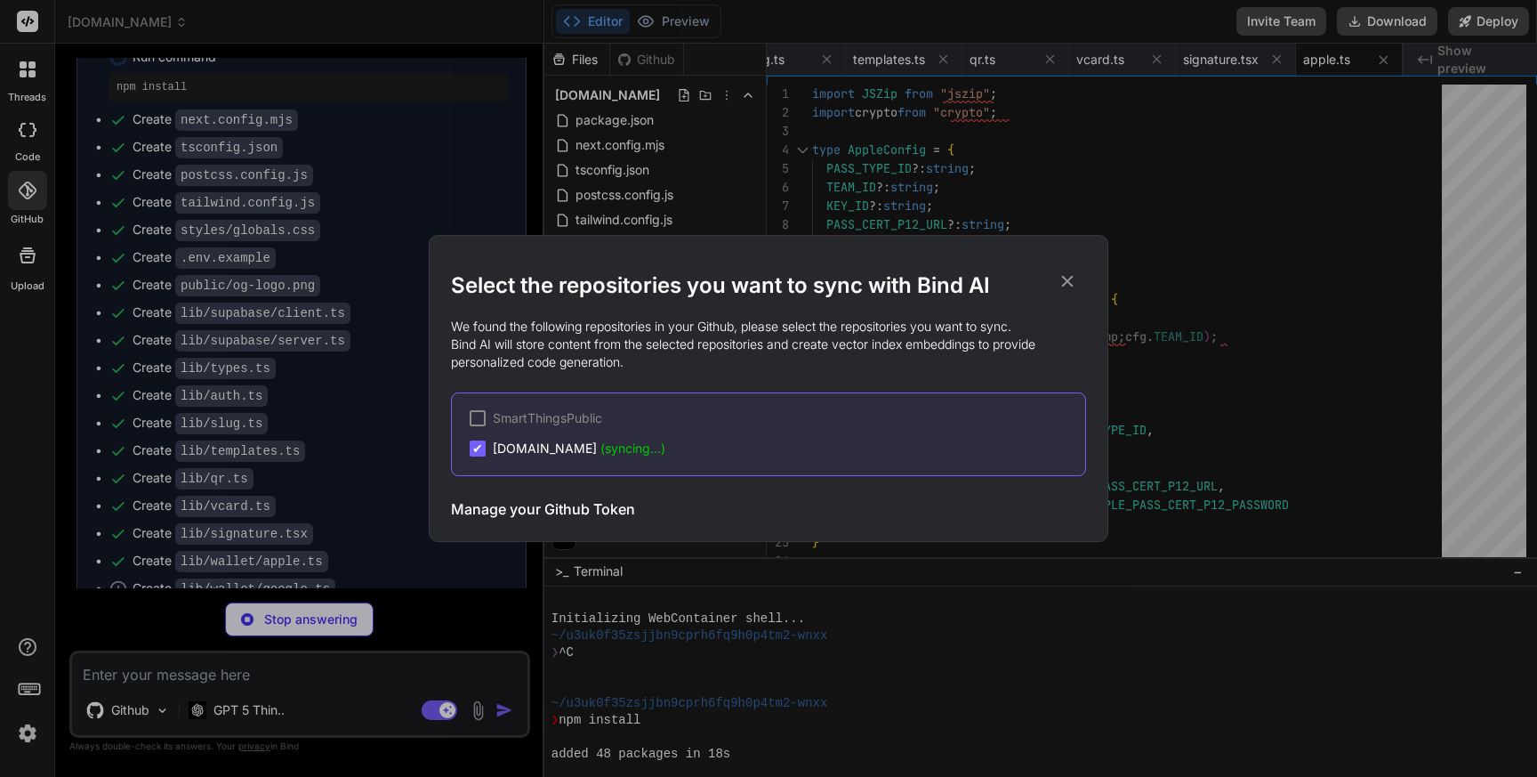
type textarea "x"
type textarea "const decoded = Buffer.from(jsonOrB64OrUrl, "base64").toString("utf-8"); return…"
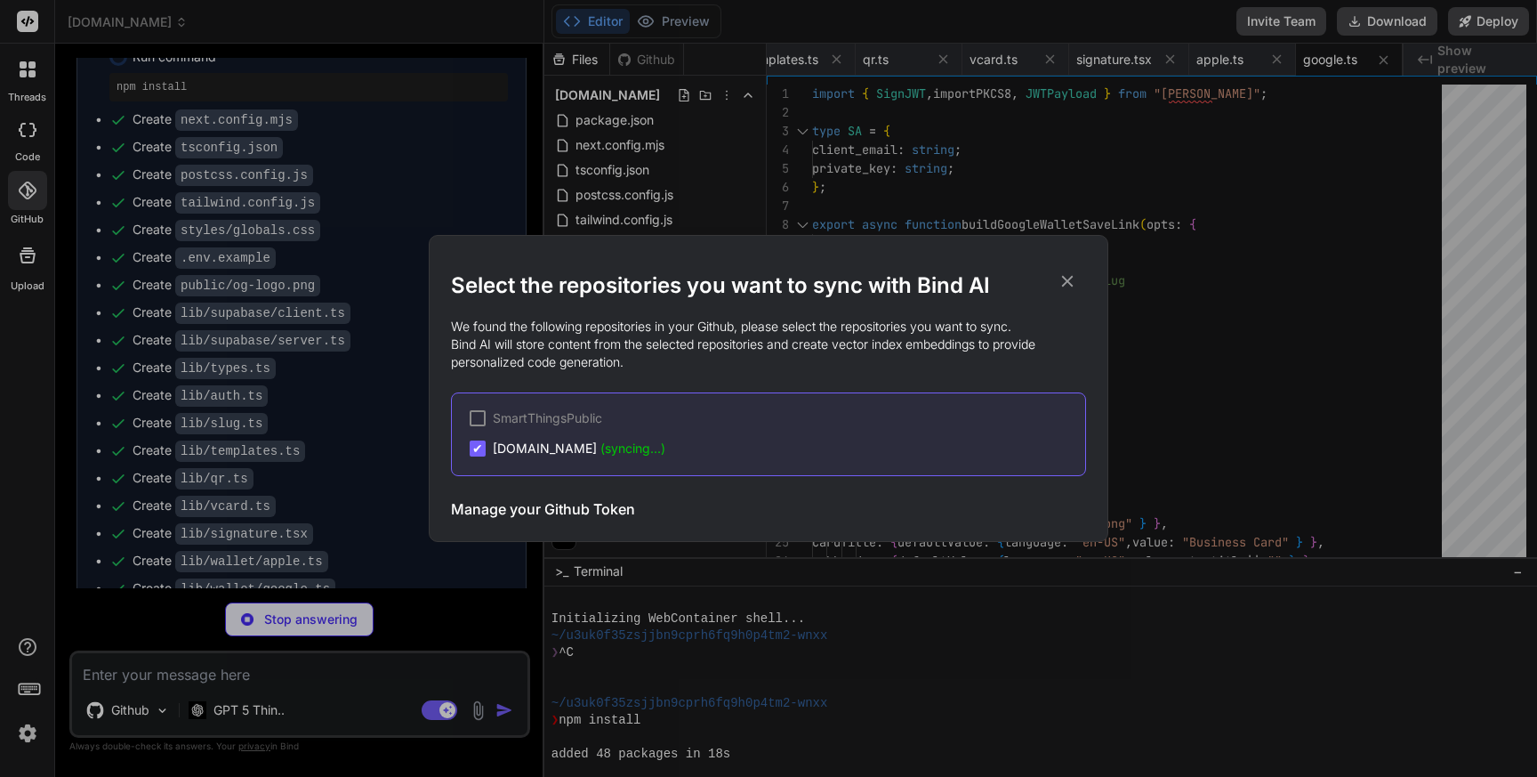
type textarea "x"
type textarea "if (!show) return null; return ( &lt;div className="fixed bottom-4 left-1/2 z-5…"
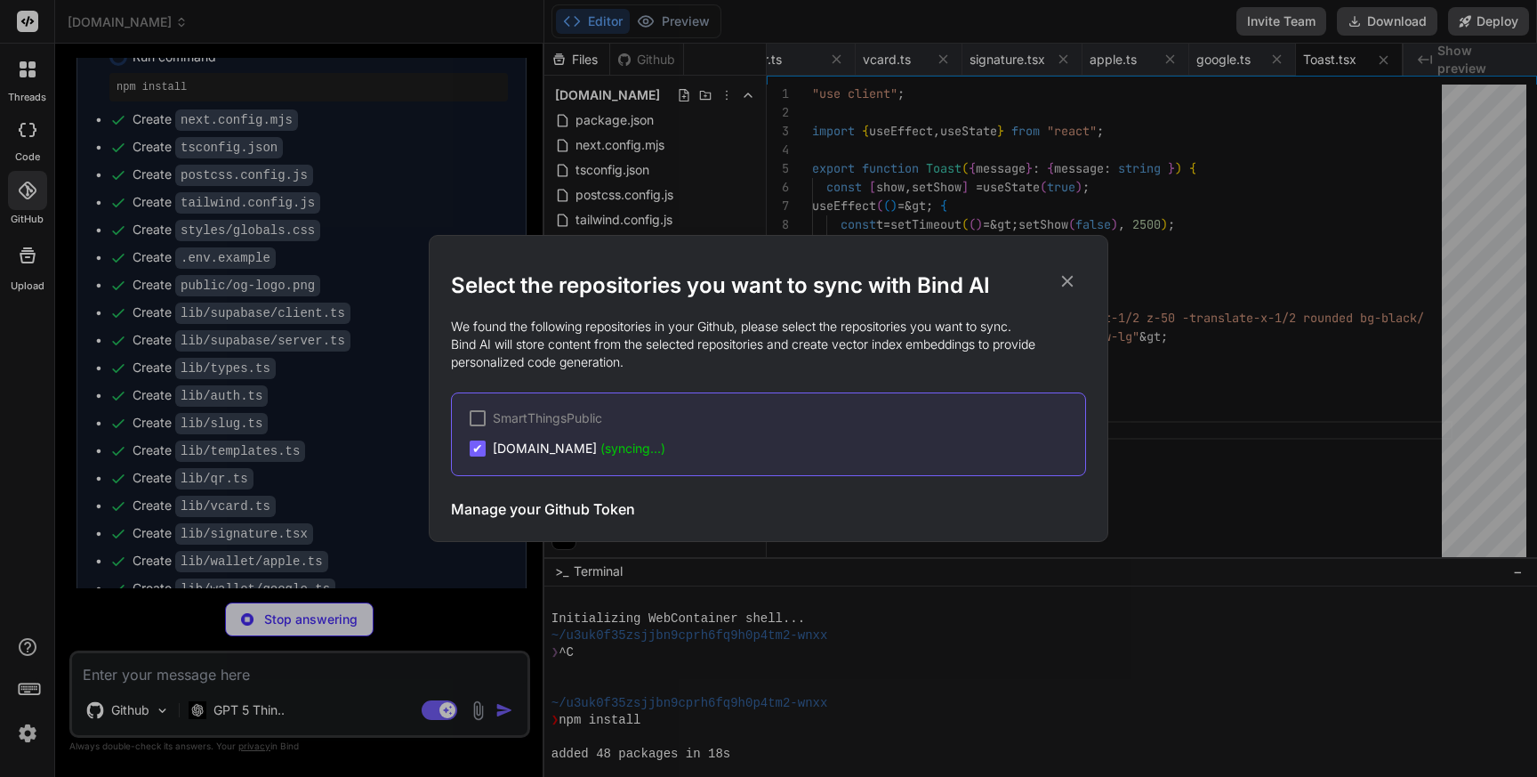
click at [1065, 283] on icon at bounding box center [1068, 282] width 12 height 12
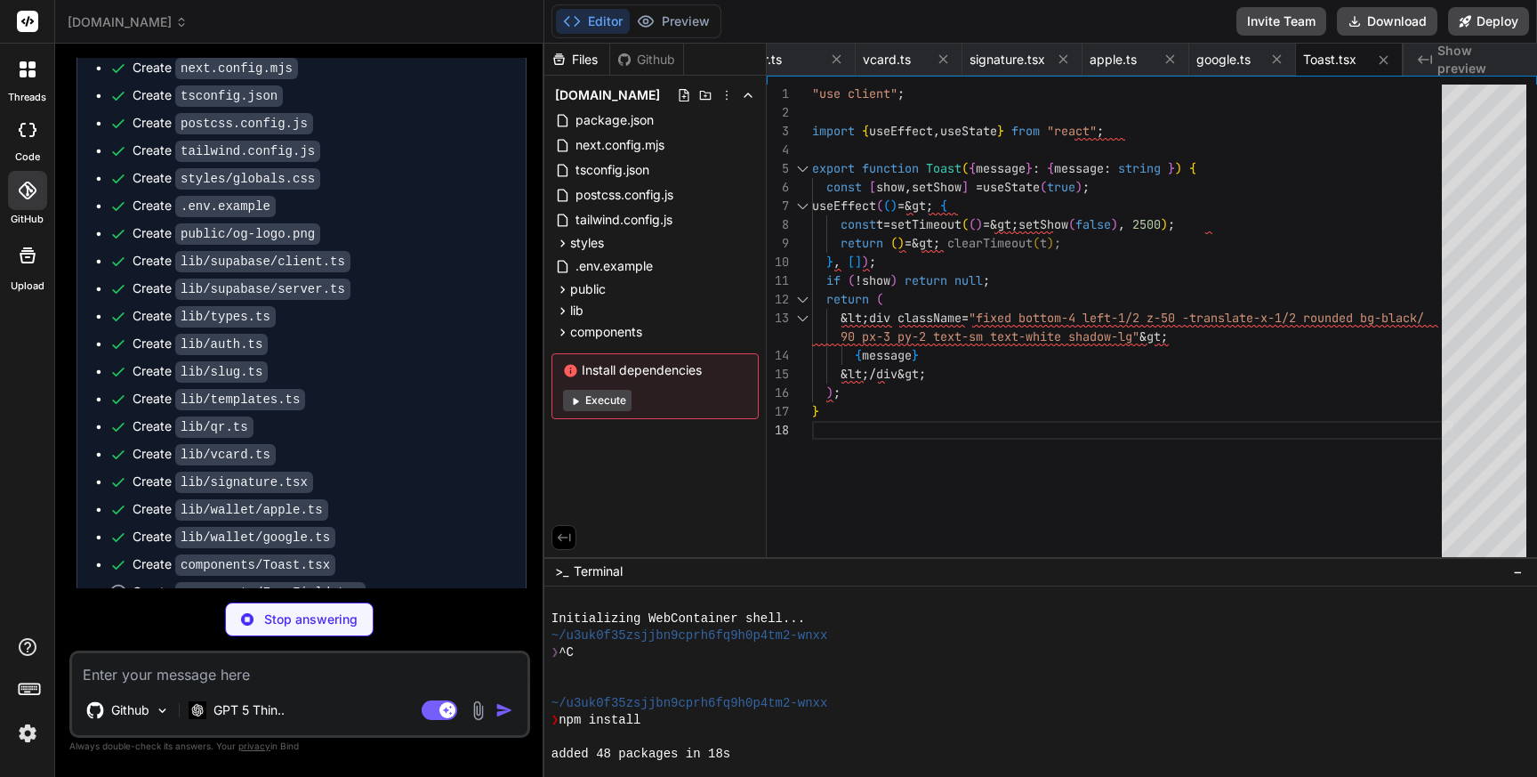
scroll to position [5414, 0]
type textarea "x"
type textarea "); }"
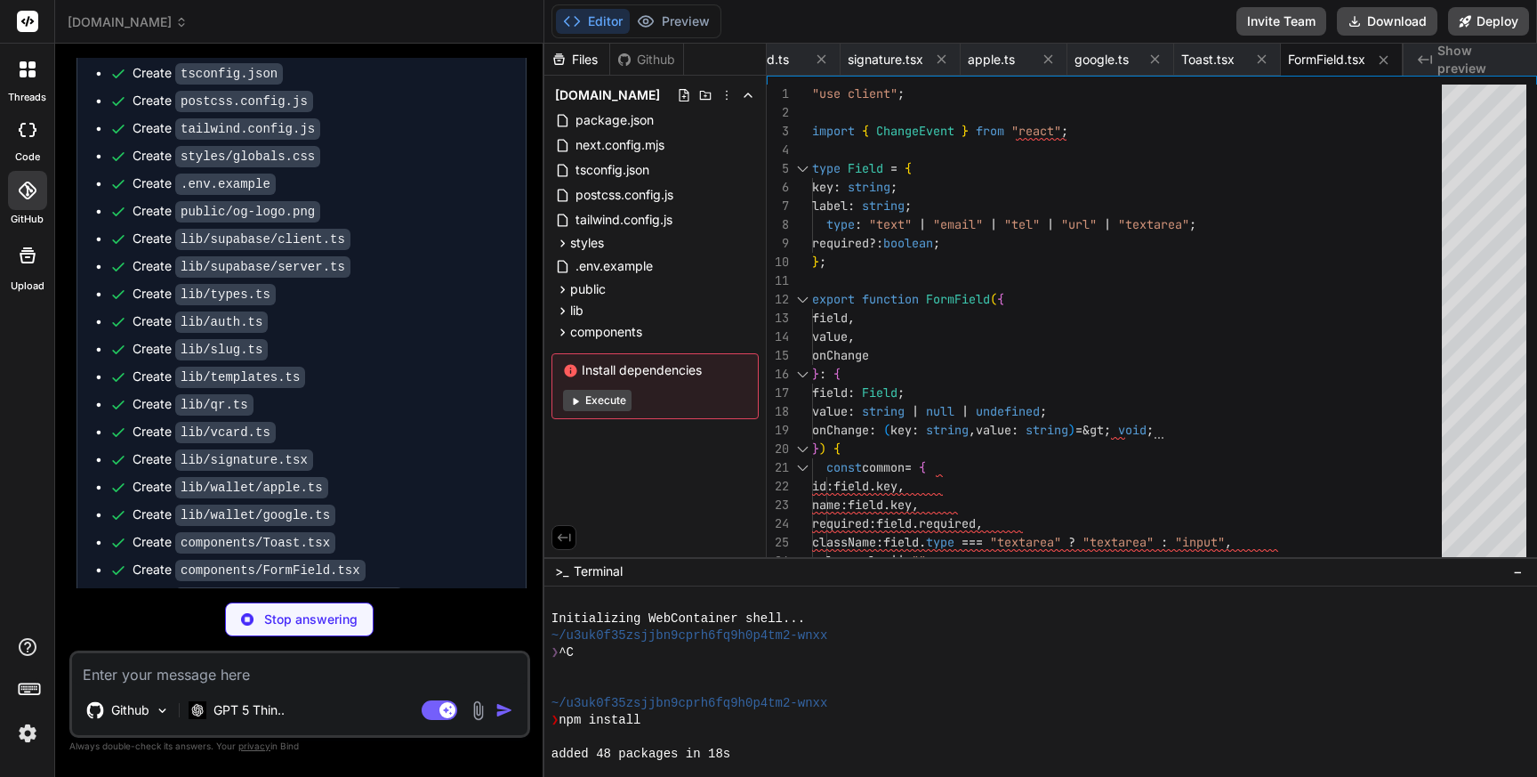
scroll to position [5441, 0]
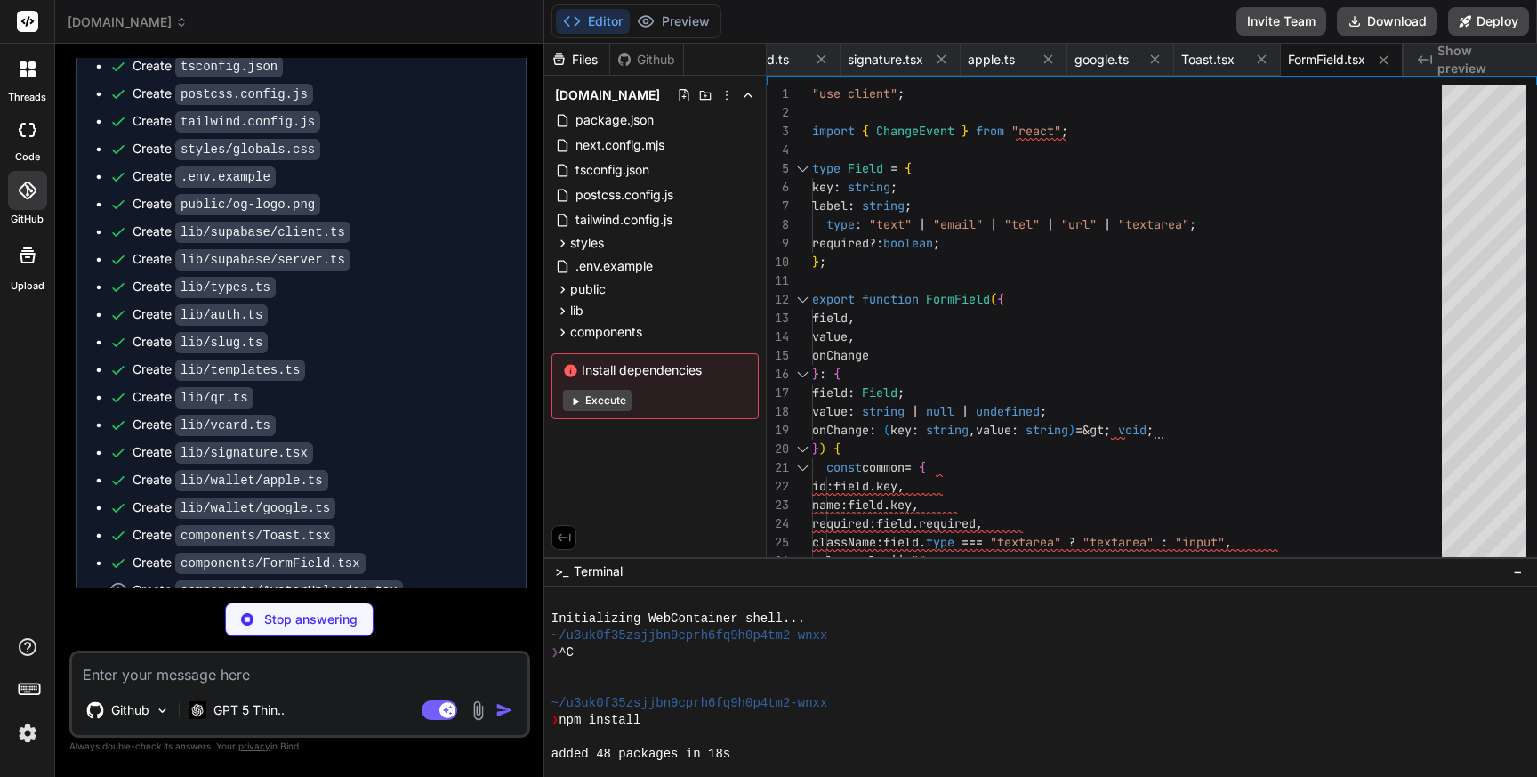
click at [592, 374] on span "Install dependencies" at bounding box center [655, 370] width 184 height 18
type textarea "x"
type textarea "&lt;p className="mt-1 text-xs text-slate-500"&gt;PNG/JPG up to 1.5MB. Cropped t…"
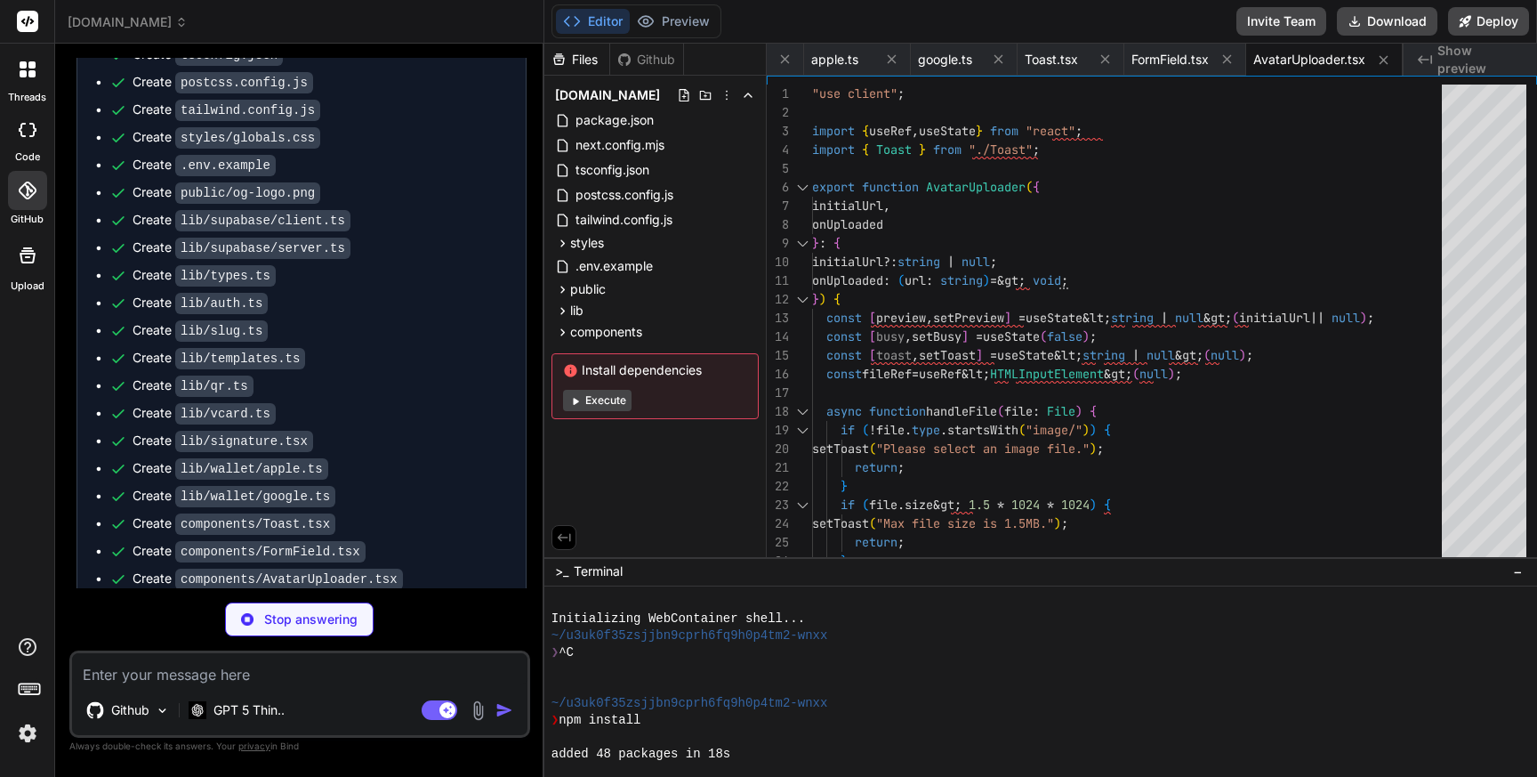
scroll to position [5469, 0]
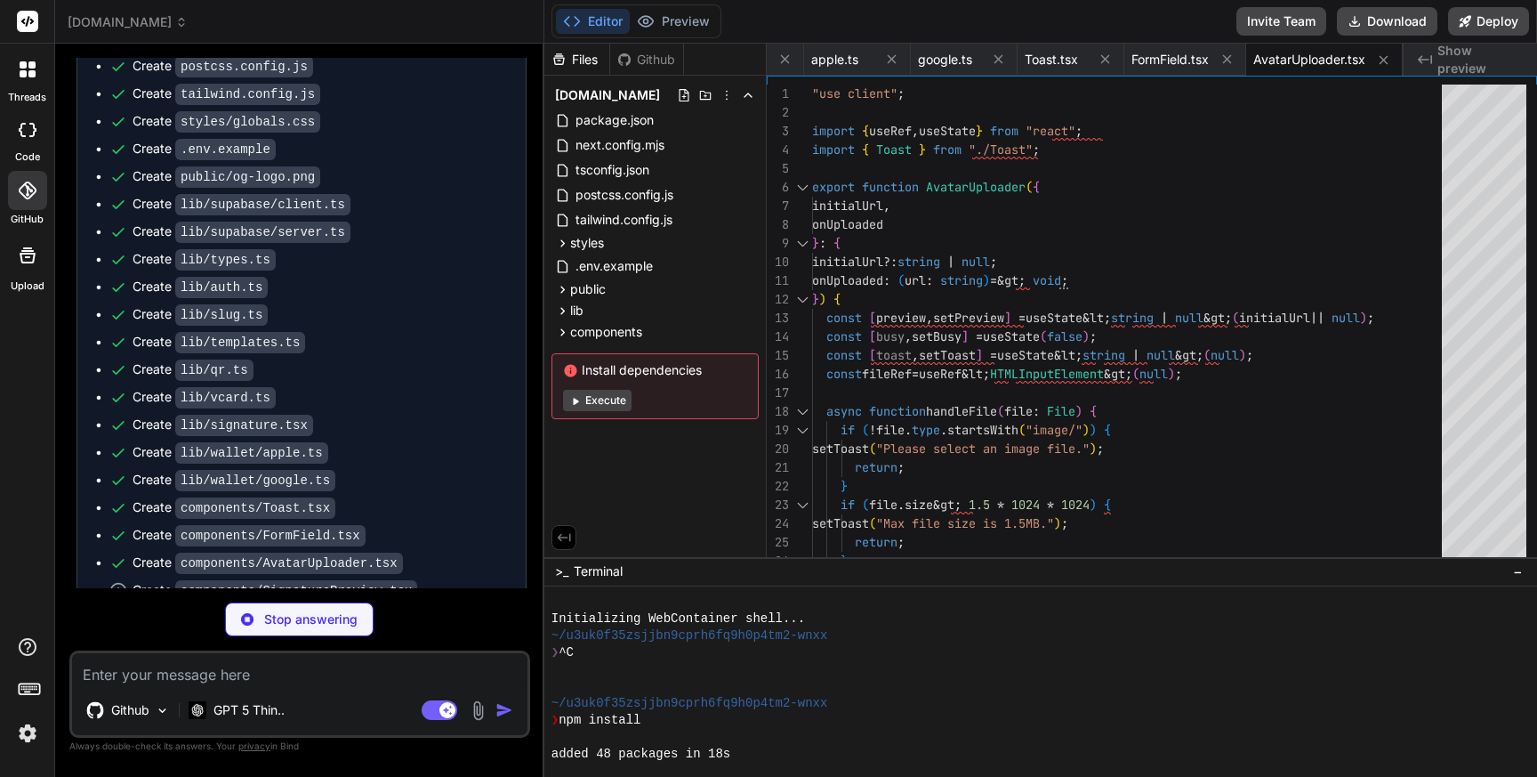
type textarea "x"
type textarea "signature.png&lt;/div&gt; : null} {toast ? &lt;Toast message={toast} /&gt; : nu…"
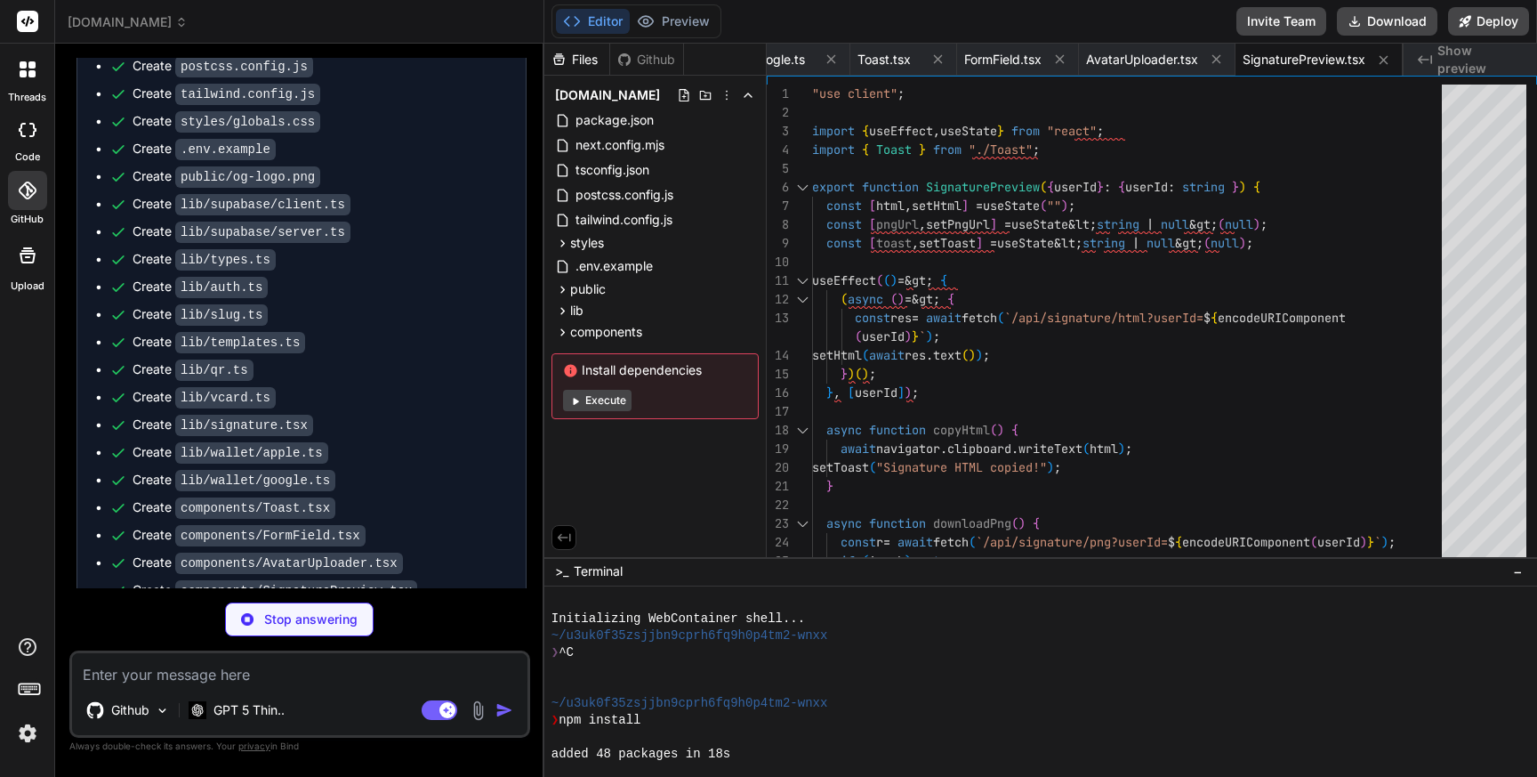
scroll to position [5495, 0]
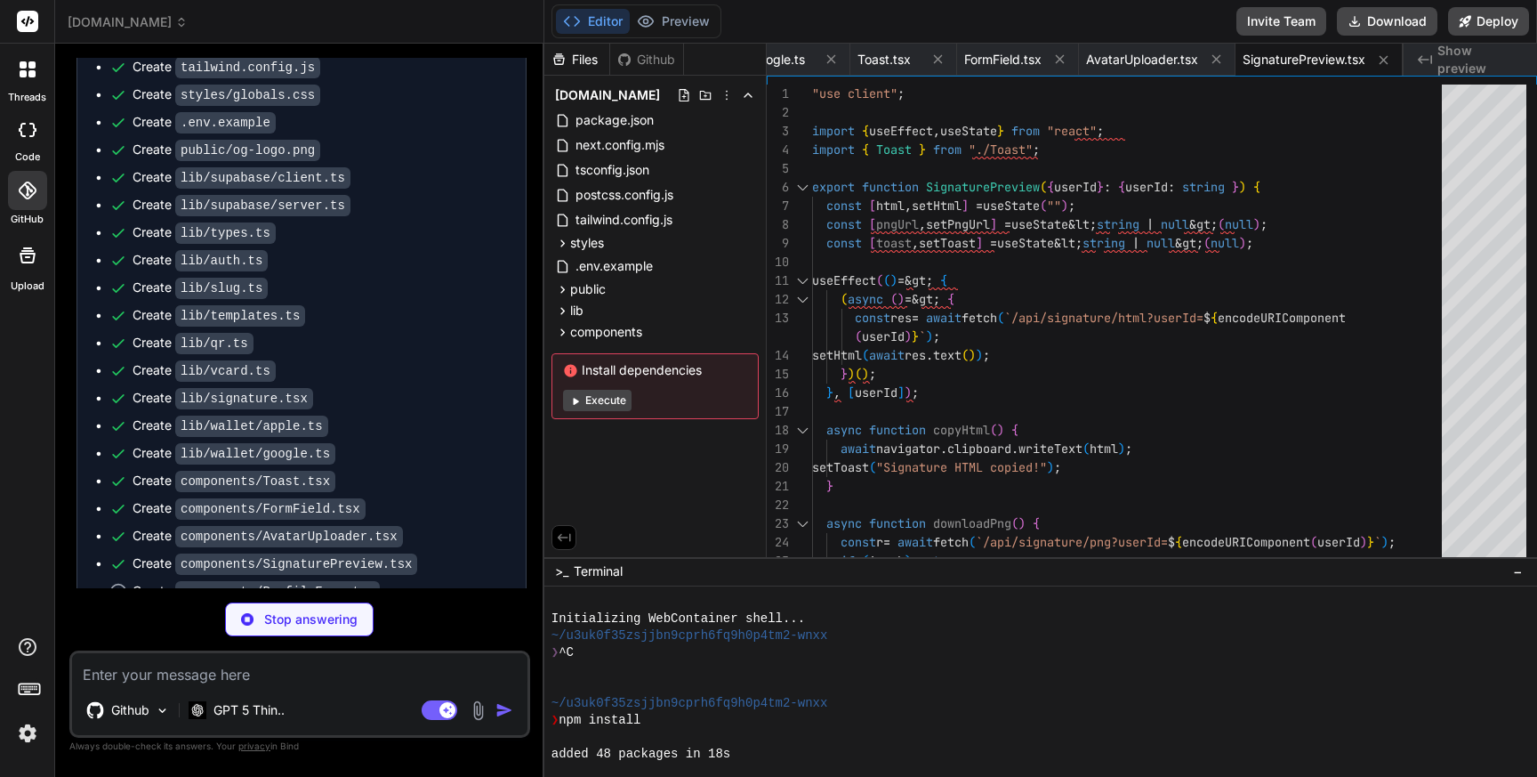
type textarea "x"
type textarea "&lt;/div&gt; &lt;/div&gt; &lt;/div&gt; ); }"
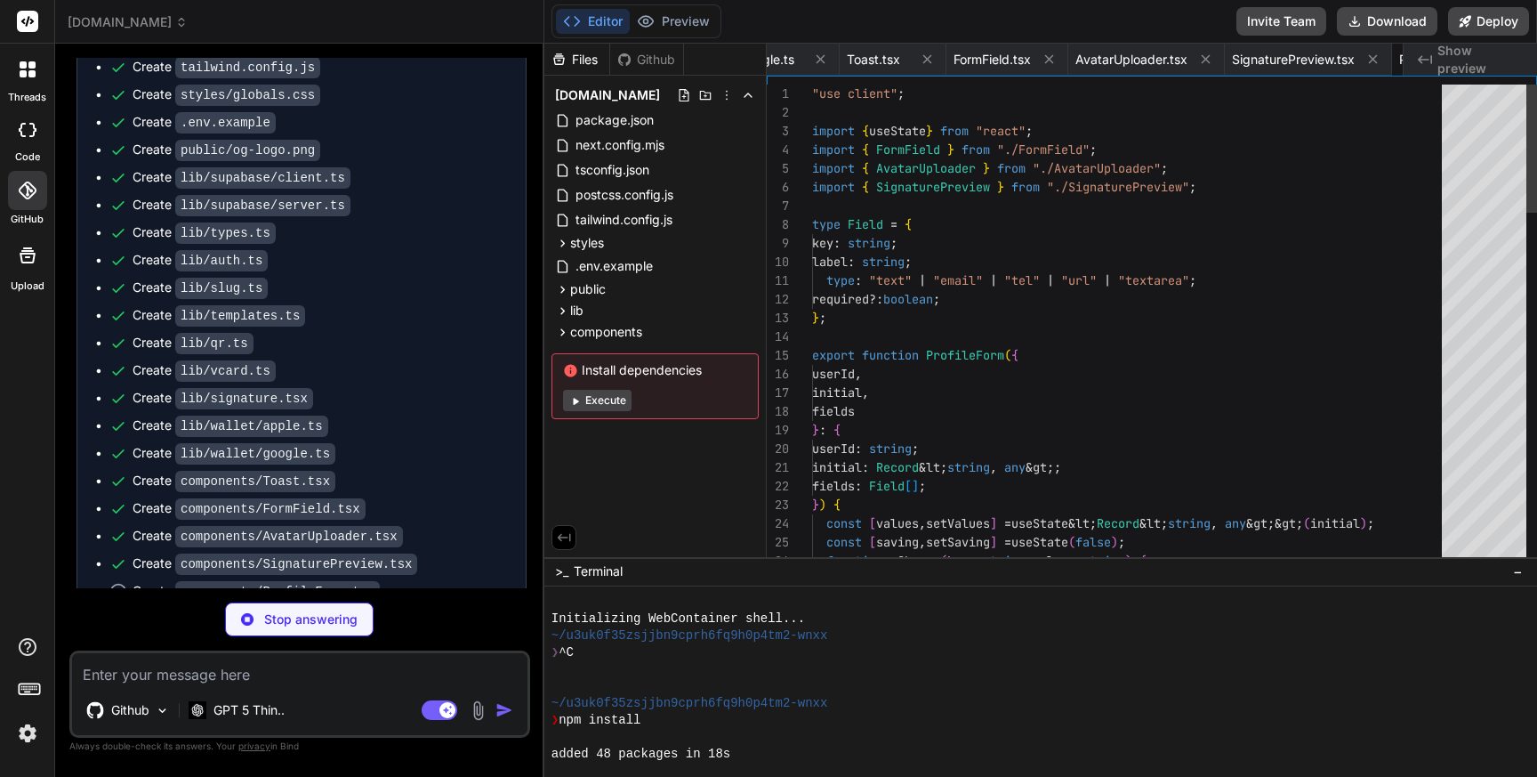
type textarea "x"
type textarea "export default nextConfig;"
type textarea "module.exports = { plugins: { tailwindcss: {}, autoprefixer: {}, }, };"
type textarea "x"
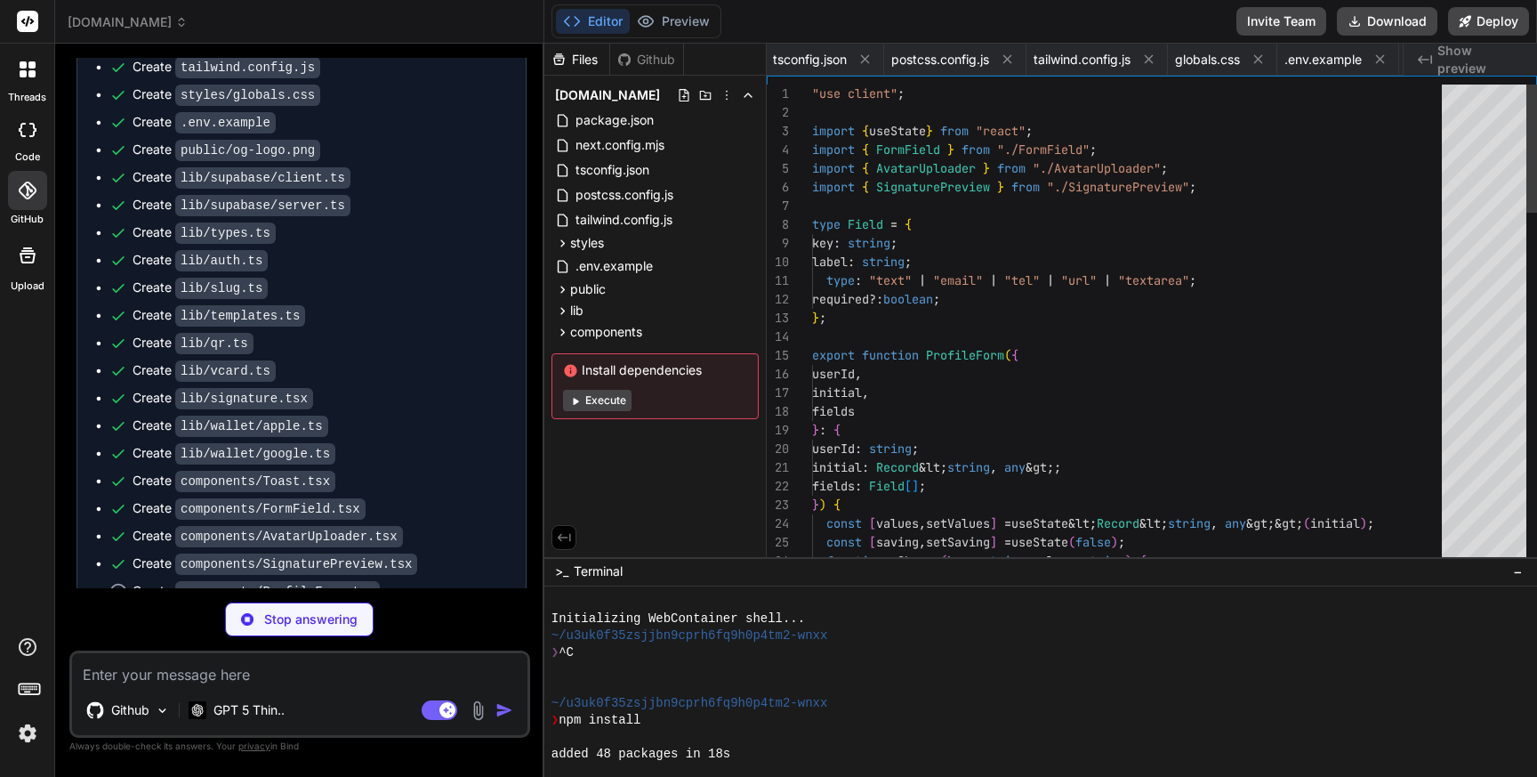
type textarea "}, plugins: [] };"
type textarea "x"
type textarea "GOOGLE_WALLET_SERVICE_ACCOUNT_JSON= # base64 of JSON or a https URL to fetch # …"
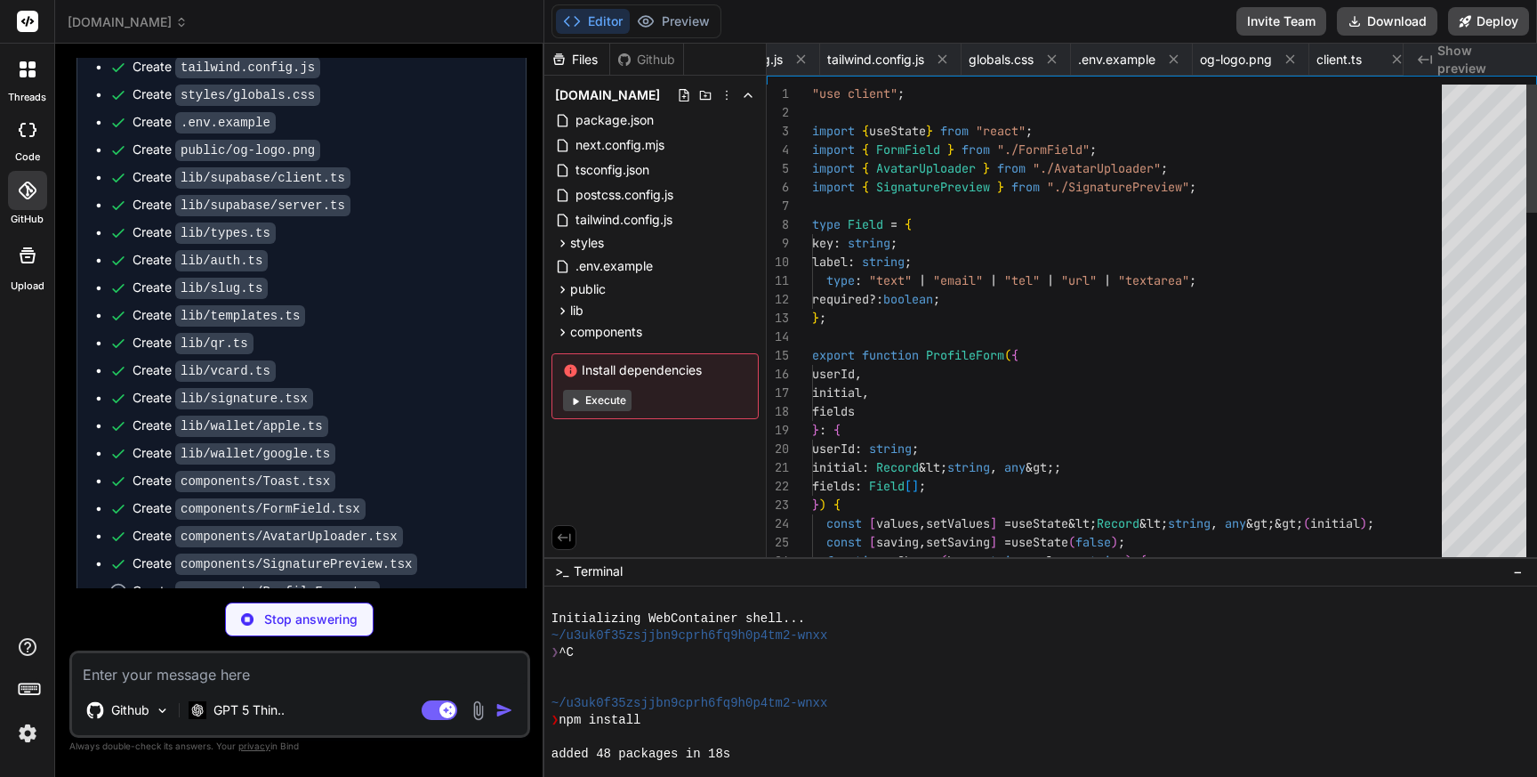
type textarea "x"
type textarea "iVBORw0KGgoAAAANSUhEUgAAAEAAAABACAYAAACqaXHeAAAACXBIWXMAAAsSAAALEgHS3X78AAAAJUl…"
type textarea "x"
type textarea ""use client"; import { createClientComponentClient } from "@supabase/auth-helpe…"
type textarea "x"
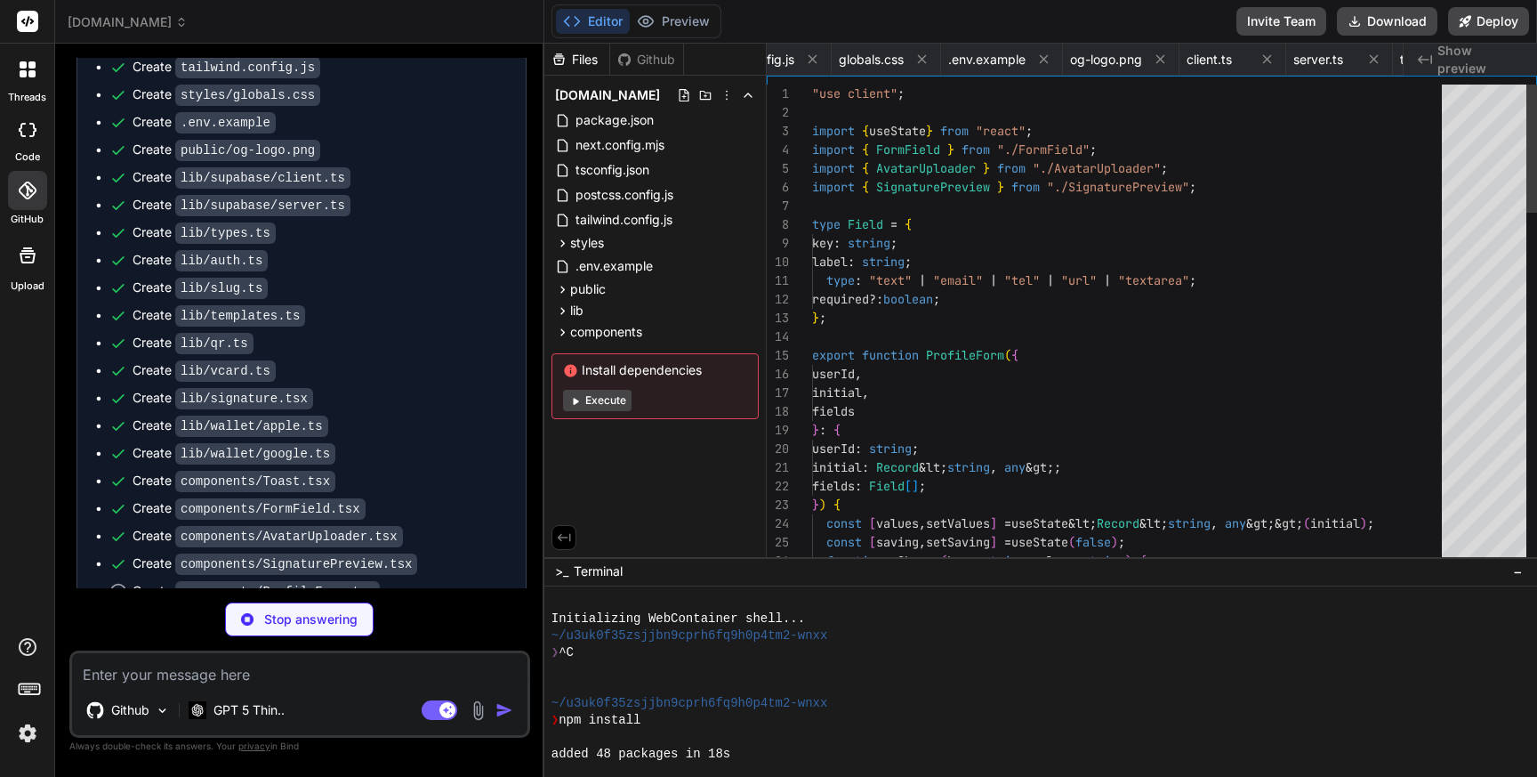
type textarea "last_issued_at?: string | null; status?: string | null; }; Update: Partial&lt;D…"
type textarea "x"
type textarea "const supabase = getSupabaseServer(); const session = await requireUser(); cons…"
type textarea "x"
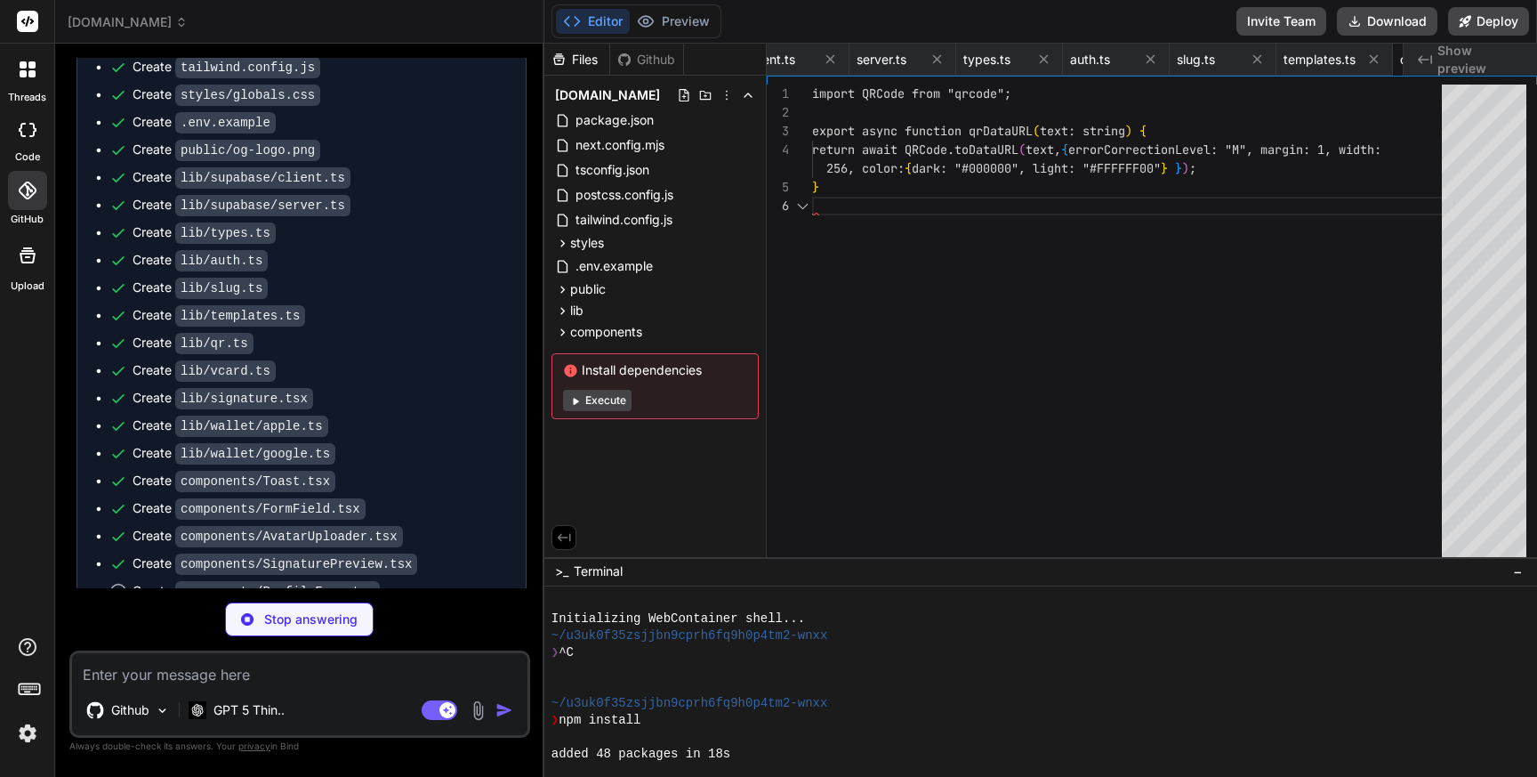
type textarea "const parsed = hex.replace("#", ""); const bigint = parseInt(parsed.length === …"
type textarea "x"
type textarea "const decoded = Buffer.from(jsonOrB64OrUrl, "base64").toString("utf-8"); return…"
type textarea "x"
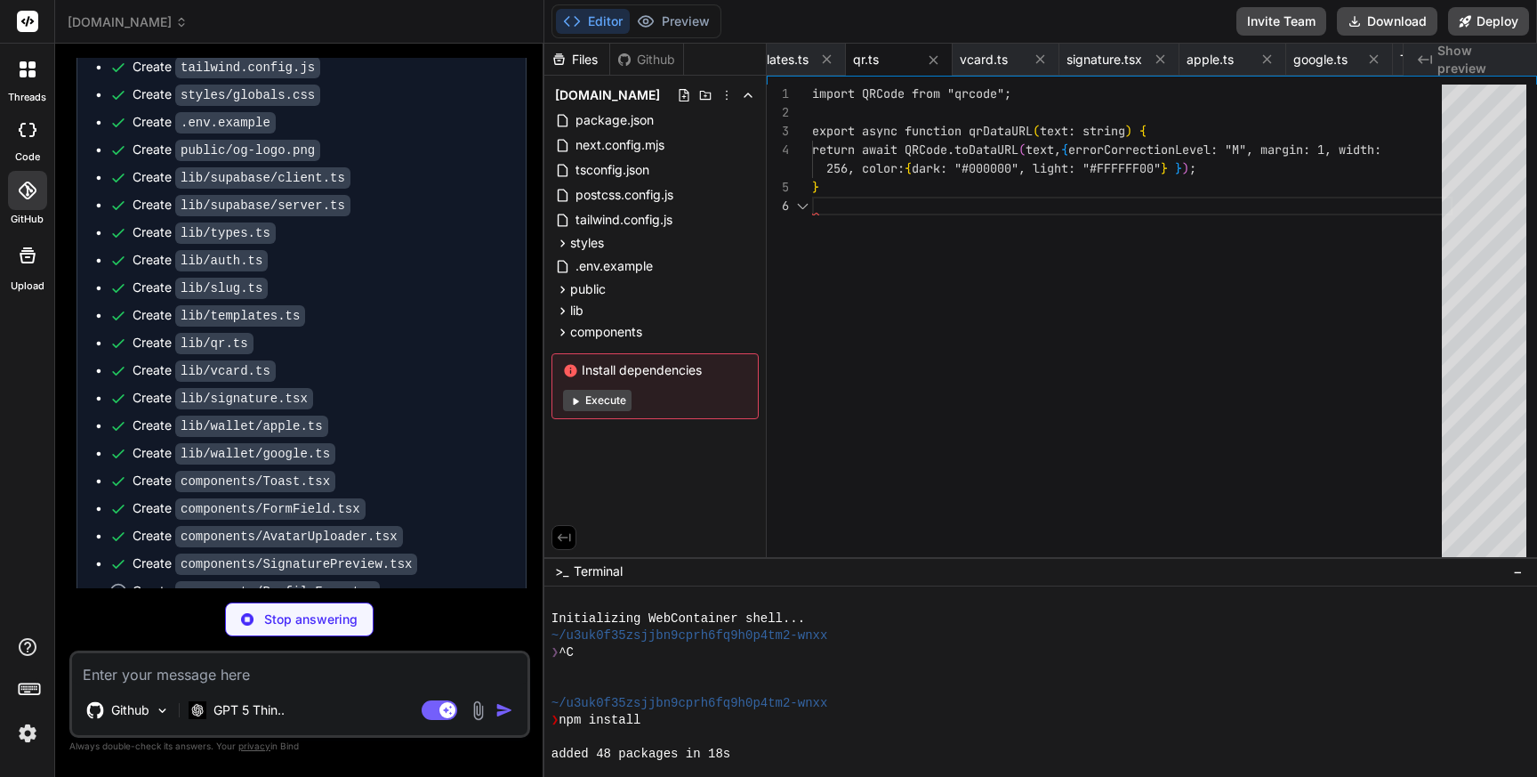
type textarea "if (!show) return null; return ( &lt;div className="fixed bottom-4 left-1/2 z-5…"
type textarea "x"
type textarea "); }"
type textarea "x"
type textarea "&lt;/div&gt; &lt;/div&gt; &lt;/div&gt; ); }"
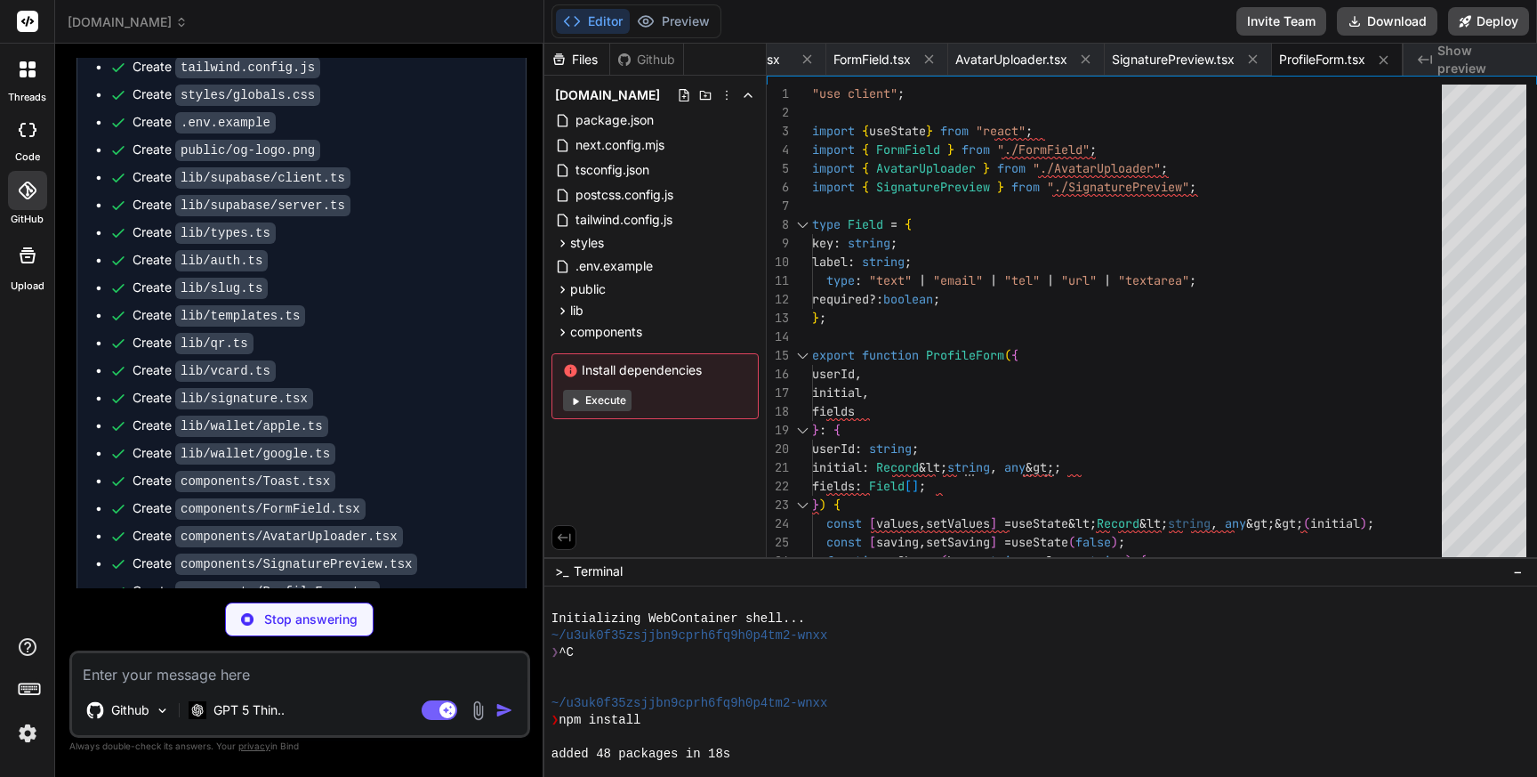
scroll to position [5523, 0]
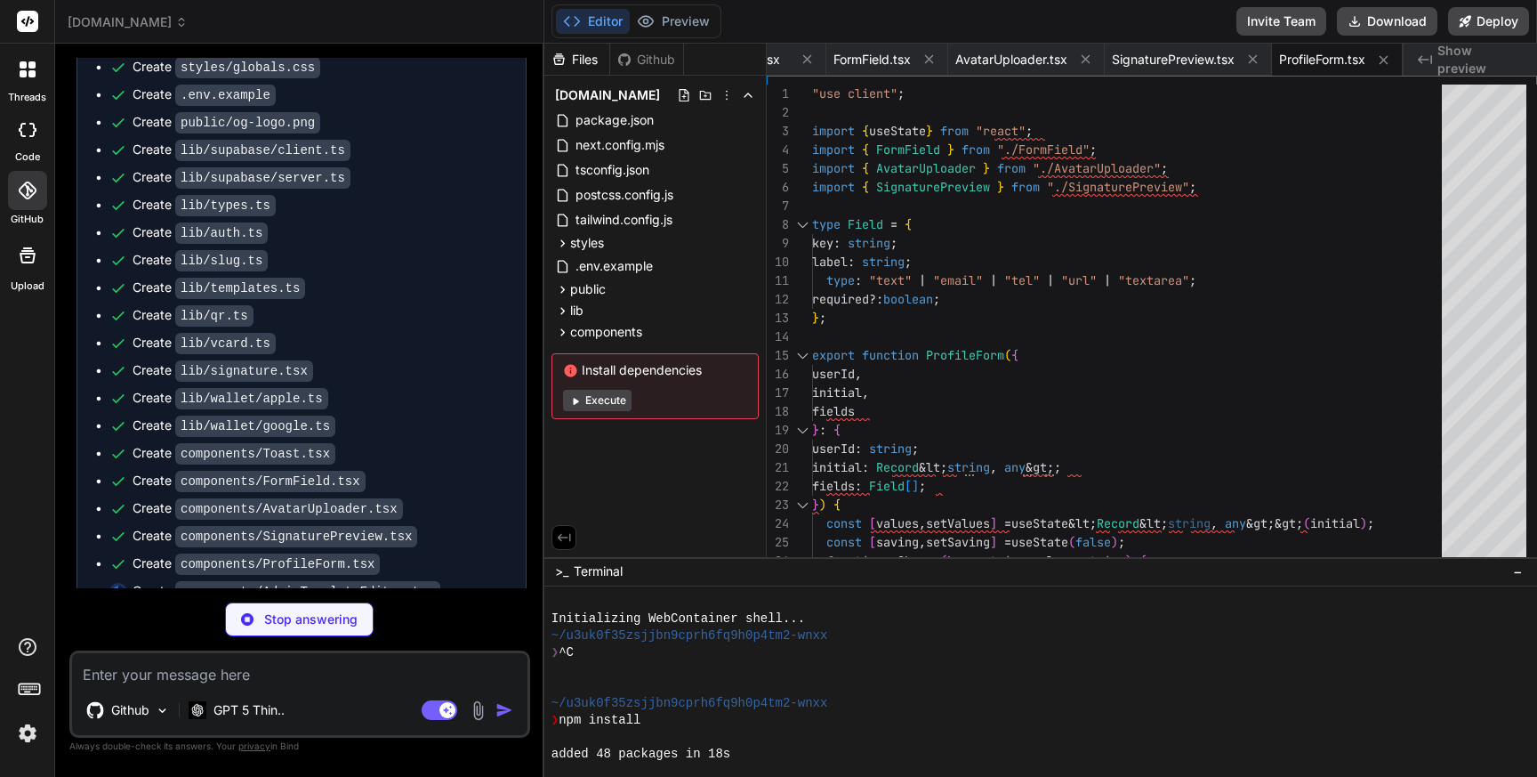
type textarea "x"
type textarea "&lt;div className="flex items-center gap-2"&gt; &lt;button className="btn btn-p…"
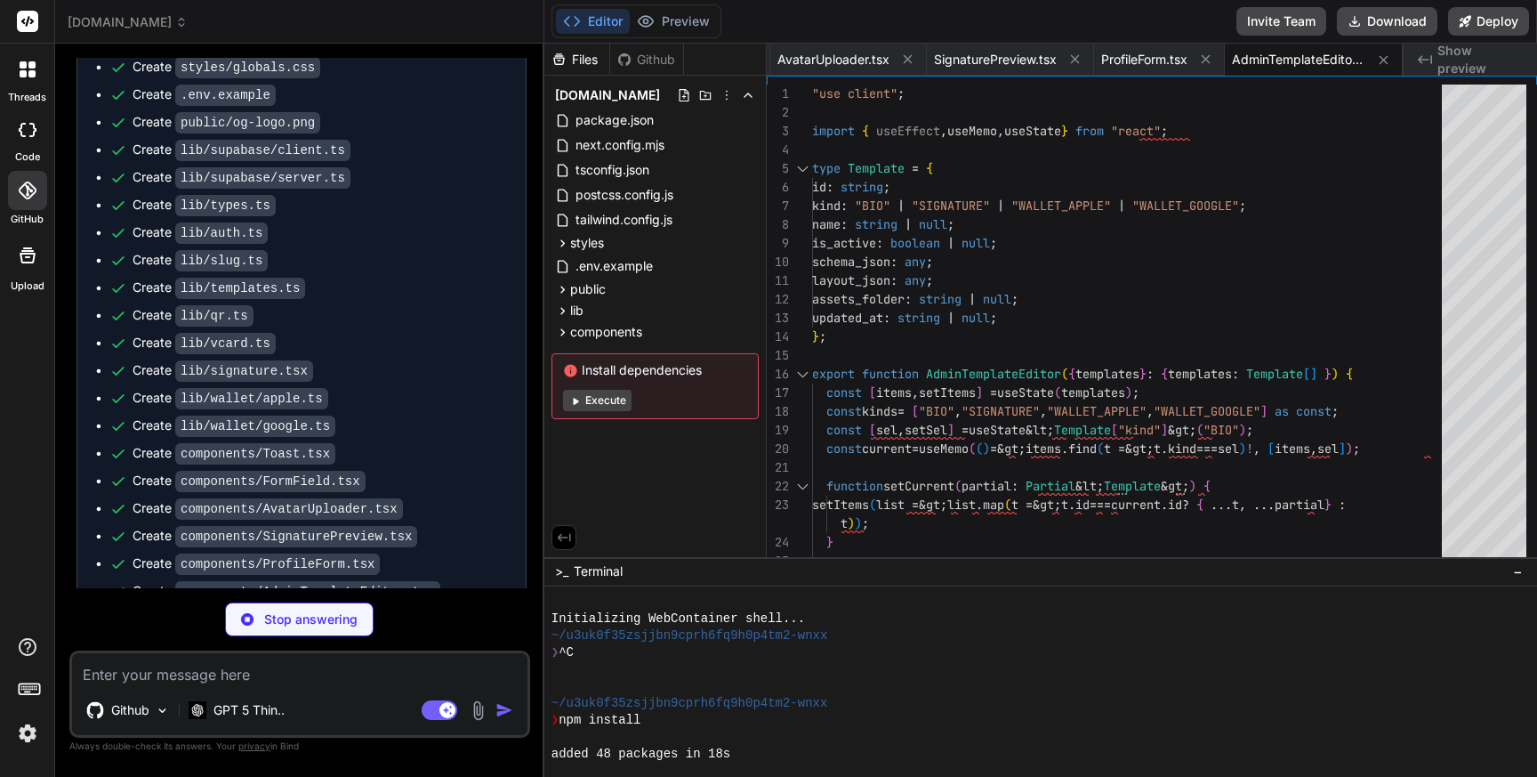
scroll to position [5550, 0]
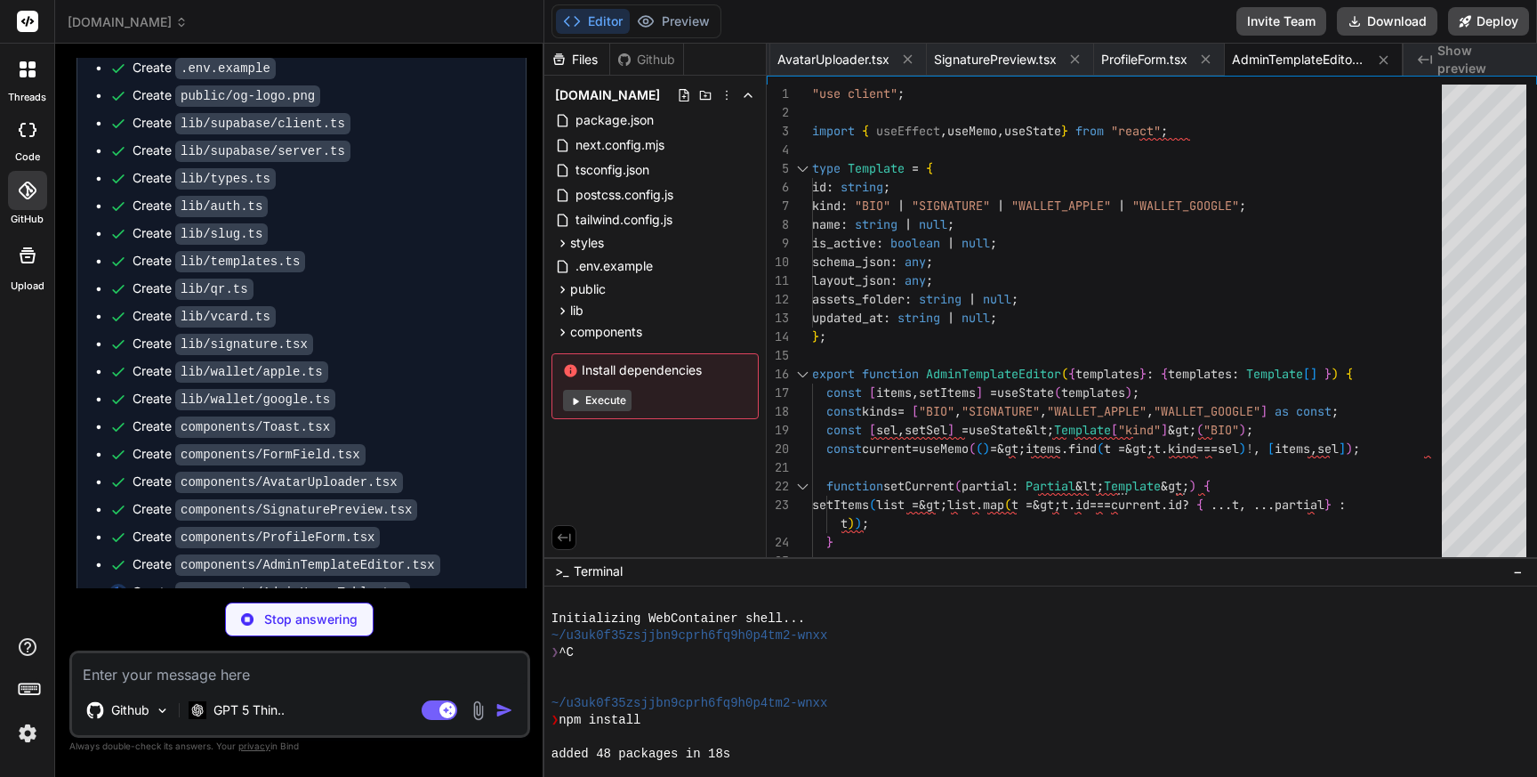
type textarea "x"
type textarea "}"
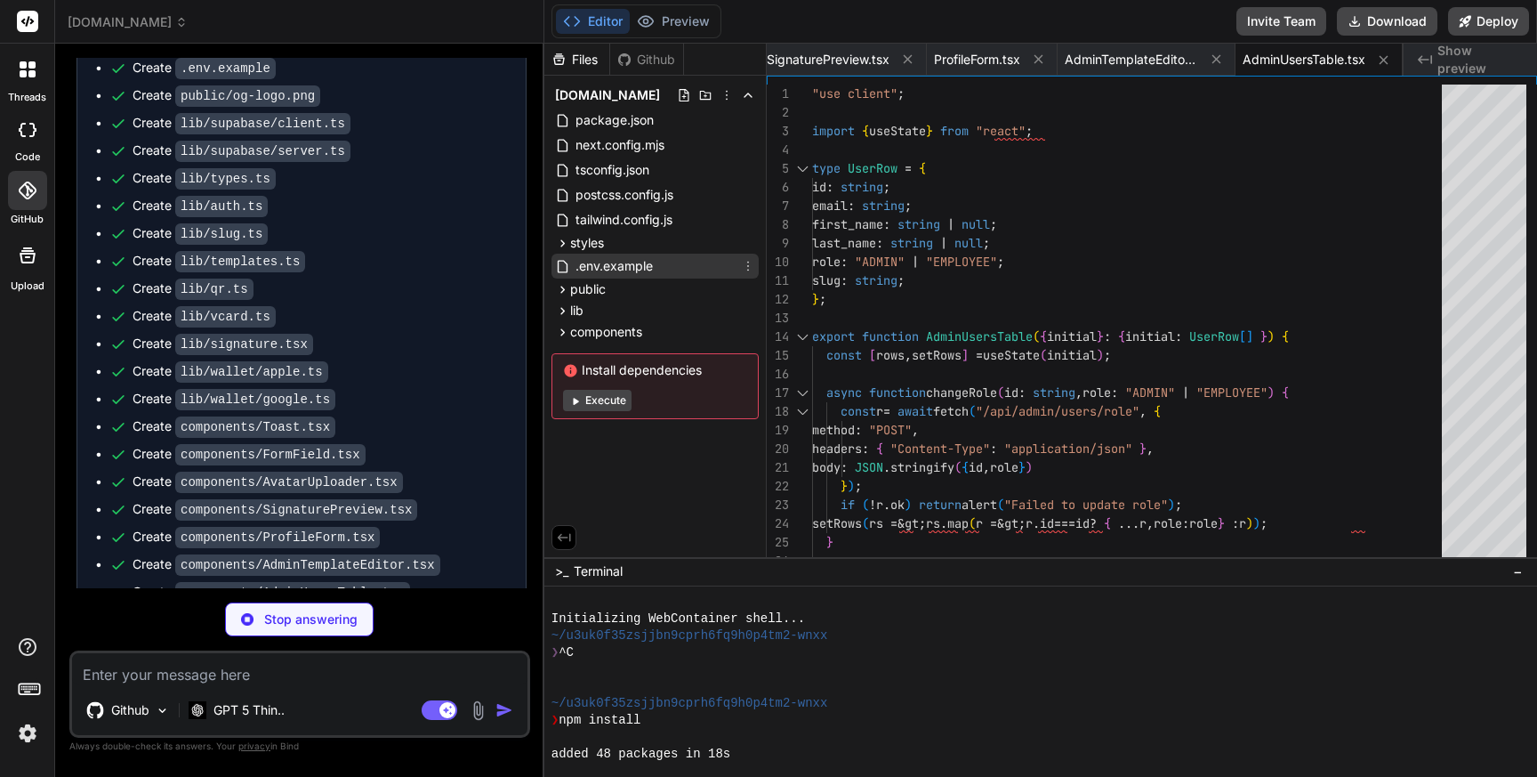
type textarea "x"
type textarea "export const config = { matcher: ["/me", "/admin/:path*"] };"
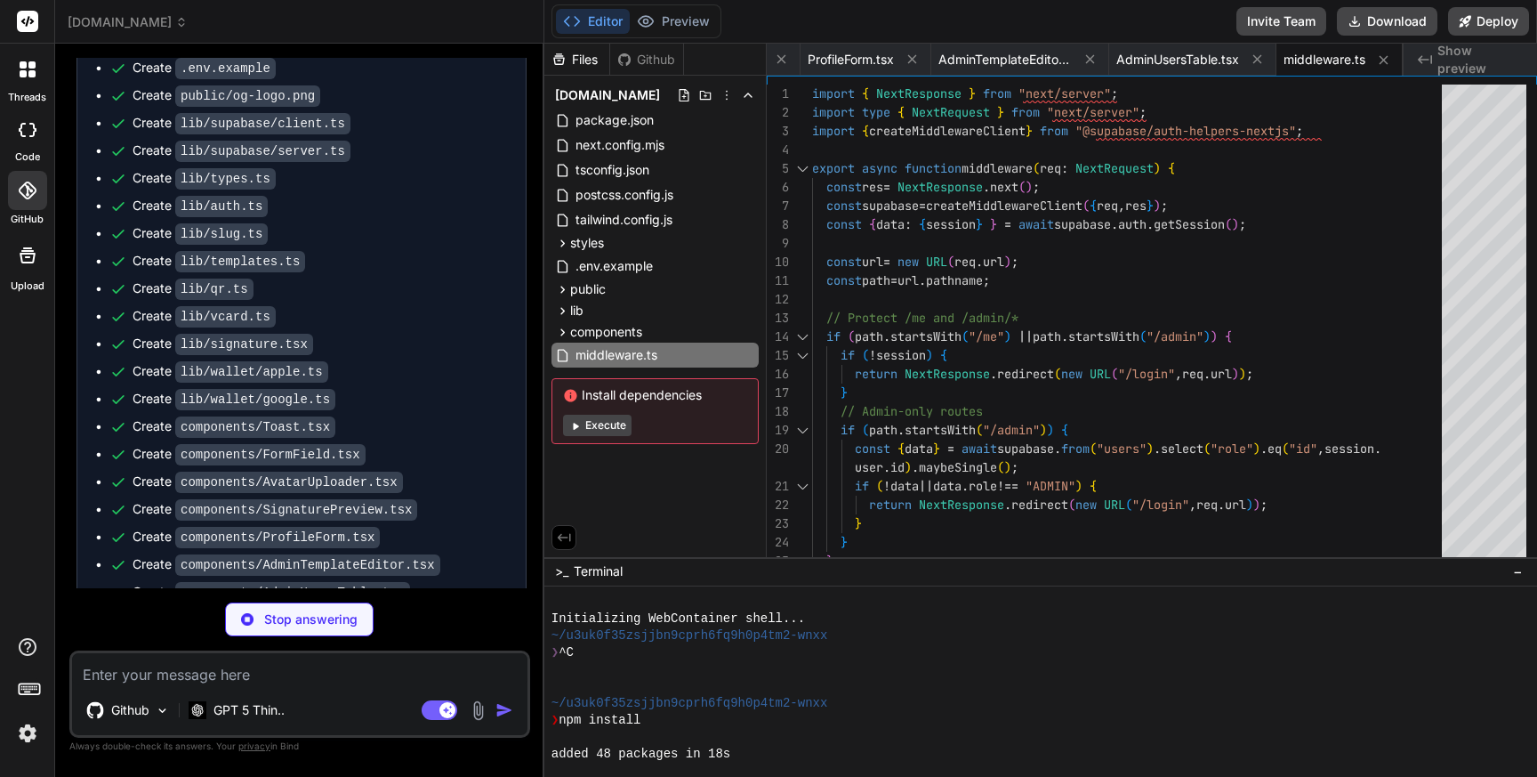
scroll to position [5604, 0]
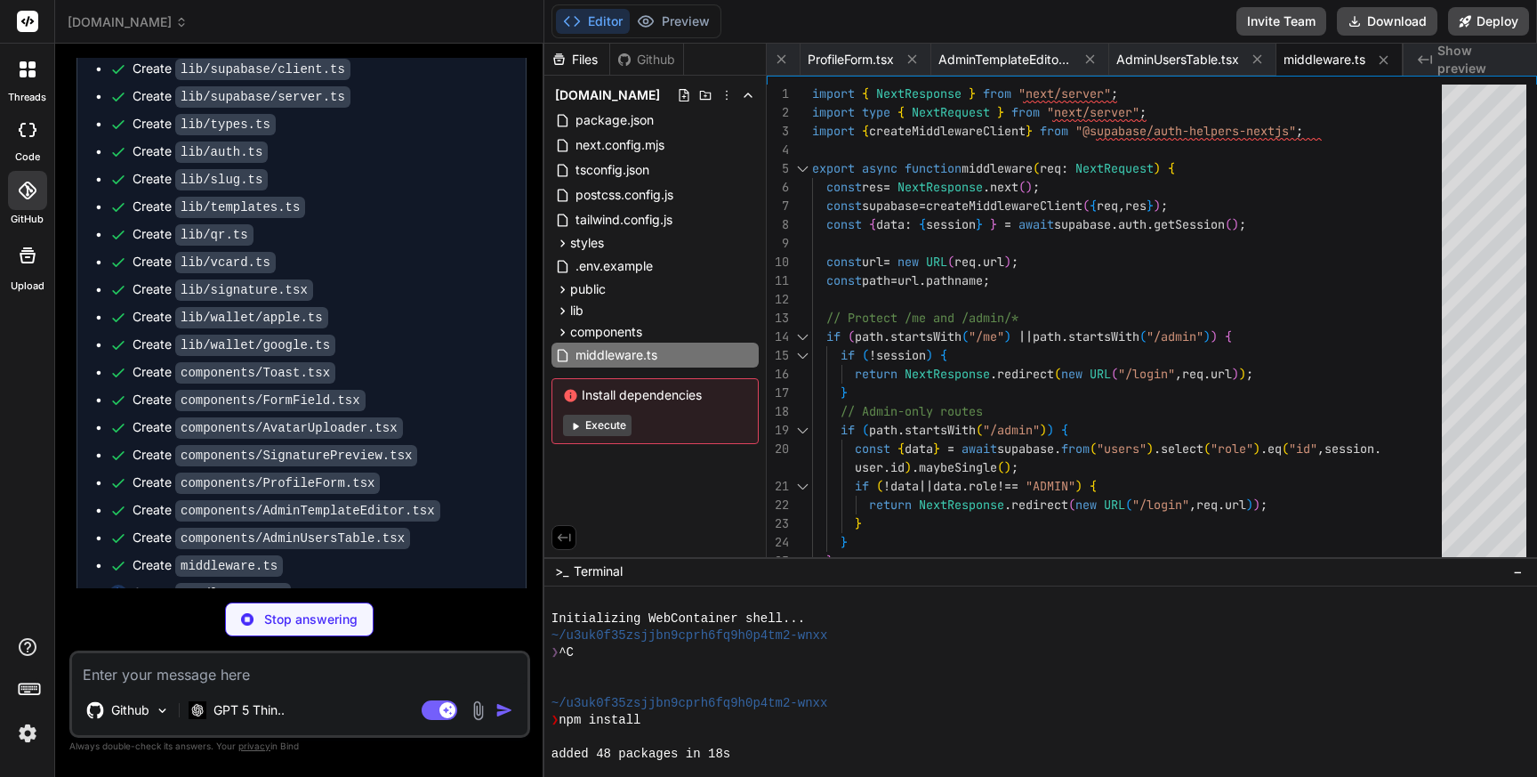
type textarea "x"
type textarea "&lt;/body&gt; &lt;/html&gt; ); }"
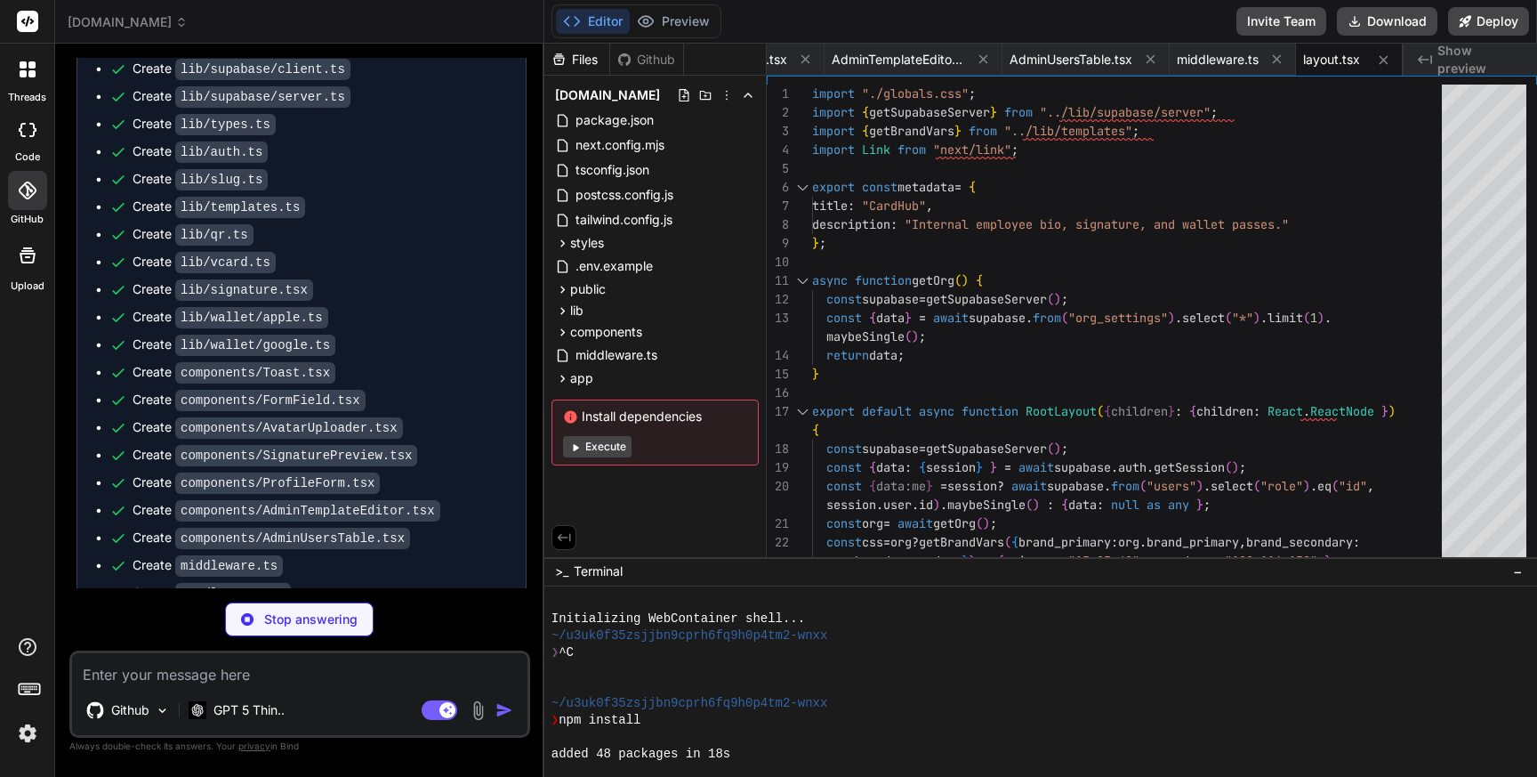
type textarea "x"
type textarea "&lt;li&gt;Share your public page at /u/[slug].&lt;/[PERSON_NAME]; &lt;li&gt;Cop…"
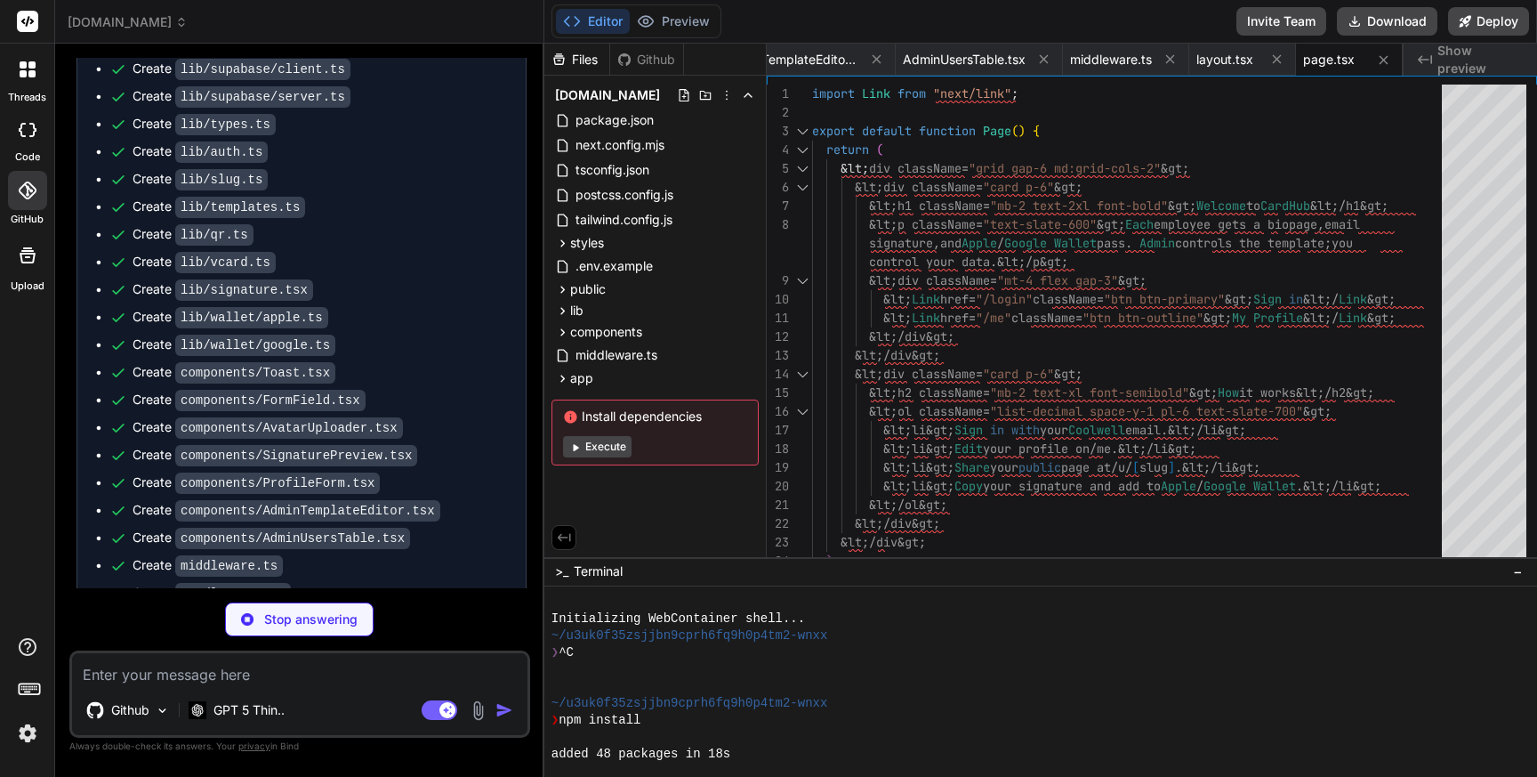
scroll to position [5658, 0]
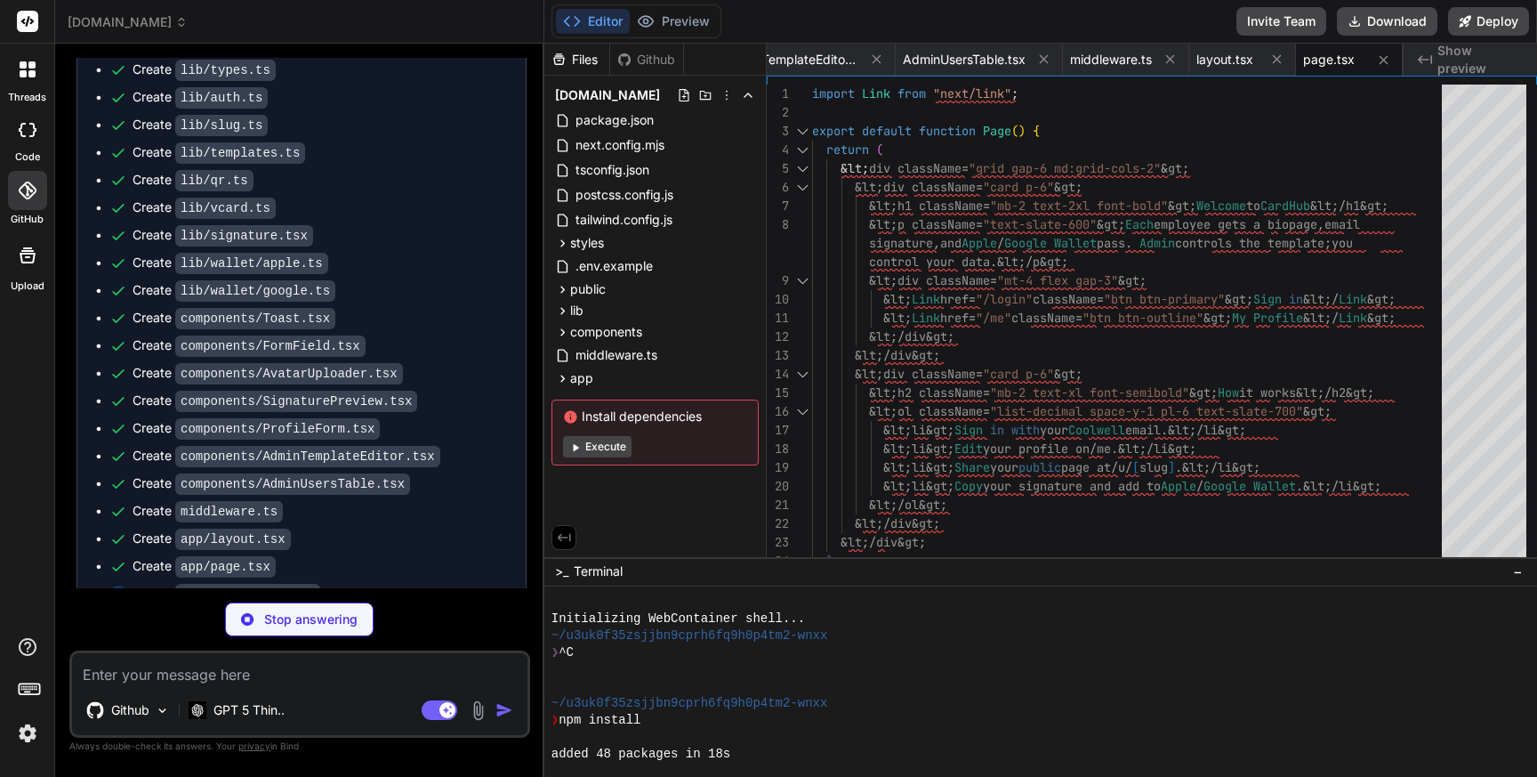
type textarea "x"
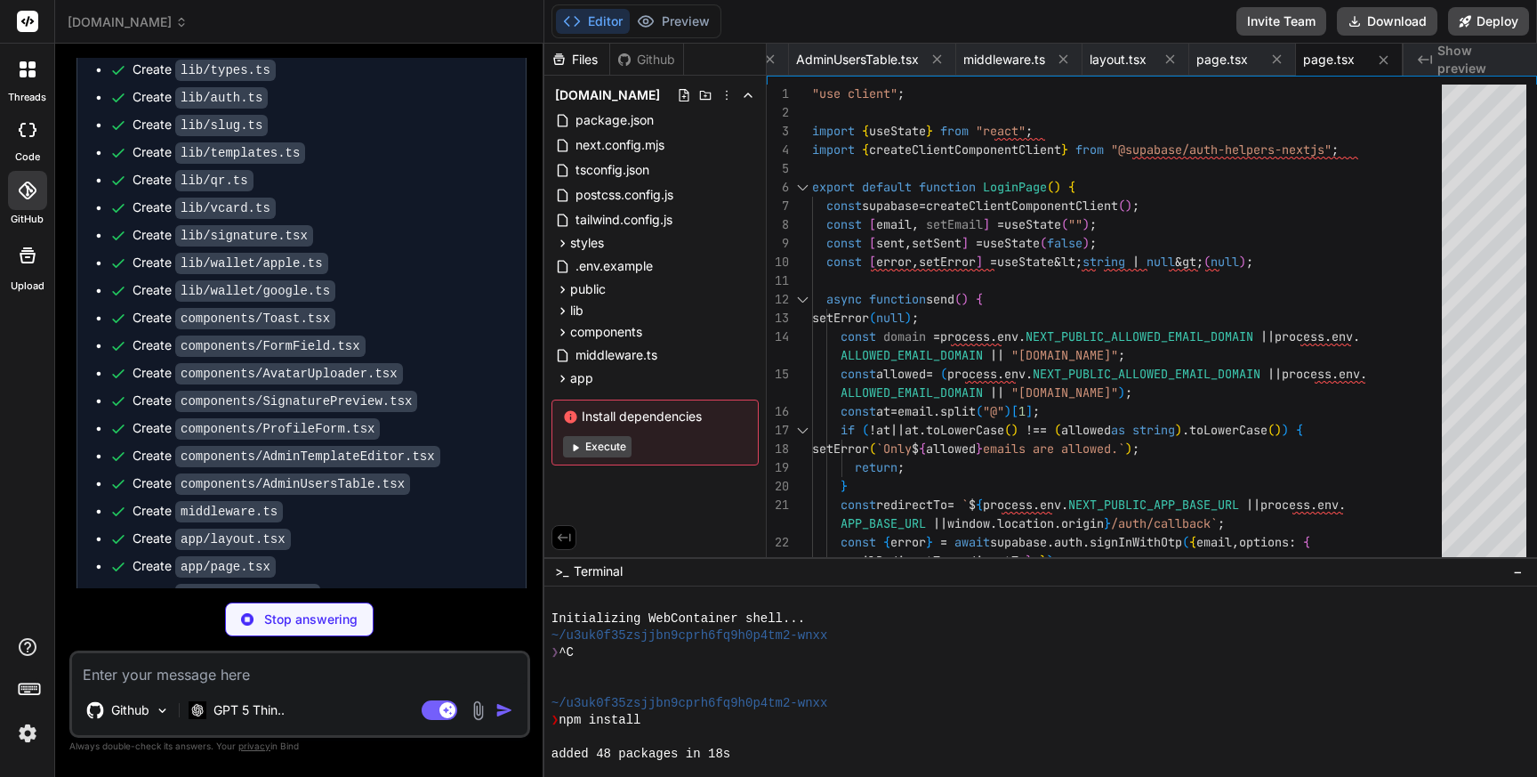
scroll to position [5686, 0]
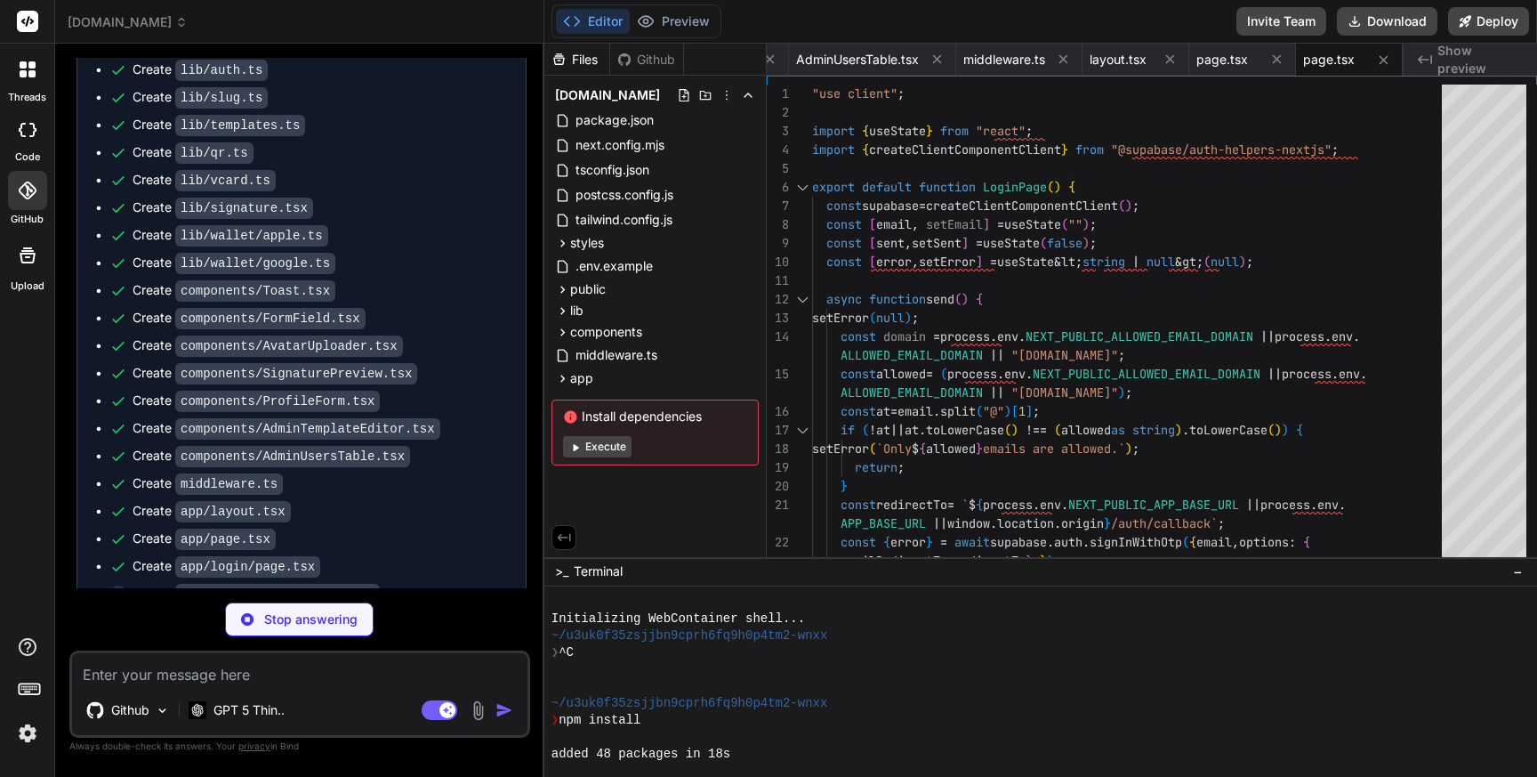
type textarea "x"
type textarea "await supabase.auth.exchangeCodeForSession(code); await ensureUserRecord(); ret…"
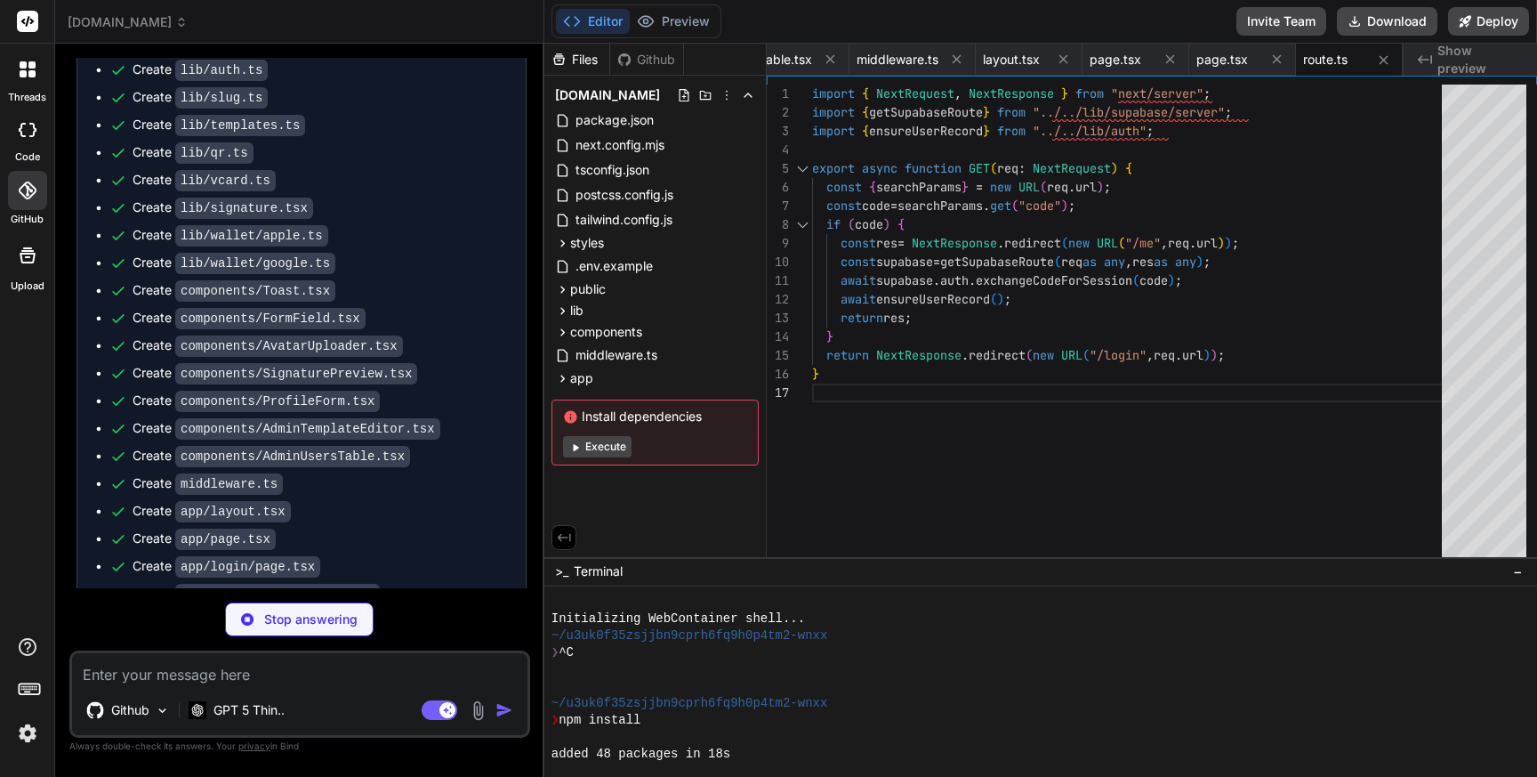
scroll to position [5712, 0]
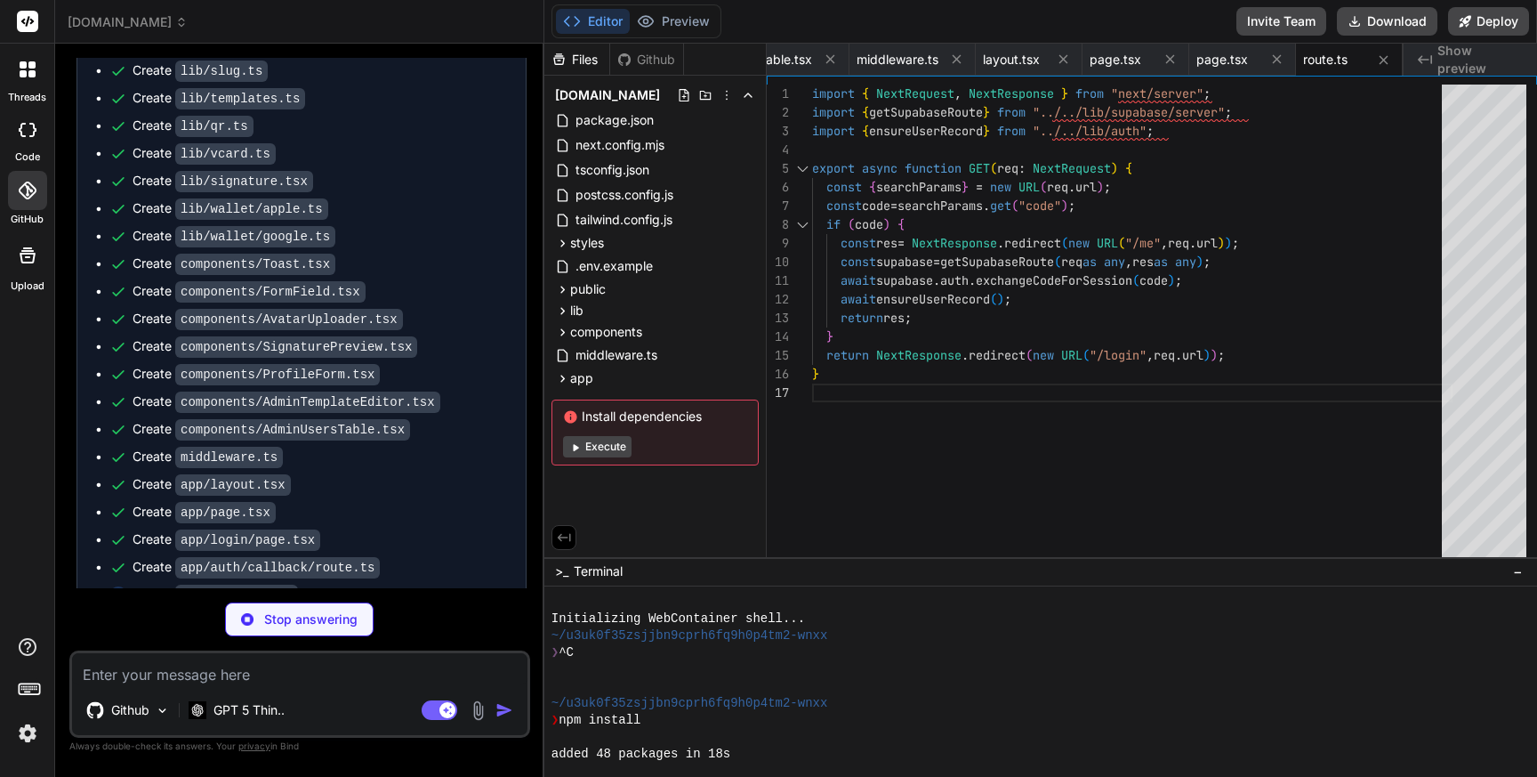
type textarea "x"
type textarea "&lt;/div&gt; ); }"
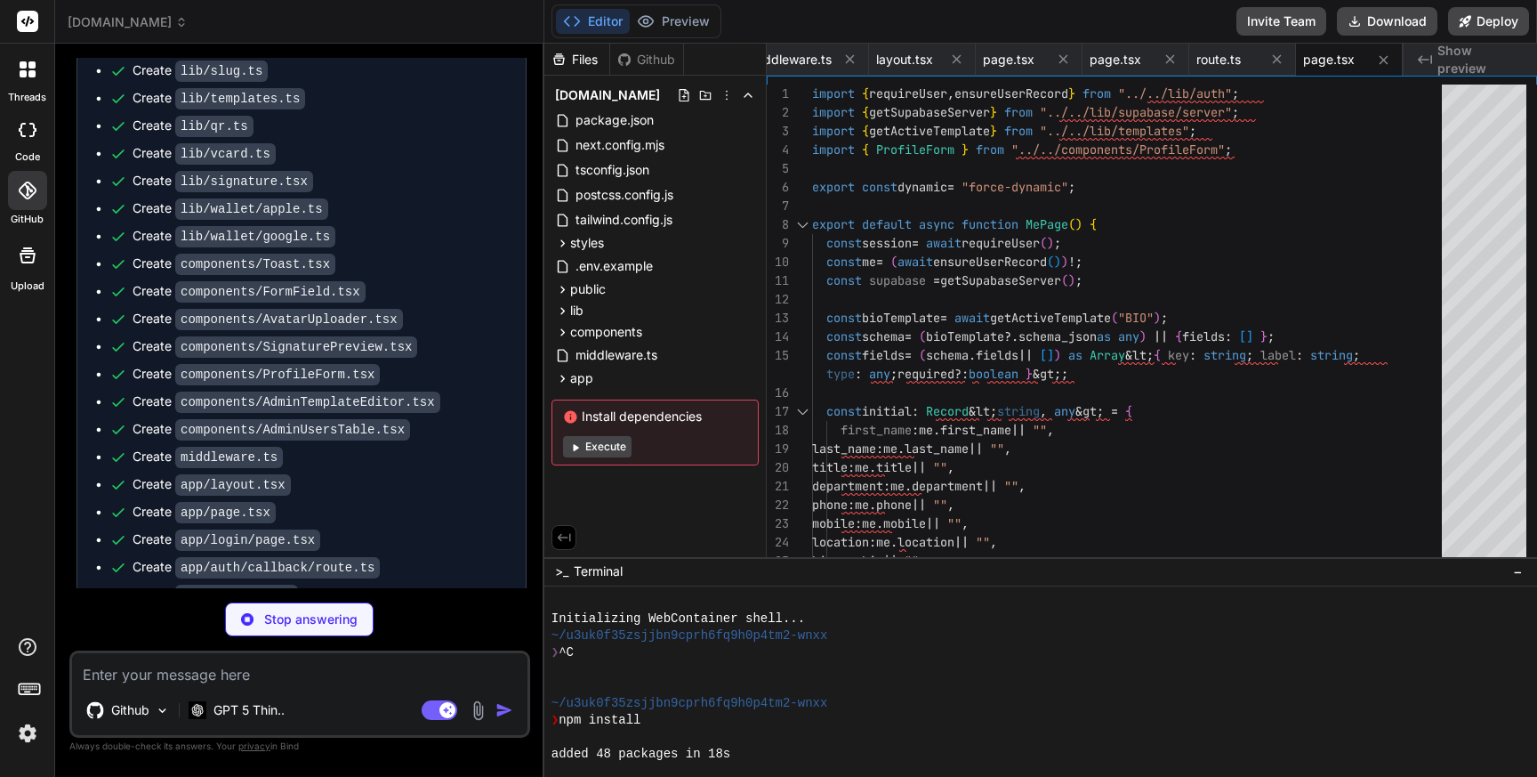
scroll to position [5740, 0]
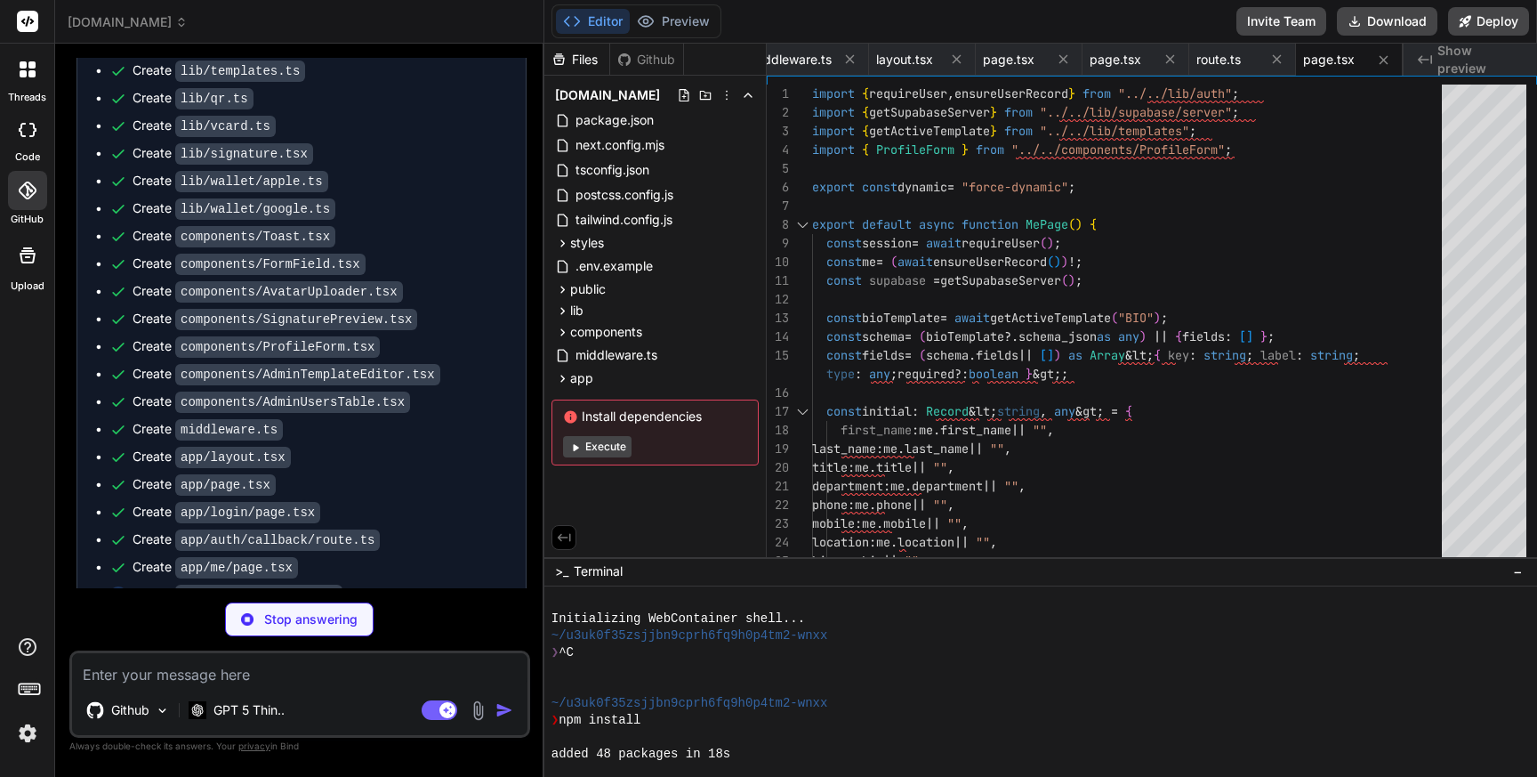
type textarea "x"
type textarea "}"
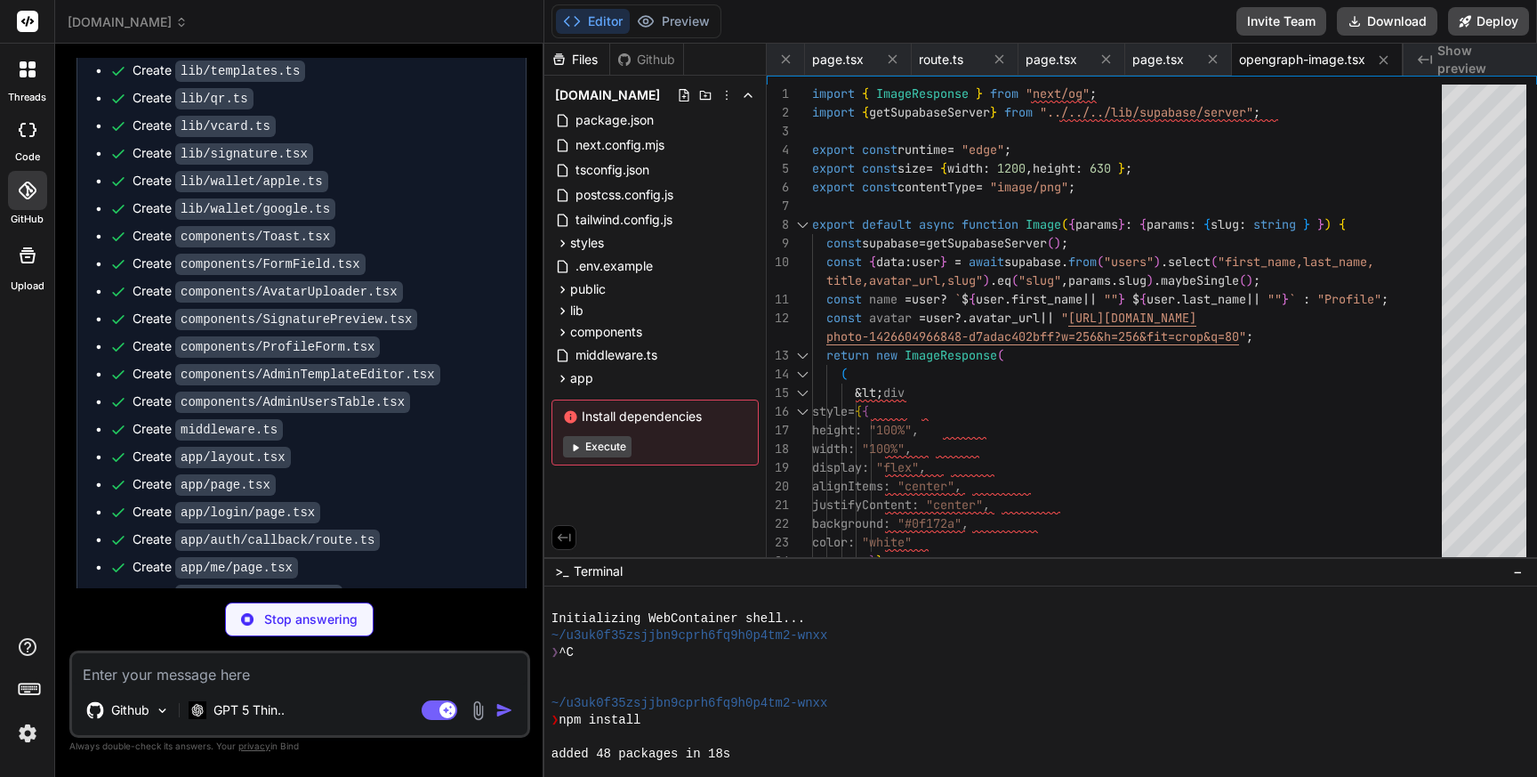
scroll to position [5794, 0]
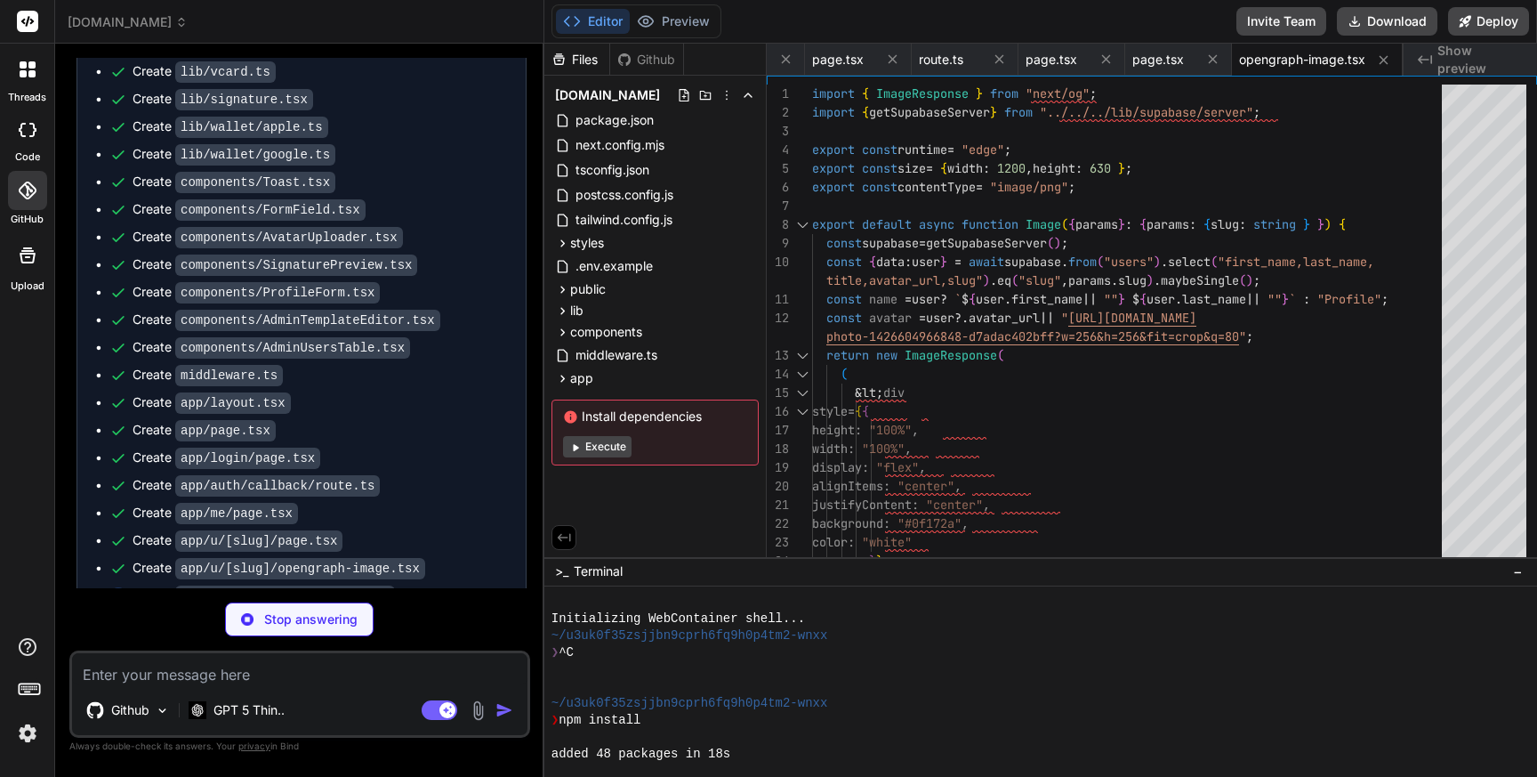
type textarea "x"
type textarea "&lt;AdminTemplateEditor templates={templates as any} /&gt; &lt;/div&gt; ); }"
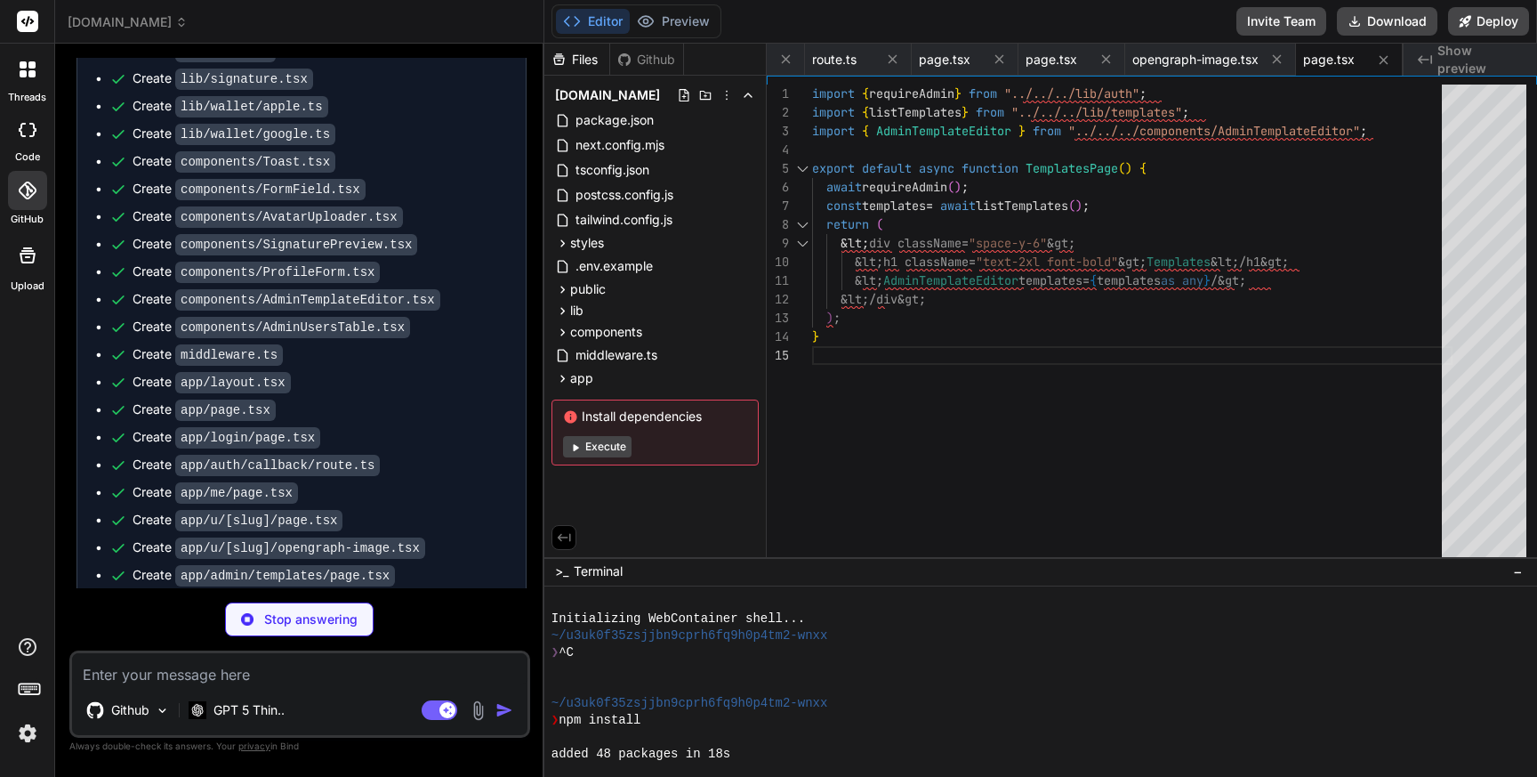
scroll to position [5816, 0]
type textarea "x"
type textarea "&lt;div className="space-y-6"&gt; &lt;h1 className="text-2xl font-bold"&gt;User…"
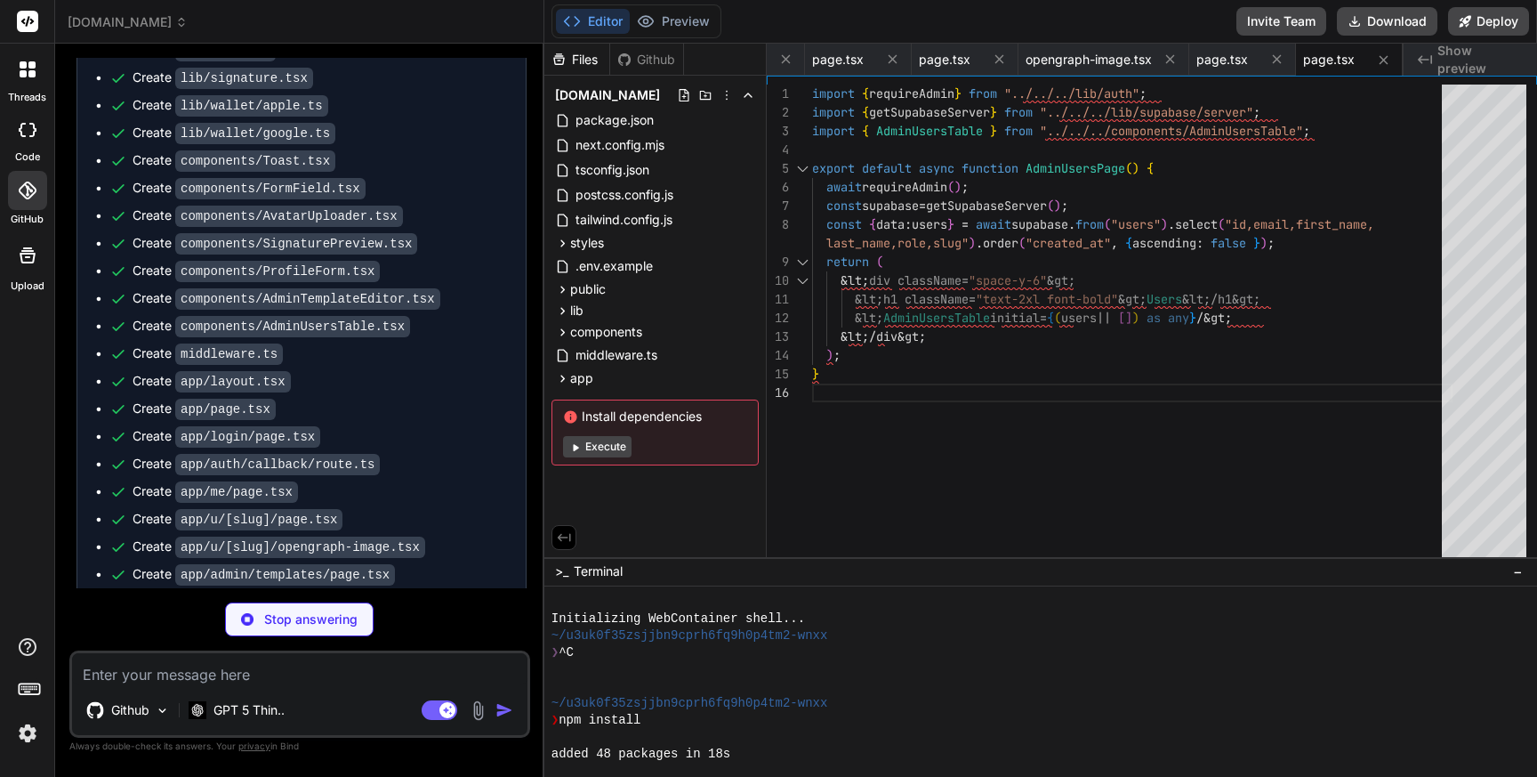
type textarea "x"
type textarea "bannerUrl: layout.bannerUrl || undefined }); return new NextResponse(html, { he…"
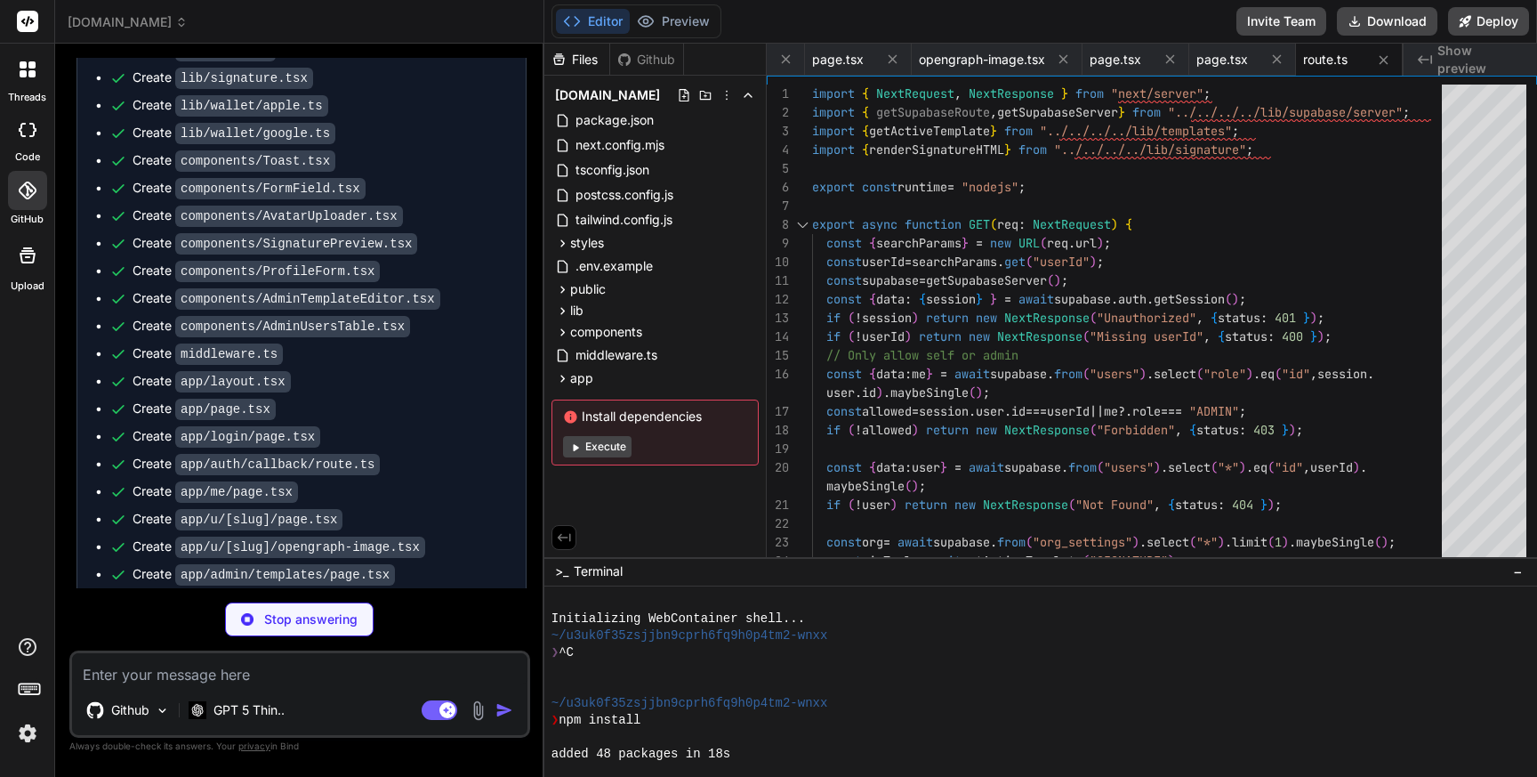
scroll to position [5875, 0]
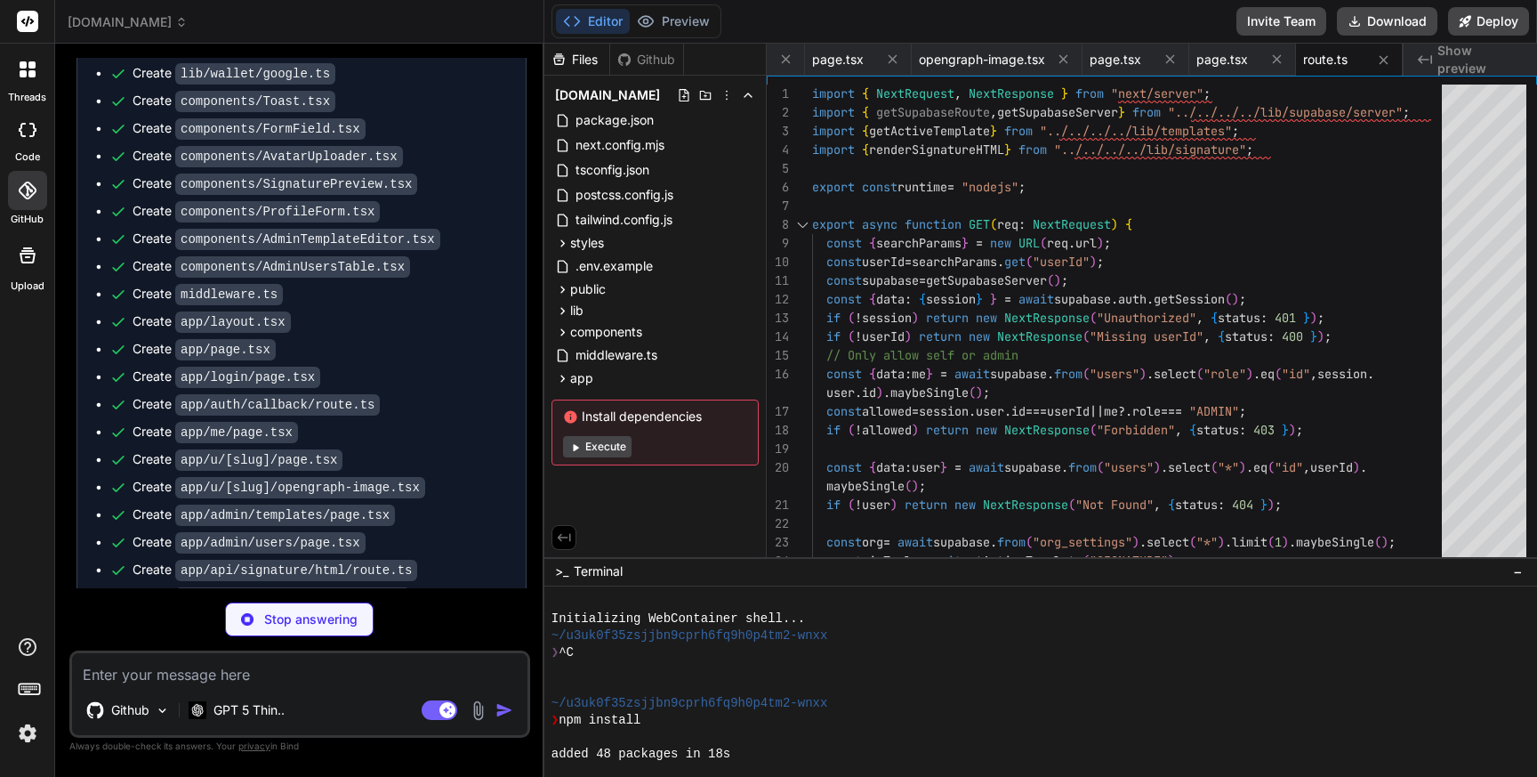
type textarea "x"
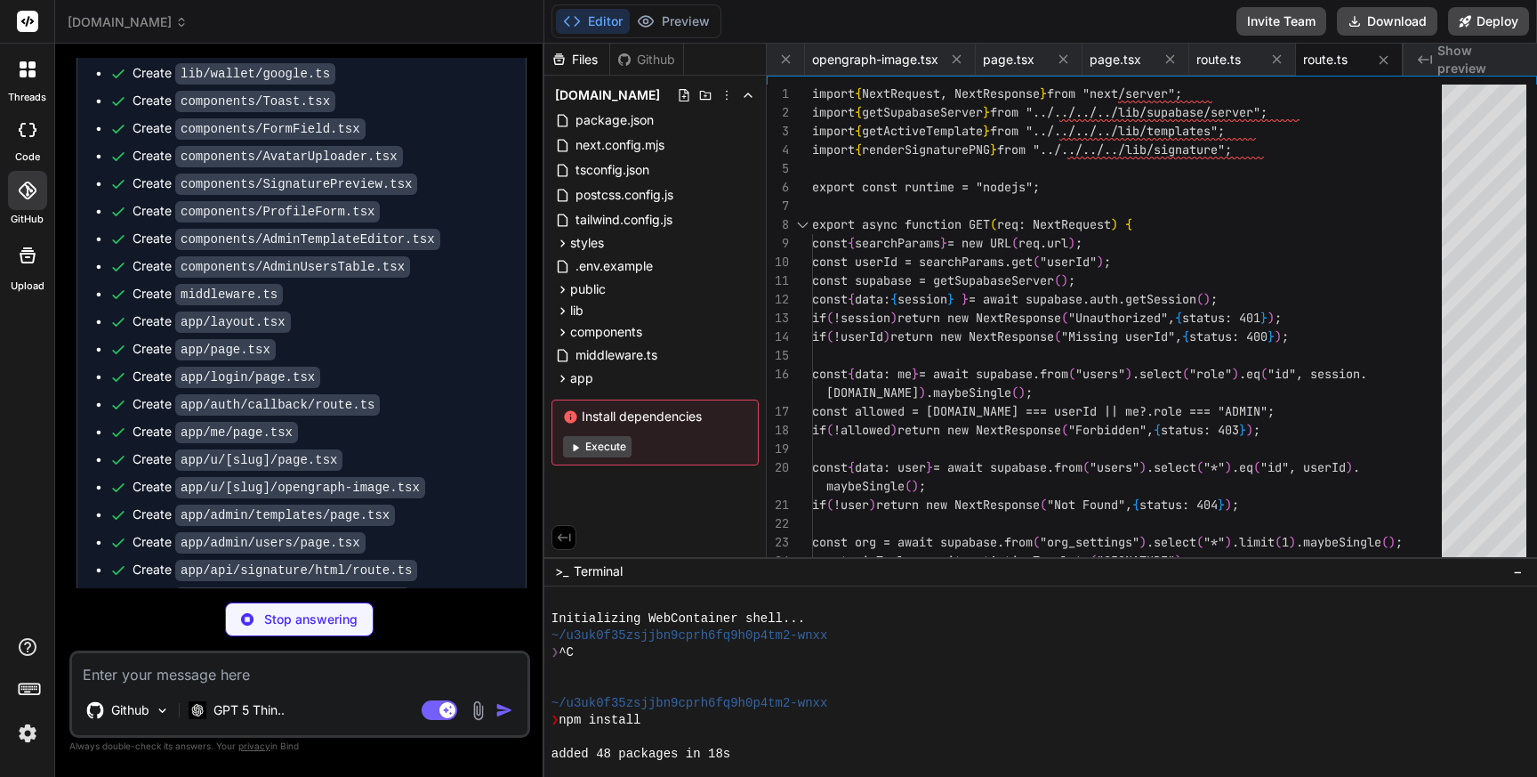
scroll to position [5903, 0]
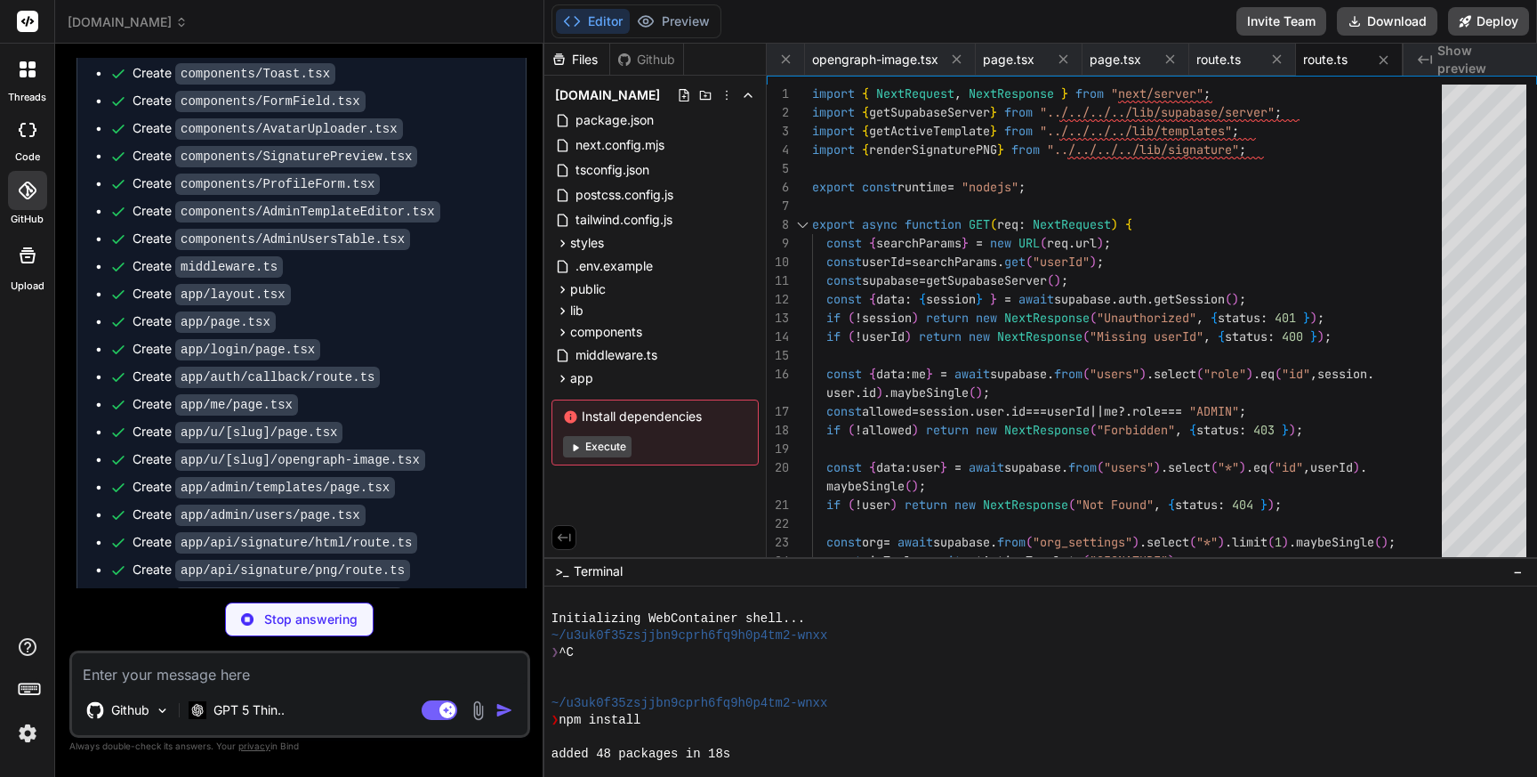
type textarea "x"
type textarea "const res = new NextResponse(pass, { headers: { "Content-Type": "application/vn…"
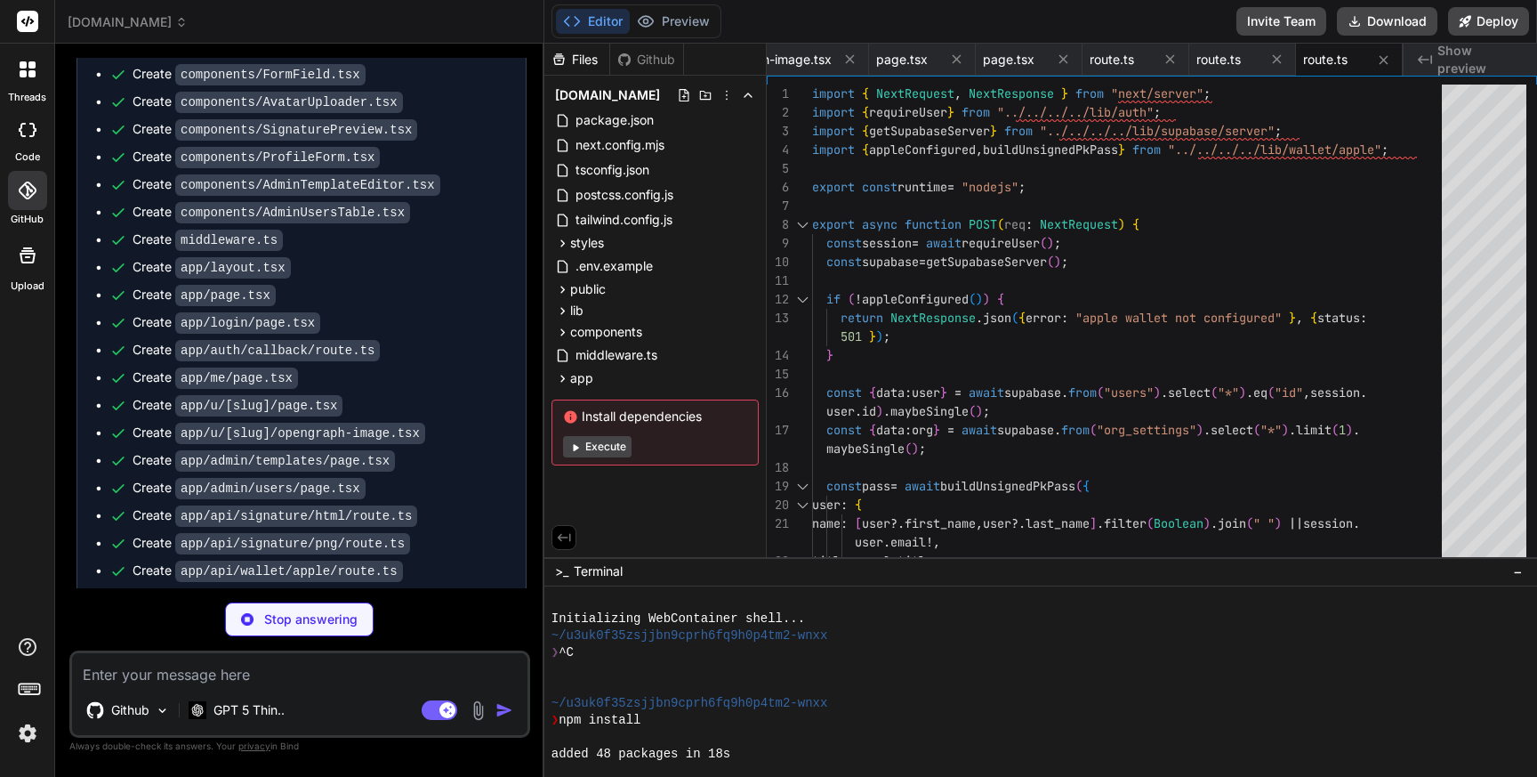
scroll to position [5928, 0]
type textarea "x"
type textarea "}"
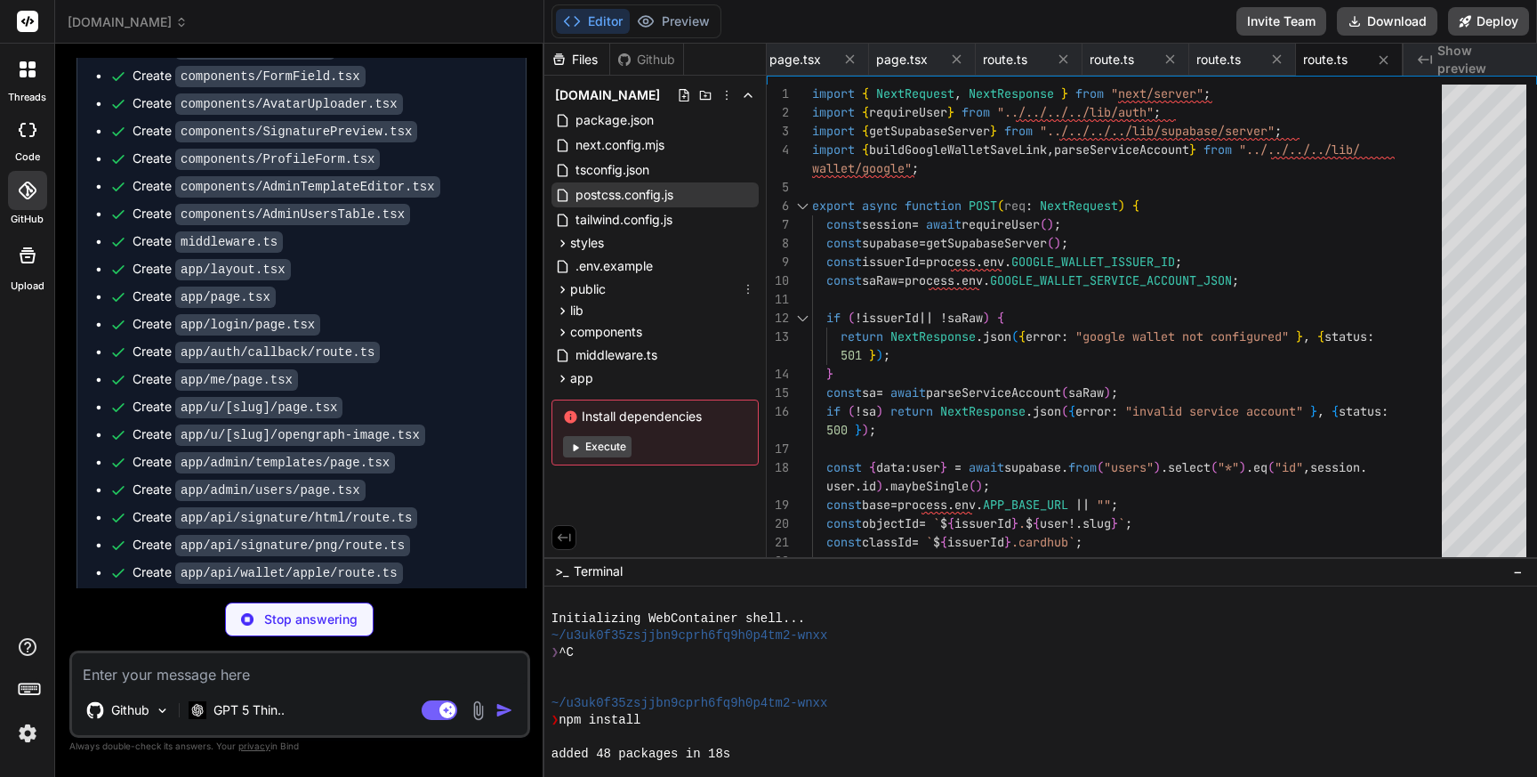
type textarea "x"
type textarea "} }); }"
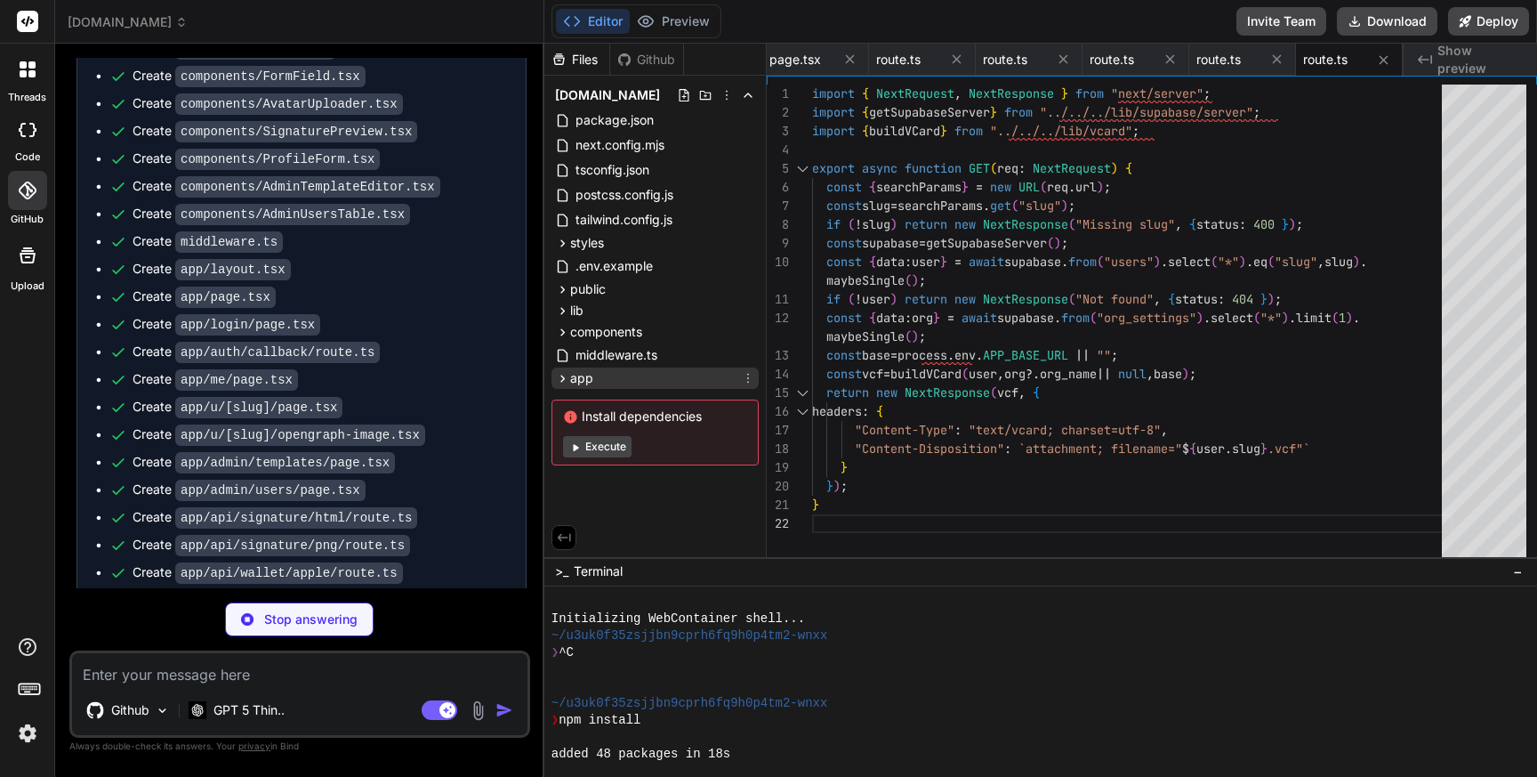
click at [559, 374] on icon at bounding box center [562, 378] width 15 height 15
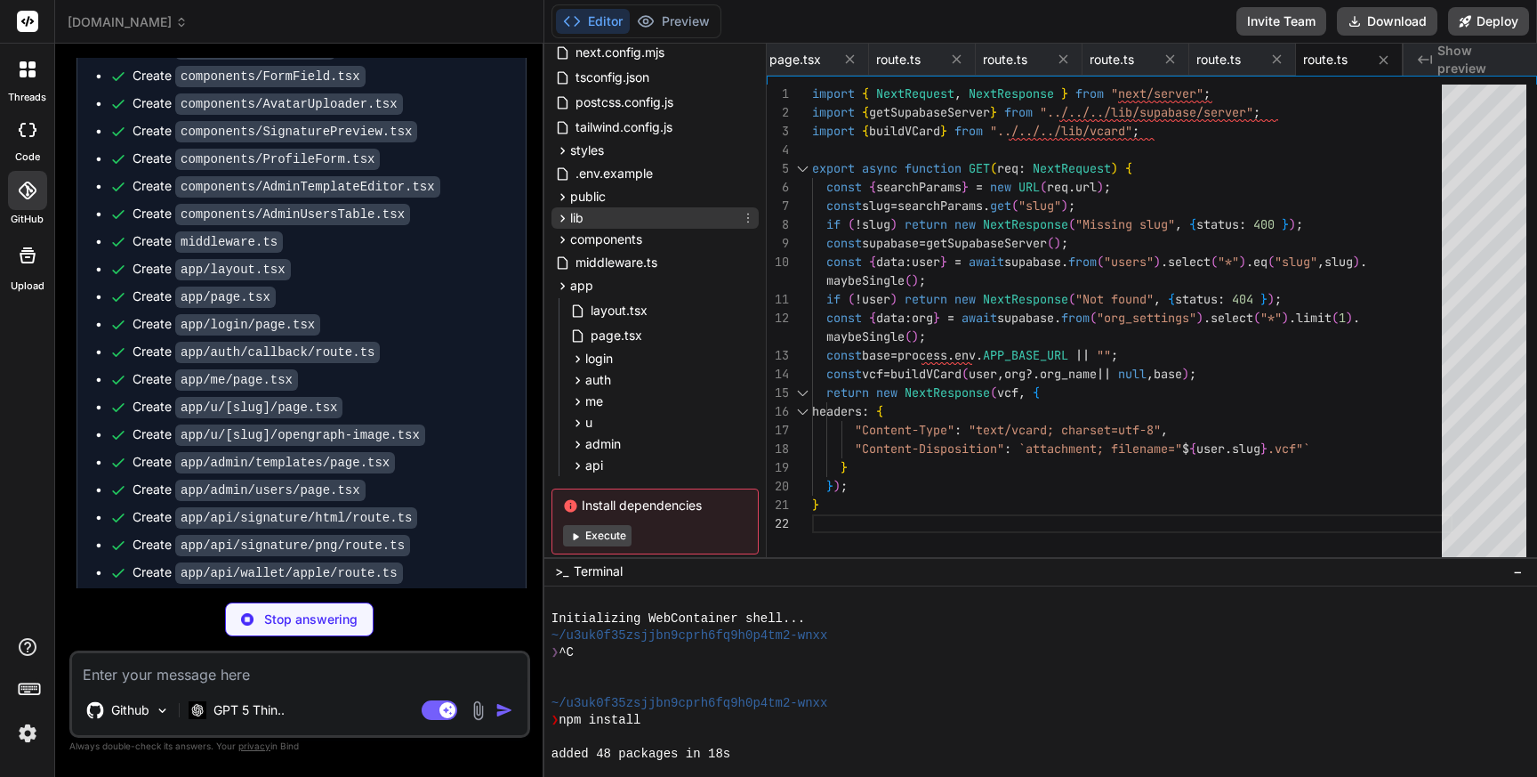
scroll to position [129, 0]
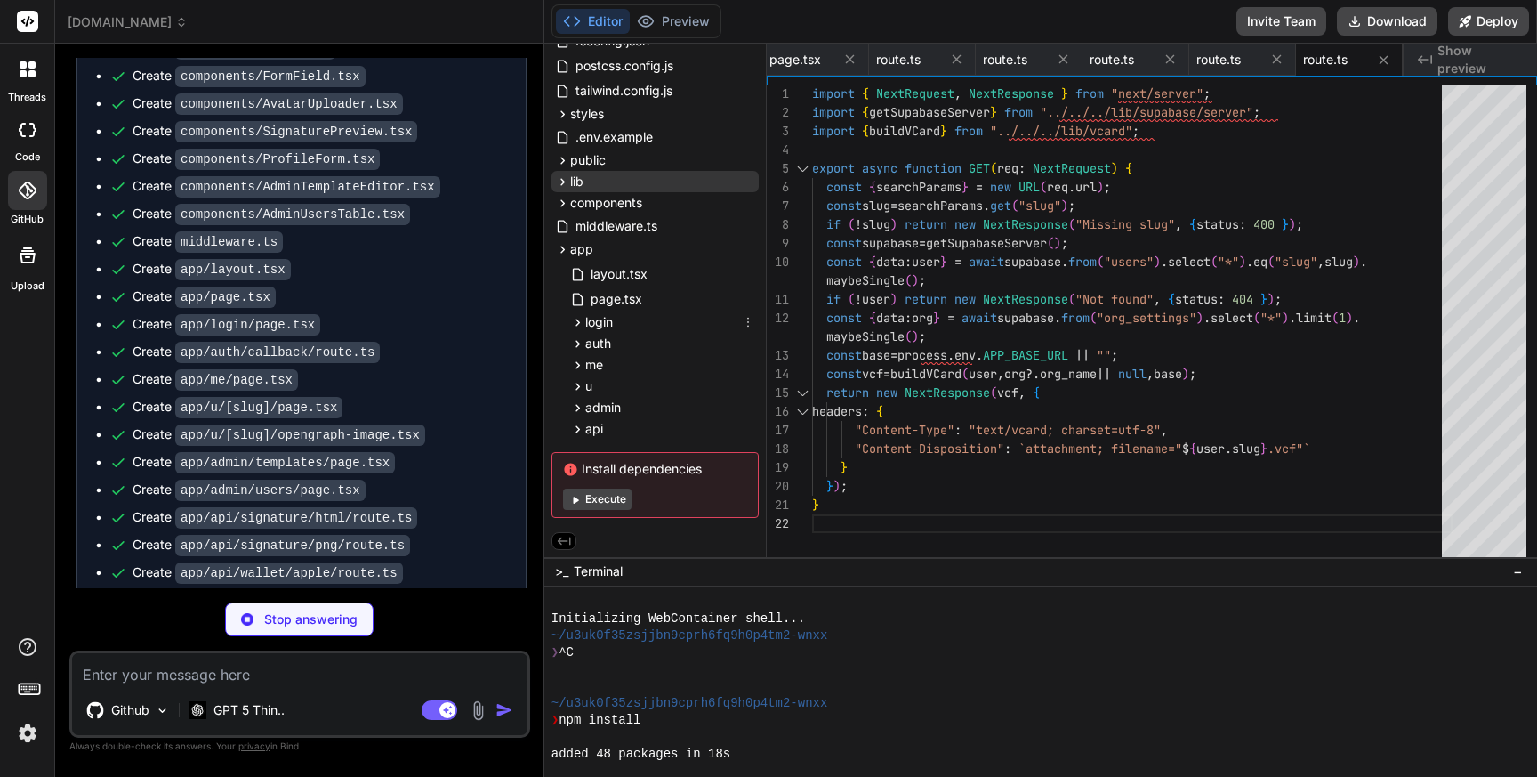
type textarea "x"
type textarea "}"
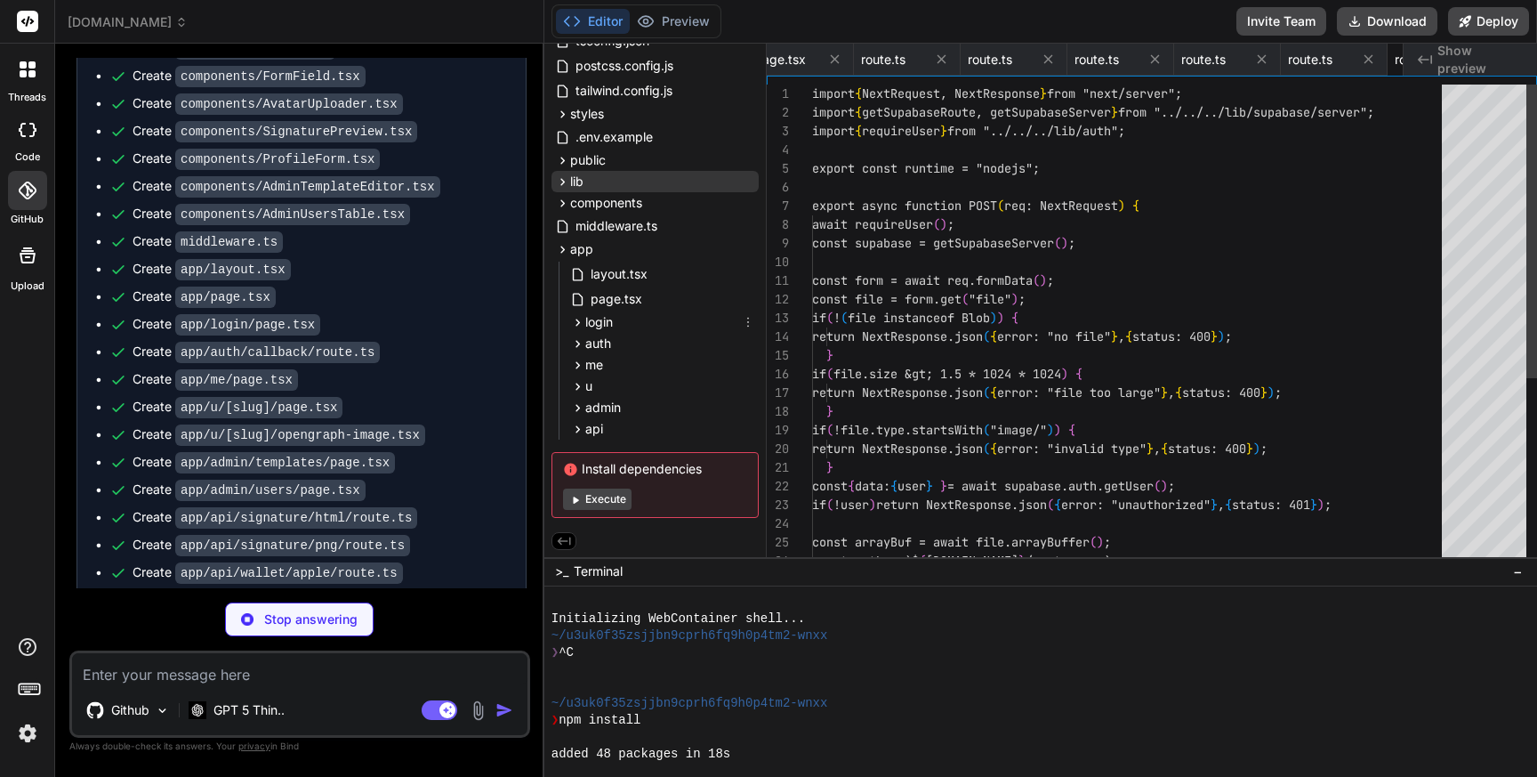
scroll to position [19, 0]
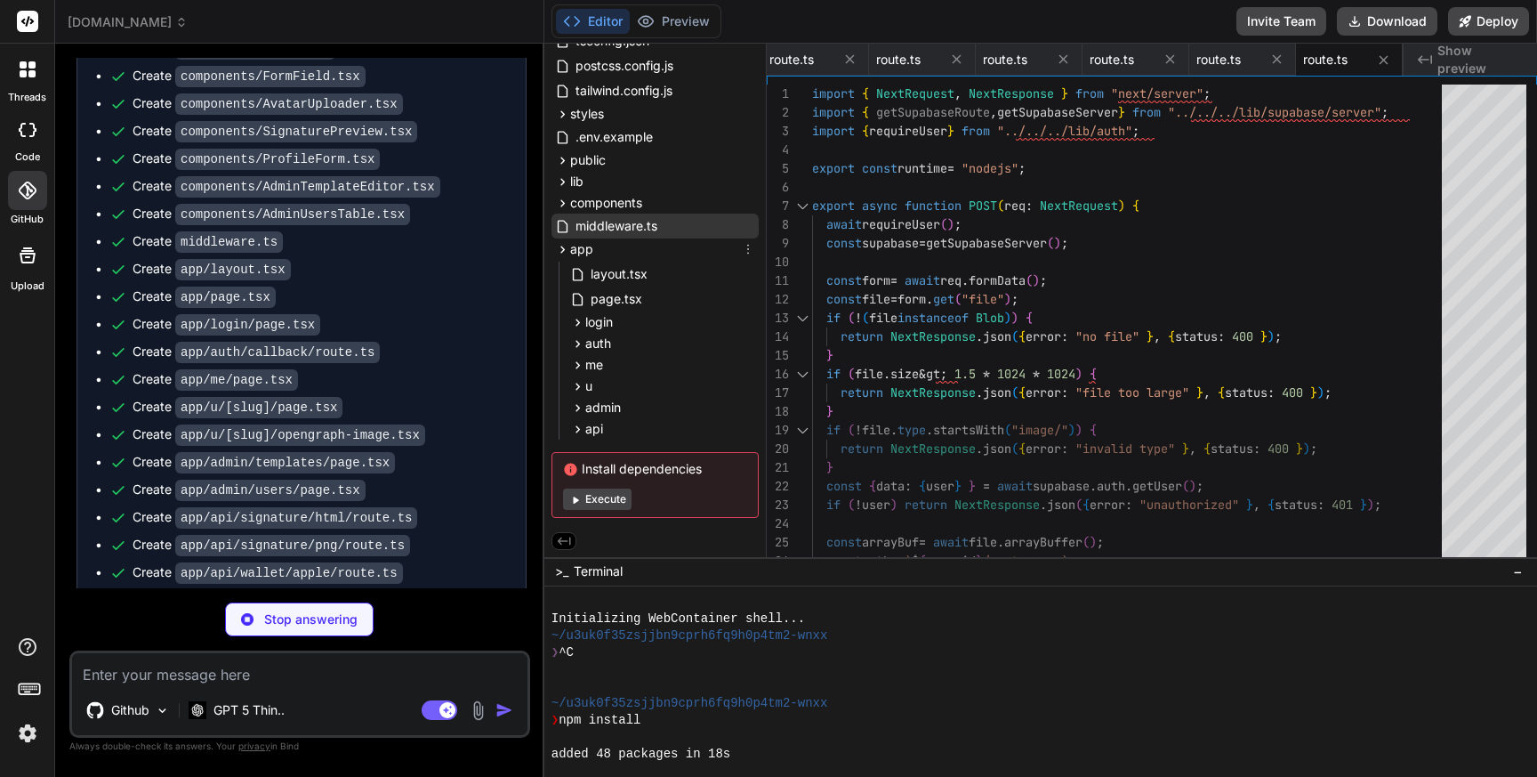
type textarea "x"
type textarea ""location","bio","avatar_url","website","whatsapp"]; const patch: Record&lt;str…"
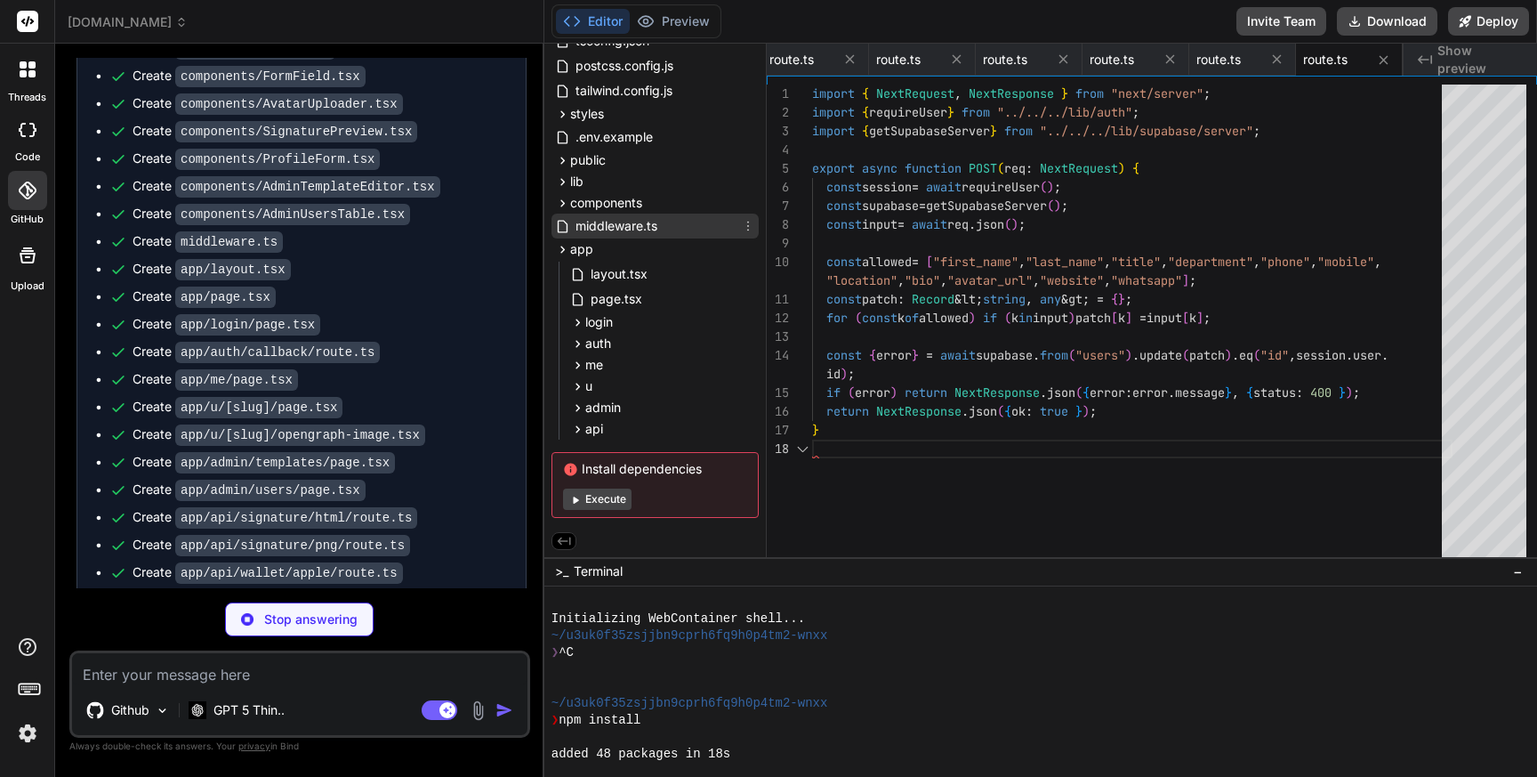
scroll to position [168, 0]
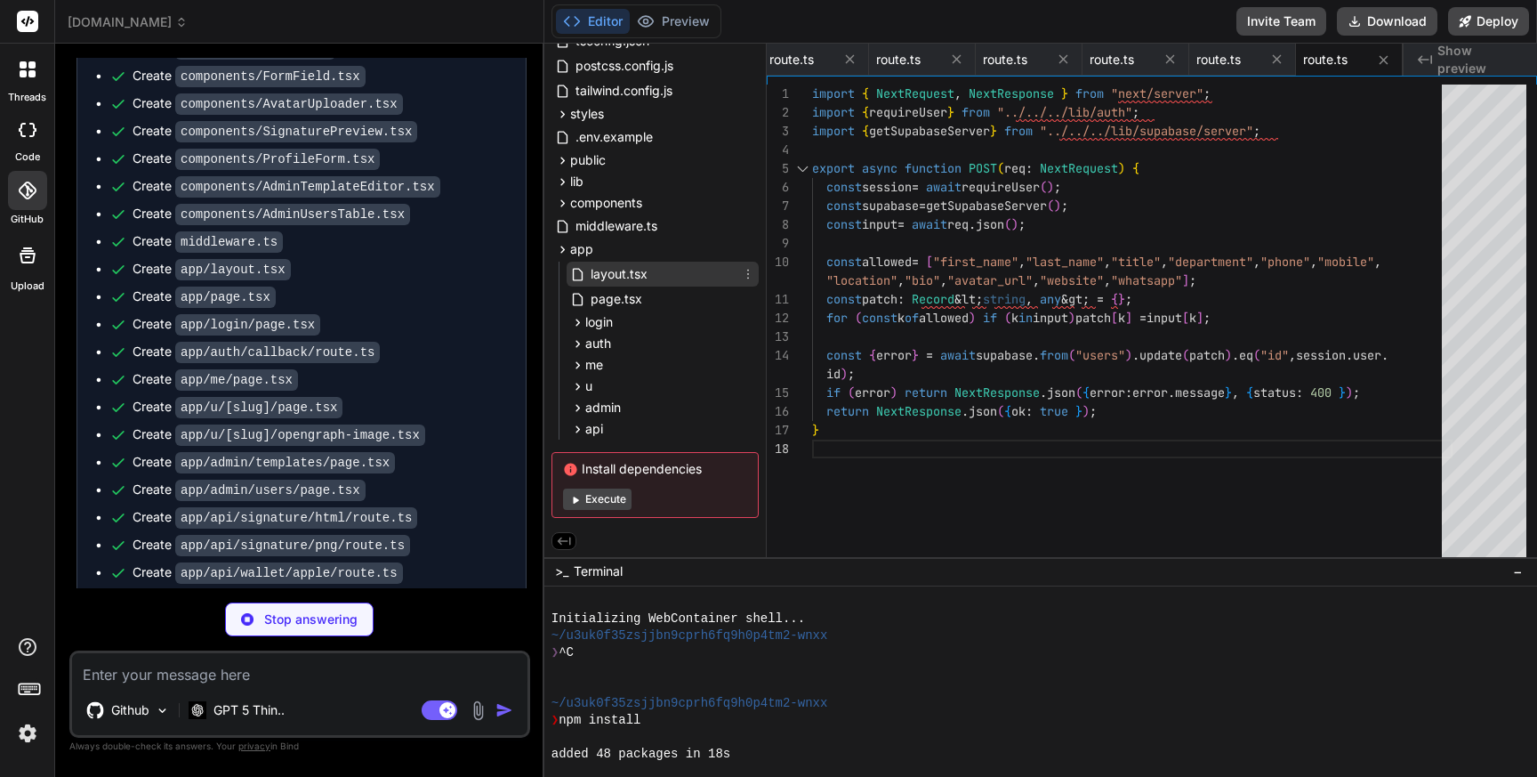
type textarea "x"
type textarea "}"
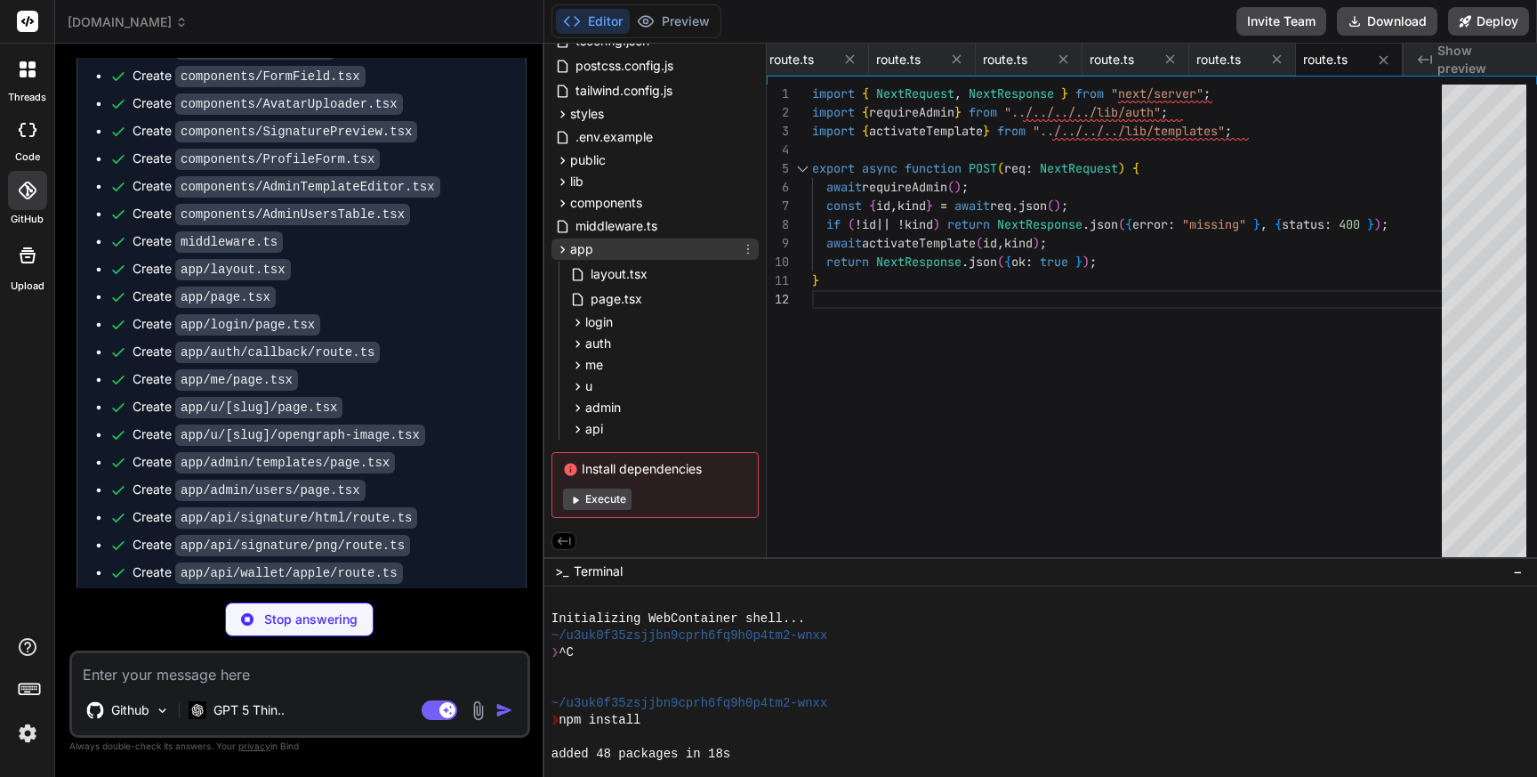
type textarea "x"
type textarea "if (error) return NextResponse.json({ error: error.message }, { status: 400 });…"
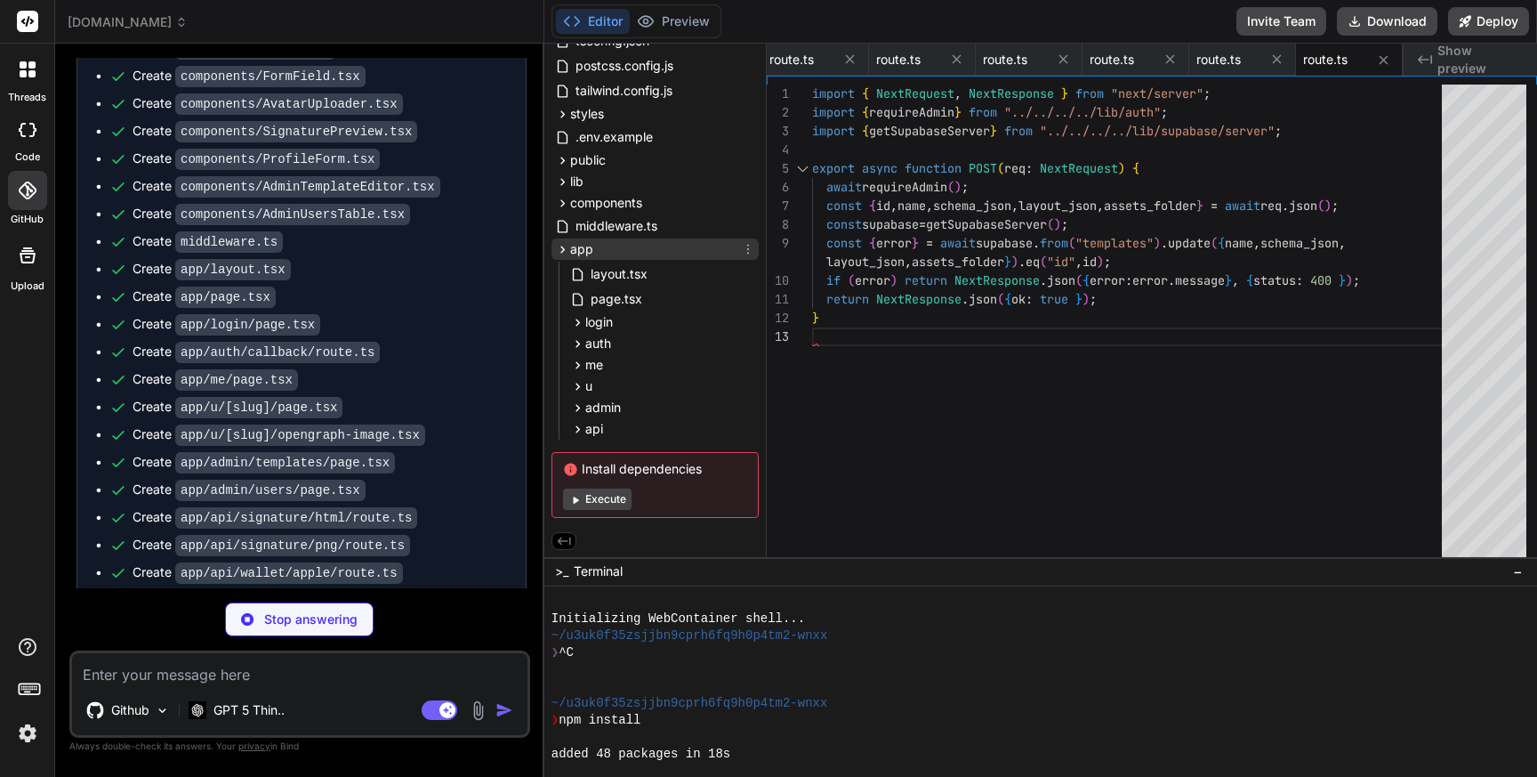
click at [561, 250] on icon at bounding box center [562, 249] width 4 height 7
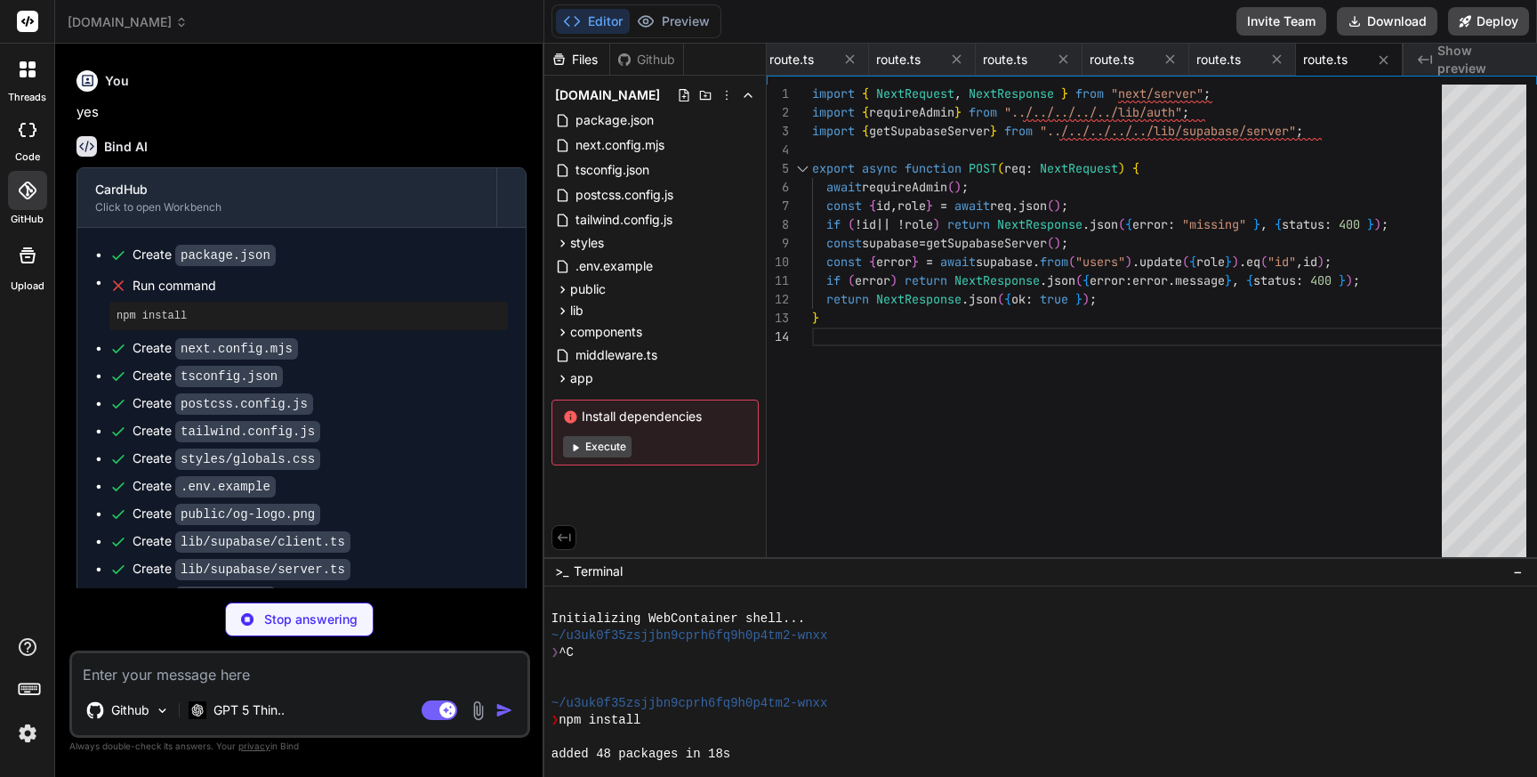
scroll to position [5133, 0]
type textarea "x"
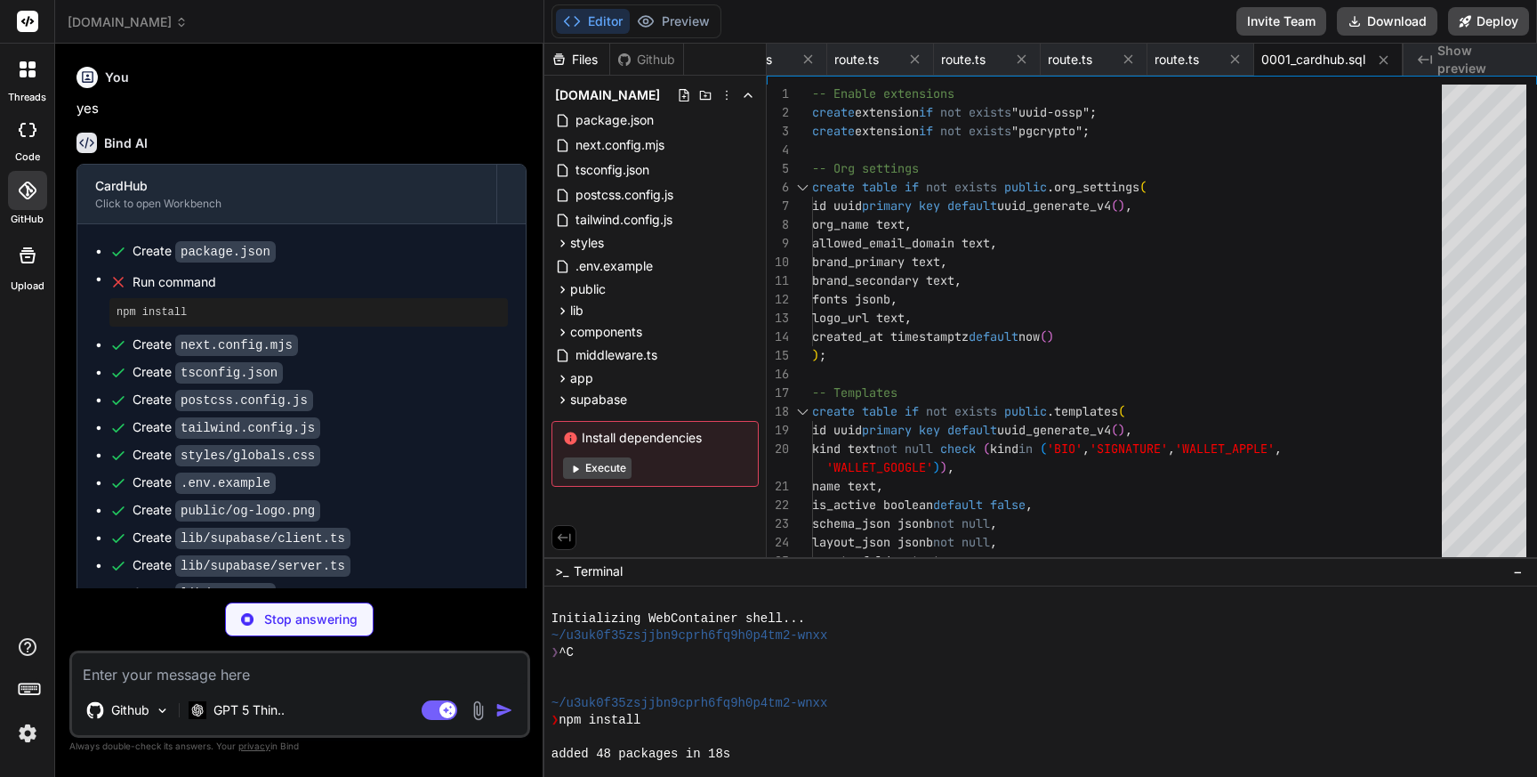
scroll to position [5130, 0]
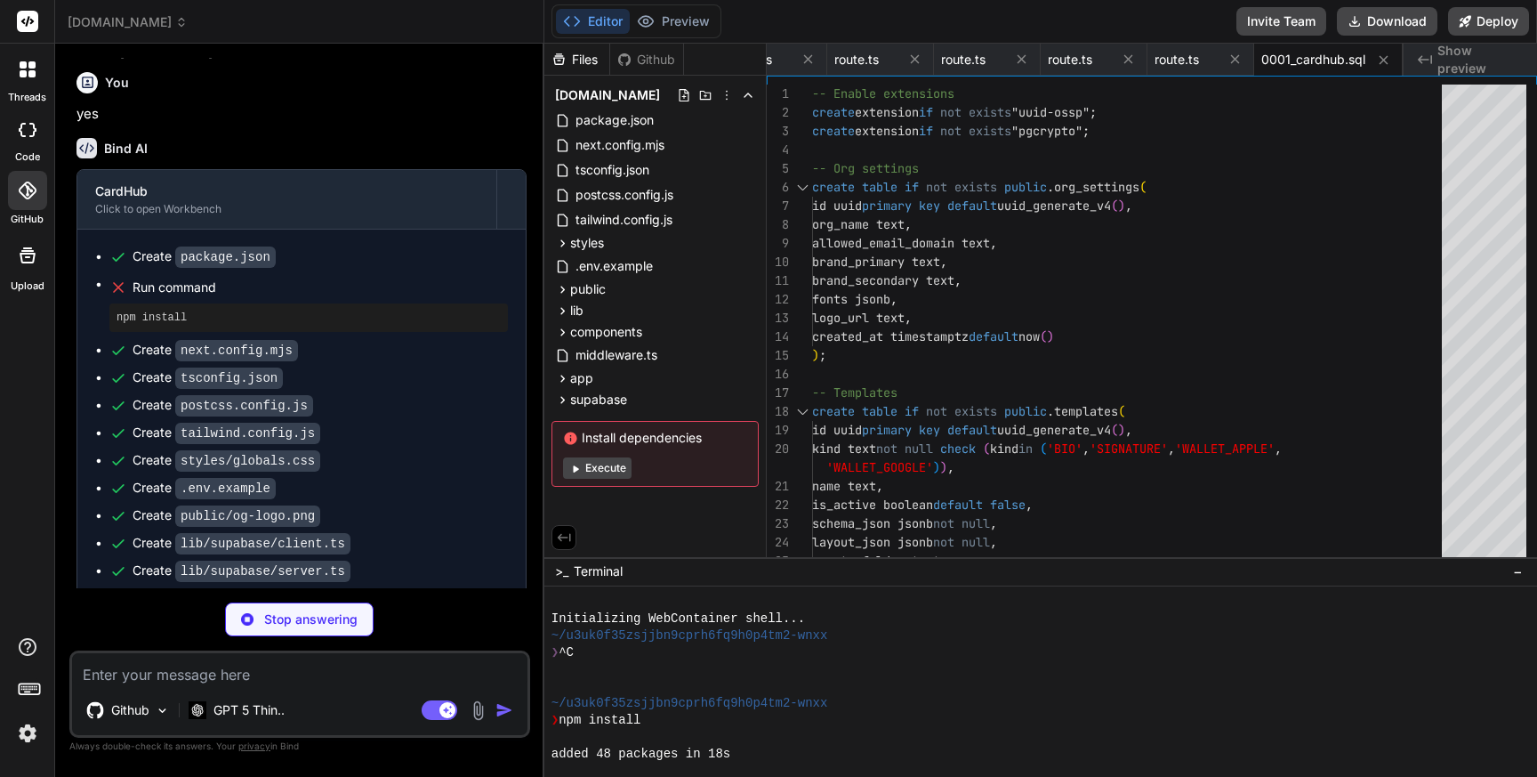
type textarea "x"
type textarea "});"
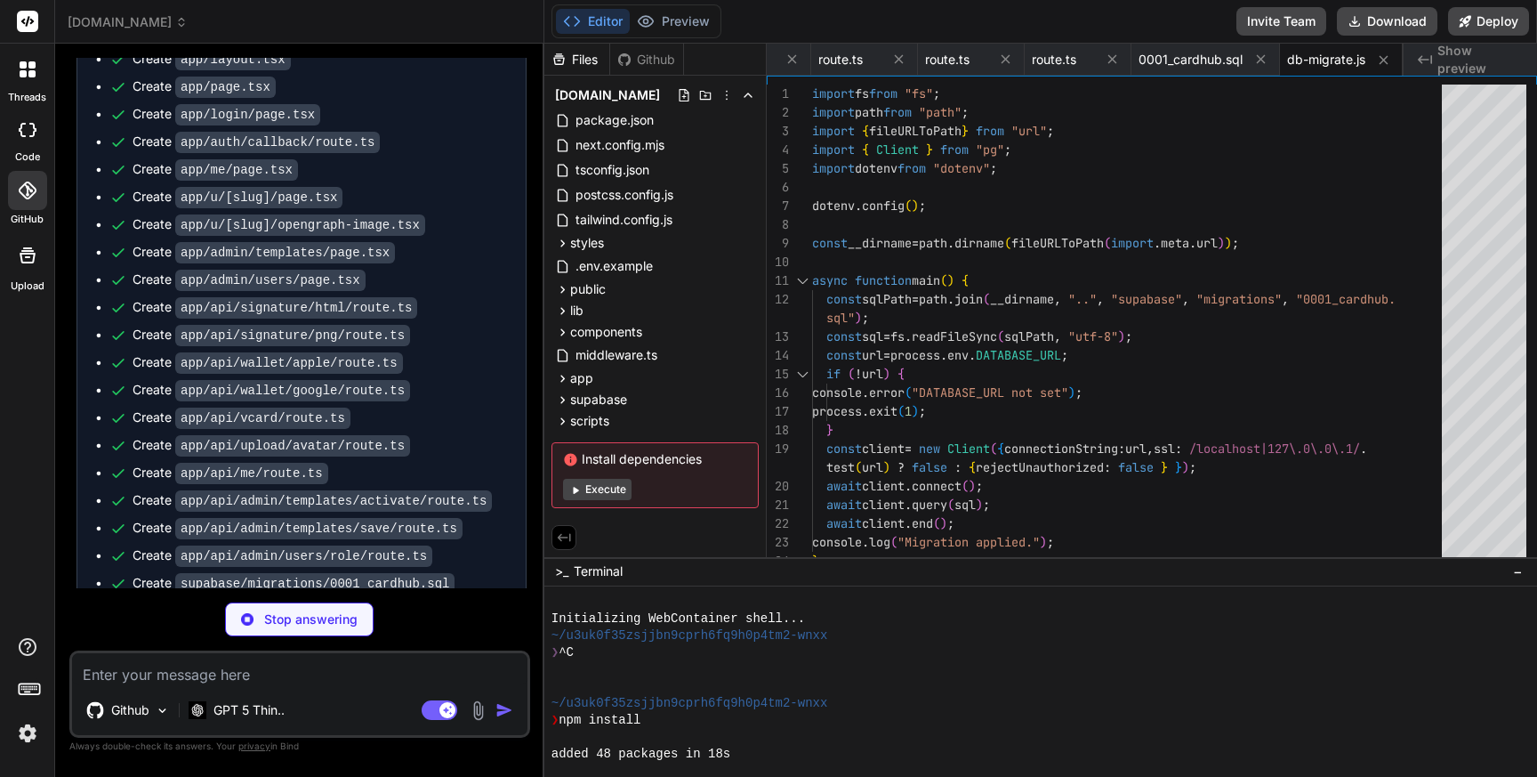
scroll to position [6174, 0]
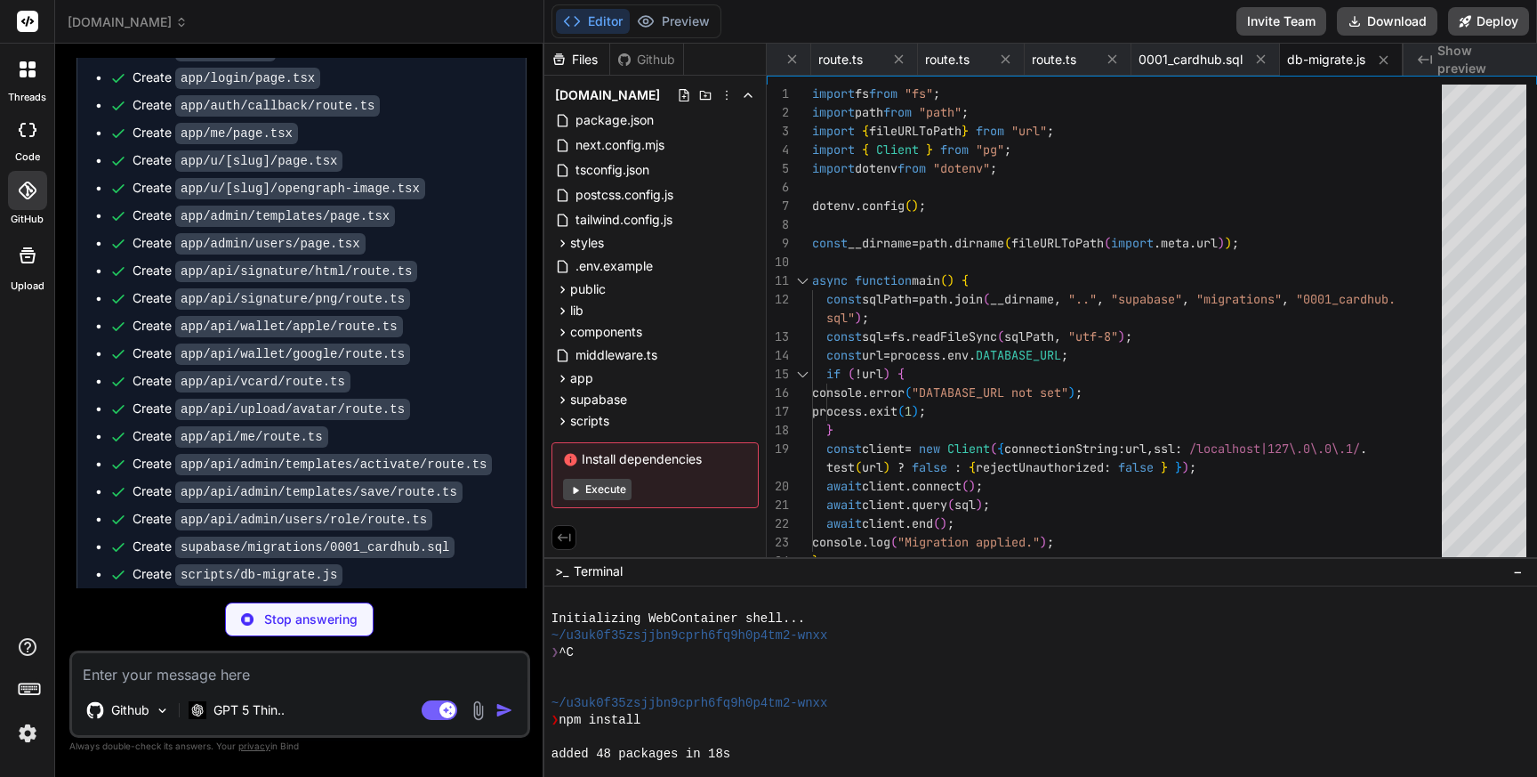
type textarea "x"
type textarea "await client.end(); } main().catch(e =&gt; { console.error(e); process.exit(1);…"
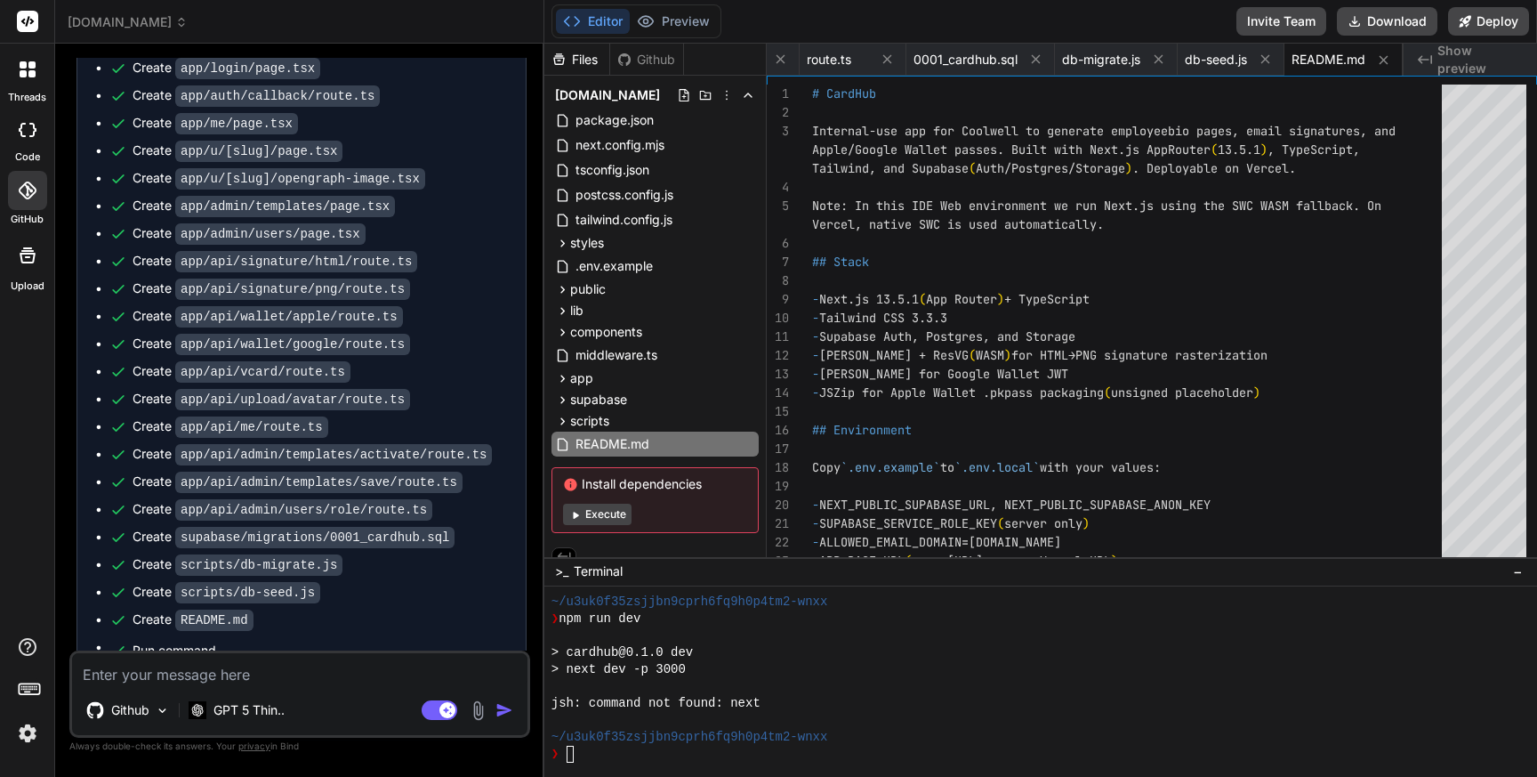
scroll to position [6204, 0]
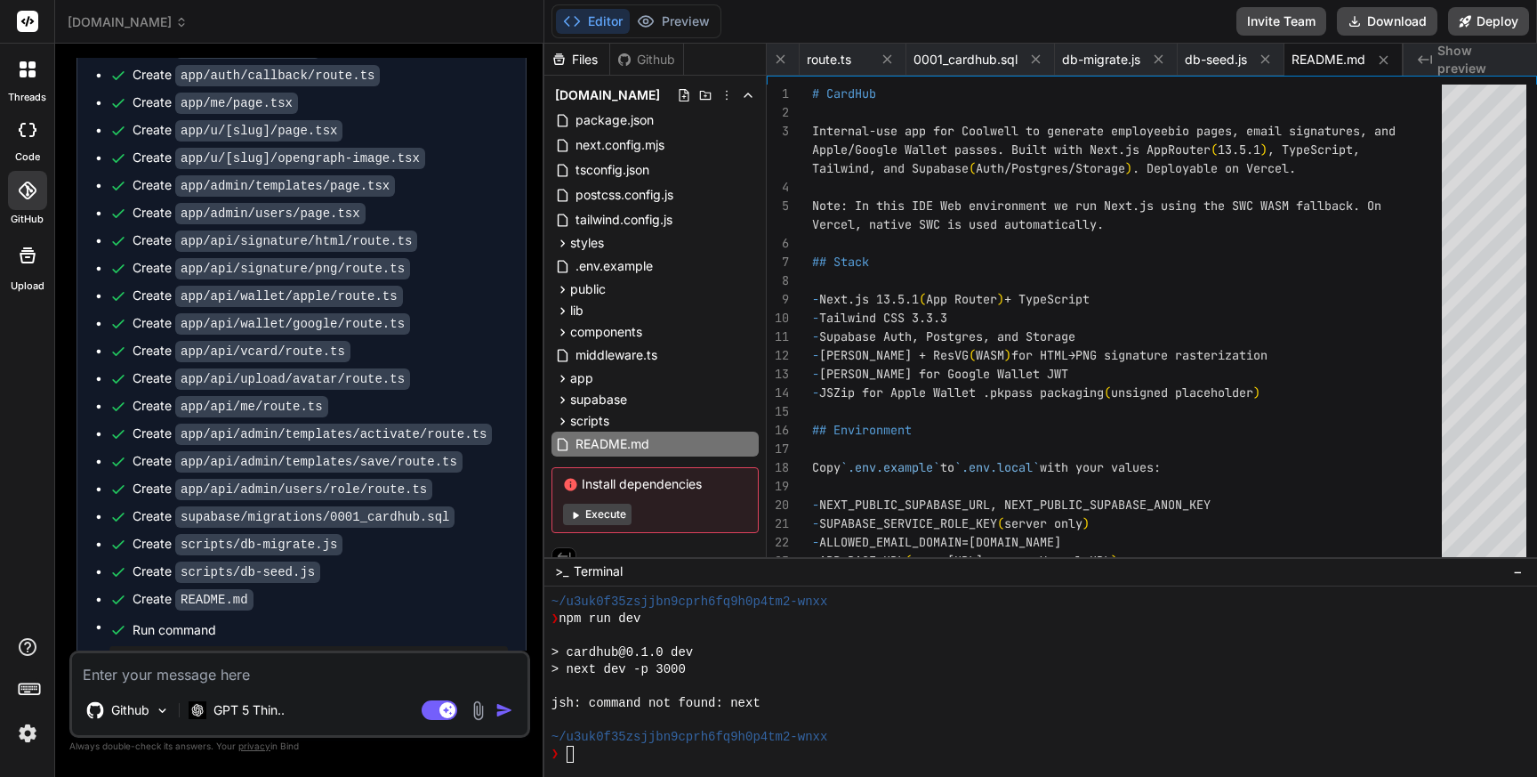
click at [608, 509] on button "Execute" at bounding box center [597, 513] width 68 height 21
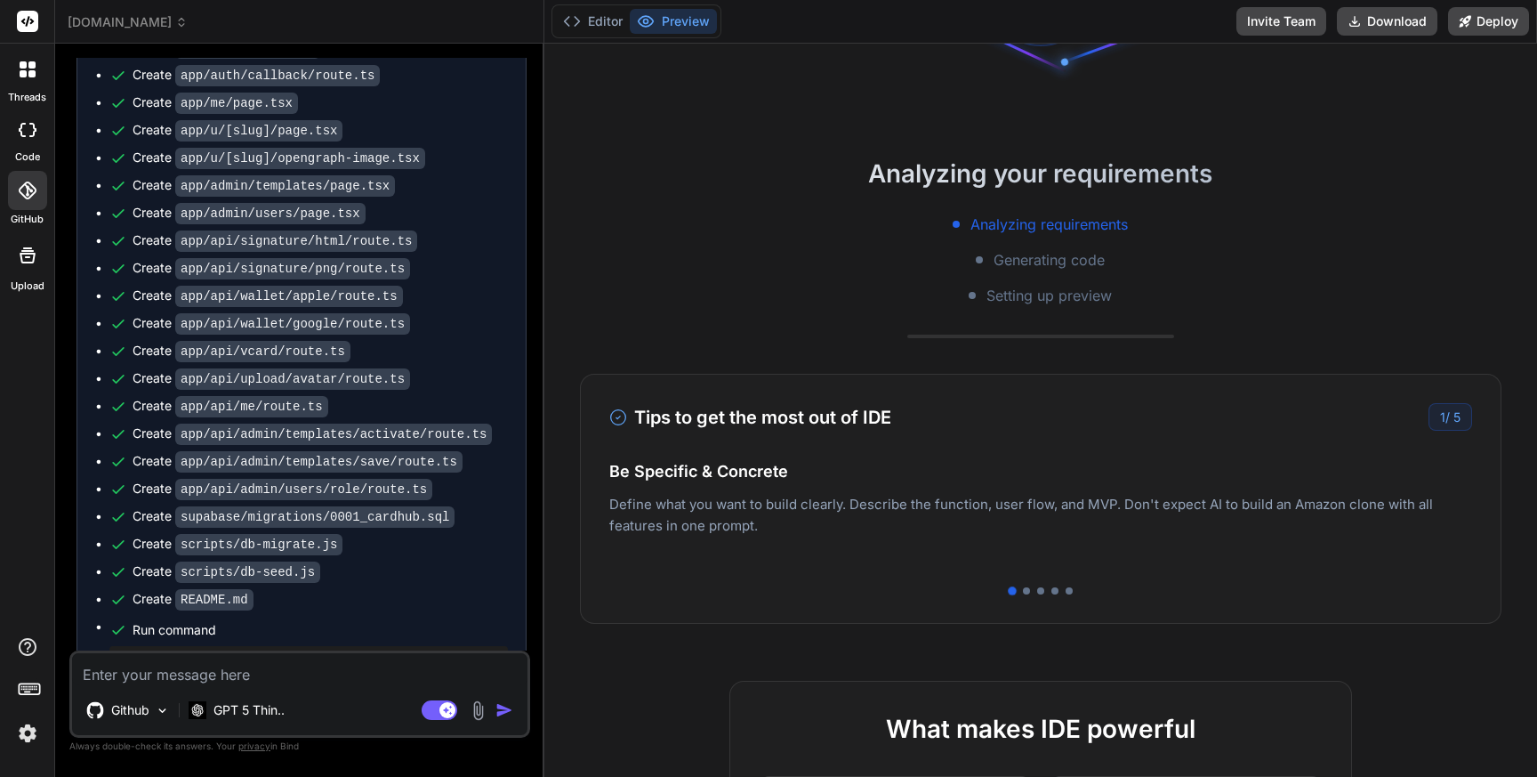
scroll to position [187, 0]
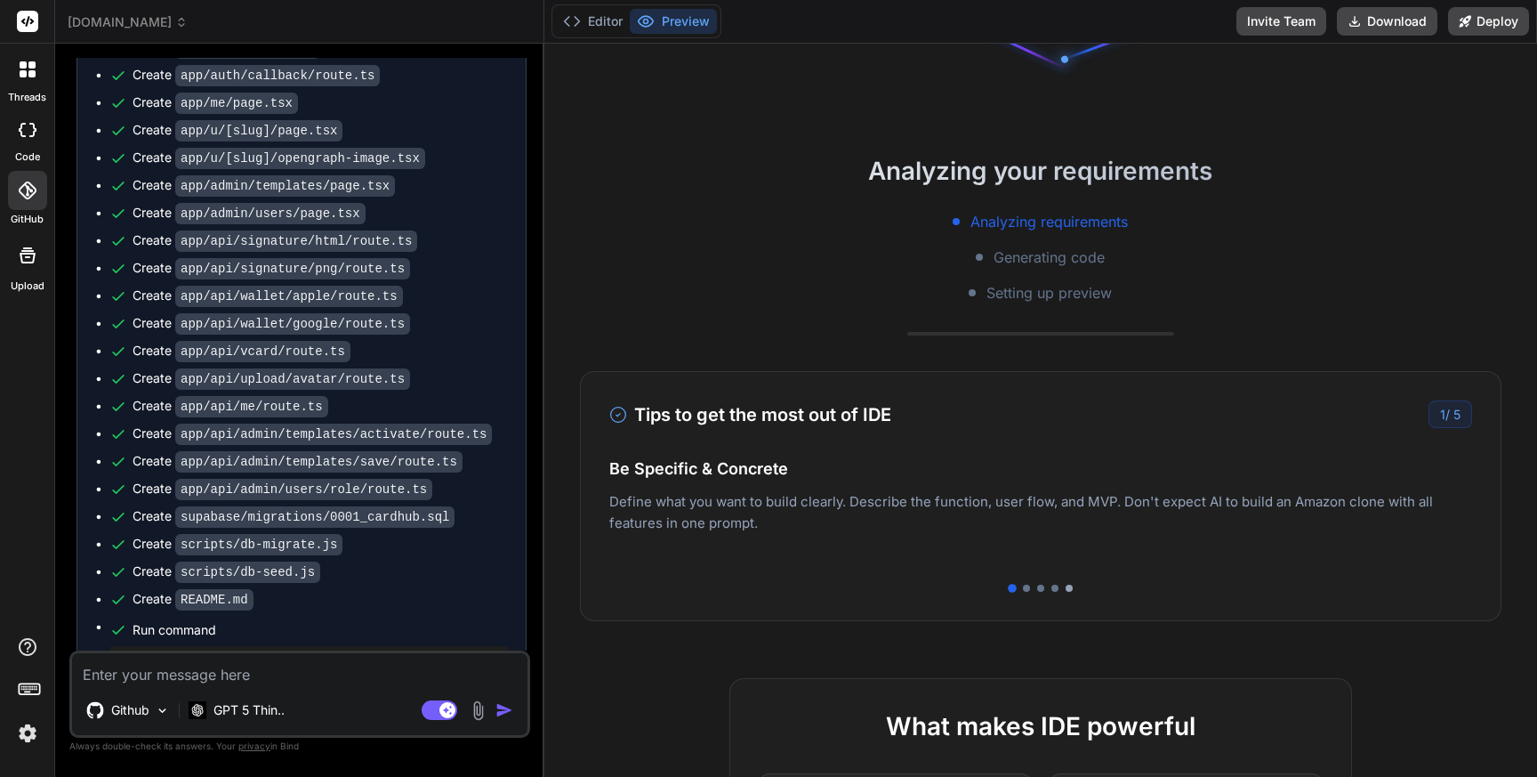
click at [1067, 584] on div at bounding box center [1069, 587] width 7 height 7
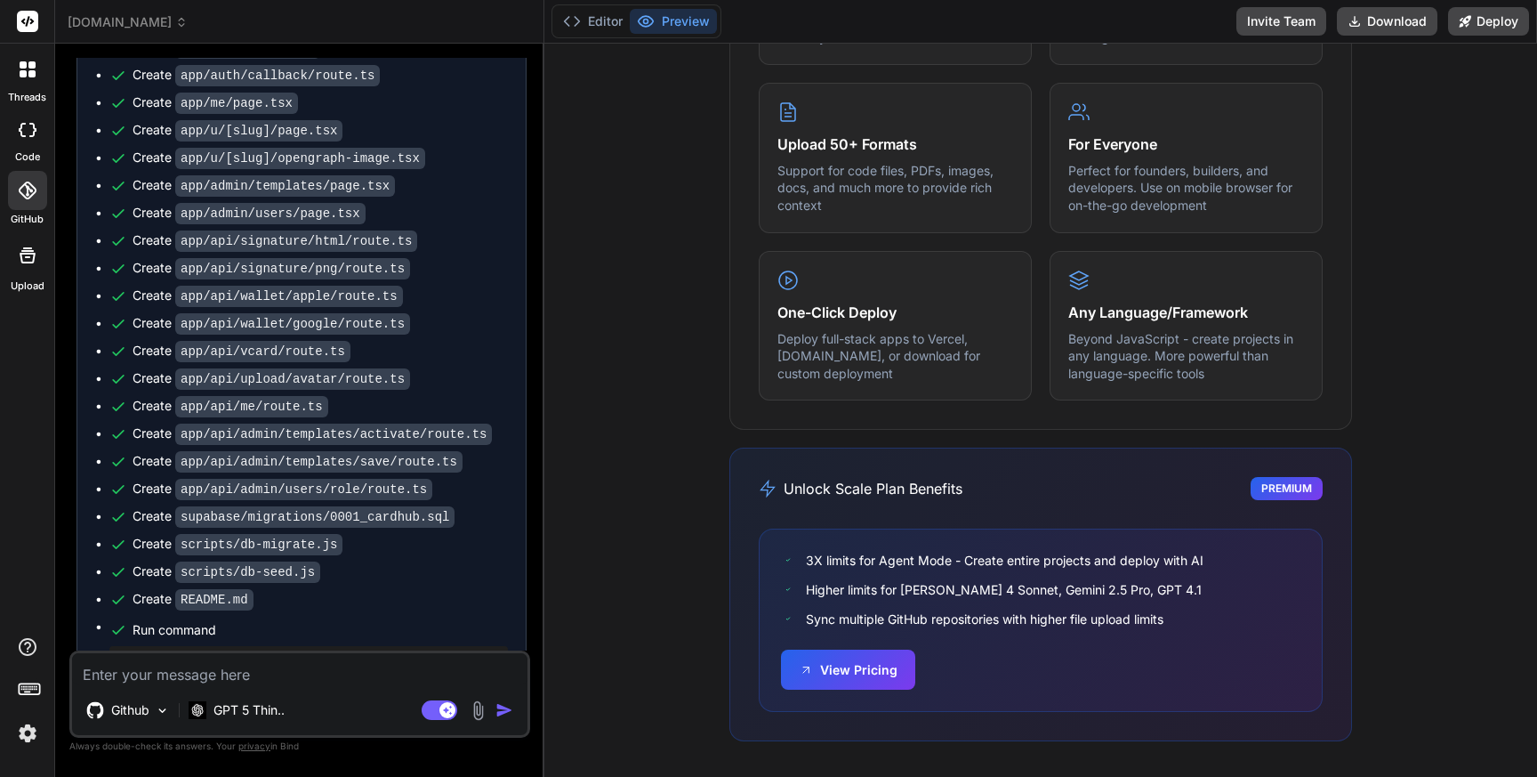
scroll to position [0, 0]
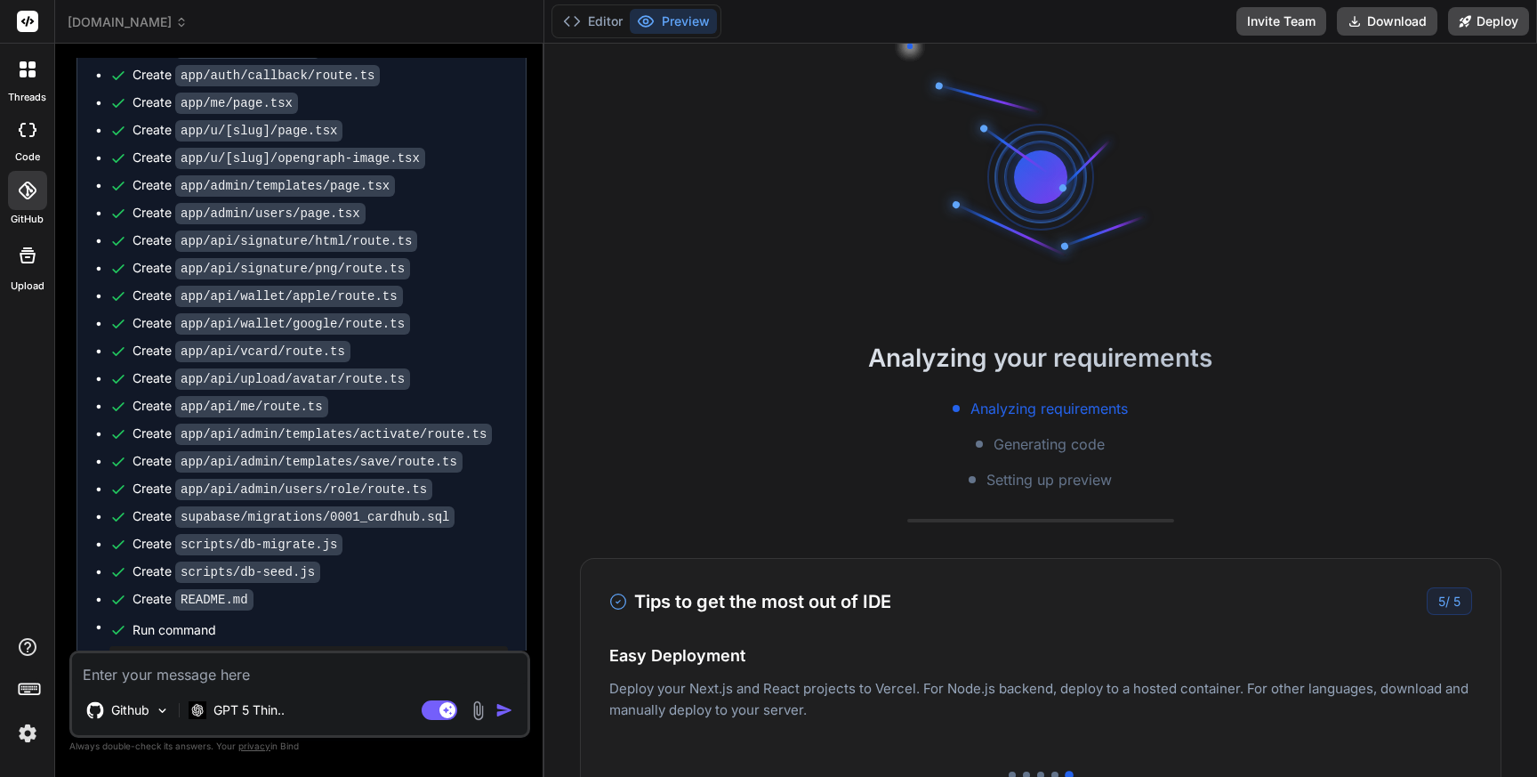
click at [31, 190] on icon at bounding box center [27, 190] width 18 height 18
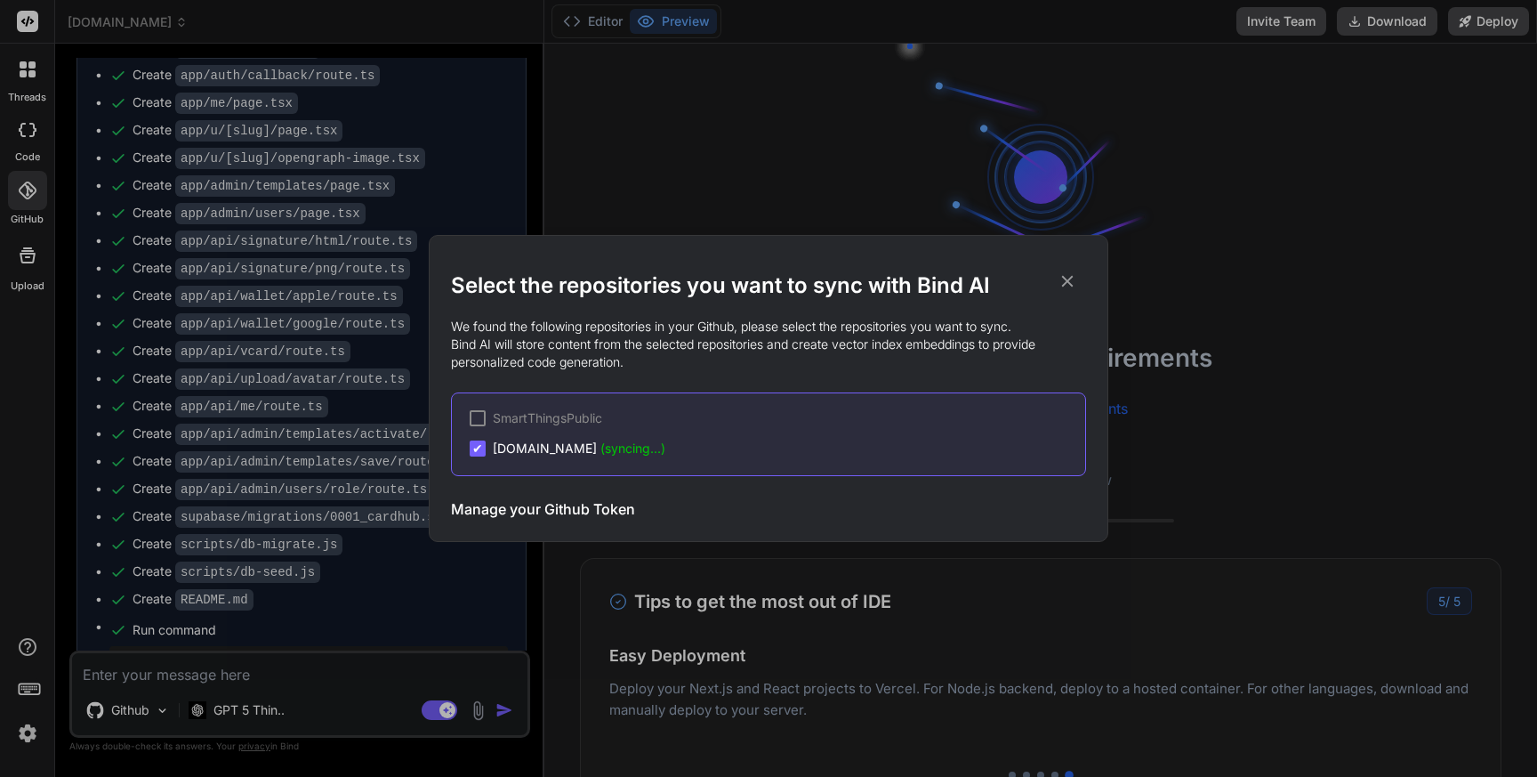
click at [592, 450] on span "[DOMAIN_NAME] (syncing...)" at bounding box center [579, 448] width 173 height 18
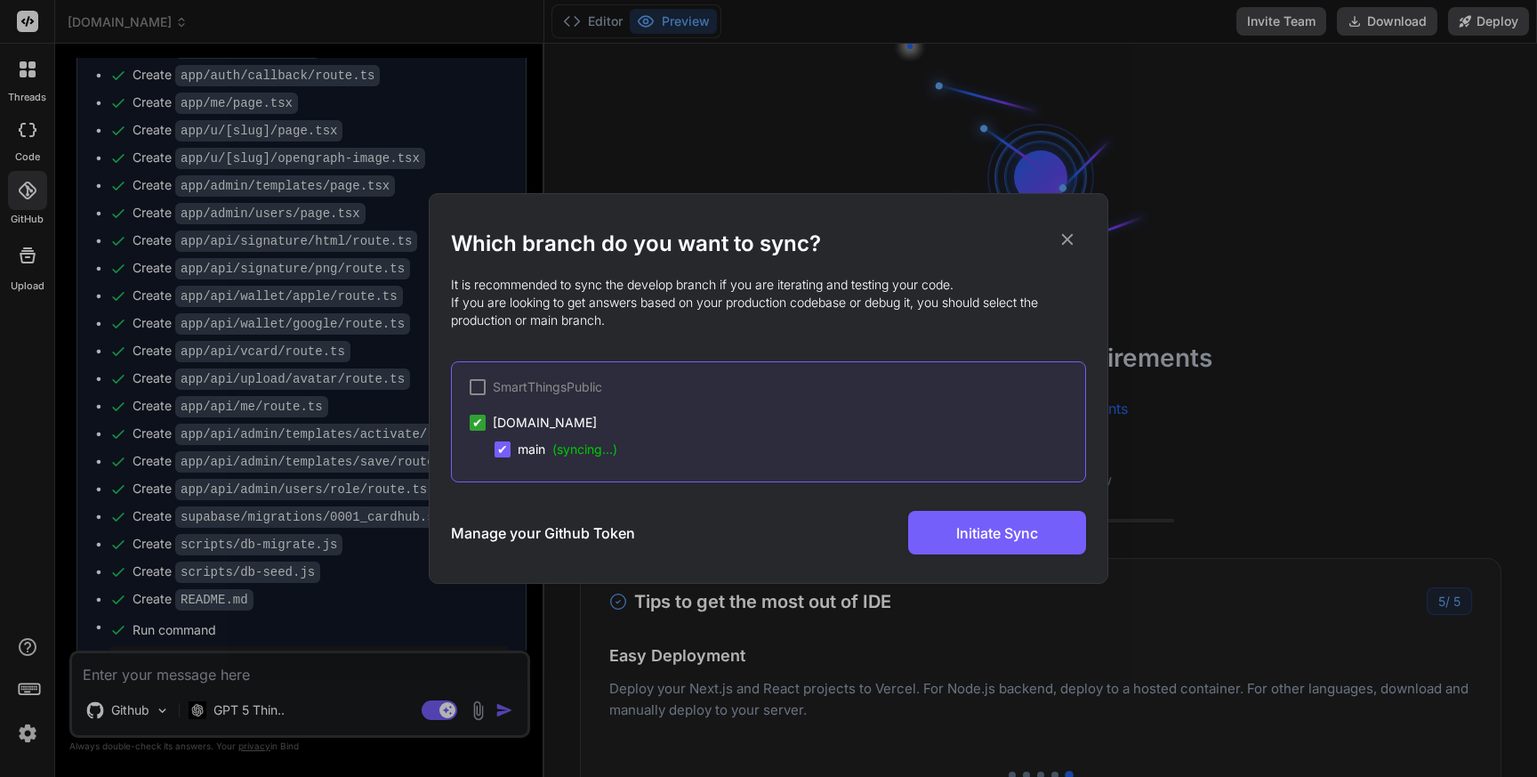
click at [1066, 236] on icon at bounding box center [1068, 239] width 20 height 20
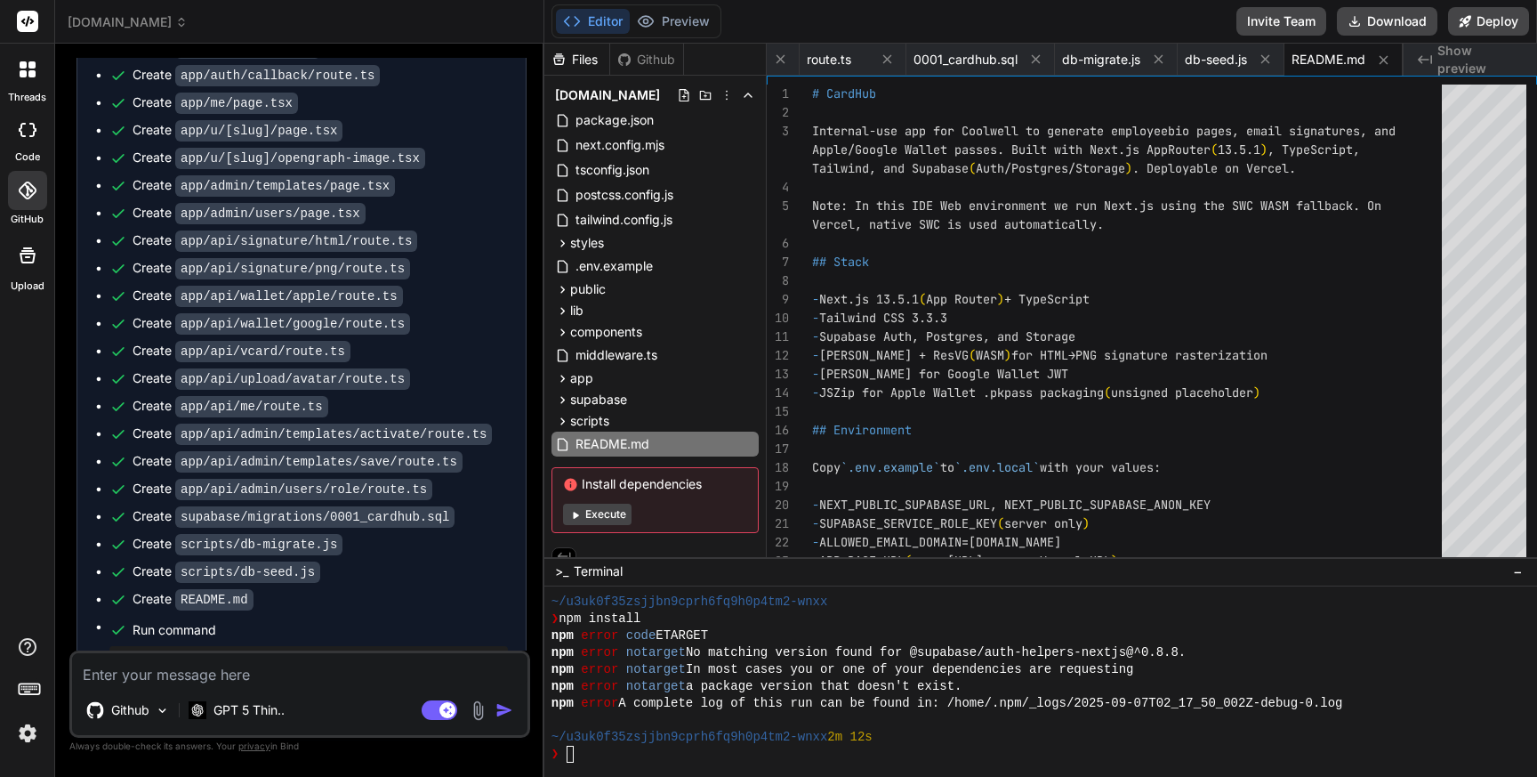
scroll to position [1572, 0]
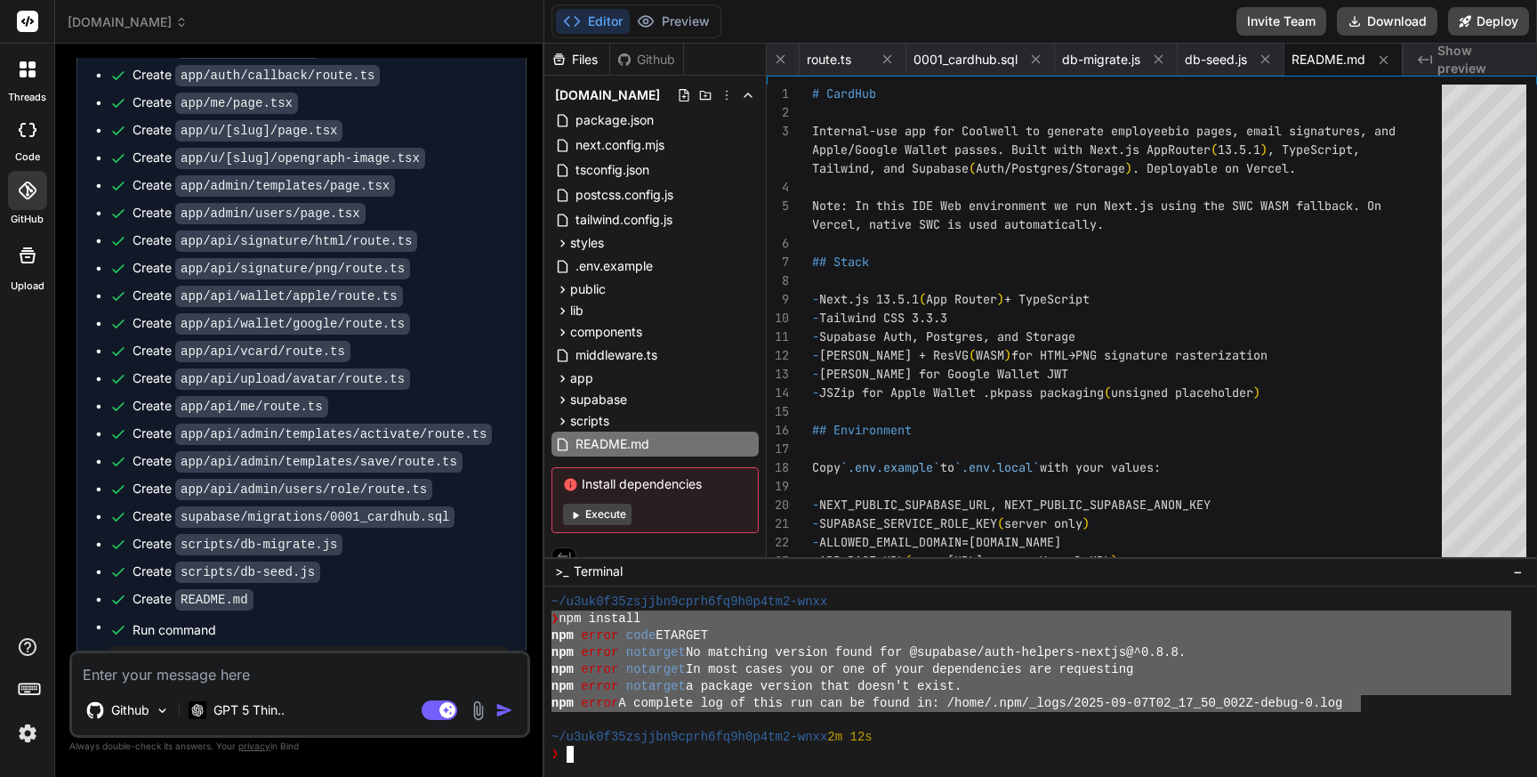
drag, startPoint x: 1361, startPoint y: 701, endPoint x: 548, endPoint y: 624, distance: 816.6
click at [548, 624] on div ">>>>>>>>>>>>>>>>>>>>>>>>>>>>>>>> mmmmmmmmmmmmmmmmmmmmmmmmmmmmmmmm ~/u3uk0f35zsj…" at bounding box center [1040, 681] width 993 height 190
click at [189, 674] on textarea at bounding box center [299, 669] width 455 height 32
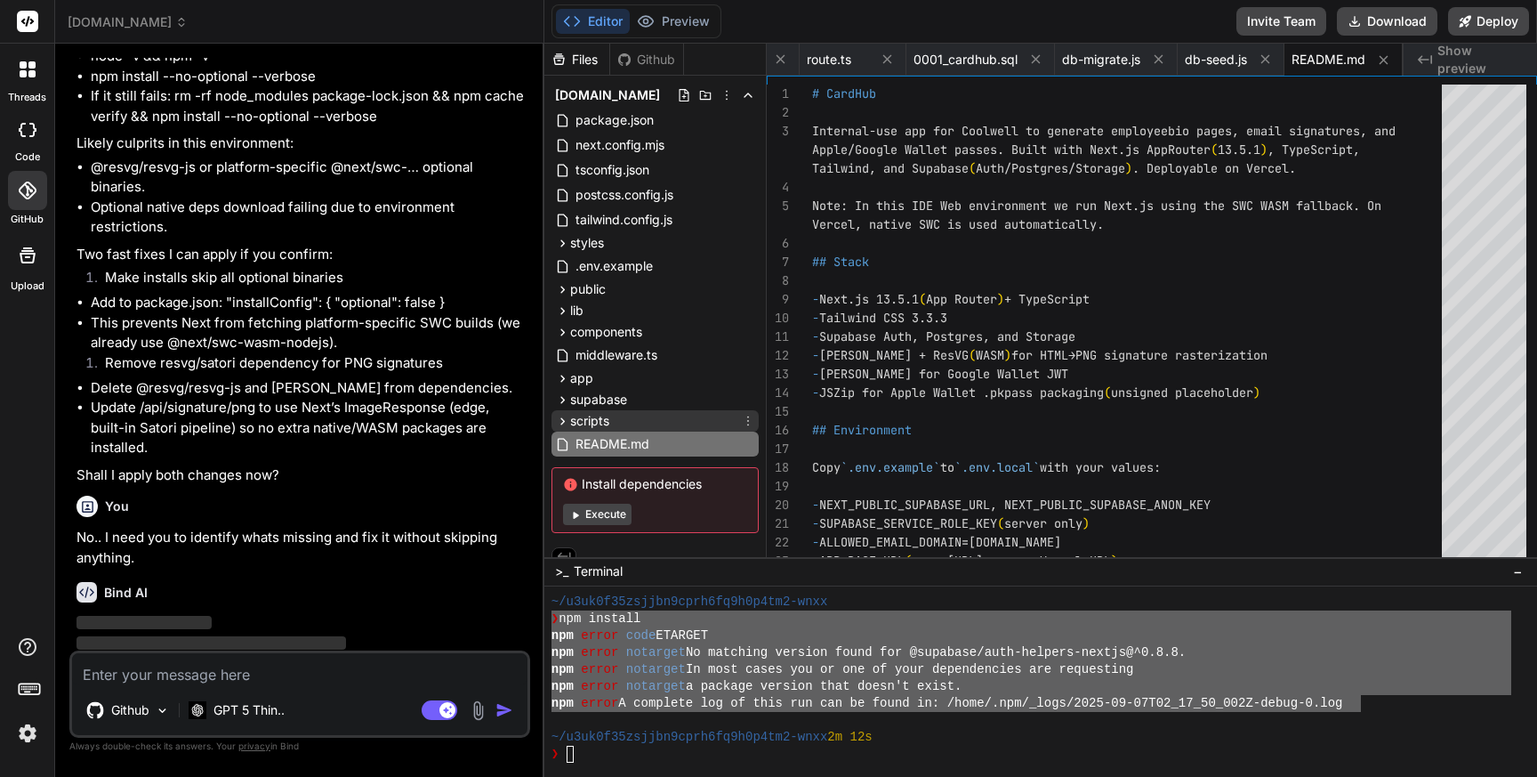
scroll to position [15, 0]
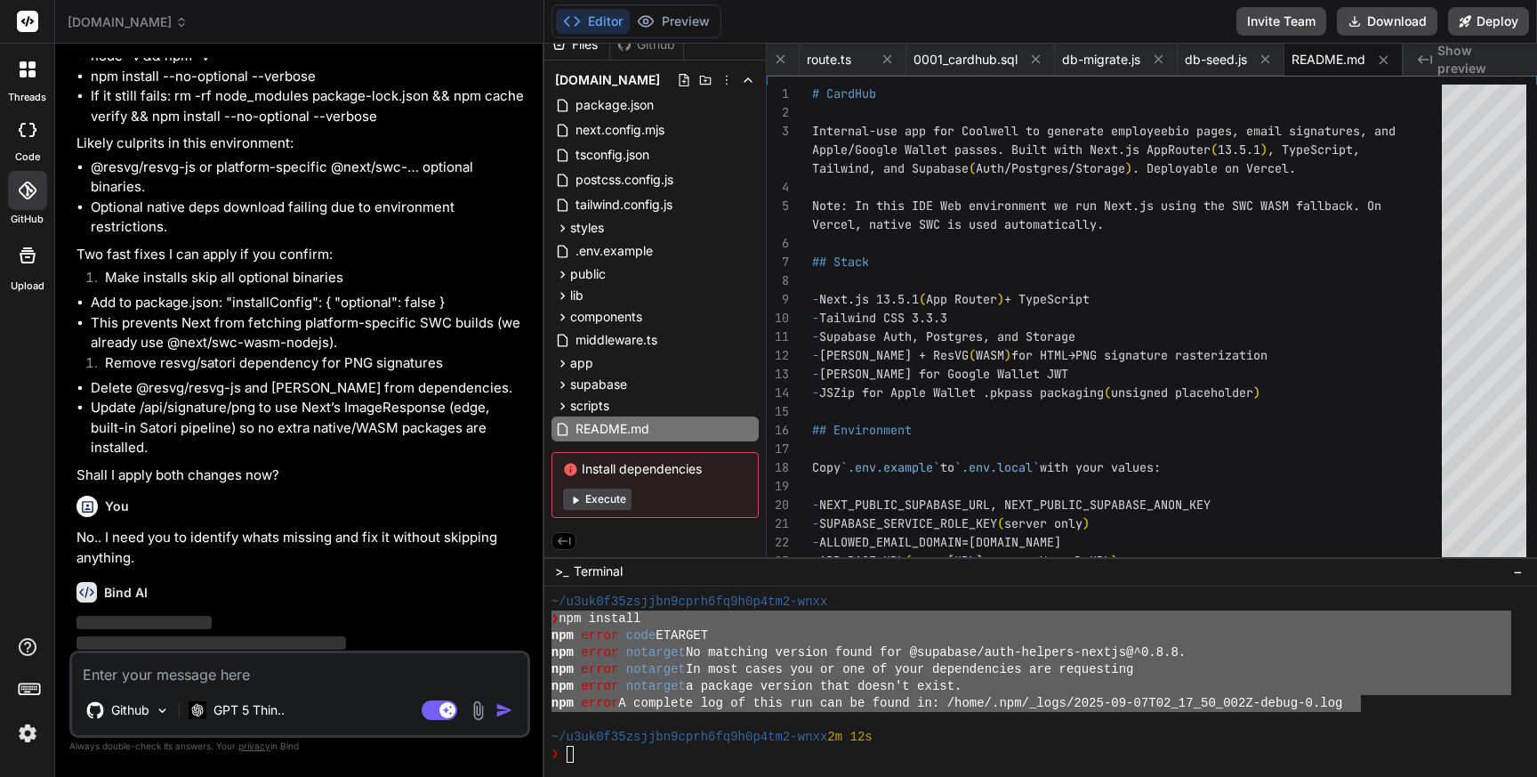
click at [227, 681] on textarea at bounding box center [299, 669] width 455 height 32
click at [262, 613] on p "‌" at bounding box center [301, 623] width 450 height 20
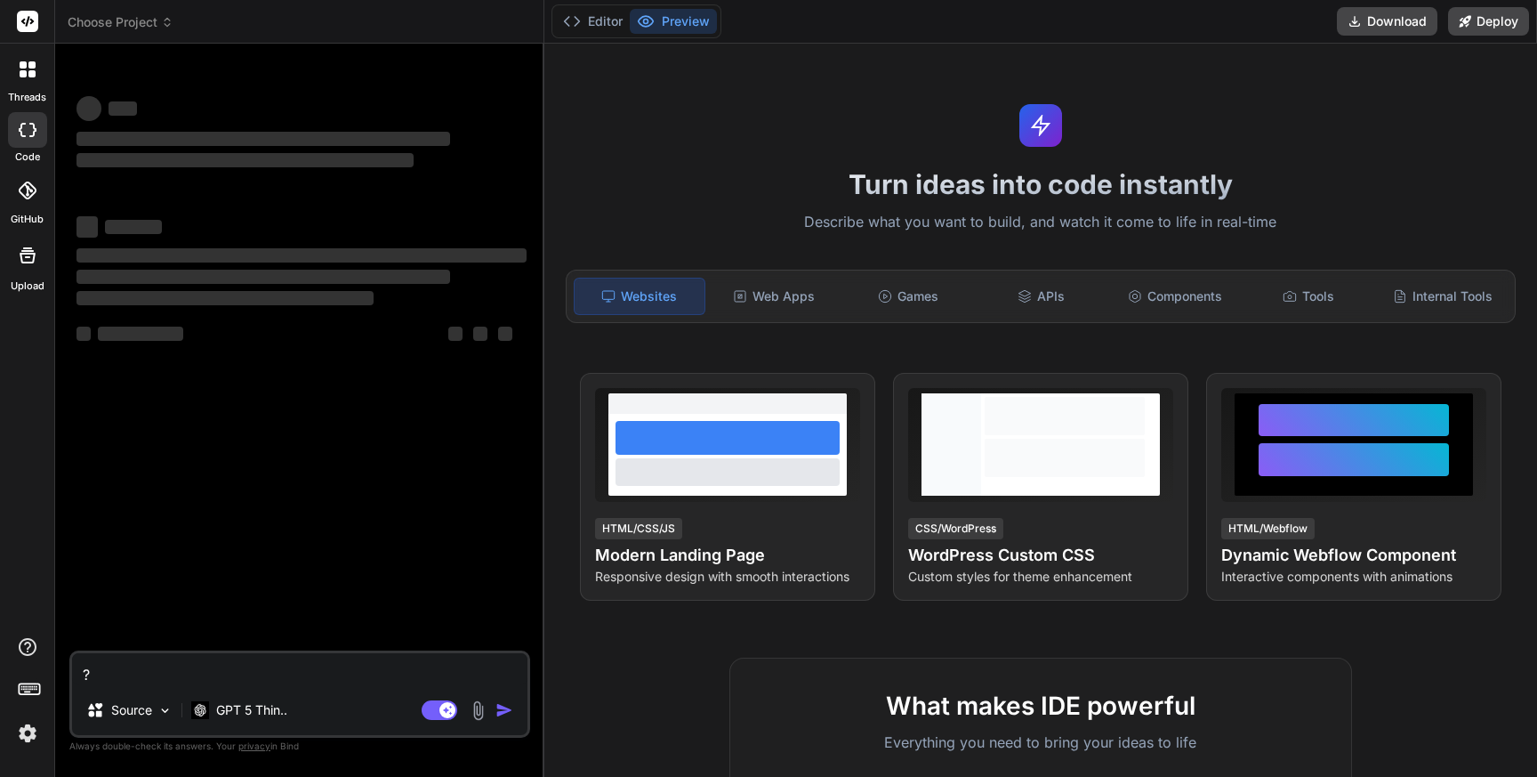
type textarea "x"
click at [148, 25] on span "Choose Project" at bounding box center [121, 22] width 106 height 18
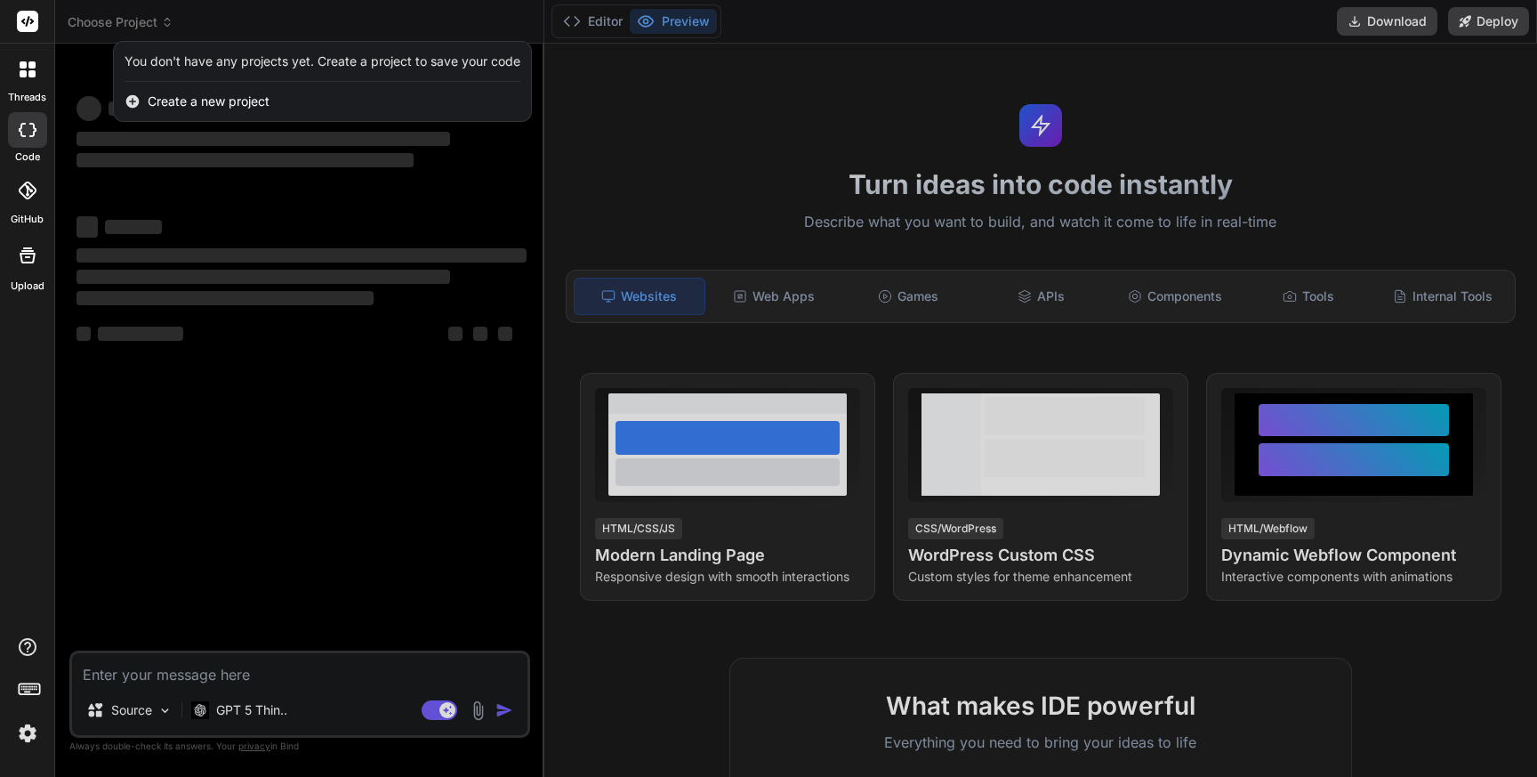
click at [179, 304] on div at bounding box center [768, 388] width 1537 height 777
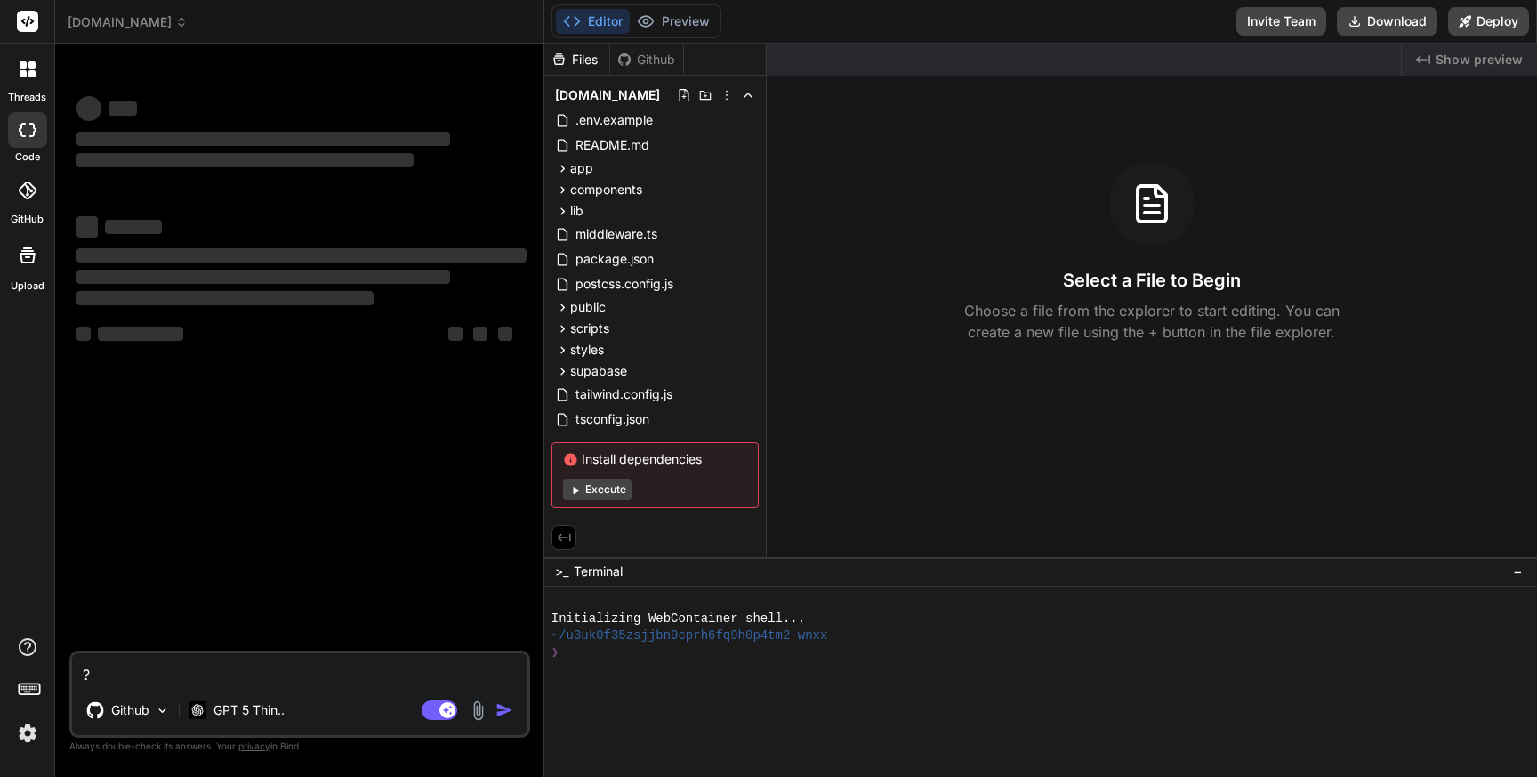
click at [612, 493] on button "Execute" at bounding box center [597, 489] width 68 height 21
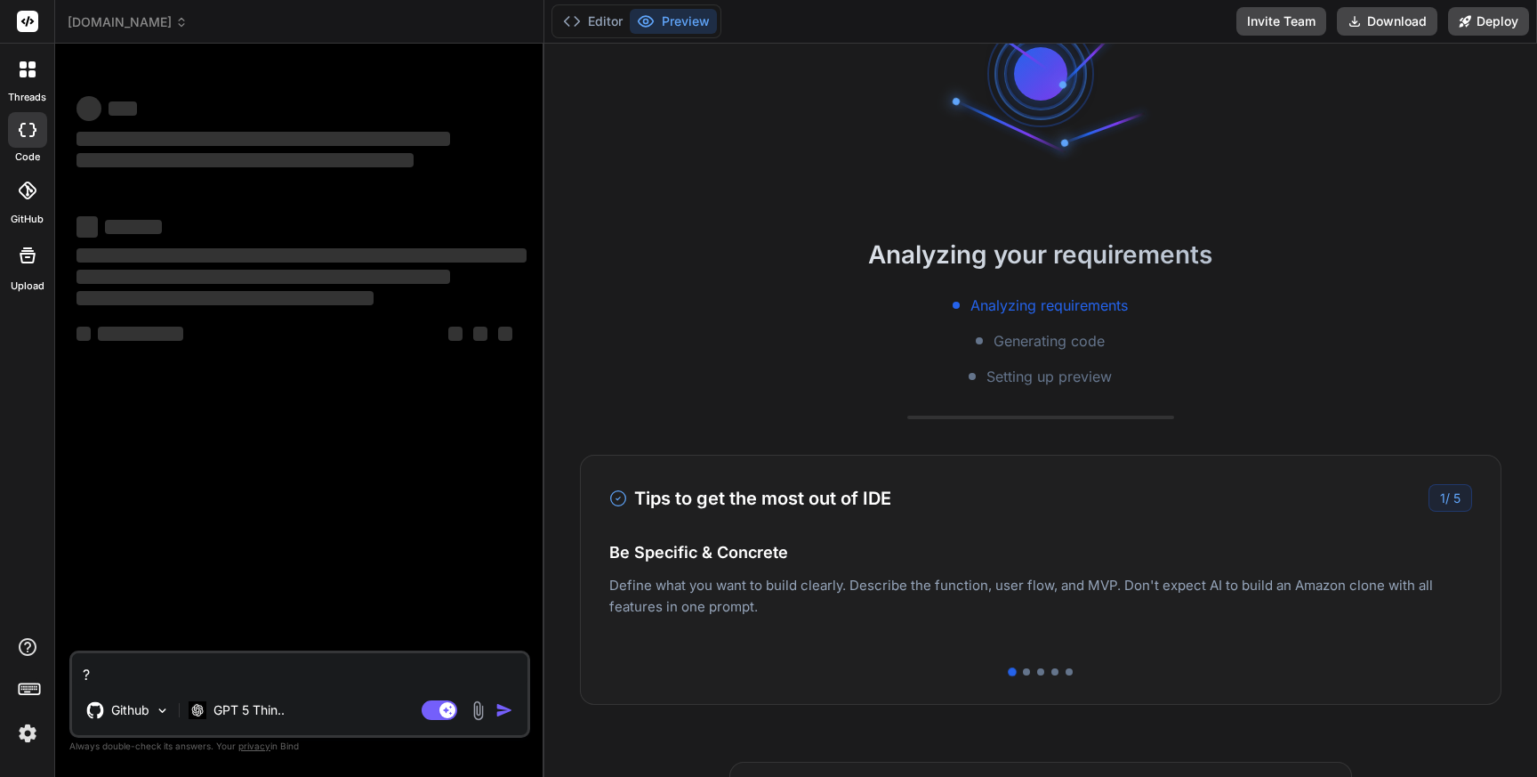
scroll to position [137, 0]
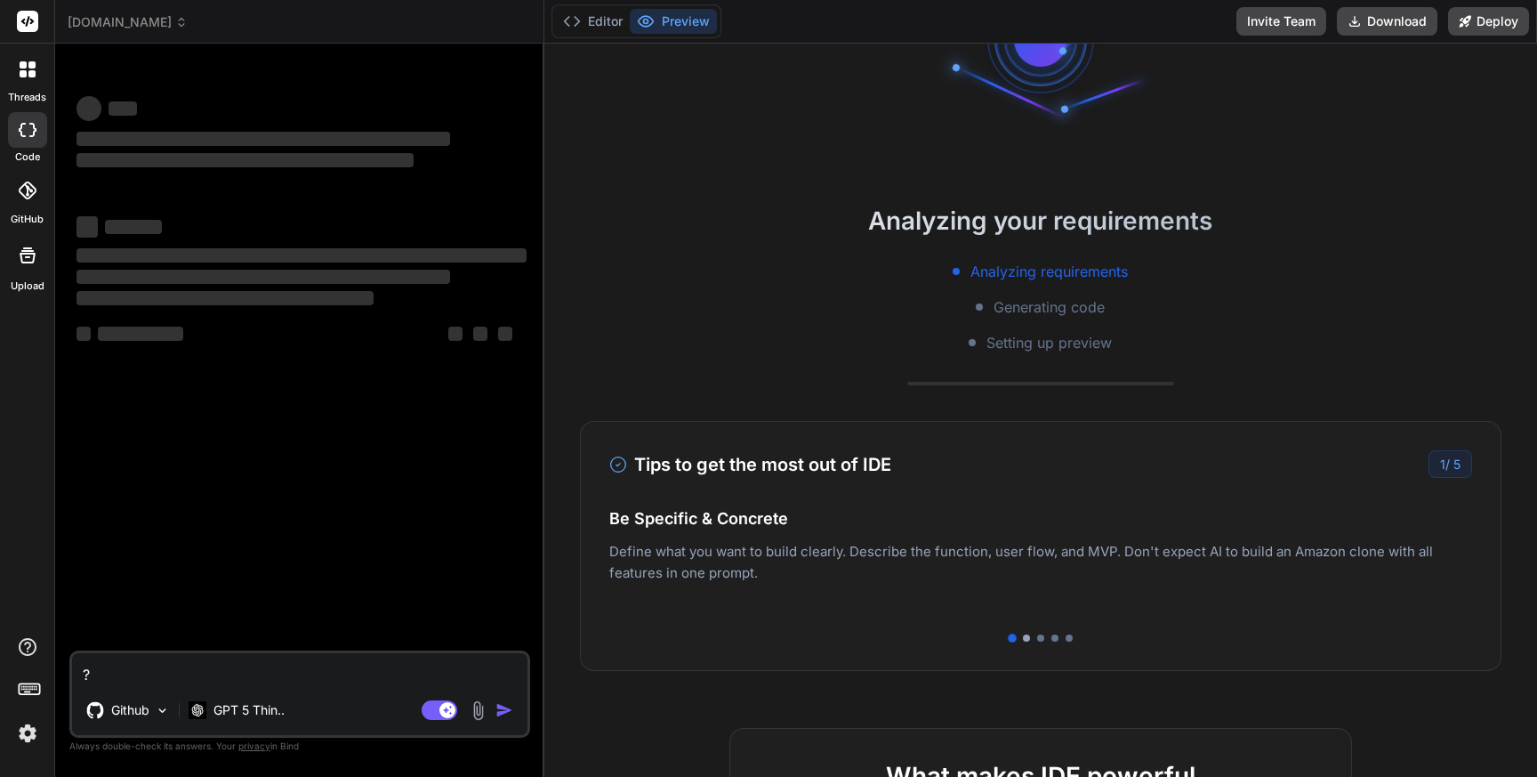
click at [1026, 640] on div at bounding box center [1026, 637] width 7 height 7
click at [1044, 637] on div at bounding box center [1040, 637] width 863 height 7
click at [1039, 642] on div "Tips to get the most out of IDE 2 / 5 Be Specific & Concrete Define what you wa…" at bounding box center [1041, 546] width 922 height 250
click at [1039, 640] on div at bounding box center [1040, 637] width 7 height 7
click at [1010, 638] on div at bounding box center [1012, 637] width 7 height 7
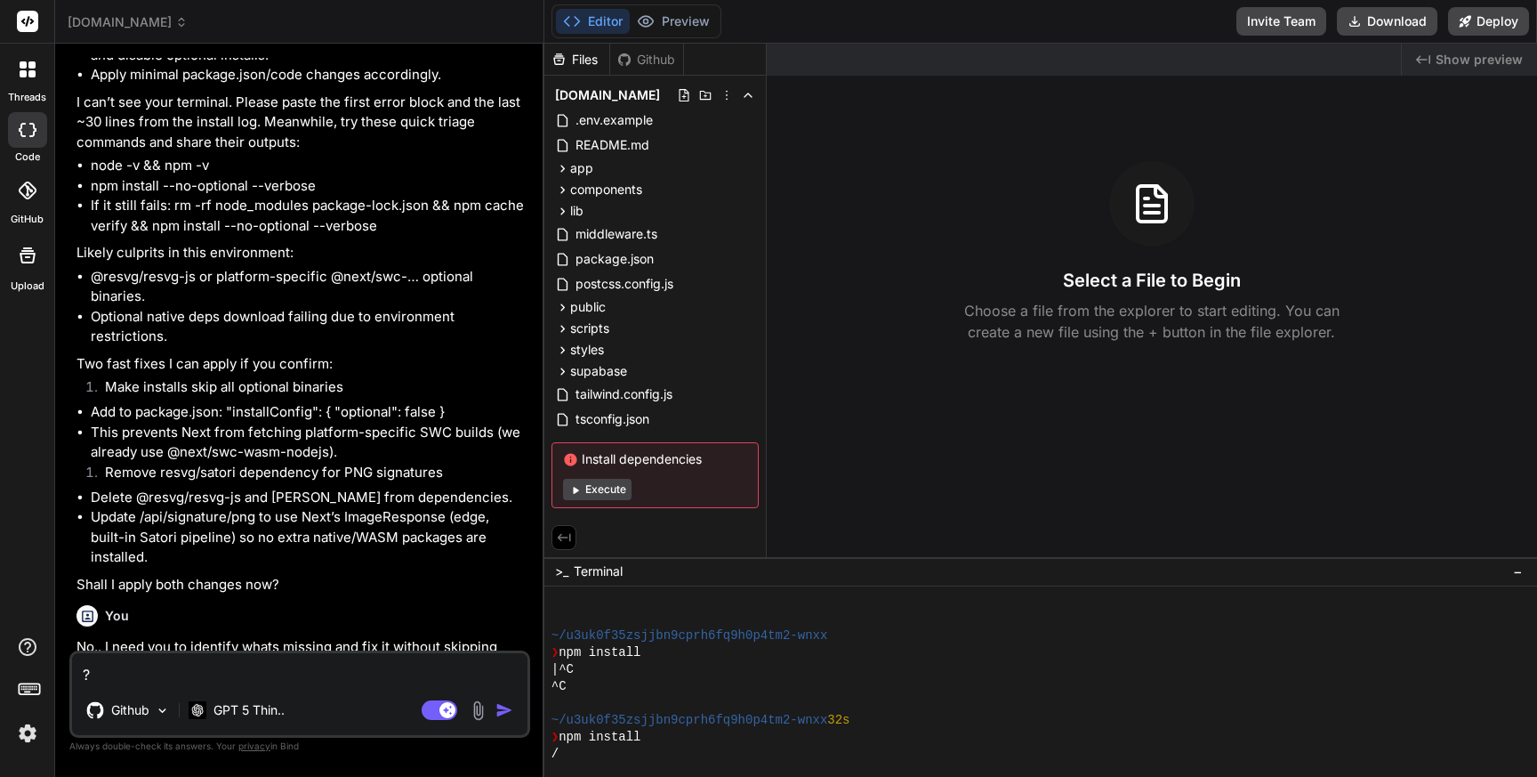
scroll to position [6879, 0]
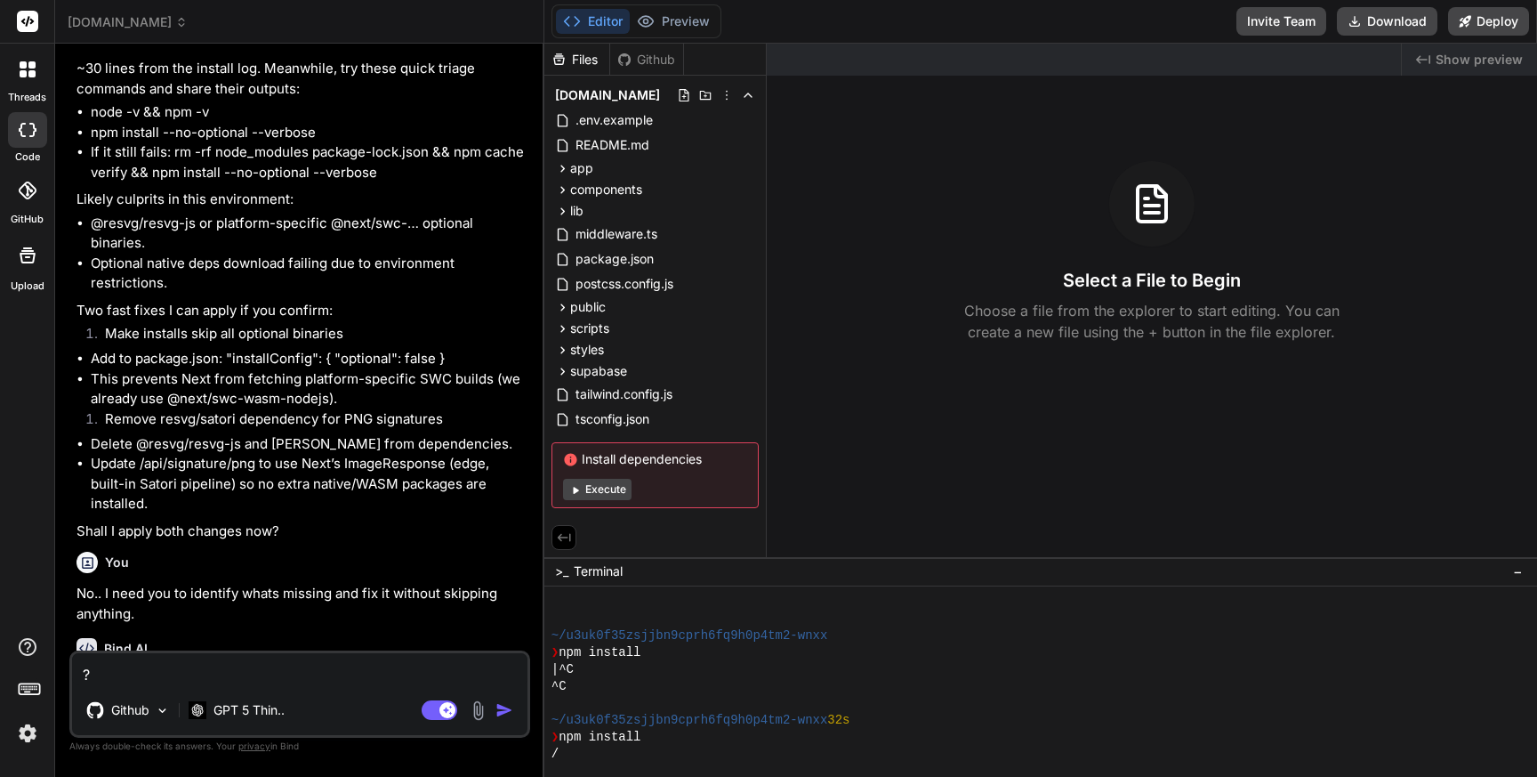
click at [636, 745] on div "/" at bounding box center [1031, 753] width 960 height 17
click at [595, 492] on button "Execute" at bounding box center [597, 489] width 68 height 21
type textarea "x"
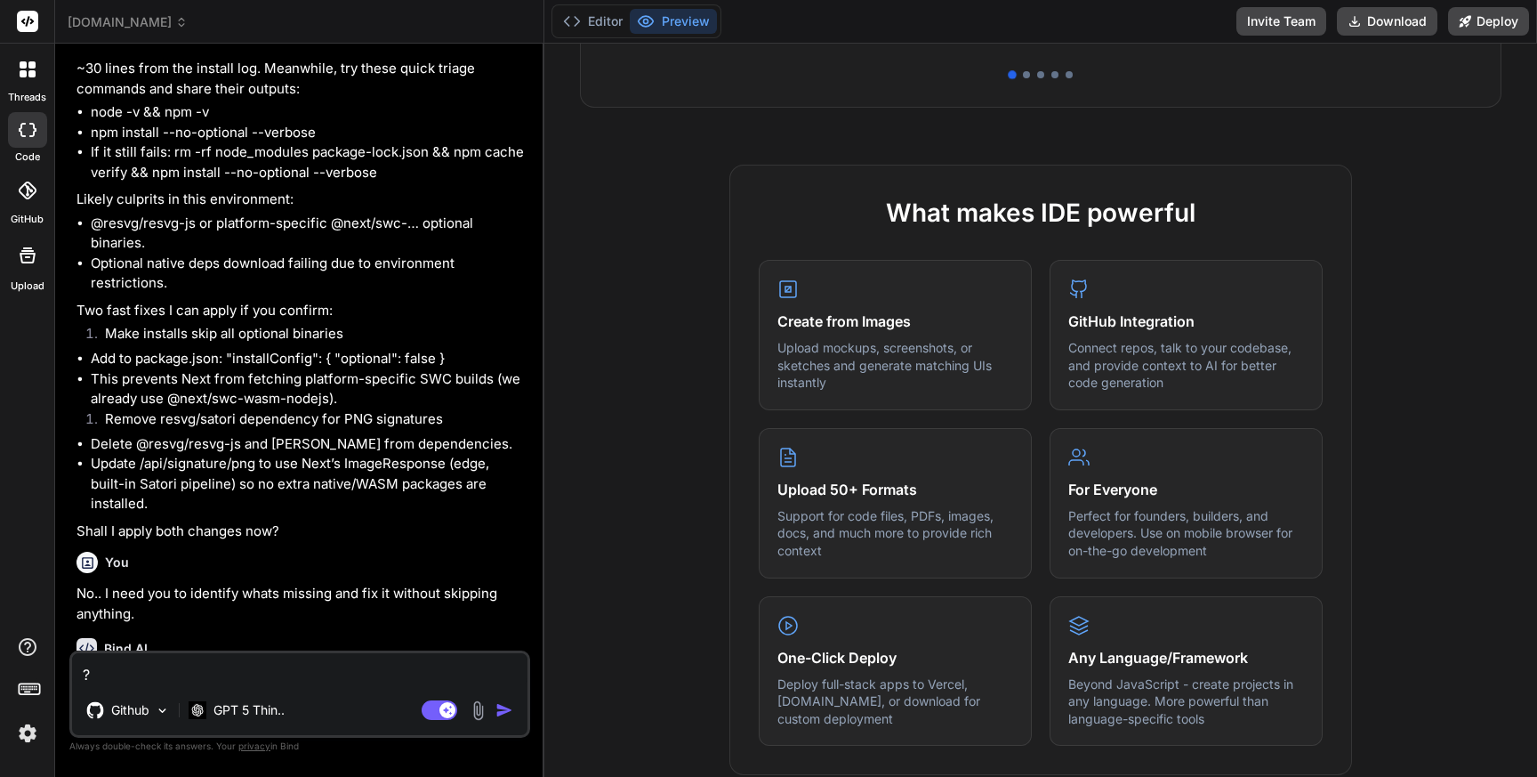
scroll to position [0, 0]
